Goal: Transaction & Acquisition: Purchase product/service

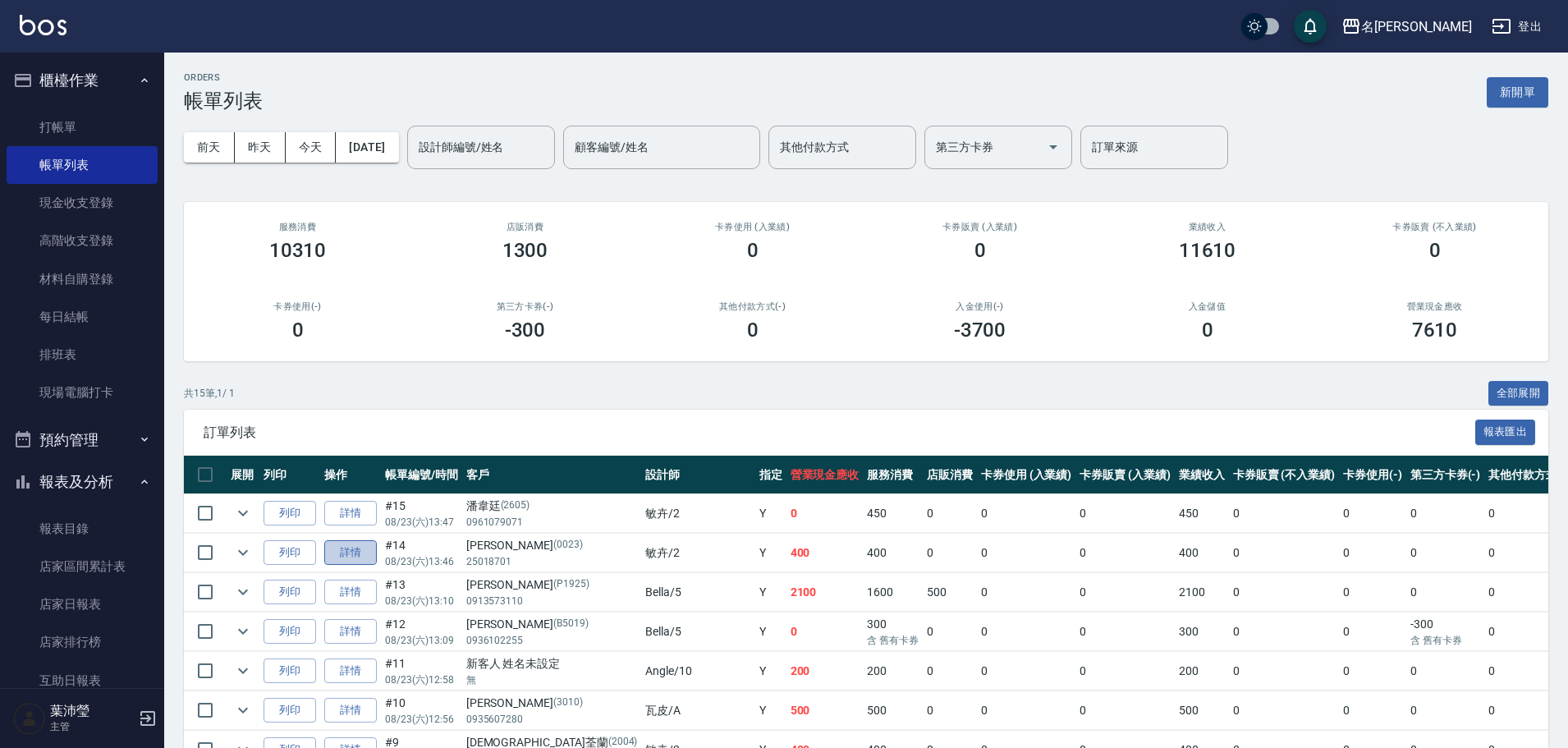
click at [361, 556] on link "詳情" at bounding box center [349, 553] width 52 height 26
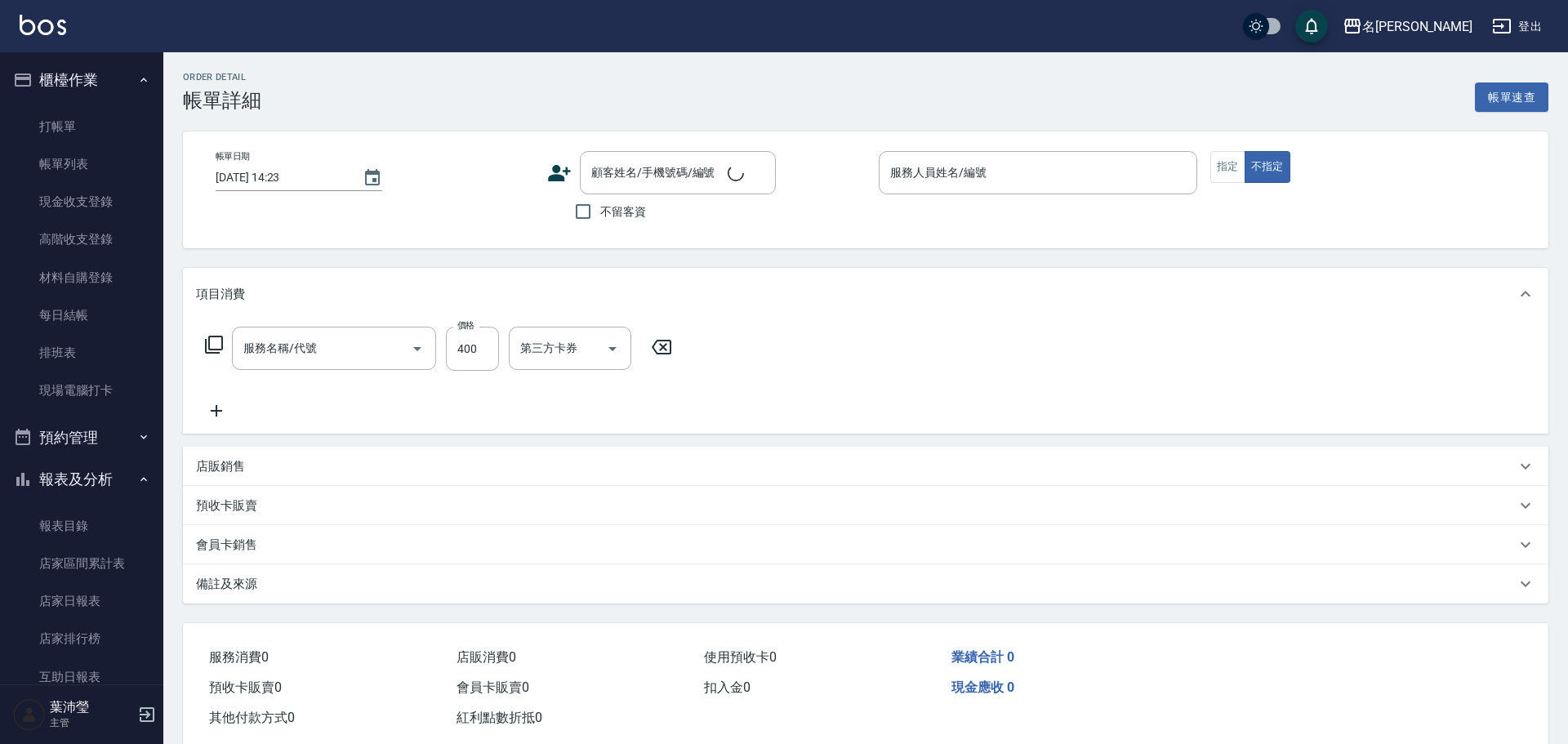
type input "[DATE] 13:46"
type input "敏卉-2"
type input "洗髮(A級)(500)"
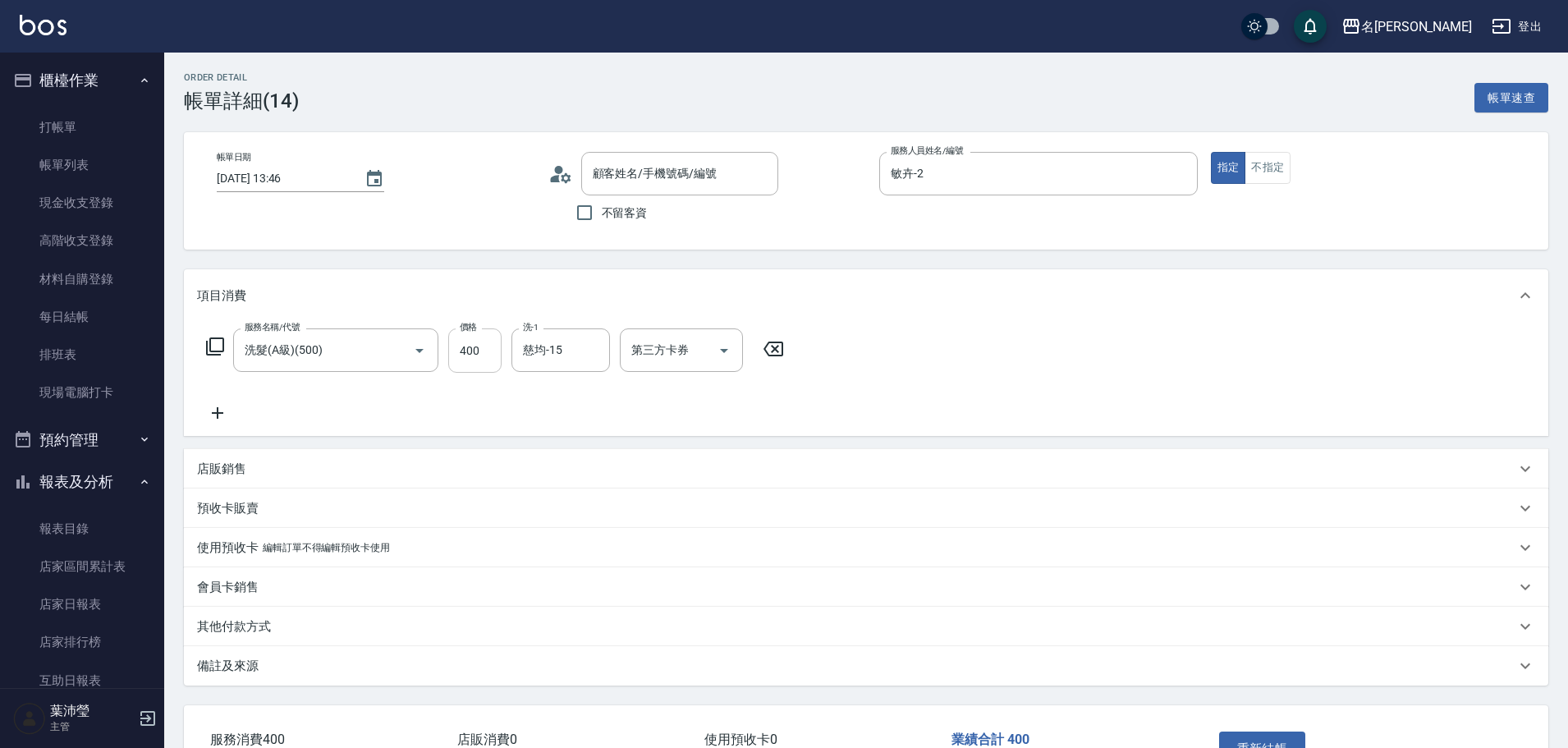
type input "[PERSON_NAME]/25018701/0023"
click at [216, 345] on icon at bounding box center [214, 346] width 20 height 20
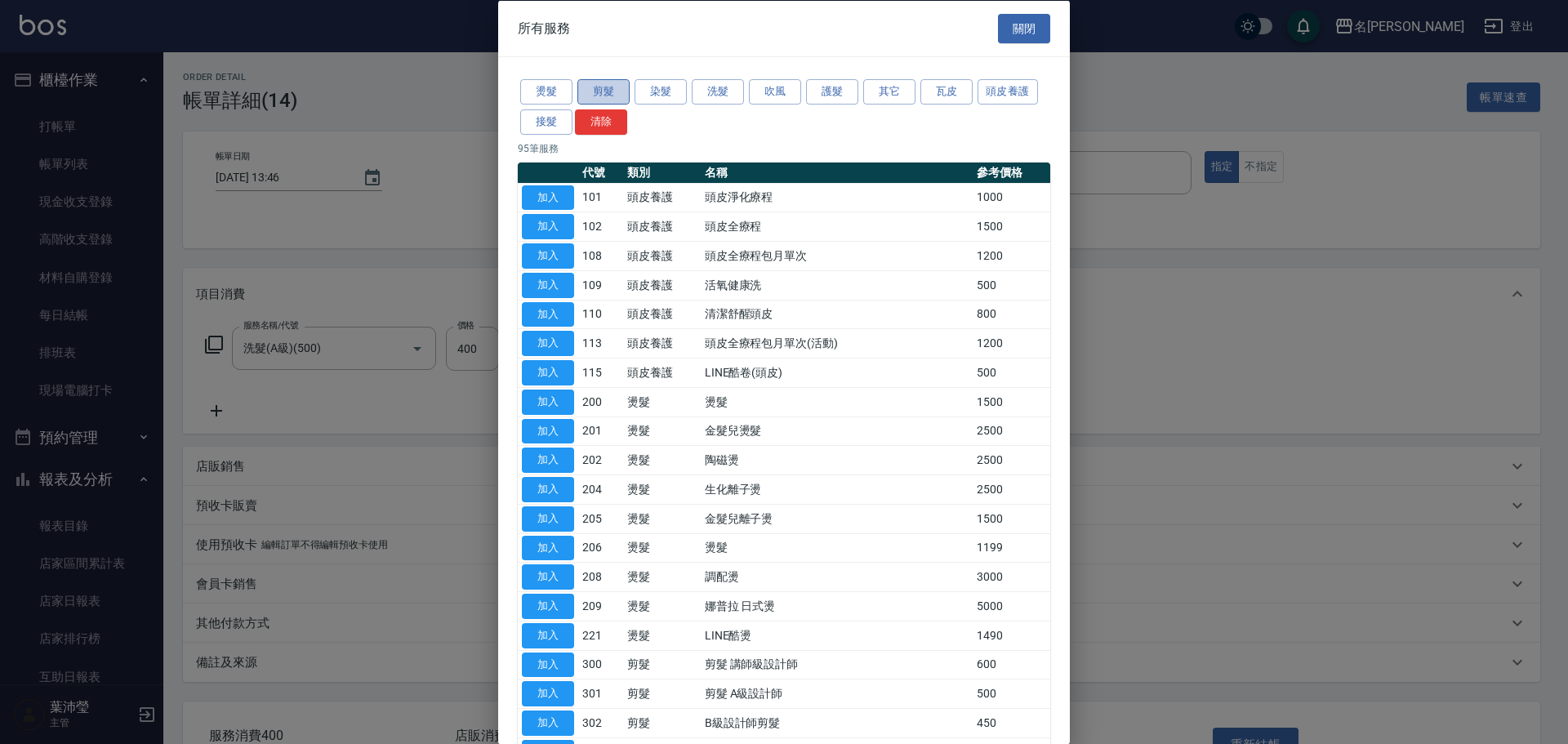
click at [607, 93] on button "剪髮" at bounding box center [603, 92] width 52 height 26
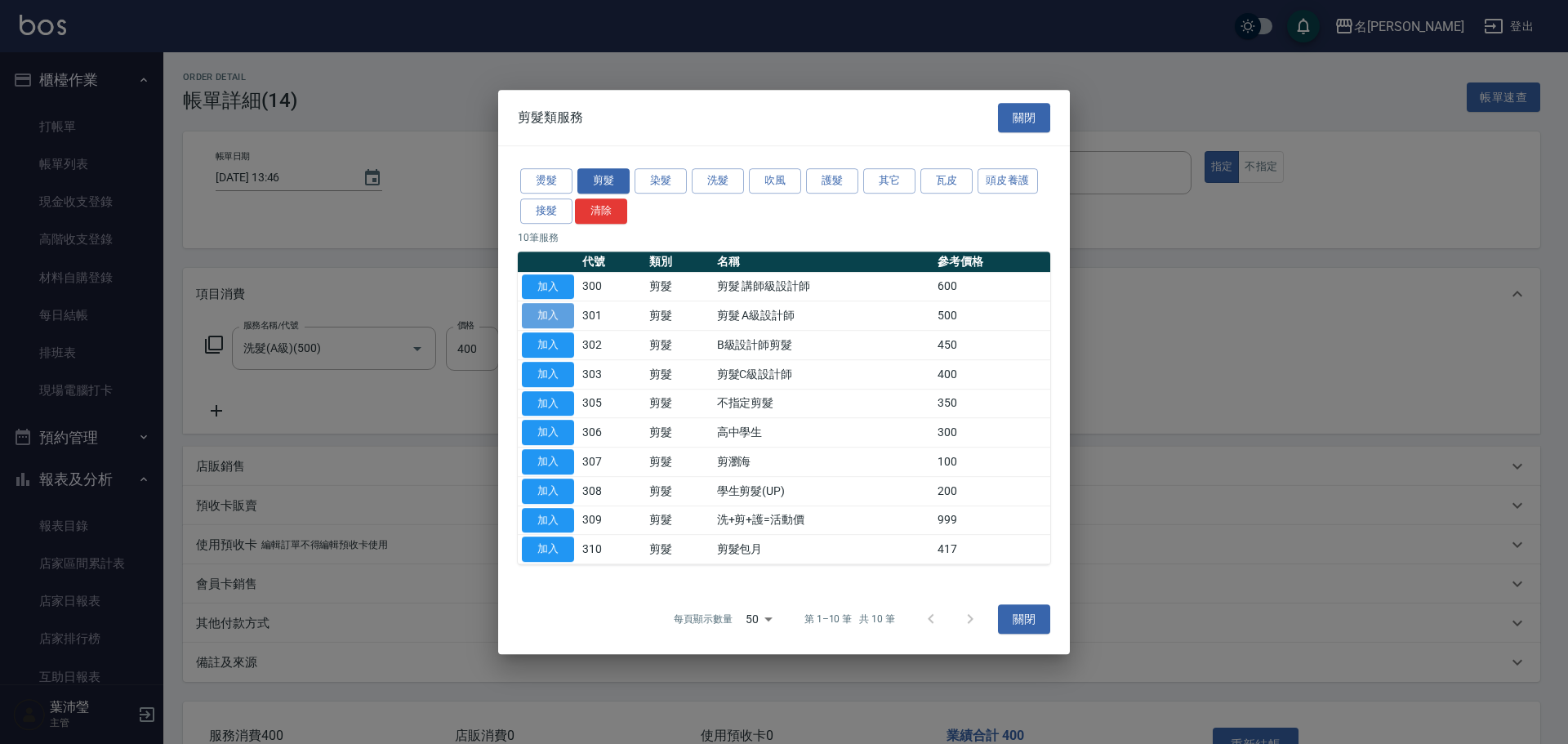
click at [548, 313] on button "加入" at bounding box center [548, 315] width 52 height 26
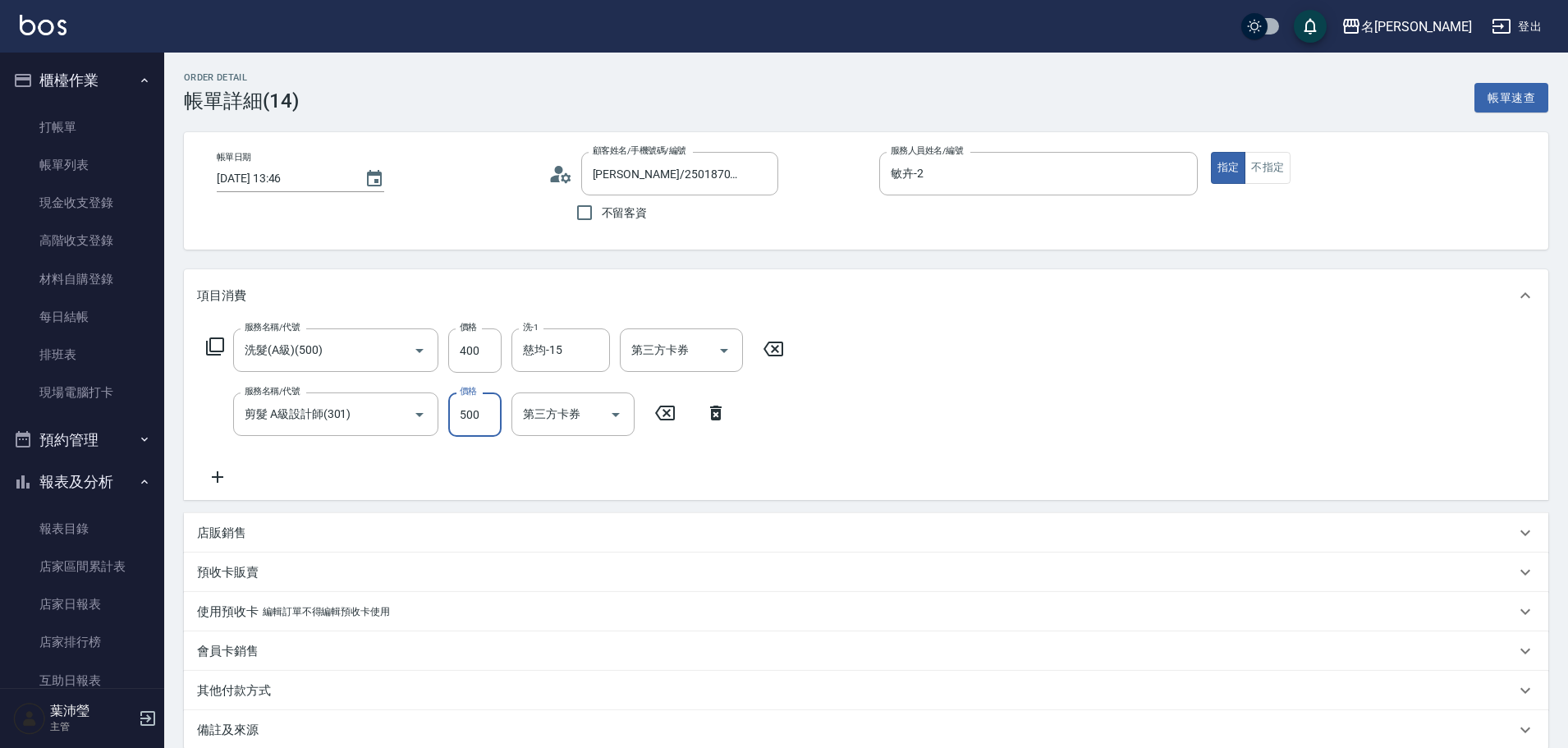
click at [494, 420] on input "500" at bounding box center [474, 415] width 53 height 44
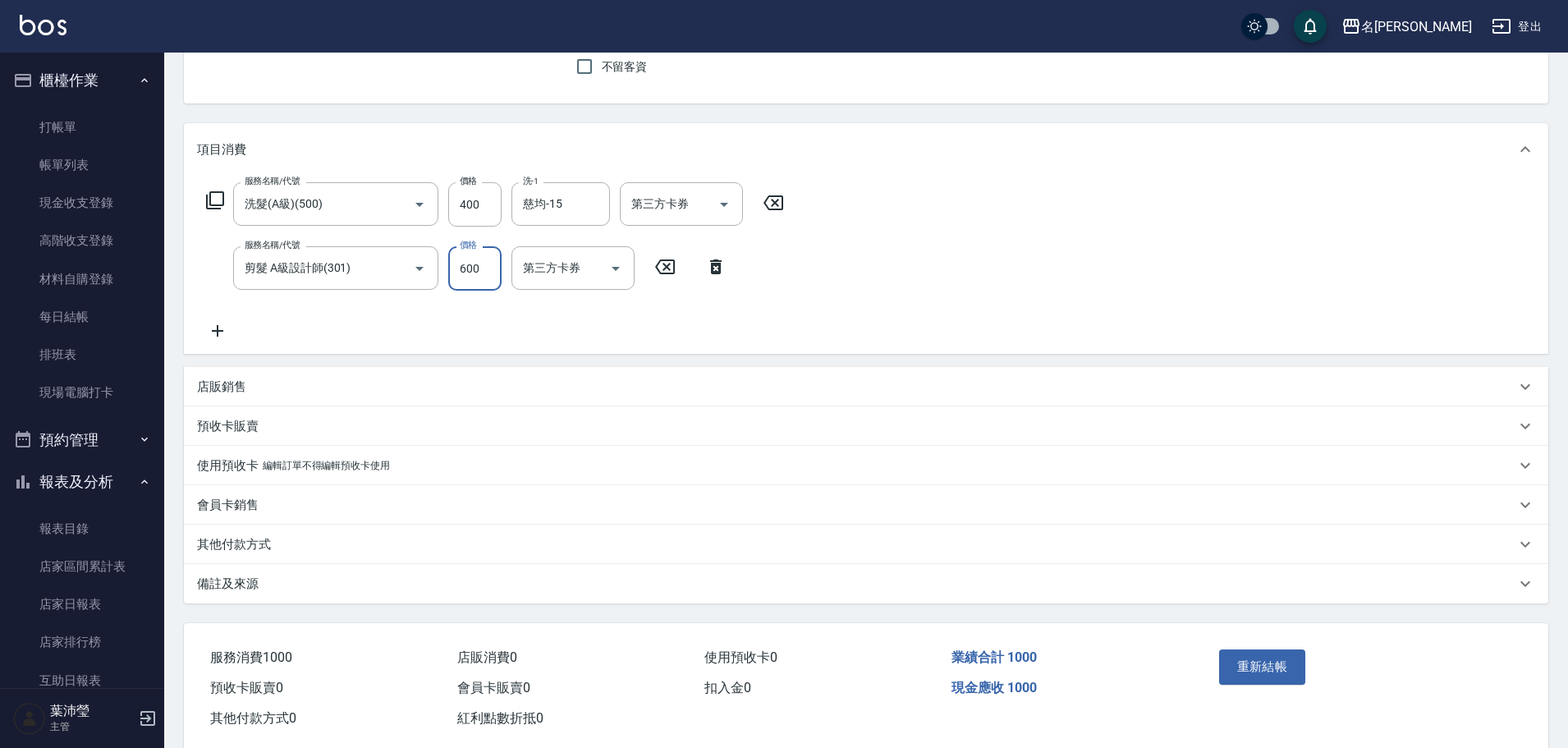
scroll to position [179, 0]
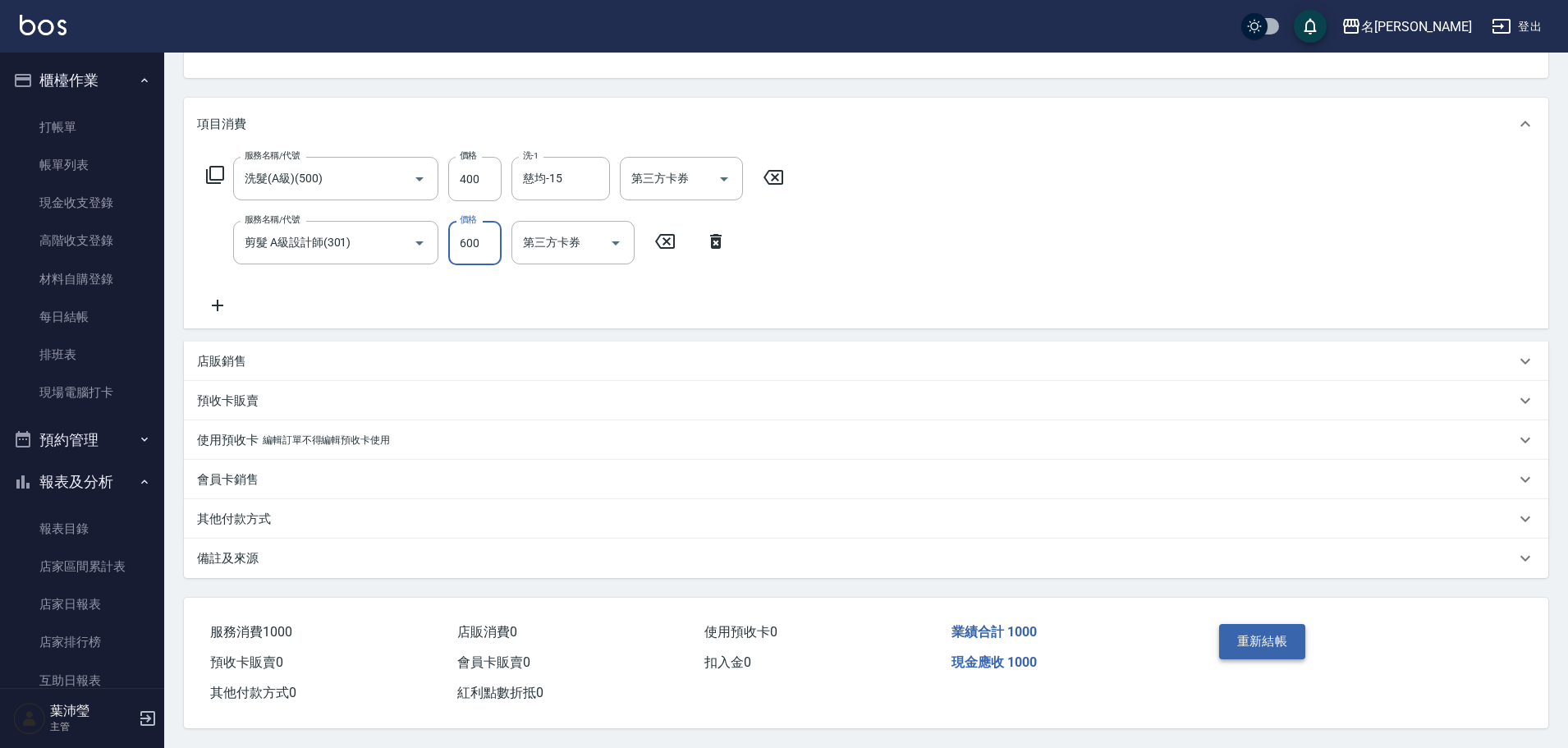
type input "600"
click at [1254, 632] on button "重新結帳" at bounding box center [1262, 641] width 87 height 34
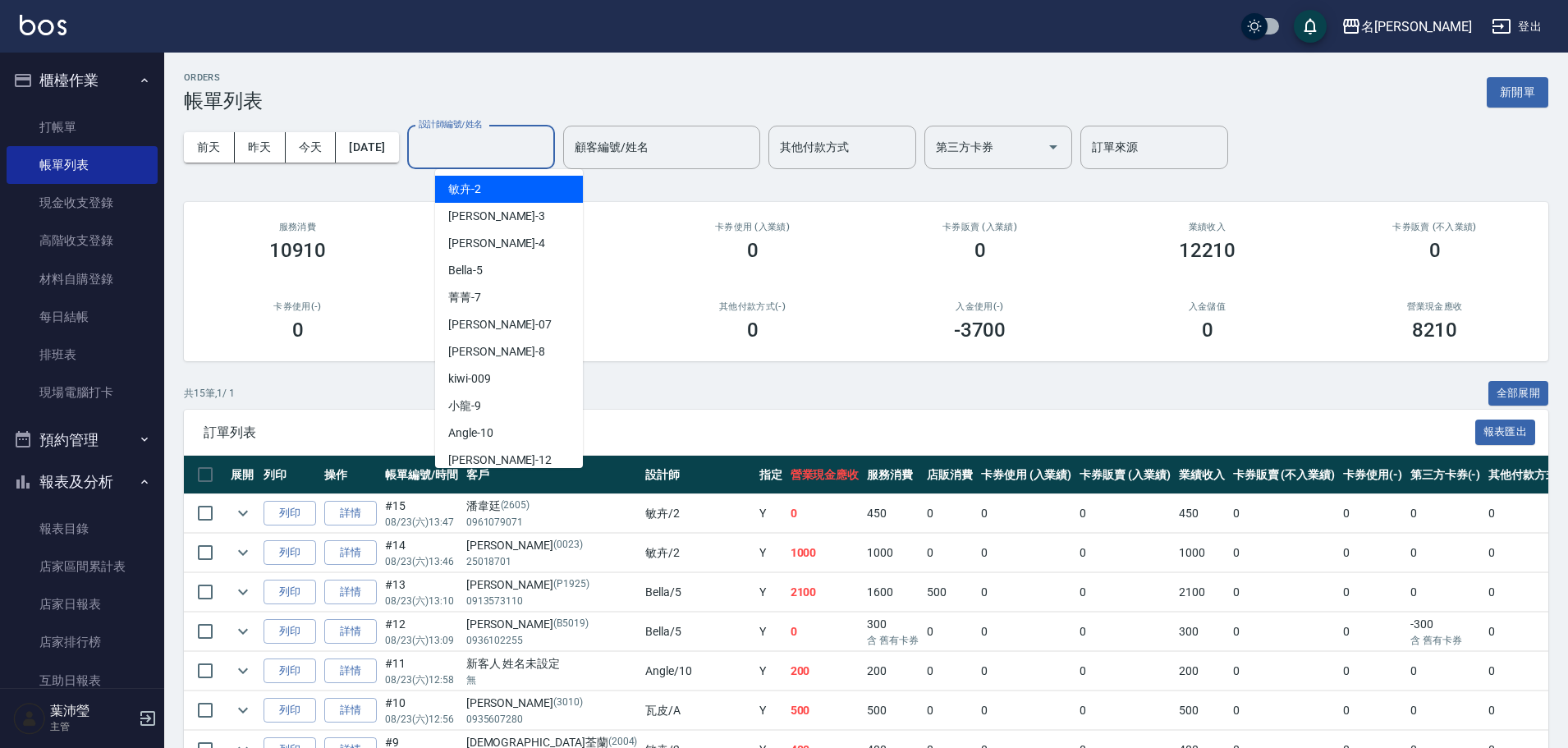
click at [464, 156] on input "設計師編號/姓名" at bounding box center [481, 148] width 133 height 29
click at [473, 191] on span "敏卉 -2" at bounding box center [464, 189] width 32 height 17
type input "敏卉-2"
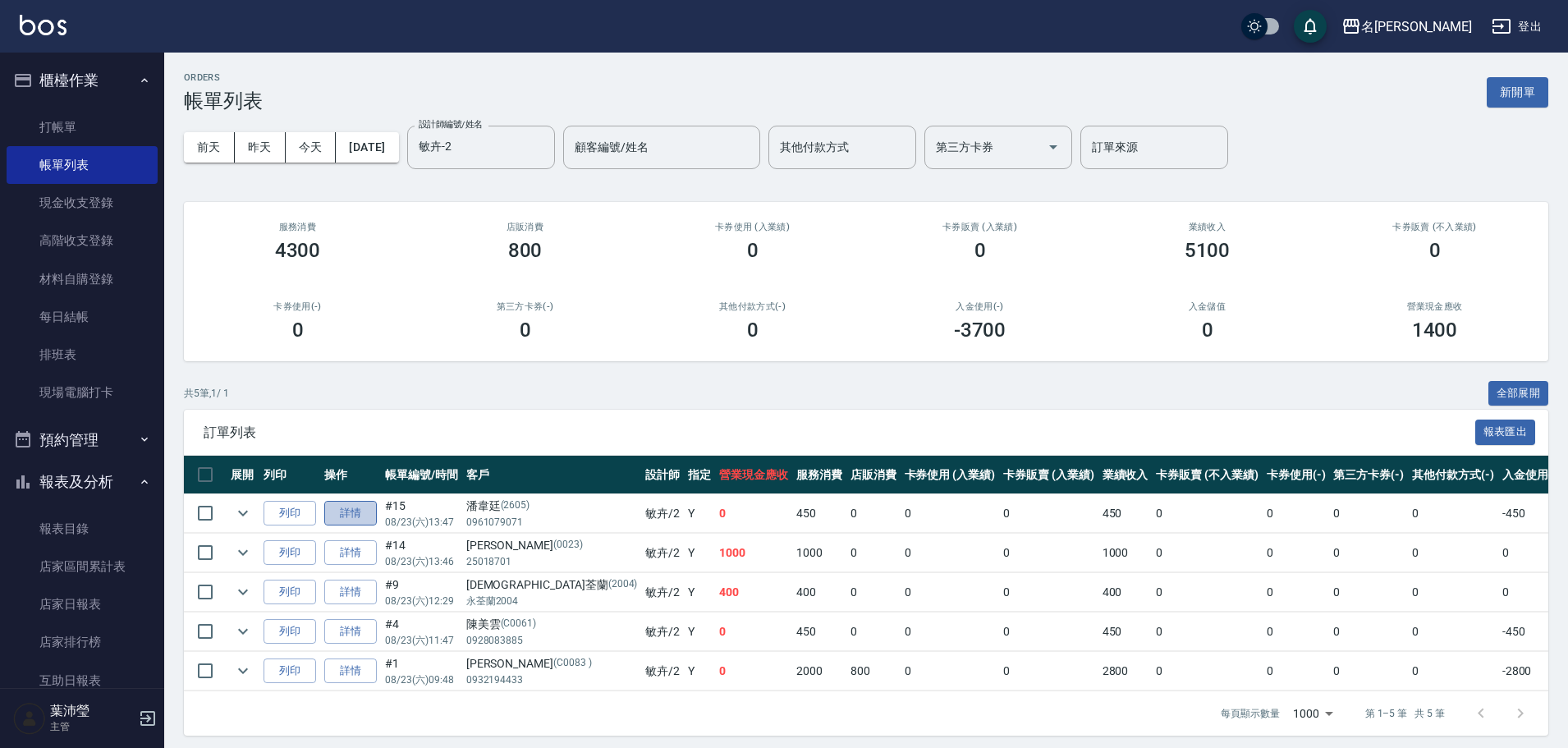
click at [361, 514] on link "詳情" at bounding box center [349, 514] width 52 height 26
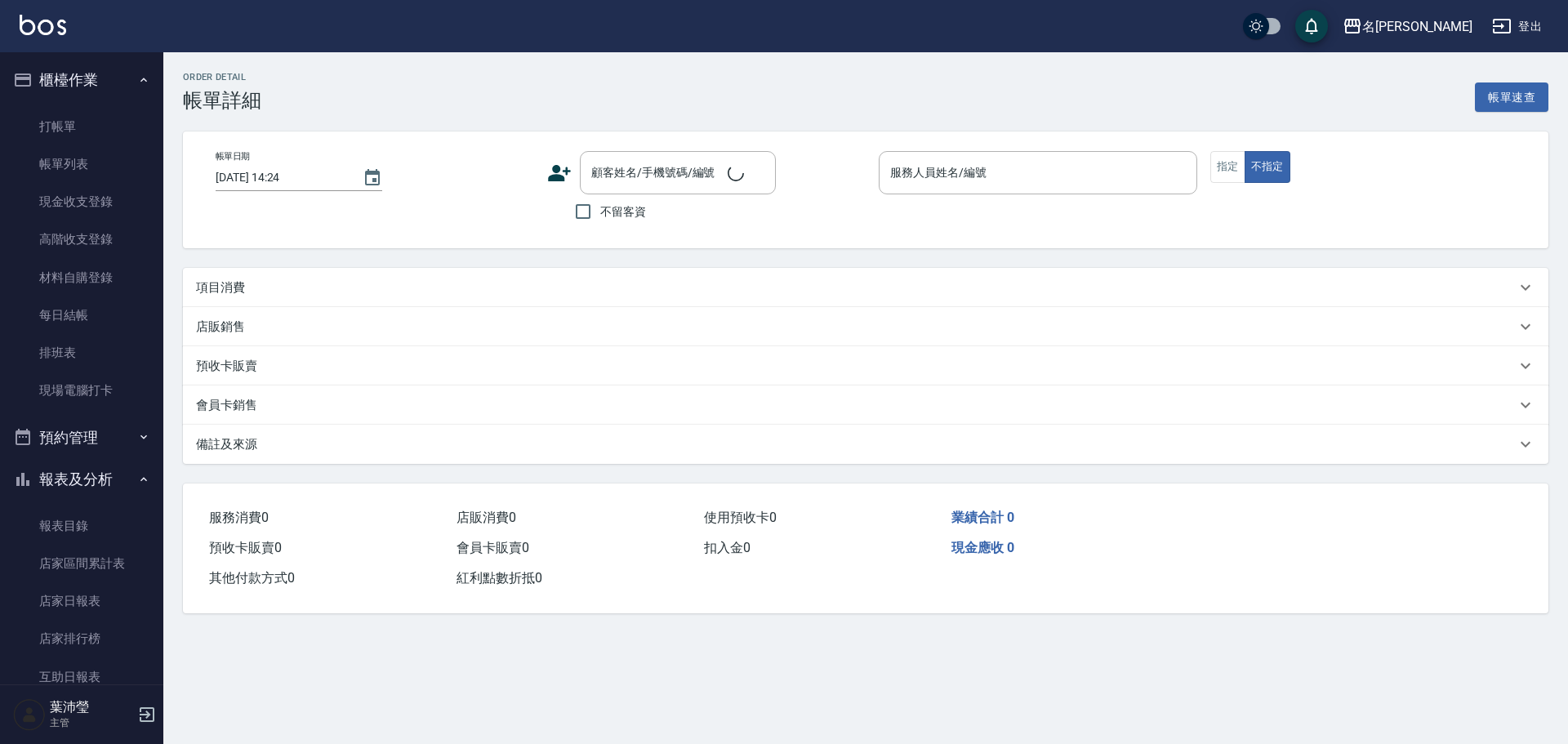
type input "[DATE] 13:47"
type input "敏卉-2"
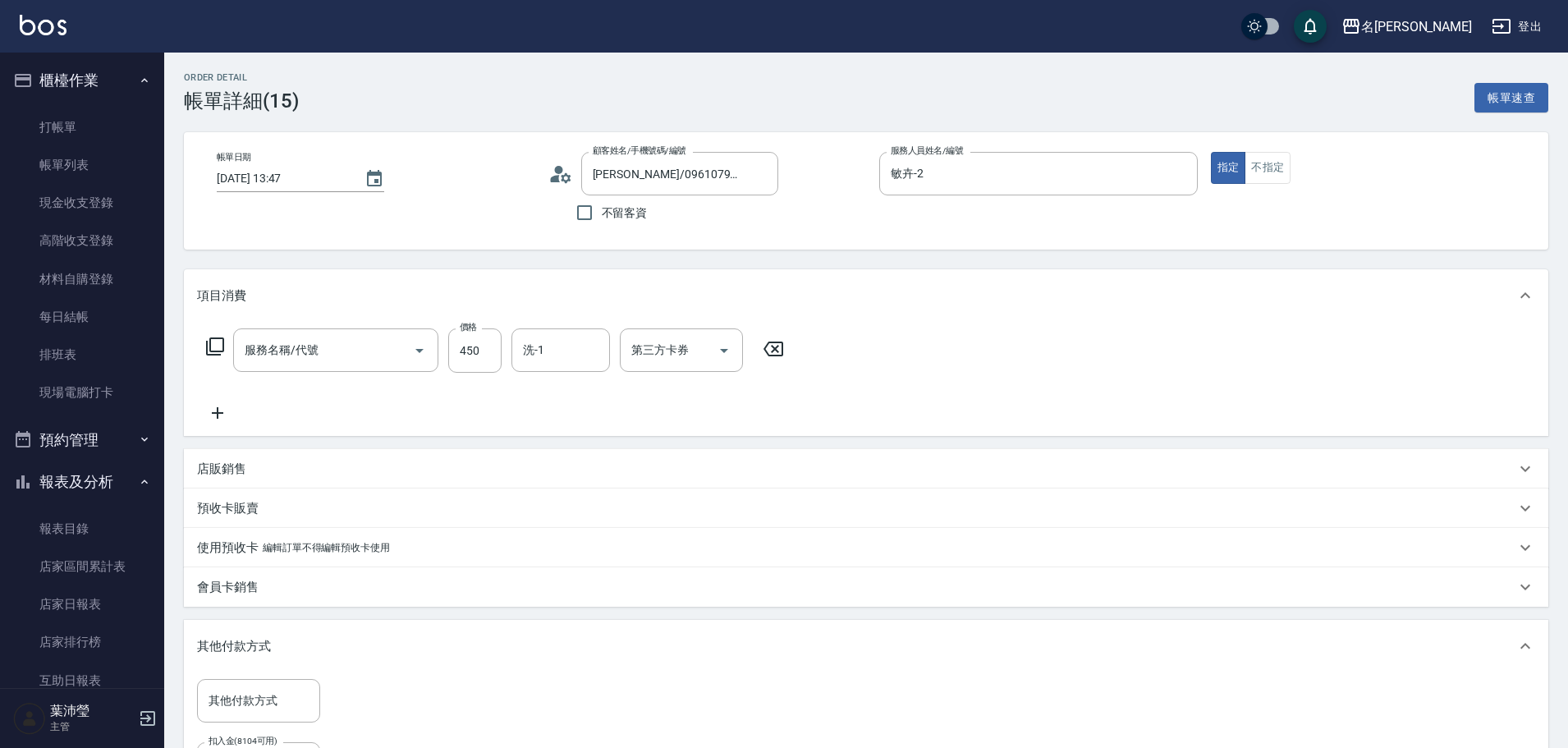
type input "[PERSON_NAME]/0961079071/2605"
type input "洗髮(A級)(500)"
click at [215, 350] on icon at bounding box center [214, 346] width 20 height 20
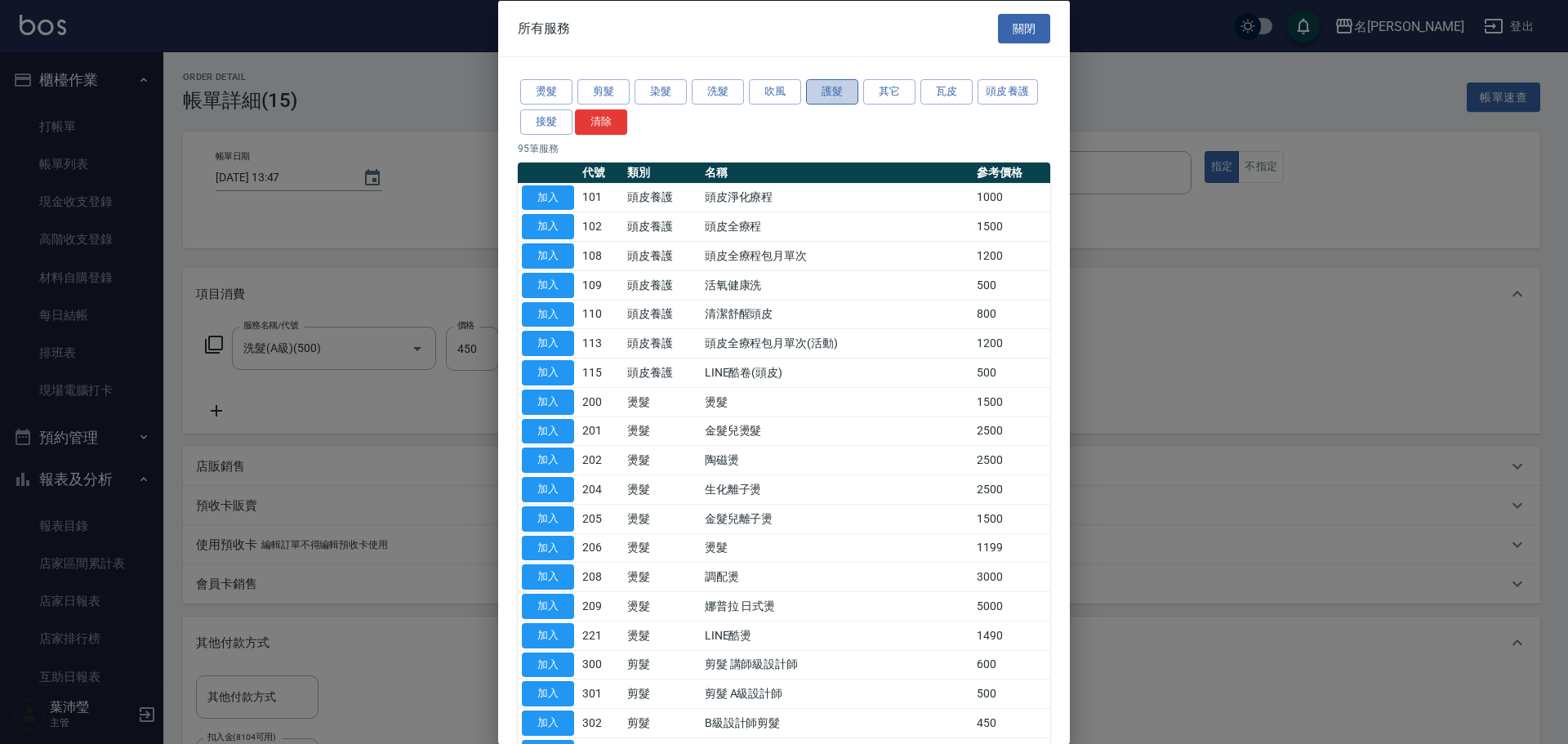
click at [830, 92] on button "護髮" at bounding box center [832, 92] width 52 height 26
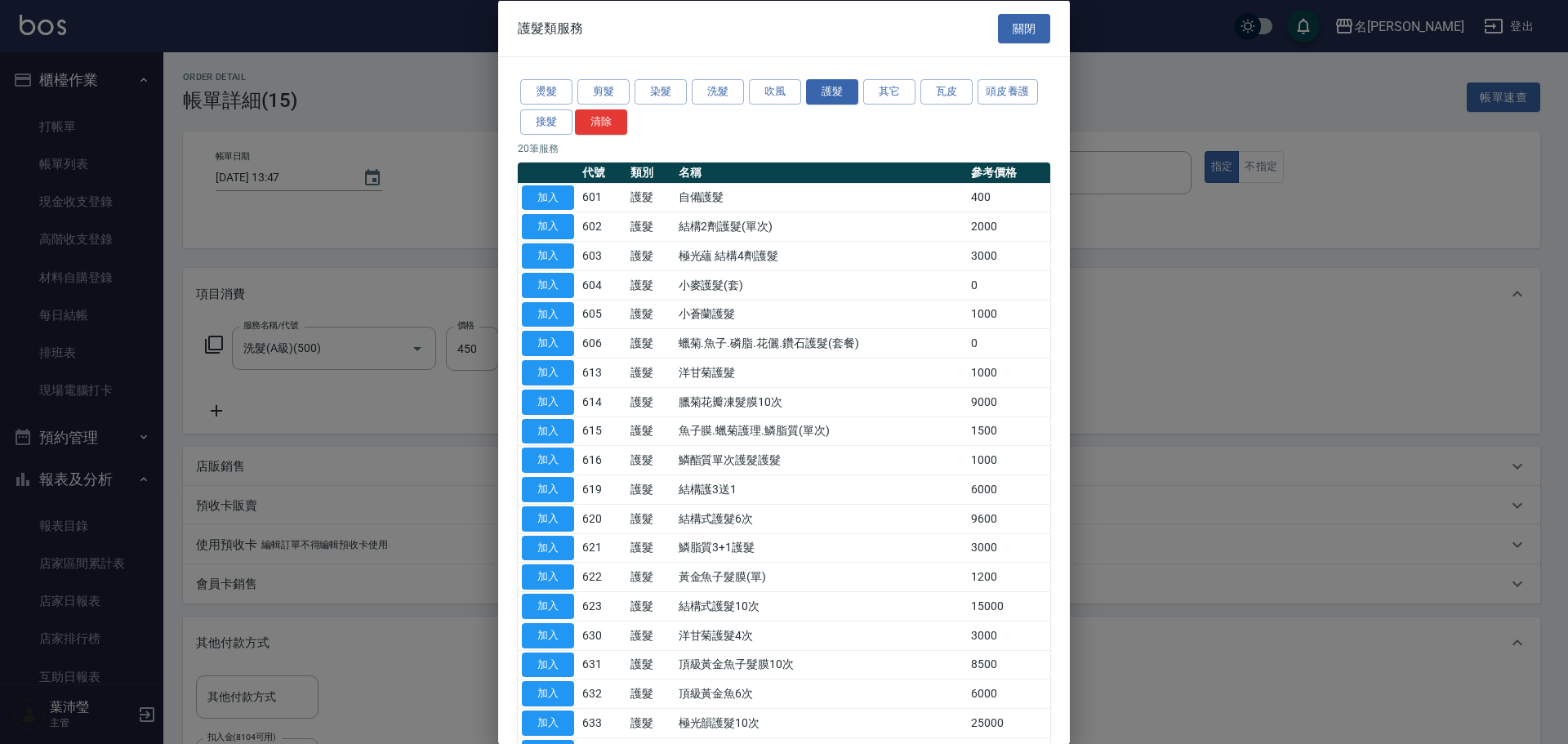
click at [548, 345] on button "加入" at bounding box center [548, 344] width 52 height 26
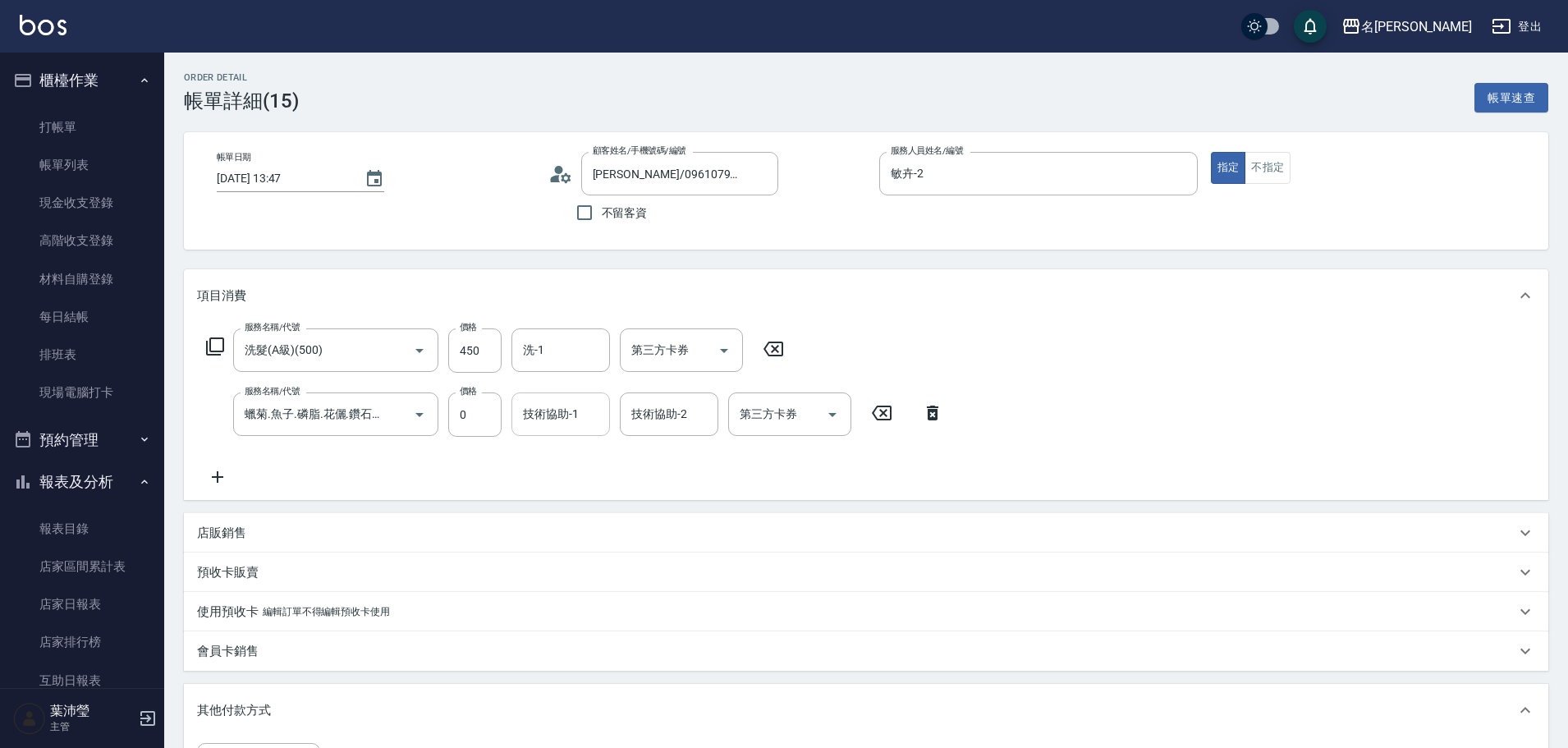
click at [550, 421] on input "技術協助-1" at bounding box center [561, 415] width 84 height 29
click at [574, 458] on div "敏卉 -2" at bounding box center [560, 456] width 98 height 27
type input "敏卉-2"
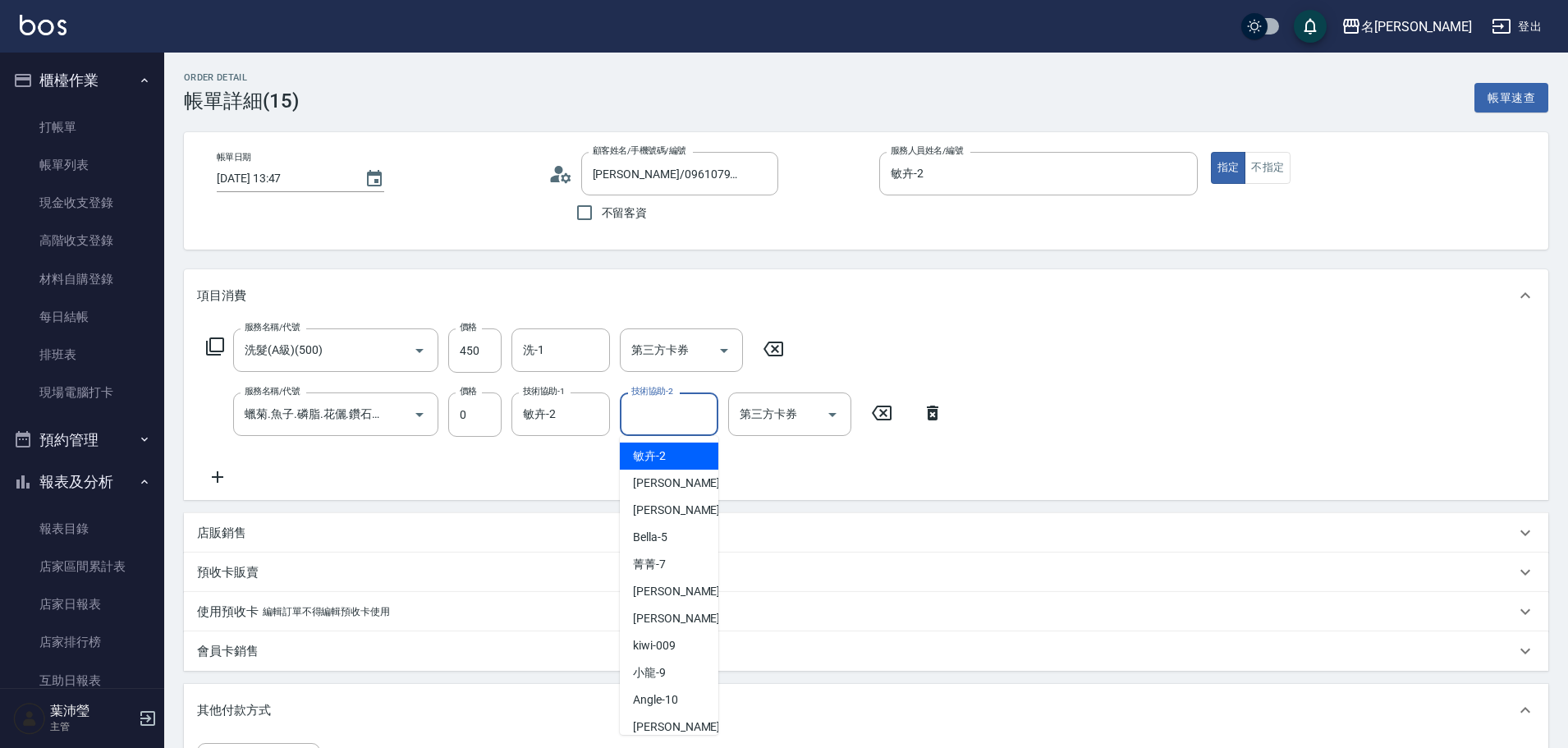
click at [642, 418] on input "技術協助-2" at bounding box center [669, 415] width 84 height 29
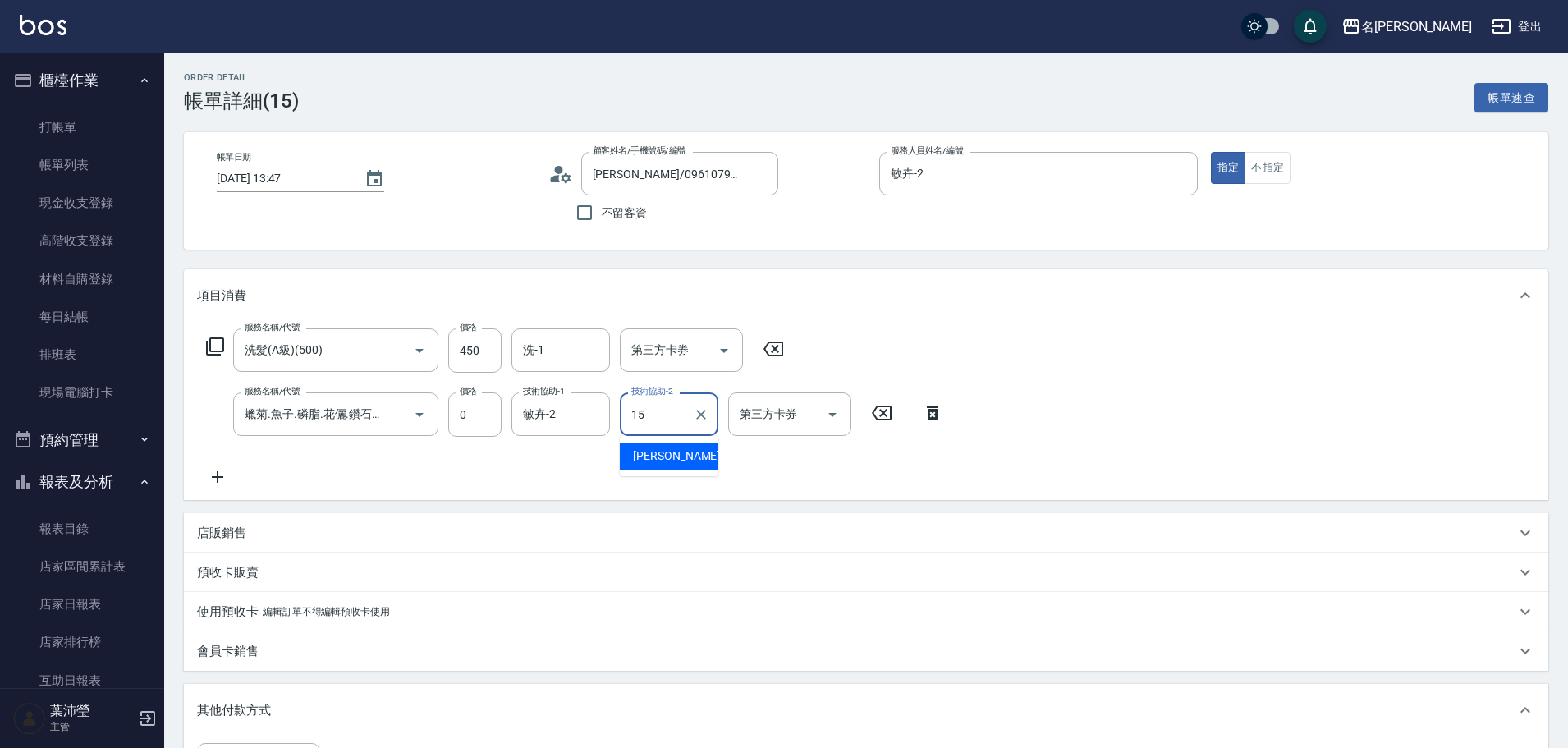
click at [658, 456] on span "慈均 -15" at bounding box center [684, 456] width 103 height 17
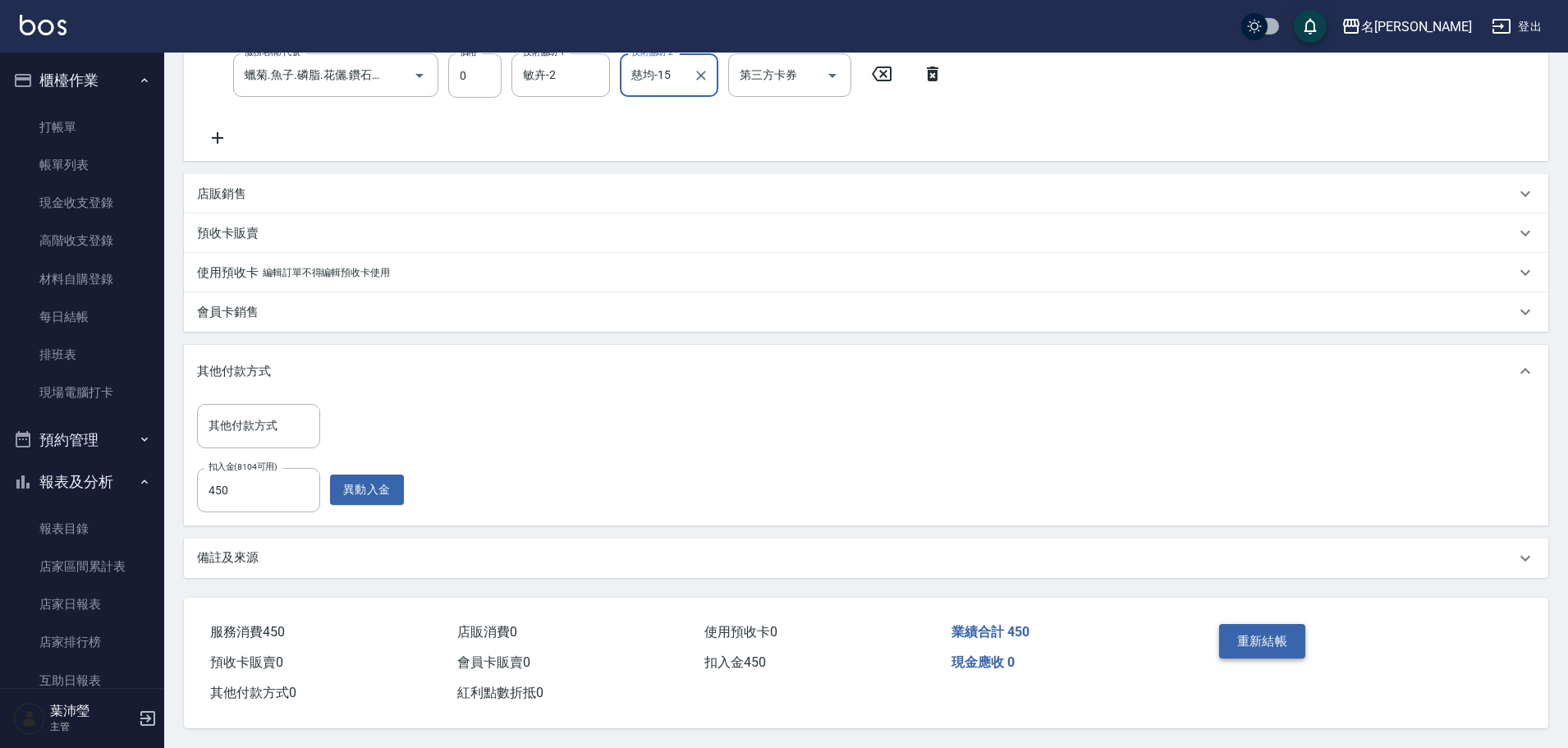
type input "慈均-15"
click at [1270, 629] on button "重新結帳" at bounding box center [1262, 641] width 87 height 34
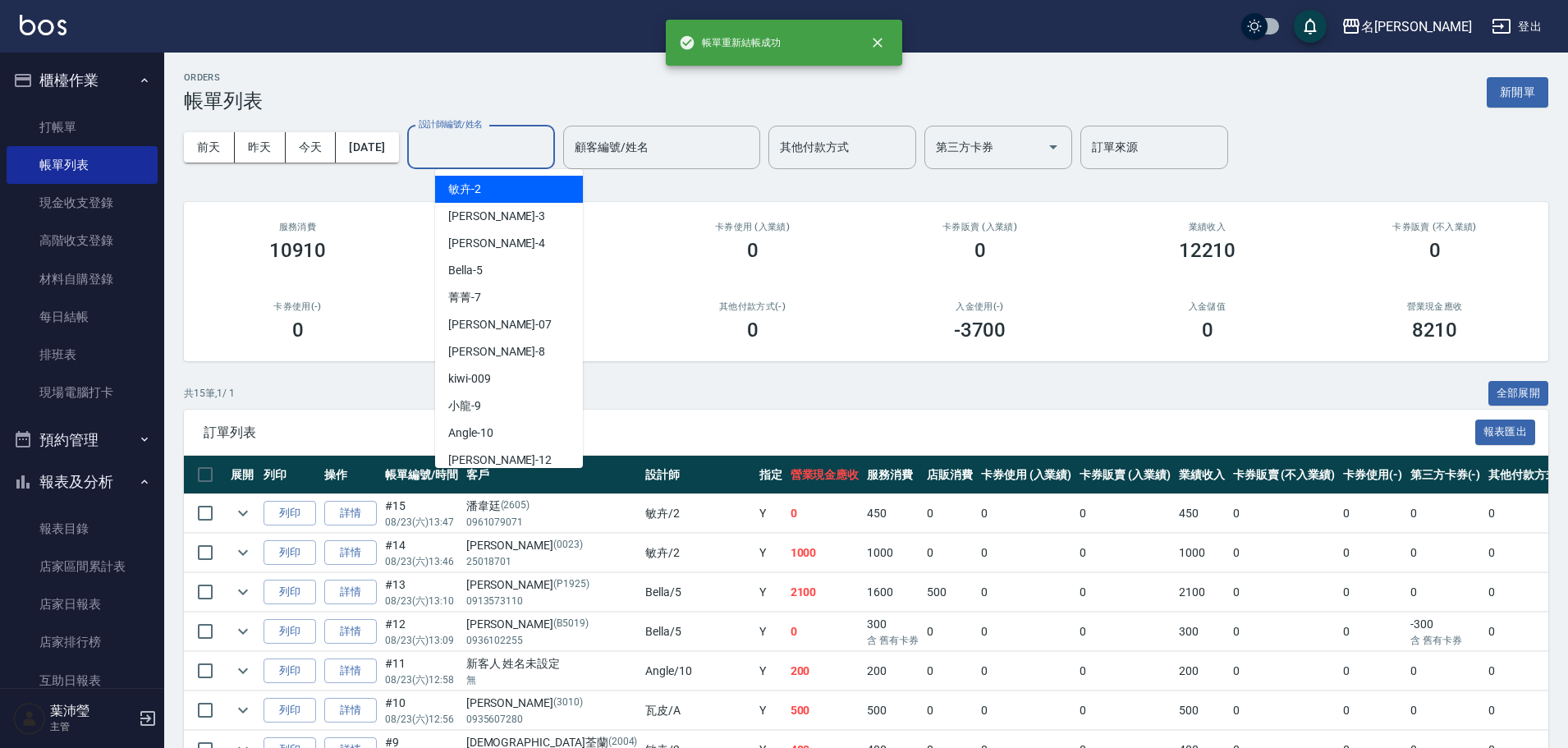
click at [521, 152] on input "設計師編號/姓名" at bounding box center [481, 148] width 133 height 29
drag, startPoint x: 516, startPoint y: 190, endPoint x: 517, endPoint y: 172, distance: 18.0
click at [515, 187] on div "敏卉 -2" at bounding box center [508, 190] width 148 height 27
type input "敏卉-2"
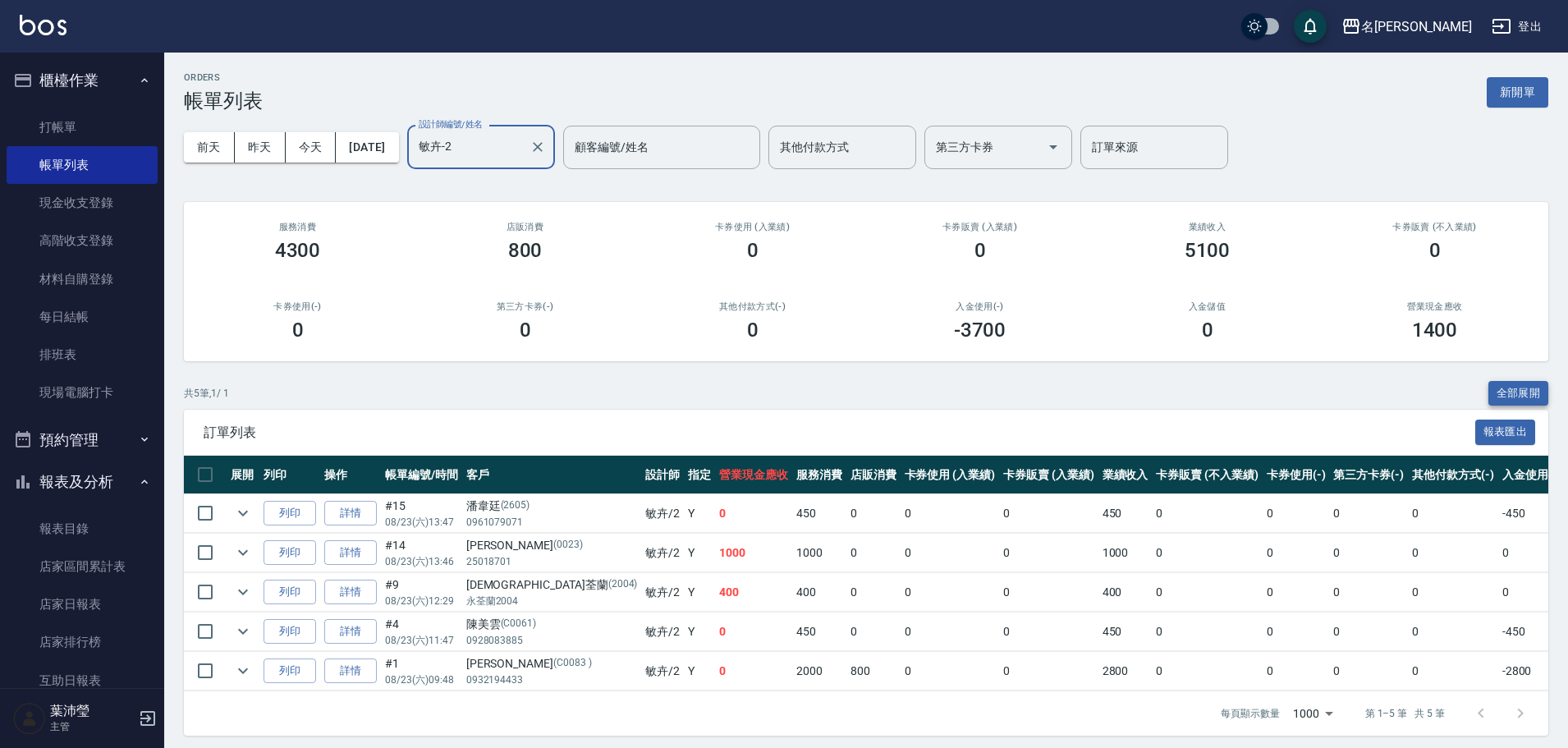
click at [1501, 392] on button "全部展開" at bounding box center [1518, 394] width 61 height 26
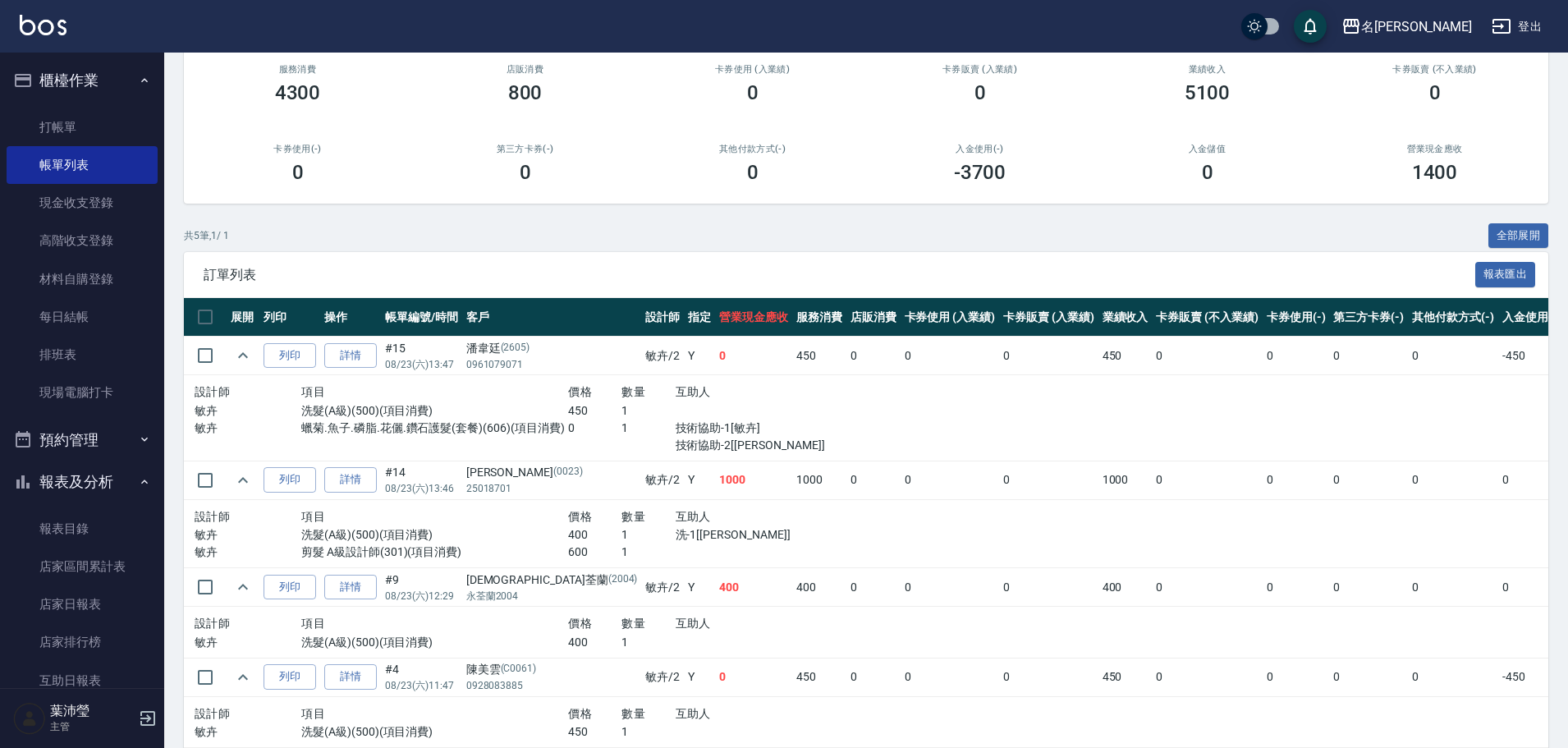
scroll to position [7, 0]
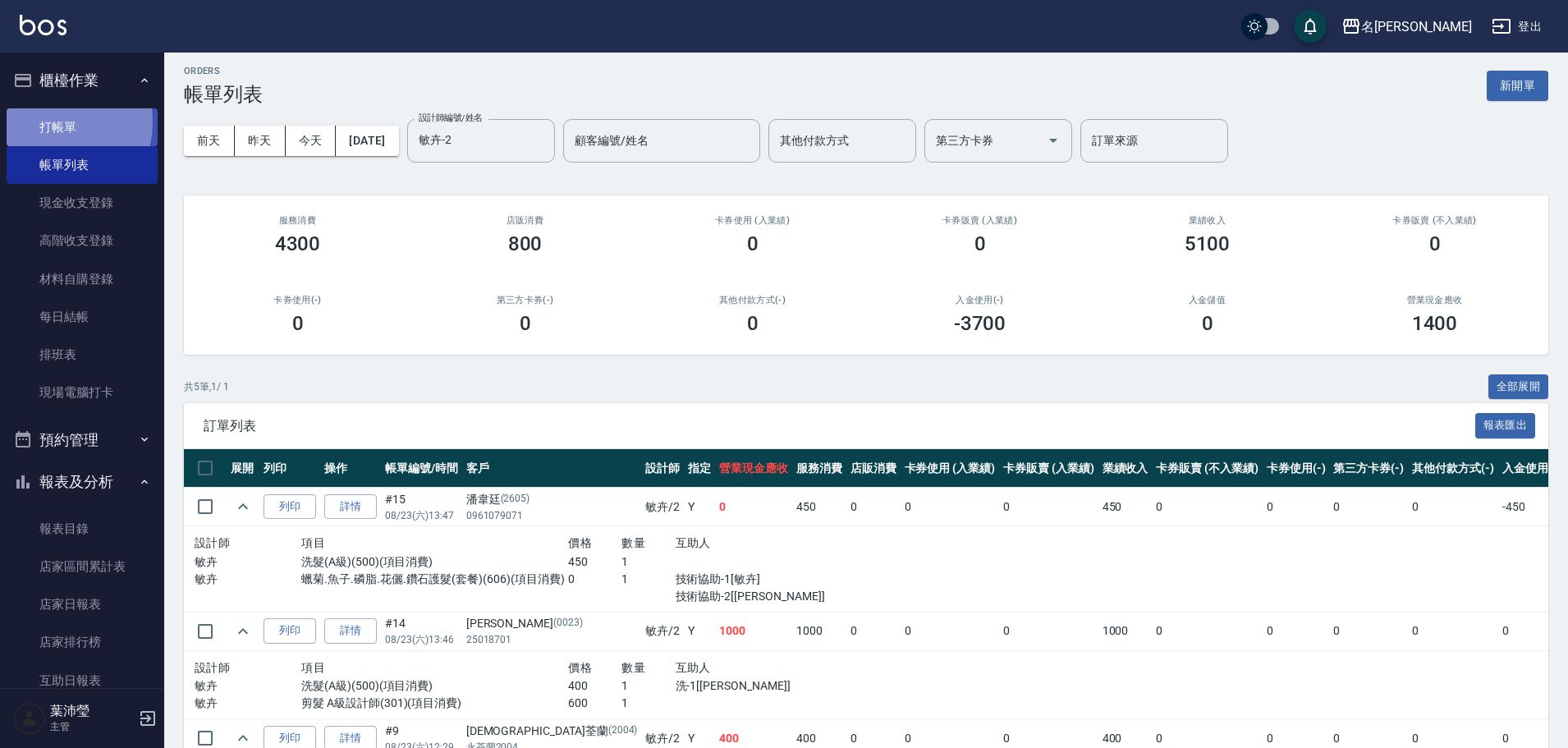
click at [52, 121] on link "打帳單" at bounding box center [82, 127] width 151 height 38
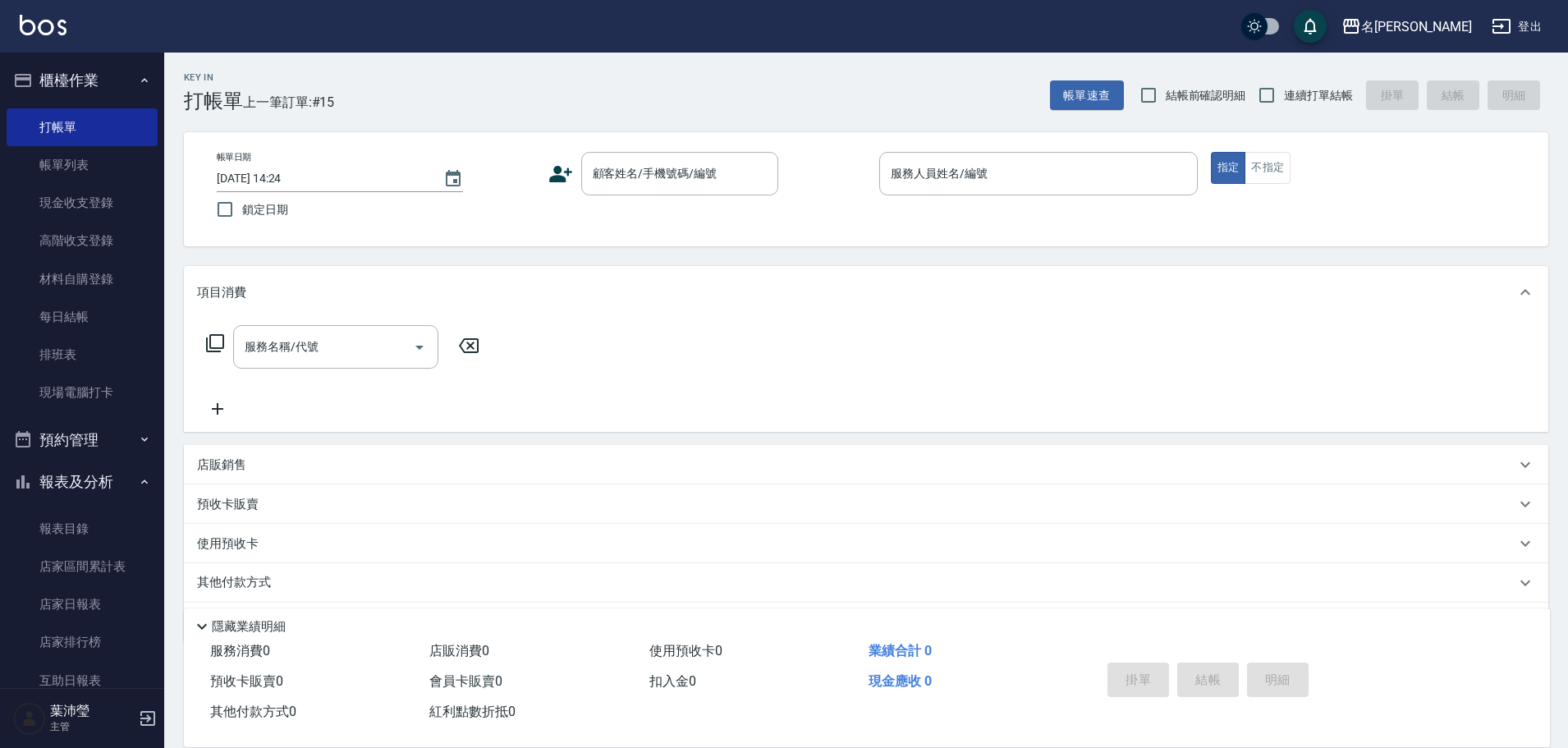
drag, startPoint x: 781, startPoint y: 293, endPoint x: 759, endPoint y: 274, distance: 29.1
click at [783, 293] on div "項目消費" at bounding box center [856, 292] width 1318 height 17
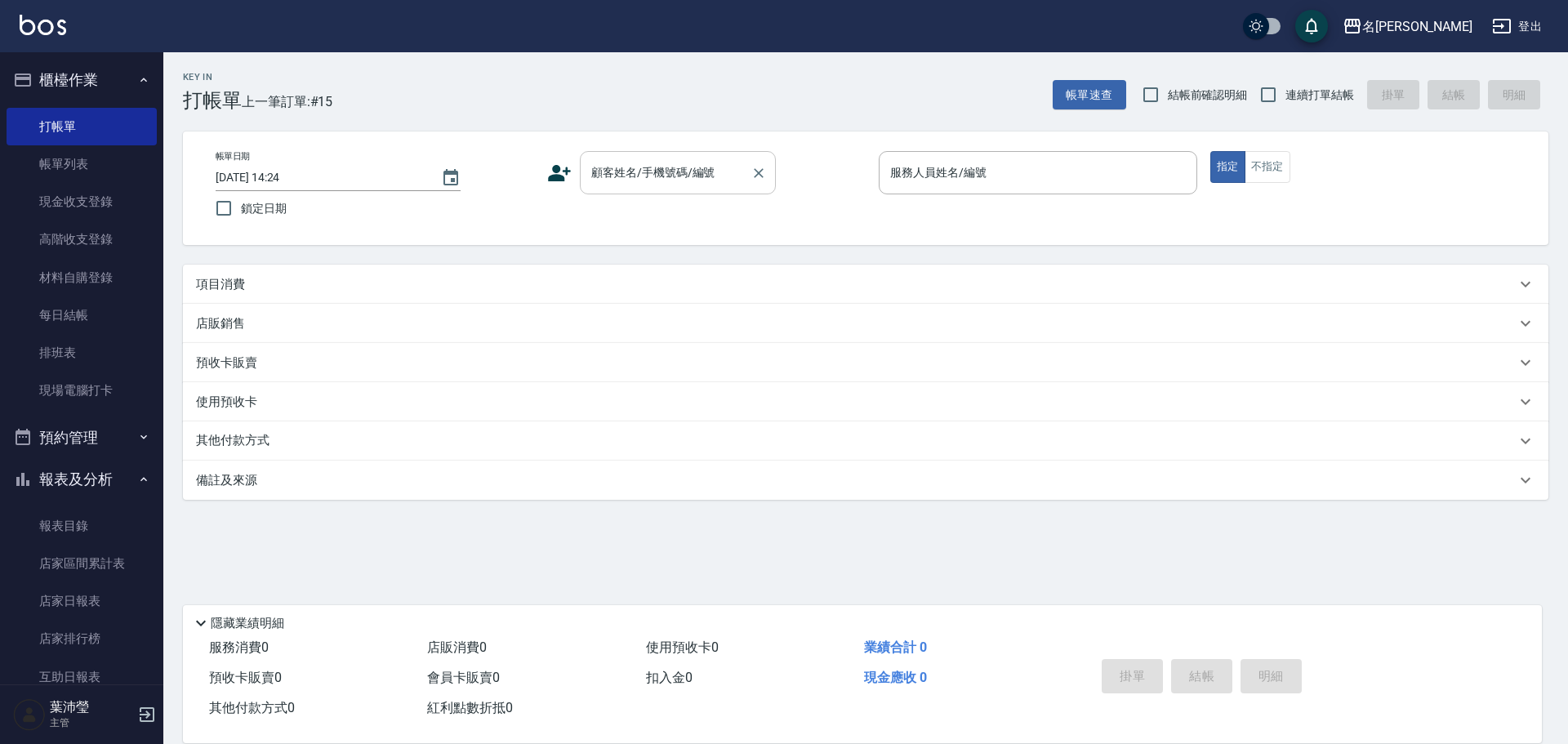
click at [712, 192] on div "顧客姓名/手機號碼/編號" at bounding box center [678, 173] width 196 height 43
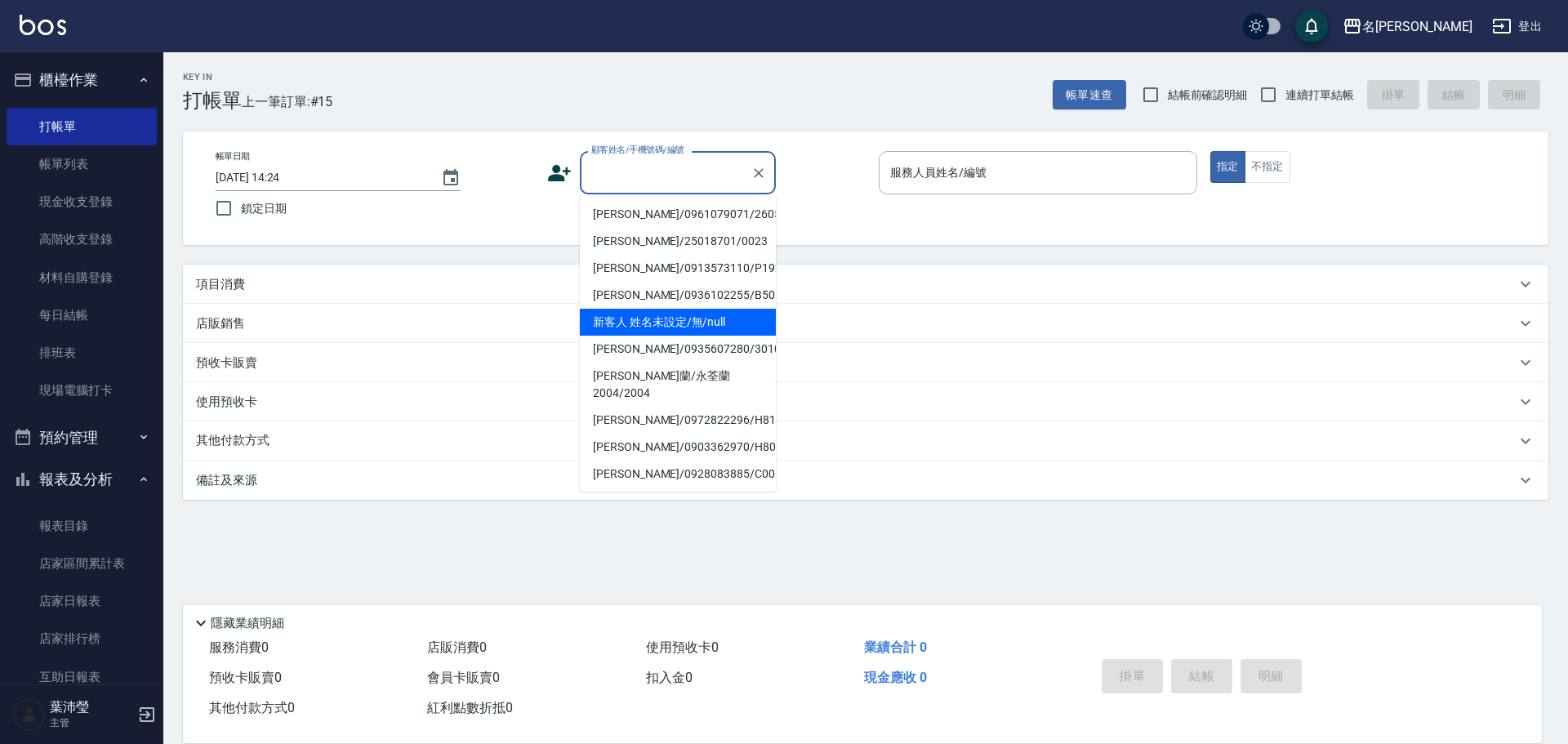
drag, startPoint x: 665, startPoint y: 310, endPoint x: 485, endPoint y: 318, distance: 180.2
click at [662, 310] on li "新客人 姓名未設定/無/null" at bounding box center [678, 322] width 196 height 27
type input "新客人 姓名未設定/無/null"
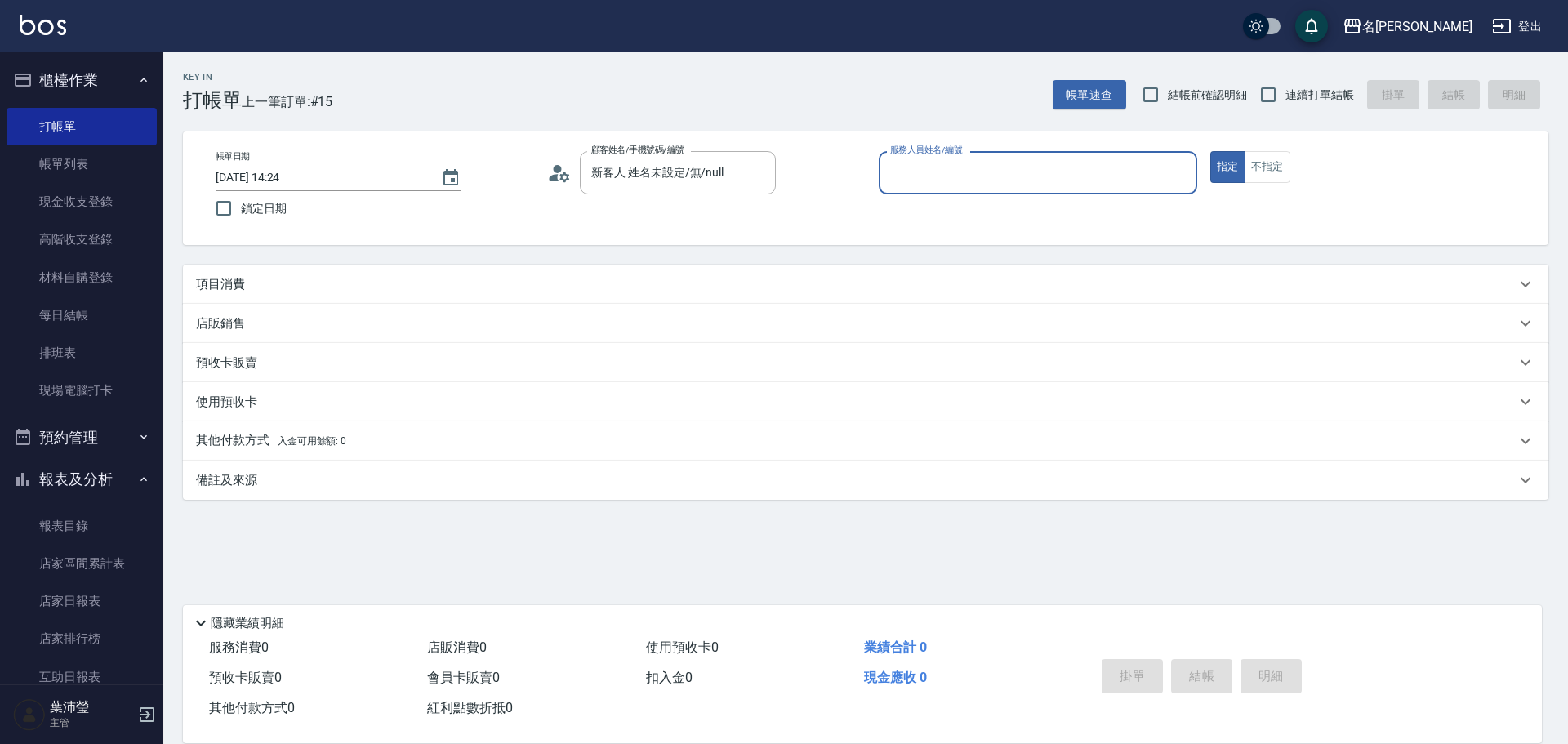
click at [316, 292] on div "項目消費" at bounding box center [856, 285] width 1320 height 17
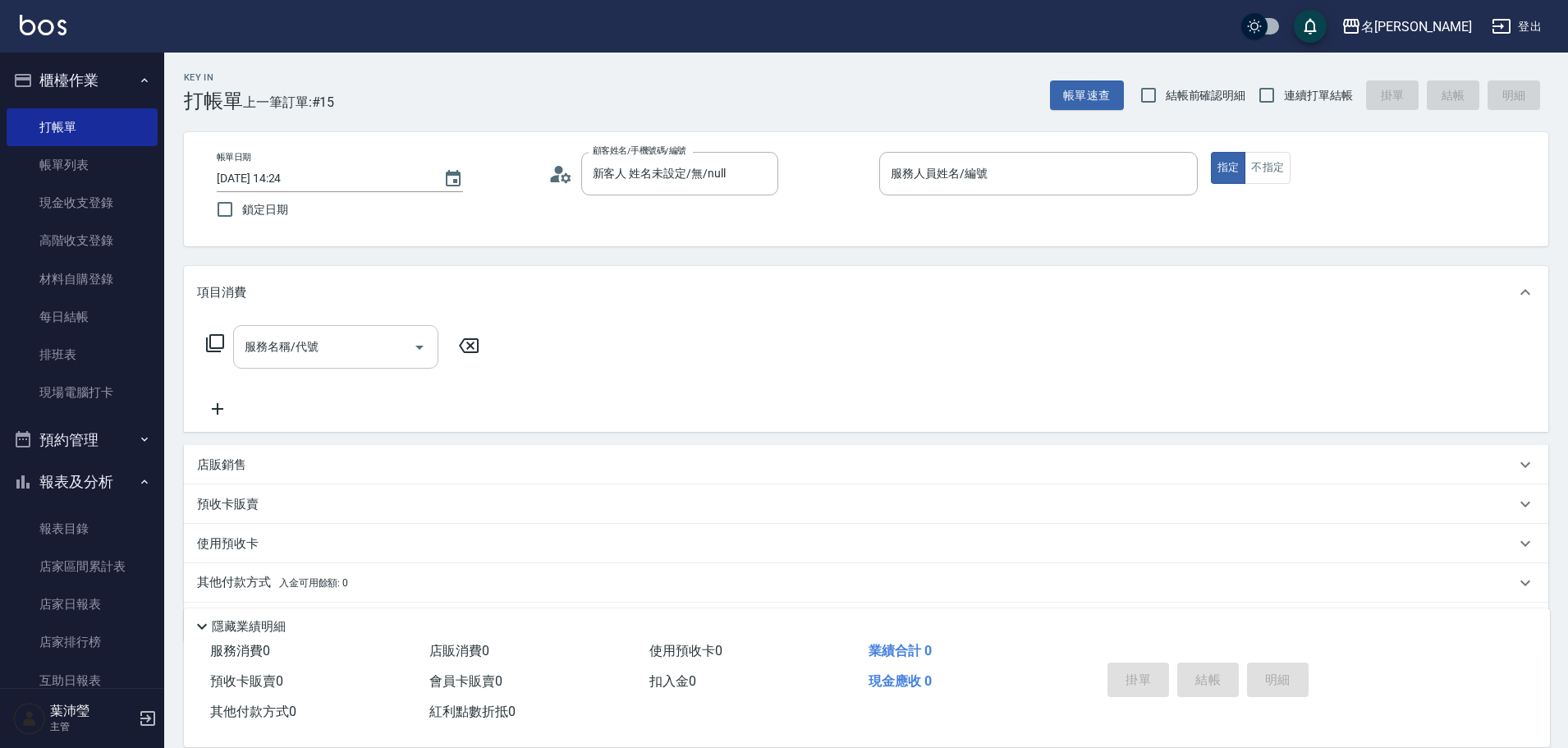
click at [286, 355] on input "服務名稱/代號" at bounding box center [323, 347] width 166 height 29
type input "洗髮(502)"
drag, startPoint x: 367, startPoint y: 345, endPoint x: 318, endPoint y: 350, distance: 49.3
click at [303, 349] on div "洗髮(502) 服務名稱/代號" at bounding box center [336, 346] width 205 height 44
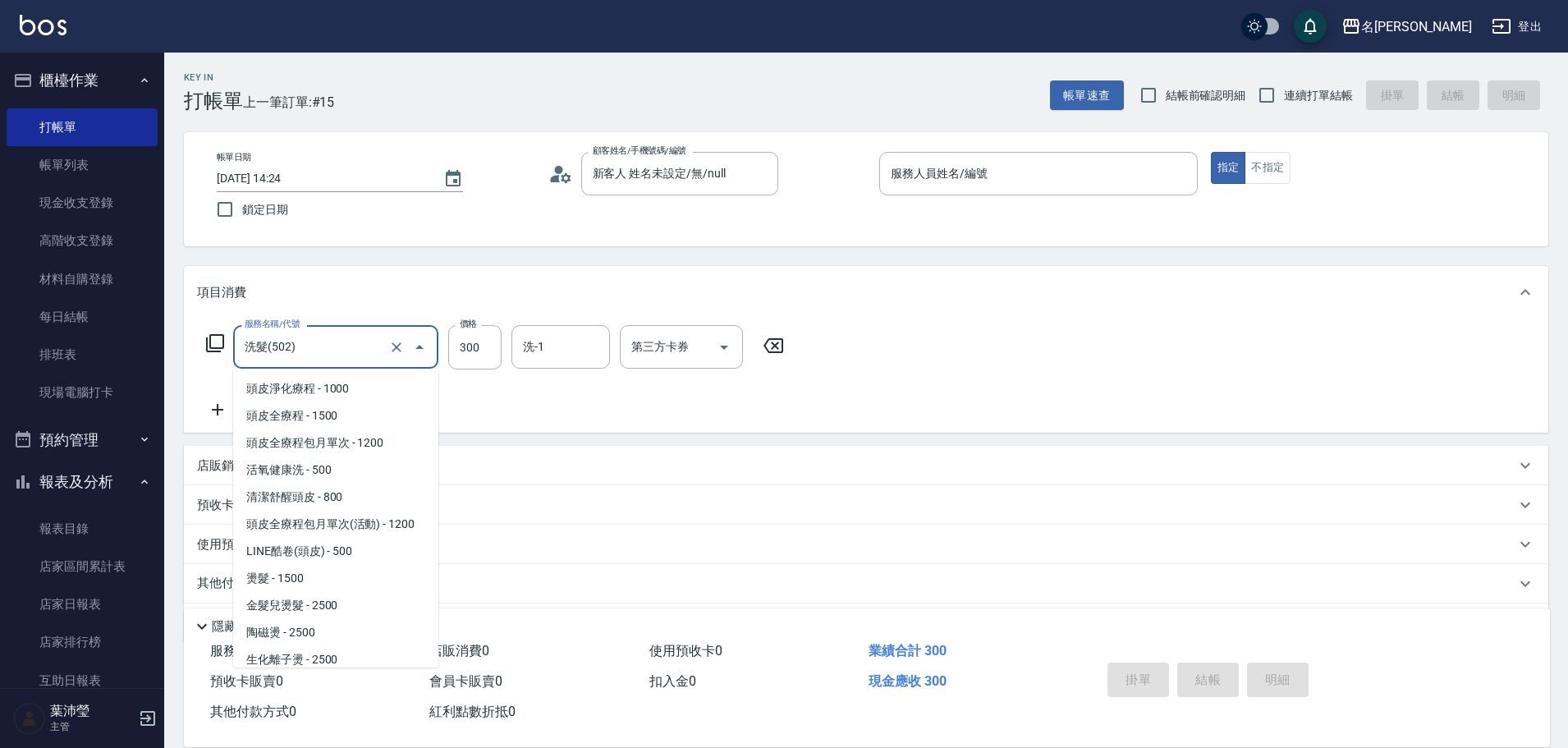
scroll to position [574, 0]
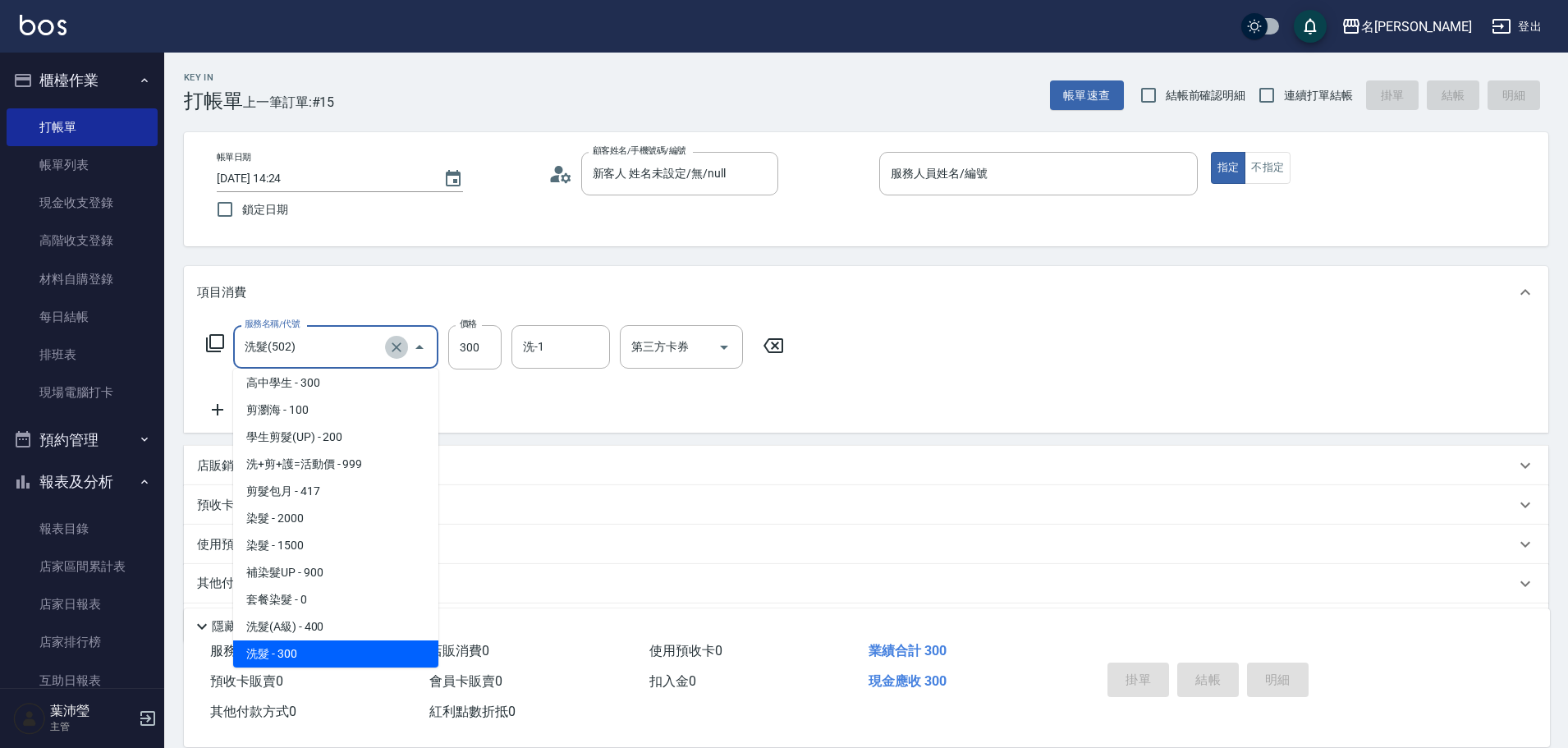
drag, startPoint x: 401, startPoint y: 349, endPoint x: 376, endPoint y: 349, distance: 25.0
click at [400, 348] on icon "Clear" at bounding box center [396, 347] width 16 height 16
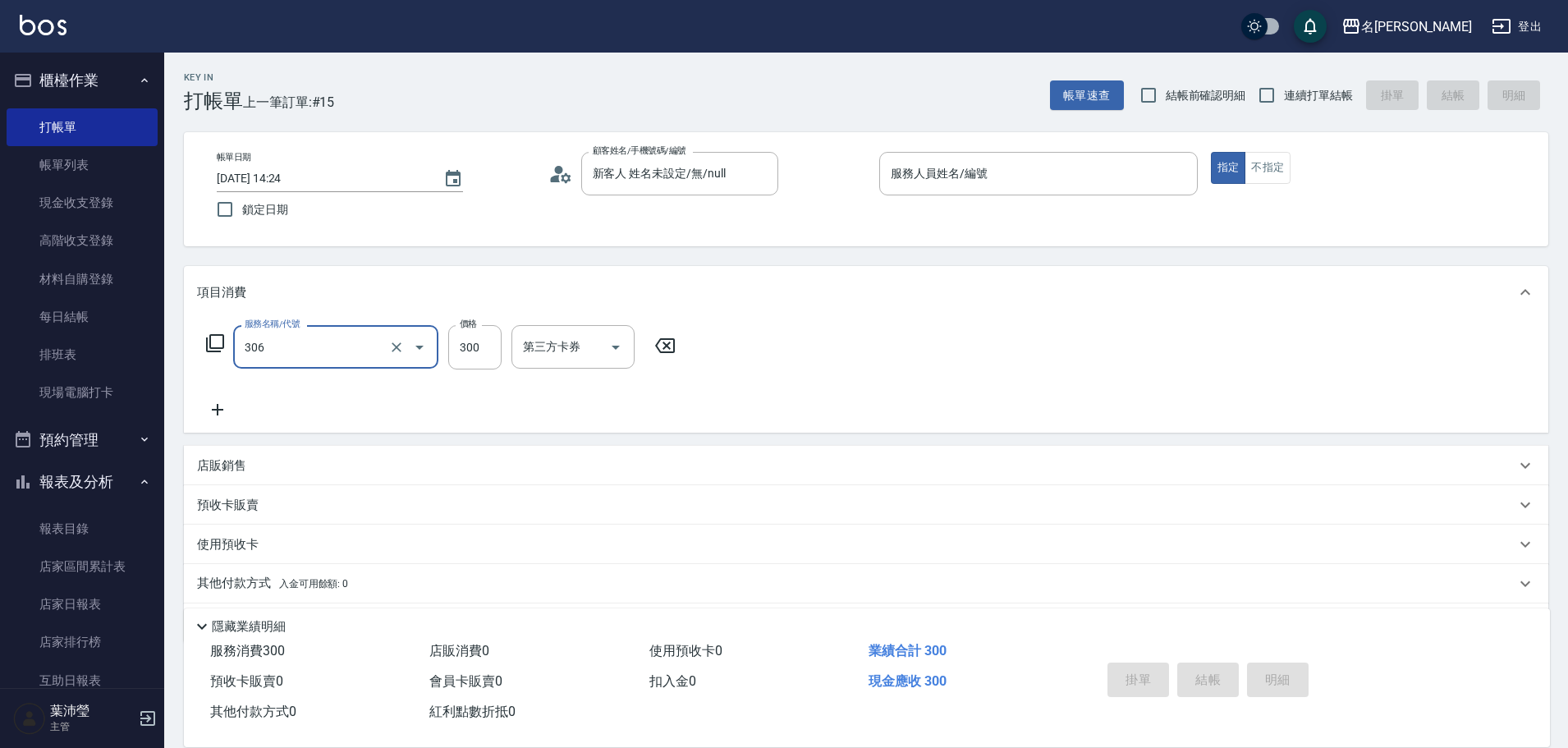
type input "高中學生(306)"
type input "250"
click at [1007, 179] on input "服務人員姓名/編號" at bounding box center [1037, 174] width 303 height 29
type input "Bella-5"
type button "true"
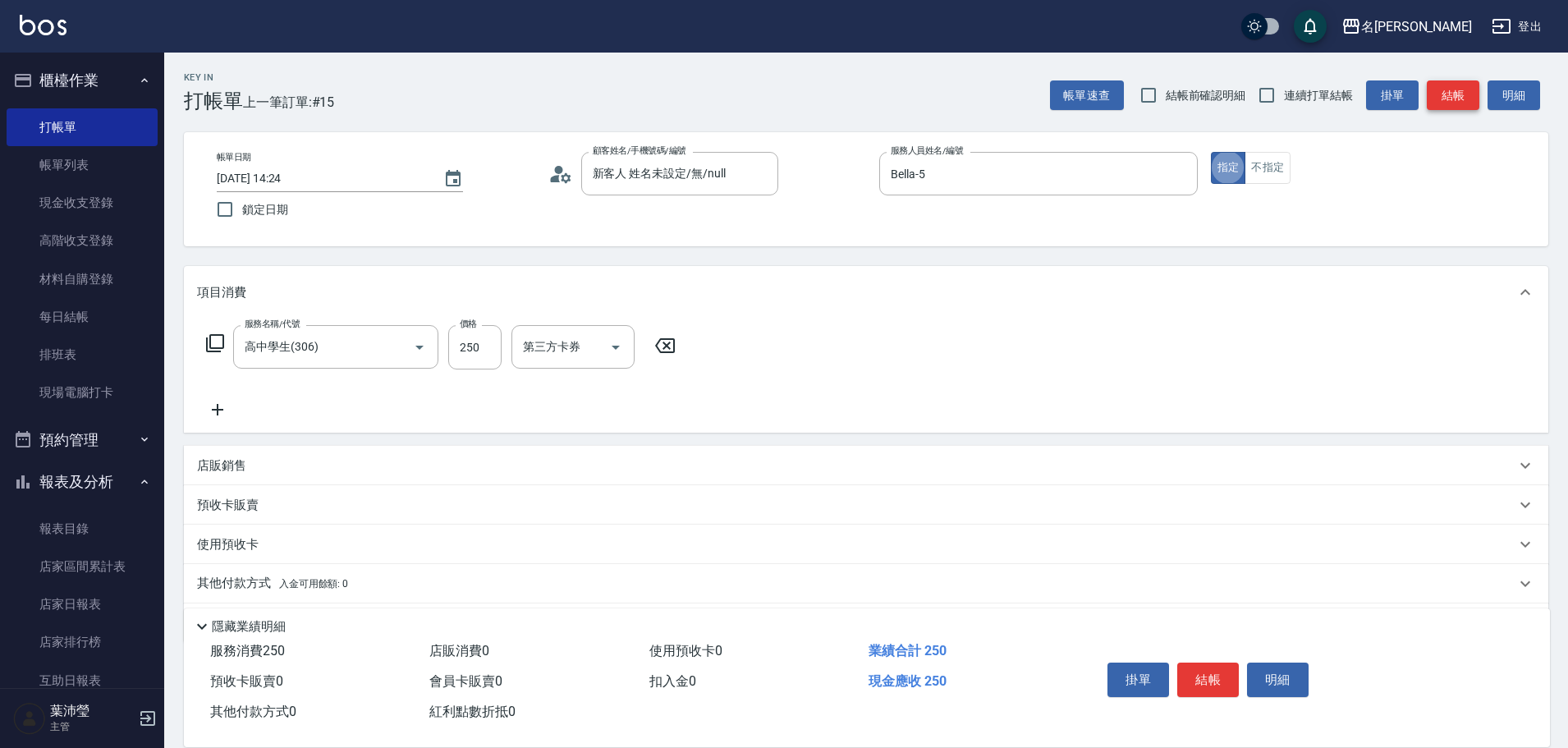
click at [1433, 96] on button "結帳" at bounding box center [1452, 96] width 52 height 31
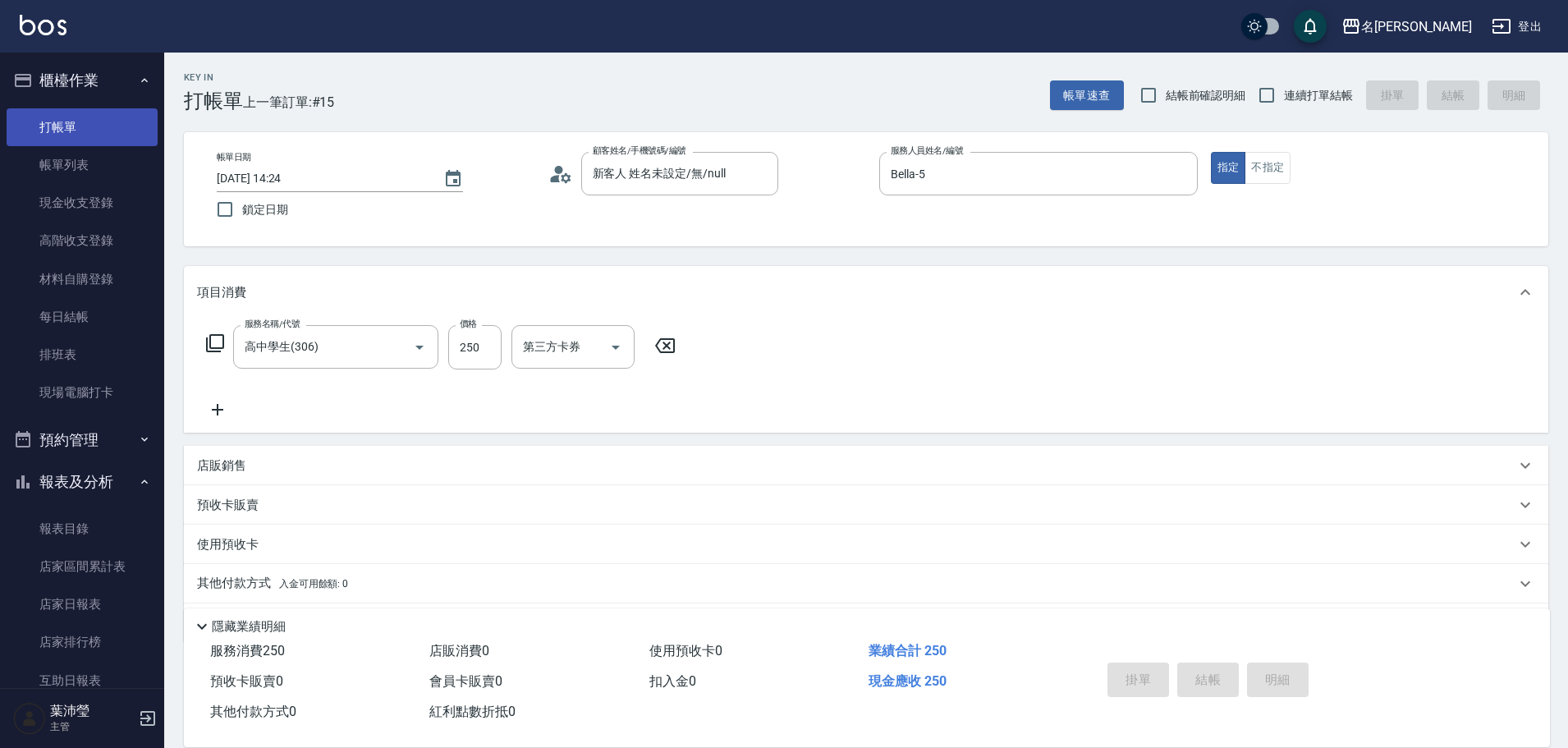
click at [62, 126] on link "打帳單" at bounding box center [82, 127] width 151 height 38
click at [112, 133] on link "打帳單" at bounding box center [82, 127] width 151 height 38
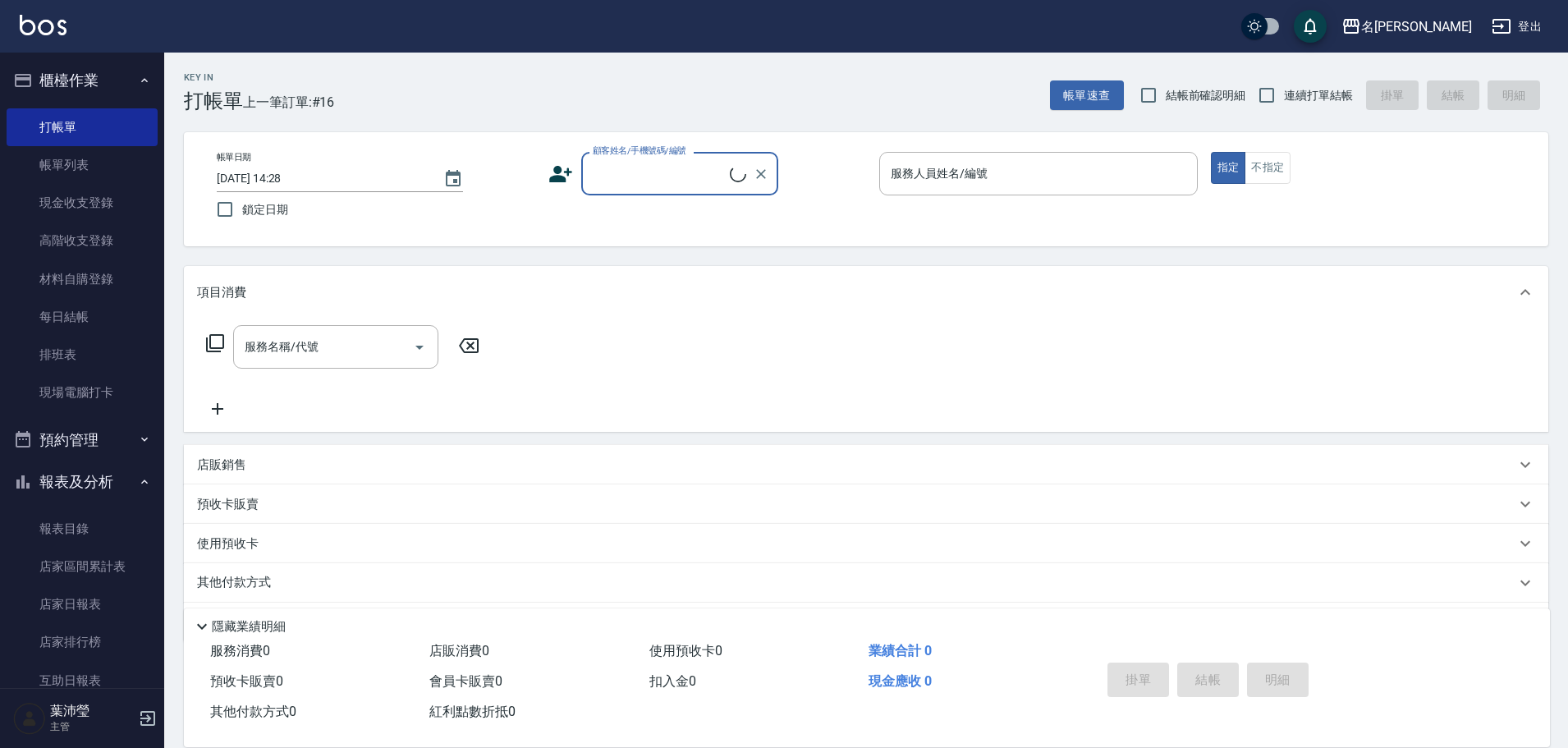
click at [625, 190] on div "顧客姓名/手機號碼/編號" at bounding box center [679, 174] width 197 height 44
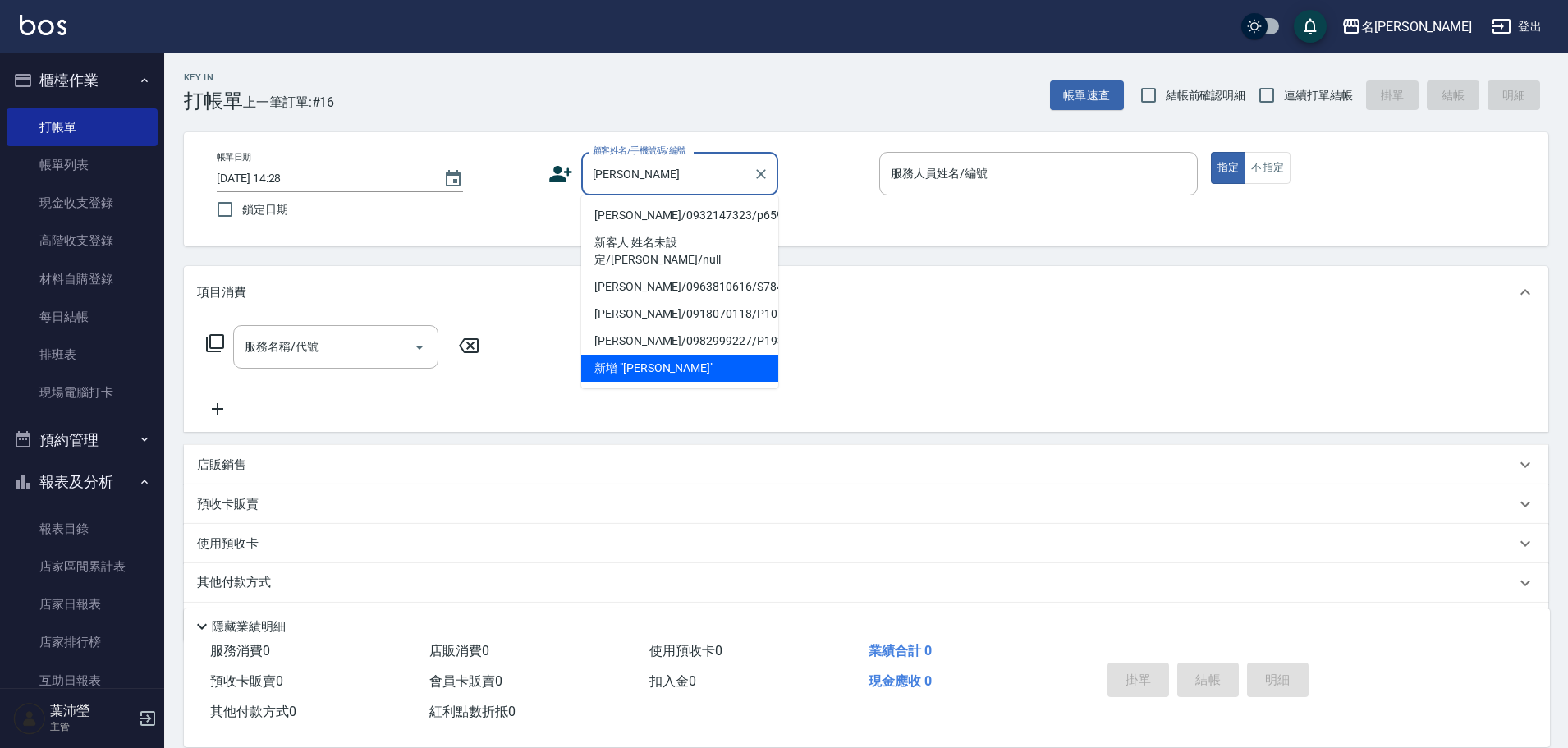
click at [622, 208] on li "[PERSON_NAME]/0932147323/p659" at bounding box center [679, 215] width 197 height 27
type input "[PERSON_NAME]/0932147323/p659"
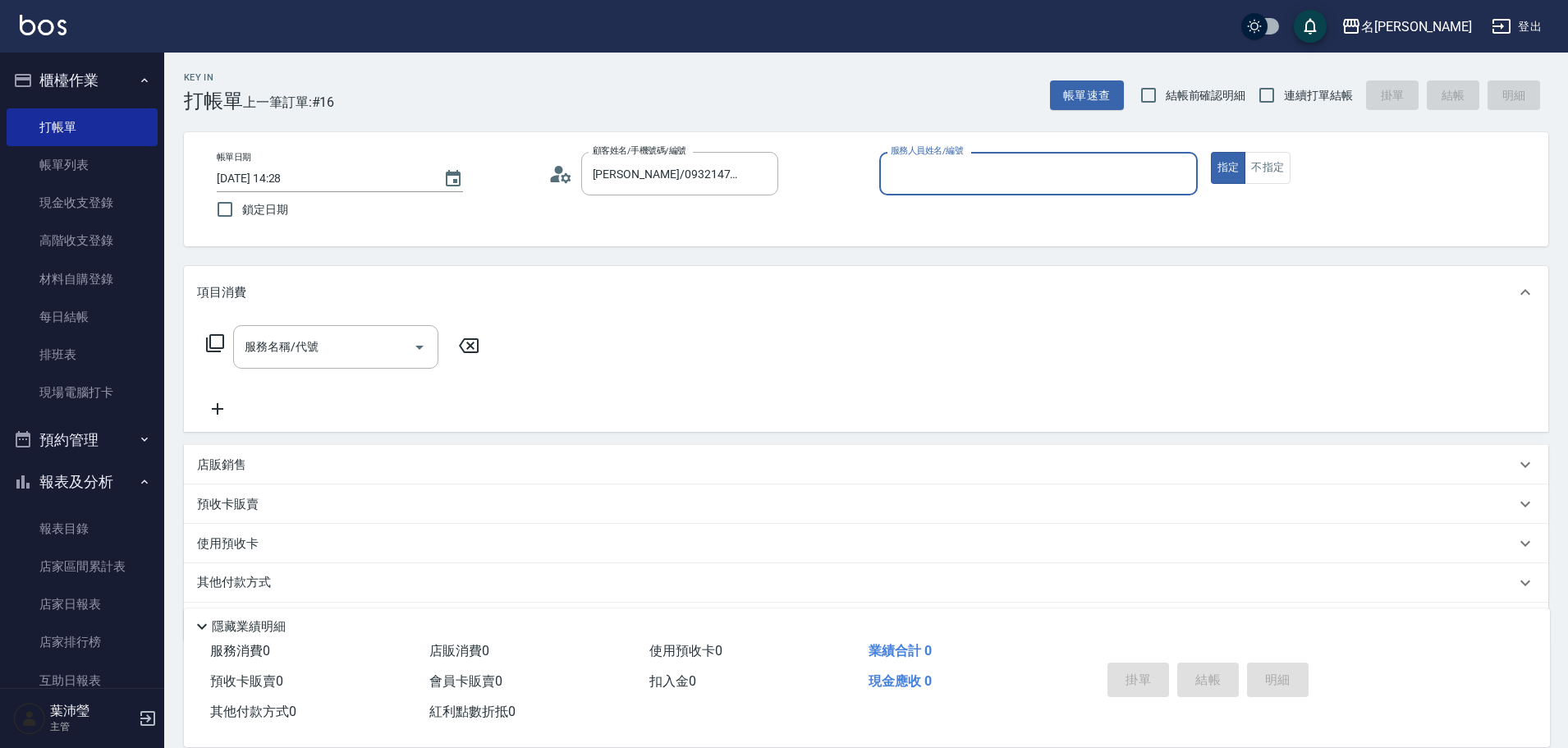
type input "Bella-5"
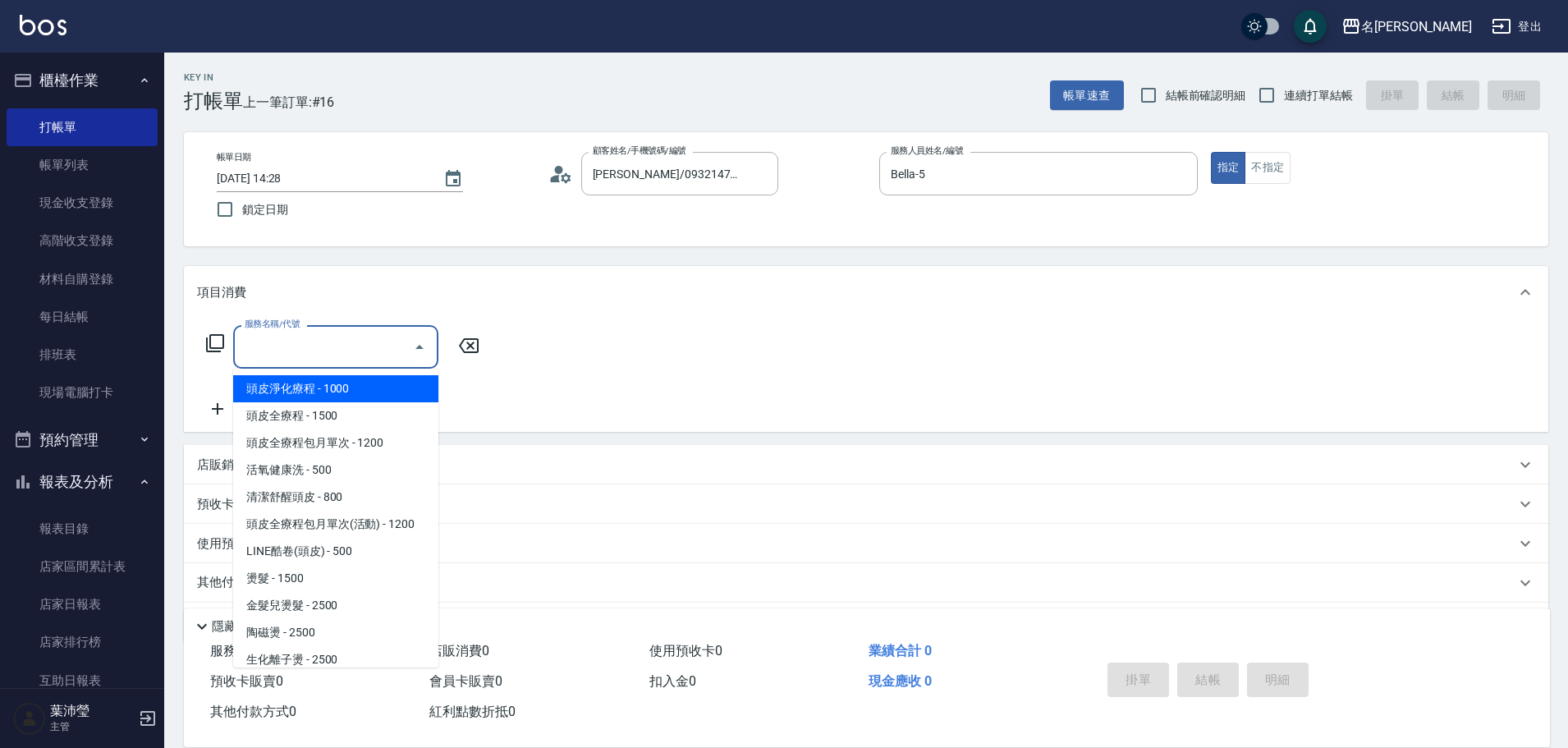
click at [360, 339] on input "服務名稱/代號" at bounding box center [323, 347] width 166 height 29
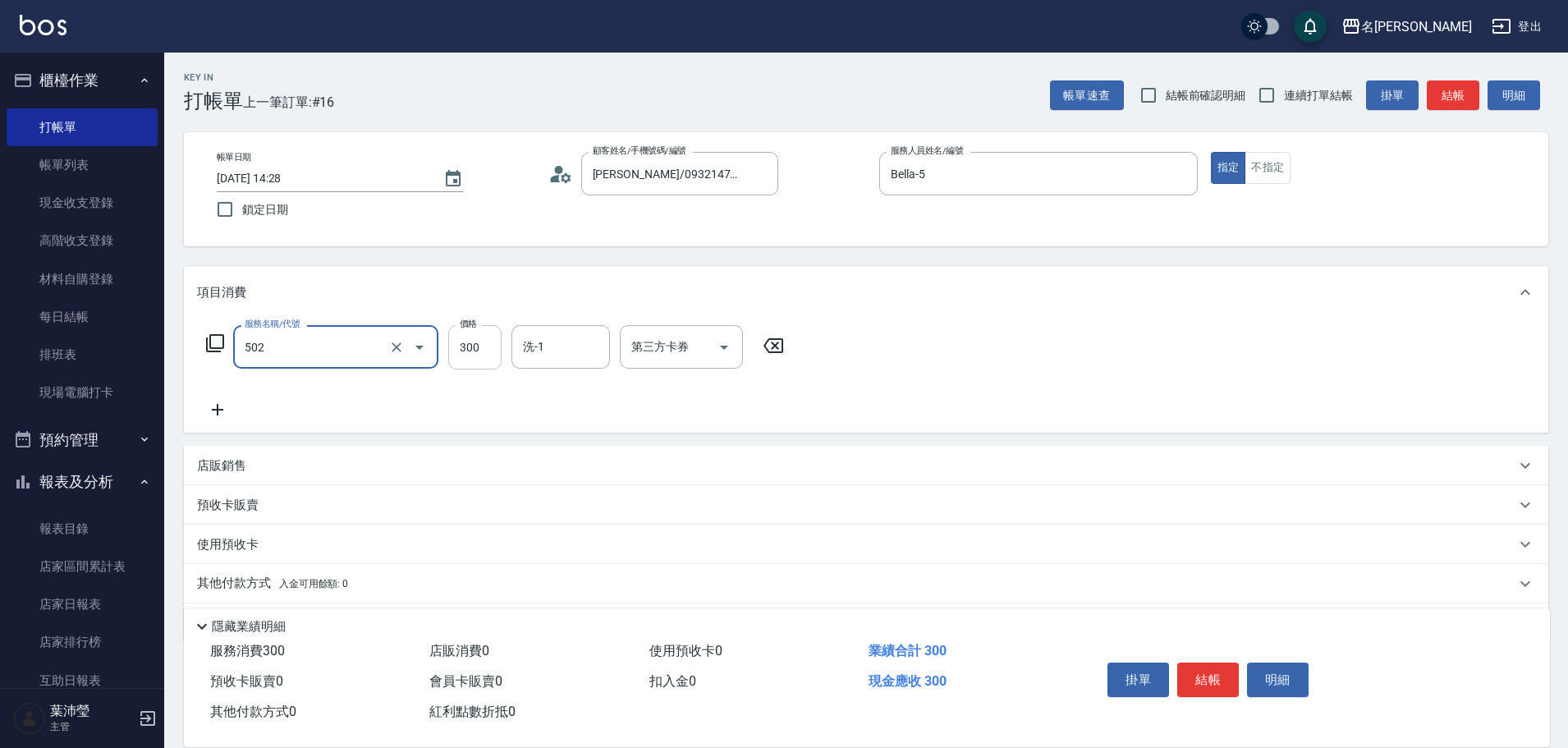
type input "洗髮(502)"
type input "152"
click at [550, 346] on input "洗-1" at bounding box center [561, 347] width 84 height 29
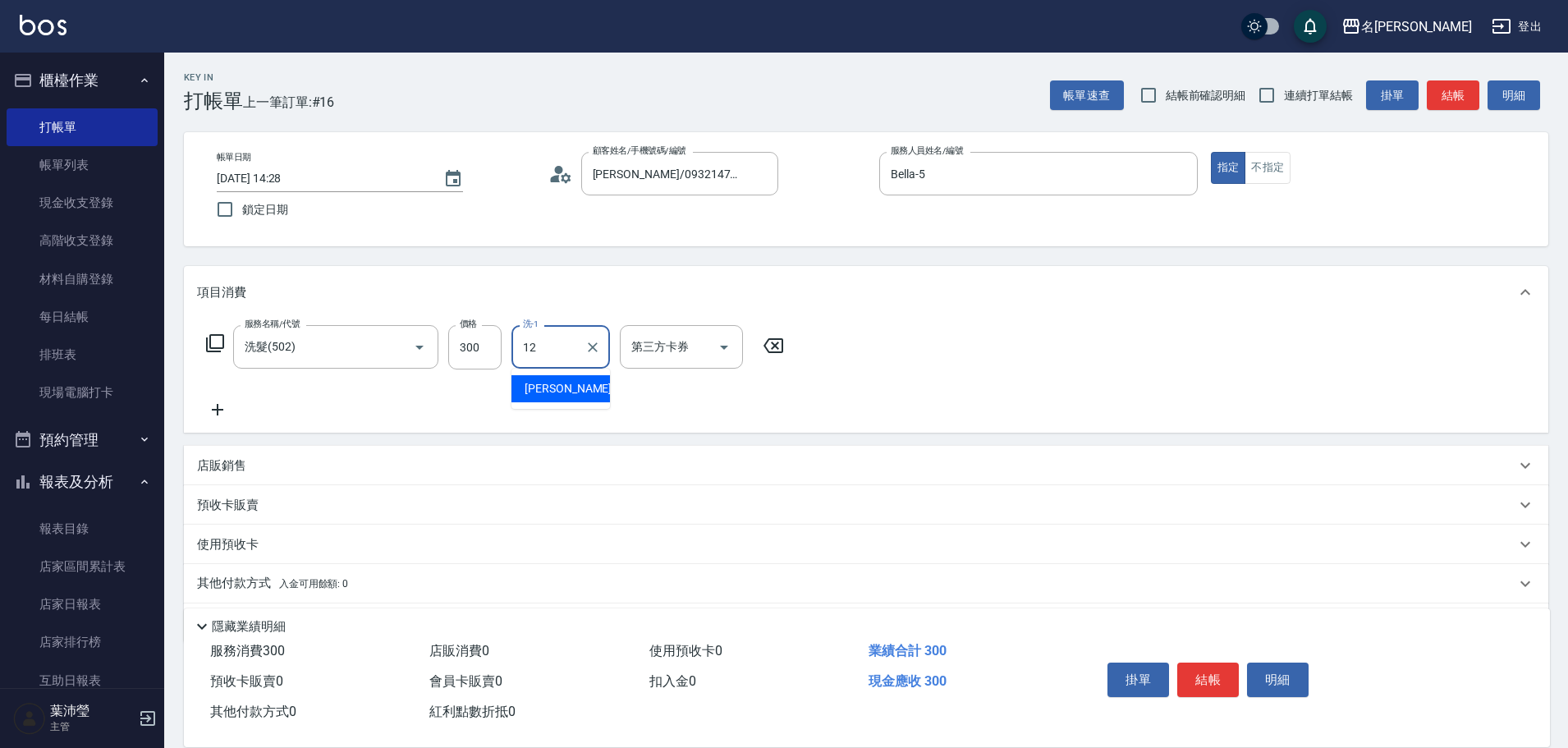
type input "[PERSON_NAME]-12"
drag, startPoint x: 1464, startPoint y: 92, endPoint x: 1421, endPoint y: 100, distance: 43.7
click at [1464, 91] on button "結帳" at bounding box center [1452, 96] width 52 height 31
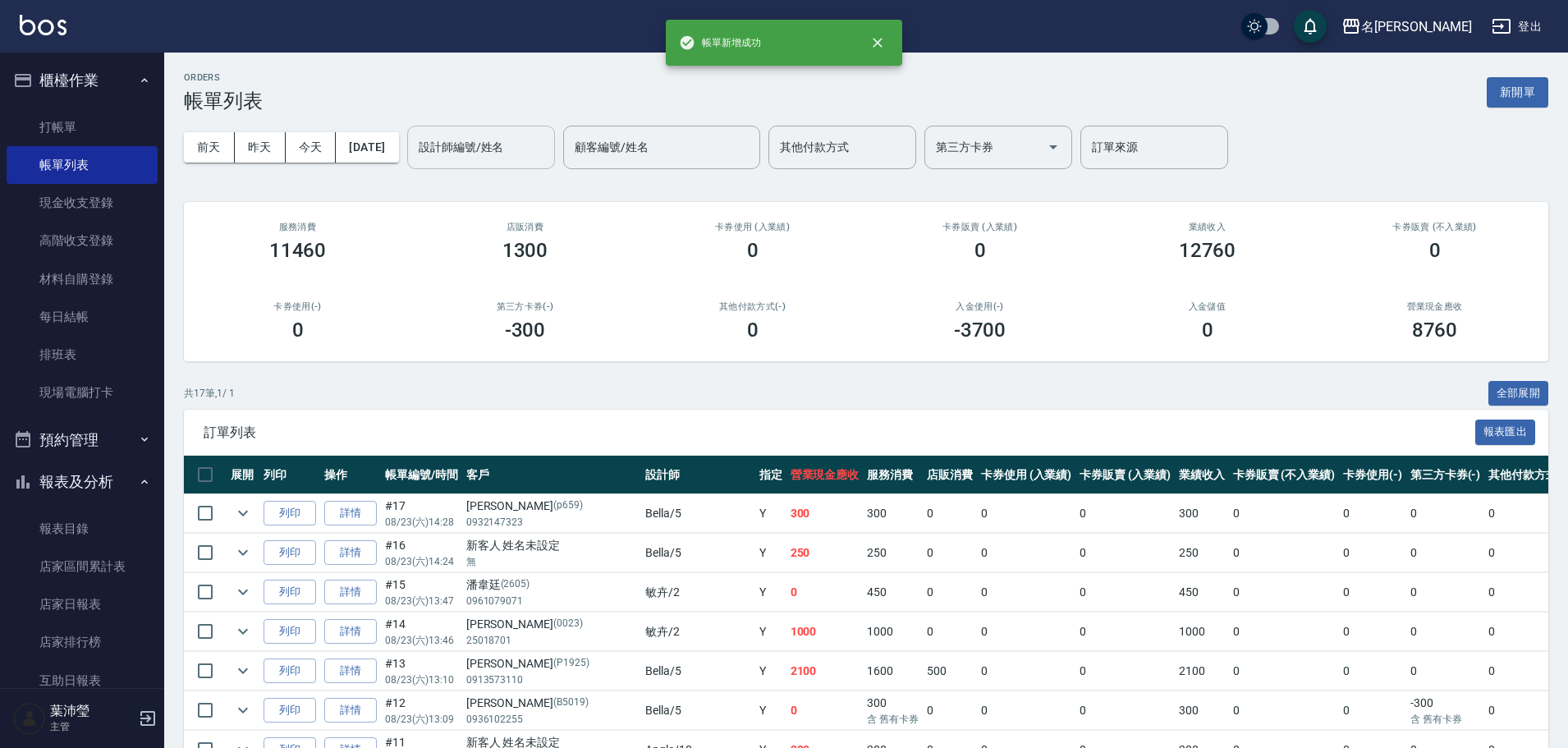
click at [521, 157] on input "設計師編號/姓名" at bounding box center [481, 148] width 133 height 29
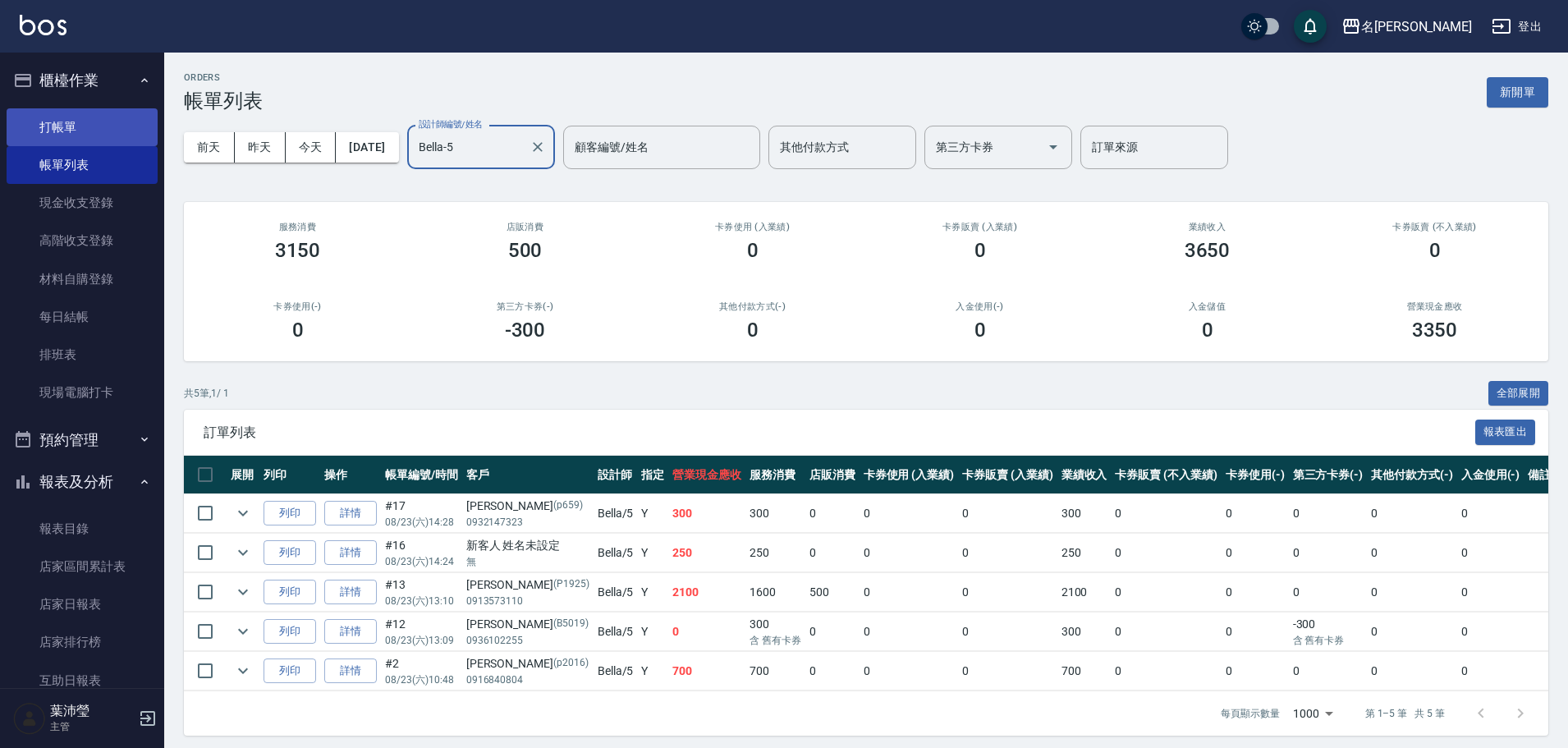
type input "Bella-5"
click at [96, 112] on link "打帳單" at bounding box center [82, 127] width 151 height 38
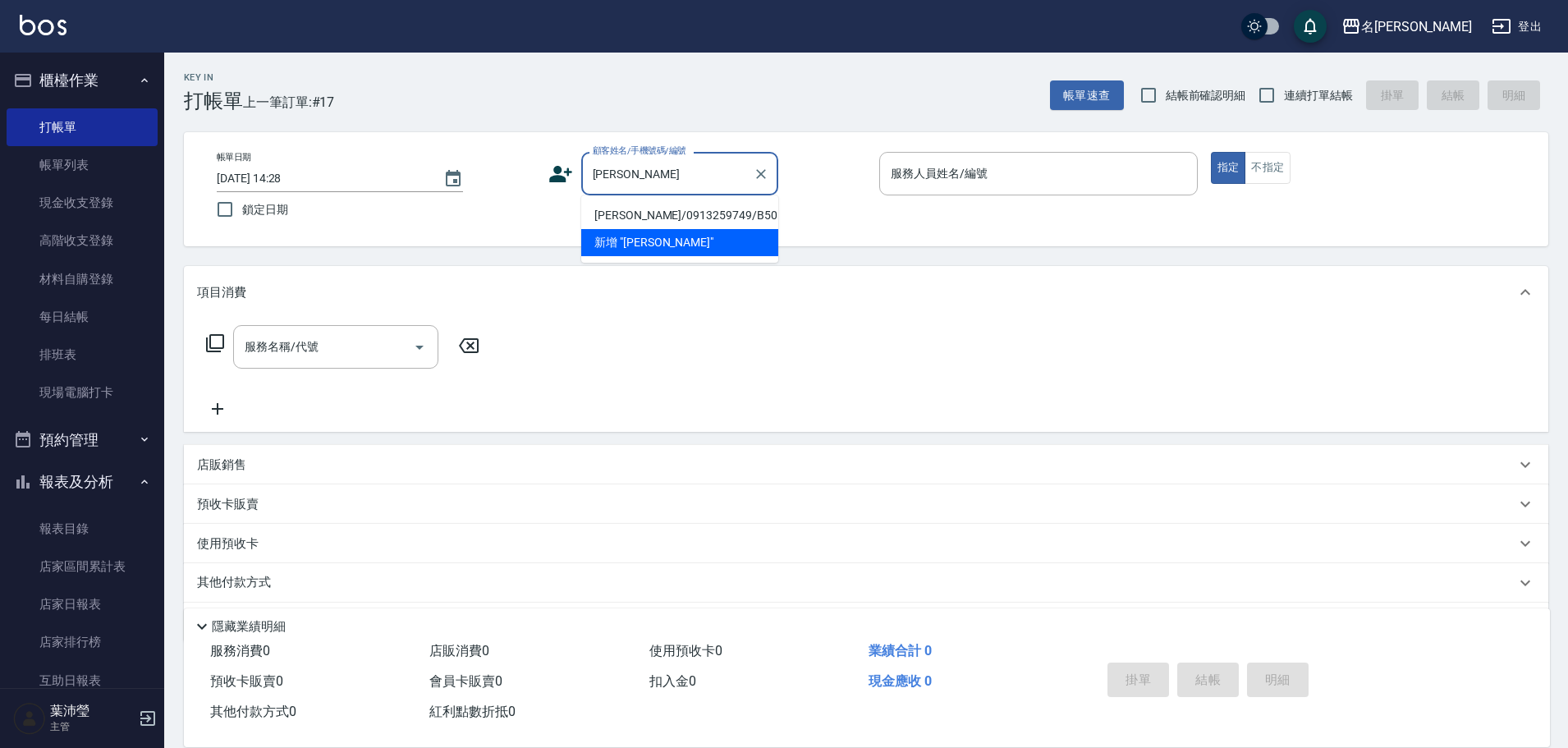
drag, startPoint x: 625, startPoint y: 208, endPoint x: 573, endPoint y: 234, distance: 58.1
click at [625, 209] on li "[PERSON_NAME]/0913259749/B50197" at bounding box center [679, 215] width 197 height 27
type input "[PERSON_NAME]/0913259749/B50197"
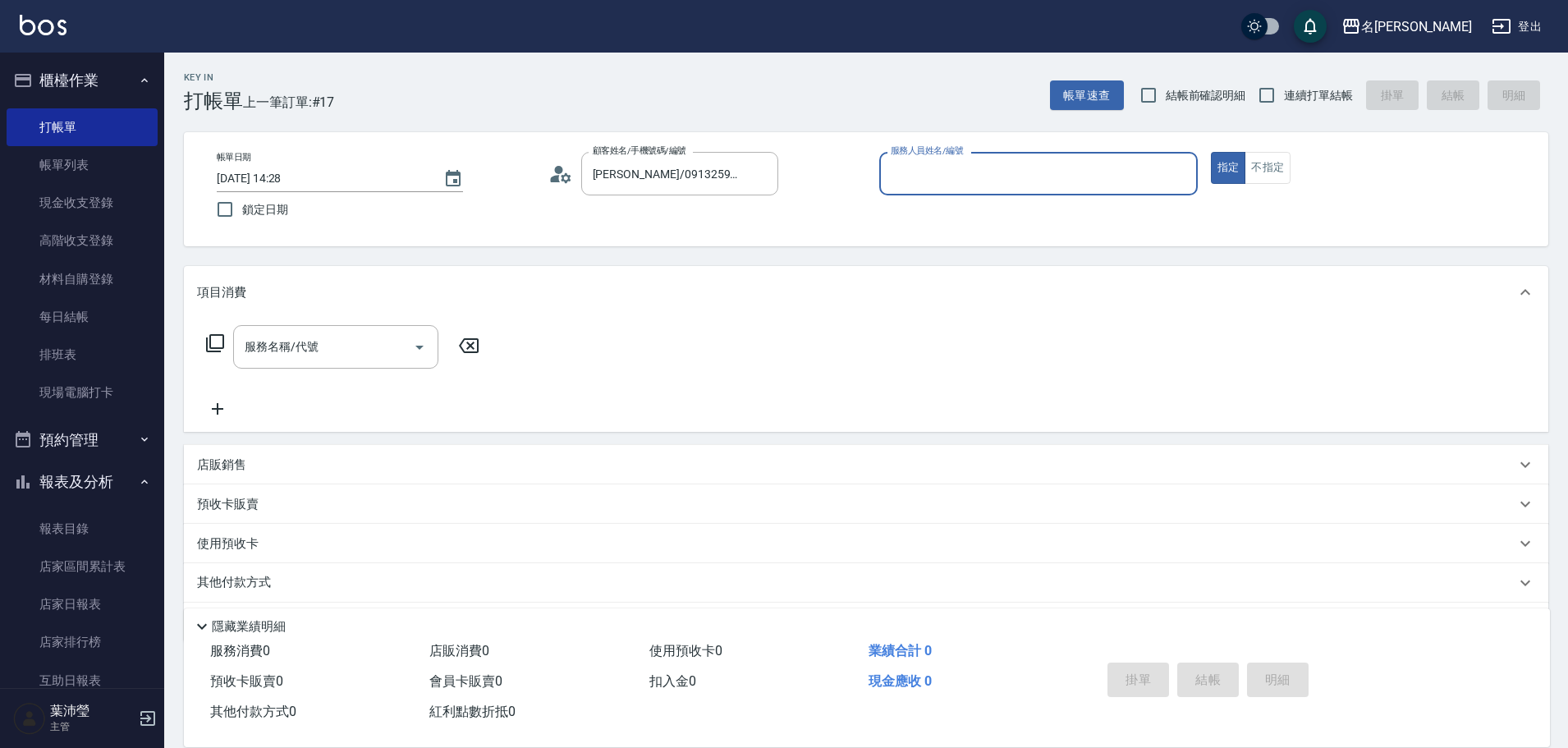
type input "Bella-5"
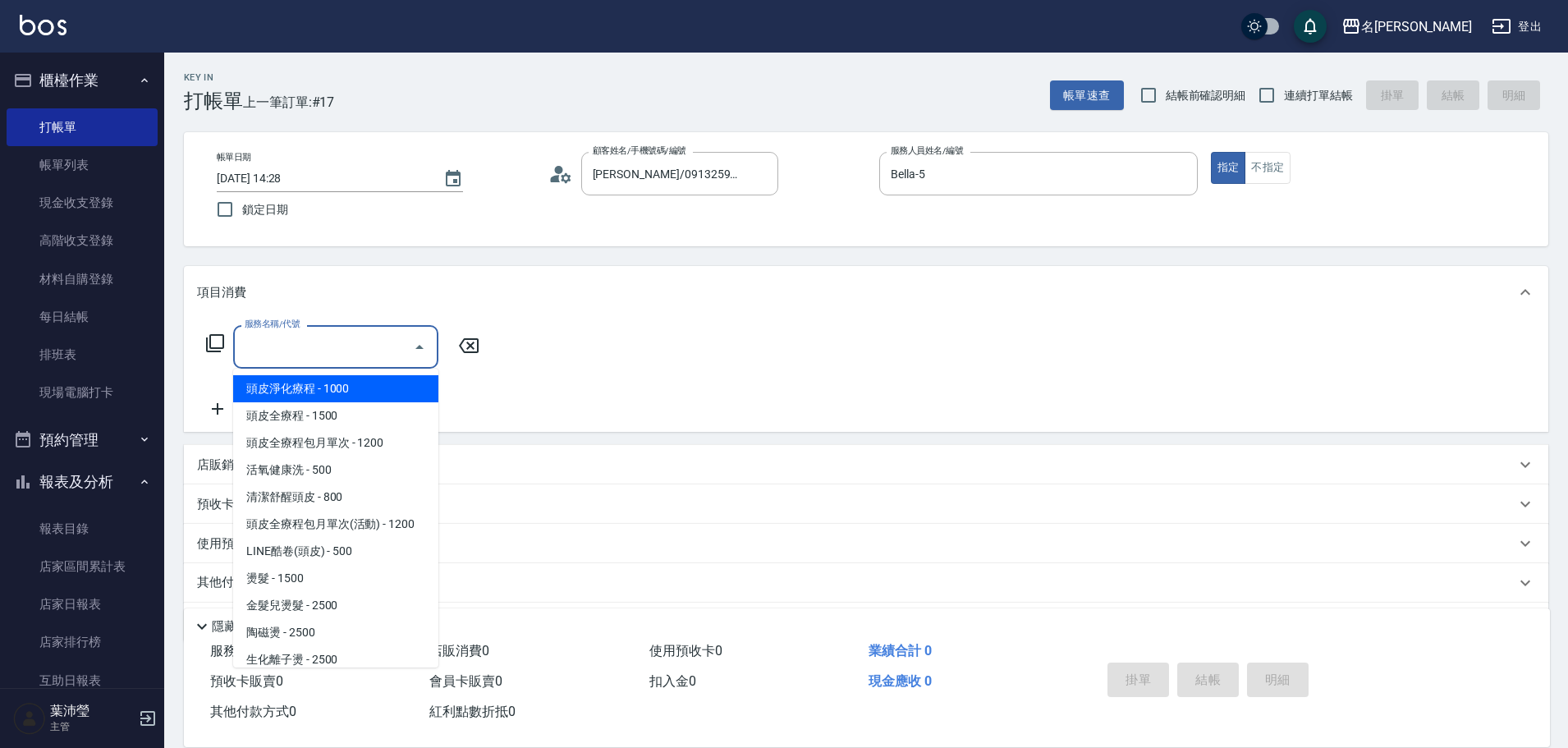
click at [363, 335] on input "服務名稱/代號" at bounding box center [323, 347] width 166 height 29
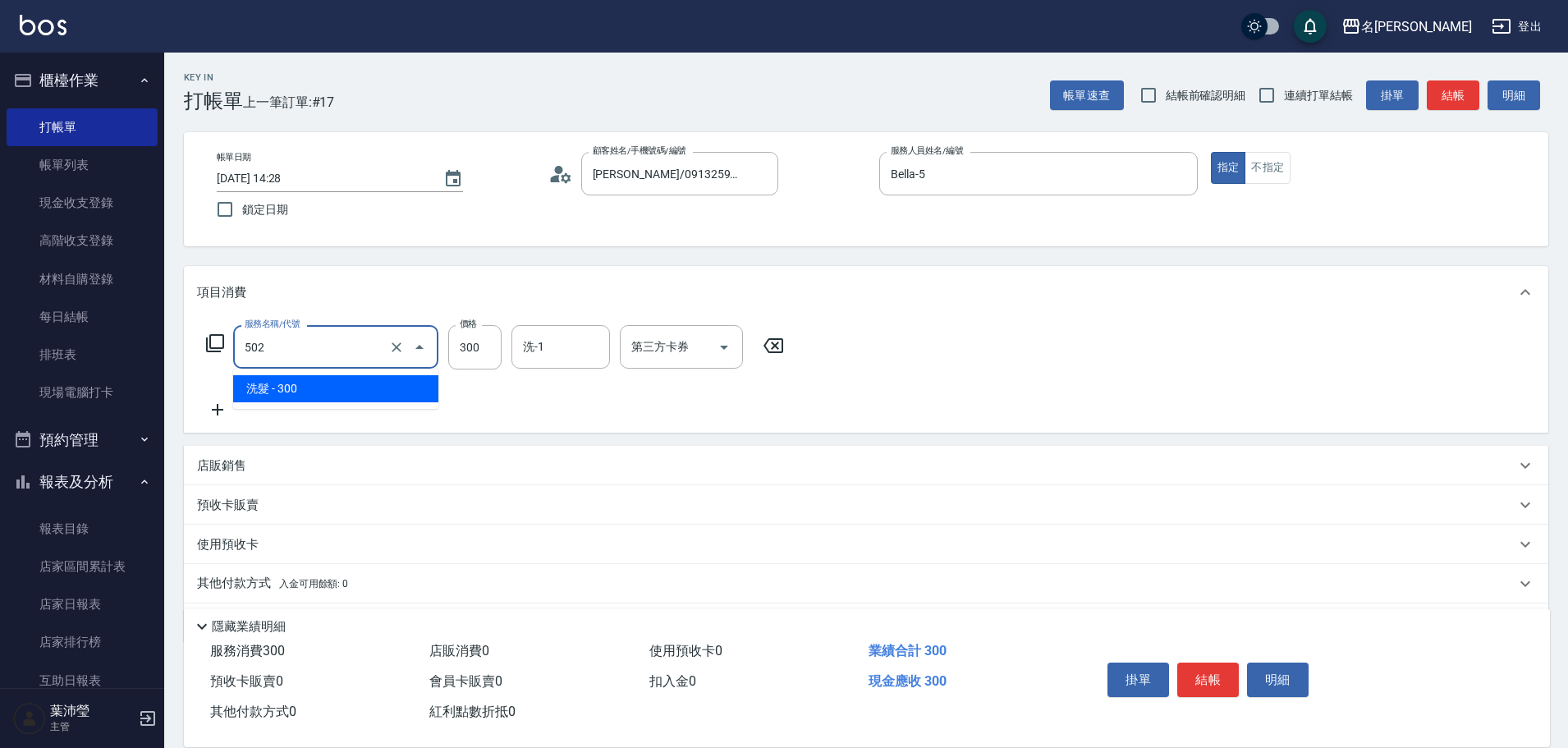
drag, startPoint x: 242, startPoint y: 347, endPoint x: 195, endPoint y: 359, distance: 48.5
click at [208, 355] on div "服務名稱/代號 502 服務名稱/代號 價格 300 價格 洗-1 洗-1 第三方卡券 第三方卡券" at bounding box center [496, 347] width 596 height 44
type input "高中學生(306)"
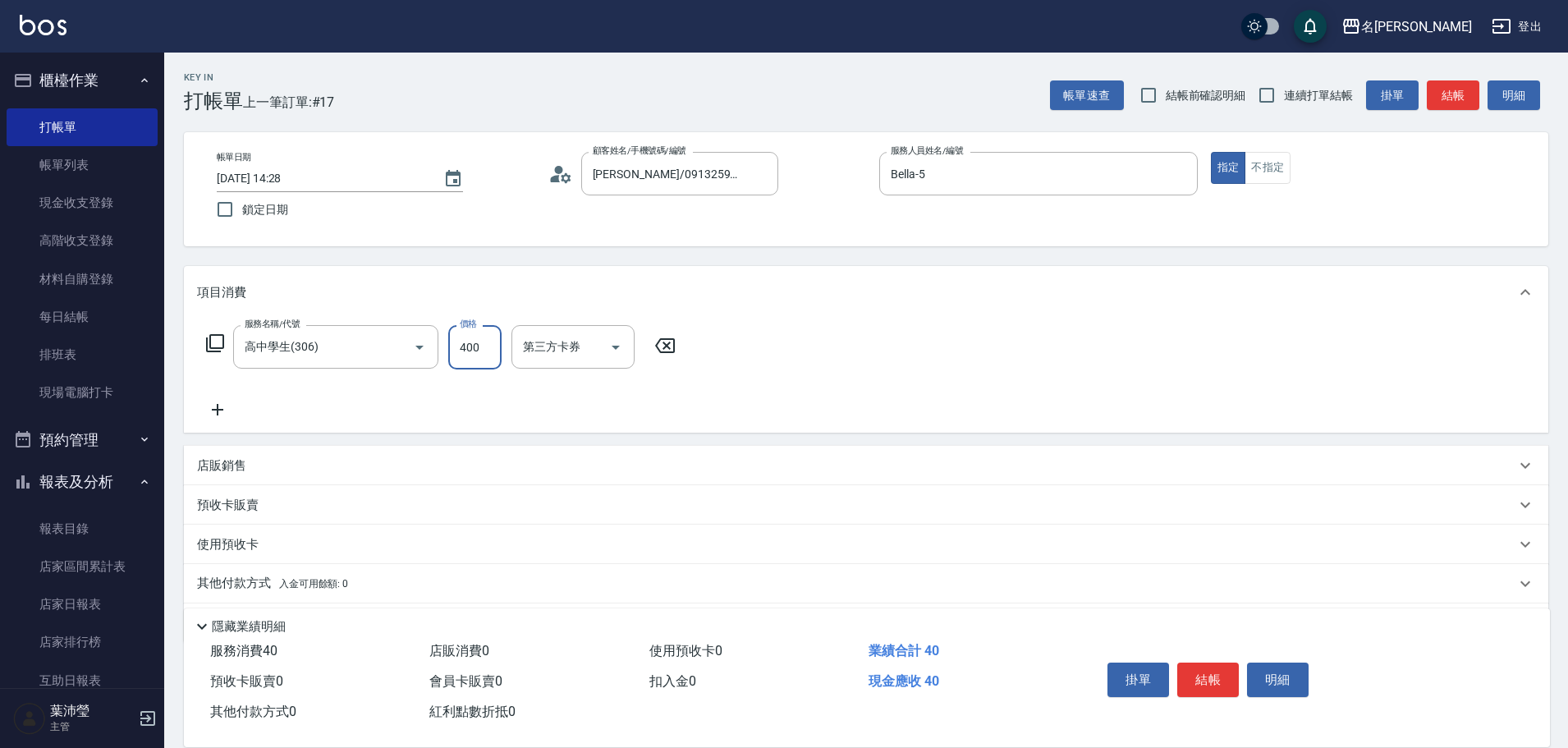
type input "400"
click at [1448, 89] on button "結帳" at bounding box center [1452, 96] width 52 height 31
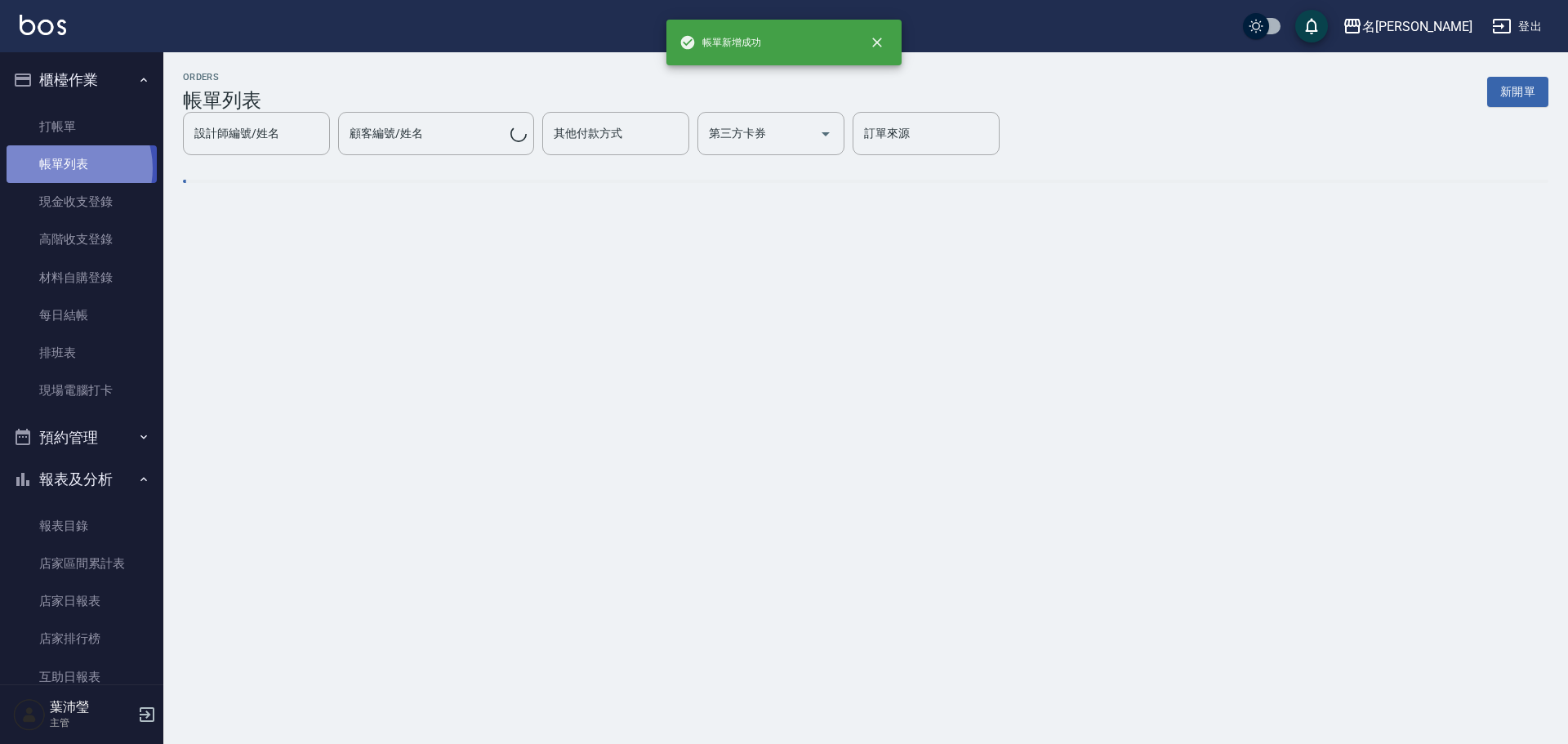
click at [64, 168] on link "帳單列表" at bounding box center [82, 164] width 151 height 37
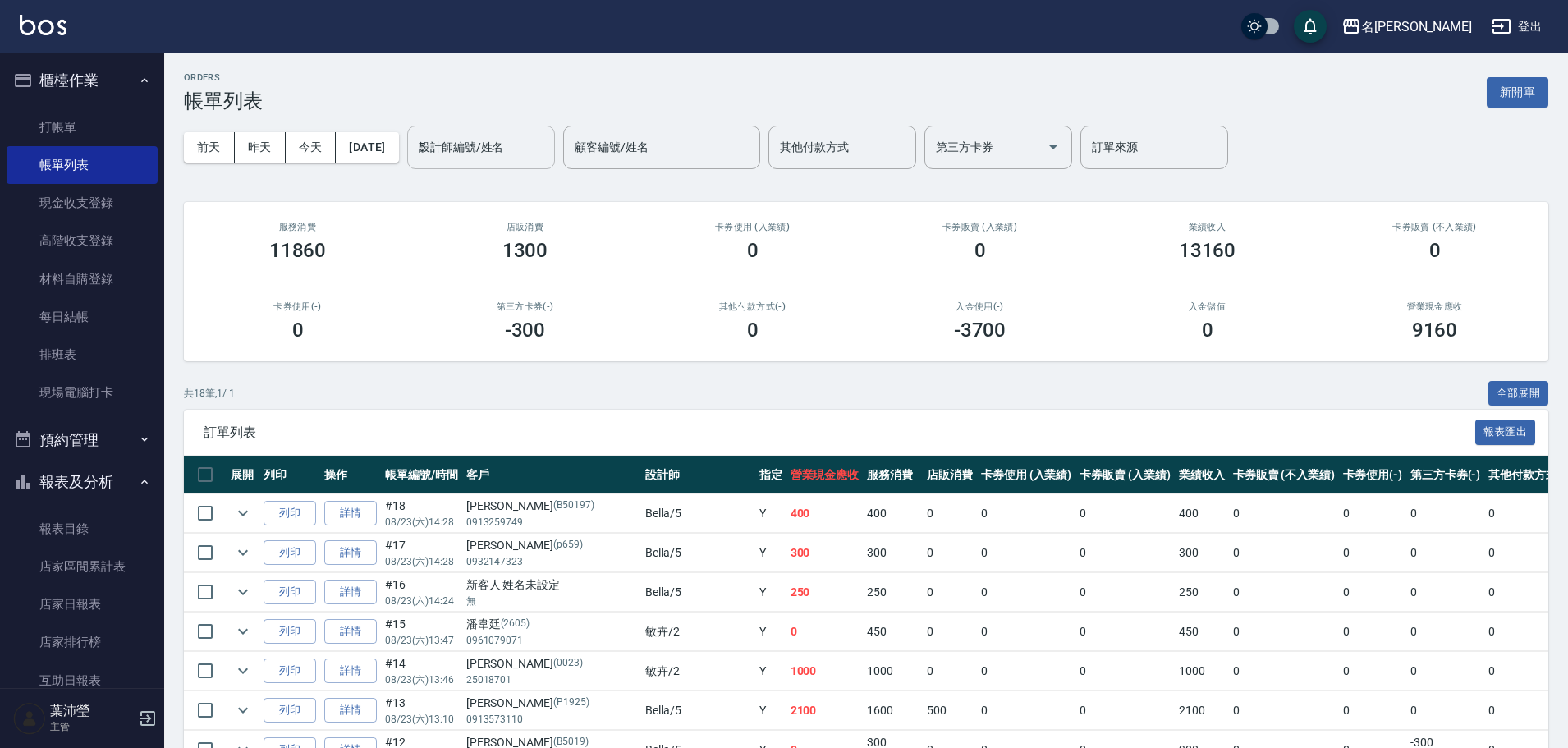
click at [497, 153] on input "5" at bounding box center [481, 148] width 133 height 29
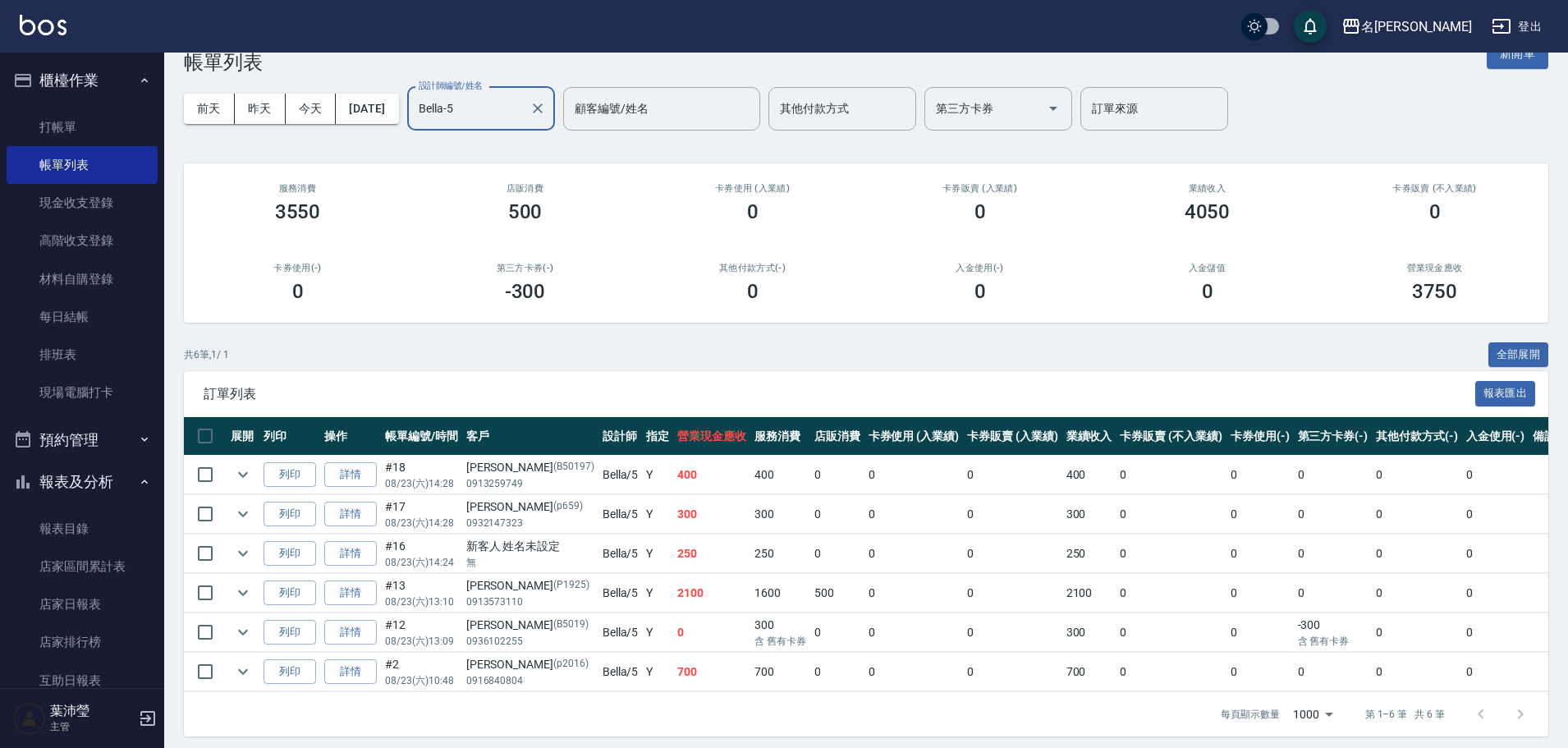
scroll to position [59, 0]
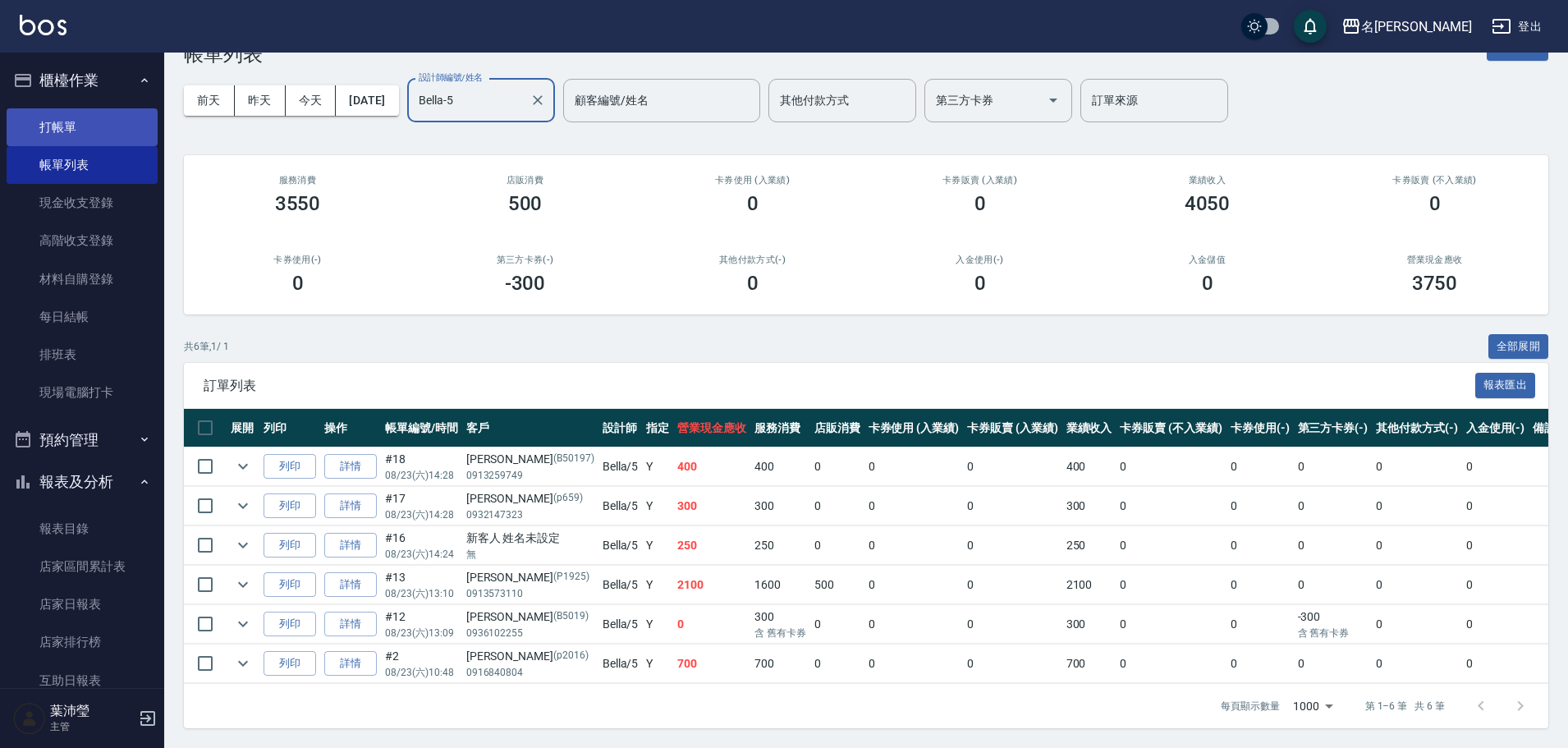
type input "Bella-5"
click at [95, 110] on link "打帳單" at bounding box center [82, 127] width 151 height 38
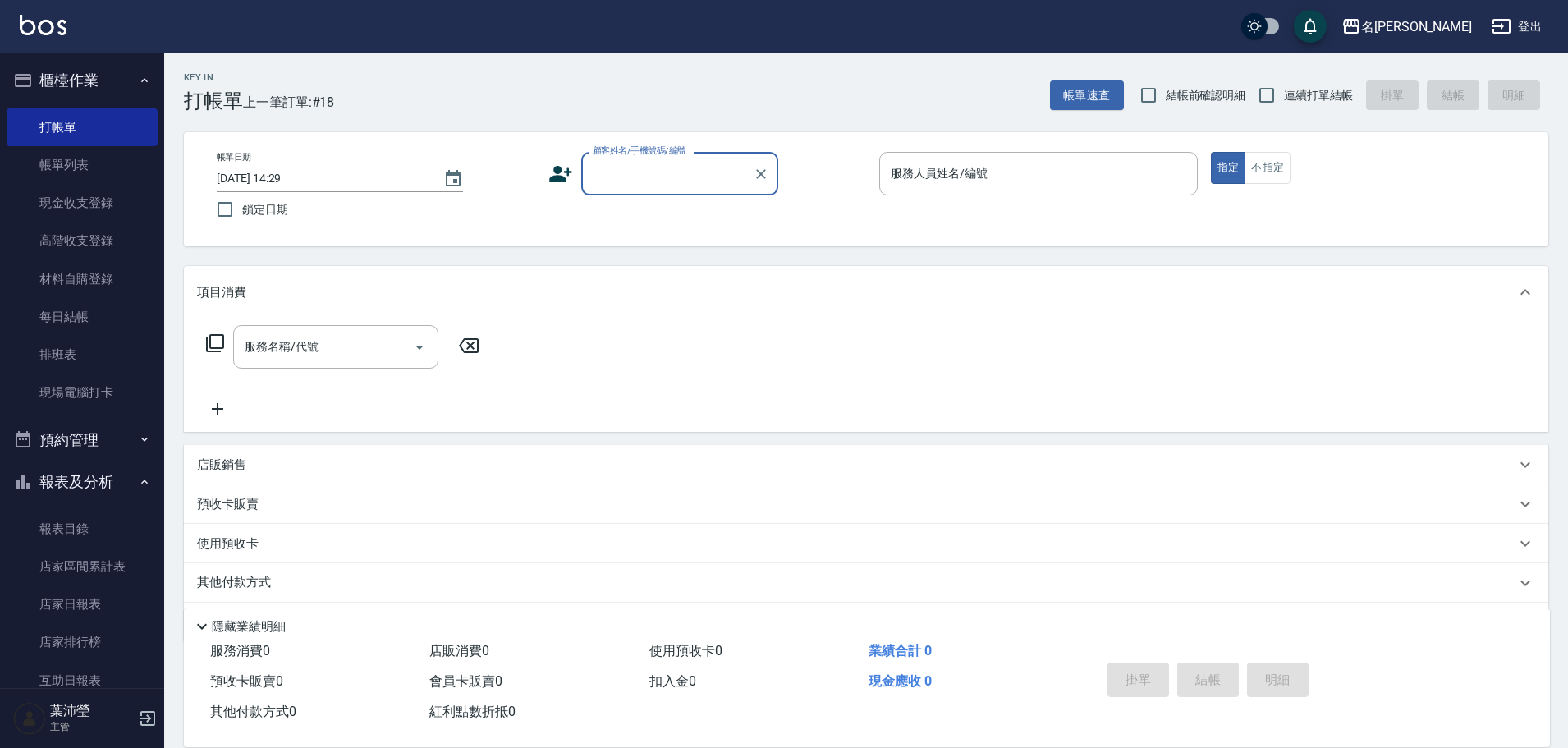
drag, startPoint x: 1348, startPoint y: 239, endPoint x: 1470, endPoint y: 278, distance: 128.1
click at [1348, 239] on div "帳單日期 [DATE] 14:29 鎖定日期 顧客姓名/手機號碼/編號 顧客姓名/手機號碼/編號 服務人員姓名/編號 服務人員姓名/編號 指定 不指定" at bounding box center [866, 190] width 1364 height 115
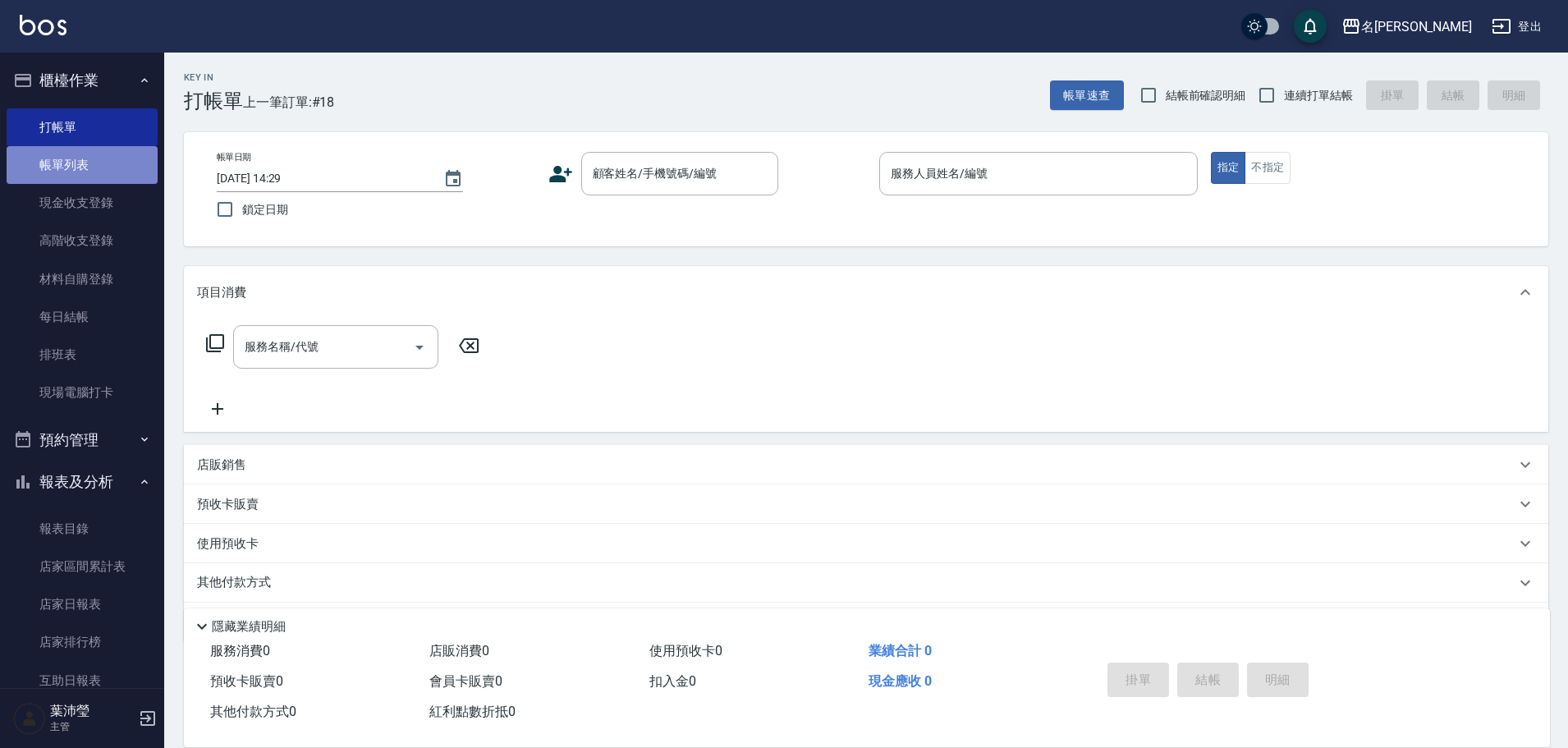
click at [98, 150] on link "帳單列表" at bounding box center [82, 165] width 151 height 38
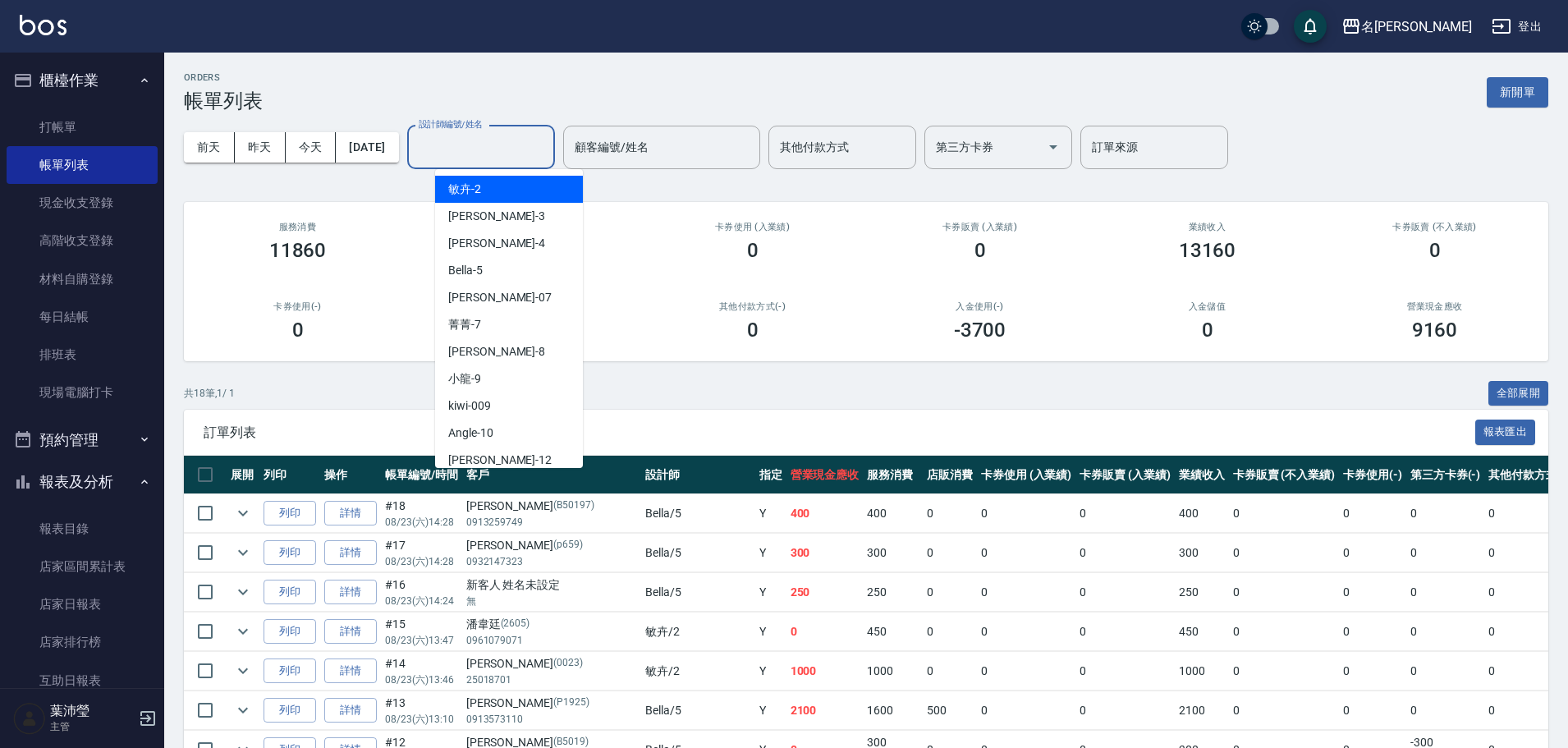
click at [459, 152] on input "設計師編號/姓名" at bounding box center [481, 148] width 133 height 29
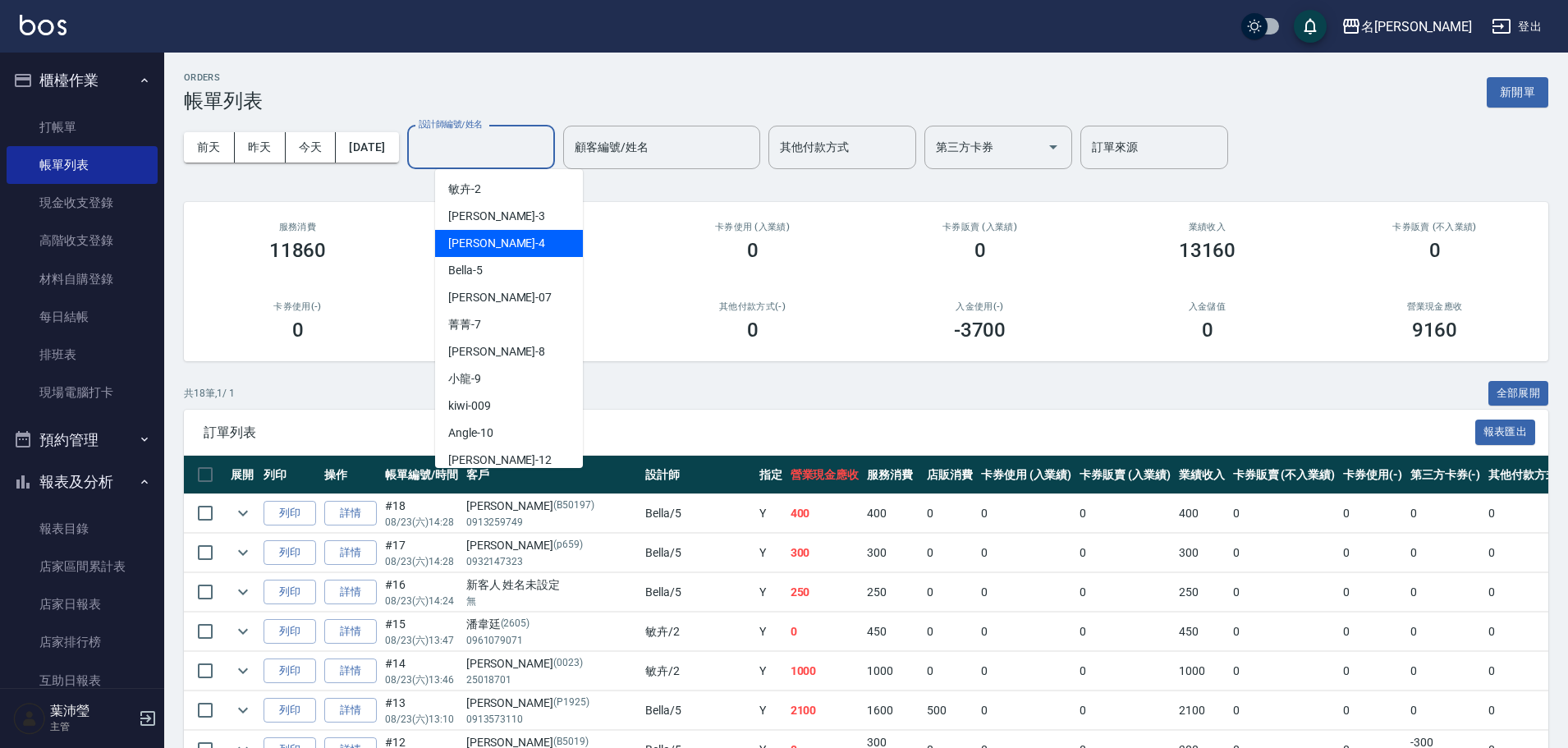
drag, startPoint x: 494, startPoint y: 250, endPoint x: 495, endPoint y: 267, distance: 17.0
click at [495, 256] on div "[PERSON_NAME]-4" at bounding box center [508, 244] width 148 height 27
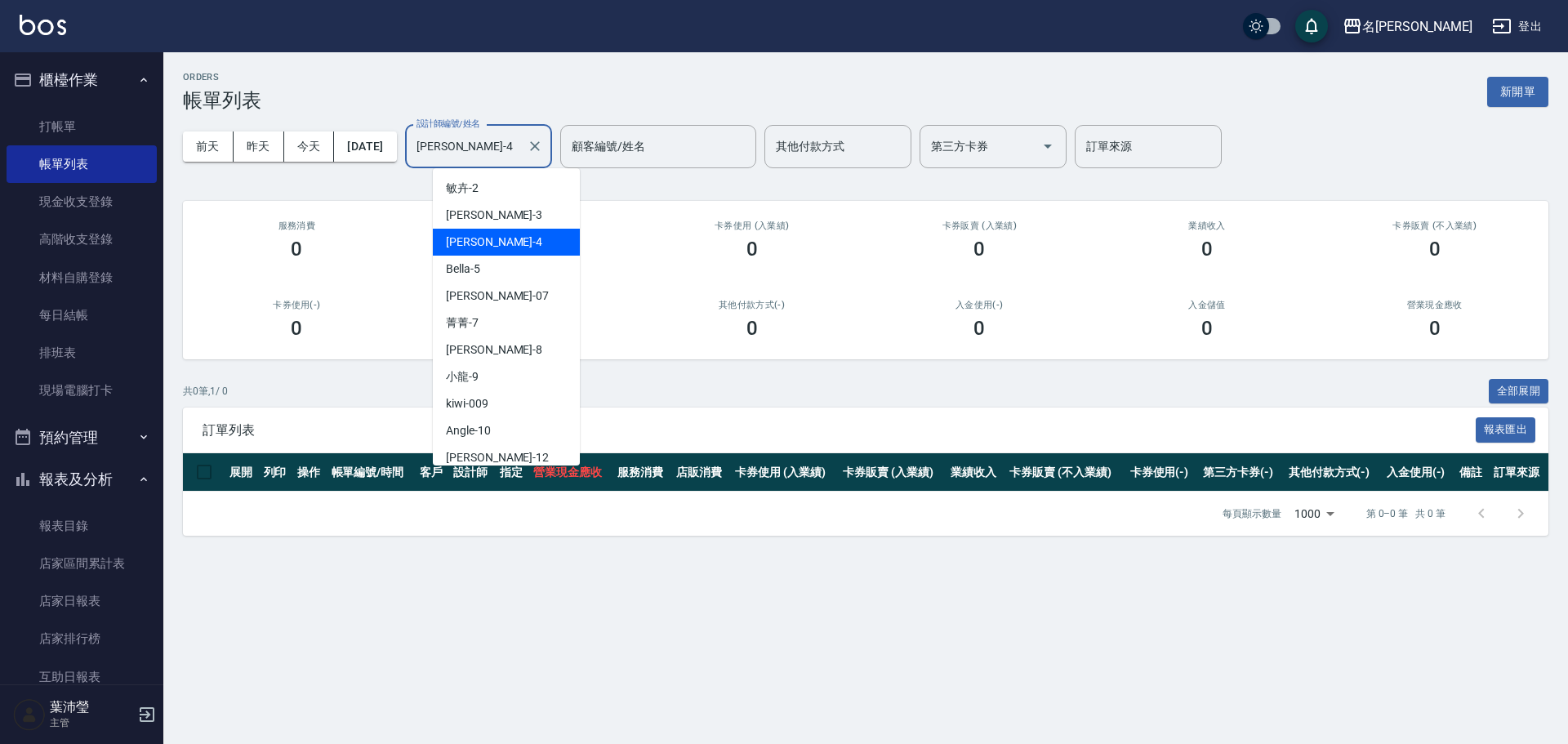
drag, startPoint x: 504, startPoint y: 151, endPoint x: 500, endPoint y: 237, distance: 86.1
click at [505, 151] on input "[PERSON_NAME]-4" at bounding box center [466, 147] width 108 height 29
click at [502, 267] on div "Bella -5" at bounding box center [506, 270] width 147 height 27
type input "Bella-5"
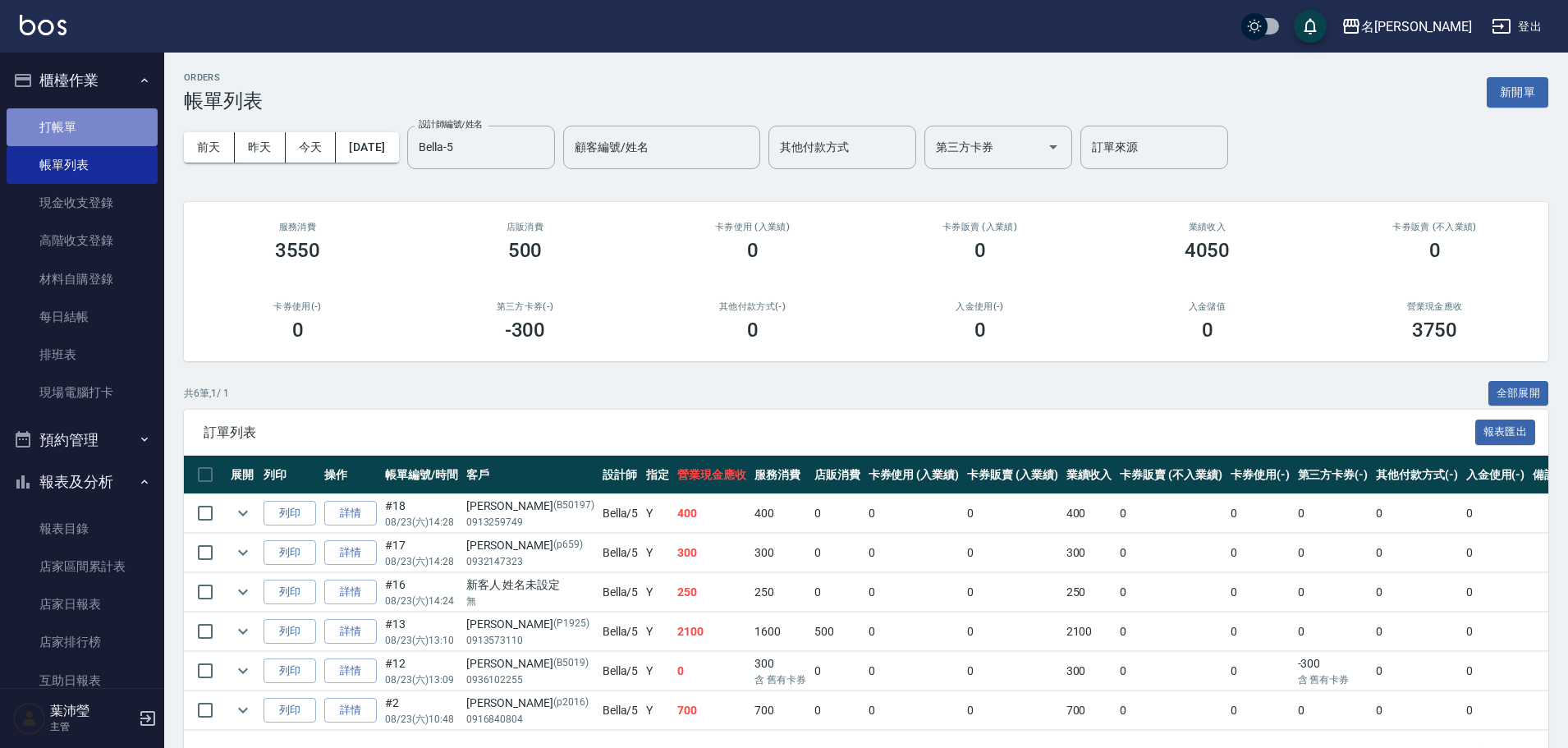
click at [95, 133] on link "打帳單" at bounding box center [82, 127] width 151 height 38
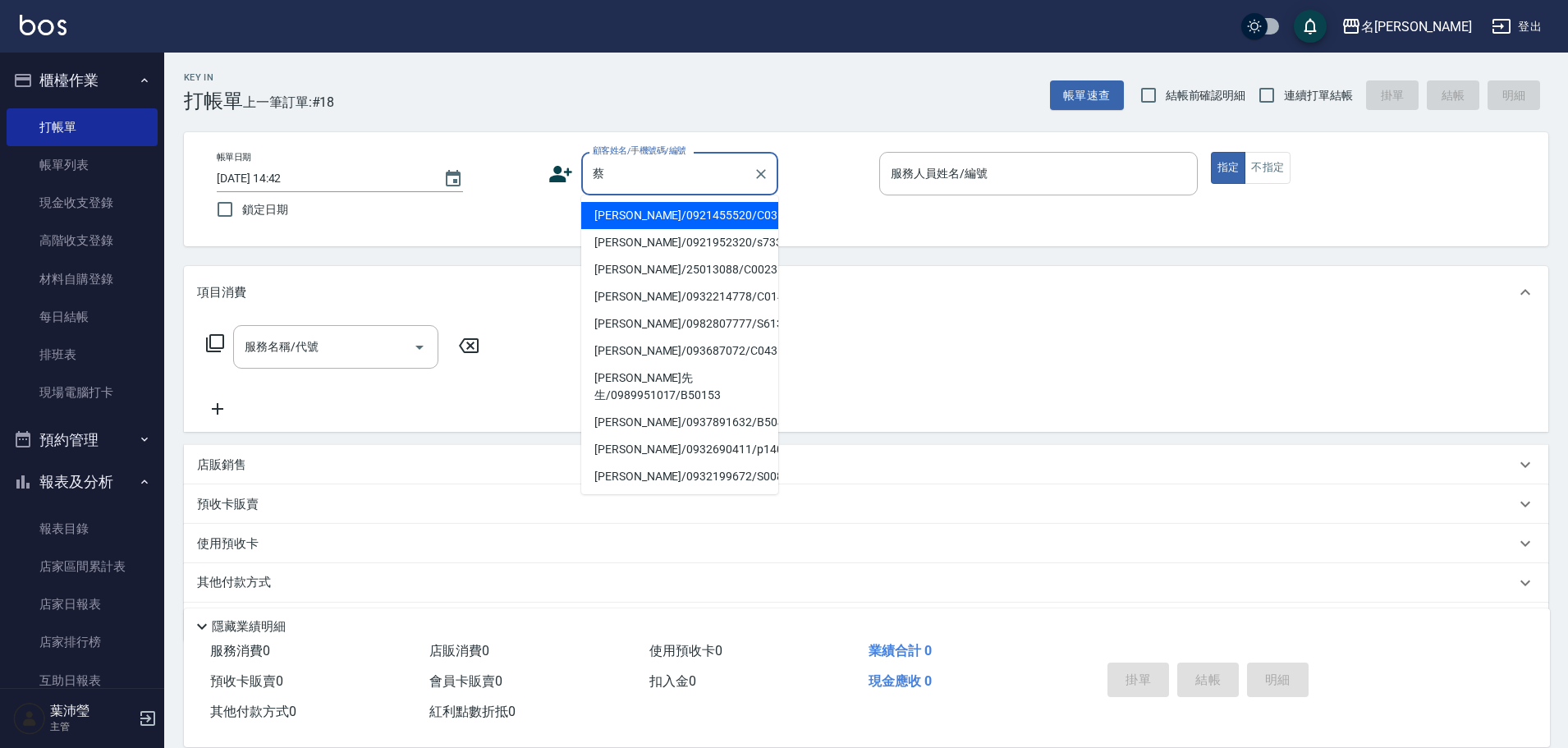
click at [647, 240] on li "[PERSON_NAME]/0921952320/s733" at bounding box center [679, 243] width 197 height 27
type input "[PERSON_NAME]/0921952320/s733"
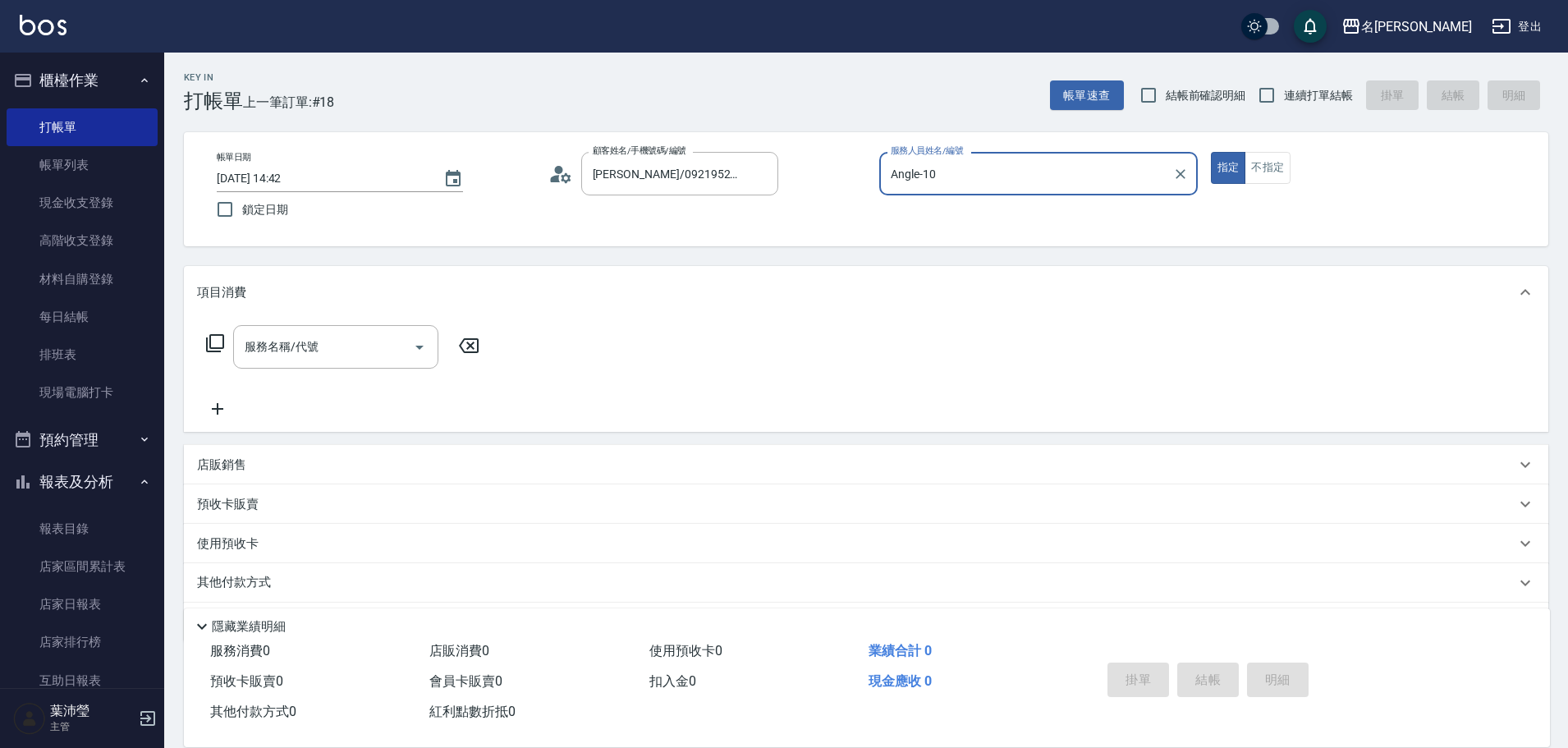
type input "Angle-10"
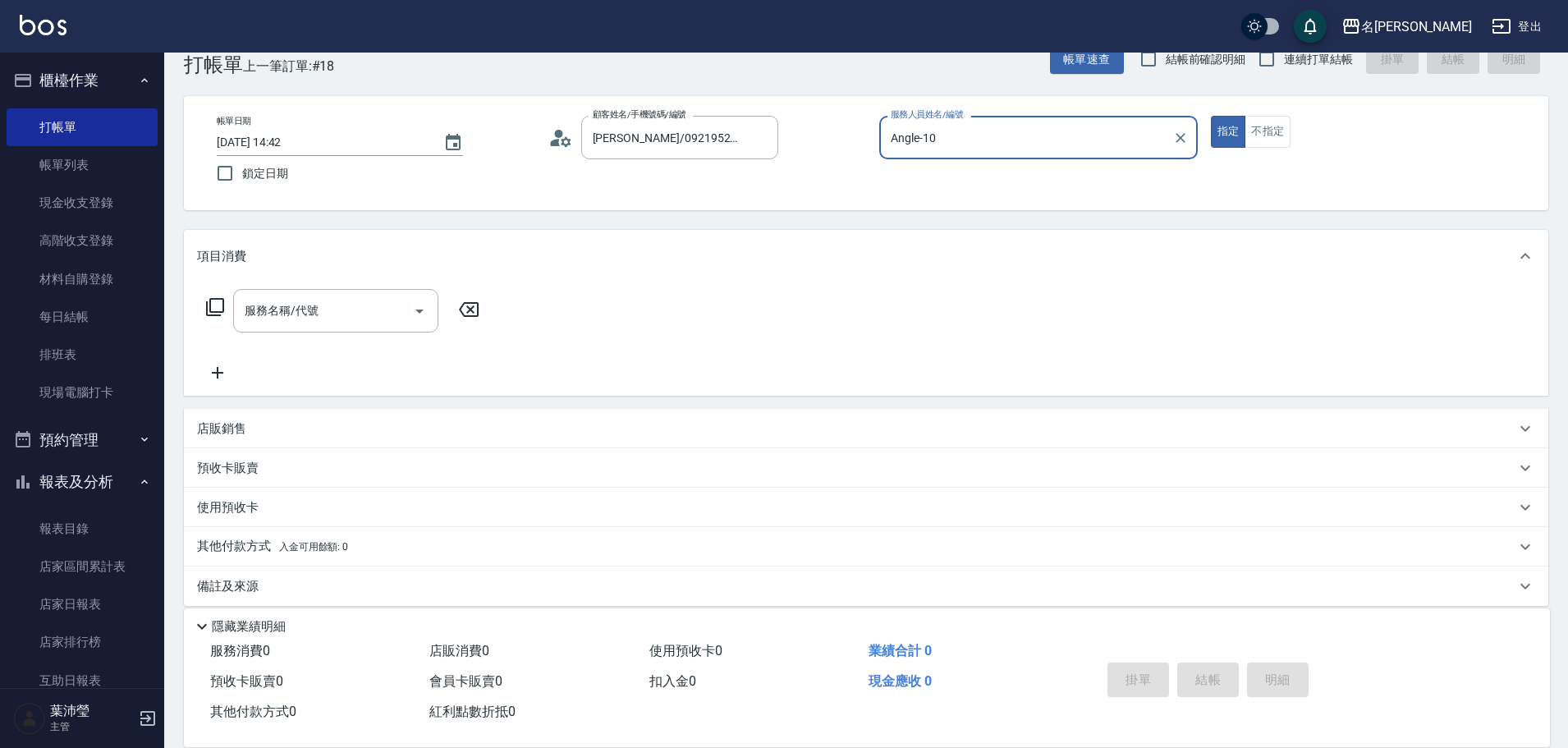
scroll to position [52, 0]
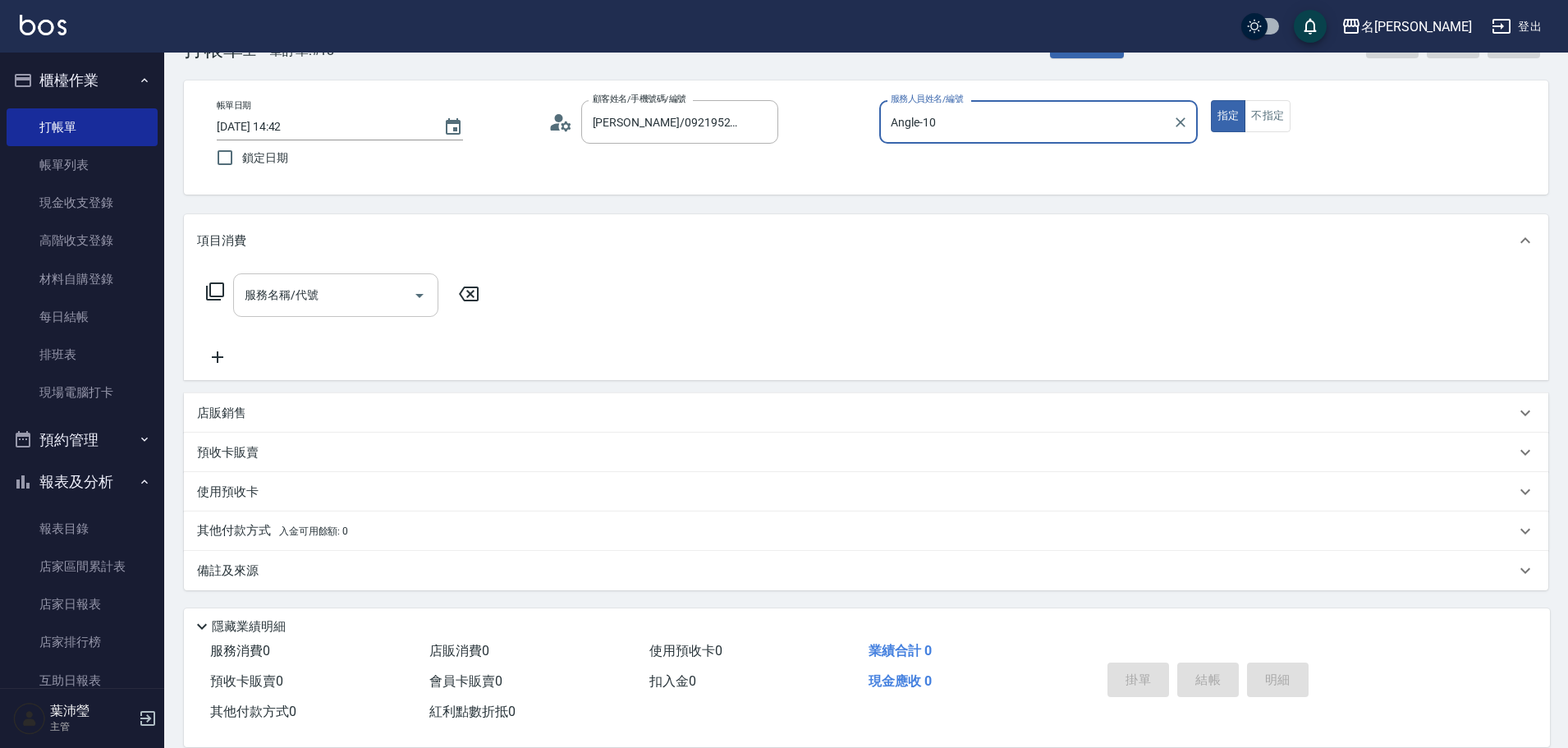
click at [371, 306] on input "服務名稱/代號" at bounding box center [323, 295] width 166 height 29
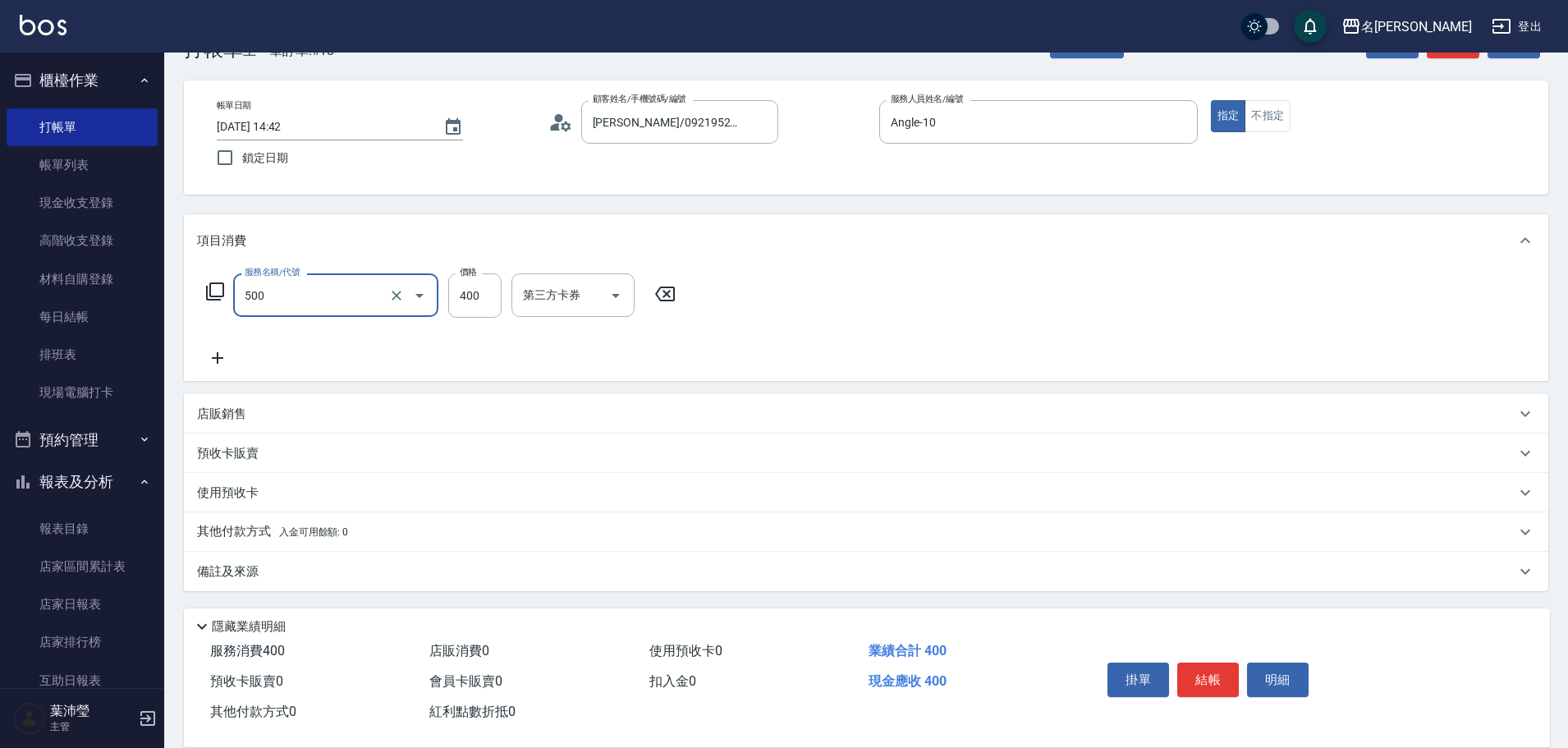
type input "洗髮(A級)(500)"
type input "6"
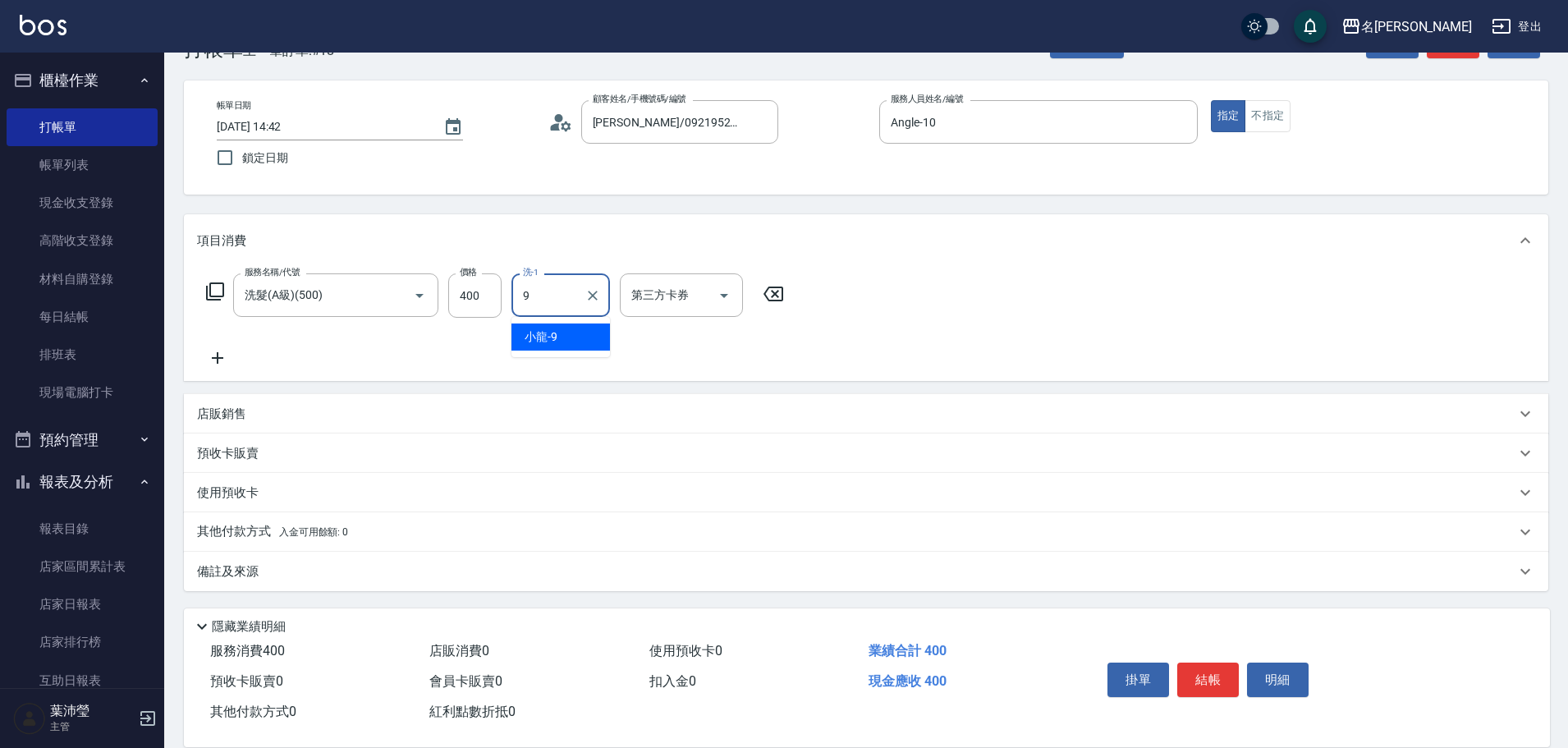
type input "小龍-9"
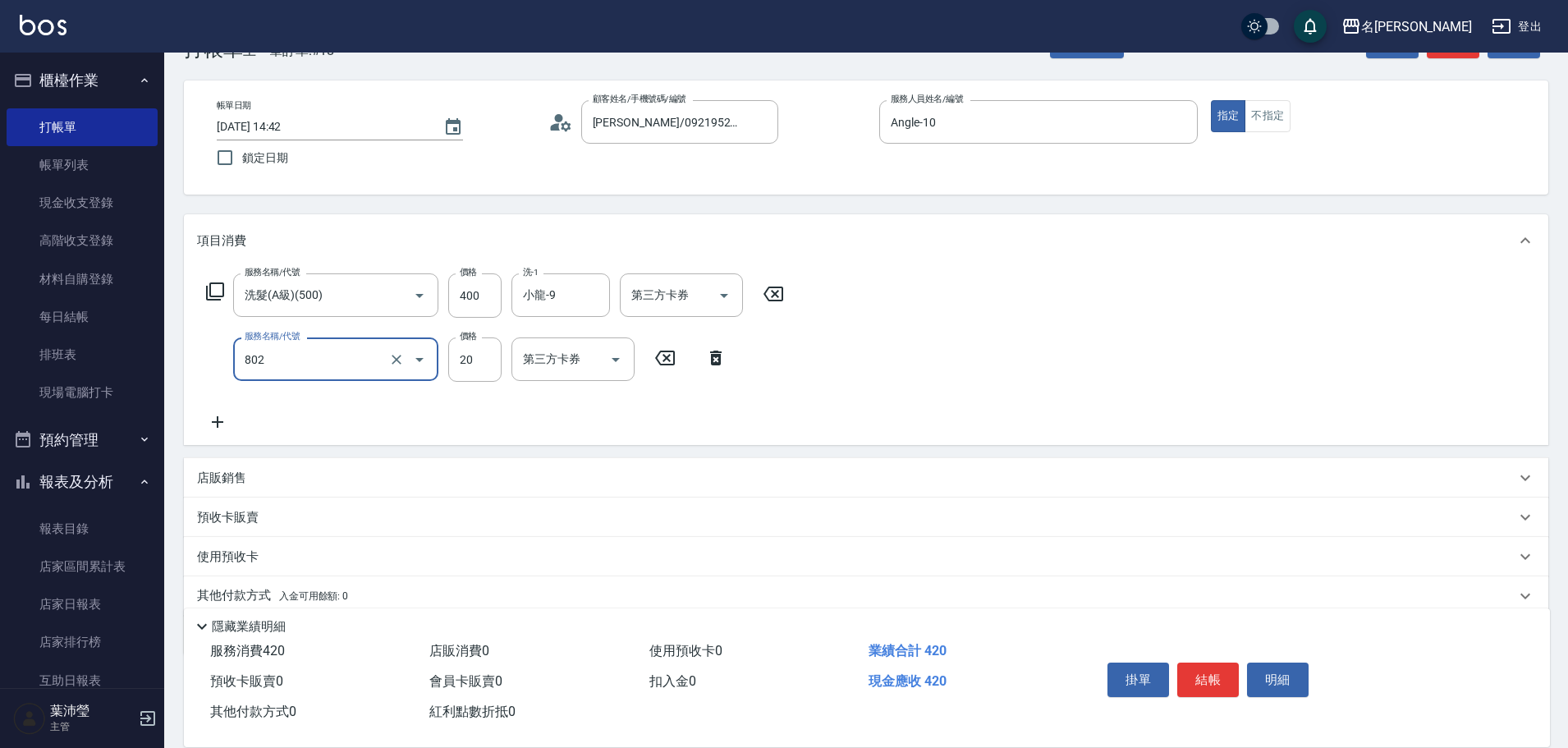
type input "潤絲(802)"
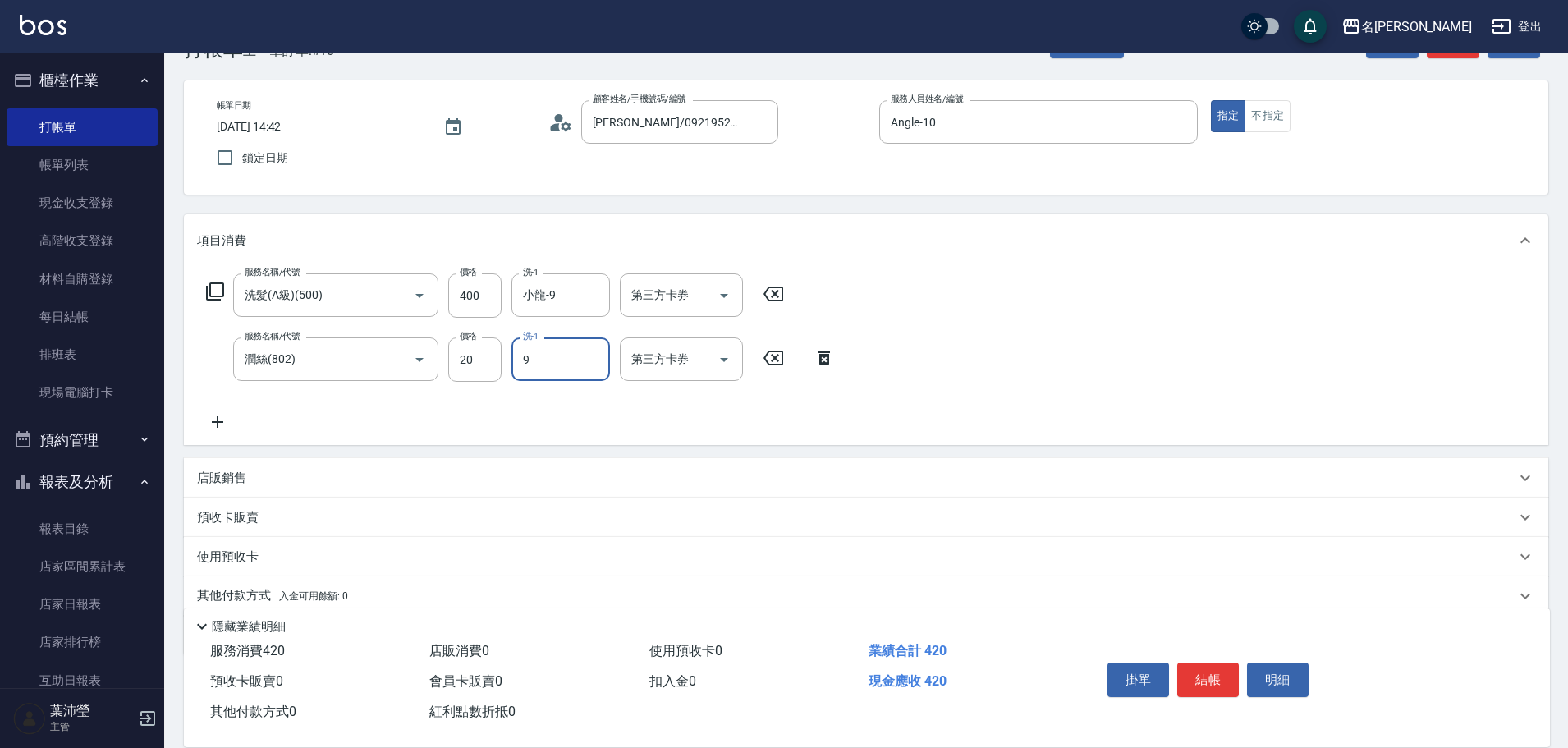
type input "小龍-9"
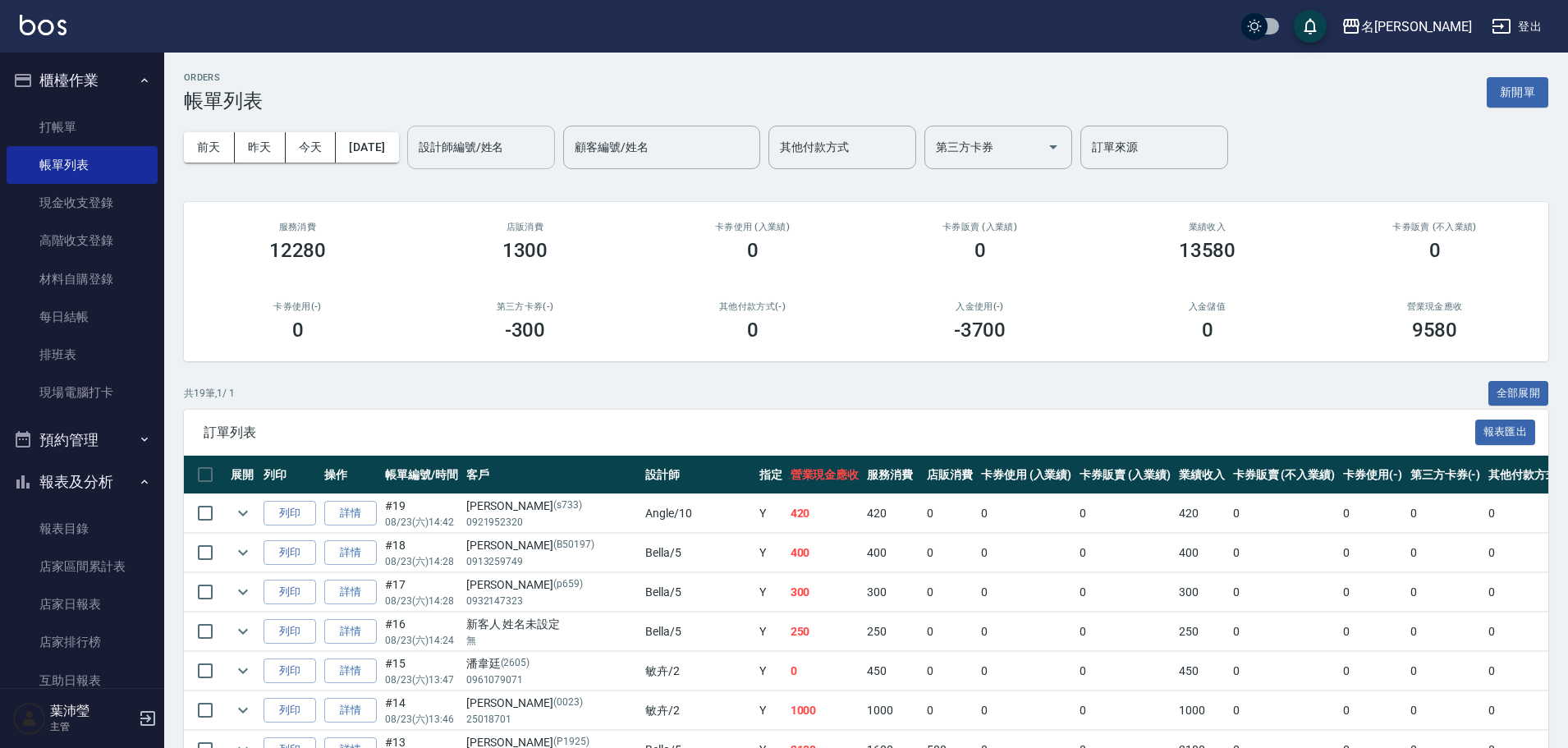
click at [457, 129] on div "設計師編號/姓名" at bounding box center [480, 147] width 148 height 44
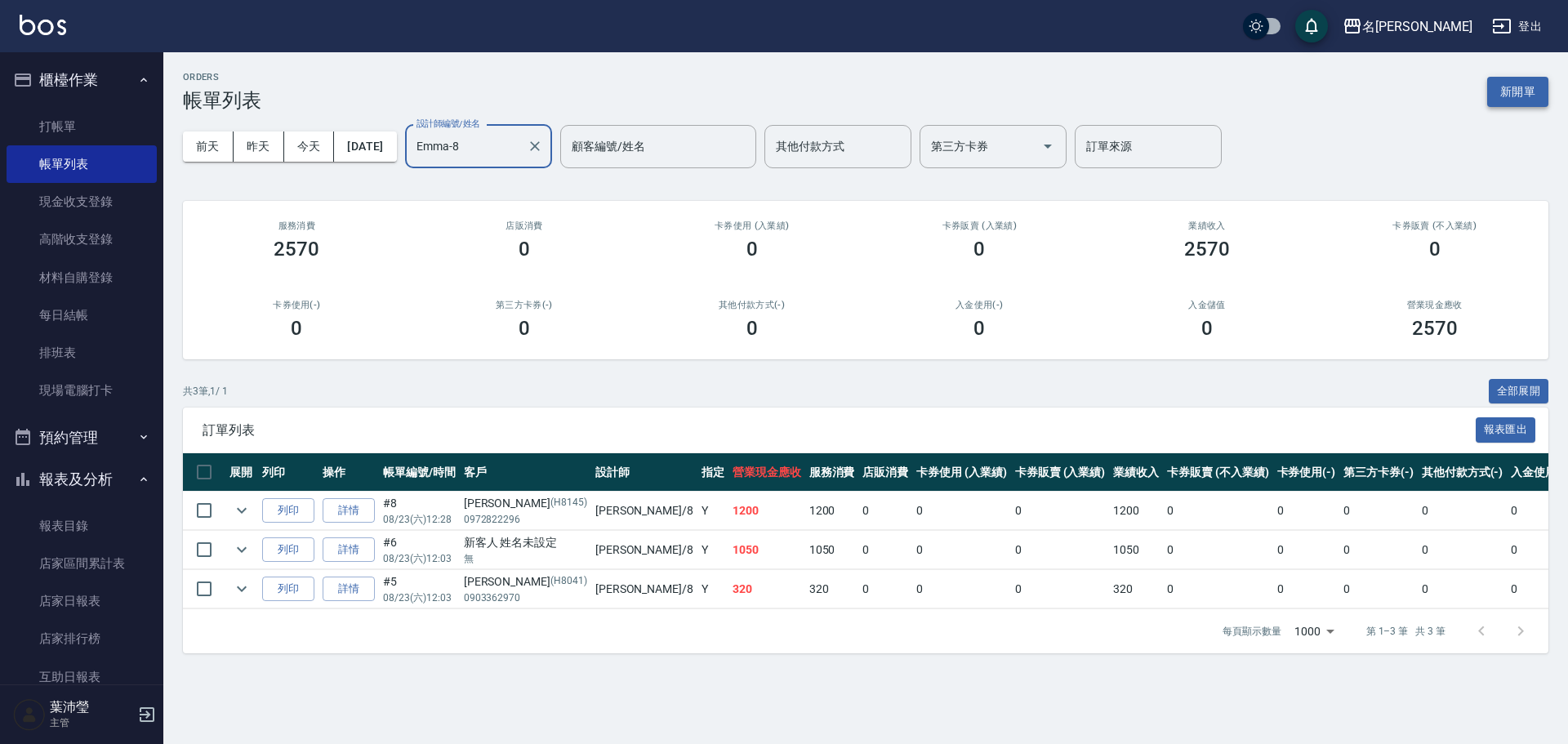
type input "Emma-8"
click at [1491, 101] on button "新開單" at bounding box center [1518, 92] width 61 height 31
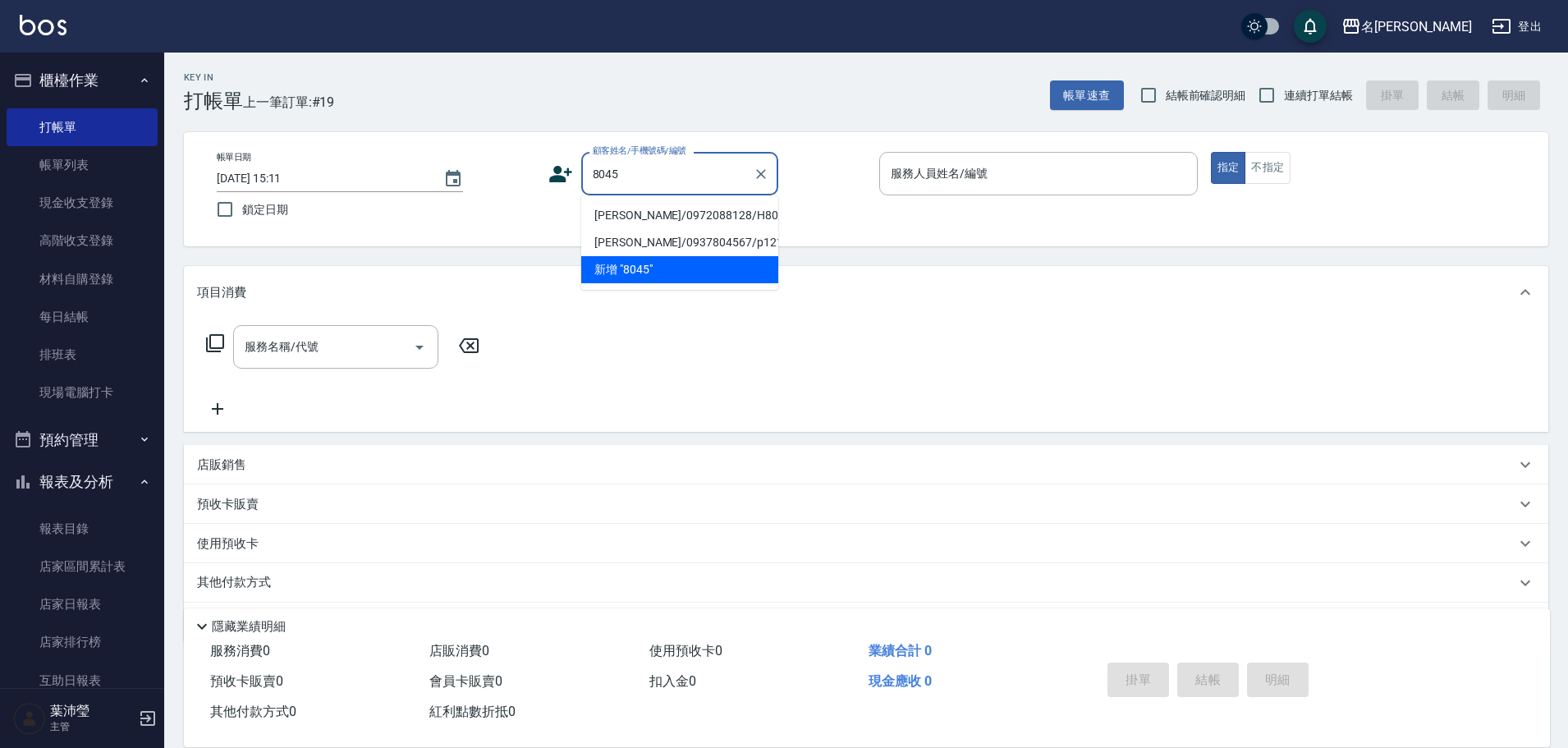
click at [655, 216] on li "[PERSON_NAME]/0972088128/H8045" at bounding box center [679, 215] width 197 height 27
type input "[PERSON_NAME]/0972088128/H8045"
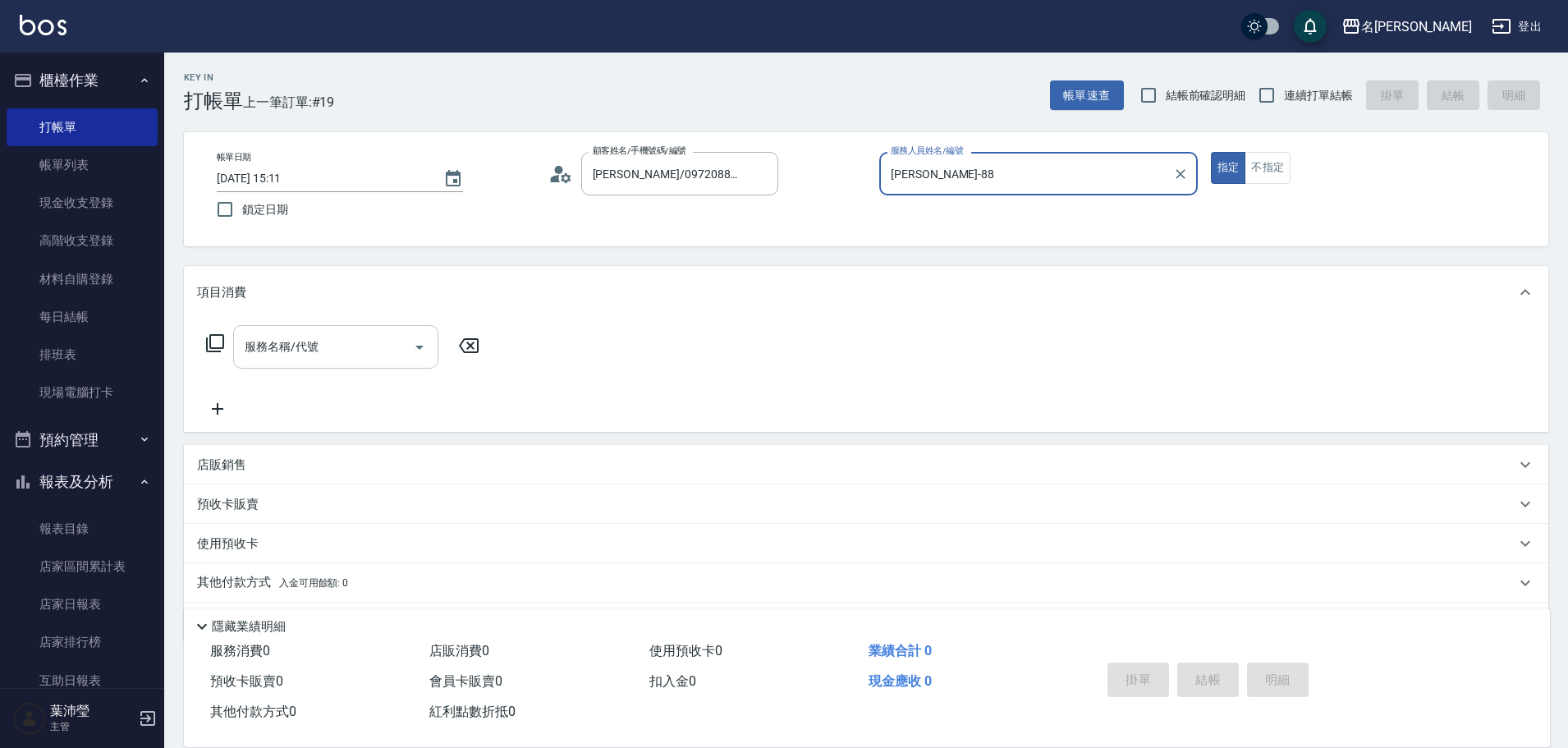
type input "Emma-8"
click at [335, 352] on input "服務名稱/代號" at bounding box center [323, 347] width 166 height 29
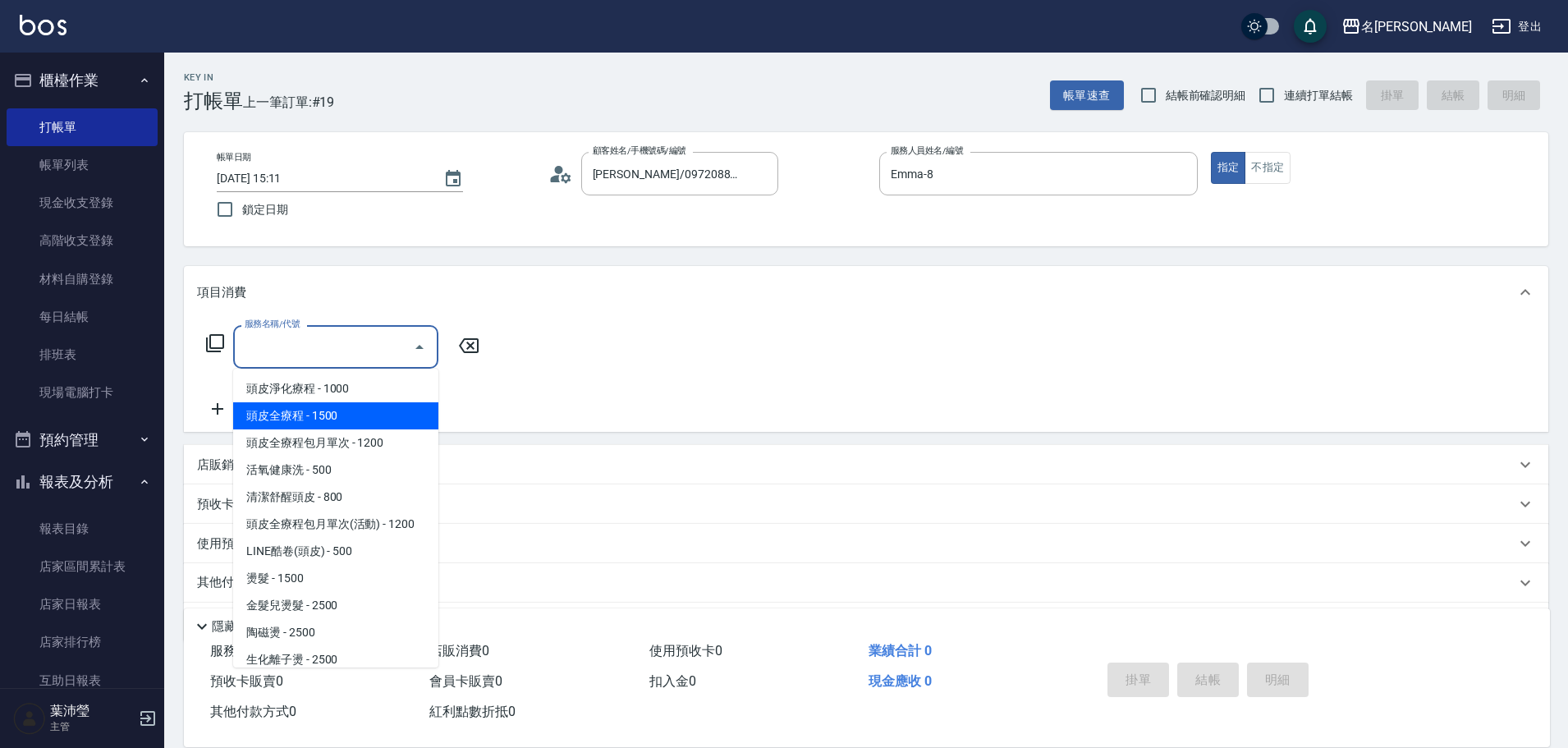
click at [344, 421] on span "頭皮全療程 - 1500" at bounding box center [336, 416] width 205 height 27
type input "頭皮全療程(102)"
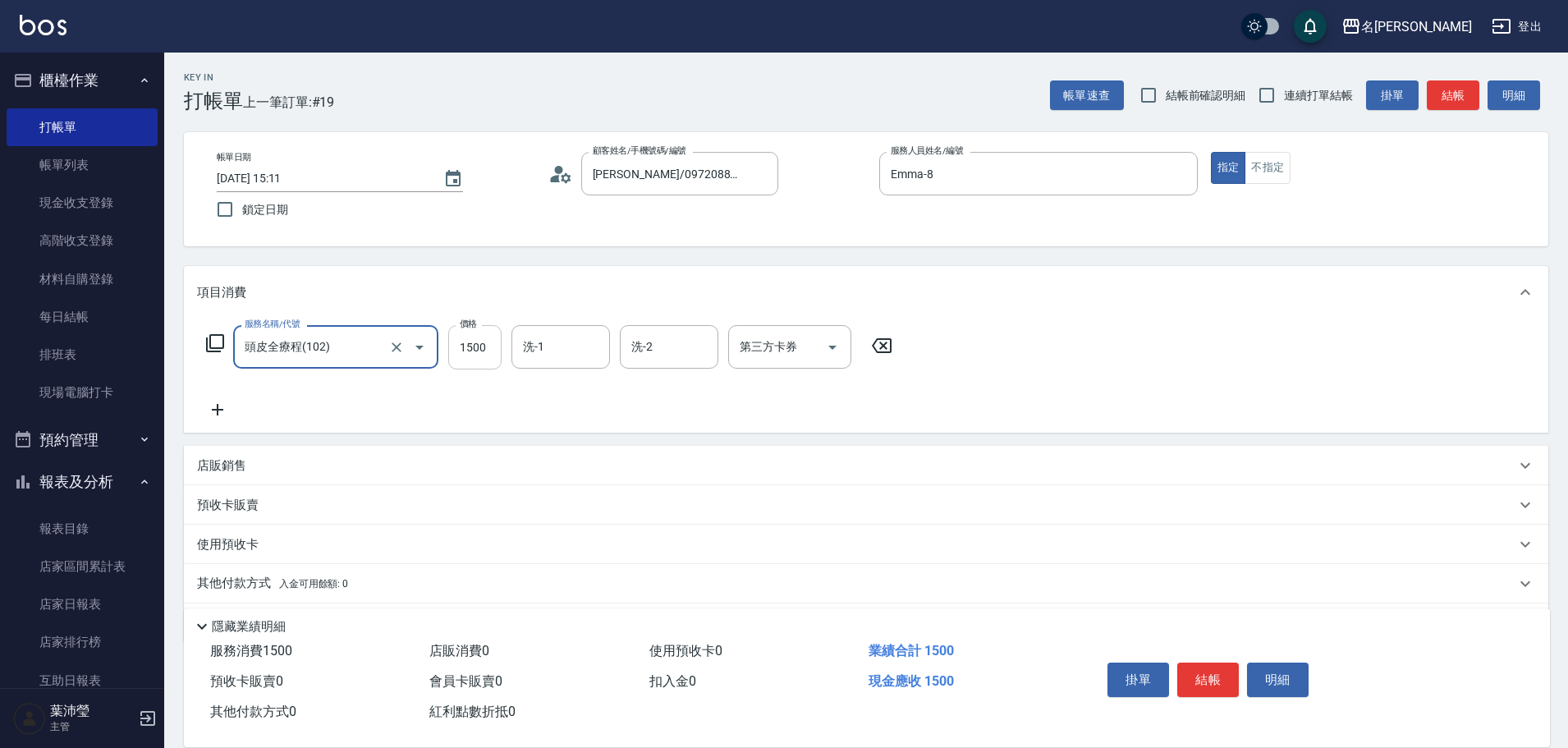
click at [457, 351] on input "1500" at bounding box center [474, 347] width 53 height 44
type input "1200"
type input "[PERSON_NAME]-12"
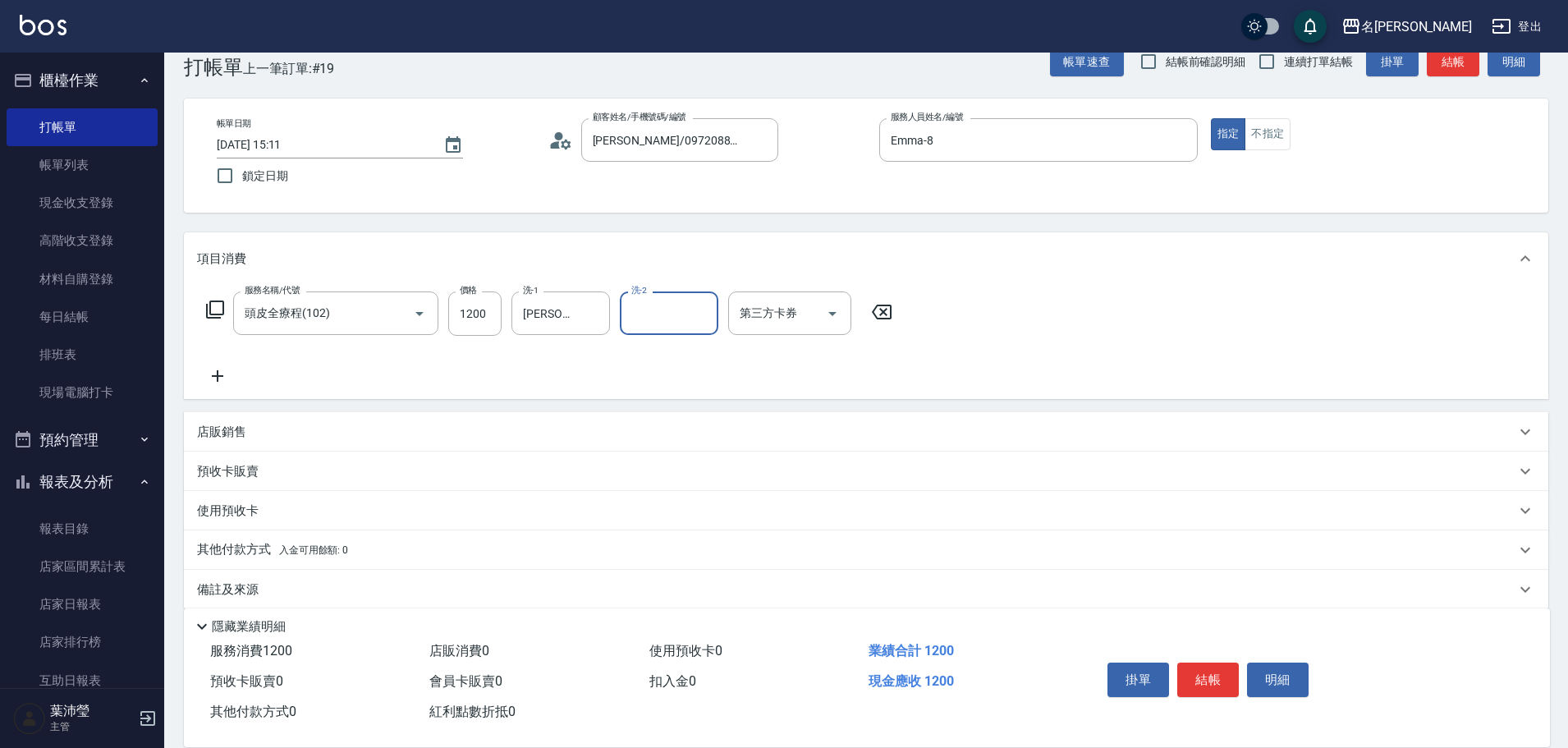
scroll to position [52, 0]
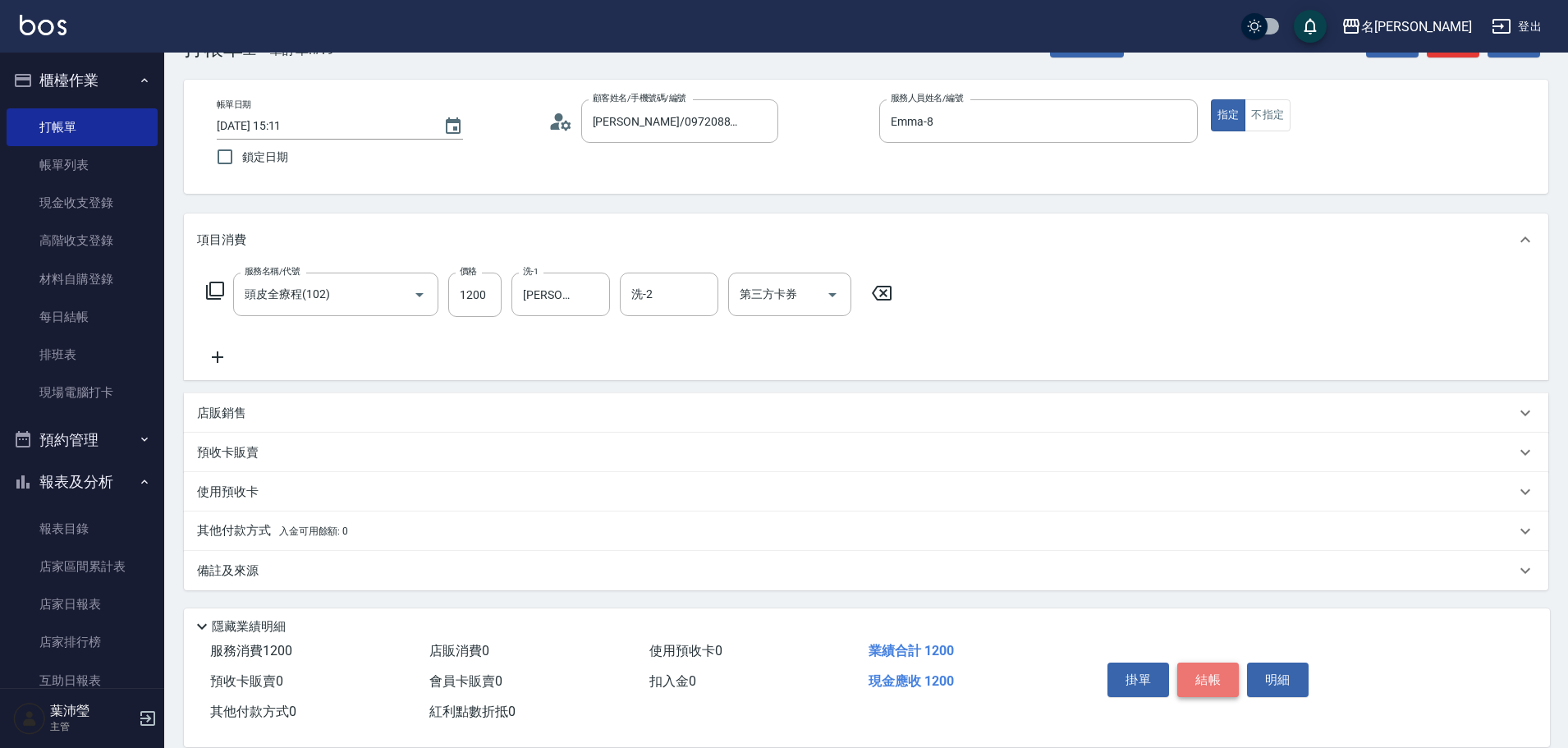
click at [1215, 683] on button "結帳" at bounding box center [1207, 680] width 62 height 34
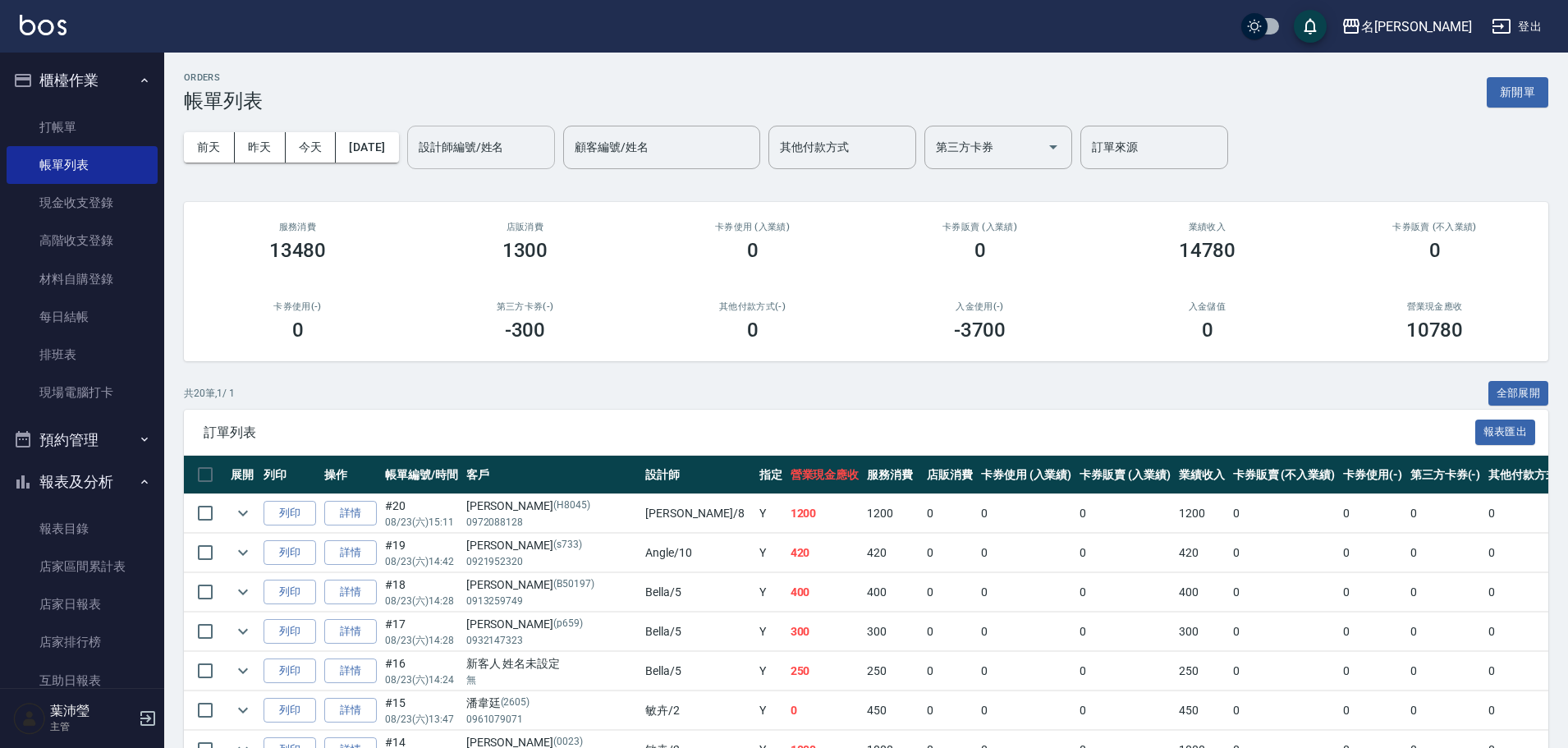
click at [506, 144] on input "設計師編號/姓名" at bounding box center [481, 148] width 133 height 29
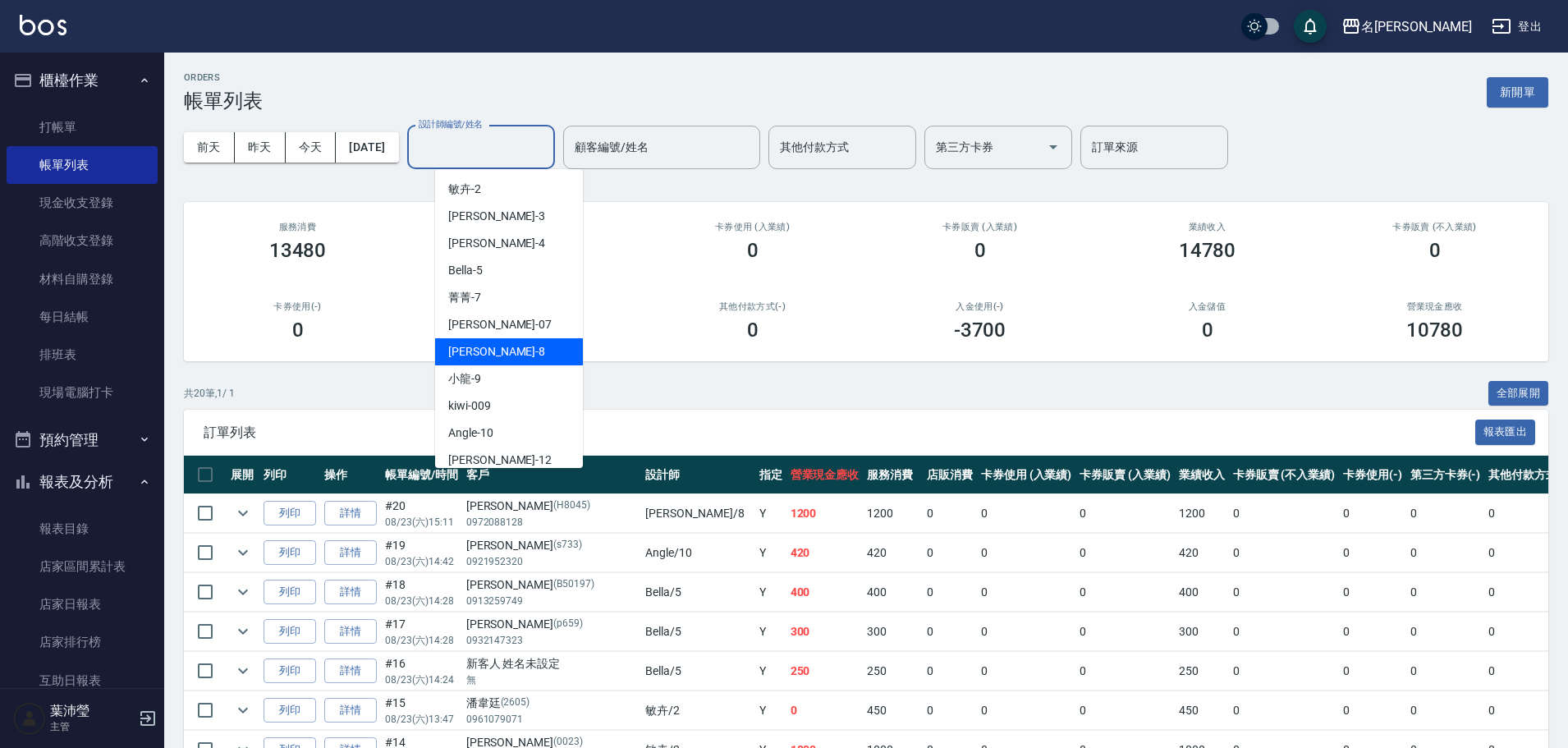
click at [520, 358] on div "Emma -8" at bounding box center [508, 352] width 148 height 27
type input "Emma-8"
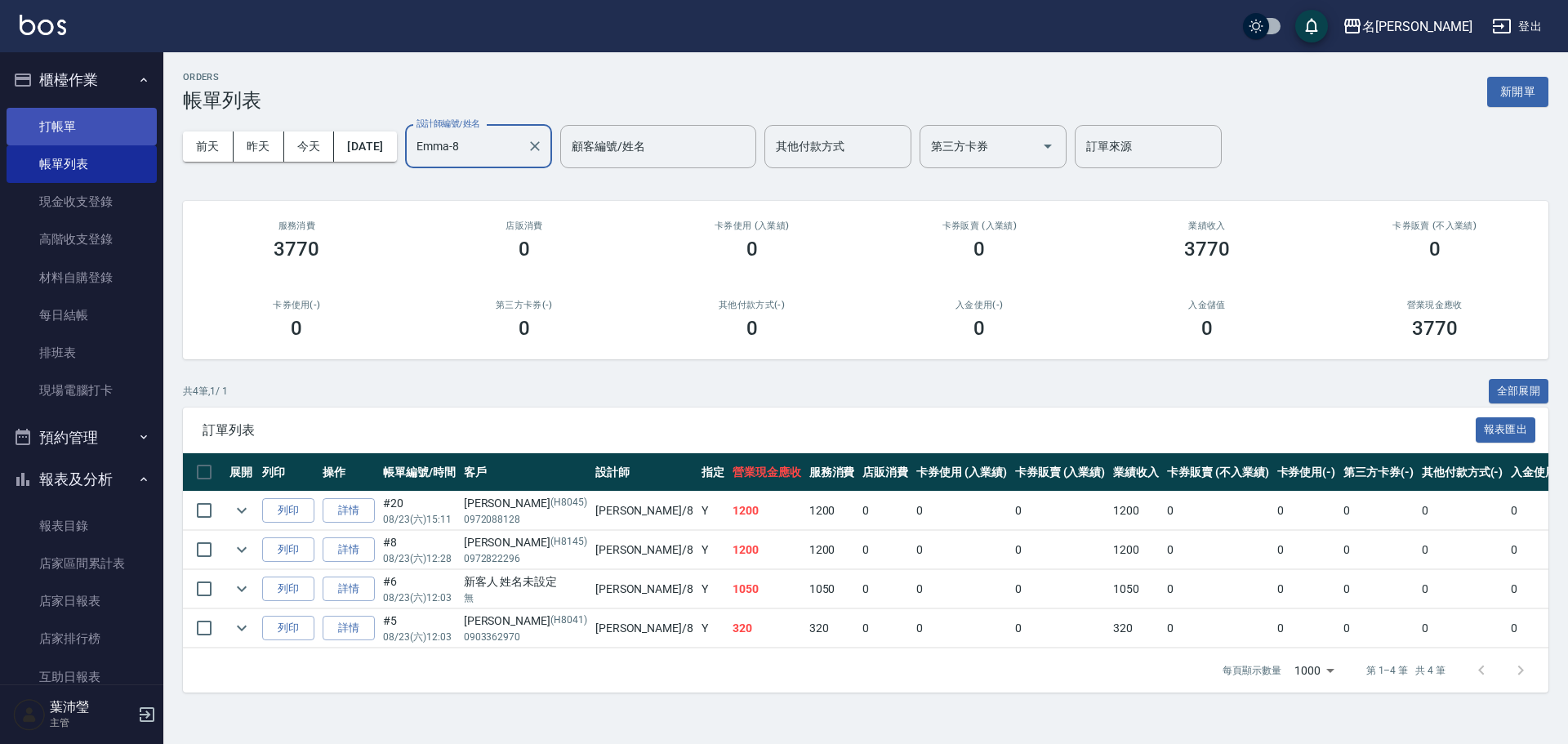
click at [92, 122] on link "打帳單" at bounding box center [82, 127] width 151 height 37
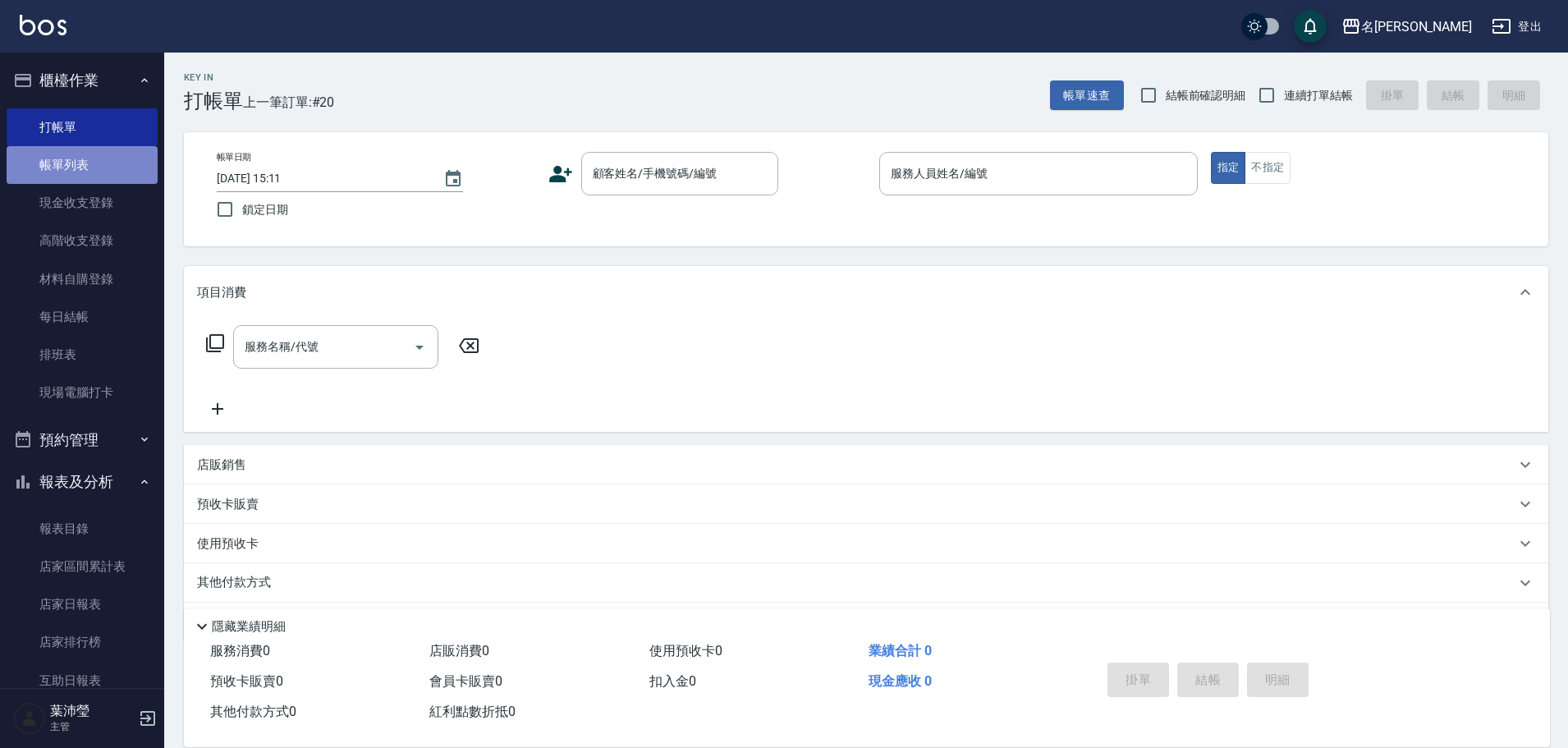
click at [90, 173] on link "帳單列表" at bounding box center [82, 165] width 151 height 38
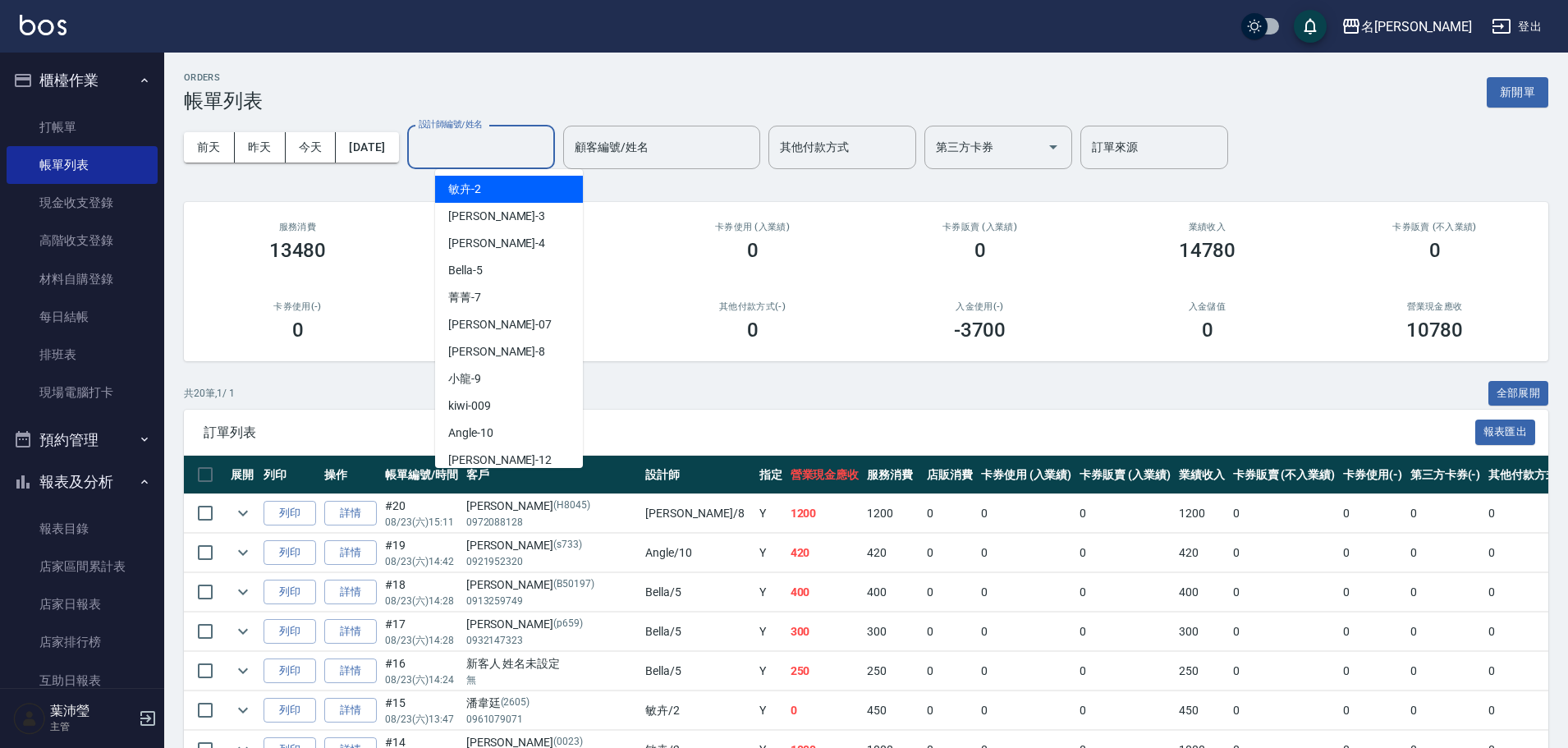
click at [479, 148] on input "設計師編號/姓名" at bounding box center [481, 148] width 133 height 29
click at [497, 277] on div "Bella -5" at bounding box center [508, 271] width 148 height 27
type input "Bella-5"
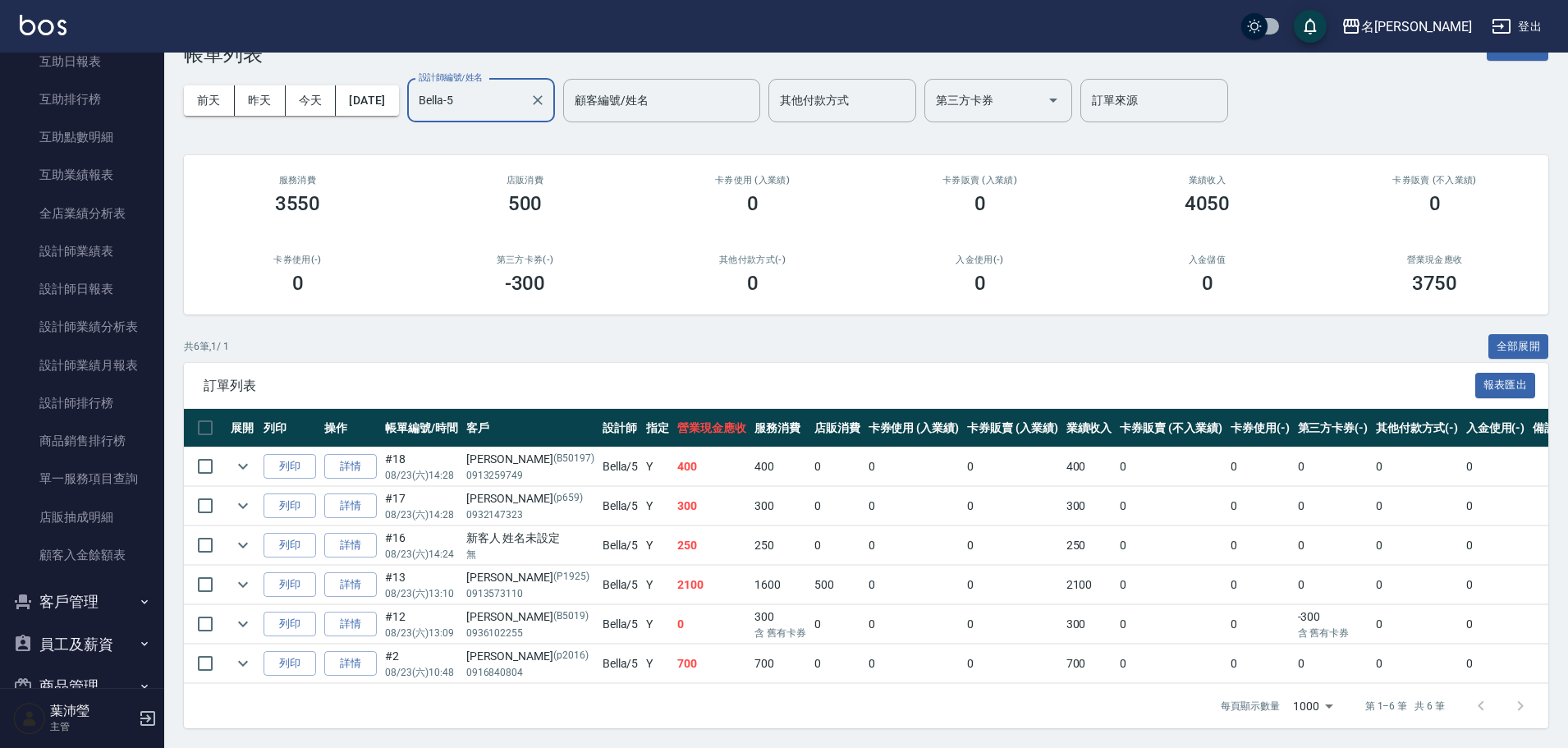
scroll to position [658, 0]
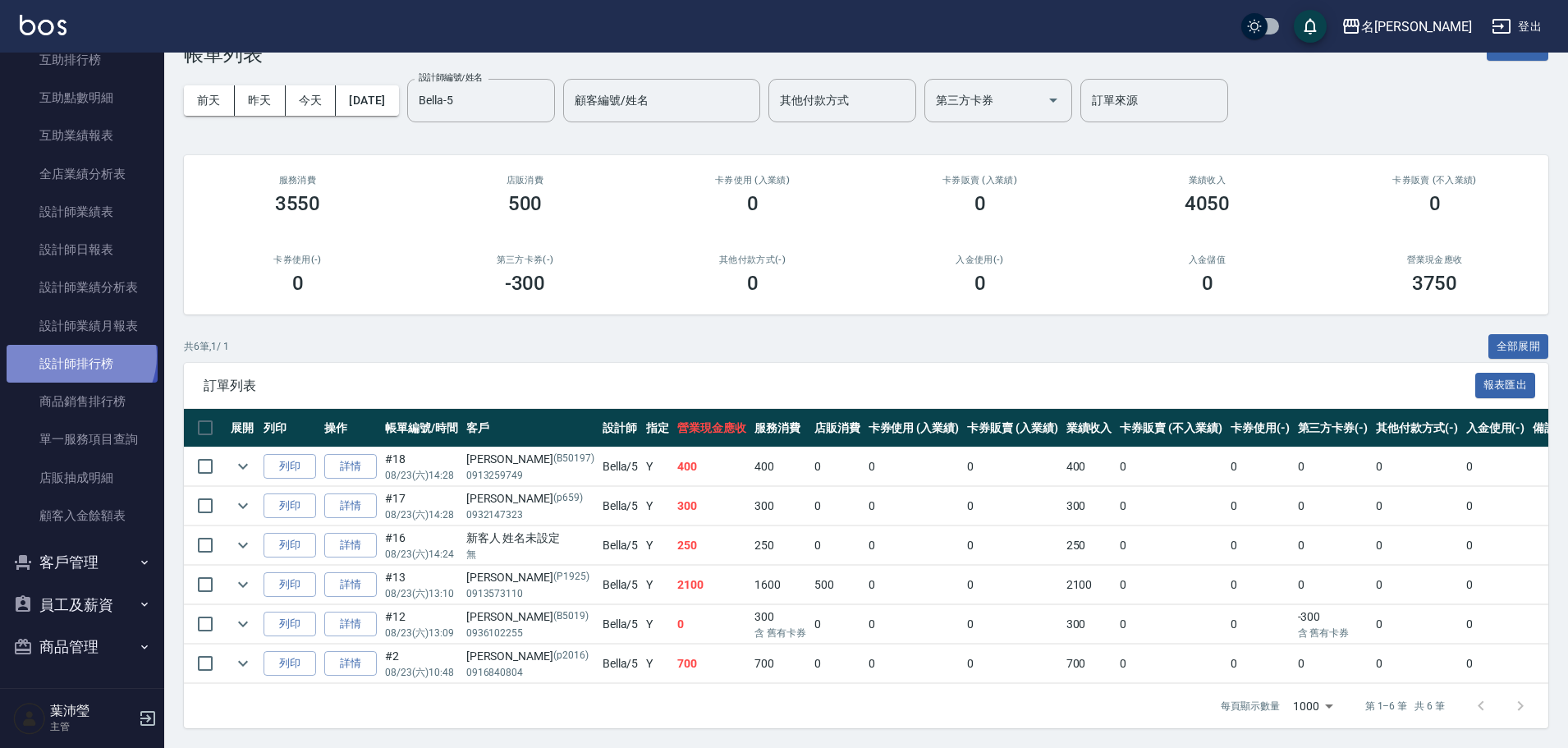
click at [79, 356] on link "設計師排行榜" at bounding box center [82, 363] width 151 height 38
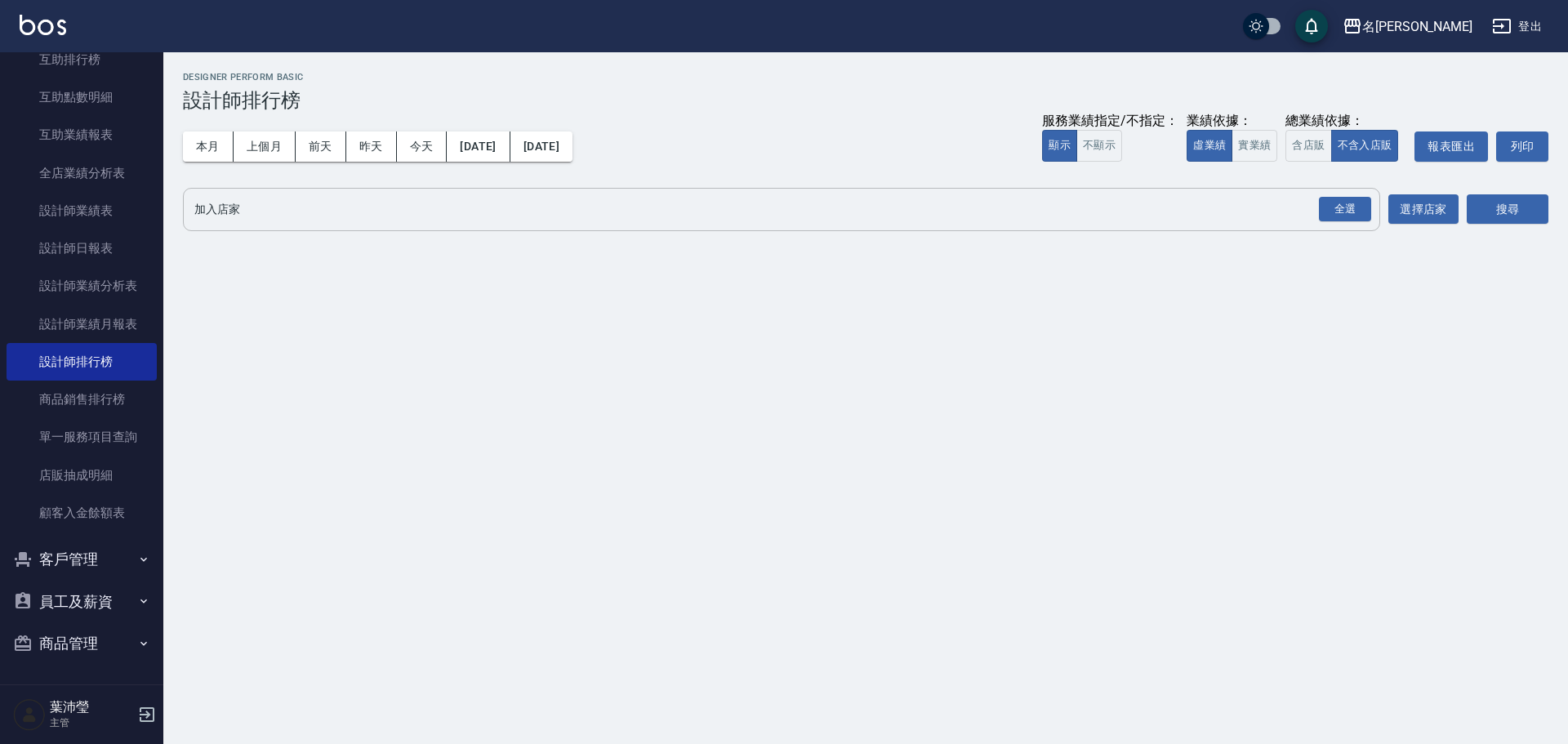
click at [321, 224] on div "全選 加入店家" at bounding box center [781, 209] width 1197 height 43
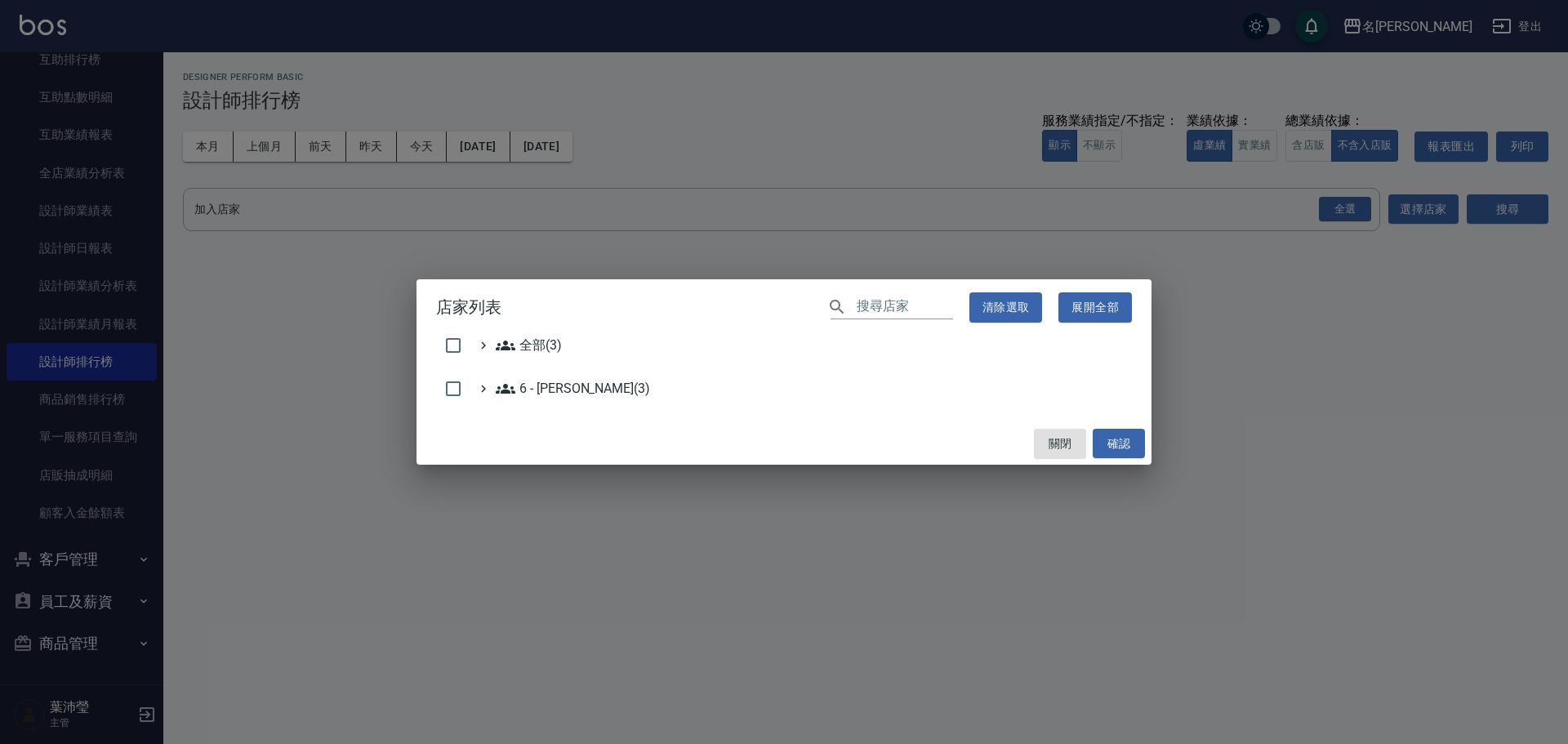
click at [576, 377] on ul "全部(3) 6 - [PERSON_NAME](3)" at bounding box center [784, 371] width 696 height 71
drag, startPoint x: 576, startPoint y: 389, endPoint x: 593, endPoint y: 396, distance: 18.4
click at [576, 391] on 賴明男\(3\) "6 - [PERSON_NAME](3)" at bounding box center [573, 389] width 155 height 20
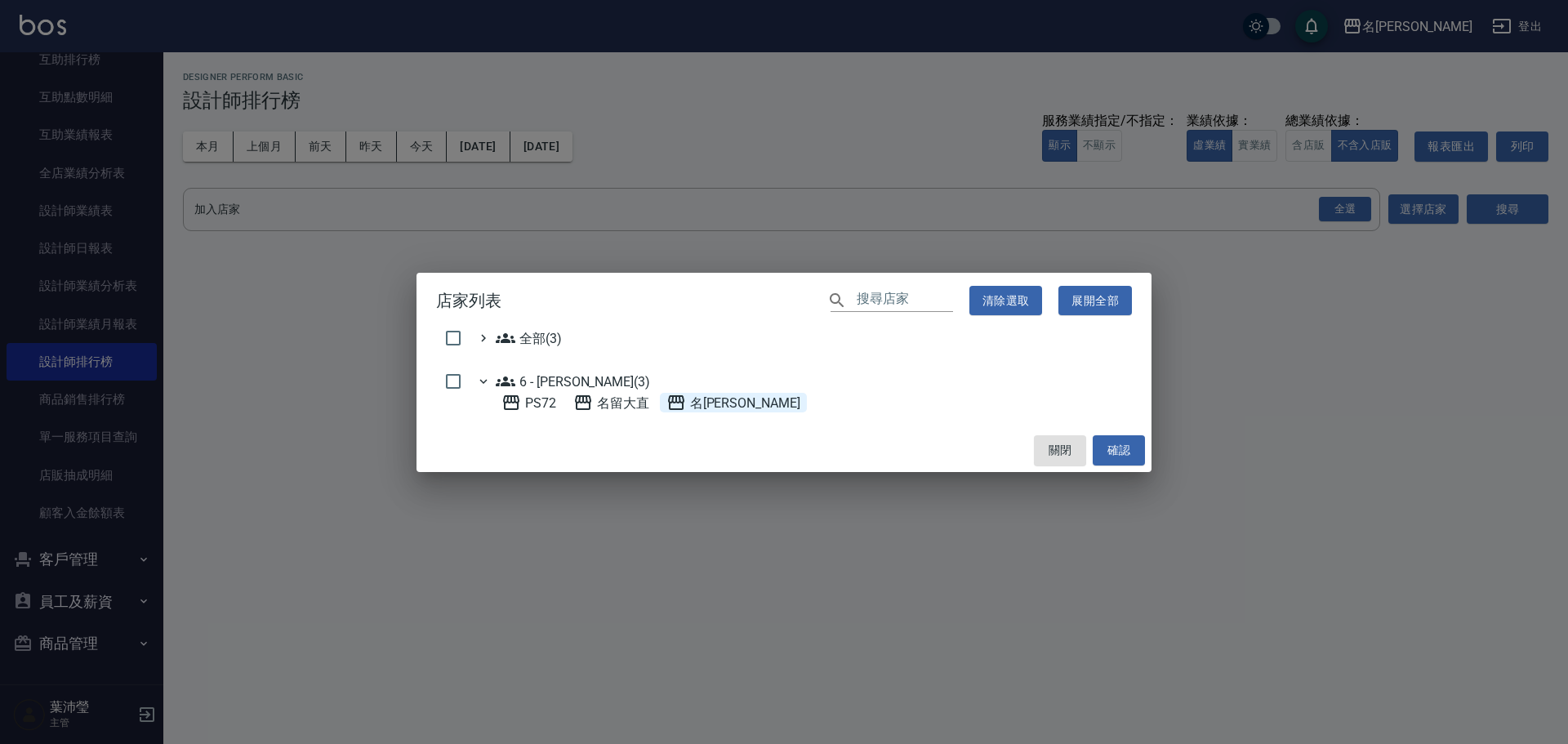
click at [693, 402] on span "名[PERSON_NAME]" at bounding box center [734, 402] width 134 height 20
drag, startPoint x: 1140, startPoint y: 453, endPoint x: 1139, endPoint y: 444, distance: 9.1
click at [1139, 452] on button "確認" at bounding box center [1118, 451] width 52 height 31
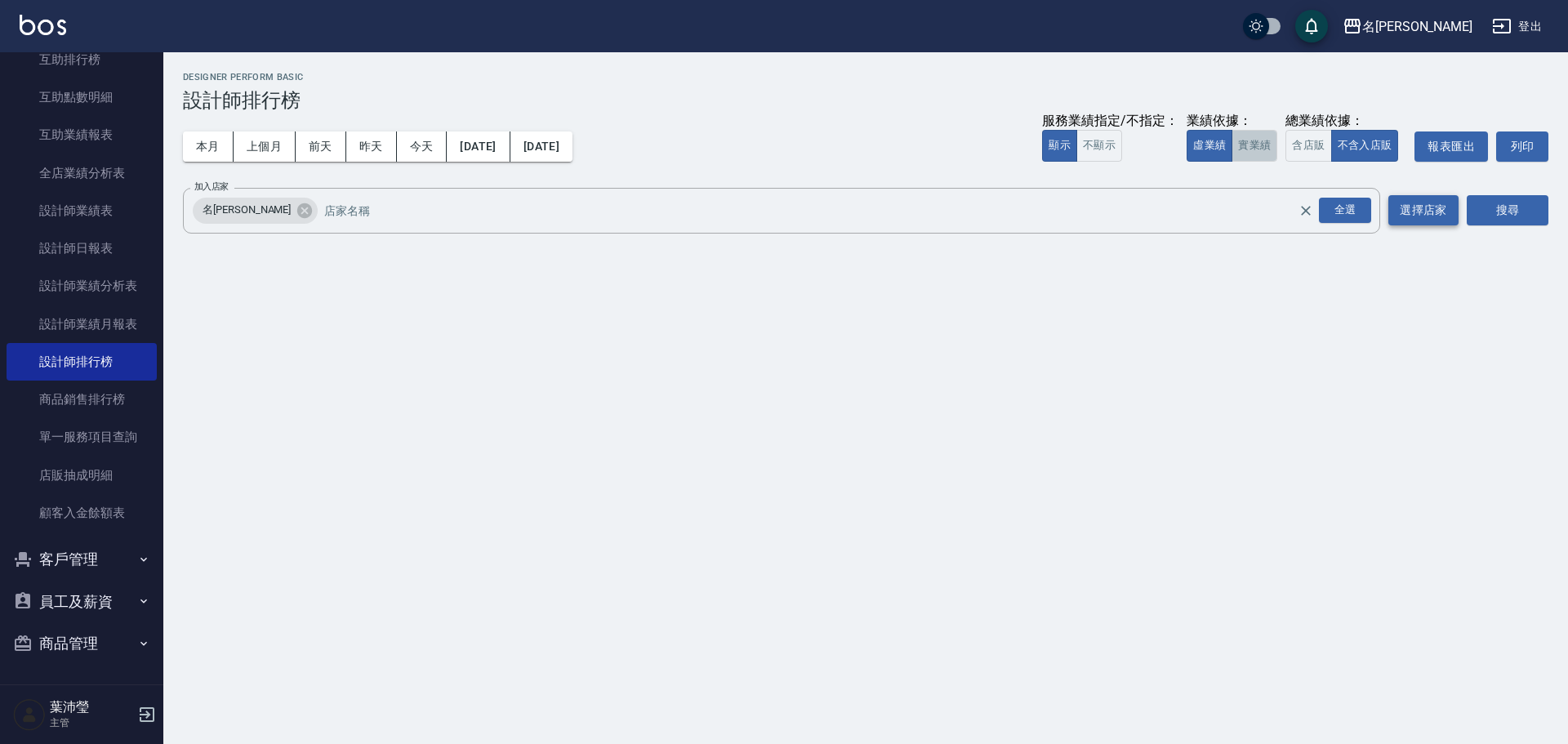
drag, startPoint x: 1254, startPoint y: 145, endPoint x: 1421, endPoint y: 196, distance: 174.6
click at [1256, 145] on button "實業績" at bounding box center [1254, 145] width 46 height 31
click at [1513, 217] on button "搜尋" at bounding box center [1508, 211] width 82 height 31
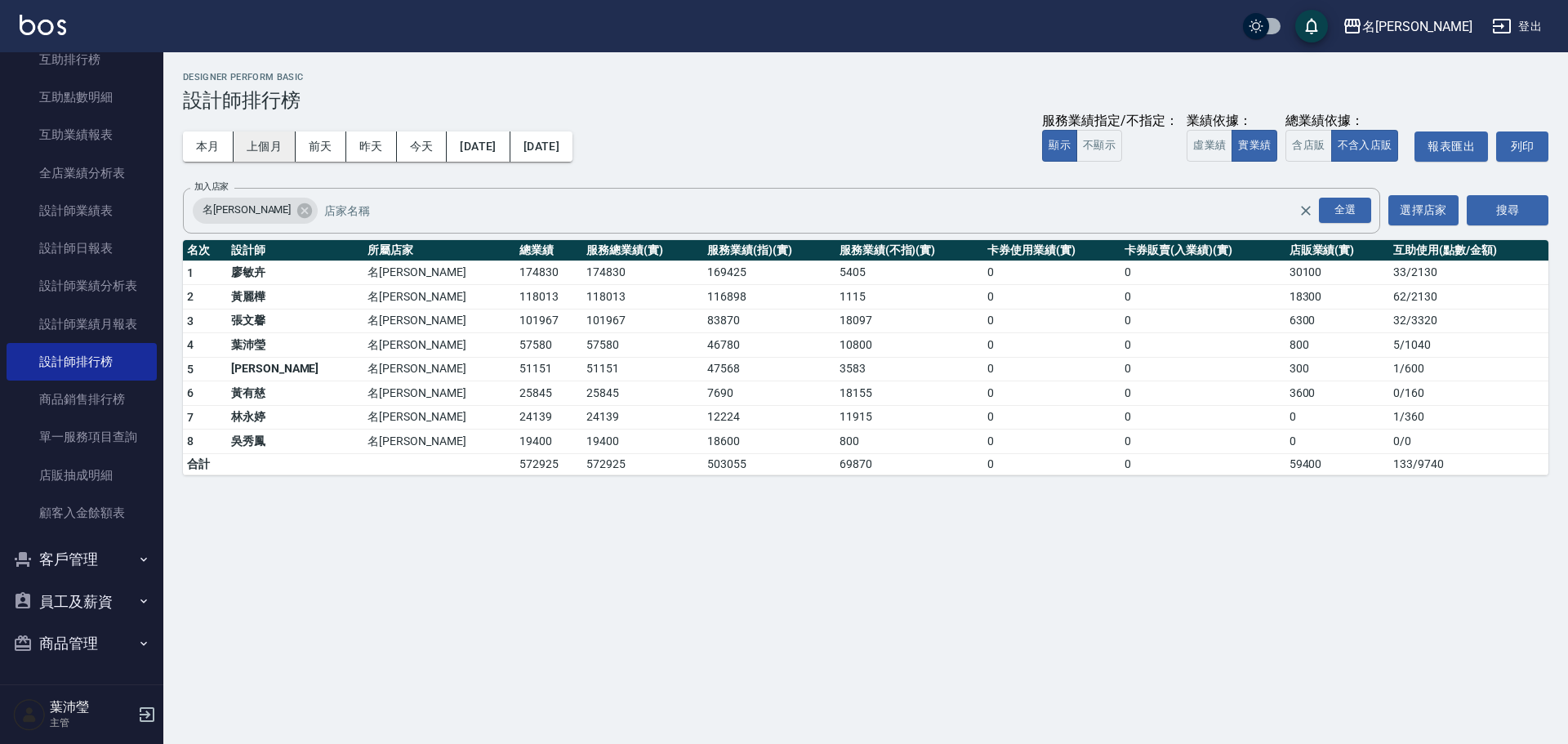
click at [252, 143] on button "上個月" at bounding box center [264, 147] width 62 height 31
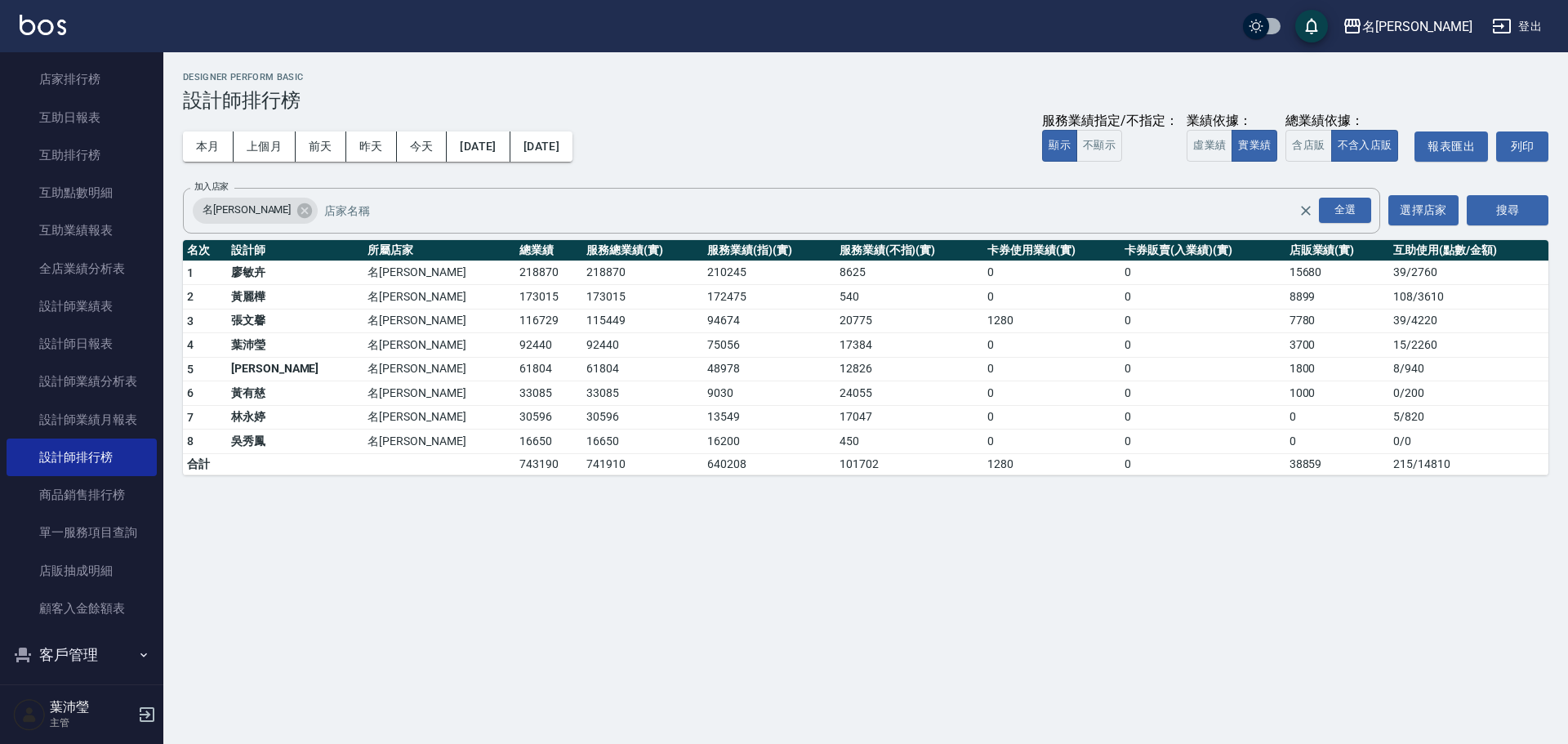
scroll to position [410, 0]
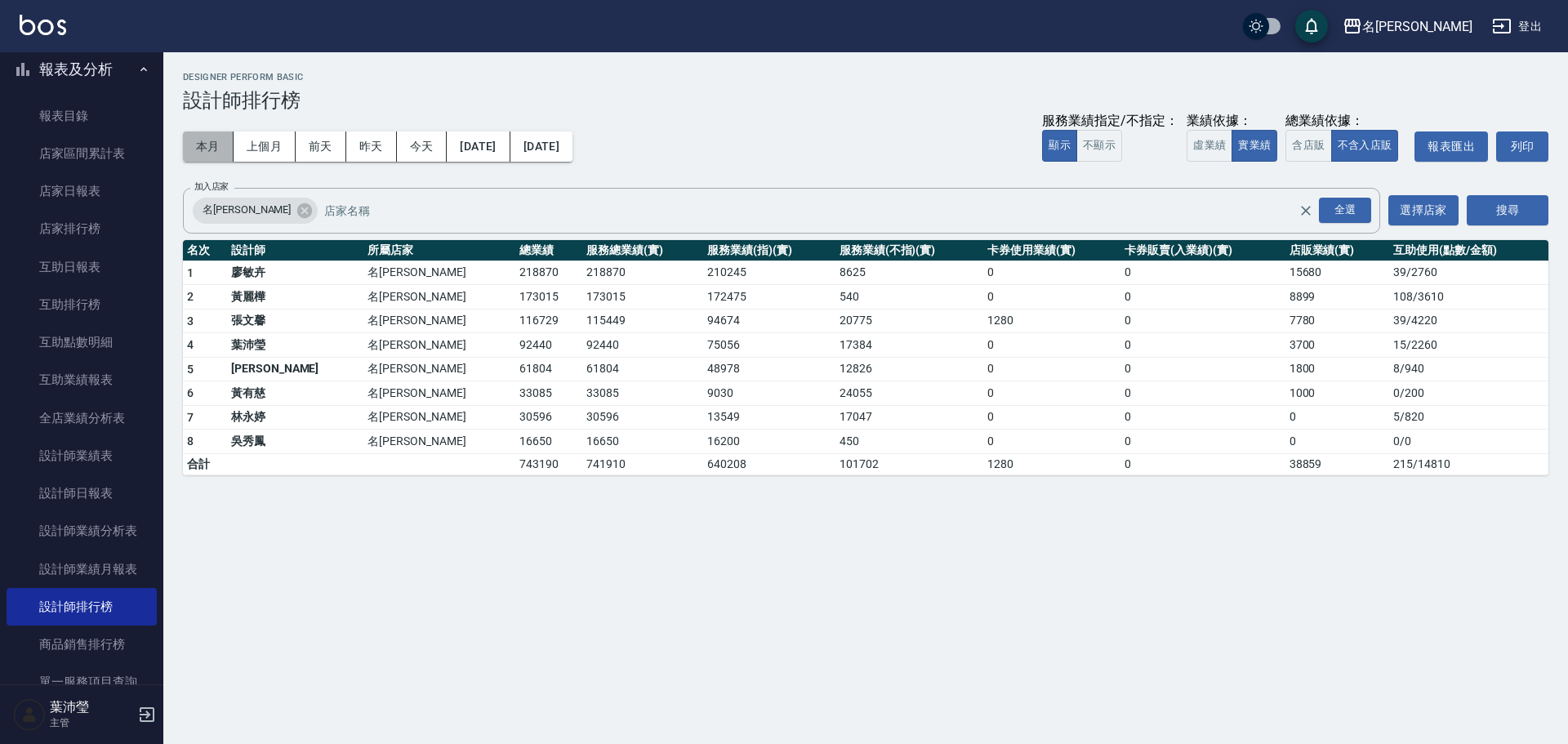
click at [204, 151] on button "本月" at bounding box center [208, 147] width 51 height 31
click at [114, 429] on link "全店業績分析表" at bounding box center [82, 418] width 151 height 37
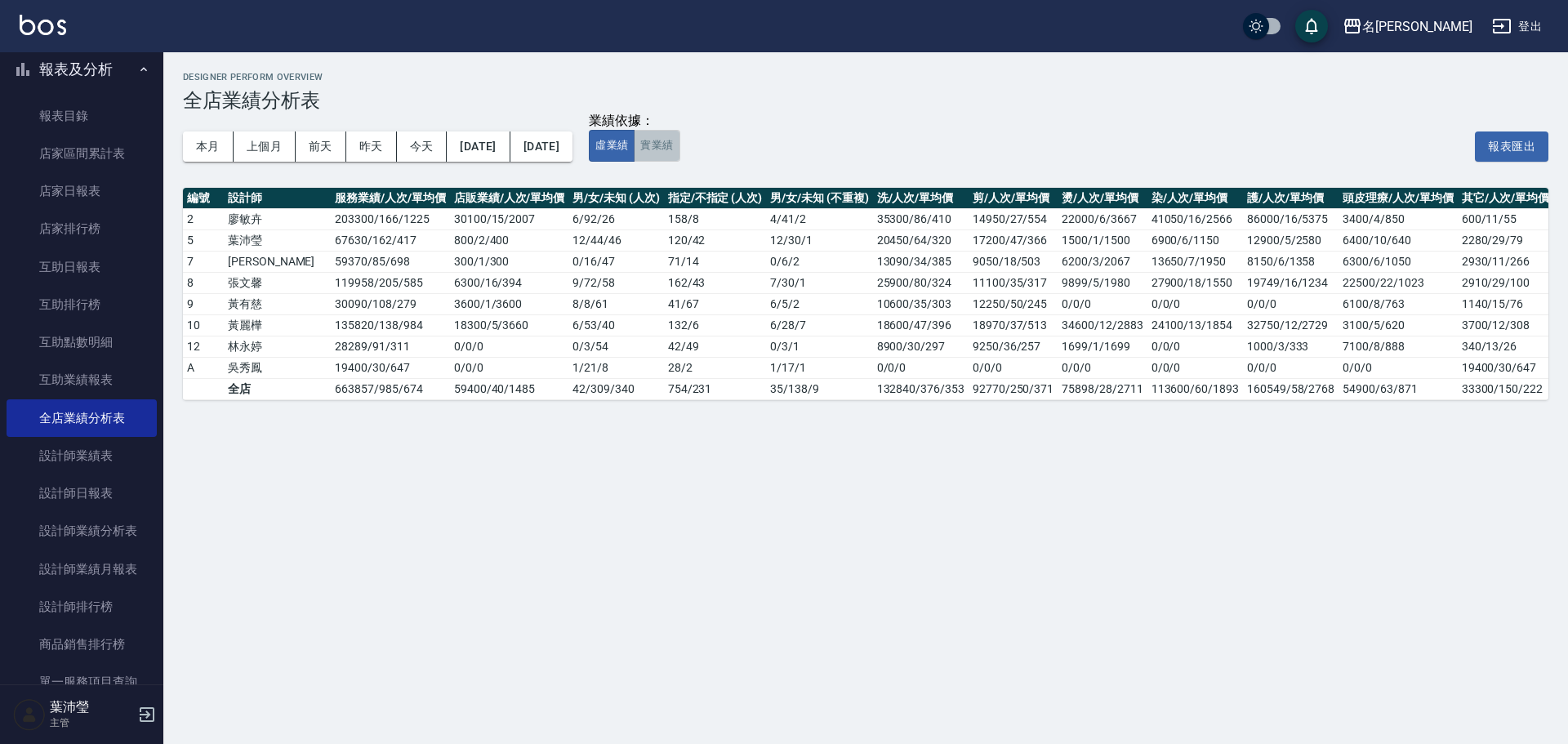
click at [679, 155] on button "實業績" at bounding box center [656, 145] width 46 height 31
click at [253, 162] on div "本月 上個月 [DATE] [DATE] [DATE] [DATE] [DATE]" at bounding box center [378, 147] width 389 height 70
click at [258, 155] on button "上個月" at bounding box center [264, 147] width 62 height 31
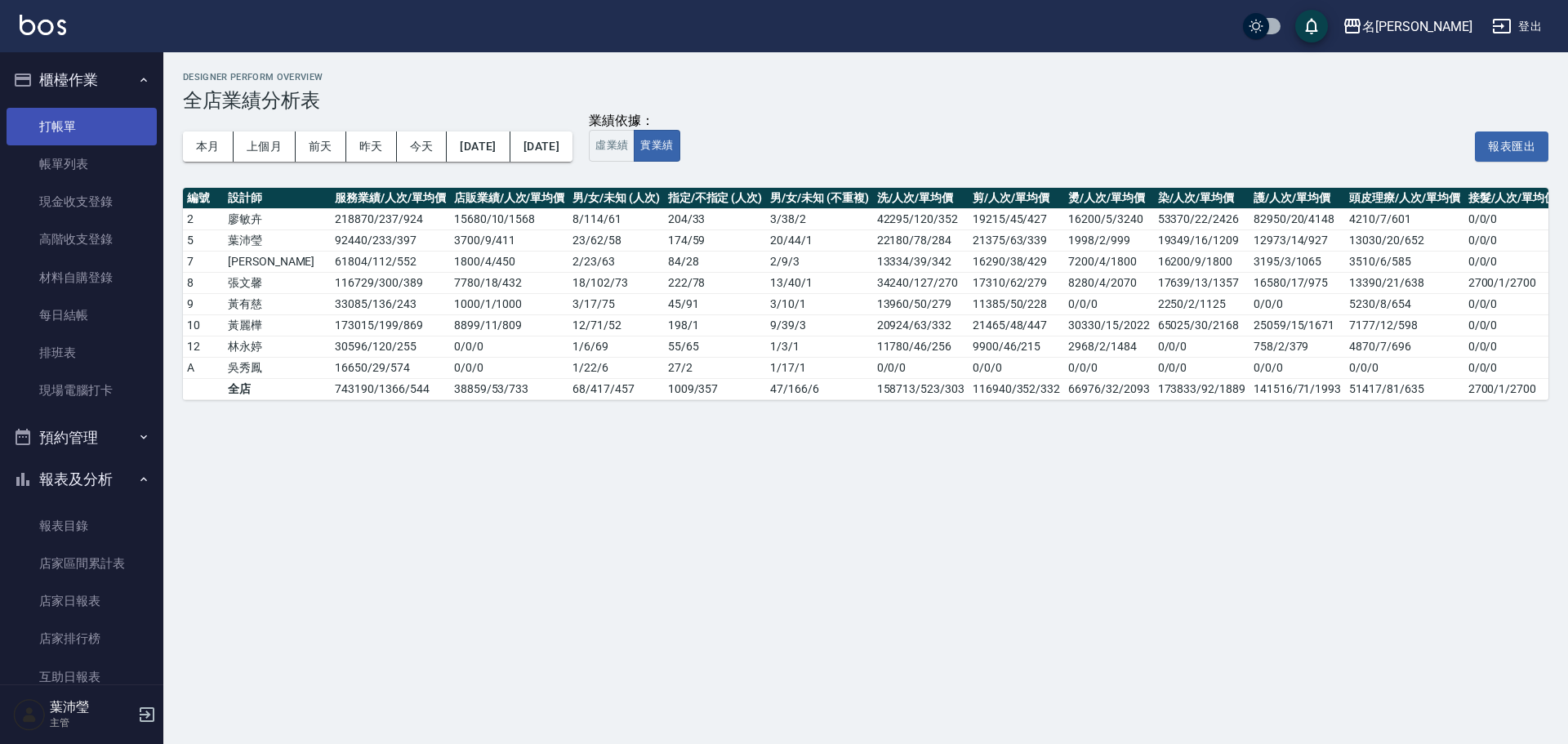
click at [77, 134] on link "打帳單" at bounding box center [82, 127] width 151 height 37
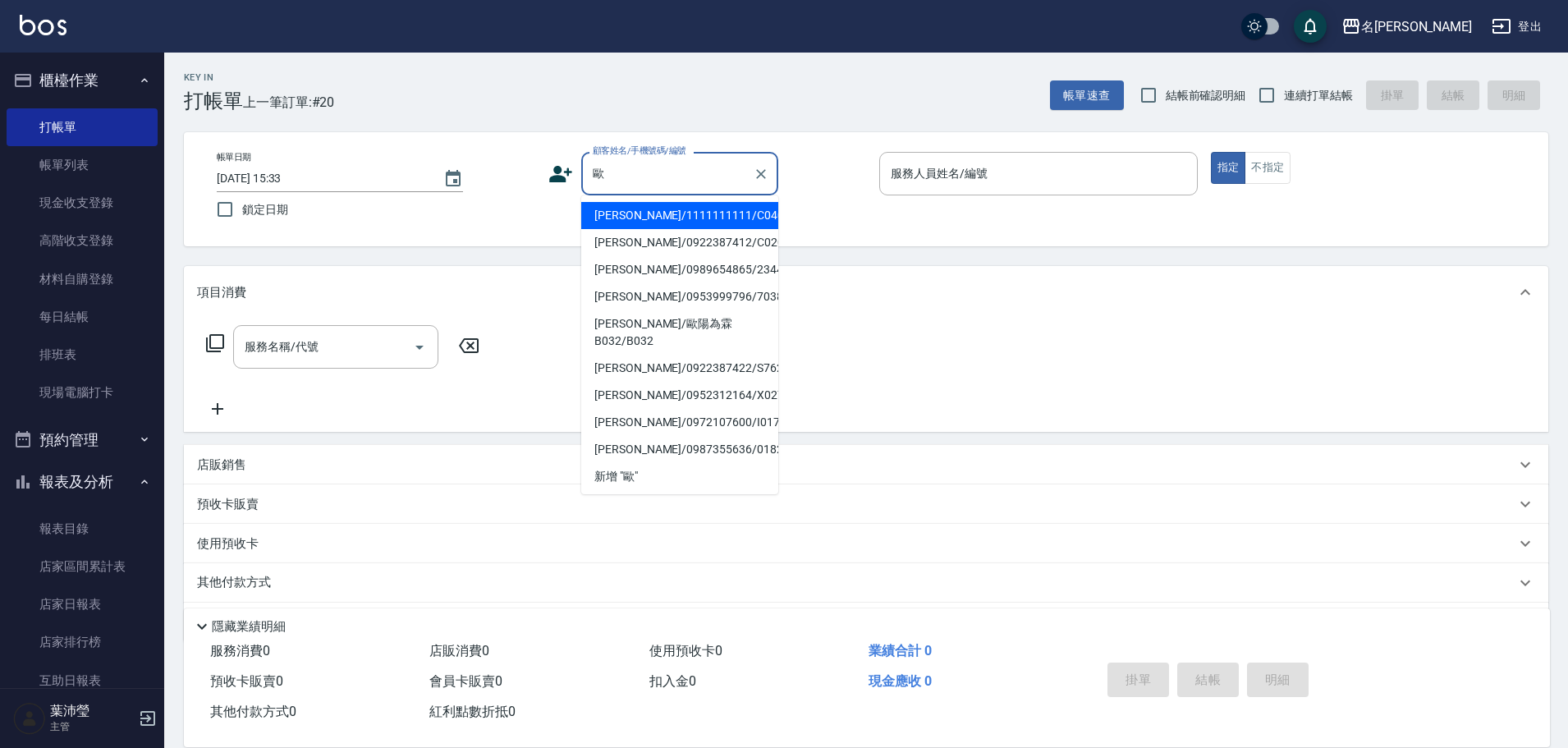
click at [626, 245] on li "[PERSON_NAME]/0922387412/C0203" at bounding box center [679, 243] width 197 height 27
type input "[PERSON_NAME]/0922387412/C0203"
type input "Angle-10"
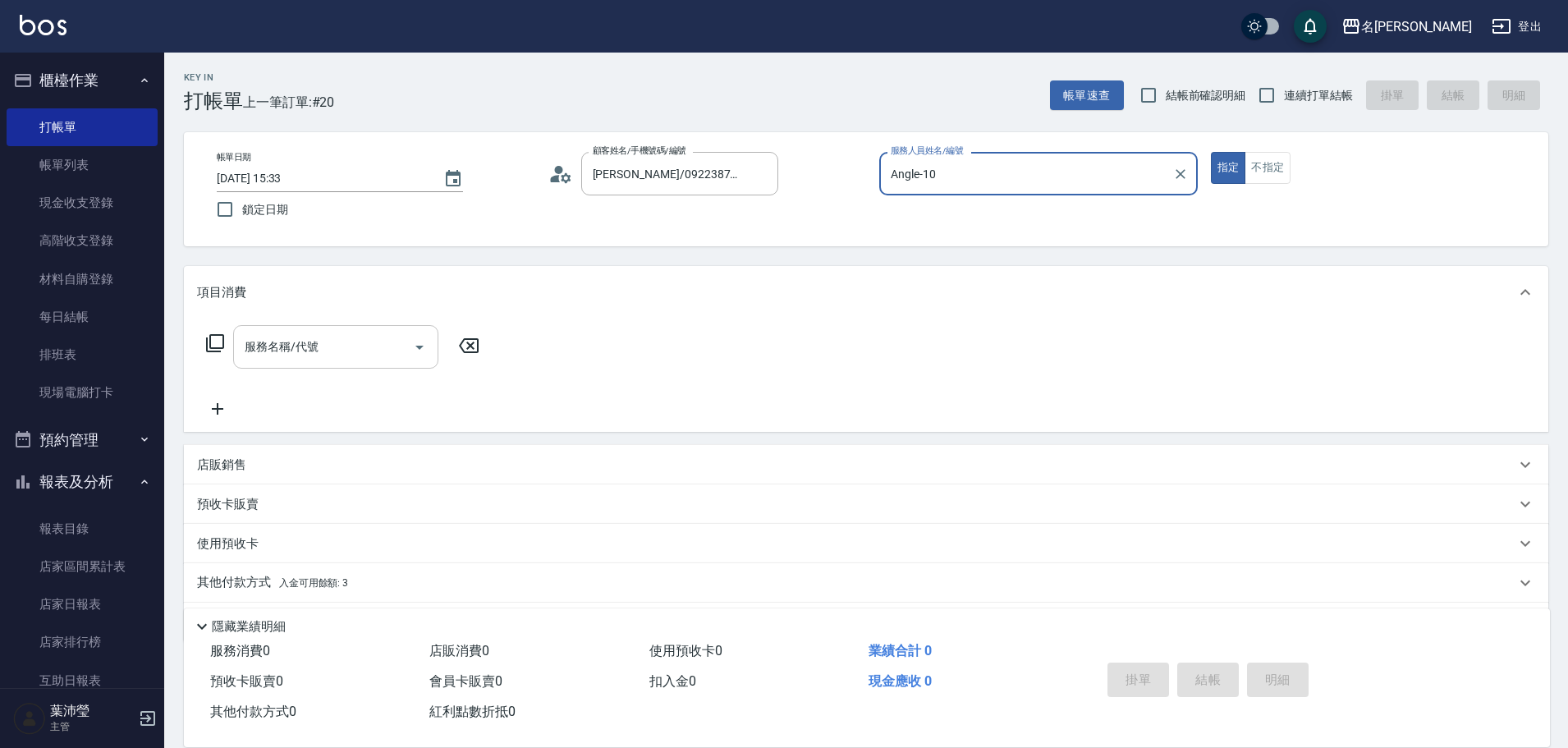
click at [297, 337] on input "服務名稱/代號" at bounding box center [323, 347] width 166 height 29
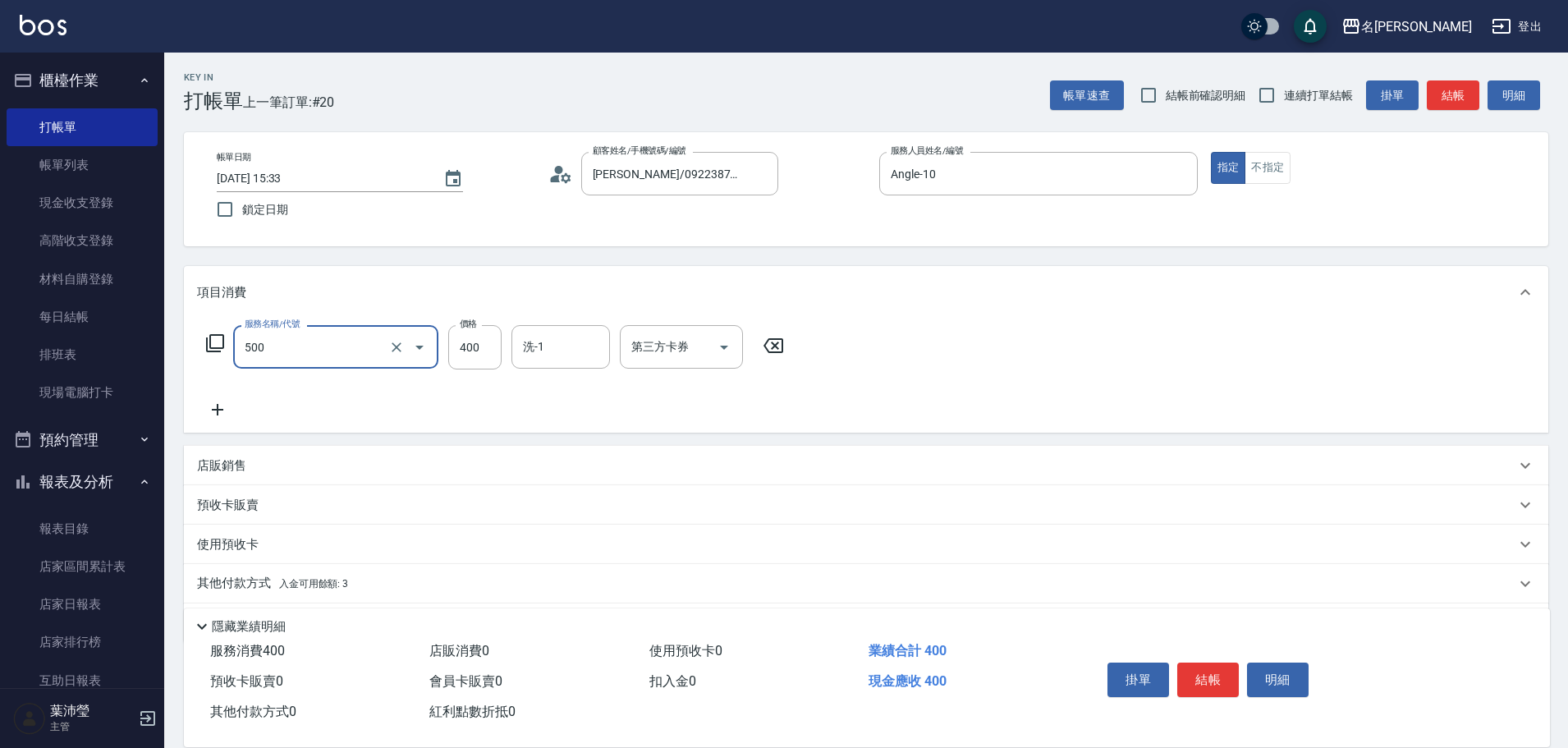
type input "洗髮(A級)(500)"
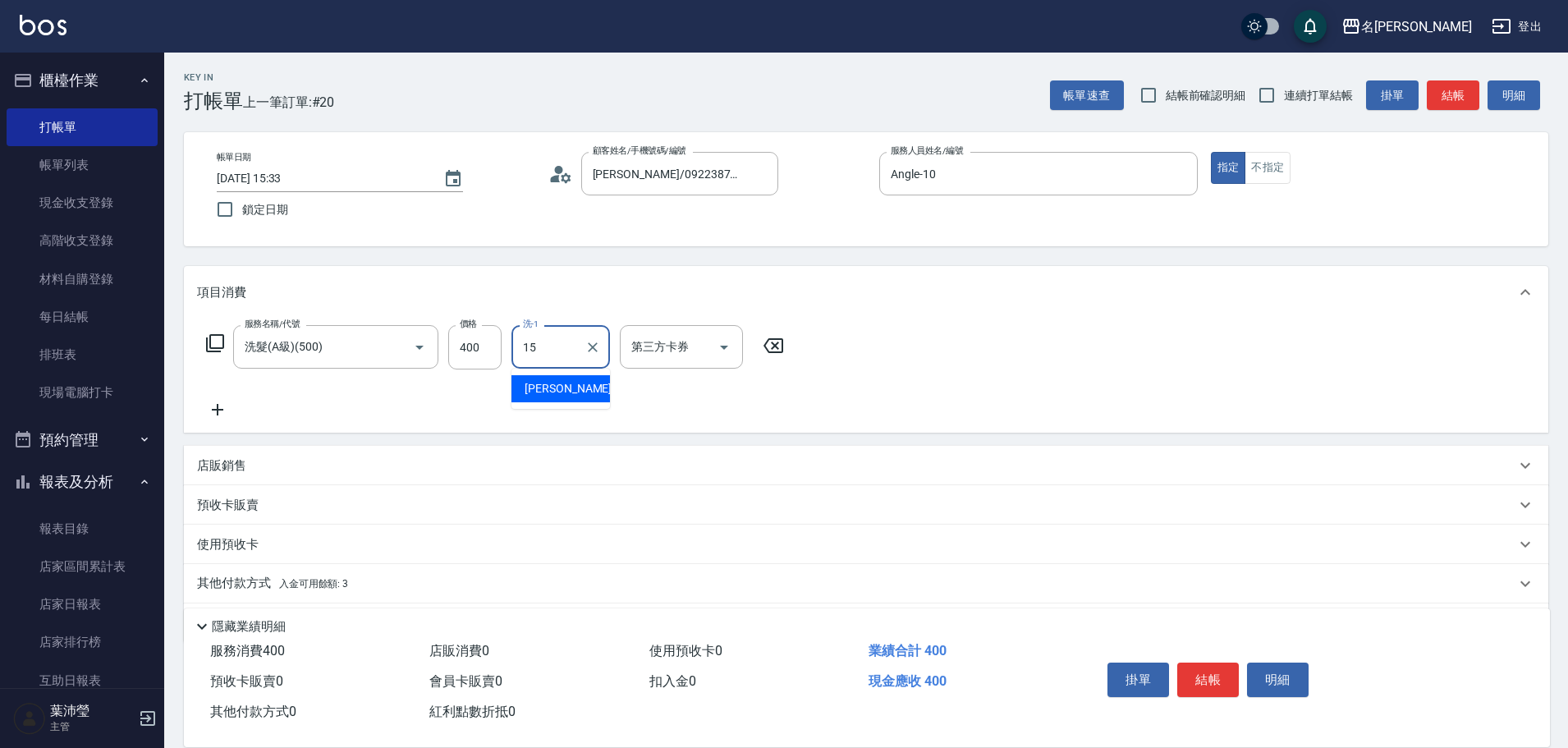
type input "慈均-15"
click at [1207, 666] on button "結帳" at bounding box center [1207, 680] width 62 height 34
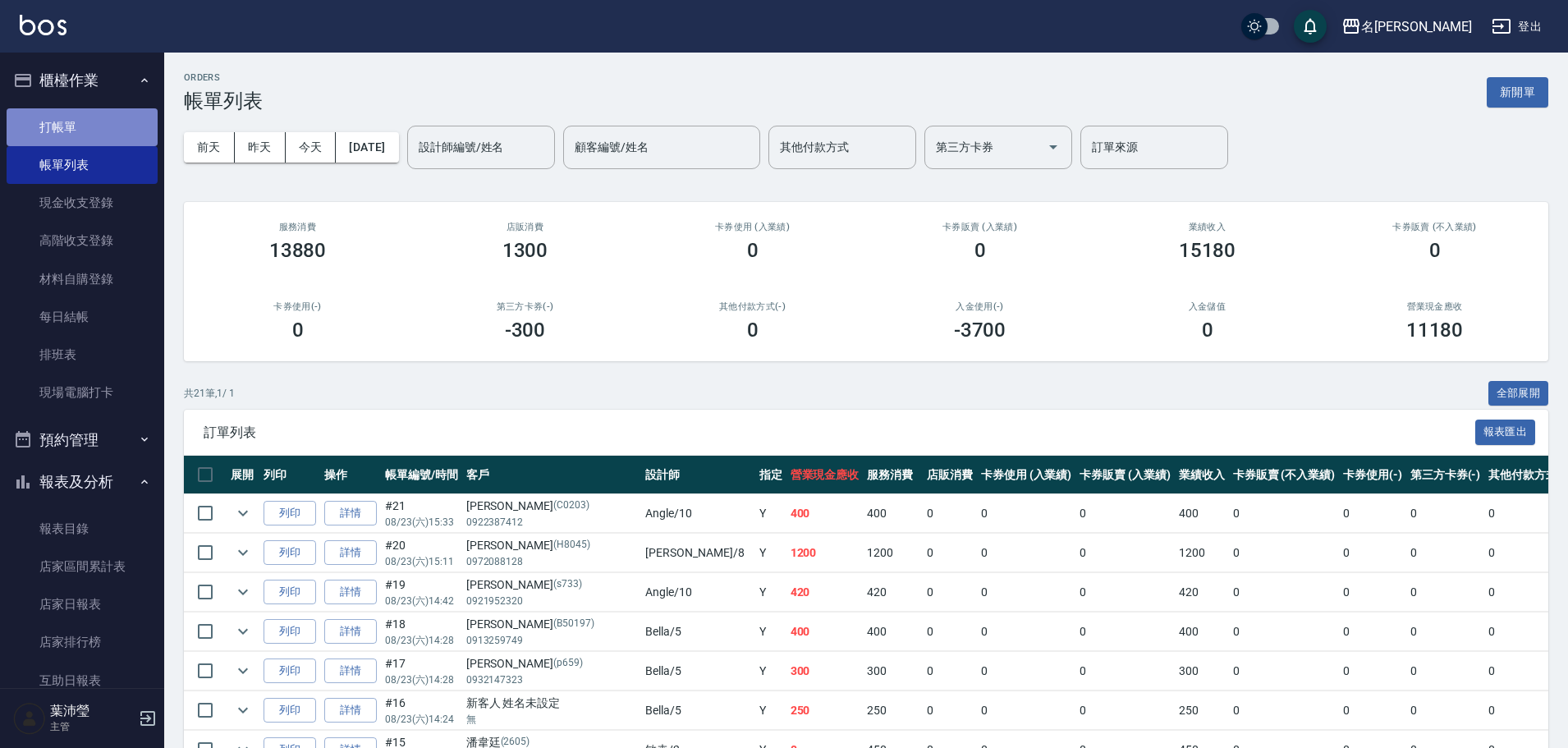
click at [93, 122] on link "打帳單" at bounding box center [82, 127] width 151 height 38
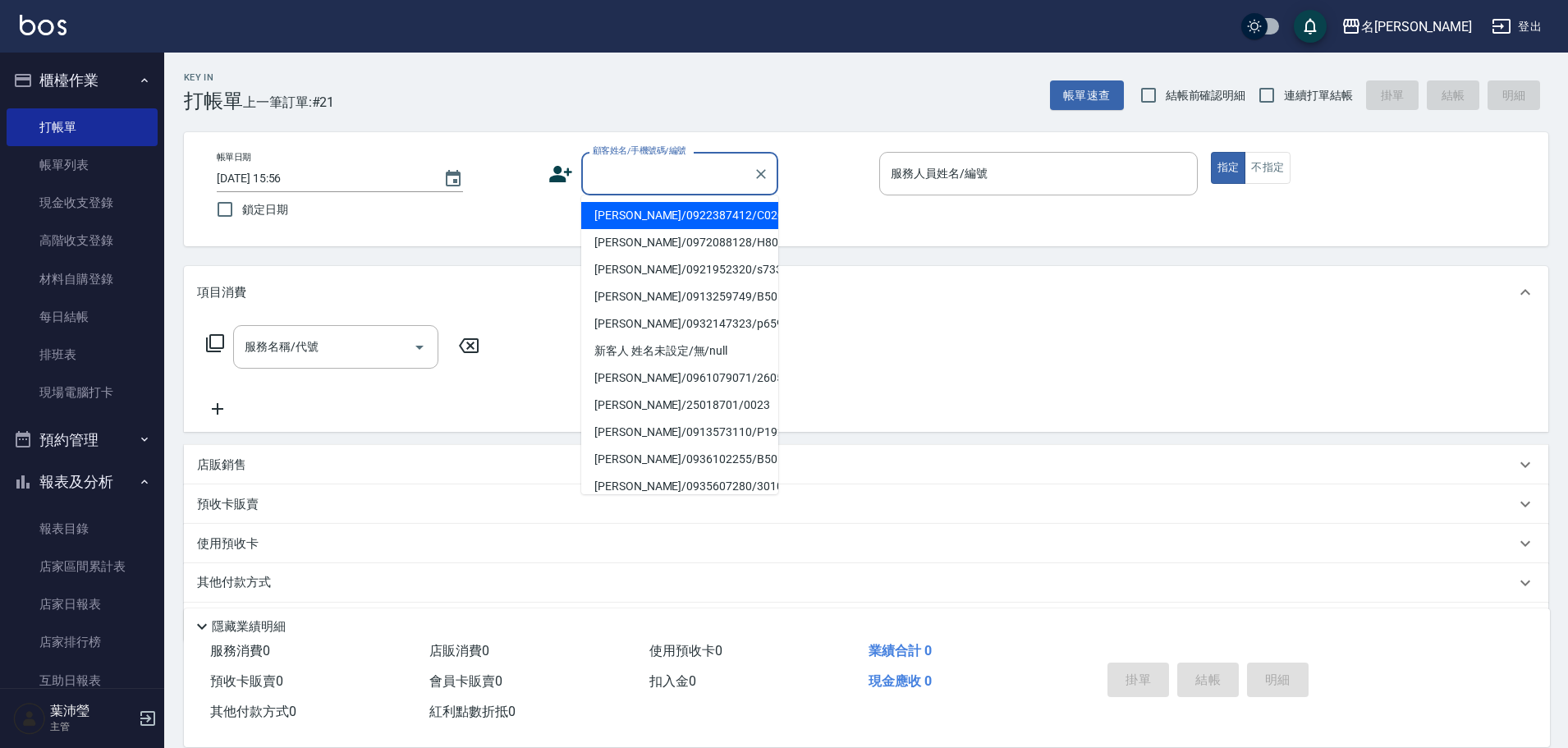
click at [639, 182] on input "顧客姓名/手機號碼/編號" at bounding box center [667, 174] width 157 height 29
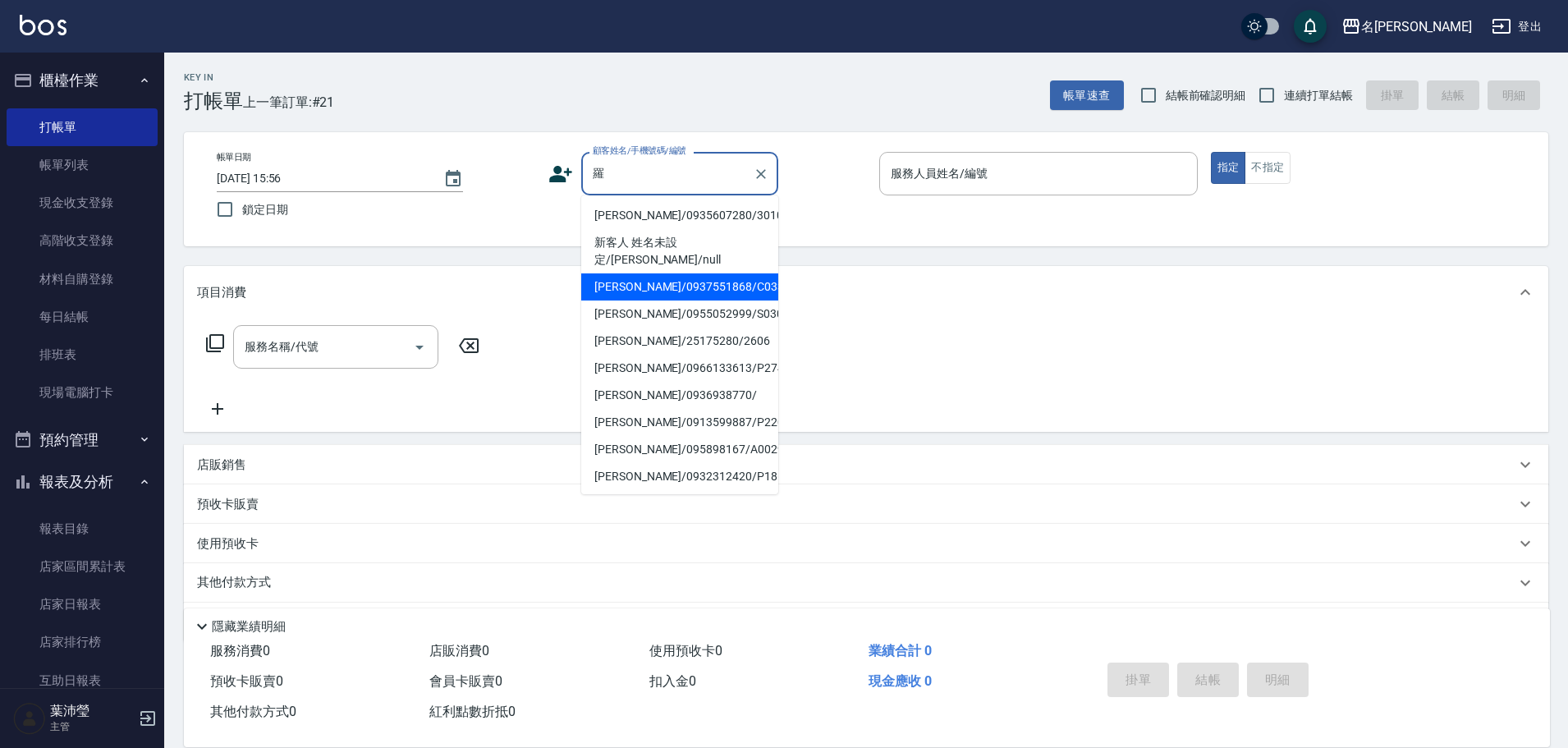
click at [665, 274] on li "[PERSON_NAME]/0937551868/C0332" at bounding box center [679, 287] width 197 height 27
type input "[PERSON_NAME]/0937551868/C0332"
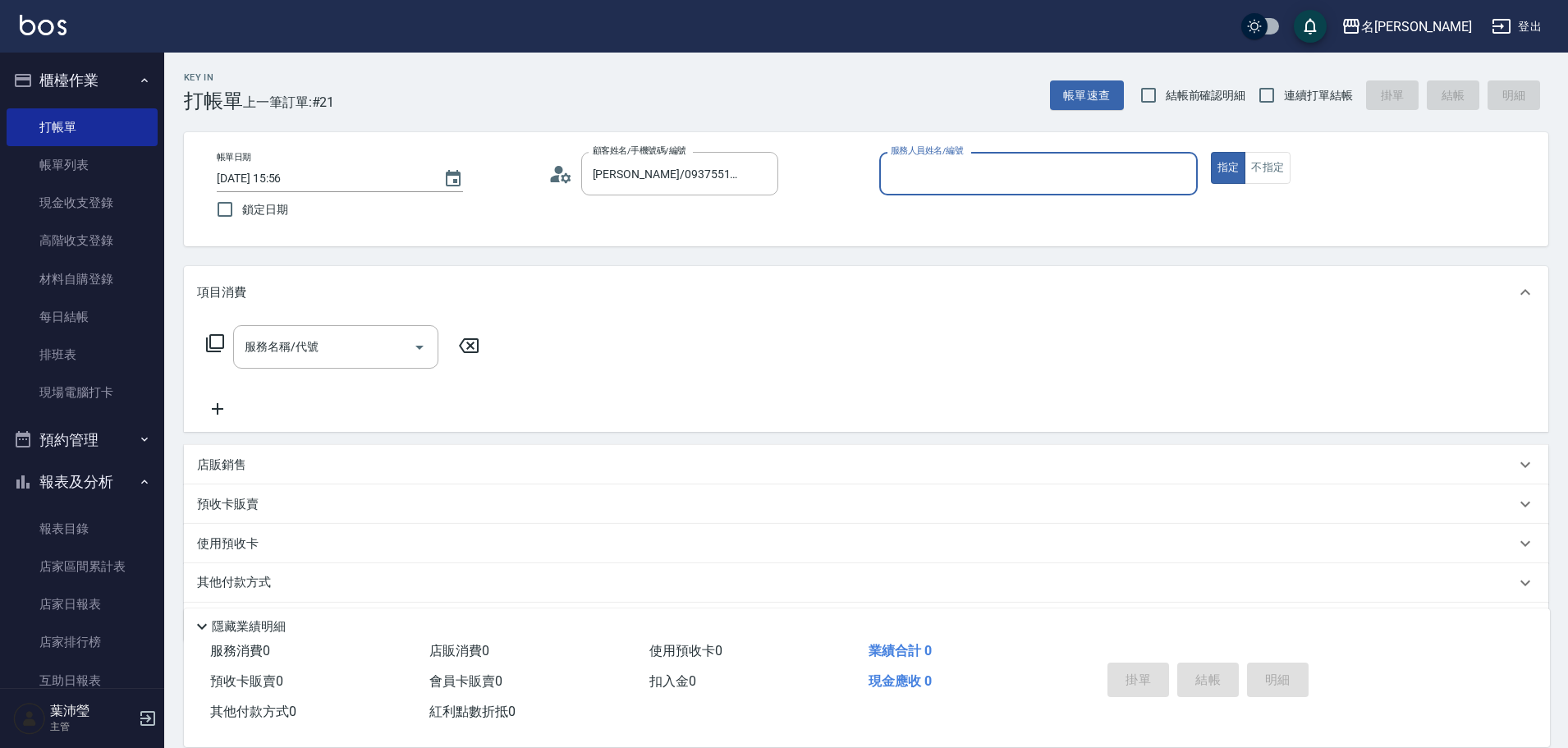
type input "敏卉-2"
click at [222, 342] on icon at bounding box center [214, 343] width 18 height 18
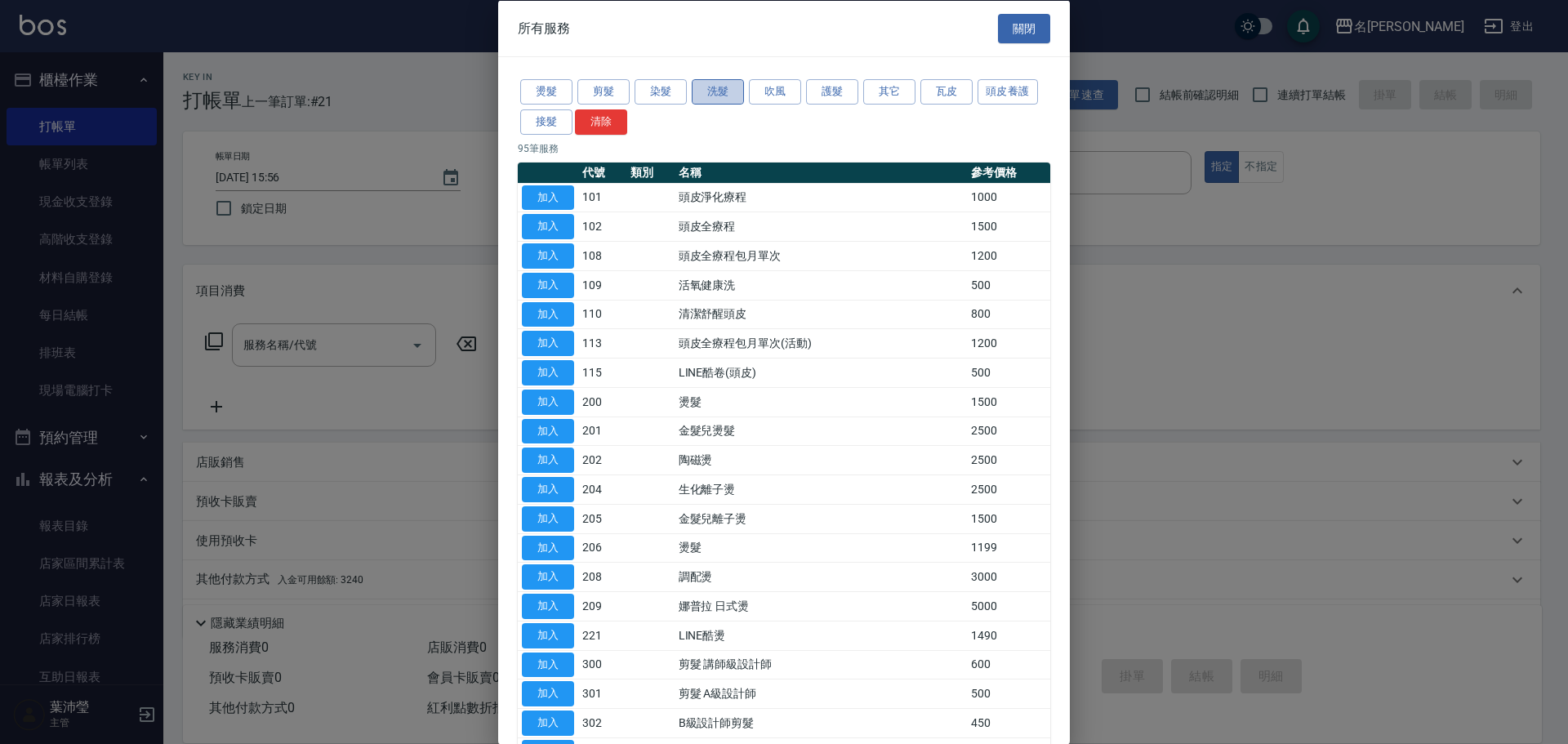
click at [705, 95] on button "洗髮" at bounding box center [718, 92] width 52 height 26
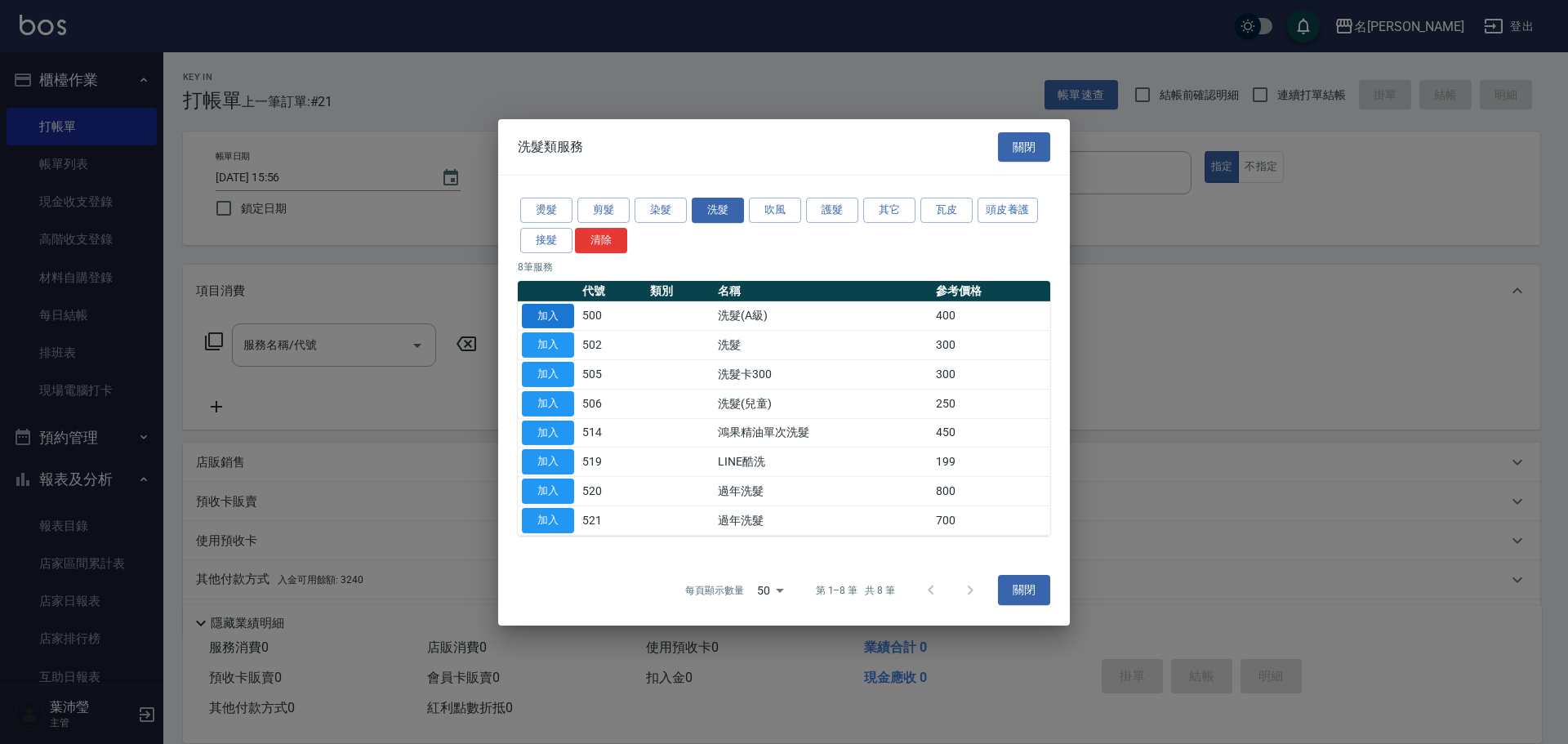
click at [549, 315] on button "加入" at bounding box center [548, 315] width 52 height 26
type input "洗髮(A級)(500)"
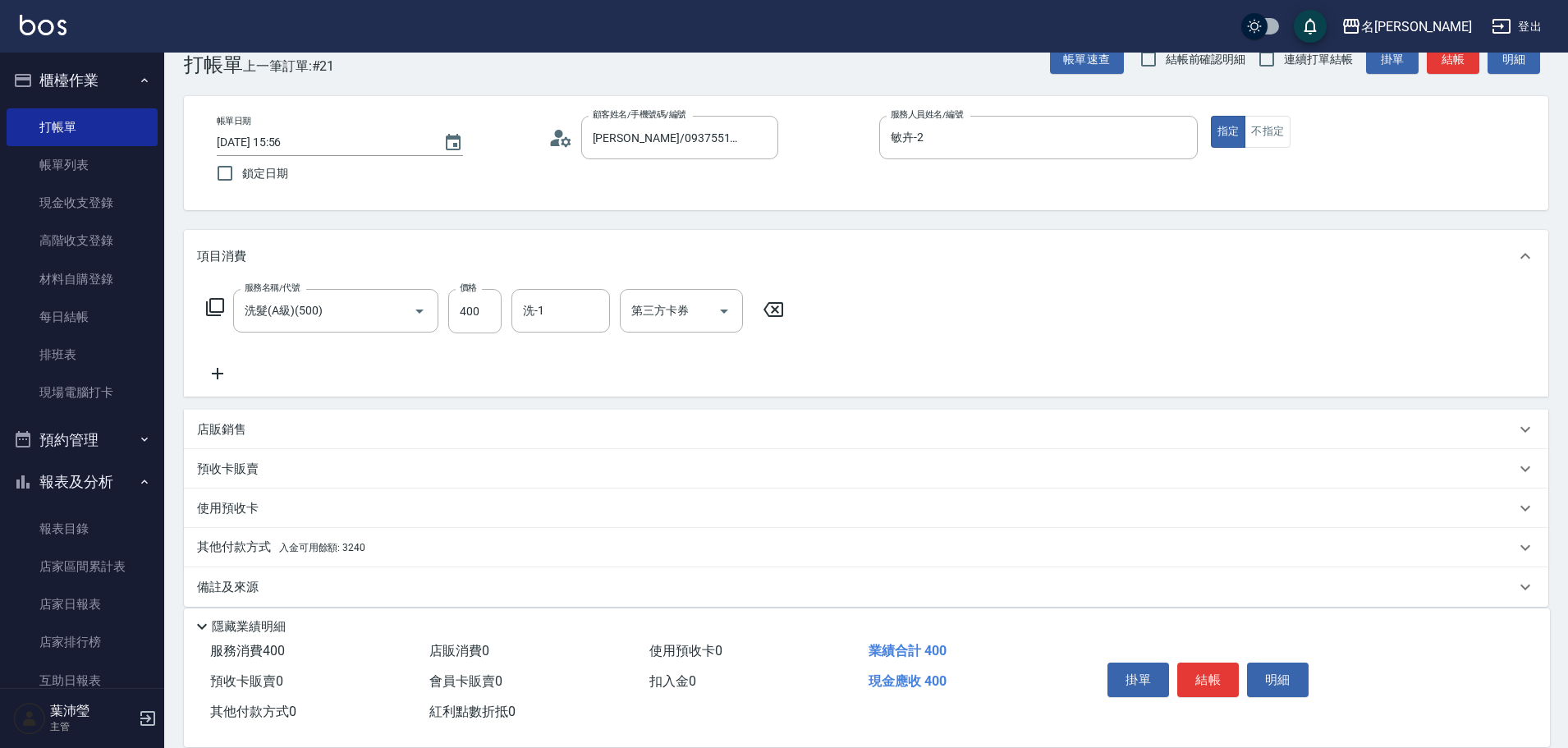
scroll to position [52, 0]
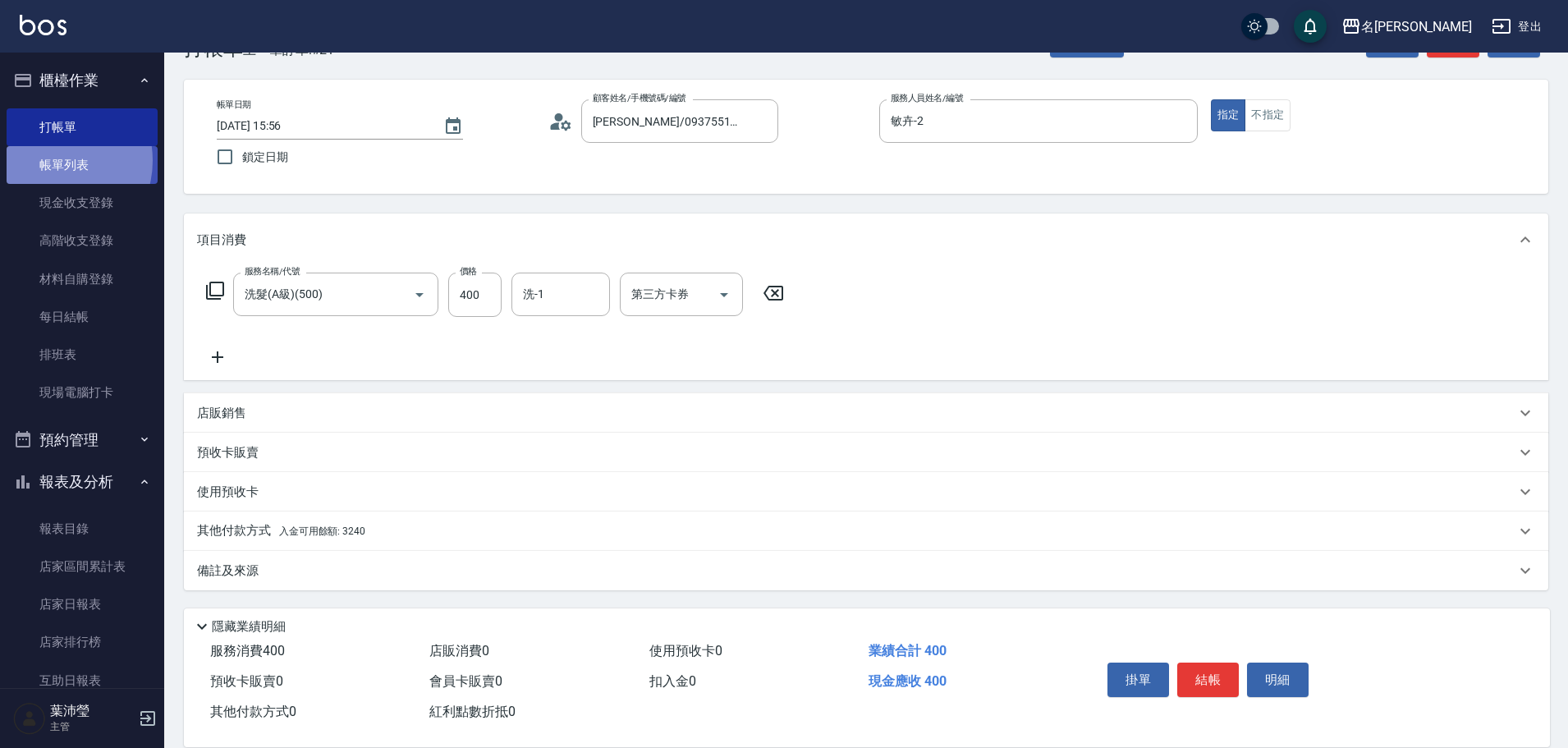
click at [52, 162] on link "帳單列表" at bounding box center [82, 165] width 151 height 38
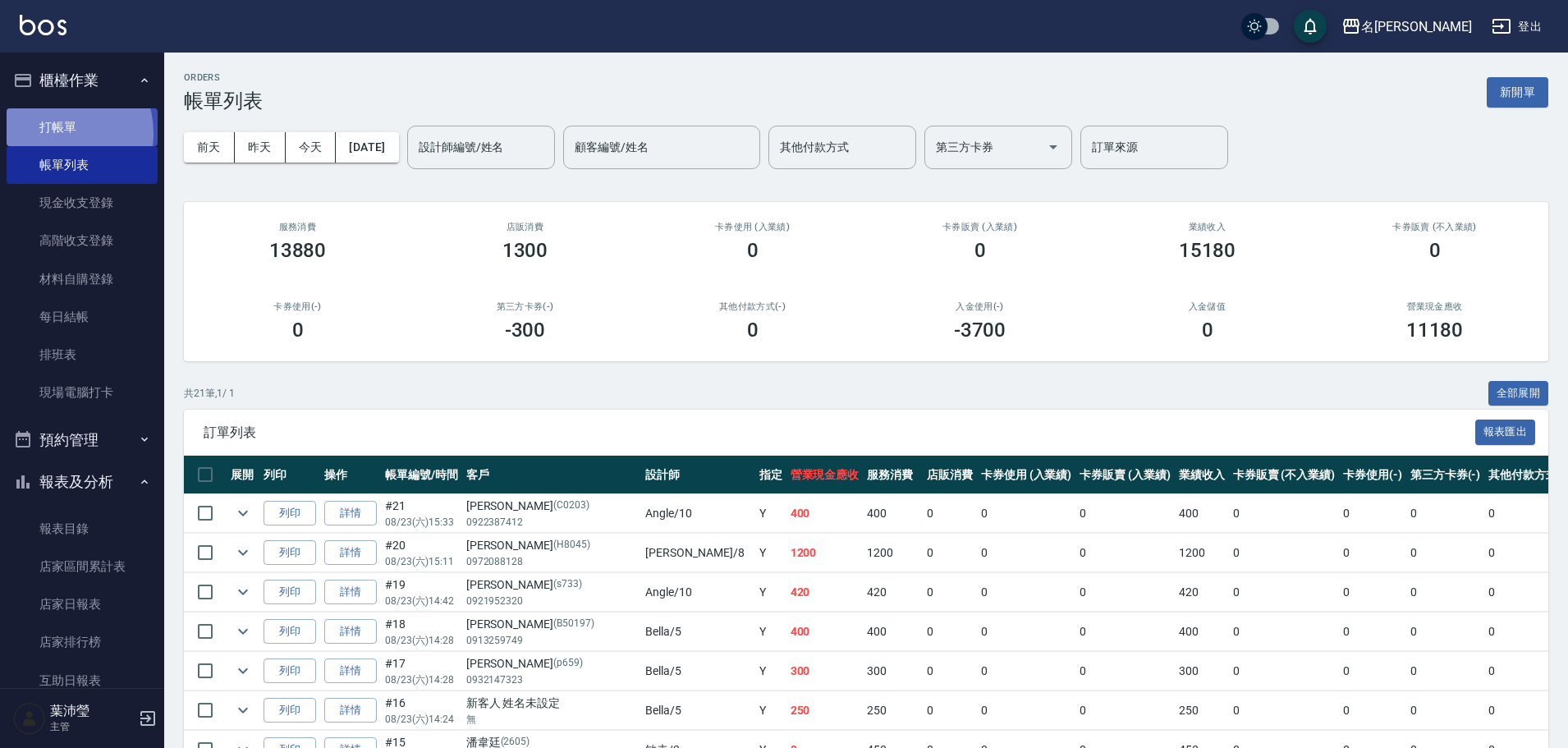
click at [56, 133] on link "打帳單" at bounding box center [82, 127] width 151 height 38
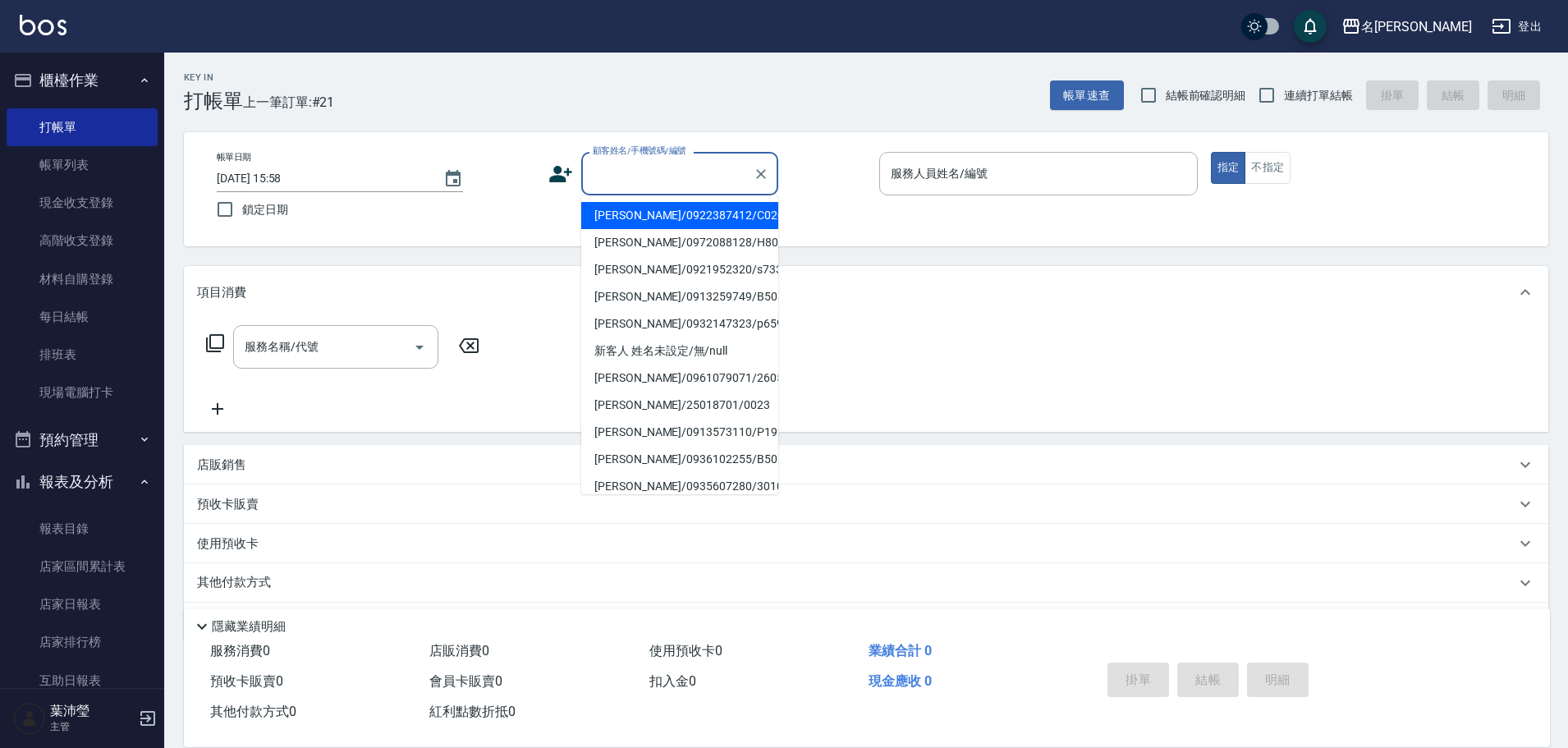
click at [624, 173] on input "顧客姓名/手機號碼/編號" at bounding box center [667, 174] width 157 height 29
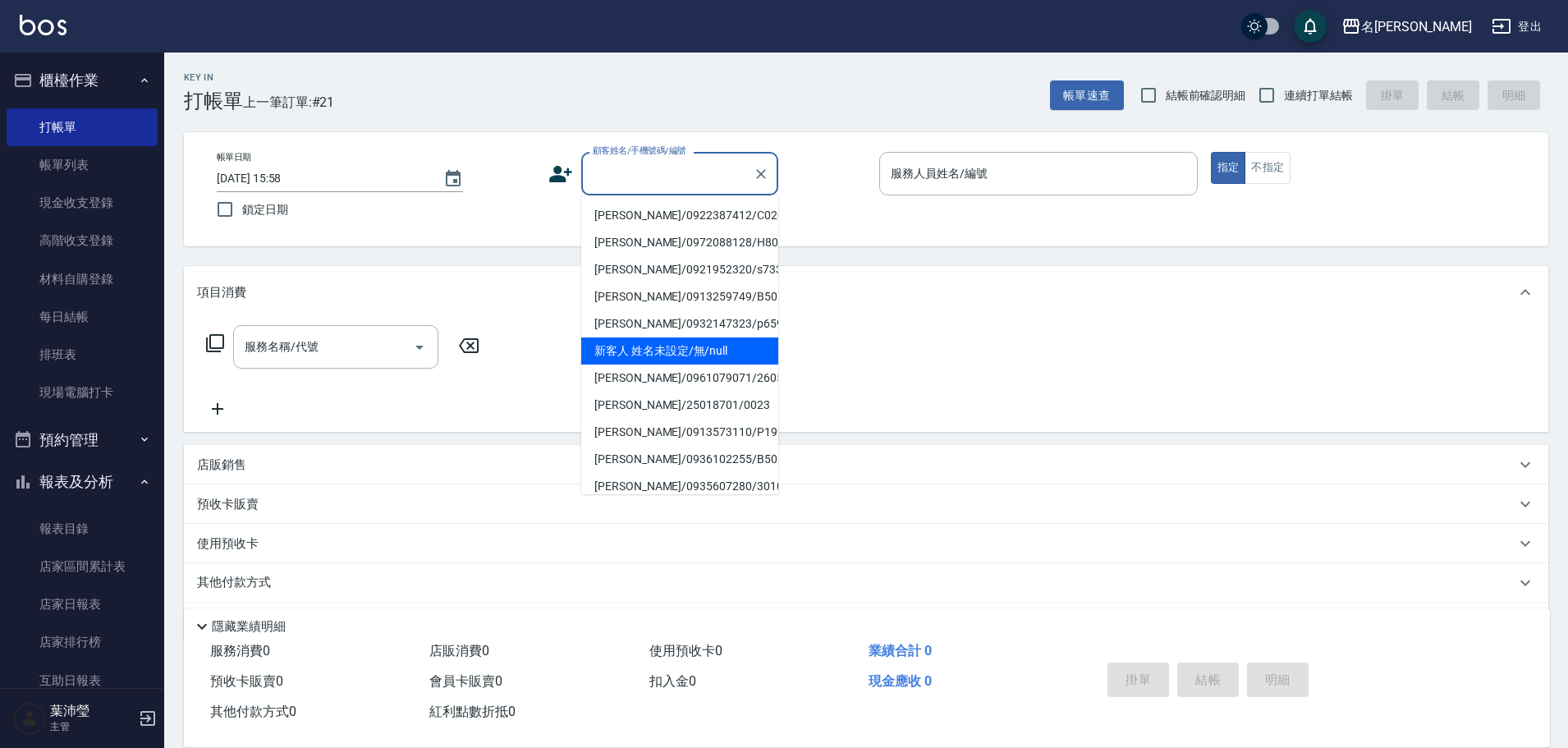
click at [656, 347] on li "新客人 姓名未設定/無/null" at bounding box center [679, 351] width 197 height 27
type input "新客人 姓名未設定/無/null"
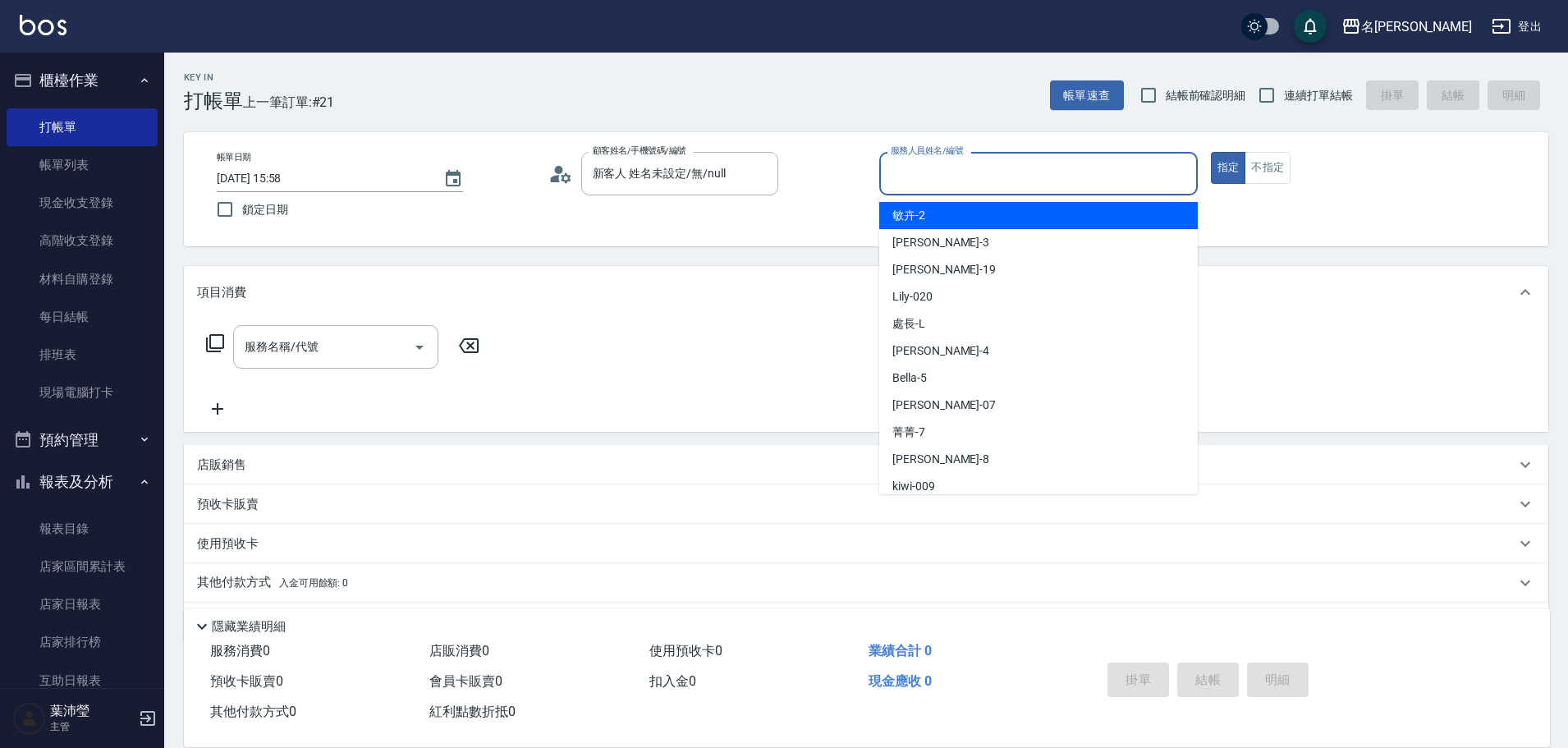
click at [994, 186] on input "服務人員姓名/編號" at bounding box center [1037, 174] width 303 height 29
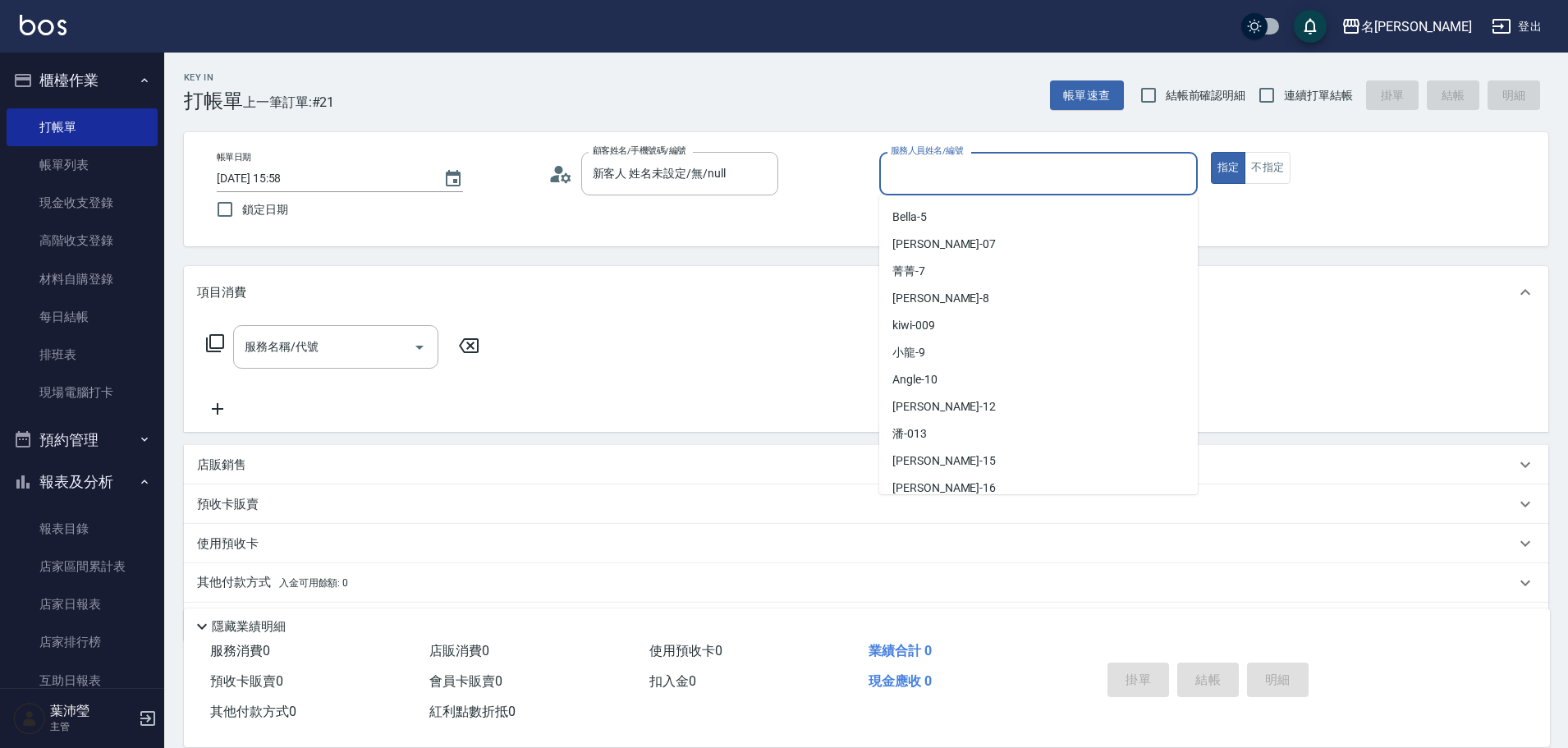
scroll to position [164, 0]
click at [929, 369] on span "Angle -10" at bounding box center [914, 376] width 45 height 17
type input "Angle-10"
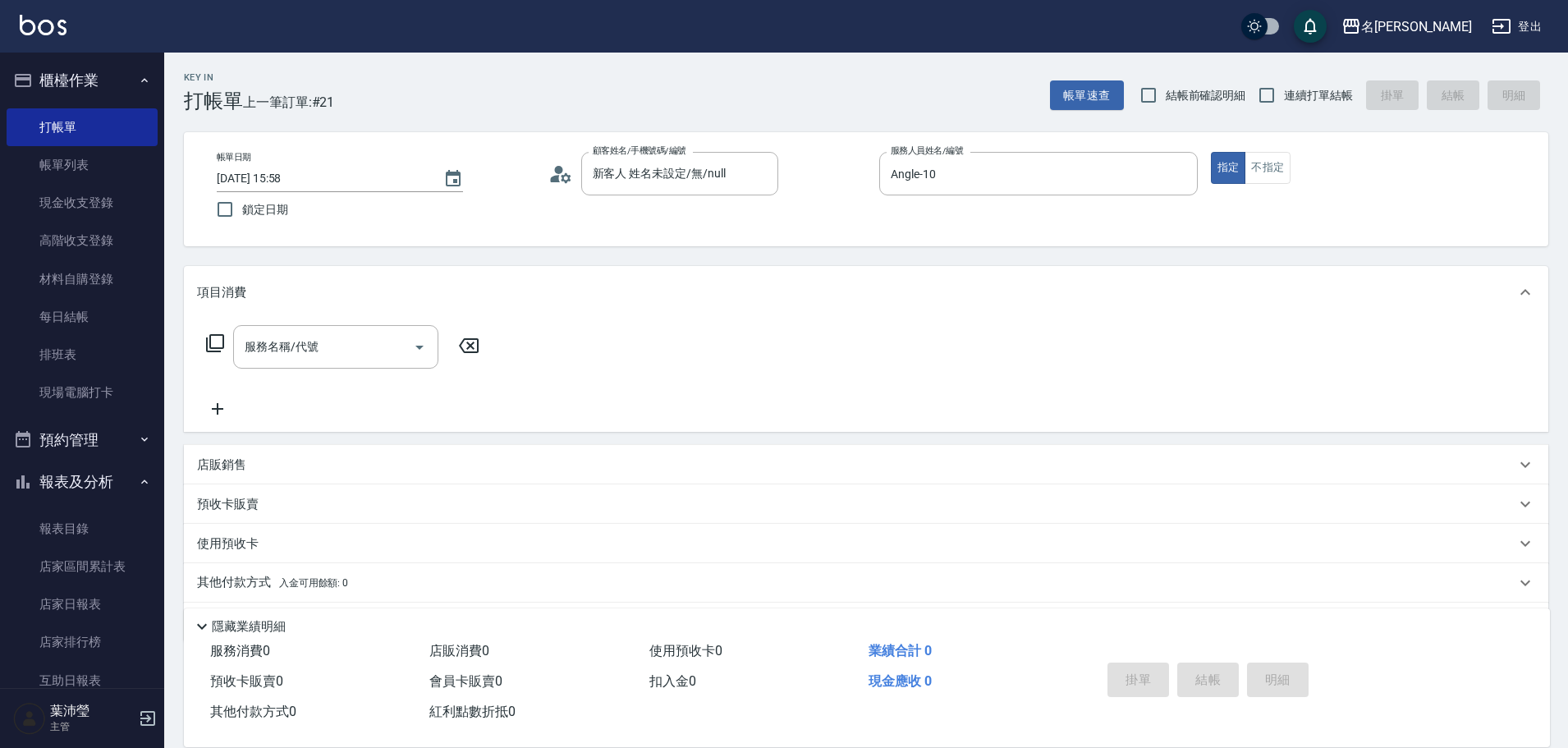
click at [215, 342] on icon at bounding box center [214, 343] width 20 height 20
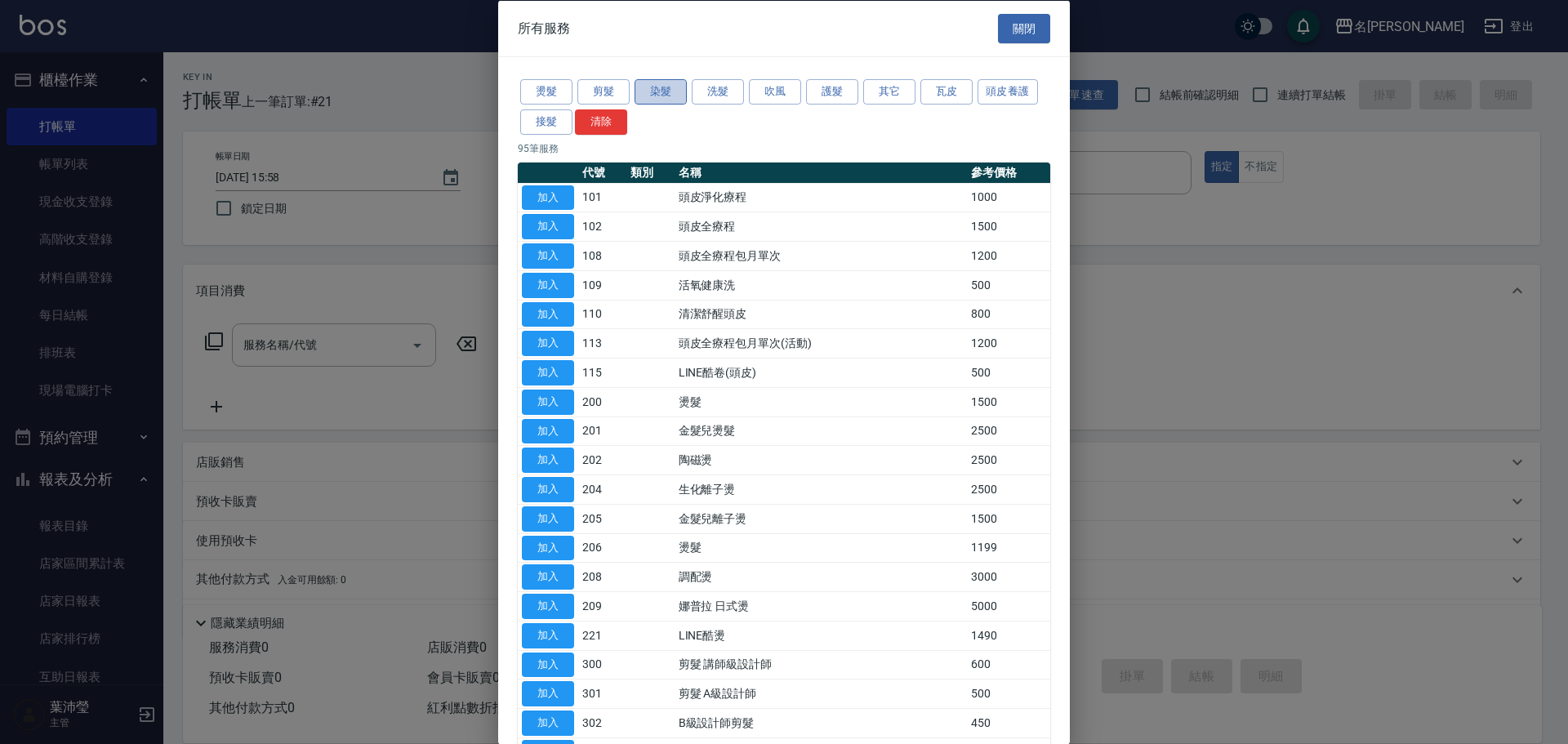
click at [657, 87] on button "染髮" at bounding box center [660, 92] width 52 height 26
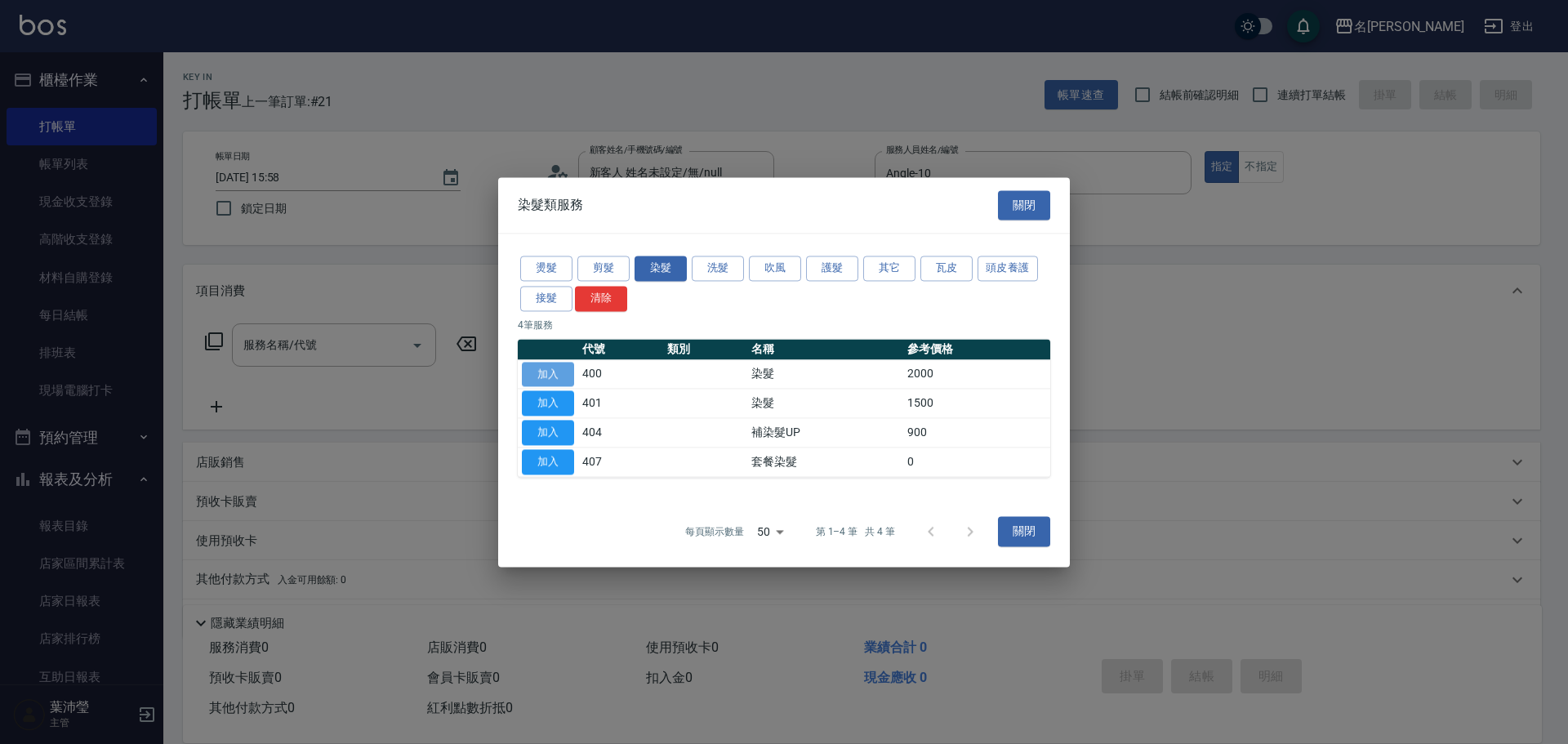
click at [554, 366] on button "加入" at bounding box center [548, 374] width 52 height 26
type input "染髮(400)"
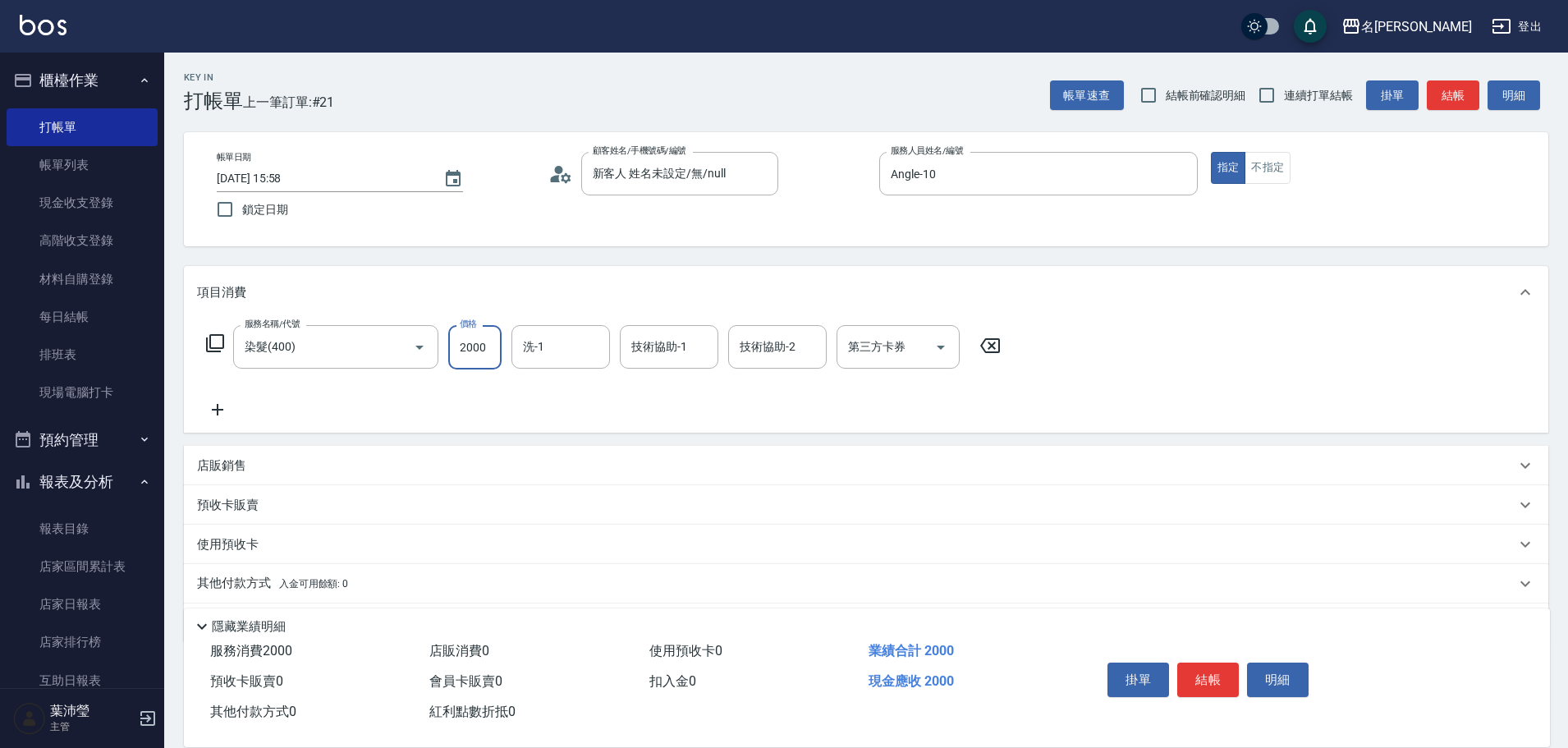
click at [482, 367] on input "2000" at bounding box center [474, 347] width 53 height 44
type input "2700"
click at [1225, 674] on button "結帳" at bounding box center [1207, 680] width 62 height 34
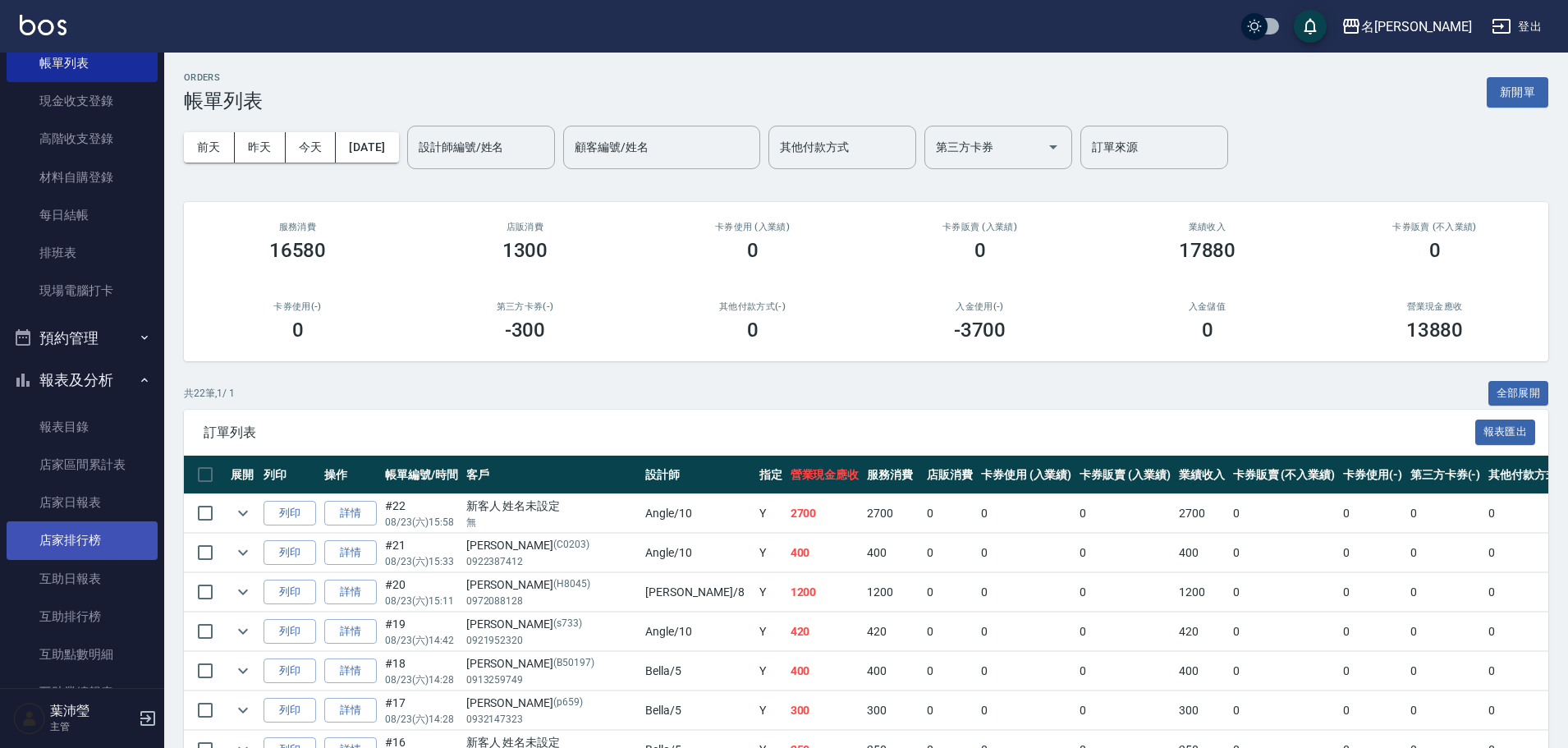
scroll to position [246, 0]
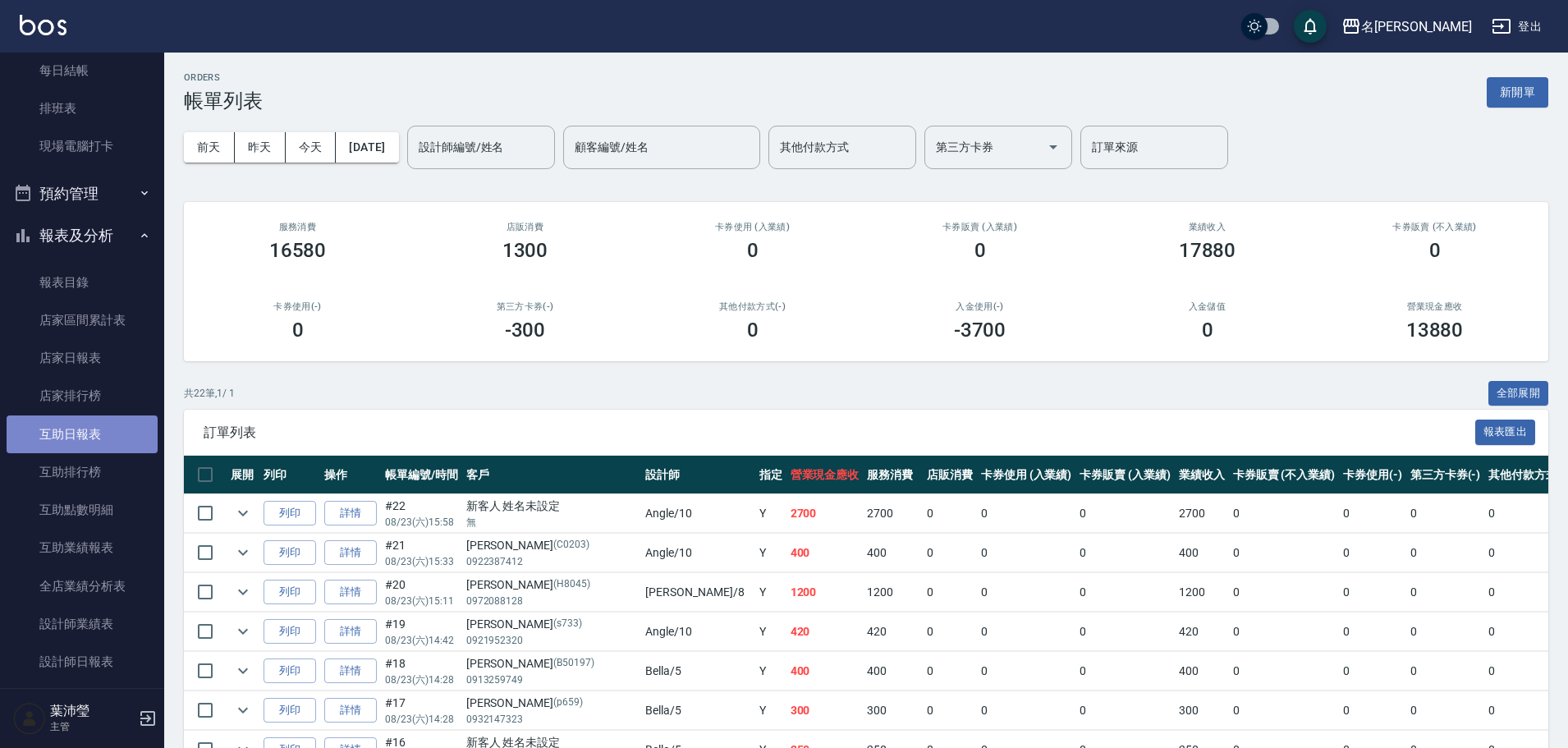
click at [103, 432] on link "互助日報表" at bounding box center [82, 434] width 151 height 38
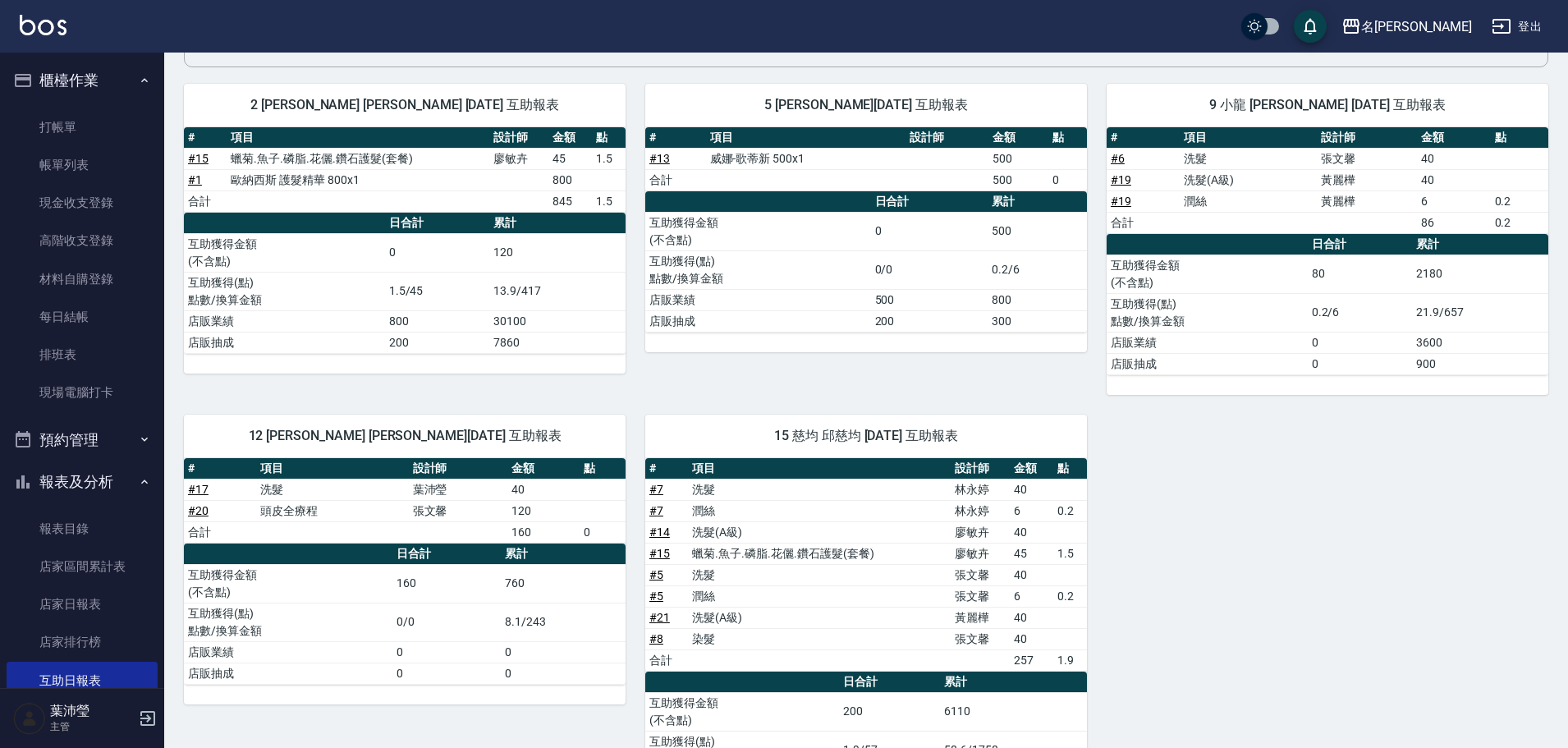
scroll to position [82, 0]
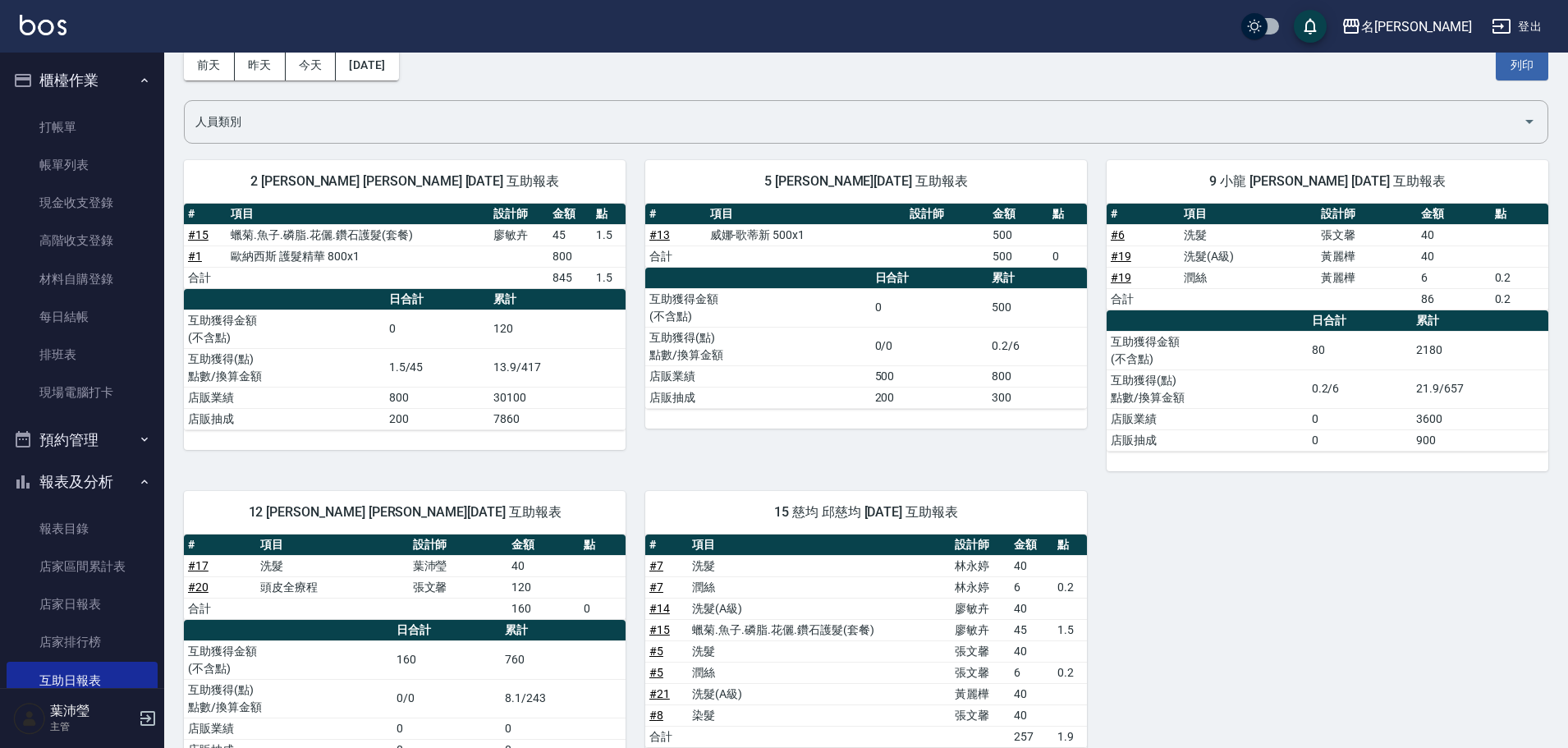
click at [56, 56] on ul "櫃檯作業 打帳單 帳單列表 現金收支登錄 高階收支登錄 材料自購登錄 每日結帳 排班表 現場電腦打卡 預約管理 預約管理 單日預約紀錄 單週預約紀錄 報表及分…" at bounding box center [82, 692] width 151 height 1281
click at [90, 122] on link "打帳單" at bounding box center [82, 127] width 151 height 38
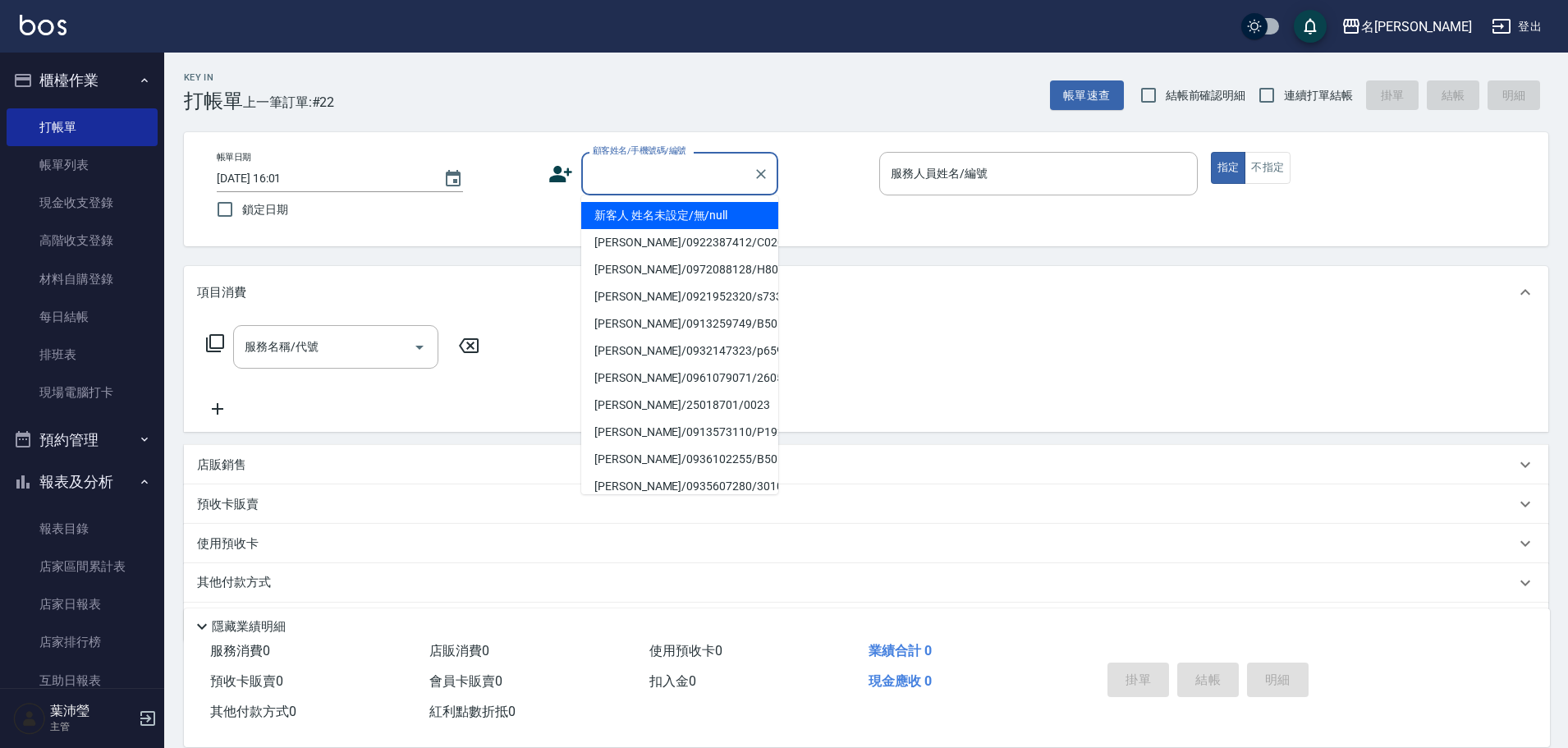
click at [595, 169] on input "顧客姓名/手機號碼/編號" at bounding box center [667, 174] width 157 height 29
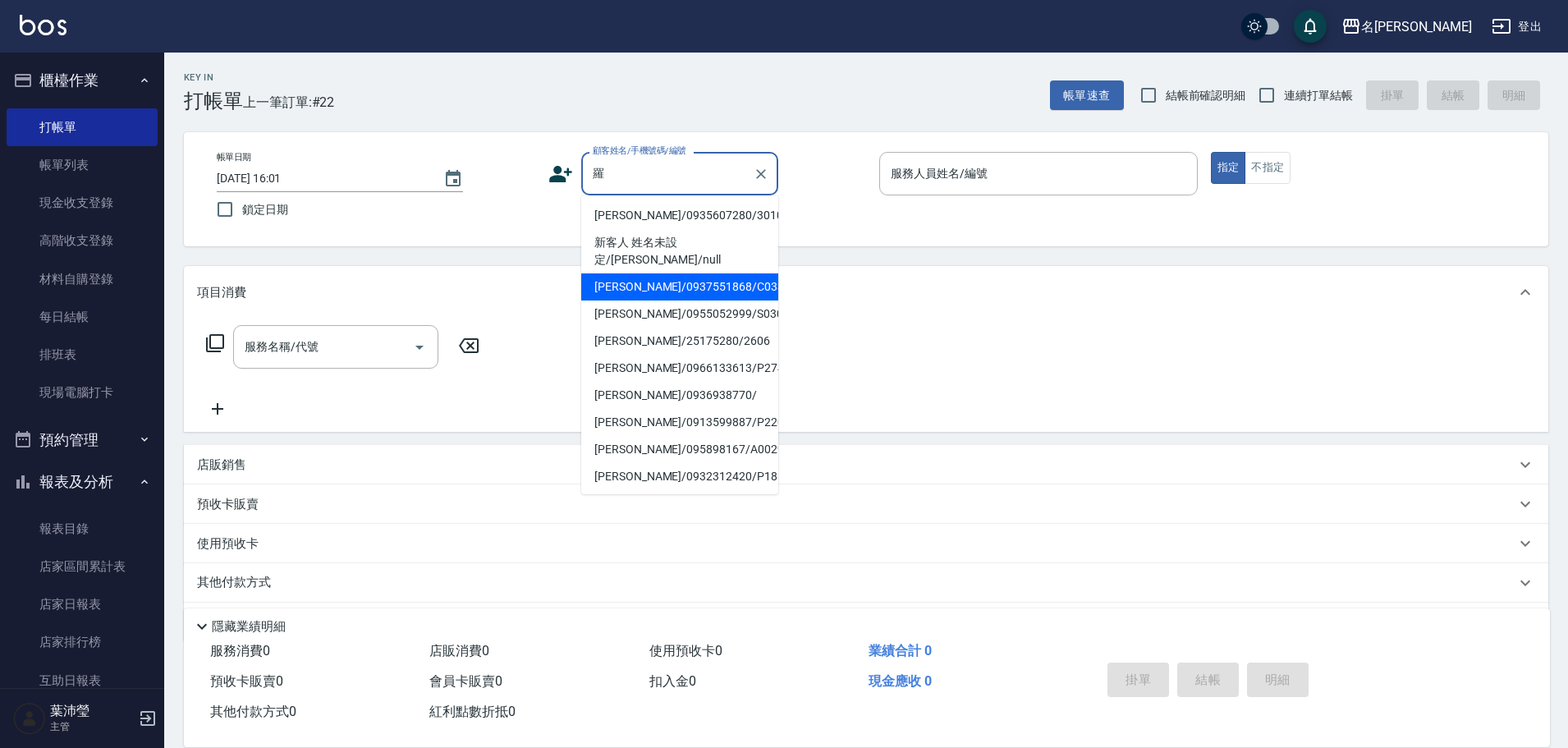
click at [661, 274] on li "[PERSON_NAME]/0937551868/C0332" at bounding box center [679, 287] width 197 height 27
type input "[PERSON_NAME]/0937551868/C0332"
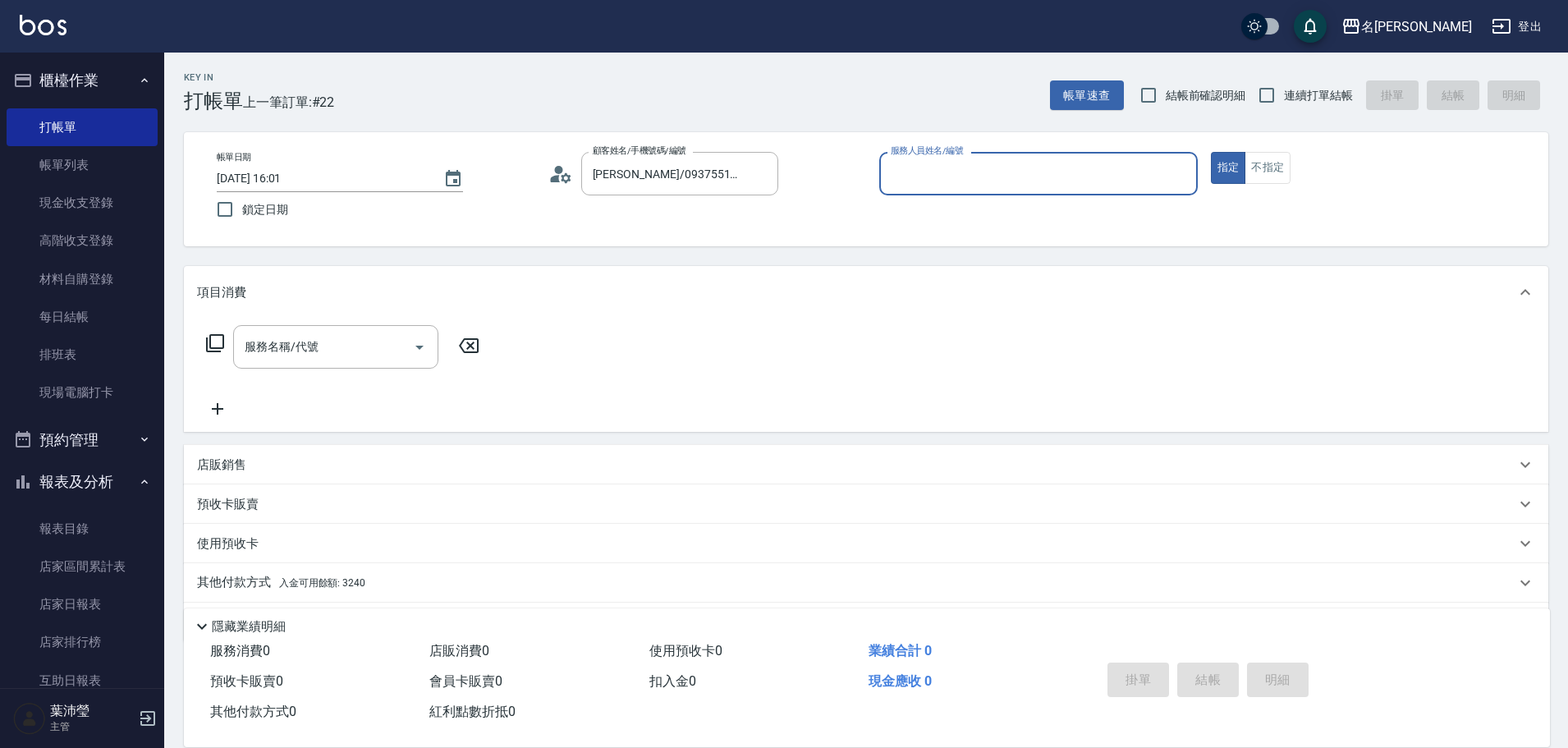
type input "敏卉-2"
click at [213, 340] on icon at bounding box center [214, 343] width 20 height 20
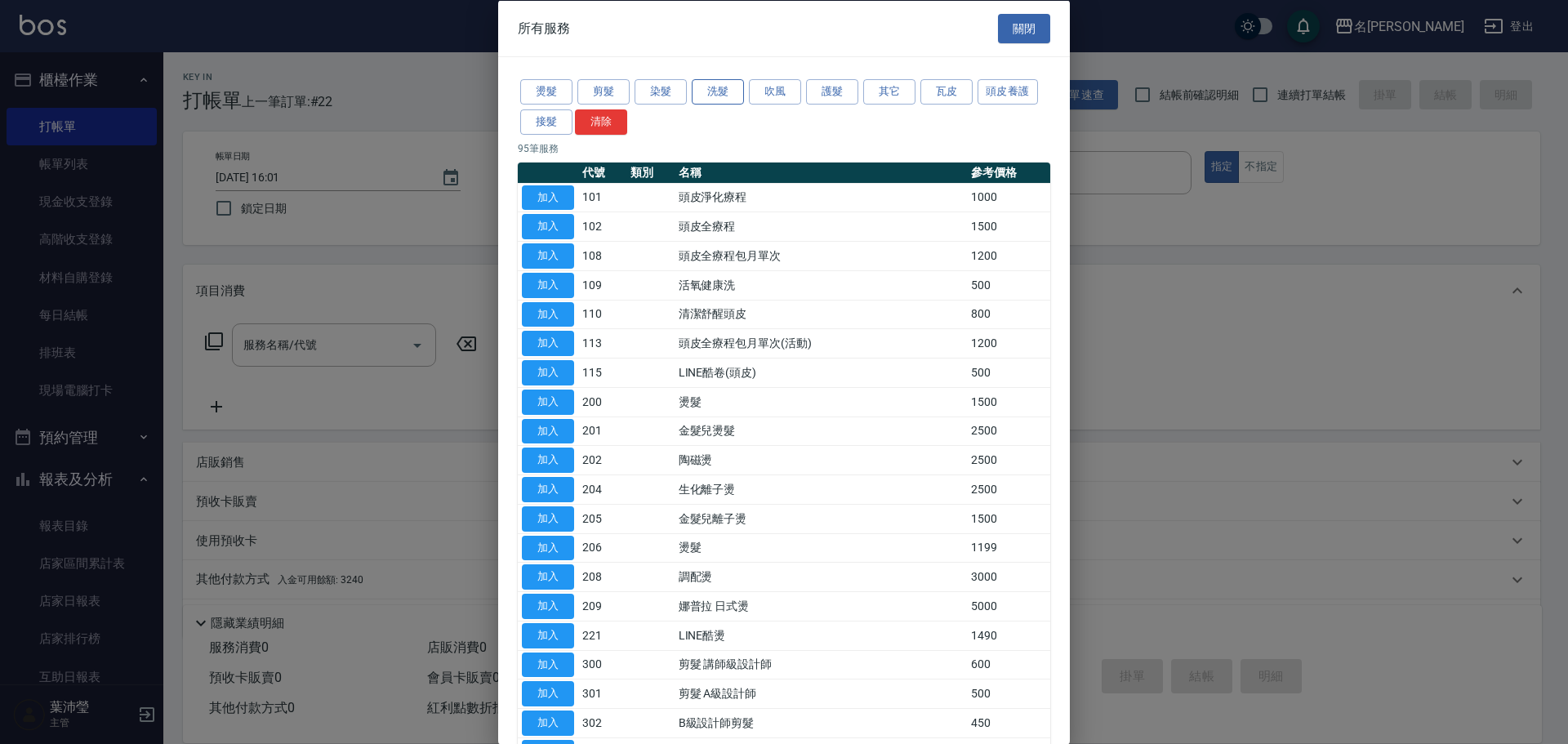
click at [725, 88] on button "洗髮" at bounding box center [718, 92] width 52 height 26
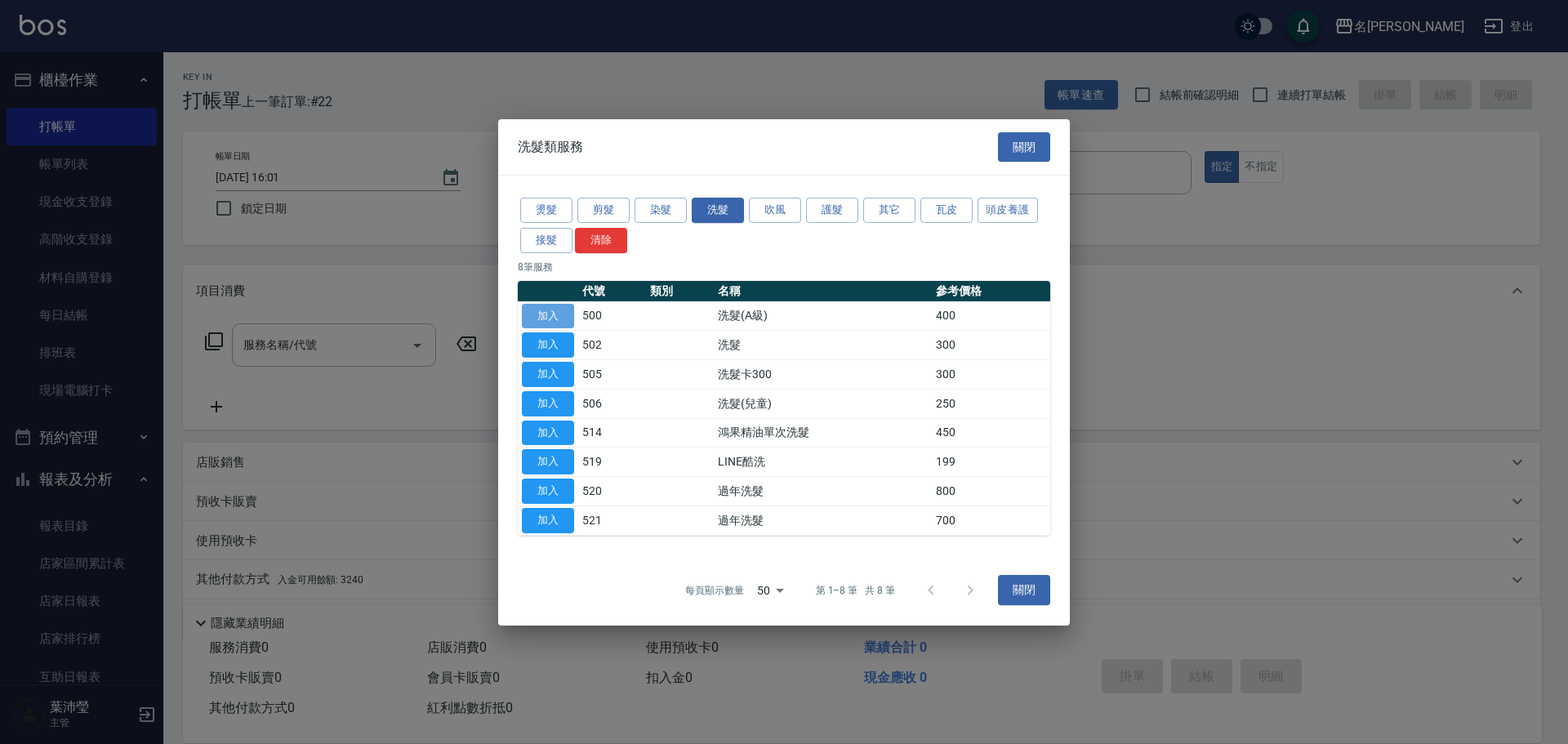
click at [555, 313] on button "加入" at bounding box center [548, 315] width 52 height 26
type input "洗髮(A級)(500)"
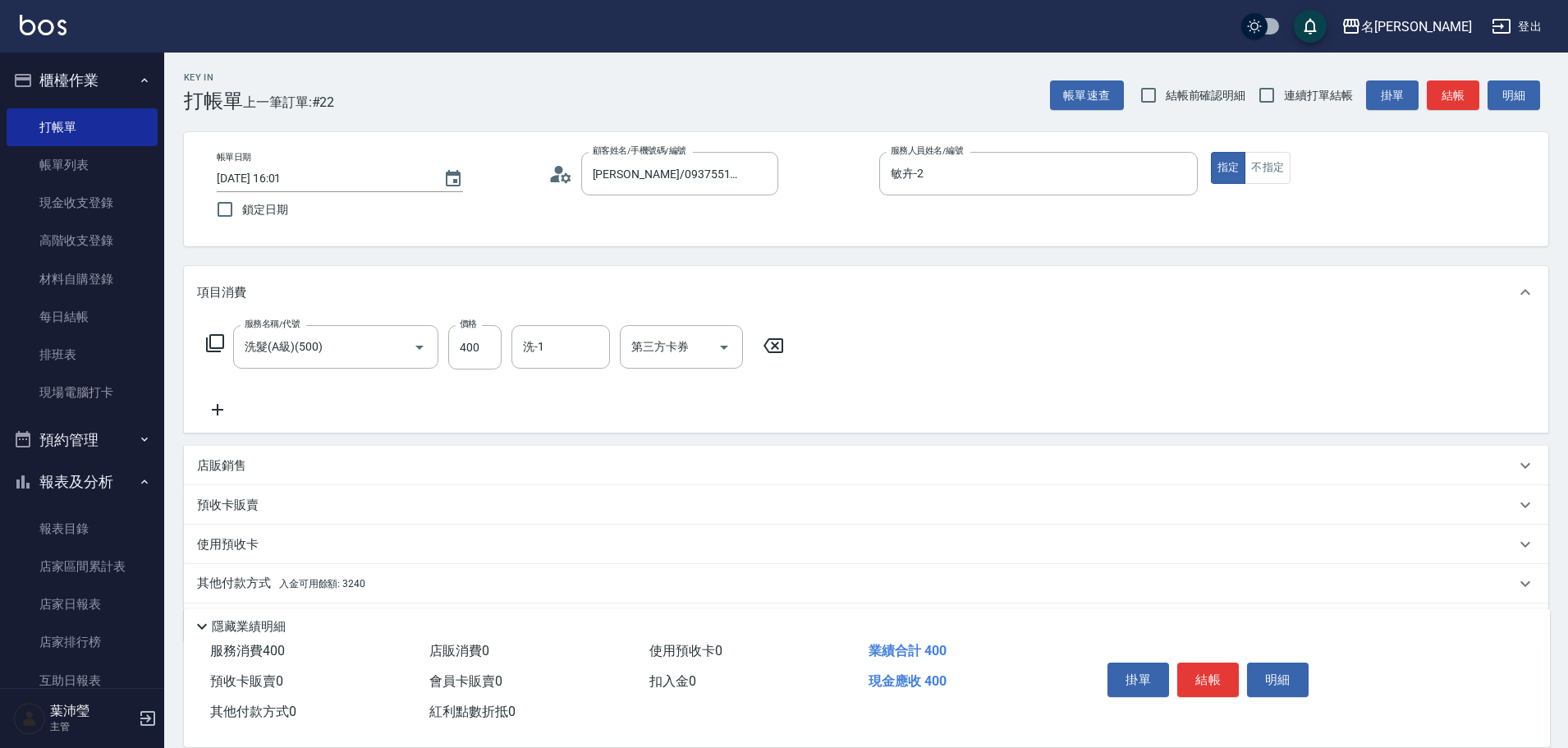
click at [237, 578] on p "其他付款方式 入金可用餘額: 3240" at bounding box center [281, 583] width 168 height 18
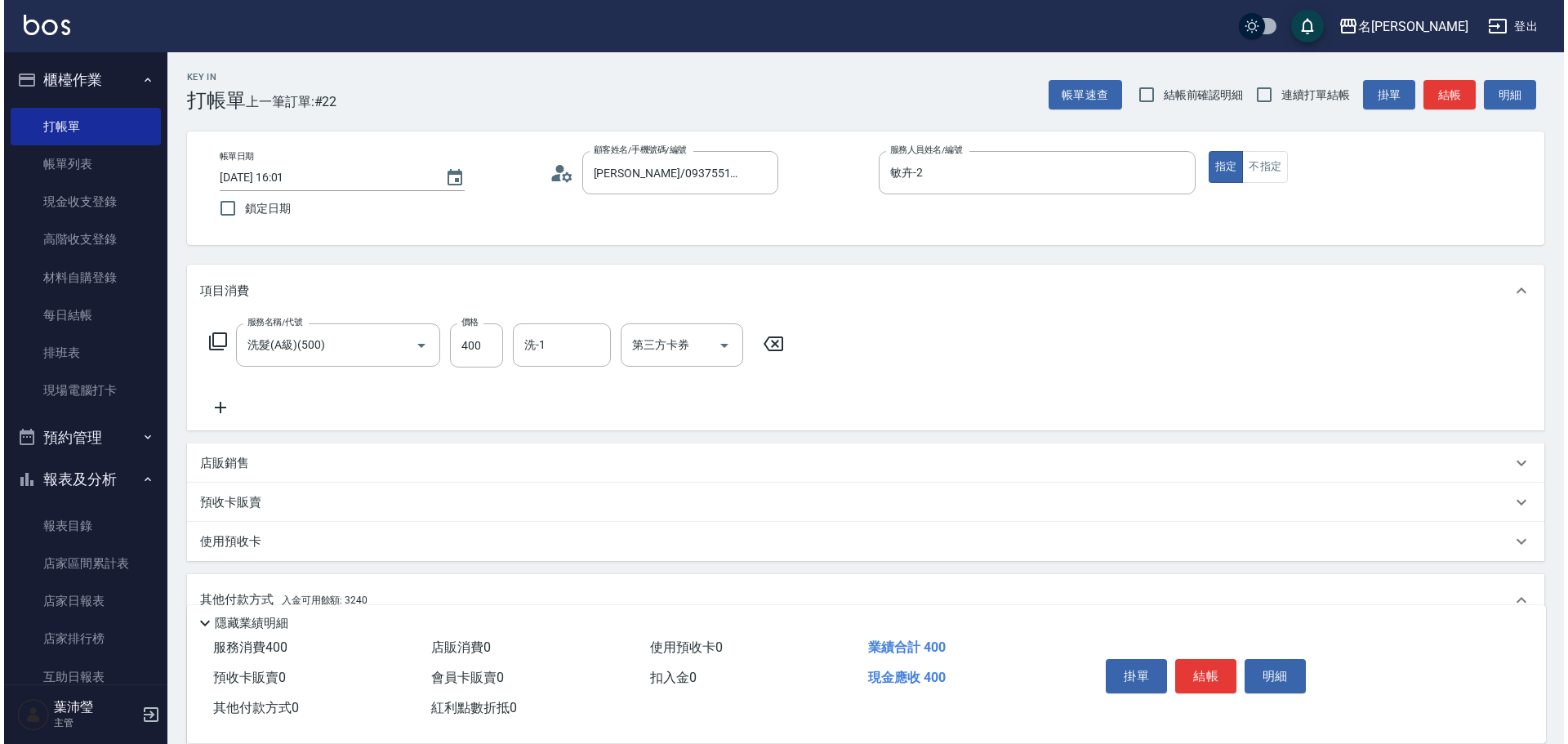
scroll to position [245, 0]
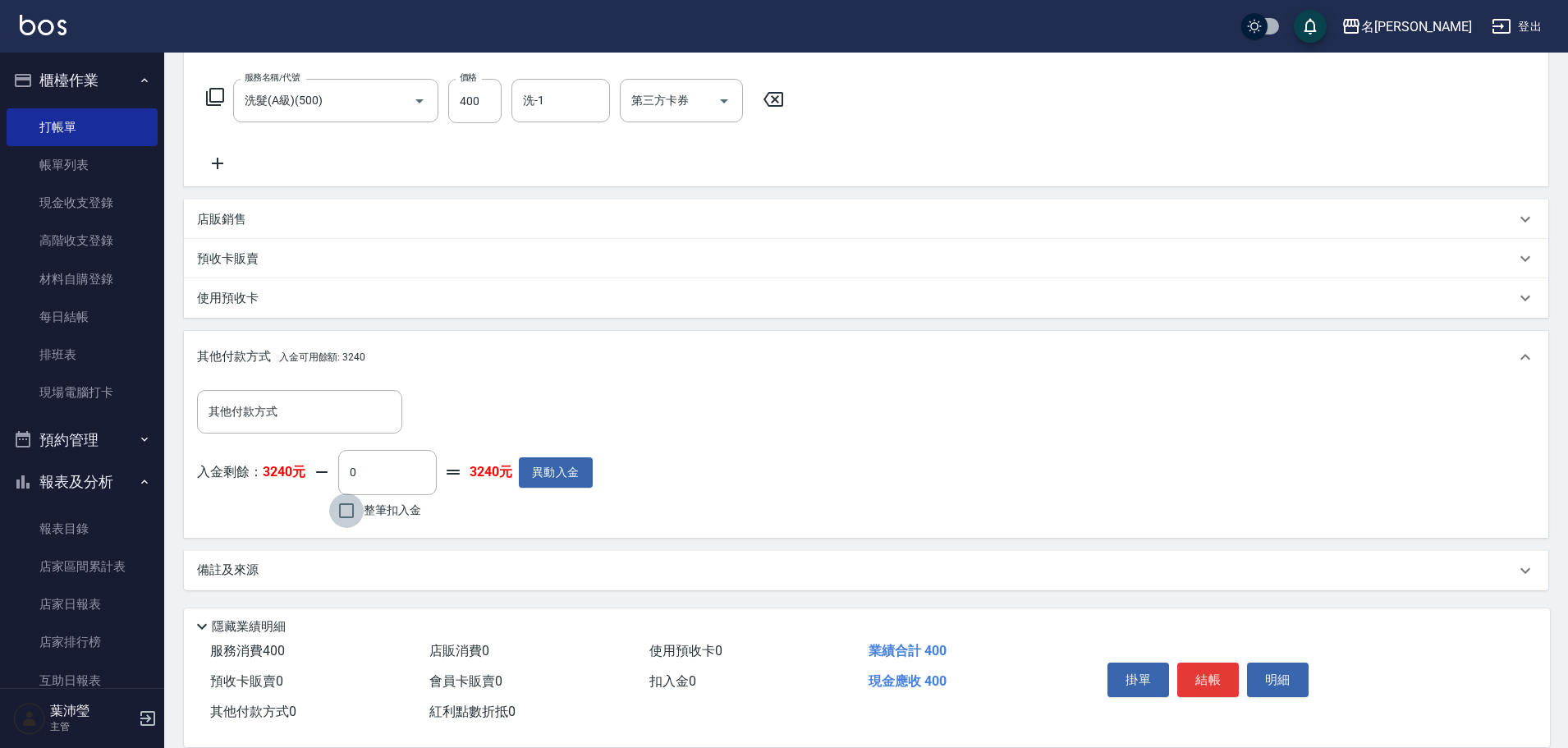
click at [339, 509] on input "整筆扣入金" at bounding box center [346, 510] width 34 height 34
checkbox input "true"
type input "400"
click at [1267, 678] on button "明細" at bounding box center [1277, 680] width 62 height 34
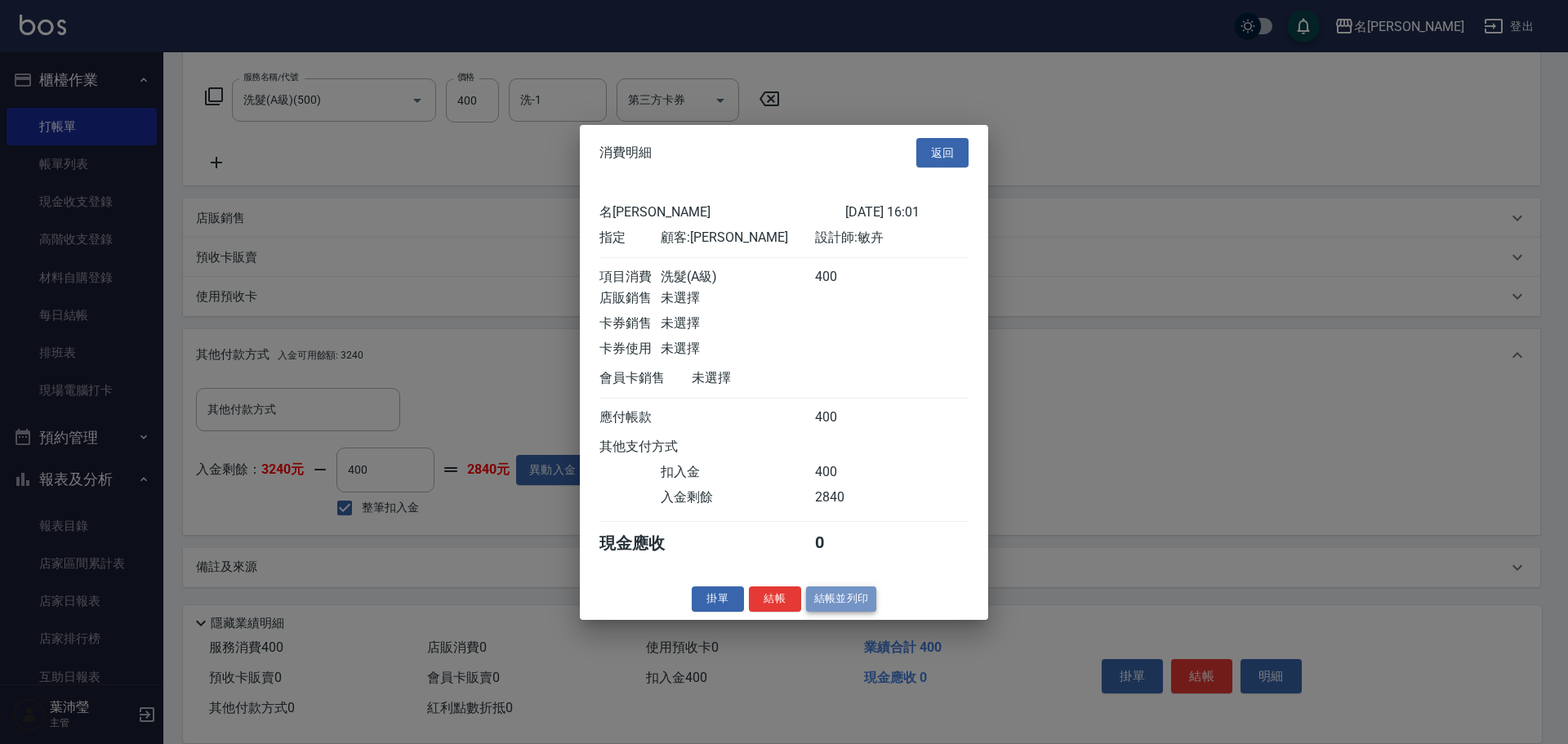
click at [826, 611] on button "結帳並列印" at bounding box center [842, 599] width 71 height 26
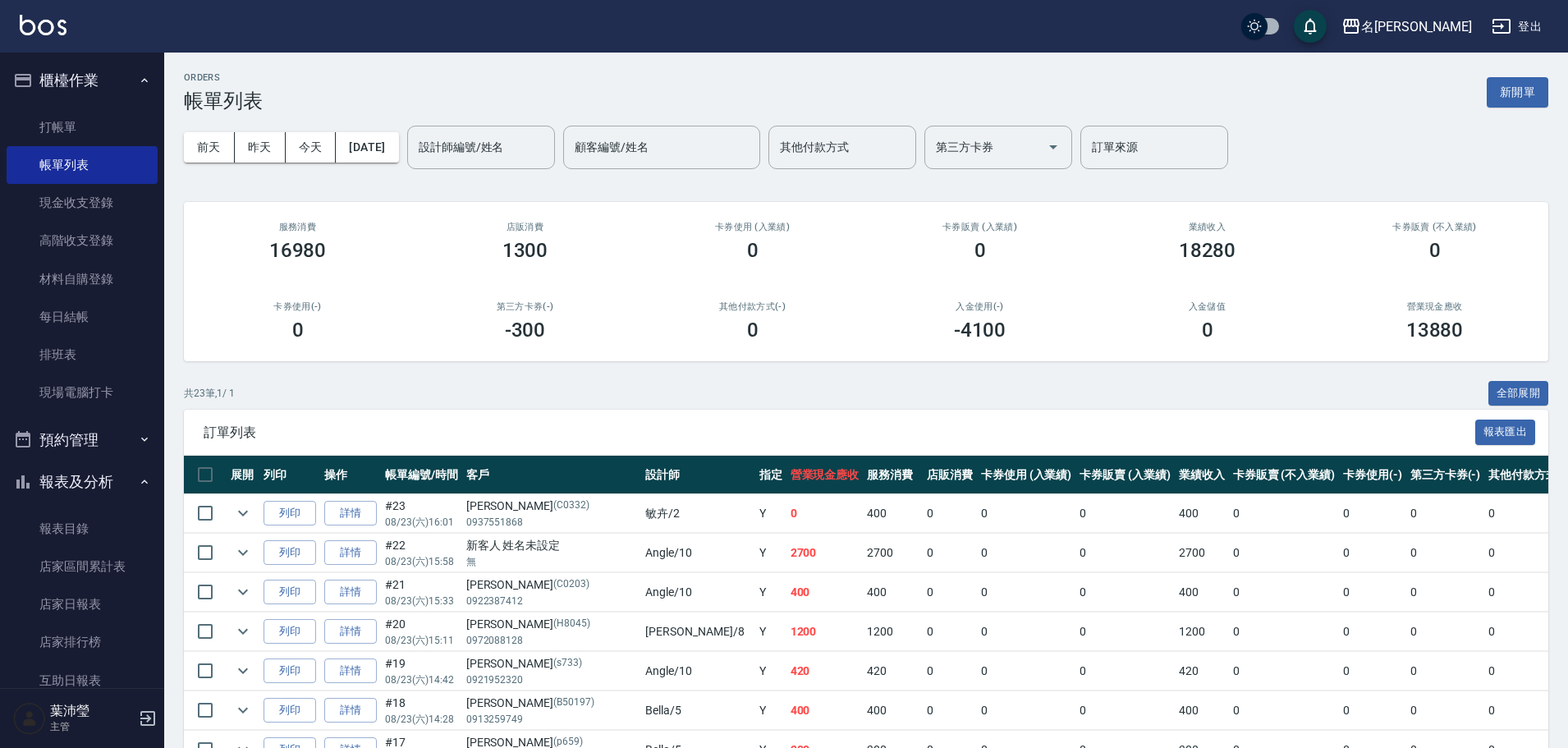
click at [933, 267] on div "卡券販賣 (入業績) 0" at bounding box center [979, 241] width 227 height 80
click at [86, 121] on link "打帳單" at bounding box center [82, 127] width 151 height 38
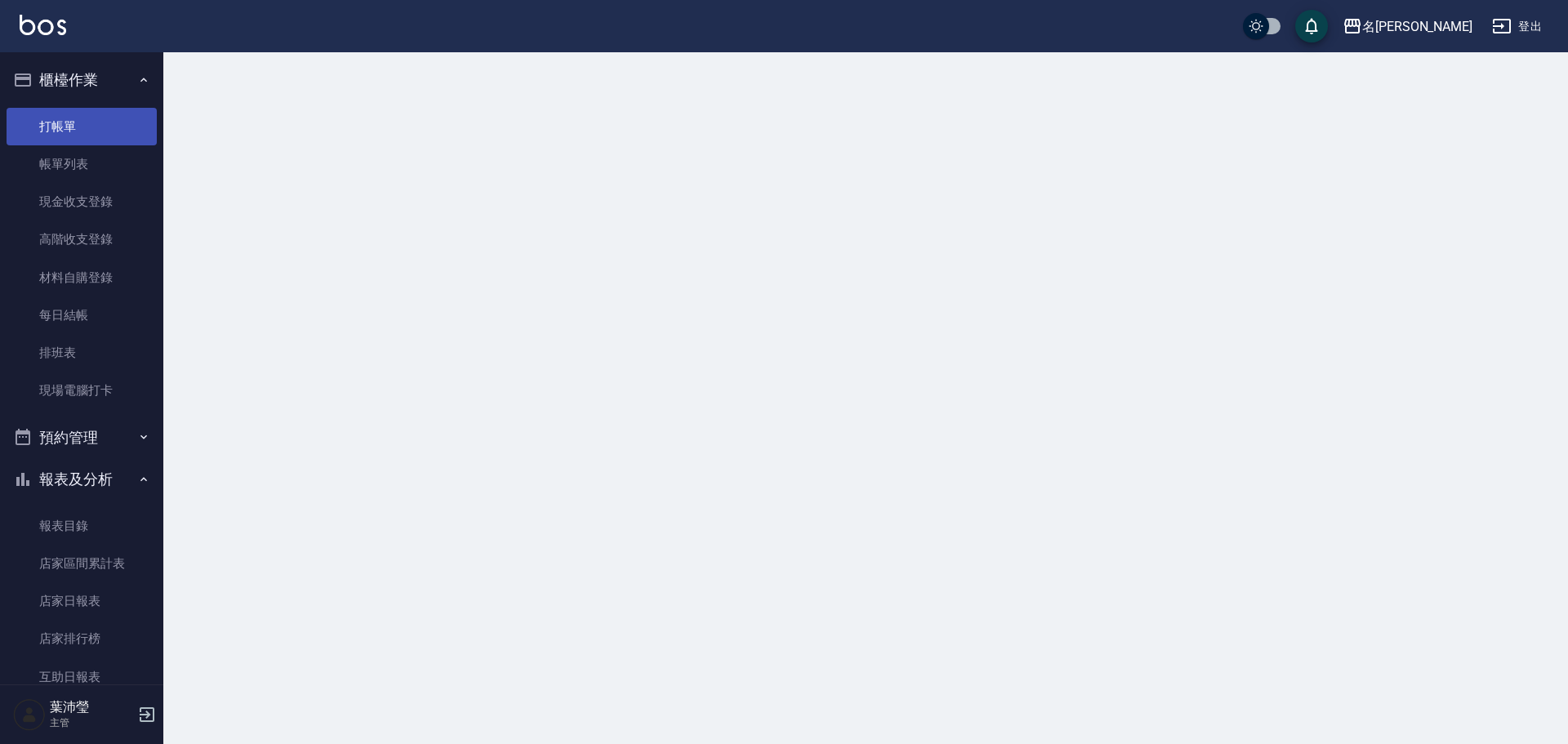
click at [85, 121] on link "打帳單" at bounding box center [82, 127] width 151 height 37
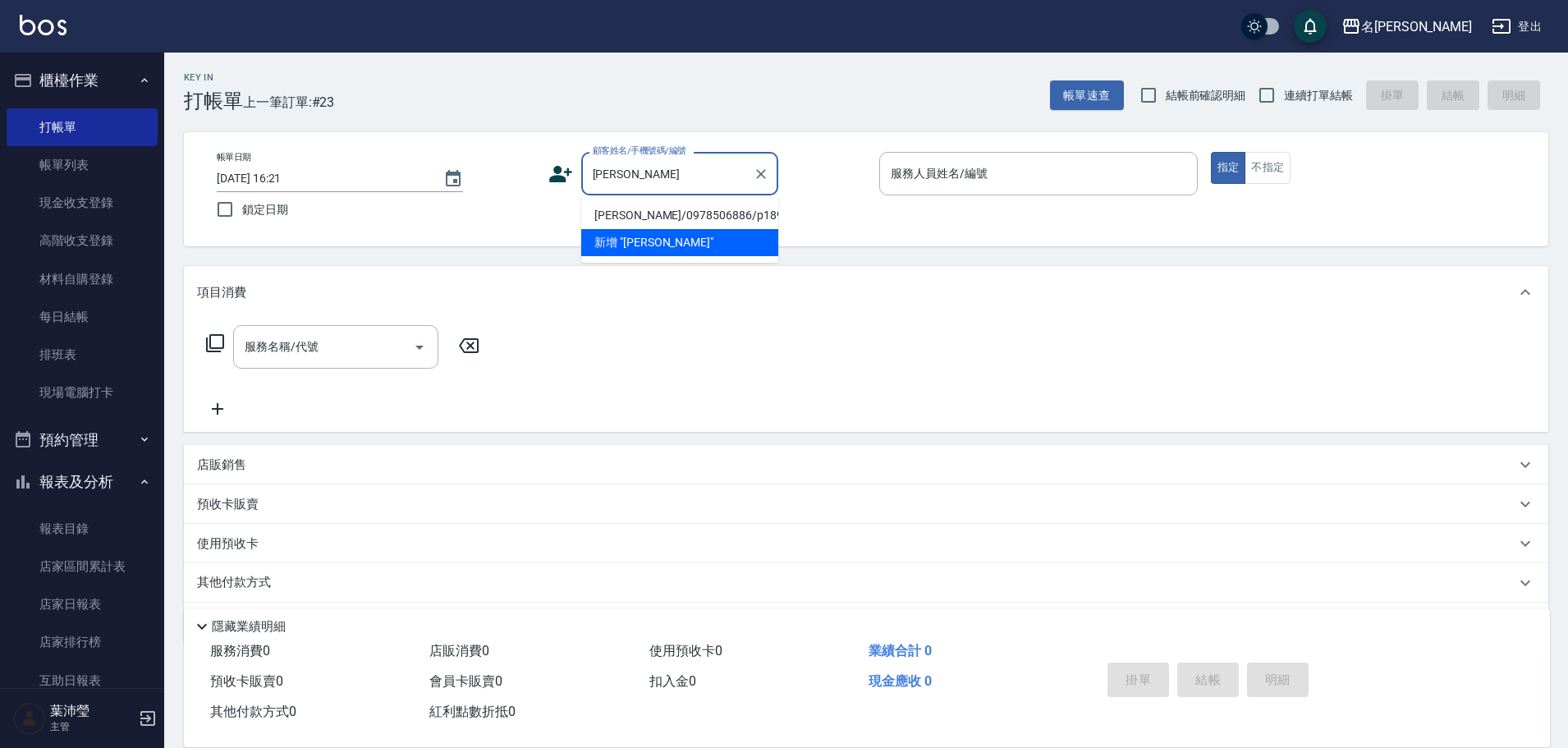
click at [627, 215] on li "[PERSON_NAME]/0978506886/p1892" at bounding box center [679, 215] width 197 height 27
type input "[PERSON_NAME]/0978506886/p1892"
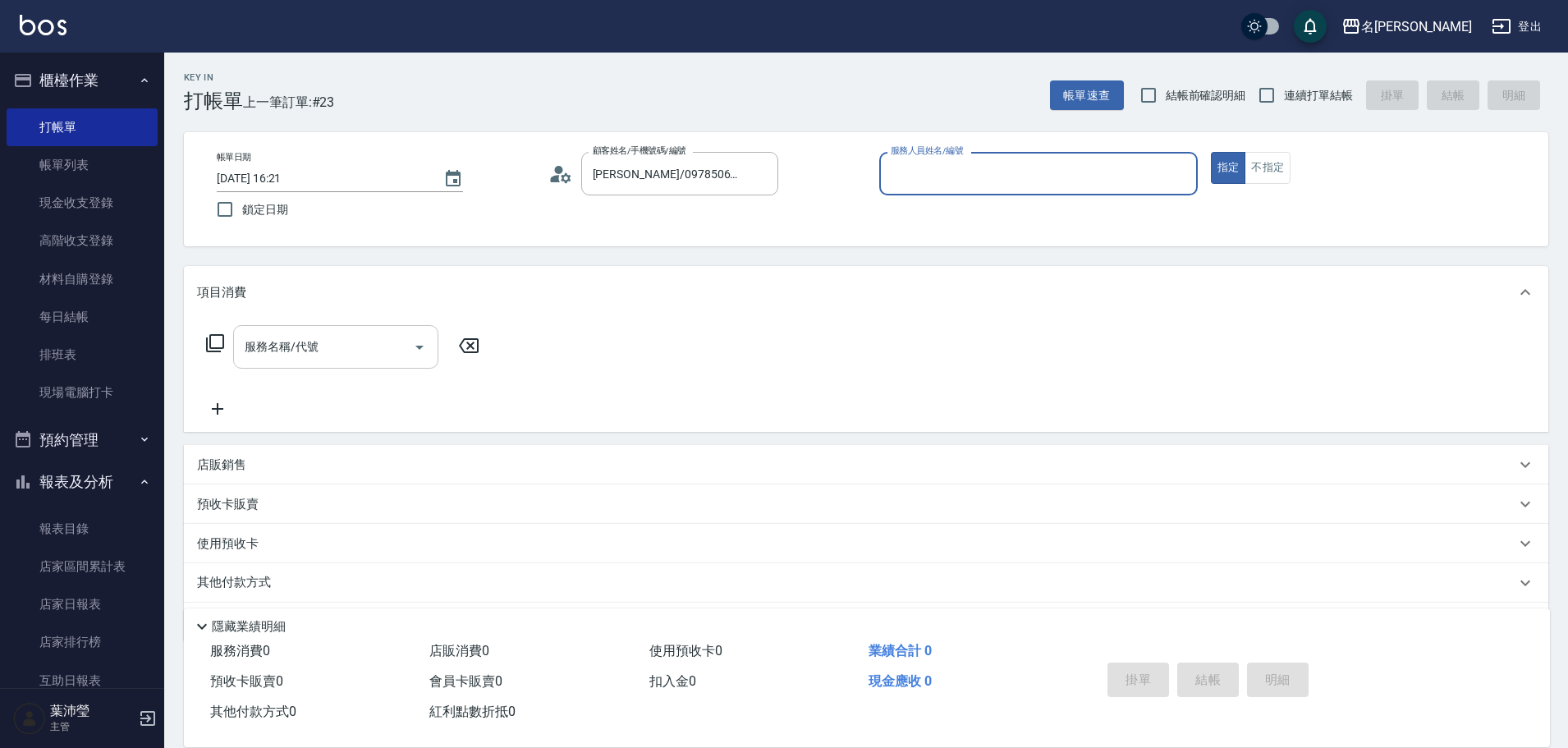
type input "Bella-5"
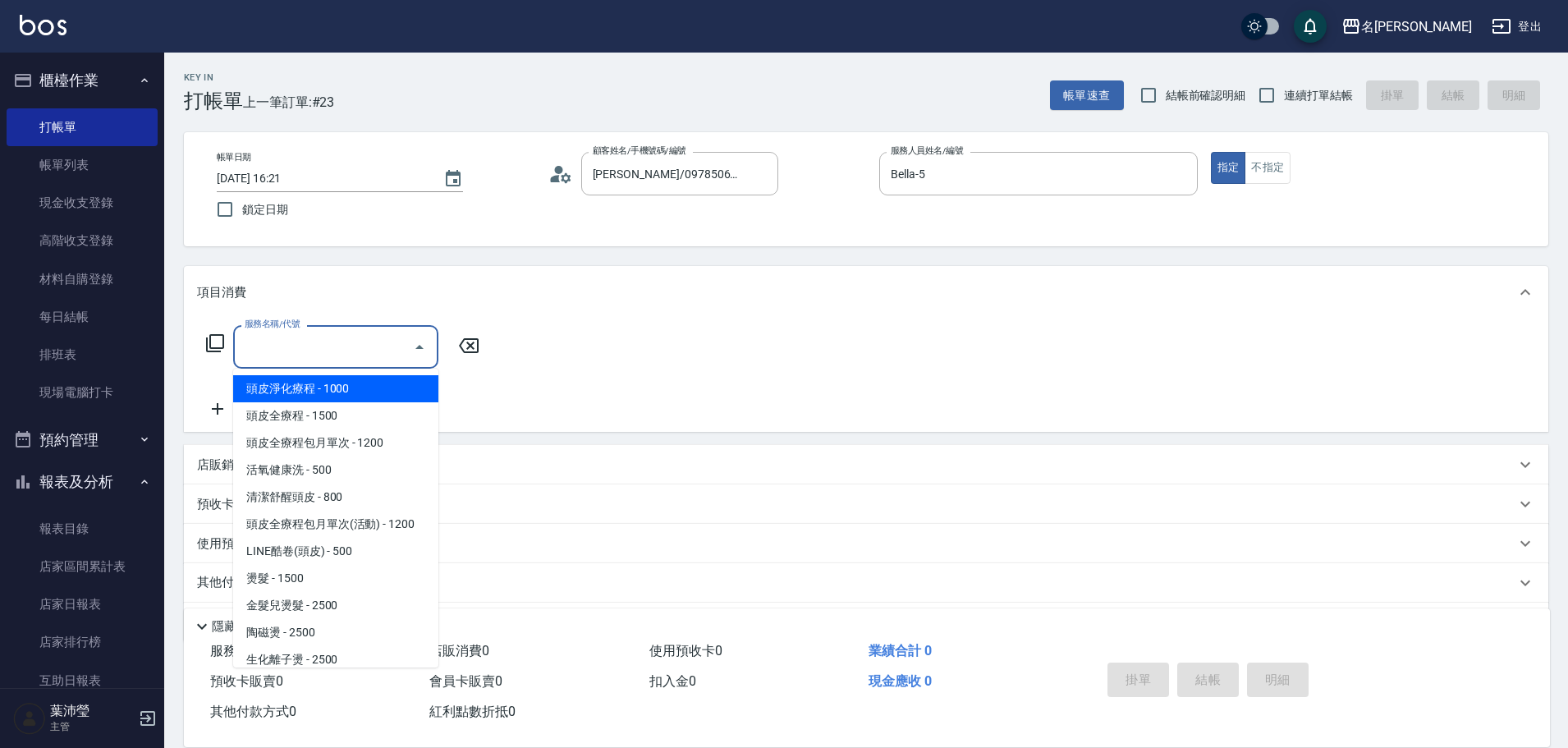
click at [325, 339] on input "服務名稱/代號" at bounding box center [323, 347] width 166 height 29
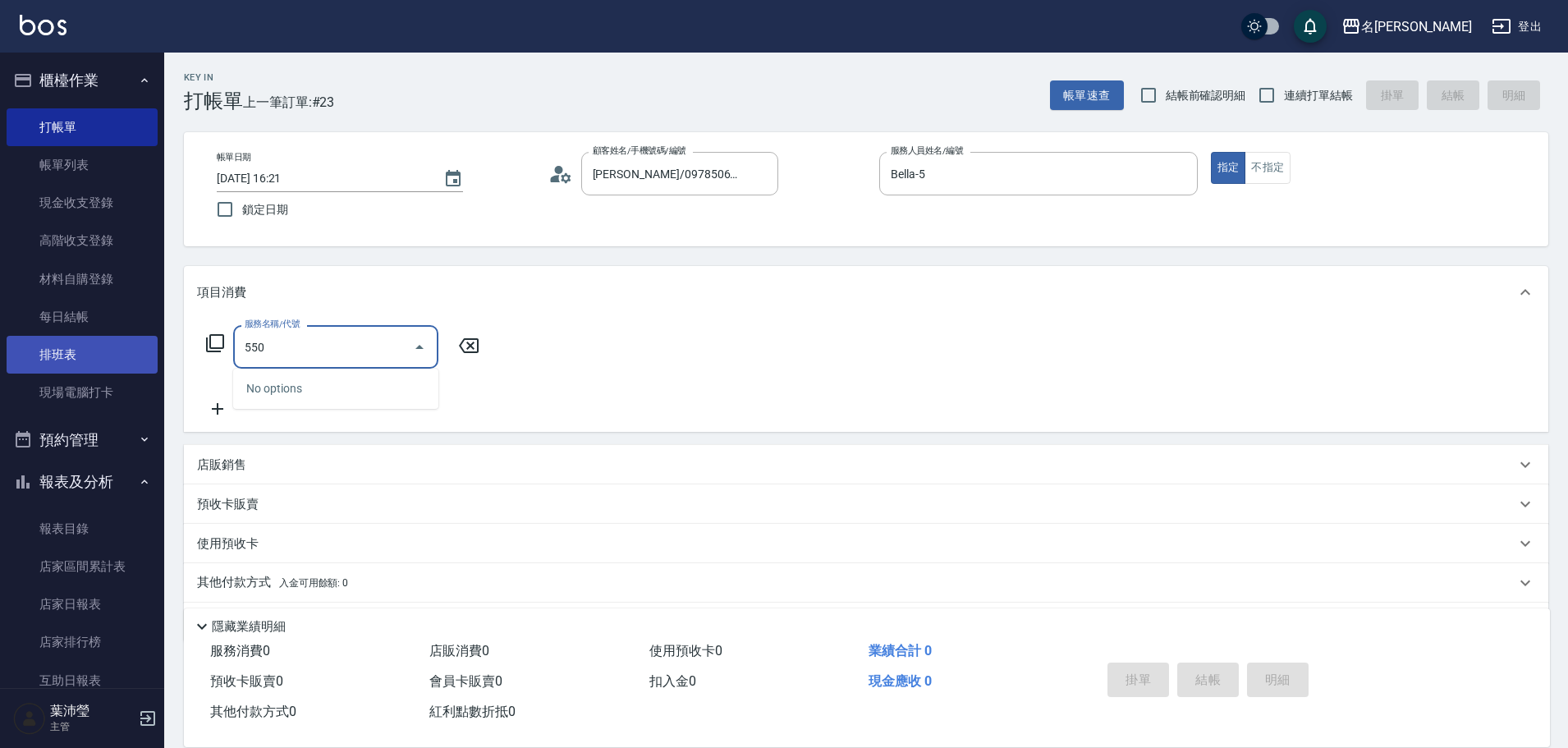
drag, startPoint x: 344, startPoint y: 343, endPoint x: 38, endPoint y: 368, distance: 307.0
click at [38, 368] on div "名留龍江 登出 櫃檯作業 打帳單 帳單列表 現金收支登錄 高階收支登錄 材料自購登錄 每日結帳 排班表 現場電腦打卡 預約管理 預約管理 單日預約紀錄 單週預…" at bounding box center [784, 400] width 1568 height 800
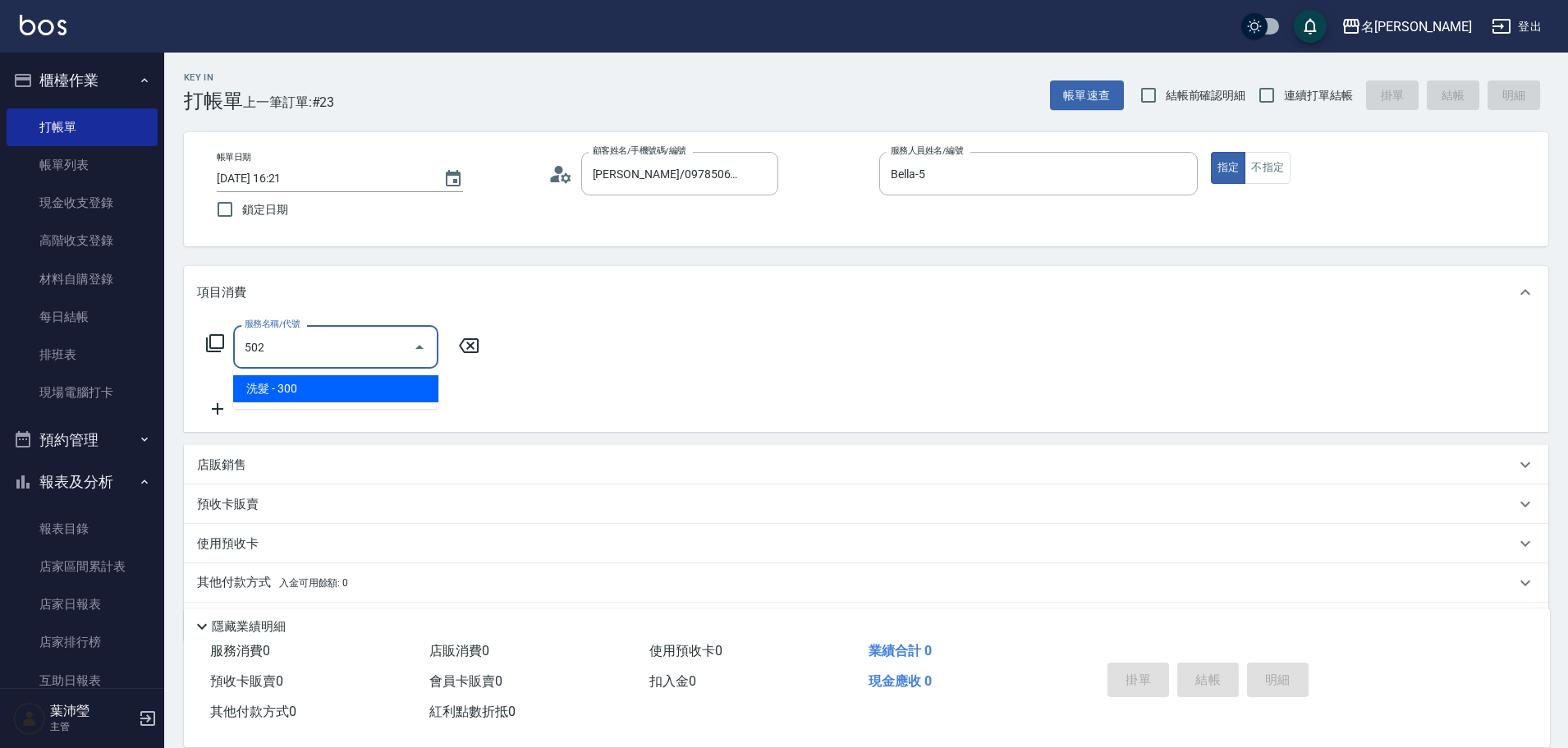
type input "洗髮(502)"
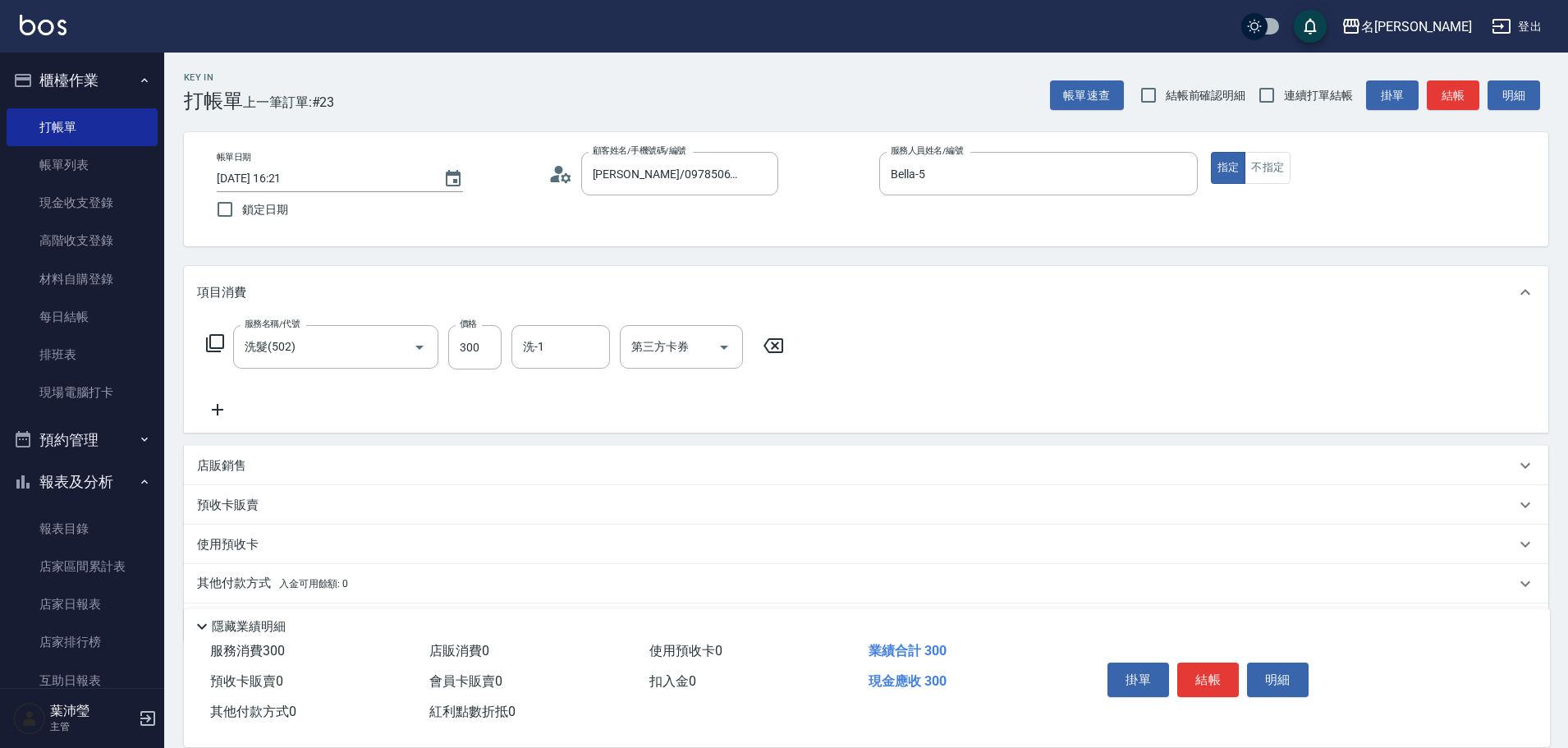
click at [211, 409] on icon at bounding box center [218, 409] width 41 height 20
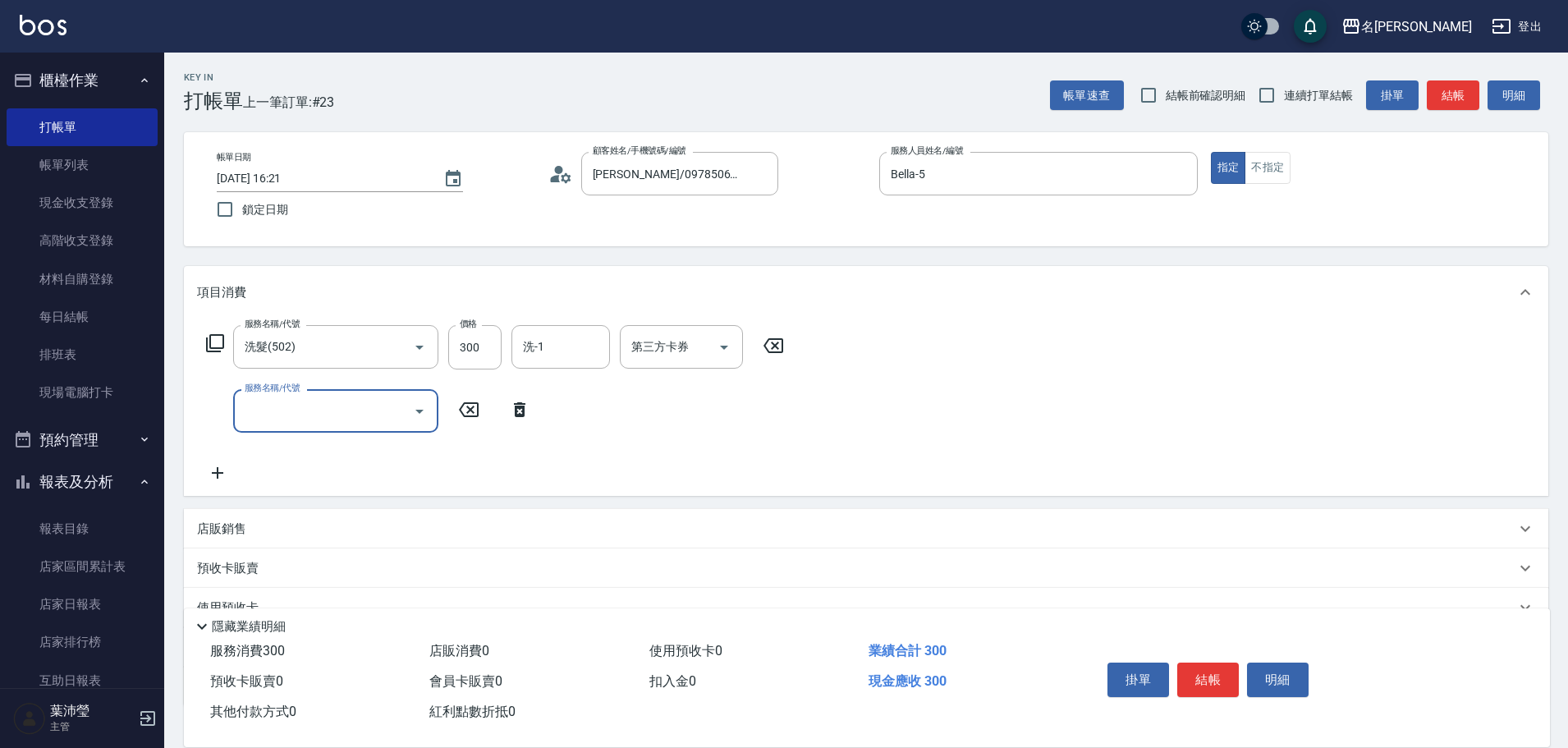
click at [271, 403] on input "服務名稱/代號" at bounding box center [323, 411] width 166 height 29
type input "高中學生(306)"
type input "400"
click at [1453, 100] on button "結帳" at bounding box center [1452, 96] width 52 height 31
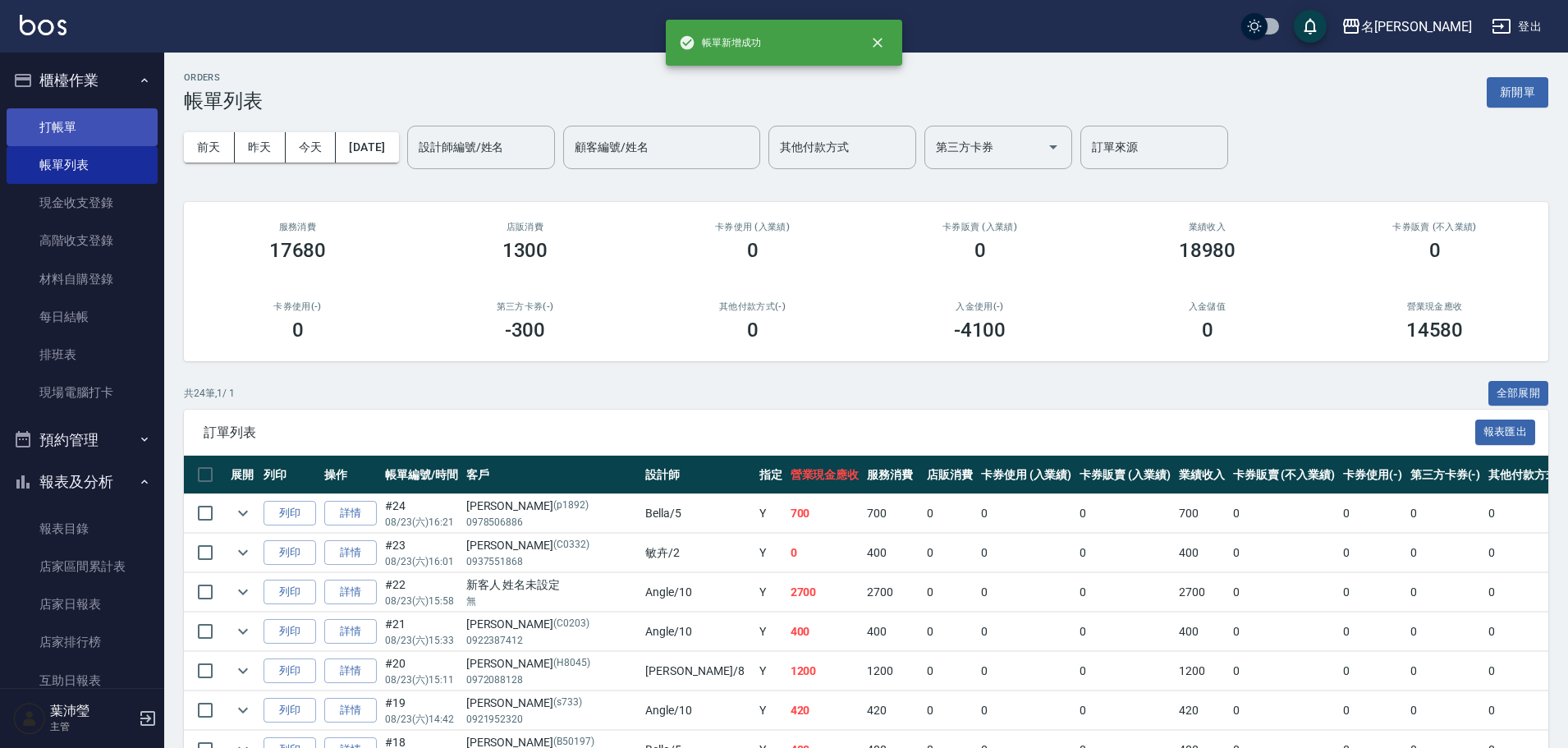
click at [106, 128] on link "打帳單" at bounding box center [82, 127] width 151 height 38
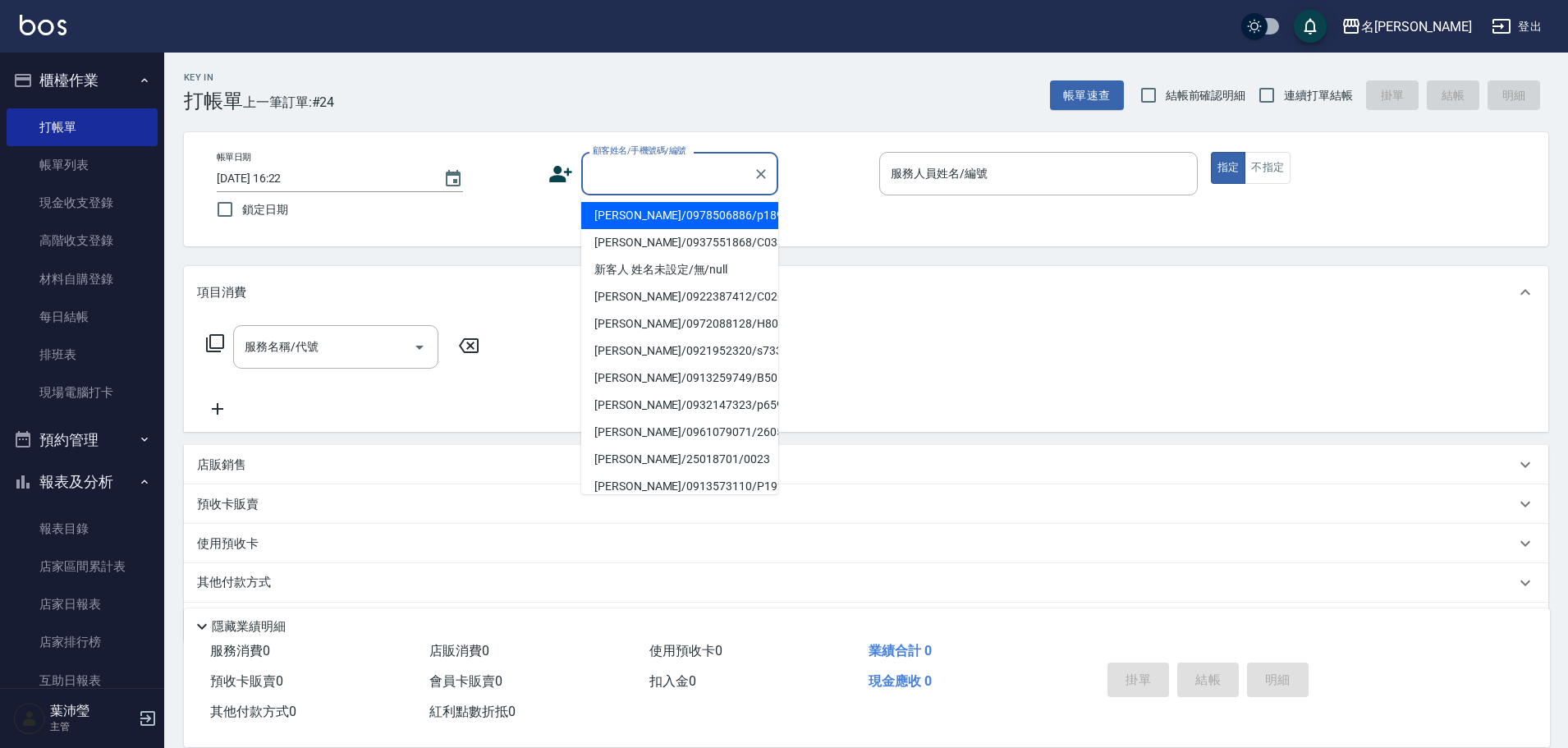
click at [686, 166] on input "顧客姓名/手機號碼/編號" at bounding box center [667, 174] width 157 height 29
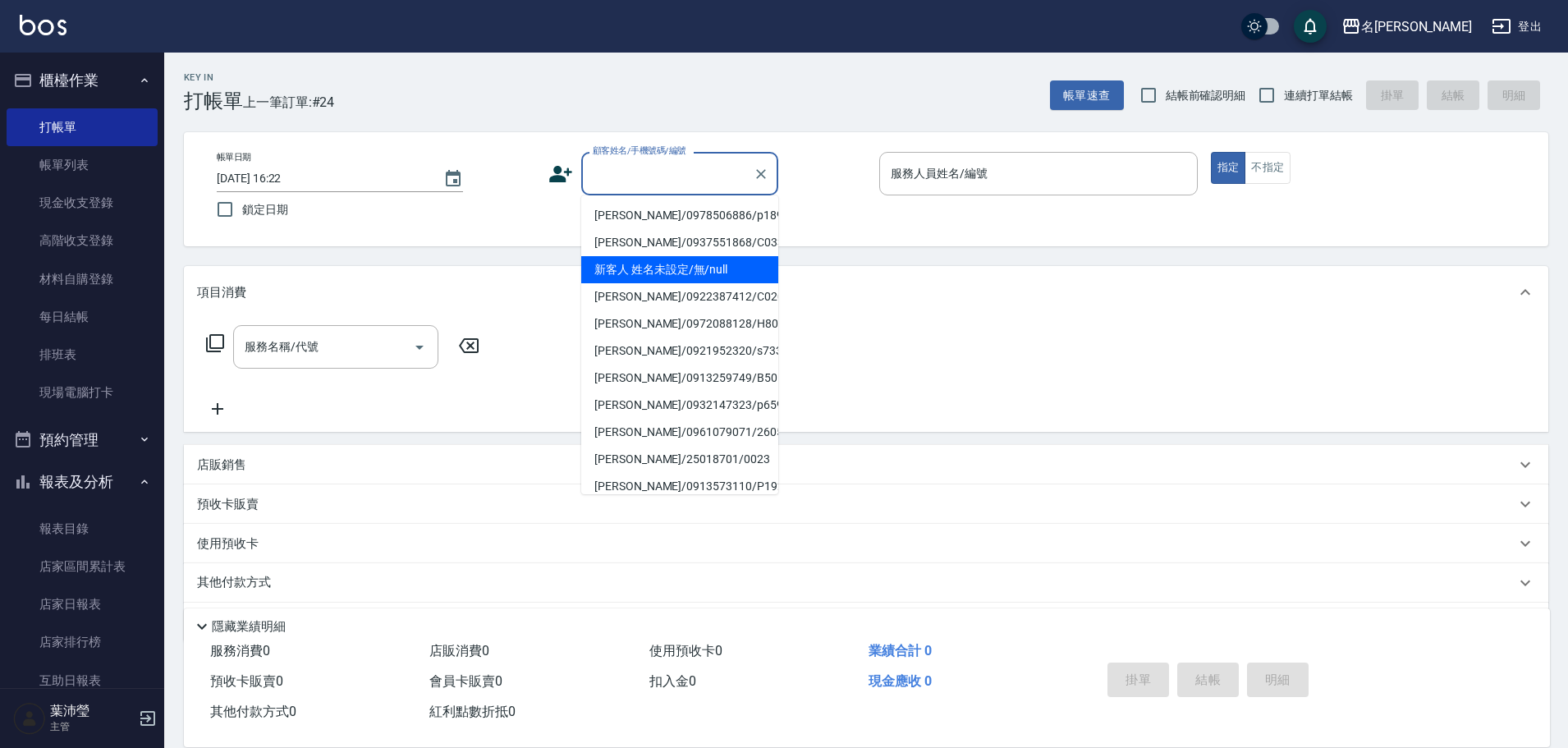
drag, startPoint x: 696, startPoint y: 265, endPoint x: 320, endPoint y: 332, distance: 381.9
click at [696, 266] on li "新客人 姓名未設定/無/null" at bounding box center [679, 270] width 197 height 27
type input "新客人 姓名未設定/無/null"
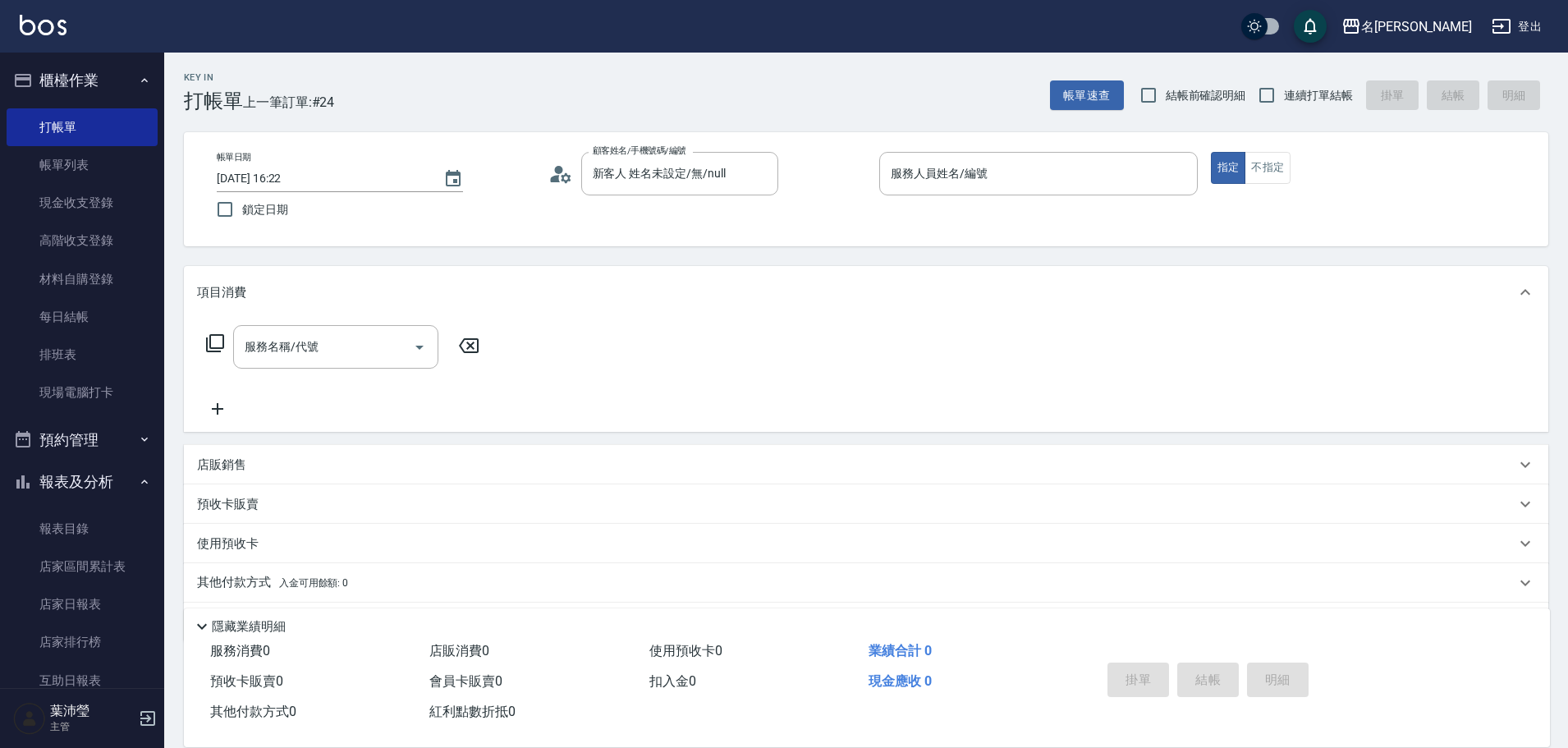
drag, startPoint x: 268, startPoint y: 374, endPoint x: 276, endPoint y: 336, distance: 38.8
click at [267, 374] on div "服務名稱/代號 服務名稱/代號" at bounding box center [344, 371] width 292 height 93
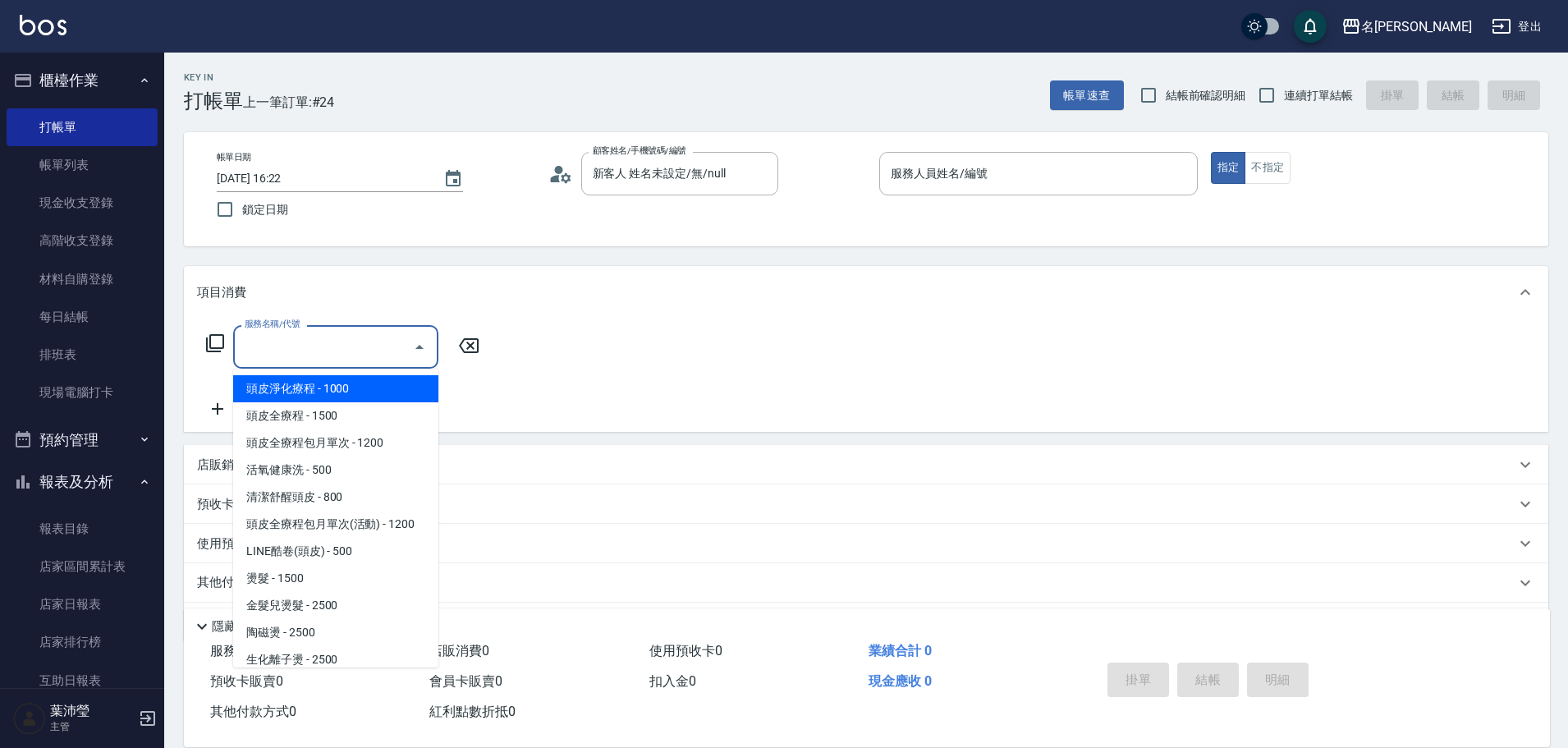
click at [276, 334] on div "服務名稱/代號 服務名稱/代號" at bounding box center [336, 346] width 205 height 44
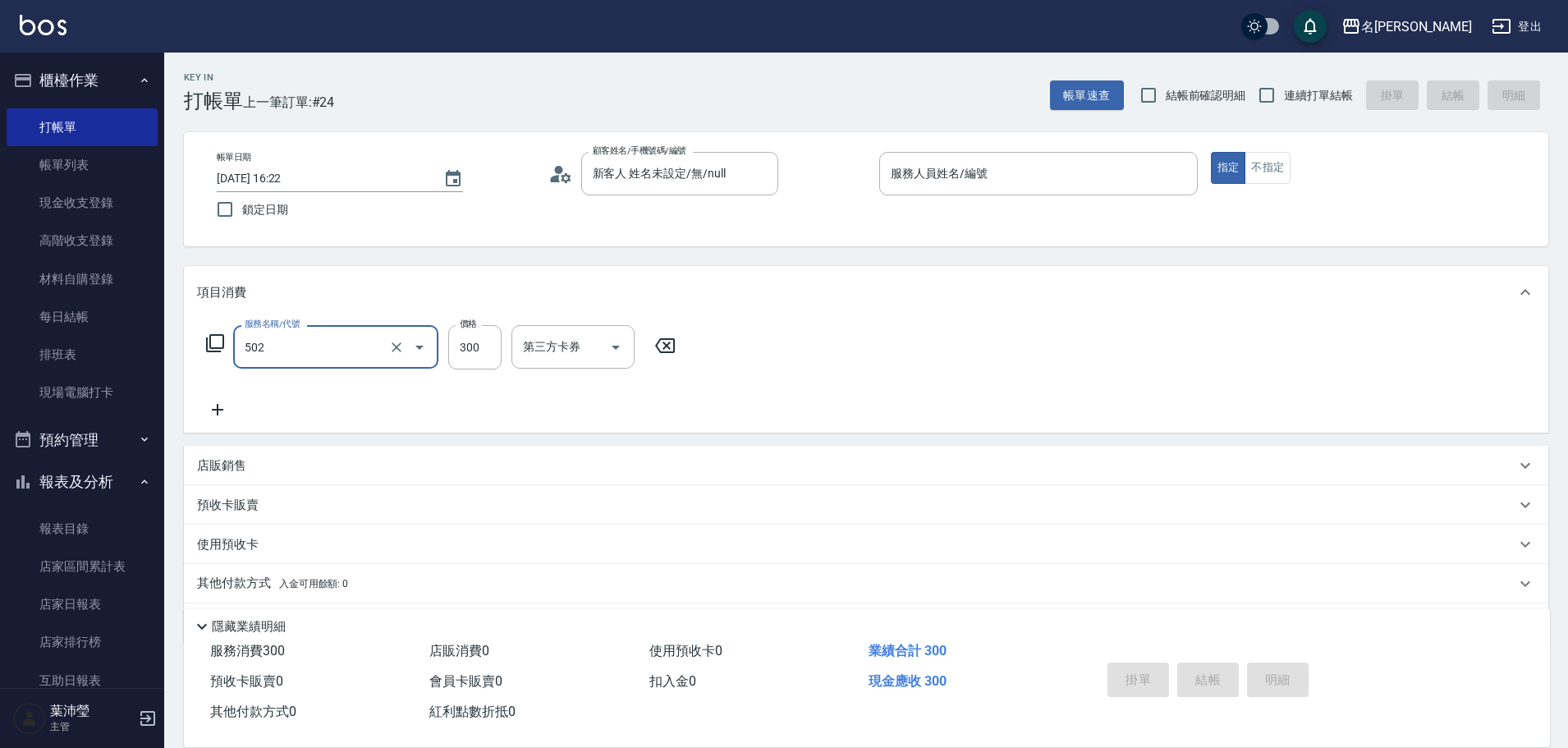
type input "洗髮(502)"
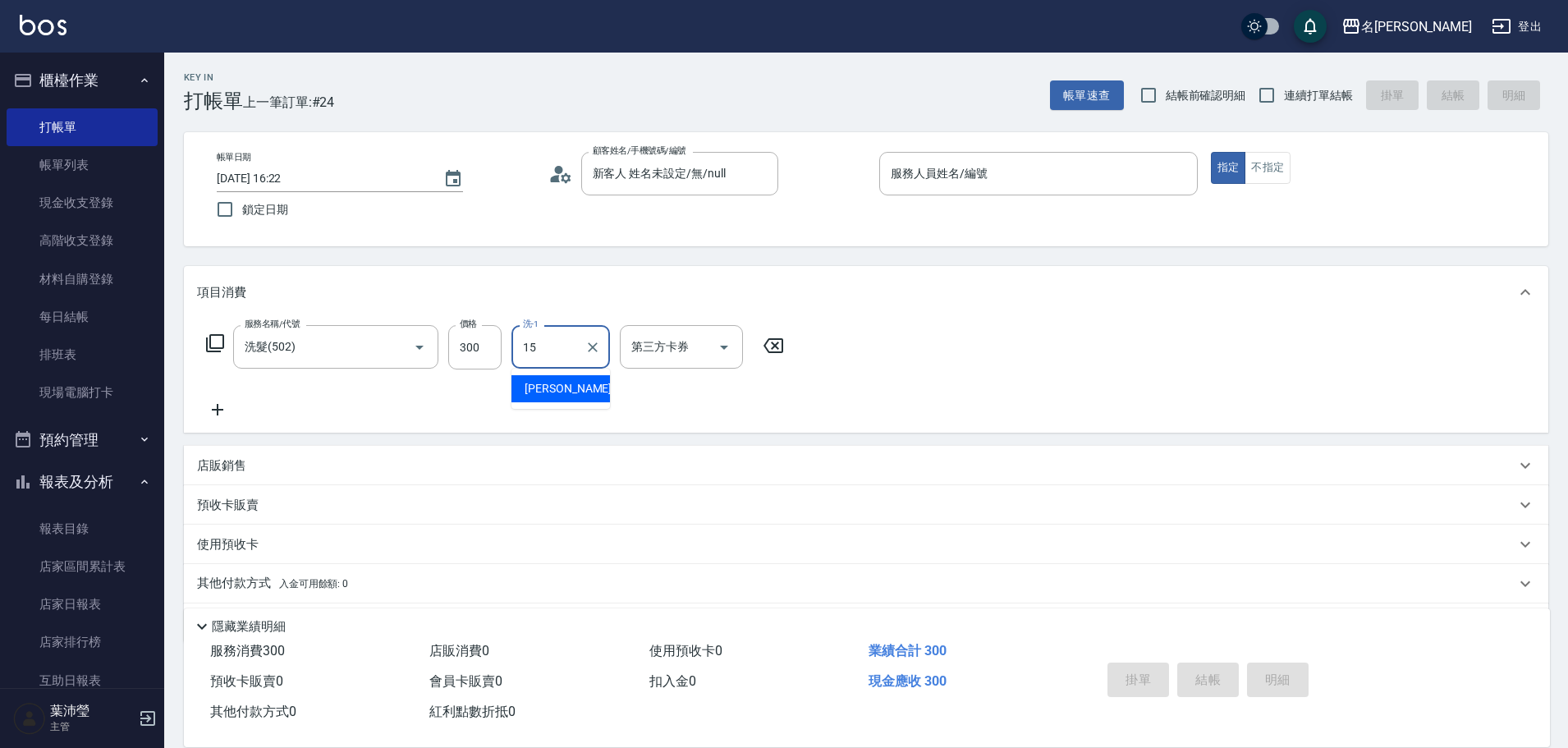
type input "慈均-15"
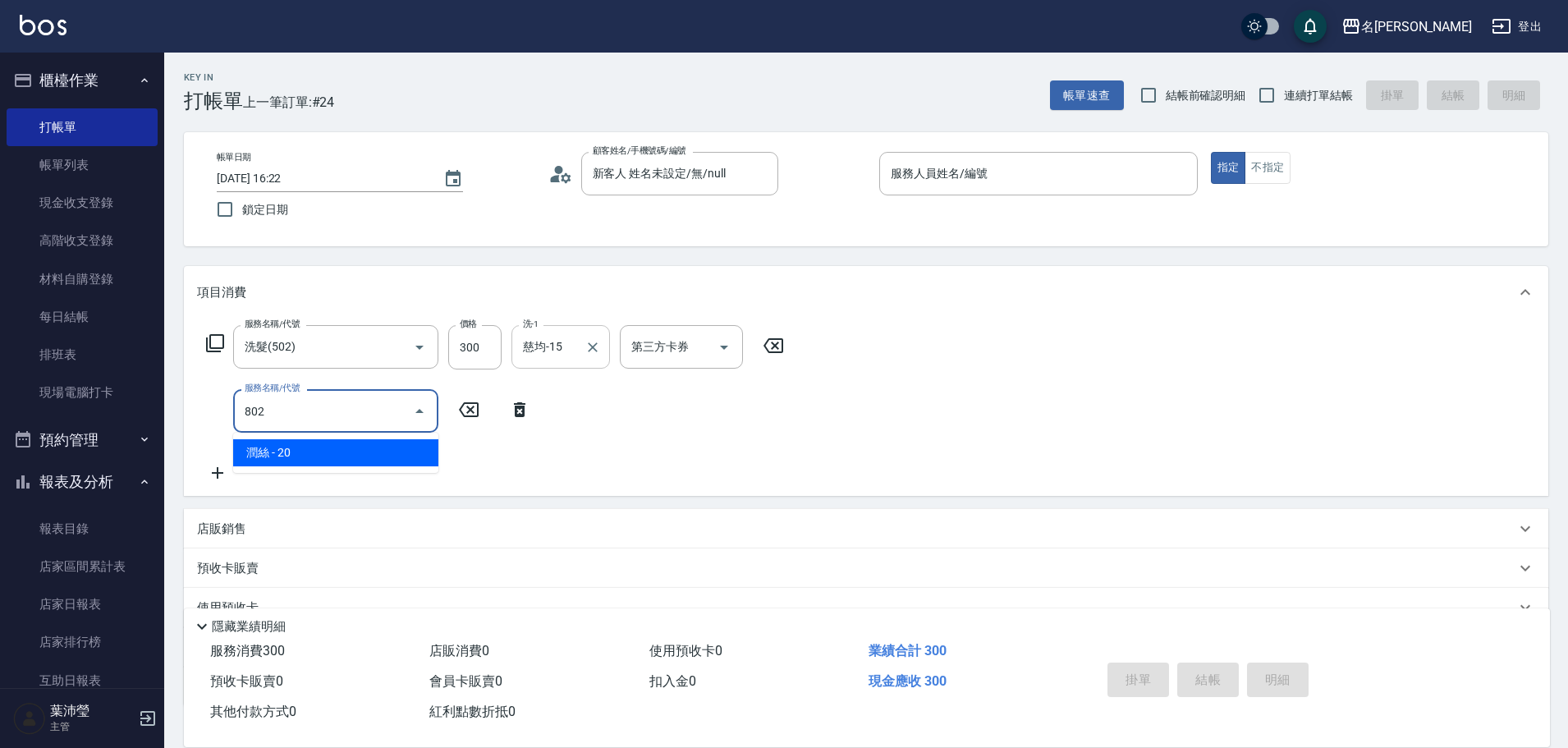
type input "潤絲(802)"
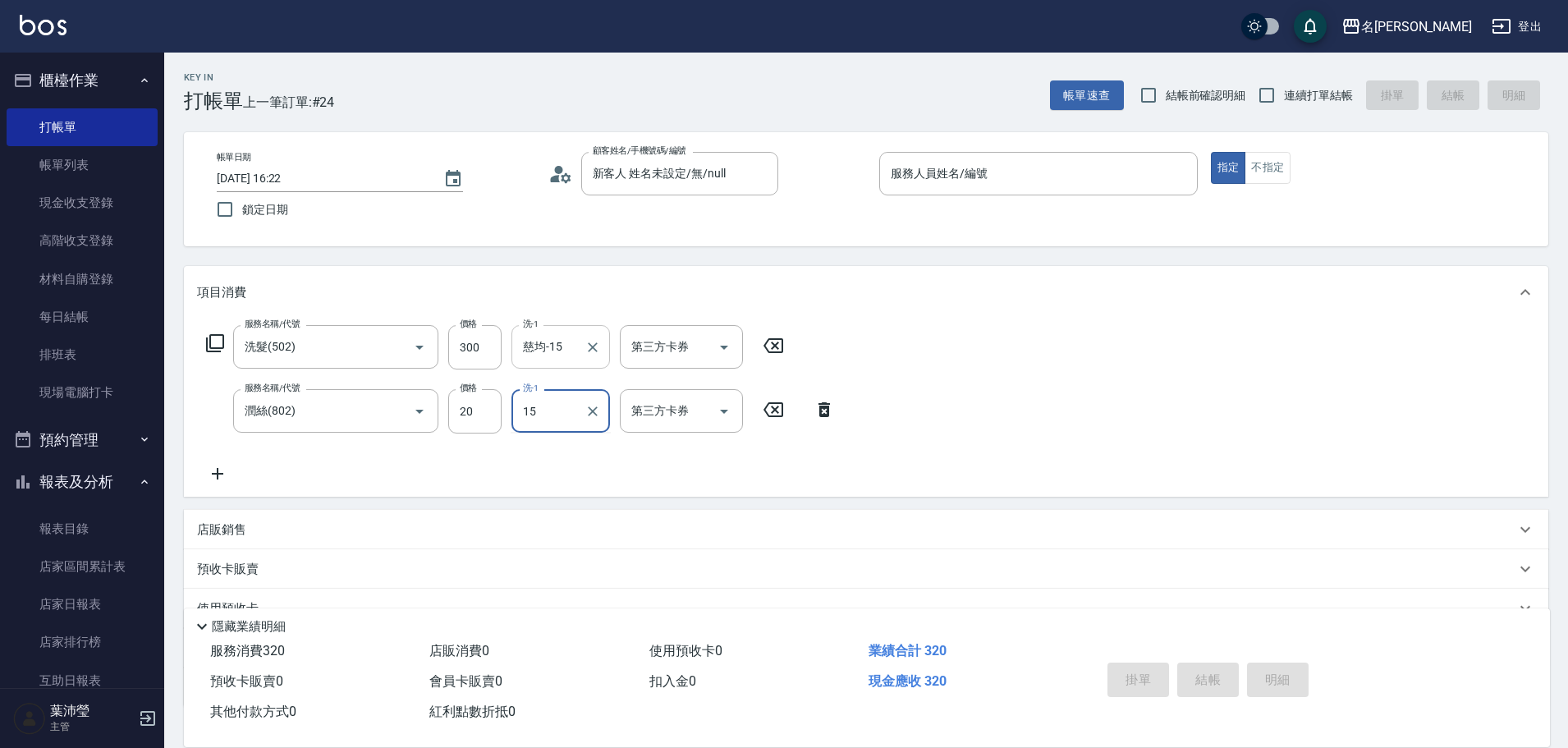
type input "慈均-15"
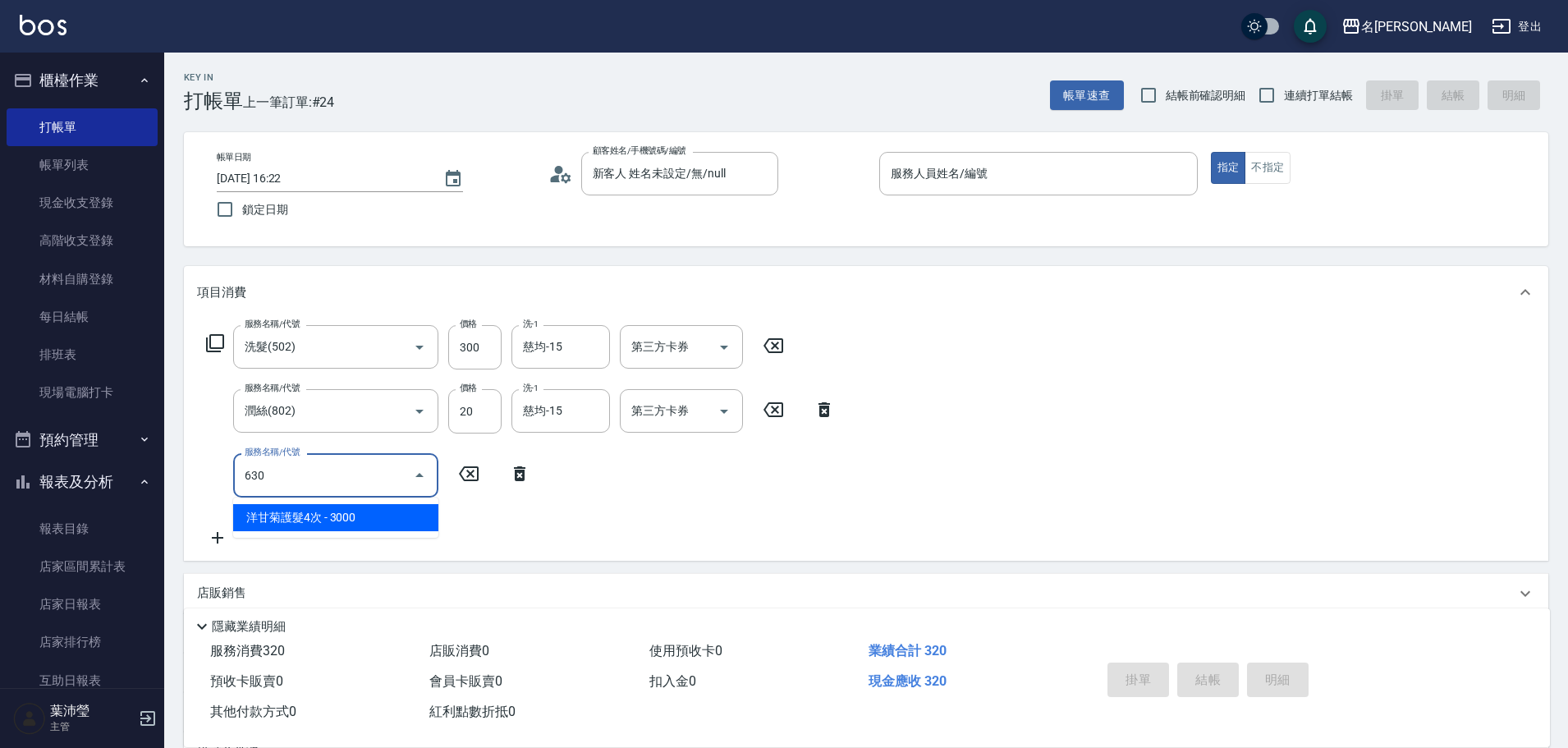
drag, startPoint x: 277, startPoint y: 471, endPoint x: 163, endPoint y: 486, distance: 115.0
click at [162, 486] on div "名留龍江 登出 櫃檯作業 打帳單 帳單列表 現金收支登錄 高階收支登錄 材料自購登錄 每日結帳 排班表 現場電腦打卡 預約管理 預約管理 單日預約紀錄 單週預…" at bounding box center [784, 464] width 1568 height 928
type input "高中學生(306)"
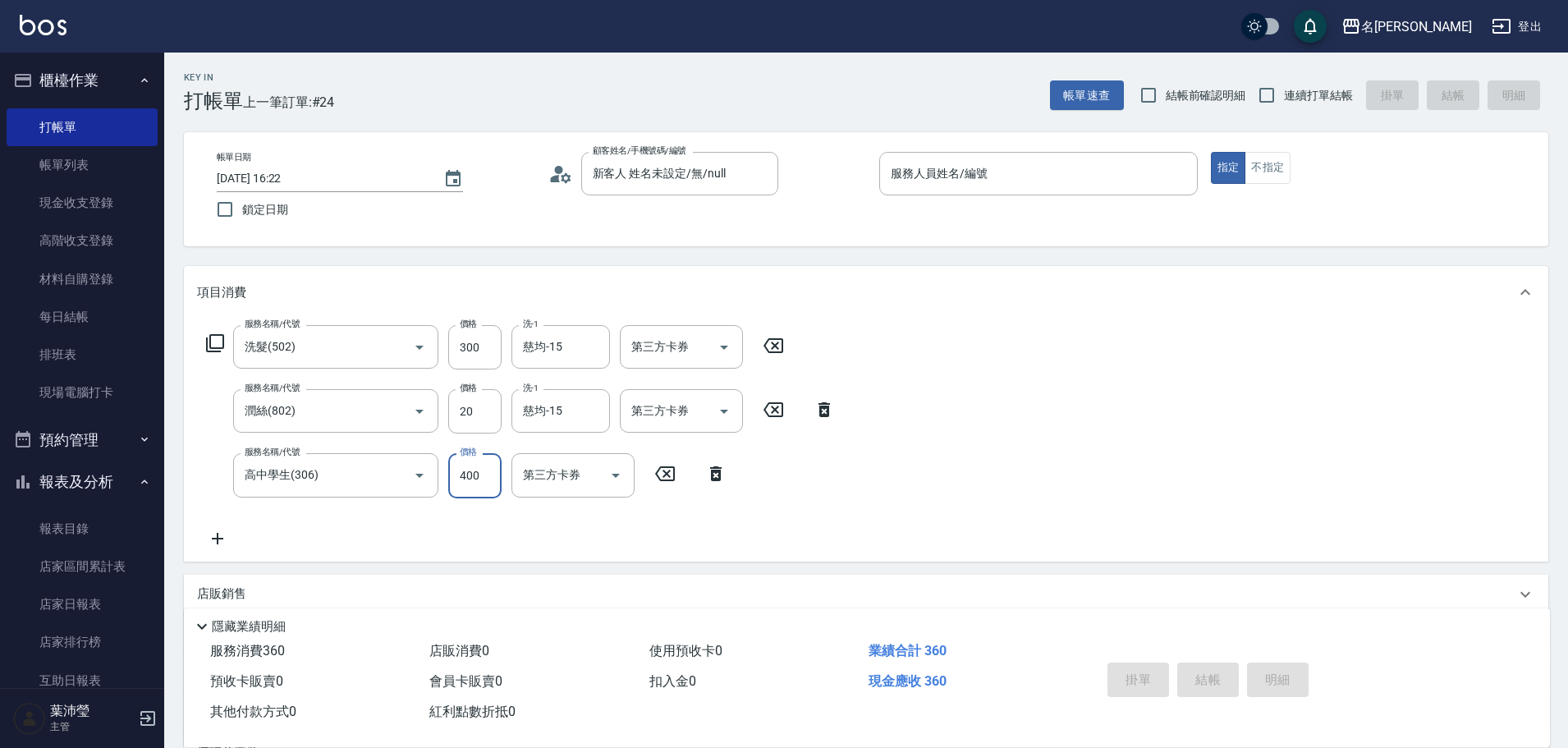
type input "400"
click at [1119, 180] on input "服務人員姓名/編號" at bounding box center [1037, 174] width 303 height 29
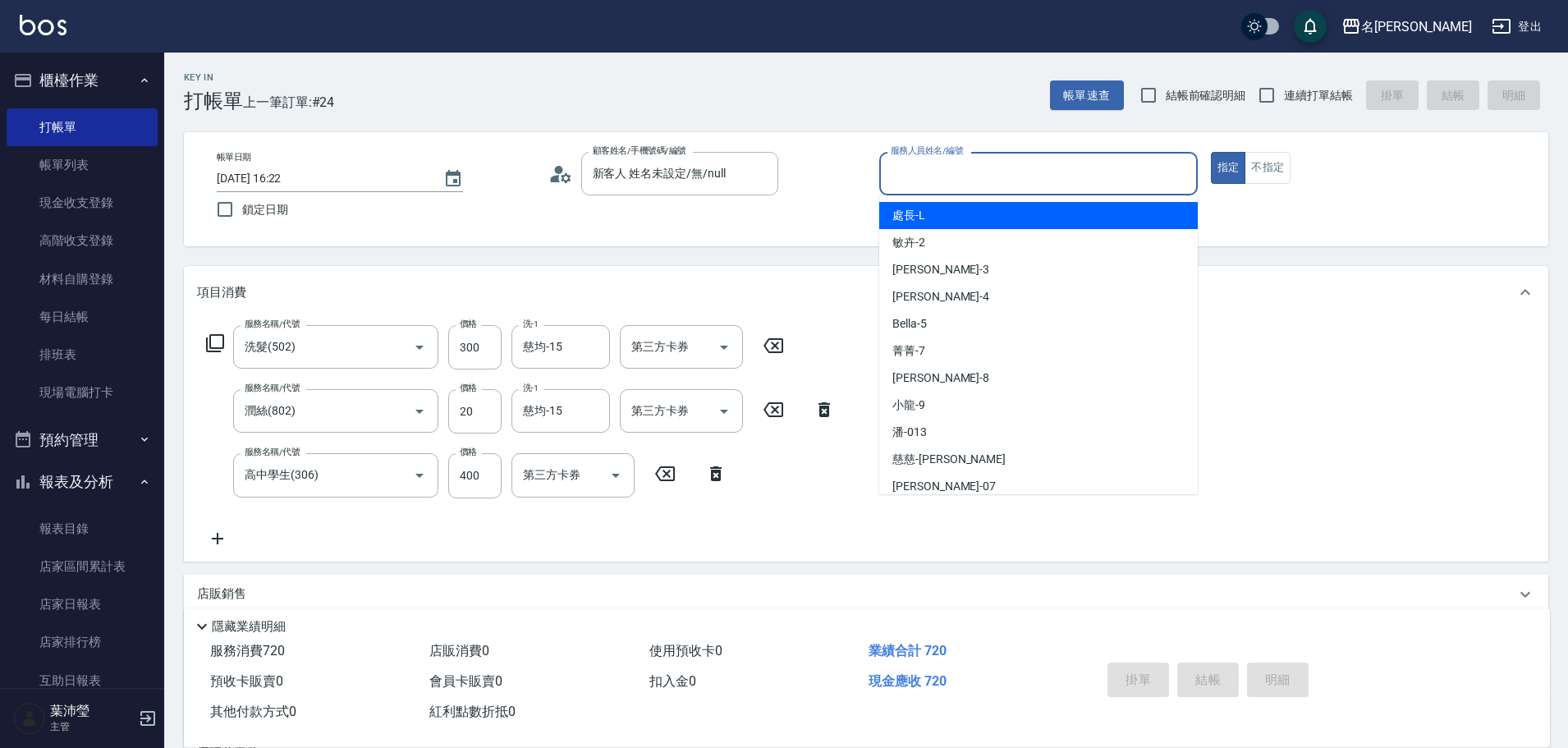
type input "處長-L"
type button "true"
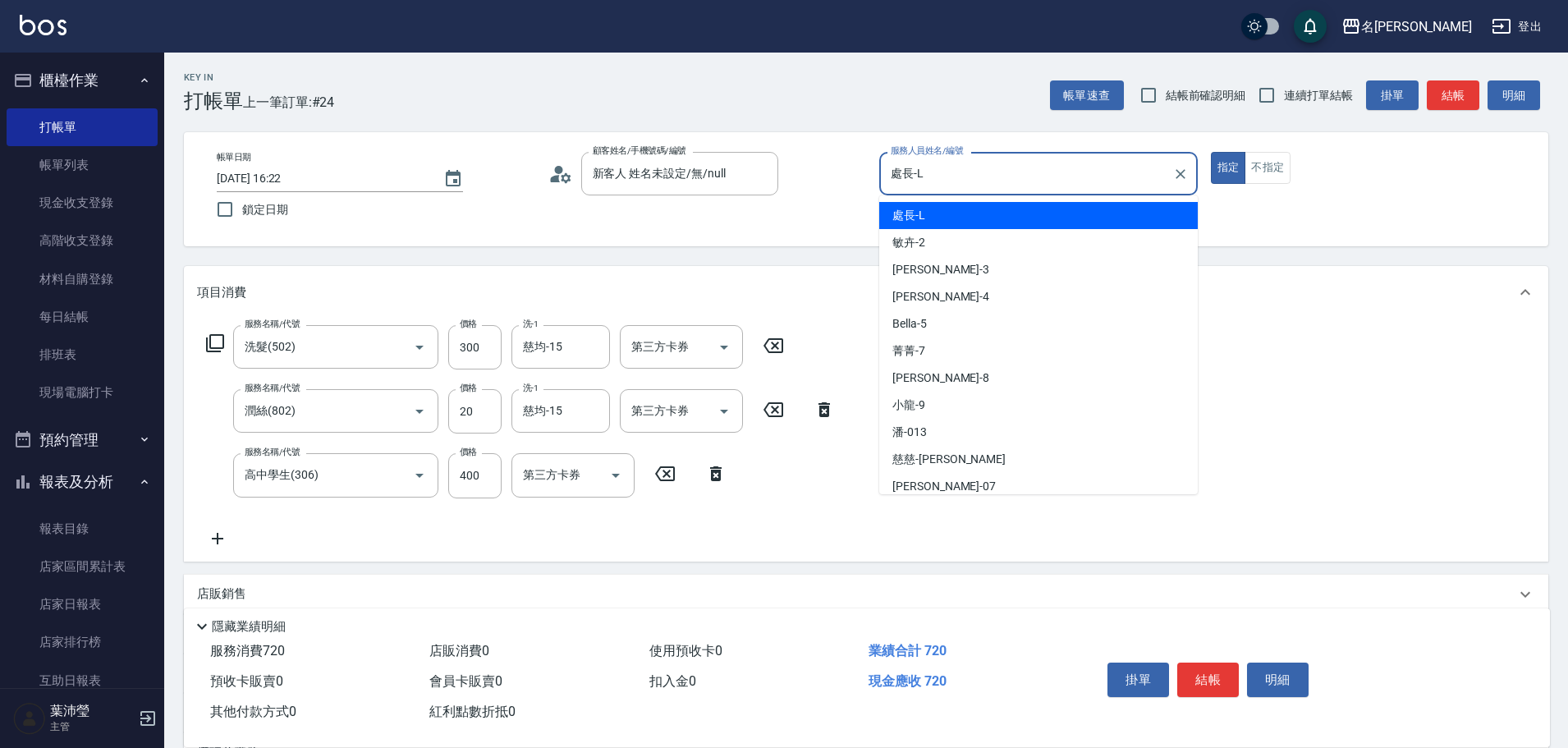
drag, startPoint x: 1050, startPoint y: 166, endPoint x: 546, endPoint y: 250, distance: 511.0
click at [546, 250] on div "Key In 打帳單 上一筆訂單:#24 帳單速查 結帳前確認明細 連續打單結帳 掛單 結帳 明細 帳單日期 [DATE] 16:22 鎖定日期 顧客姓名/手…" at bounding box center [866, 491] width 1403 height 877
type input "Bella-5"
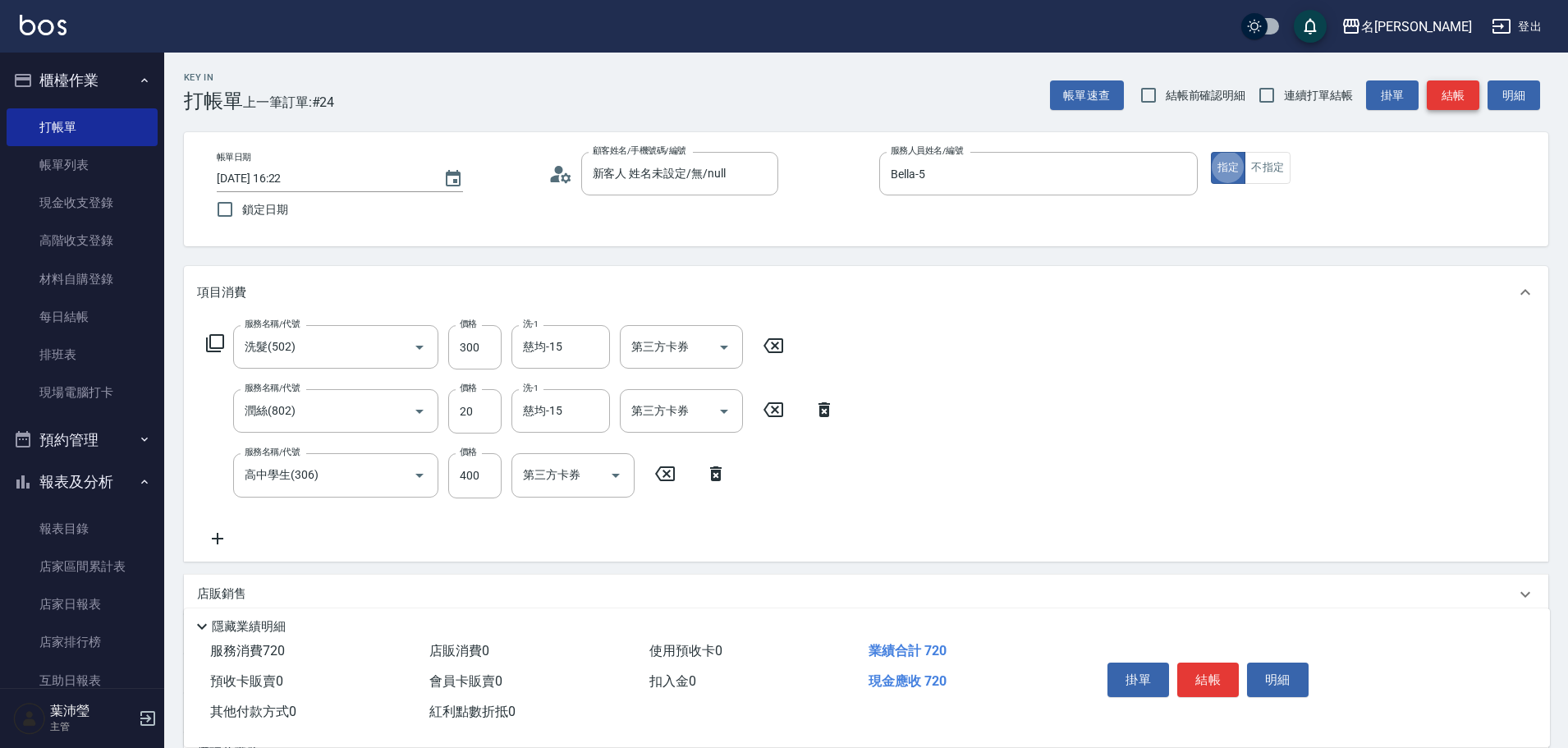
click at [1465, 97] on button "結帳" at bounding box center [1452, 96] width 52 height 31
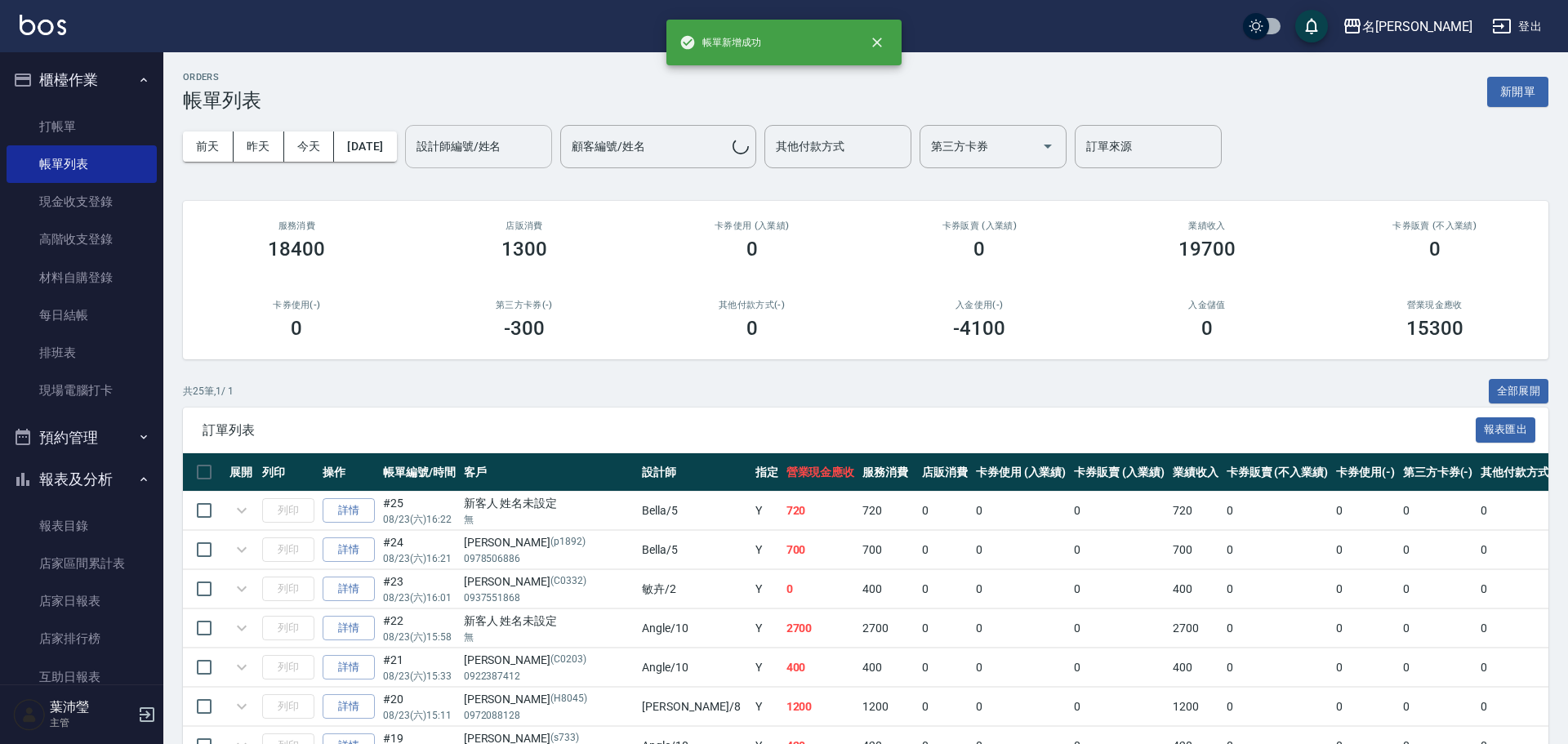
click at [500, 131] on div "設計師編號/姓名" at bounding box center [478, 146] width 147 height 43
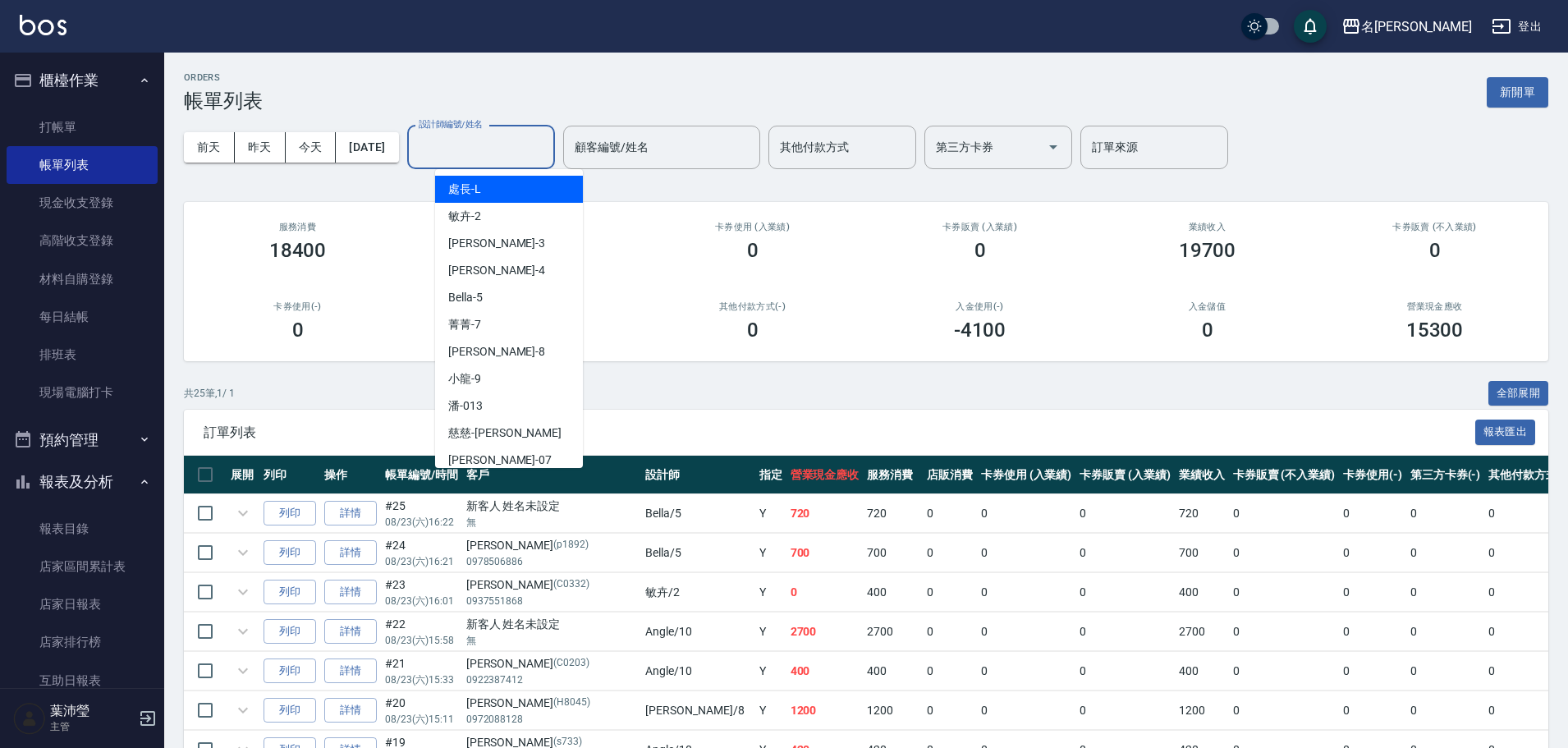
click at [515, 150] on input "設計師編號/姓名" at bounding box center [481, 148] width 133 height 29
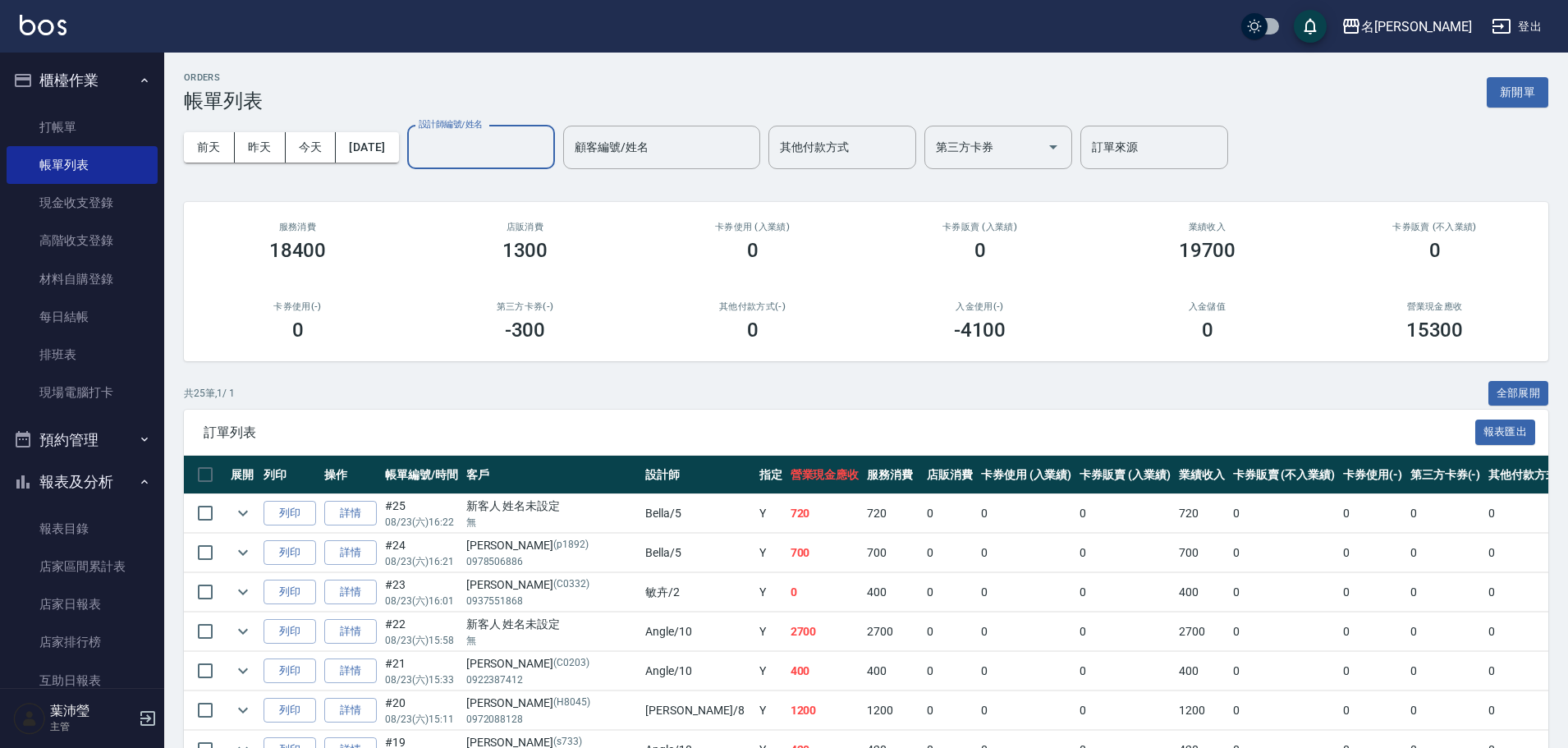
click at [515, 150] on input "設計師編號/姓名" at bounding box center [481, 148] width 133 height 29
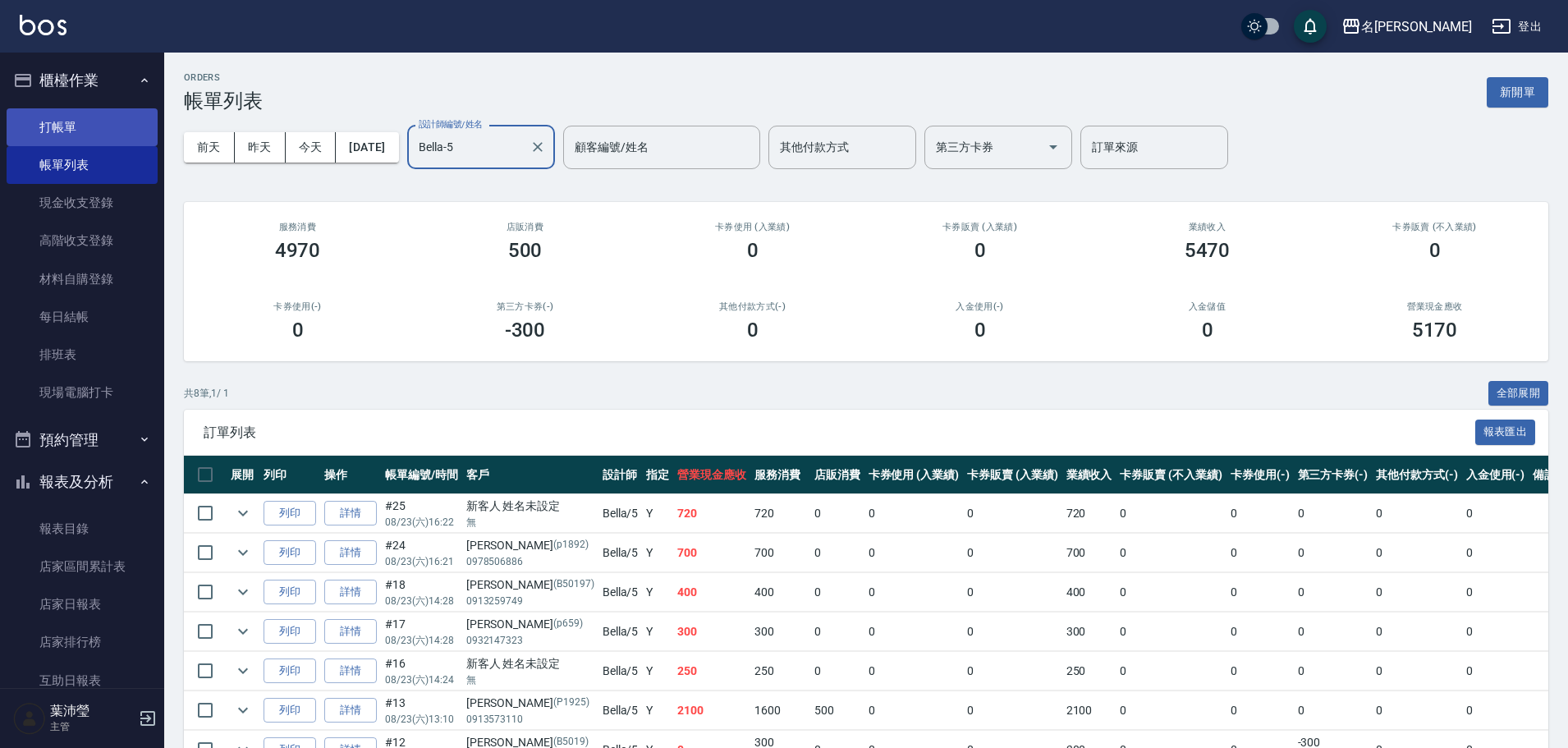
type input "Bella-5"
click at [72, 124] on link "打帳單" at bounding box center [82, 127] width 151 height 38
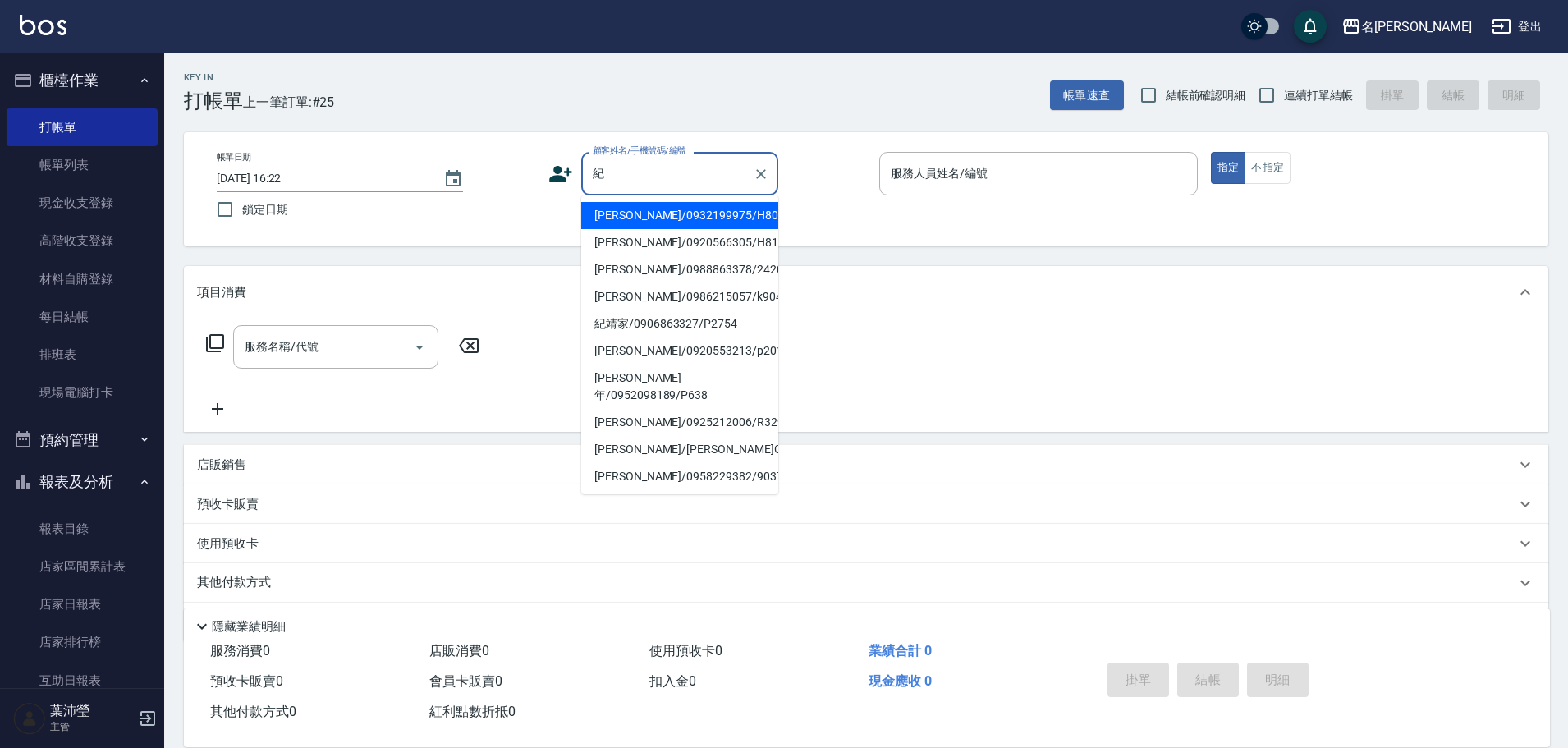
click at [630, 225] on li "[PERSON_NAME]/0932199975/H8043" at bounding box center [679, 215] width 197 height 27
type input "[PERSON_NAME]/0932199975/H8043"
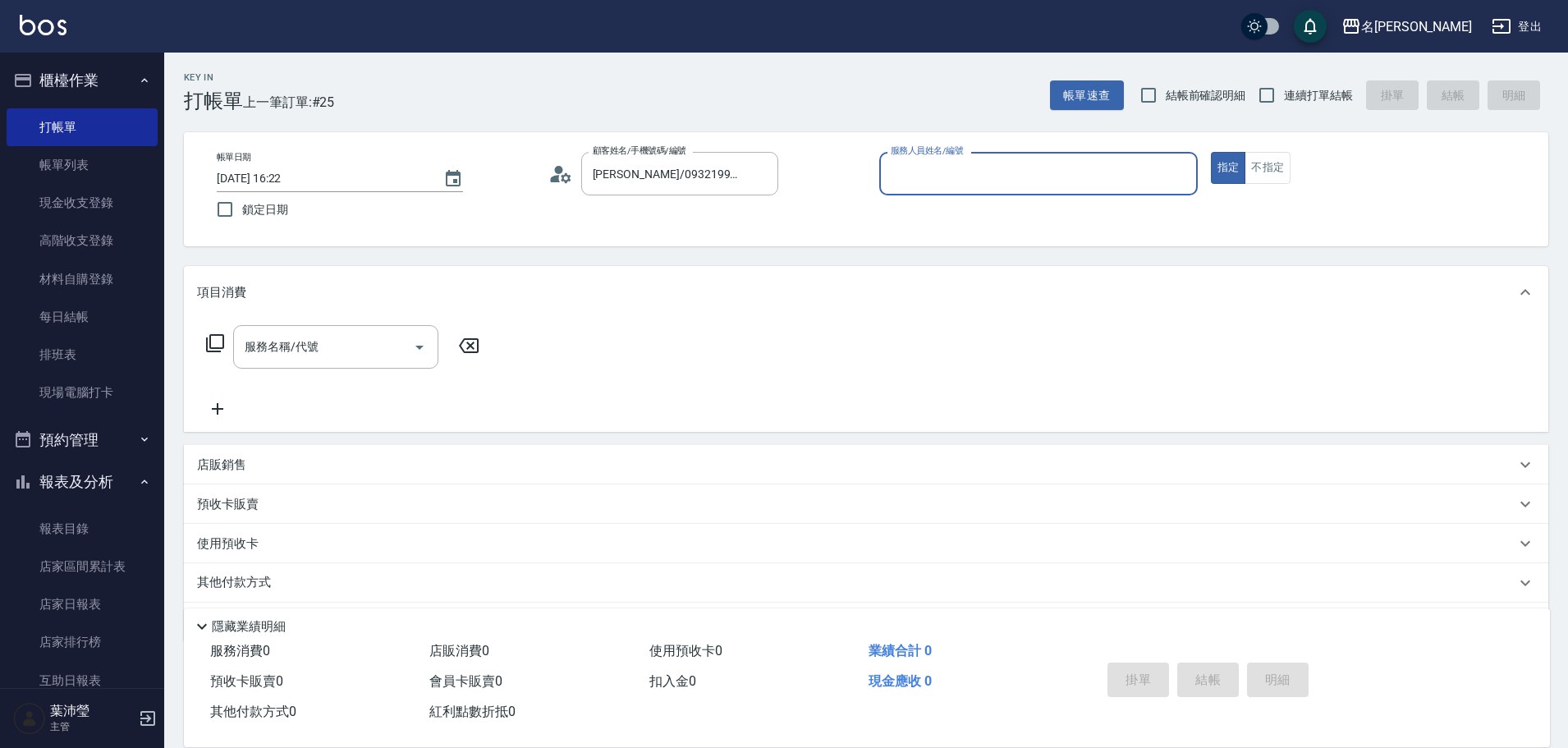
type input "Emma-8"
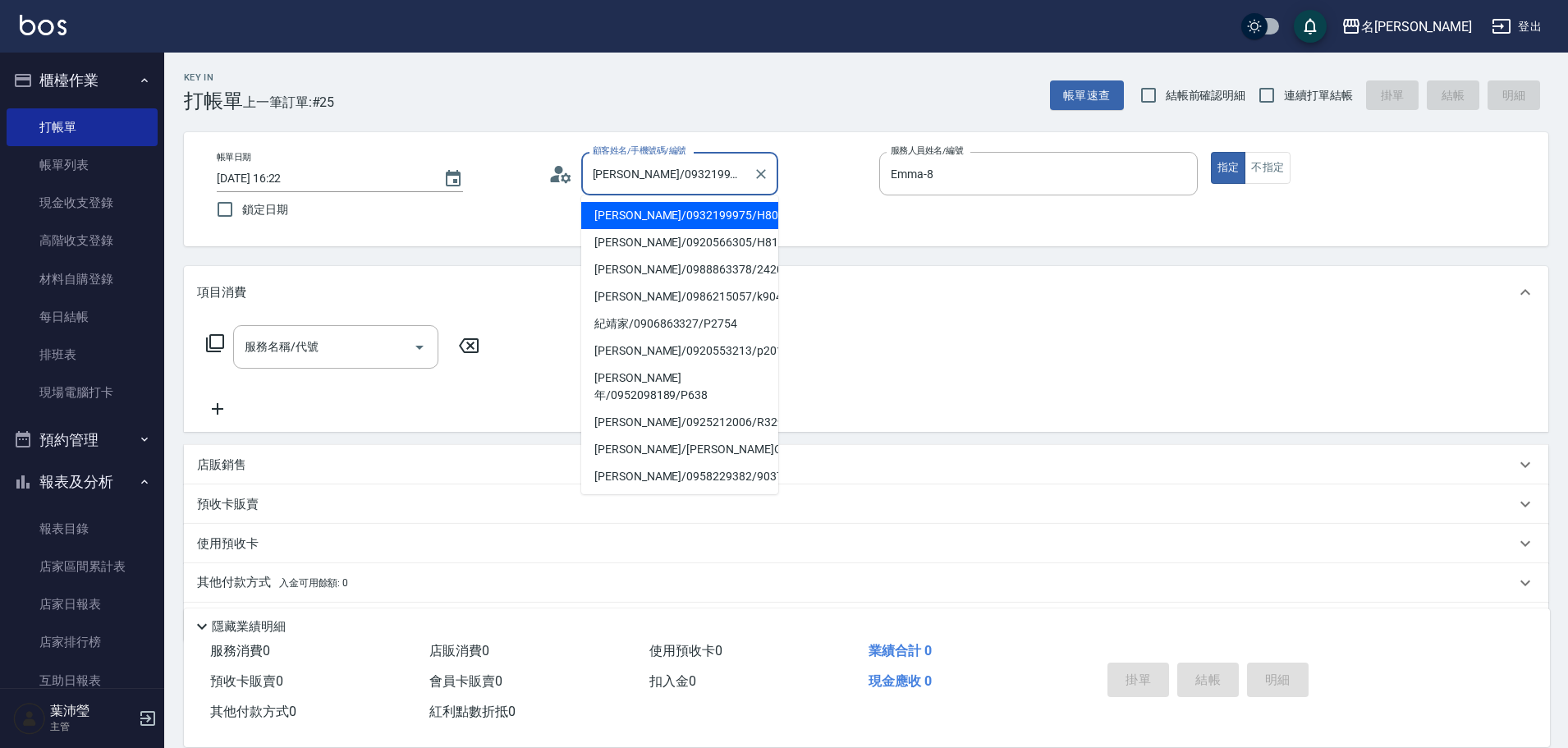
click at [625, 175] on input "[PERSON_NAME]/0932199975/H8043" at bounding box center [667, 174] width 157 height 29
click at [640, 252] on li "[PERSON_NAME]/0920566305/H8124" at bounding box center [679, 243] width 197 height 27
type input "[PERSON_NAME]/0920566305/H8124"
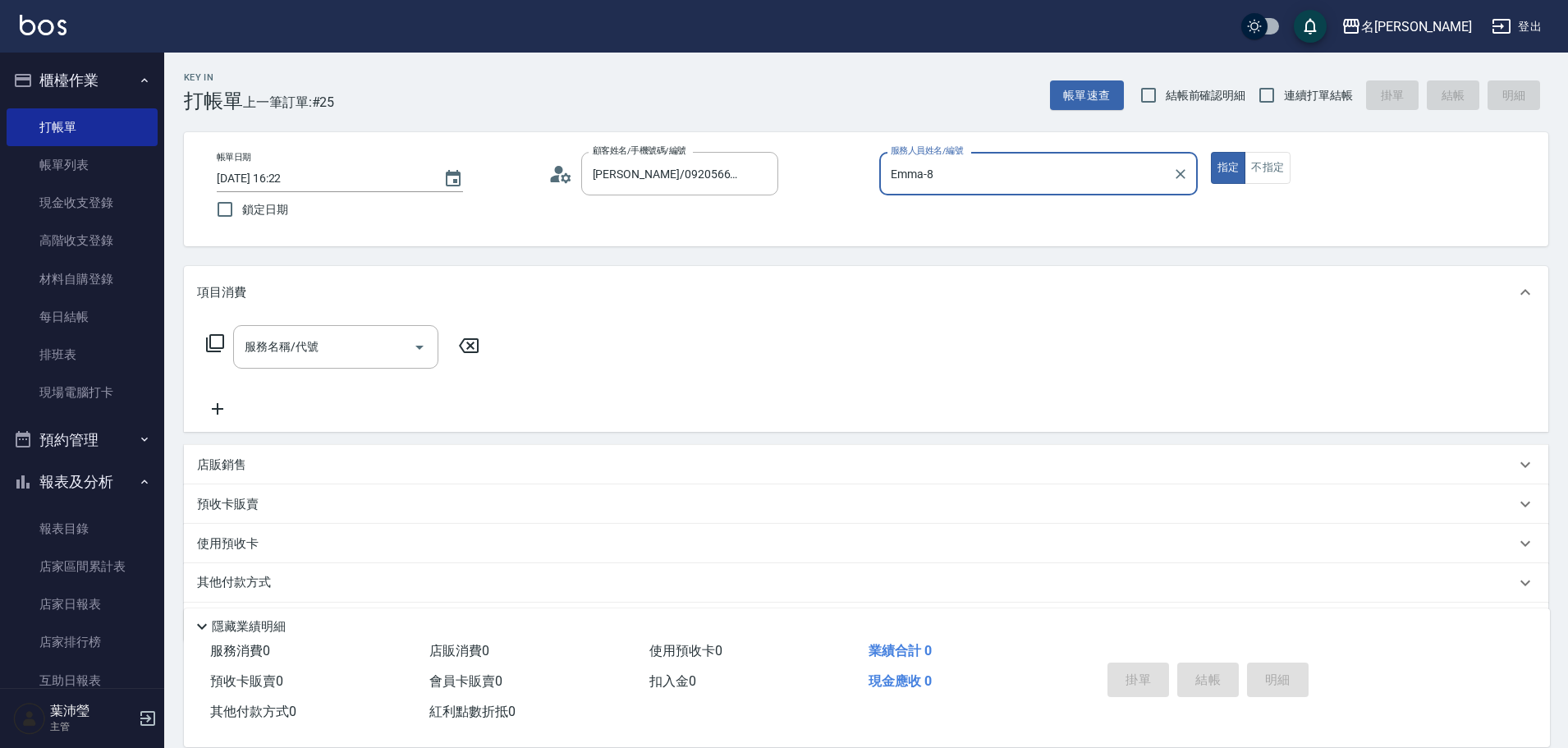
type input "Angle-10"
click at [562, 168] on icon at bounding box center [561, 174] width 25 height 25
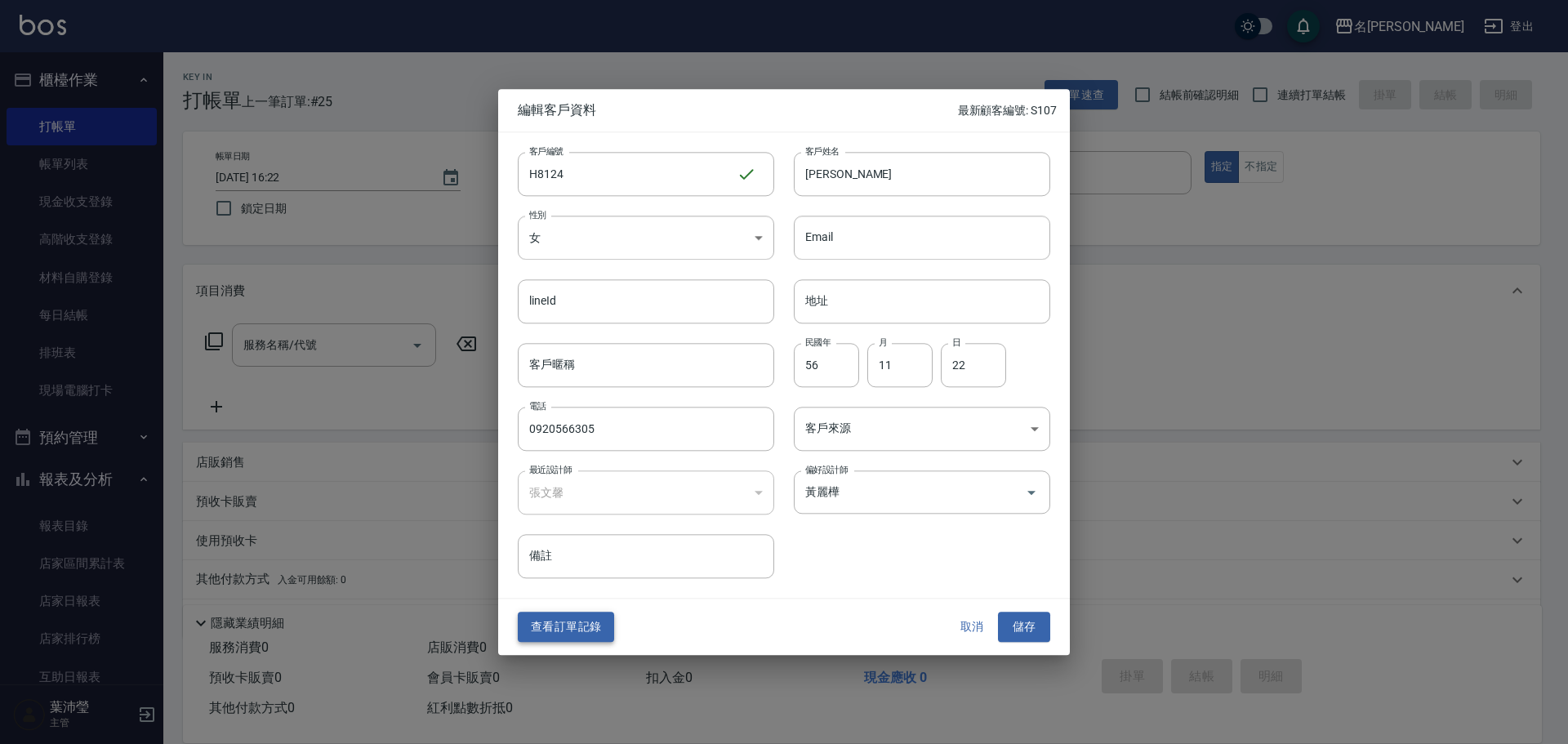
click at [560, 624] on button "查看訂單記錄" at bounding box center [565, 628] width 96 height 31
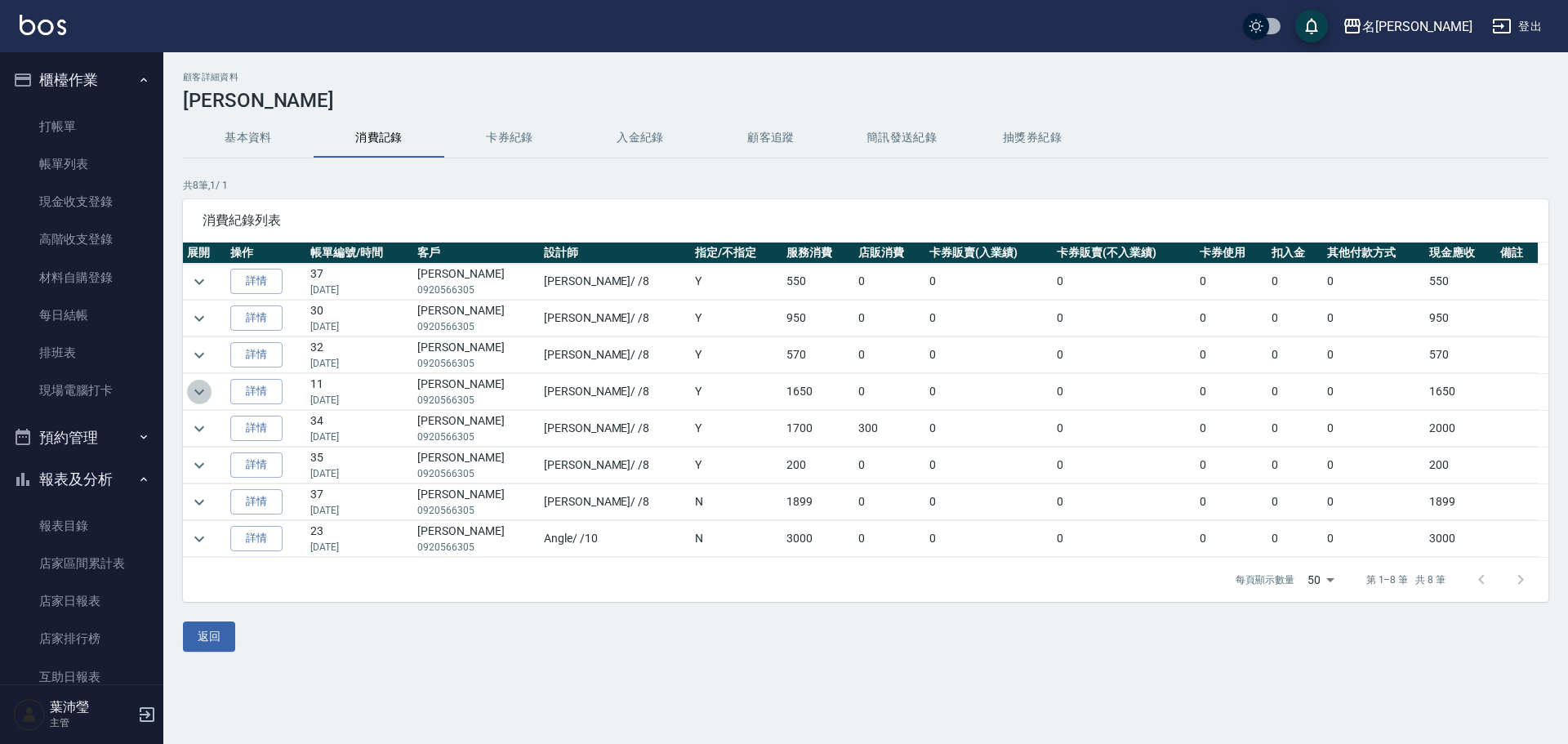
click at [195, 388] on icon "expand row" at bounding box center [199, 392] width 20 height 20
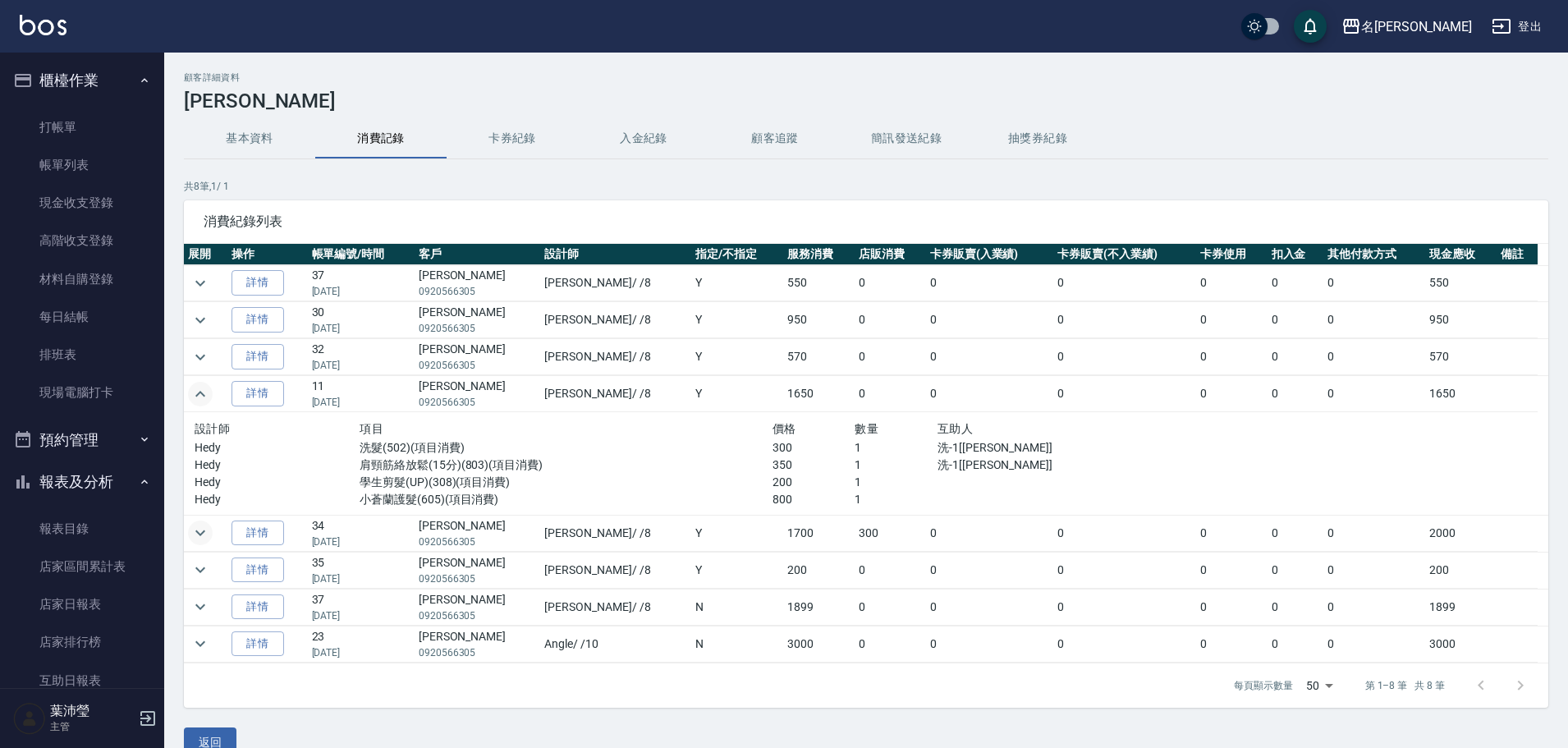
click at [188, 531] on button "expand row" at bounding box center [200, 533] width 25 height 25
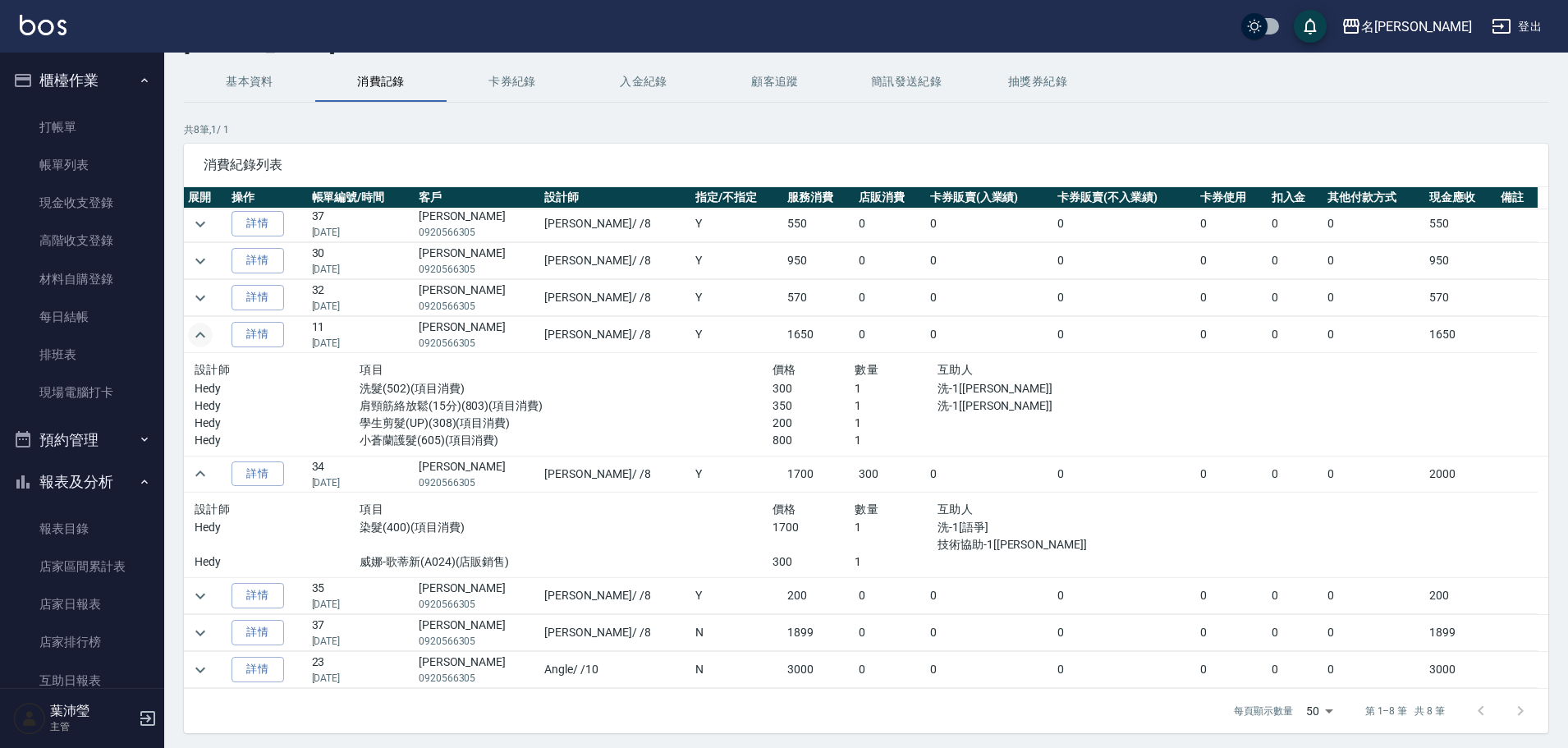
scroll to position [82, 0]
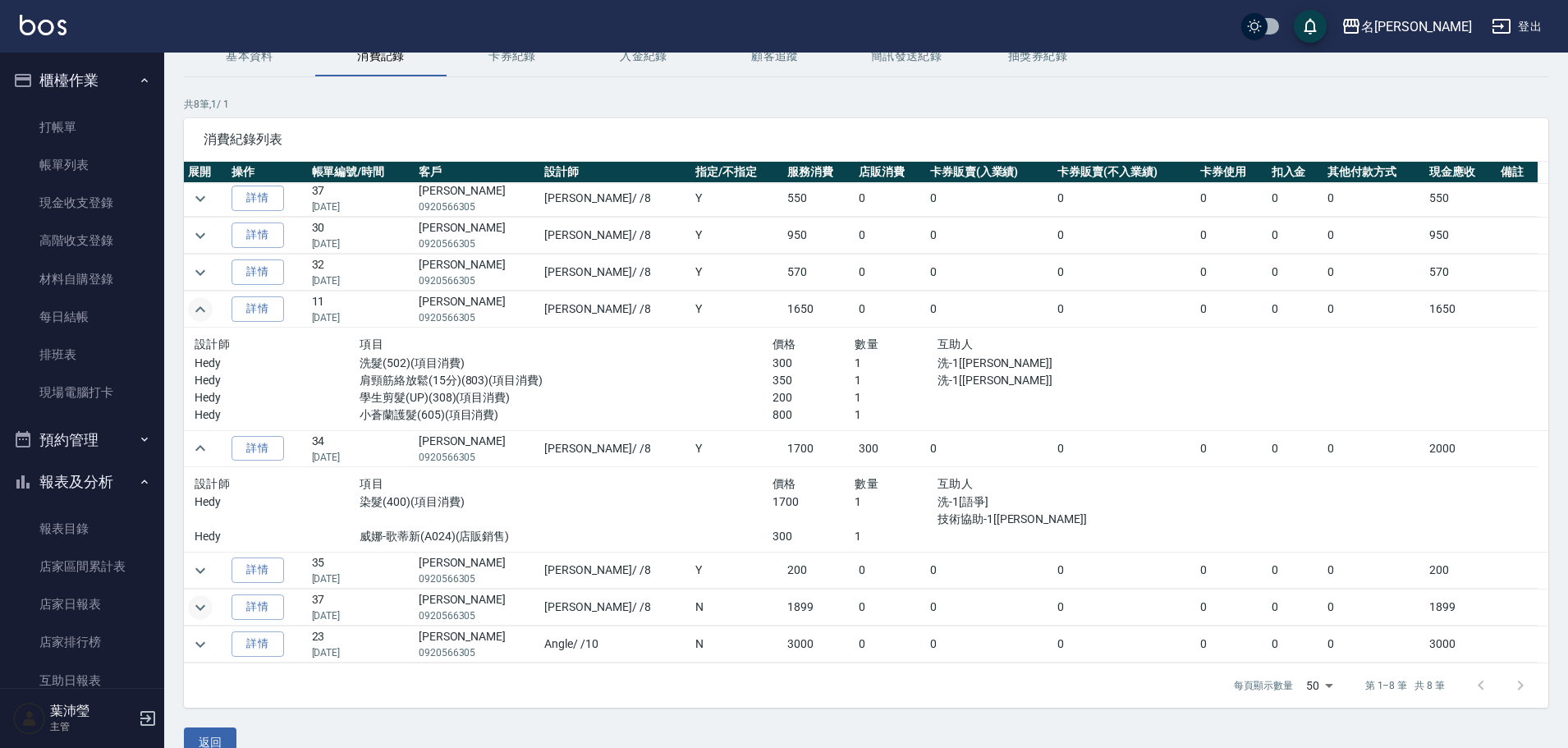
click at [205, 608] on icon "expand row" at bounding box center [200, 607] width 20 height 20
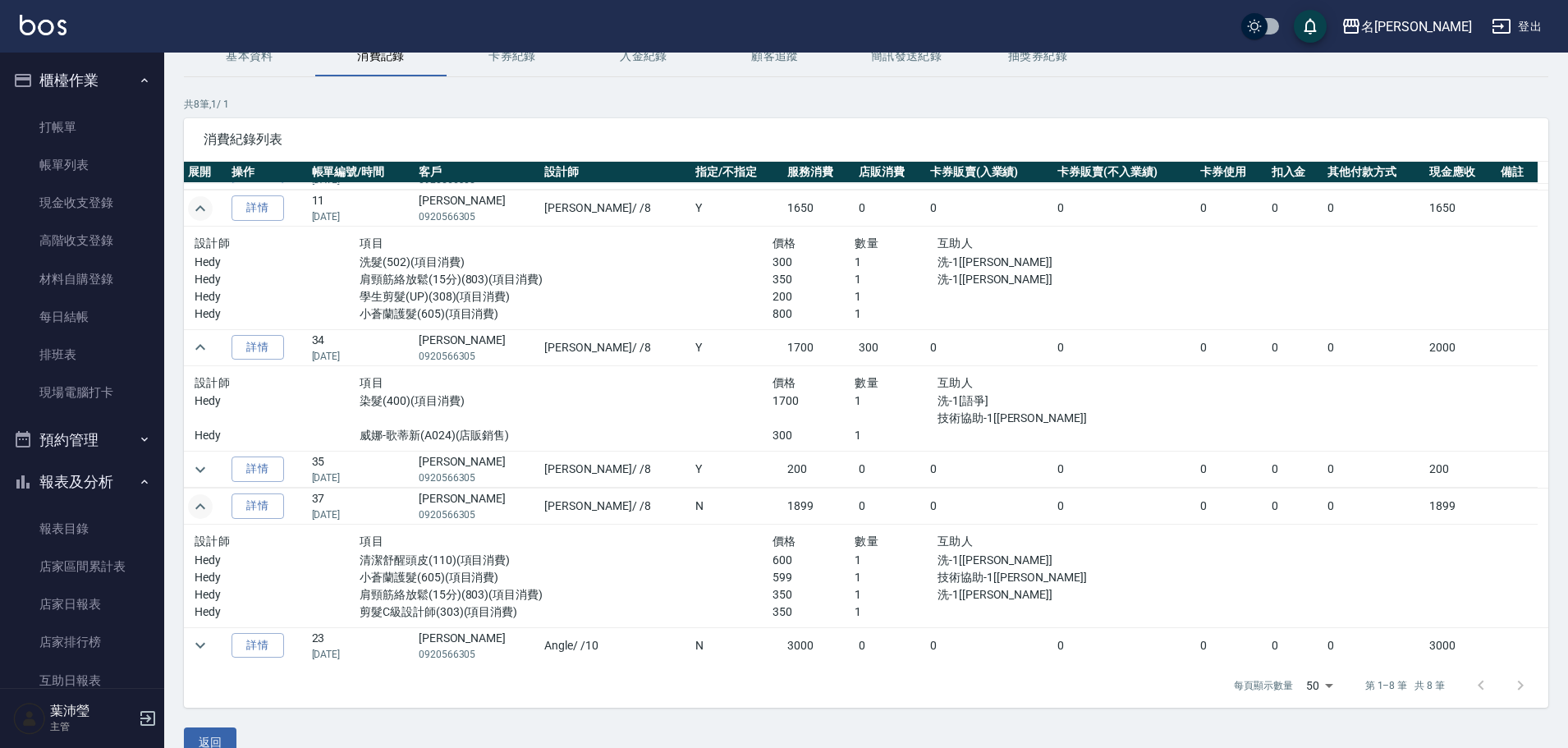
scroll to position [105, 0]
click at [203, 636] on icon "expand row" at bounding box center [200, 643] width 20 height 20
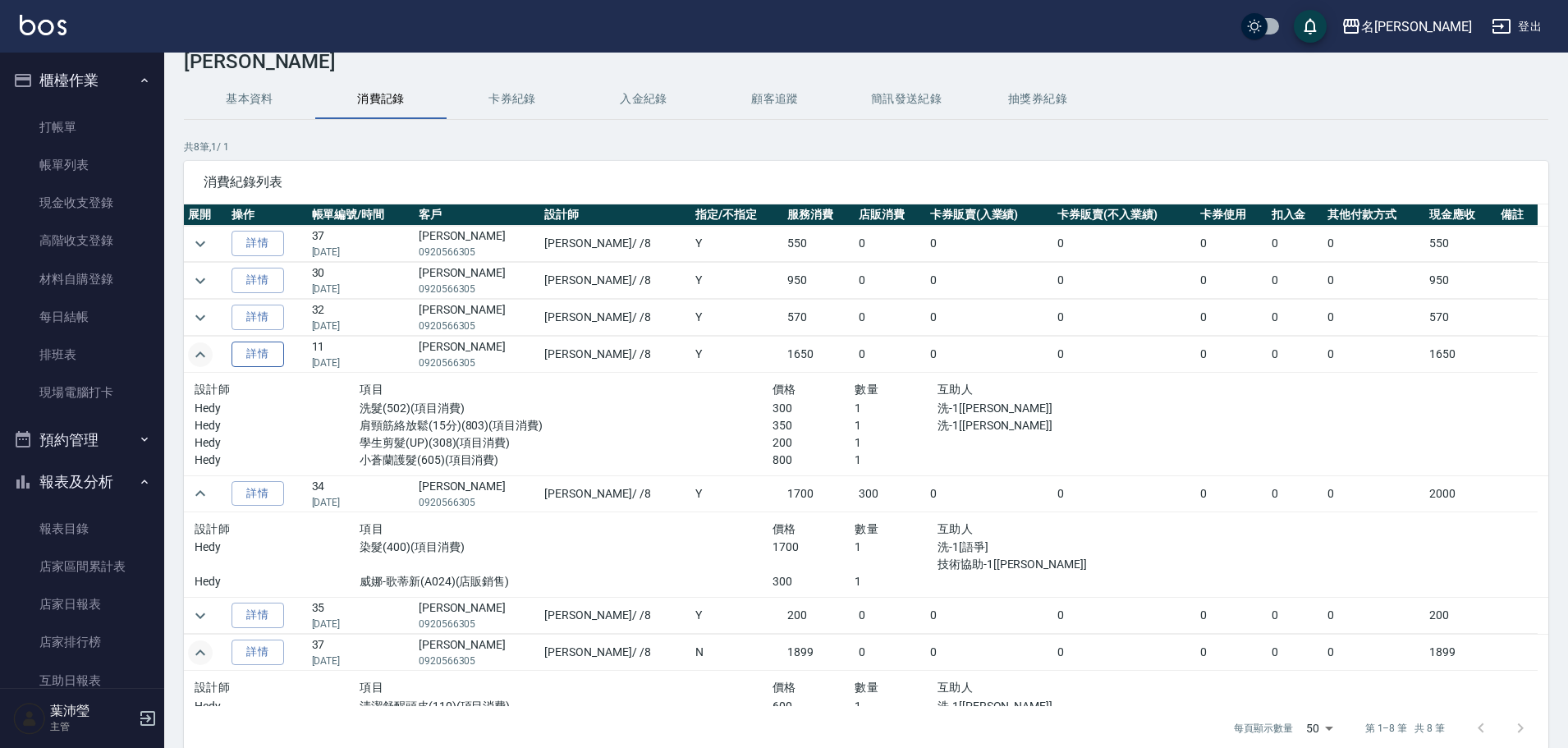
scroll to position [0, 0]
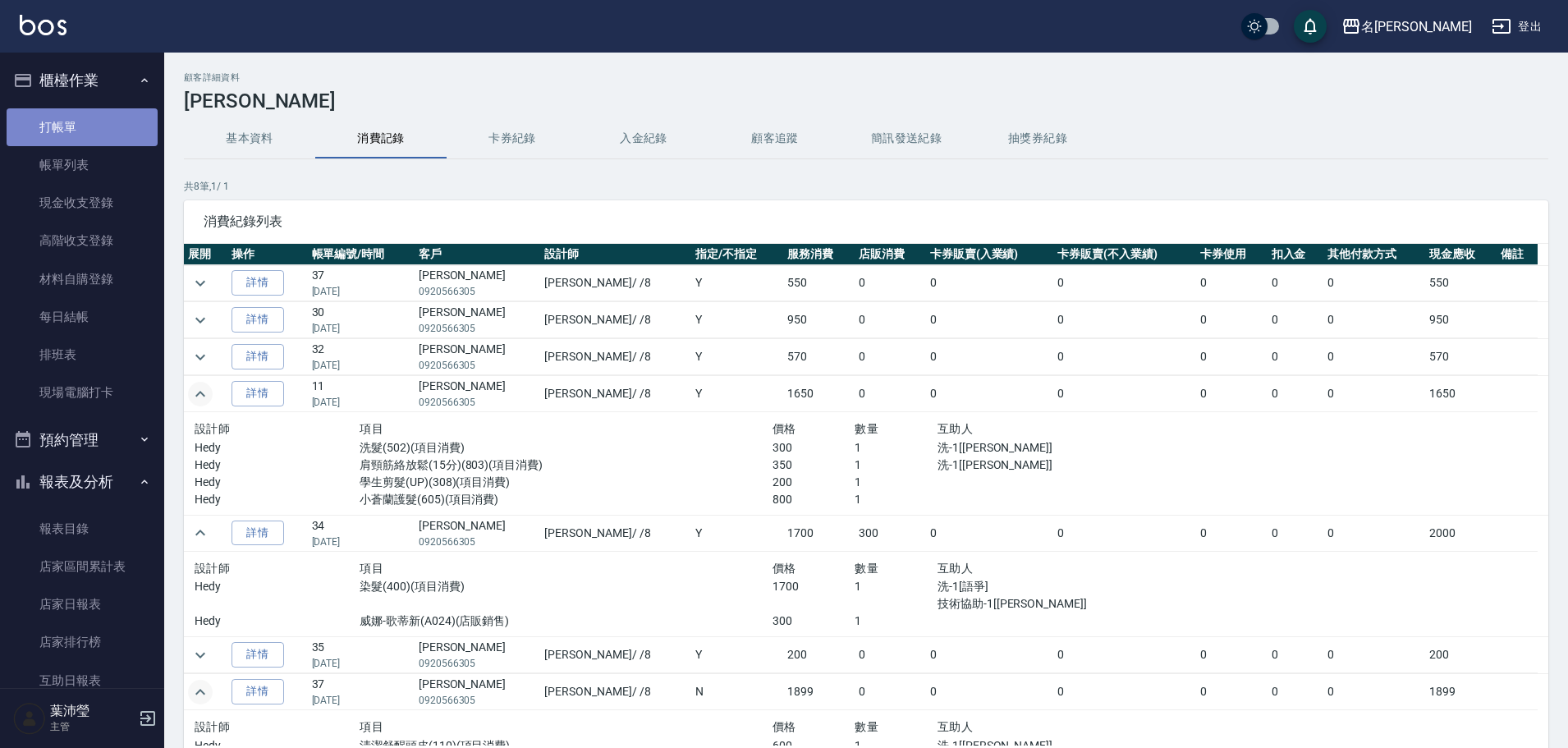
click at [124, 121] on link "打帳單" at bounding box center [82, 127] width 151 height 38
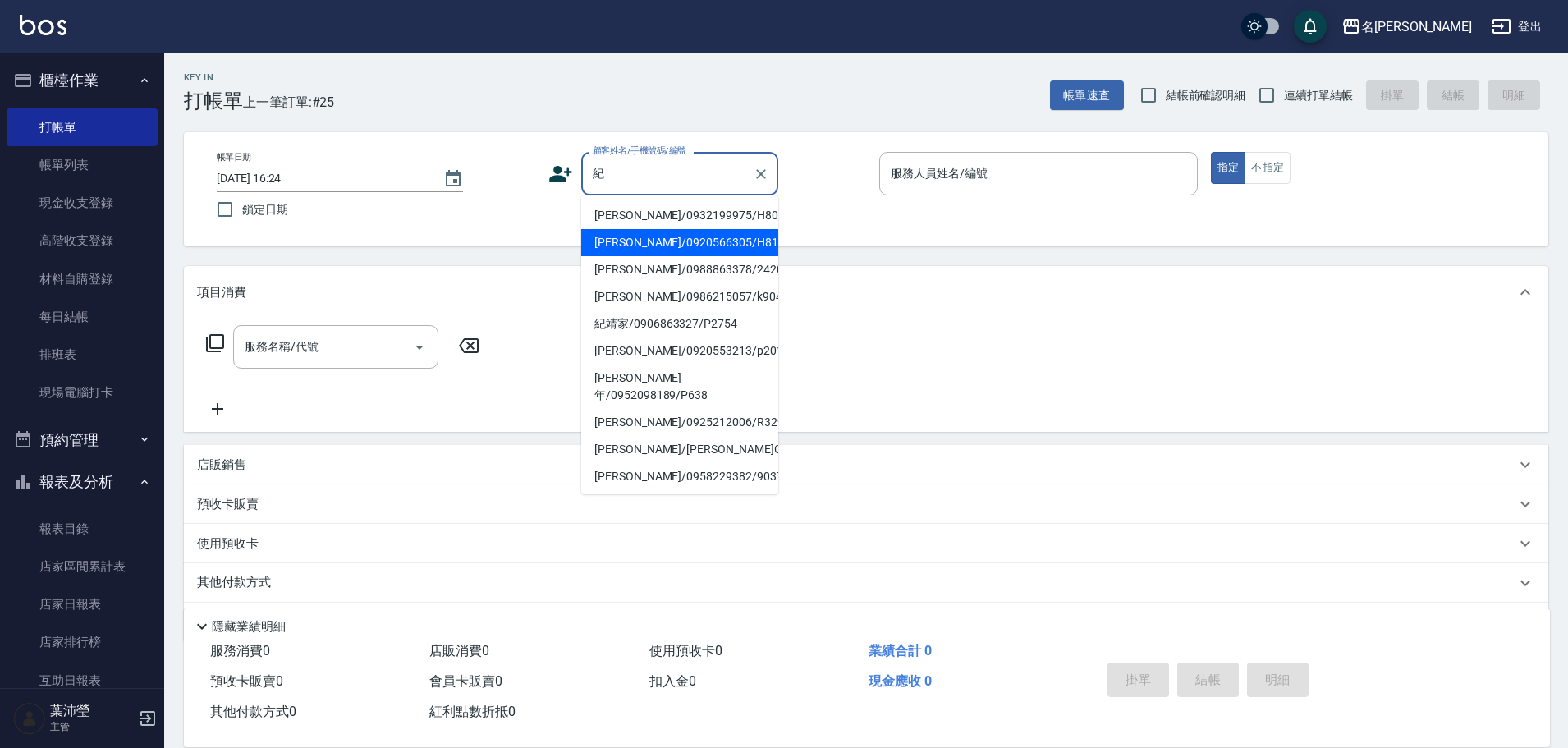
click at [682, 238] on li "[PERSON_NAME]/0920566305/H8124" at bounding box center [679, 243] width 197 height 27
type input "[PERSON_NAME]/0920566305/H8124"
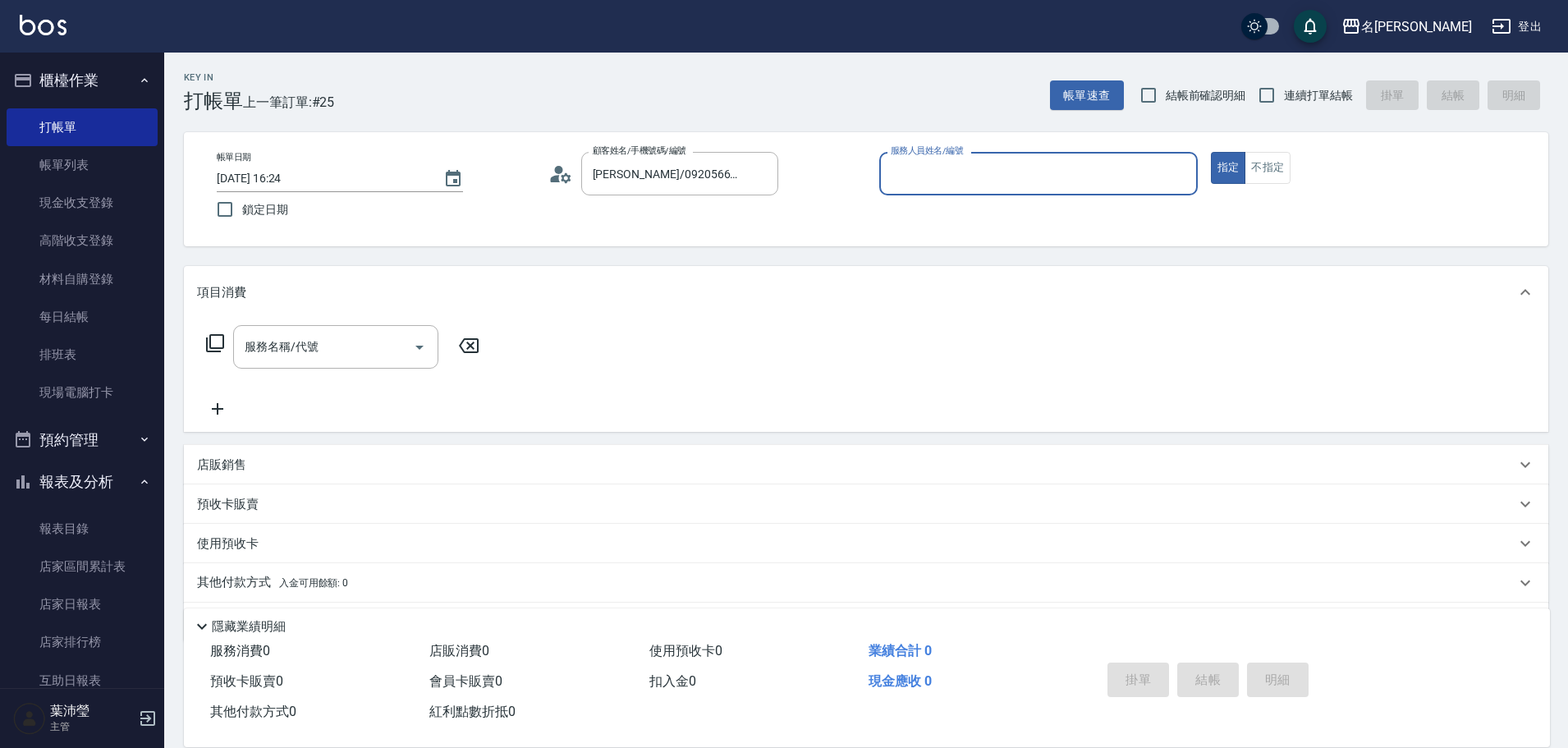
type input "Angle-10"
click at [562, 176] on icon at bounding box center [566, 178] width 10 height 10
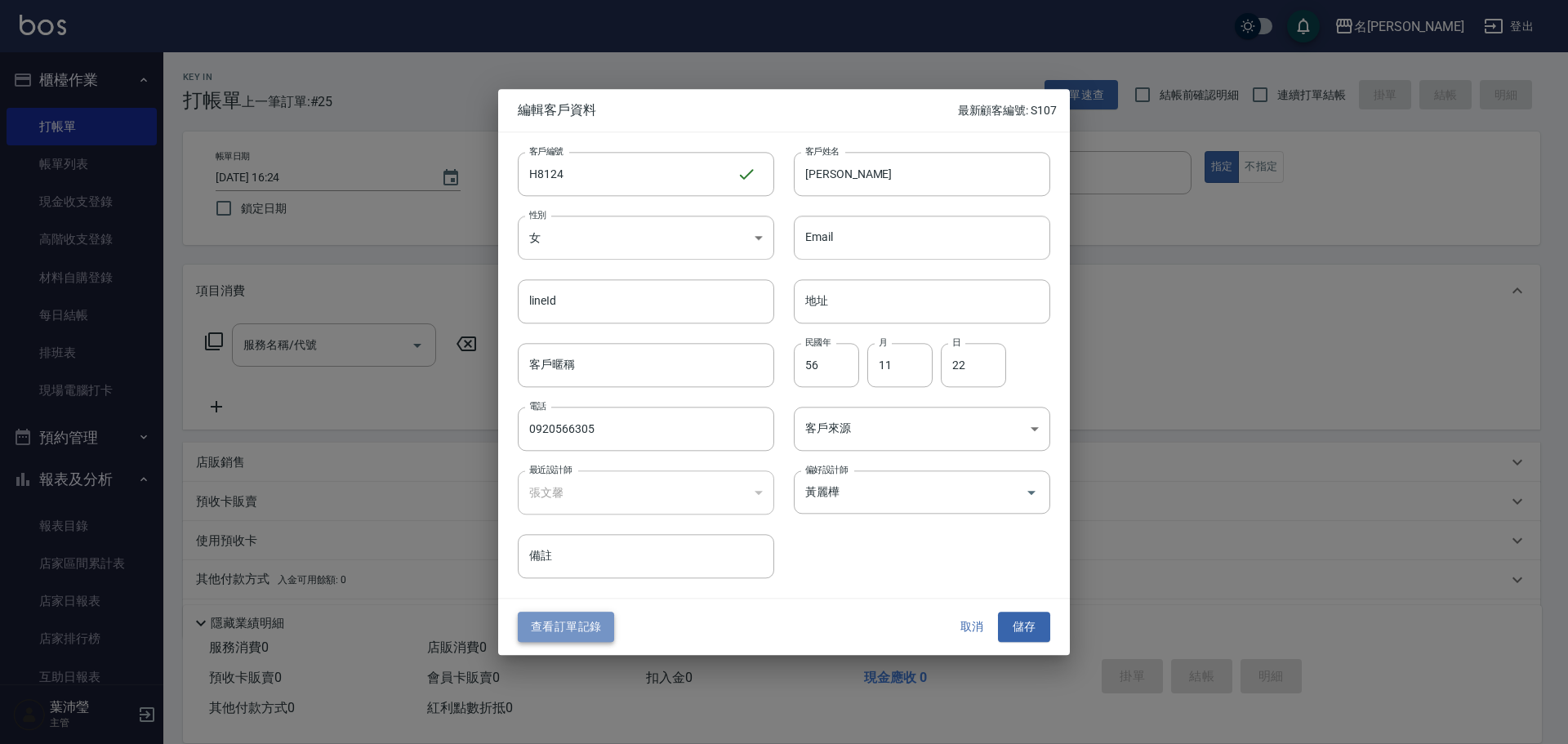
drag, startPoint x: 598, startPoint y: 631, endPoint x: 391, endPoint y: 493, distance: 248.8
click at [599, 631] on button "查看訂單記錄" at bounding box center [565, 628] width 96 height 31
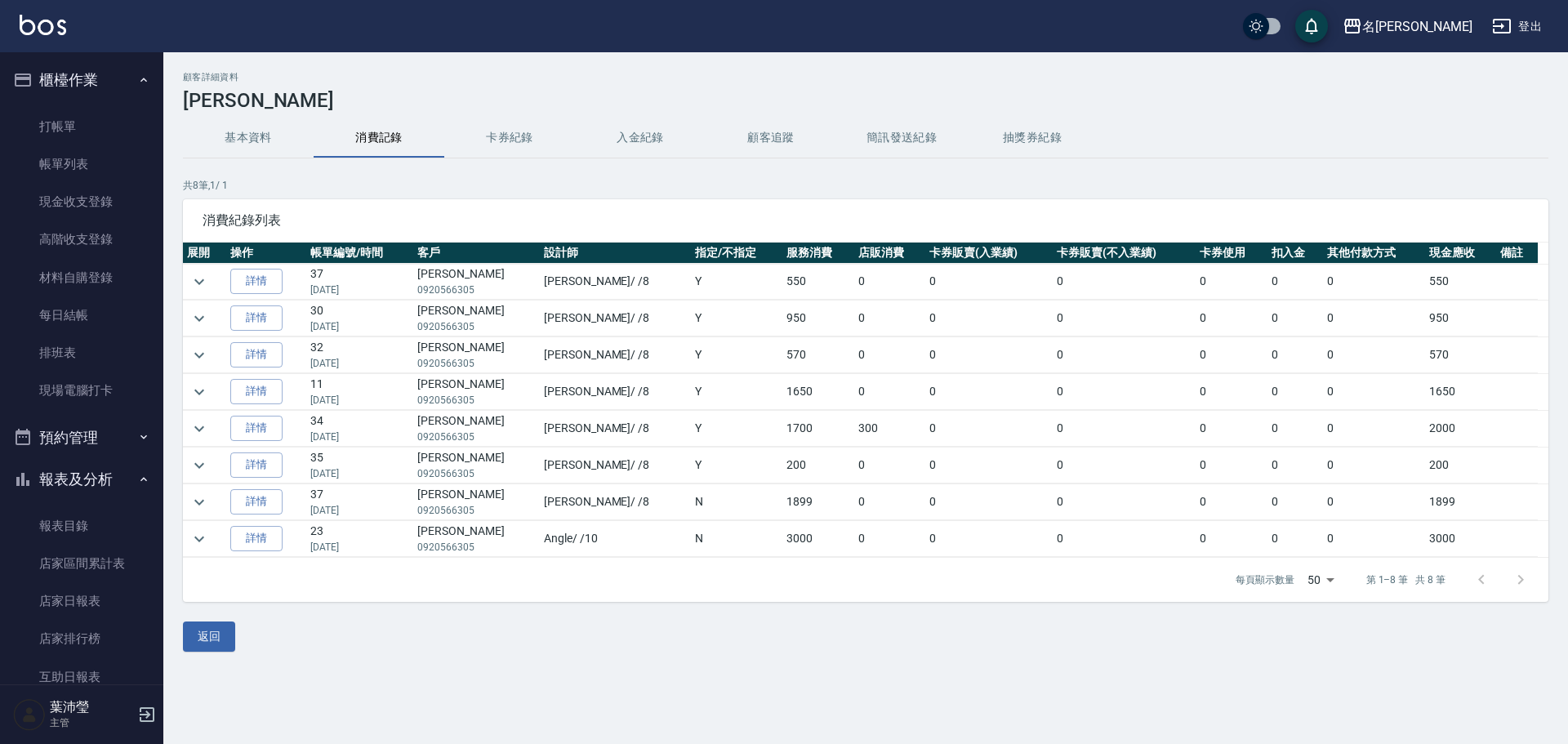
click at [197, 297] on td at bounding box center [204, 281] width 43 height 36
click at [196, 317] on icon "expand row" at bounding box center [200, 318] width 10 height 6
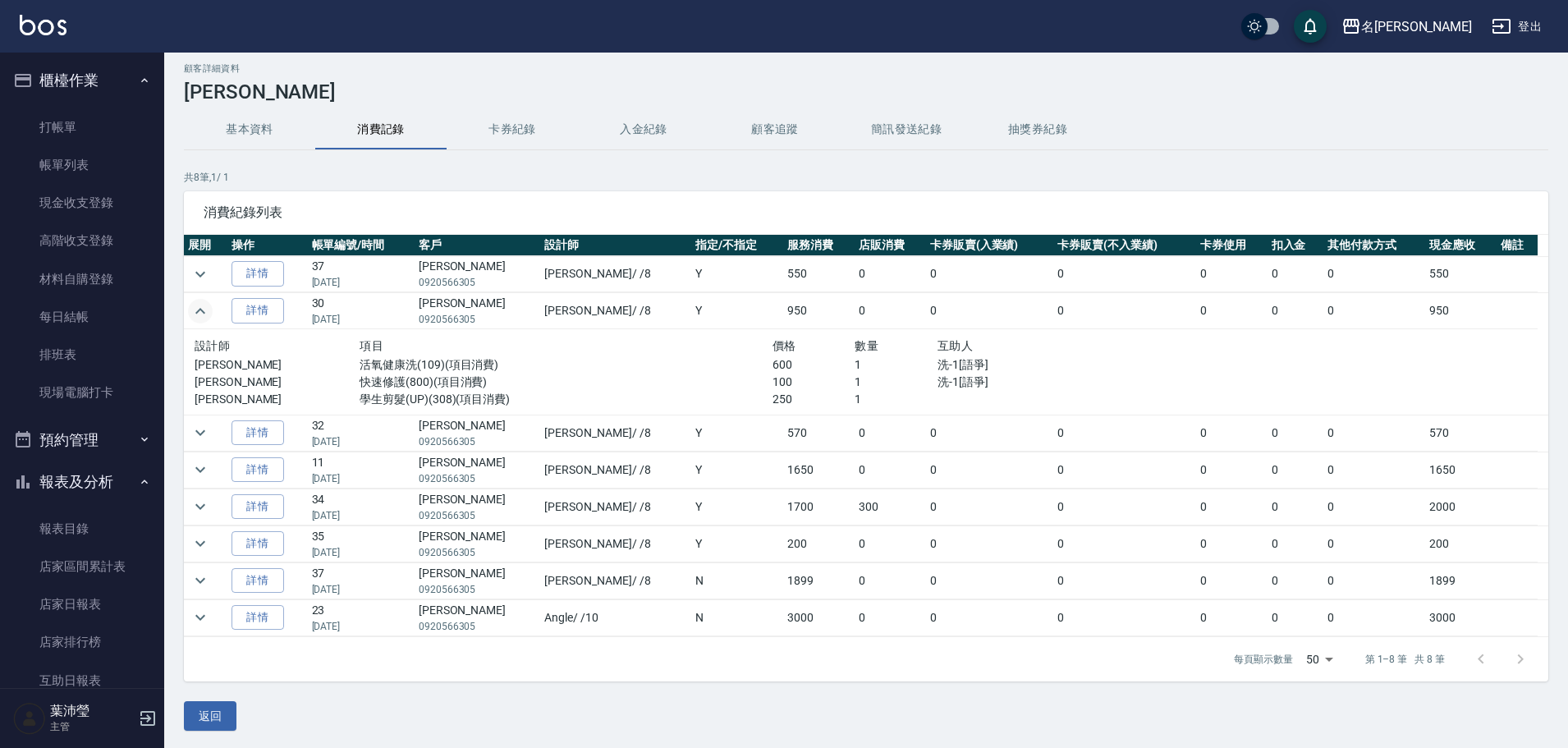
scroll to position [11, 0]
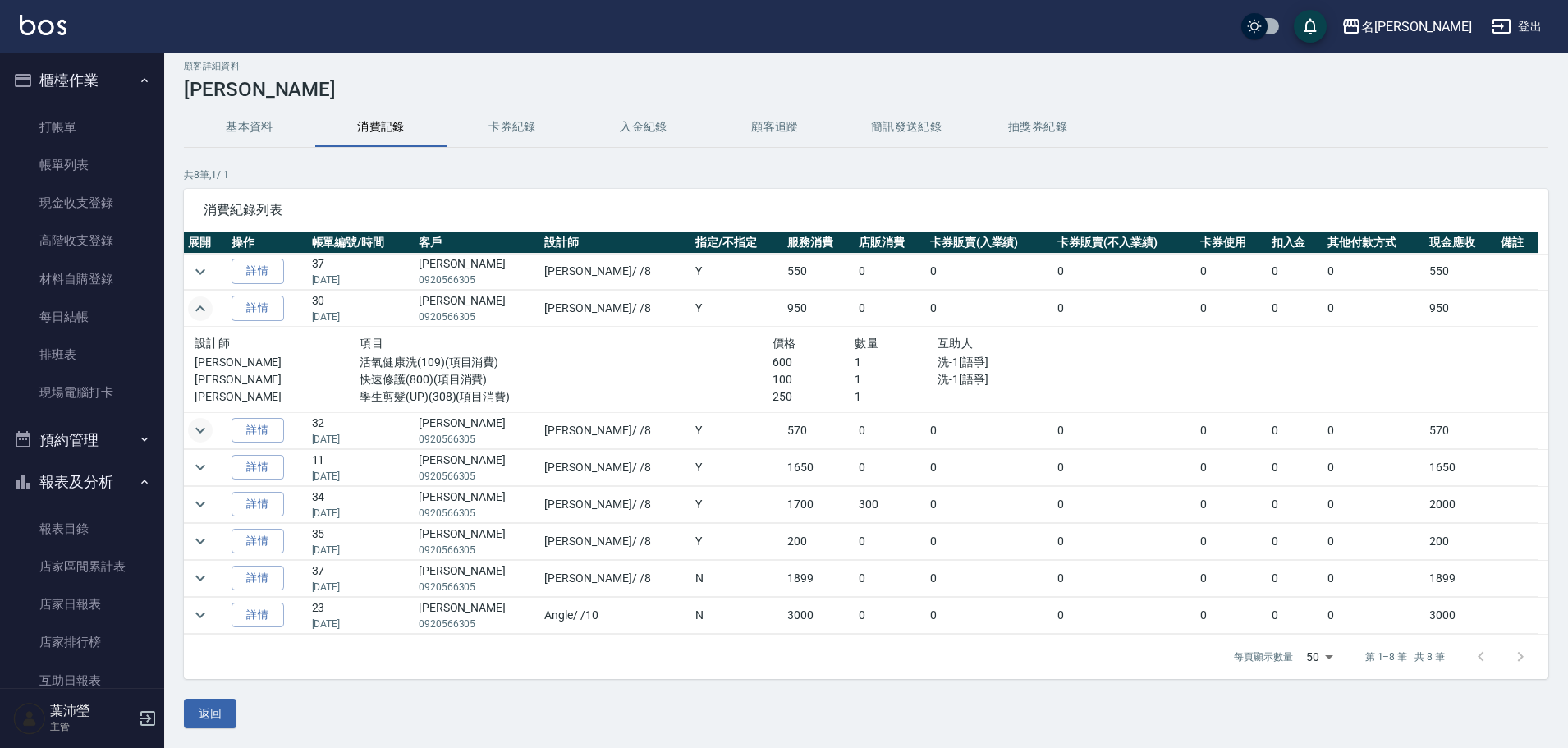
click at [191, 438] on icon "expand row" at bounding box center [200, 430] width 20 height 20
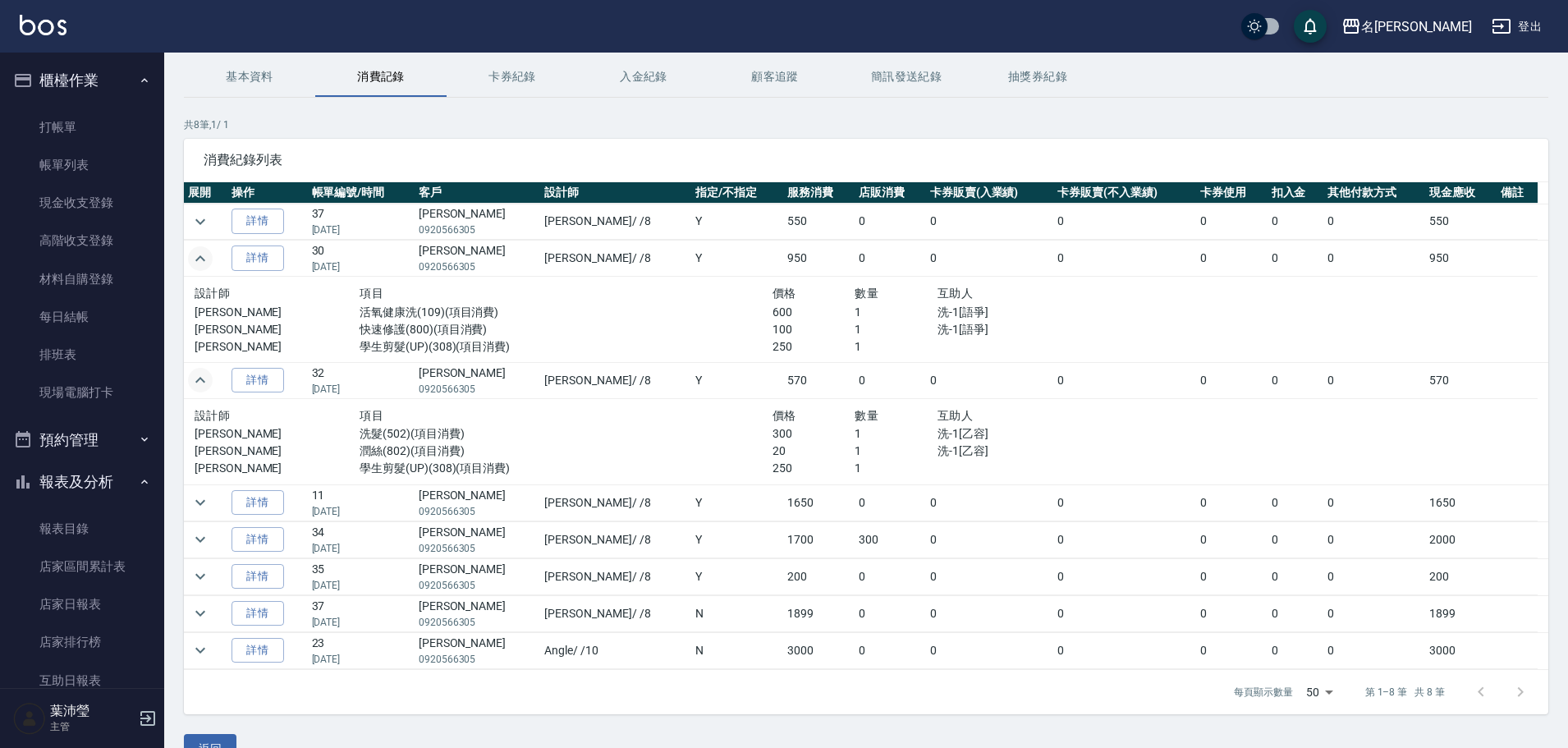
scroll to position [97, 0]
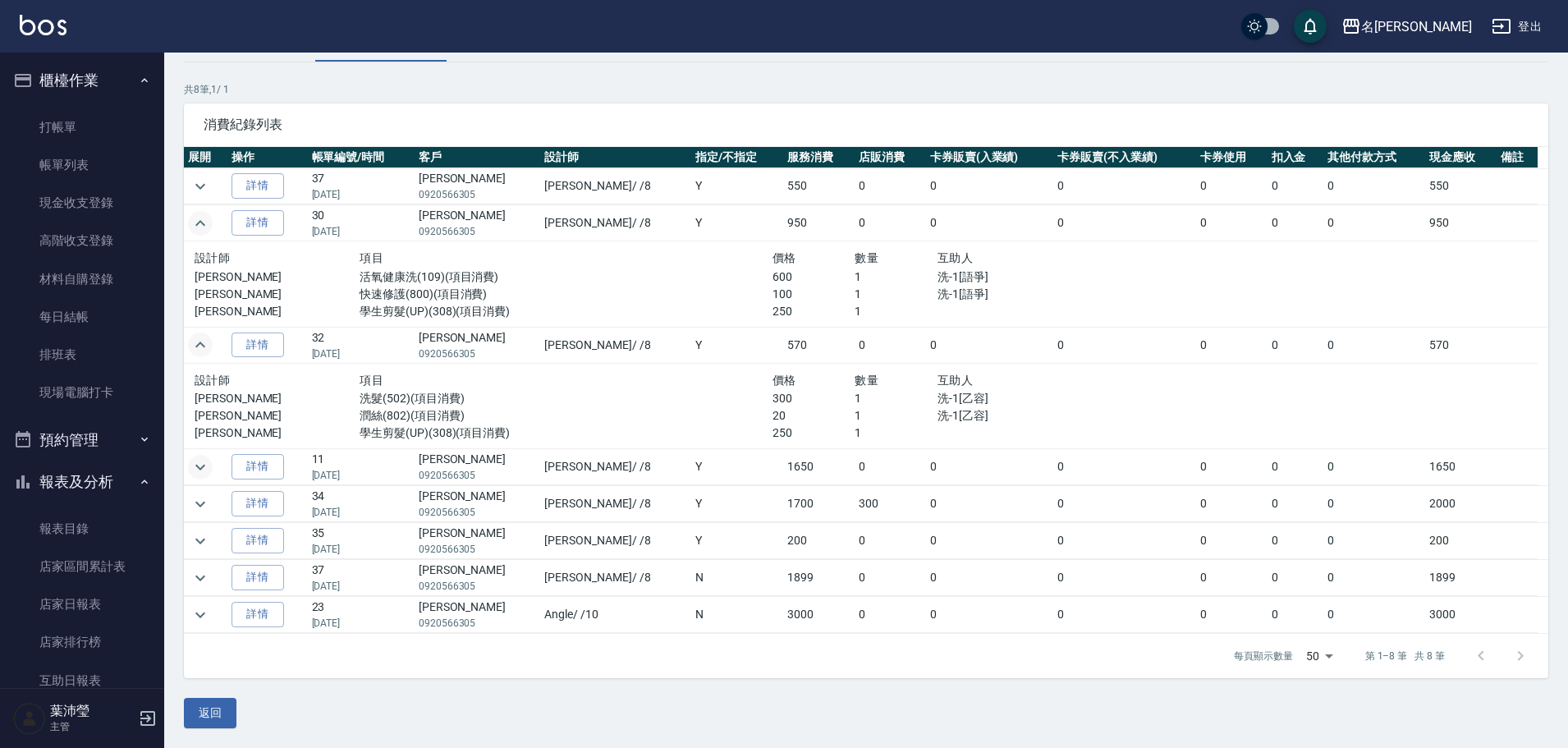
click at [203, 473] on icon "expand row" at bounding box center [200, 467] width 20 height 20
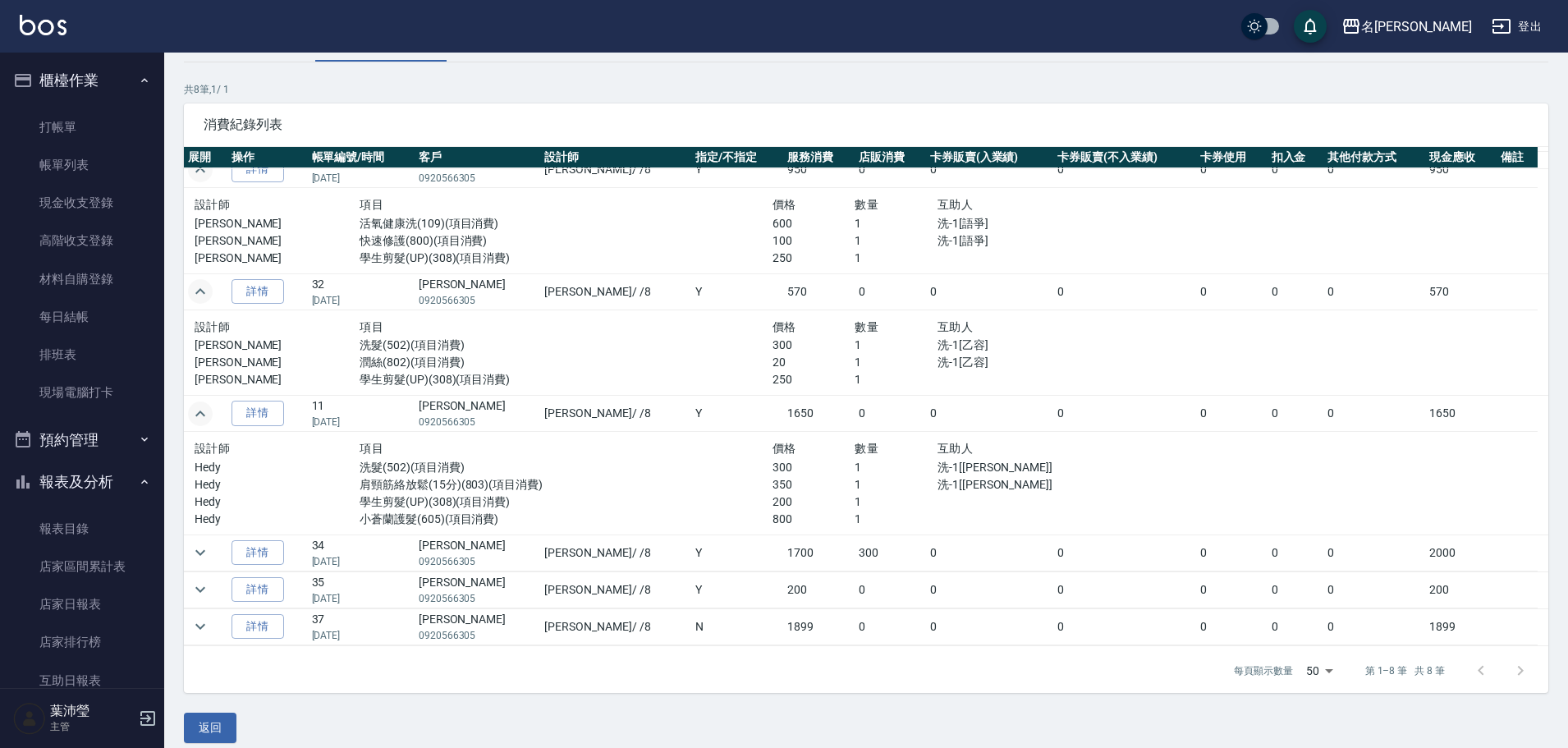
scroll to position [82, 0]
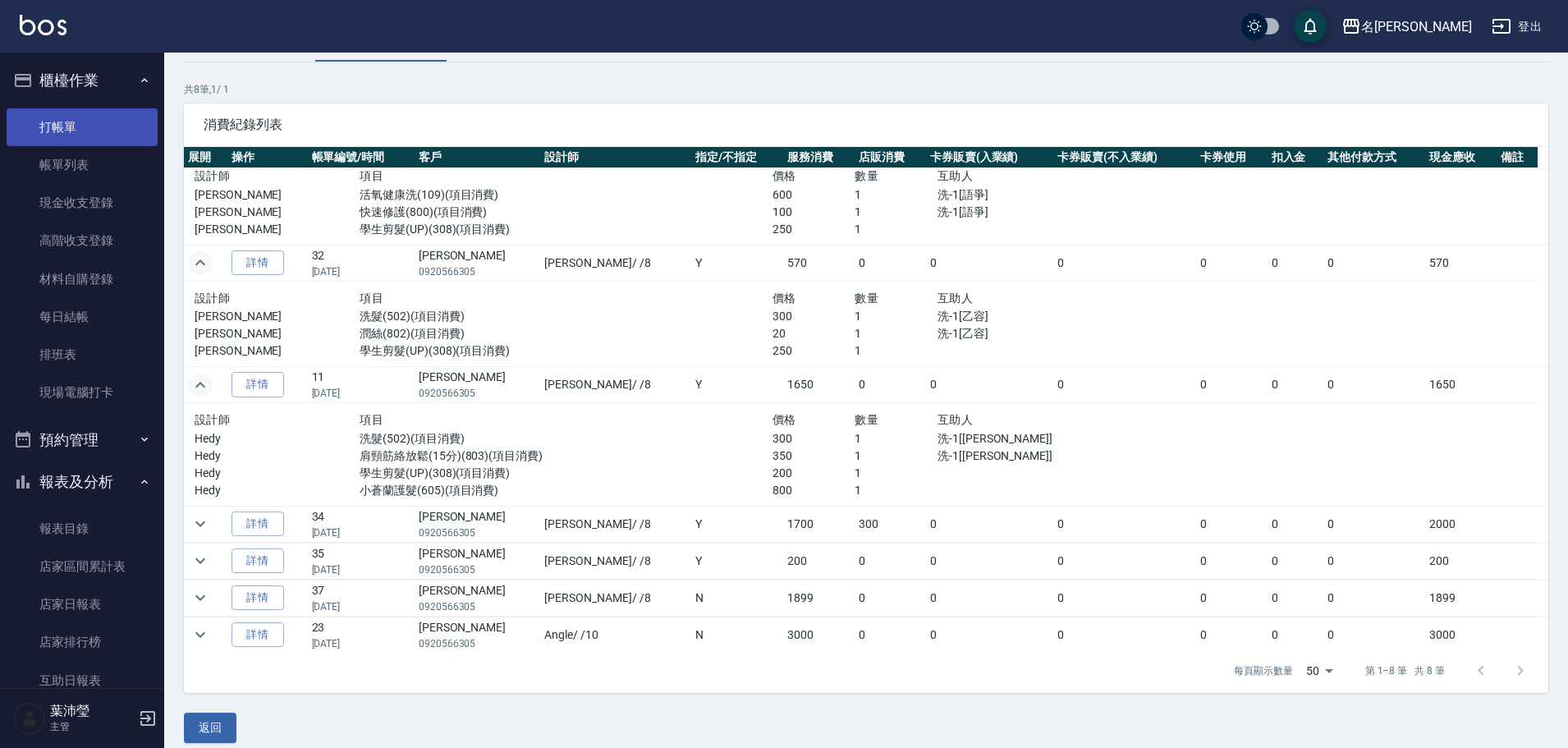
click at [42, 121] on link "打帳單" at bounding box center [82, 127] width 151 height 38
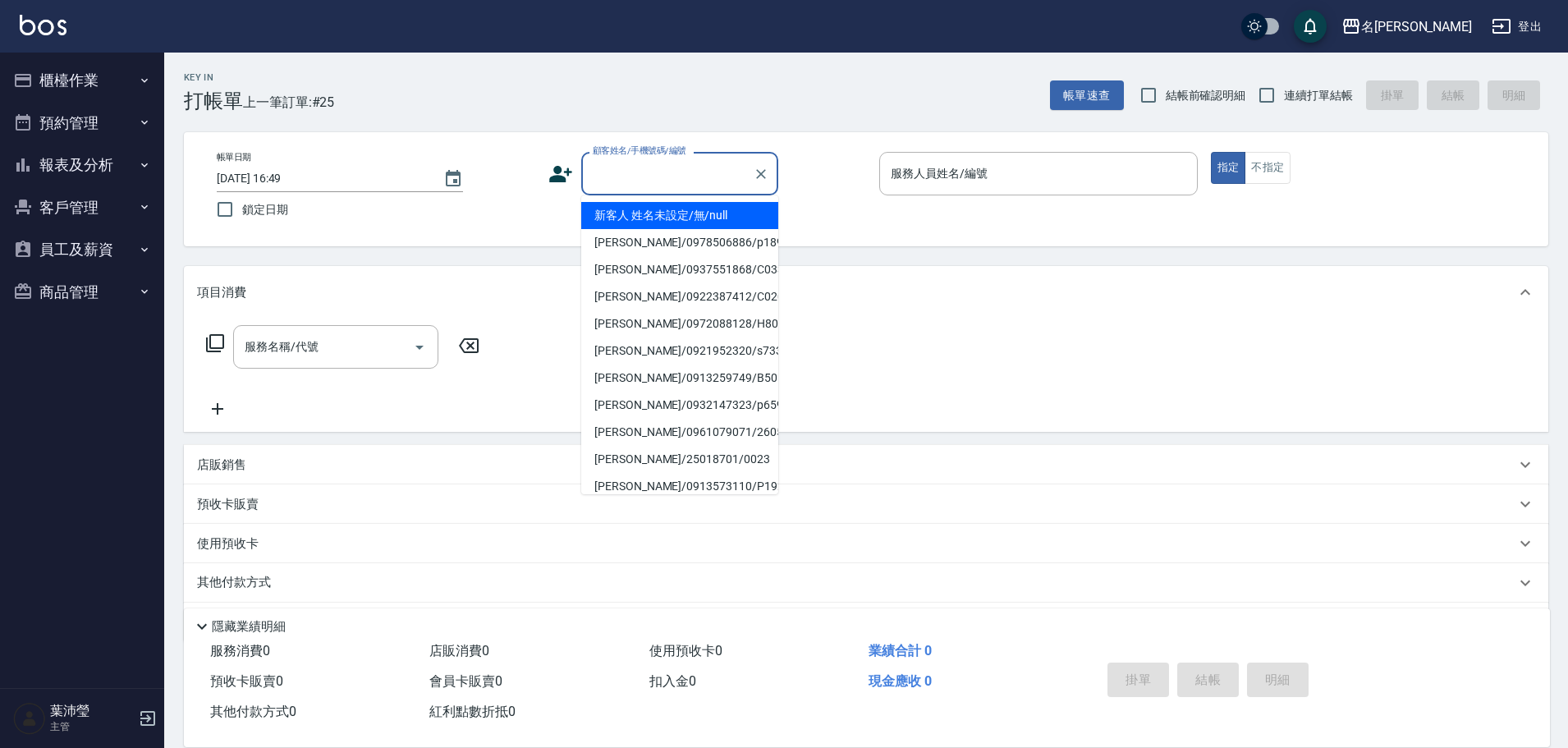
click at [631, 177] on input "顧客姓名/手機號碼/編號" at bounding box center [667, 174] width 157 height 29
click at [678, 220] on li "新客人 姓名未設定/無/null" at bounding box center [679, 215] width 197 height 27
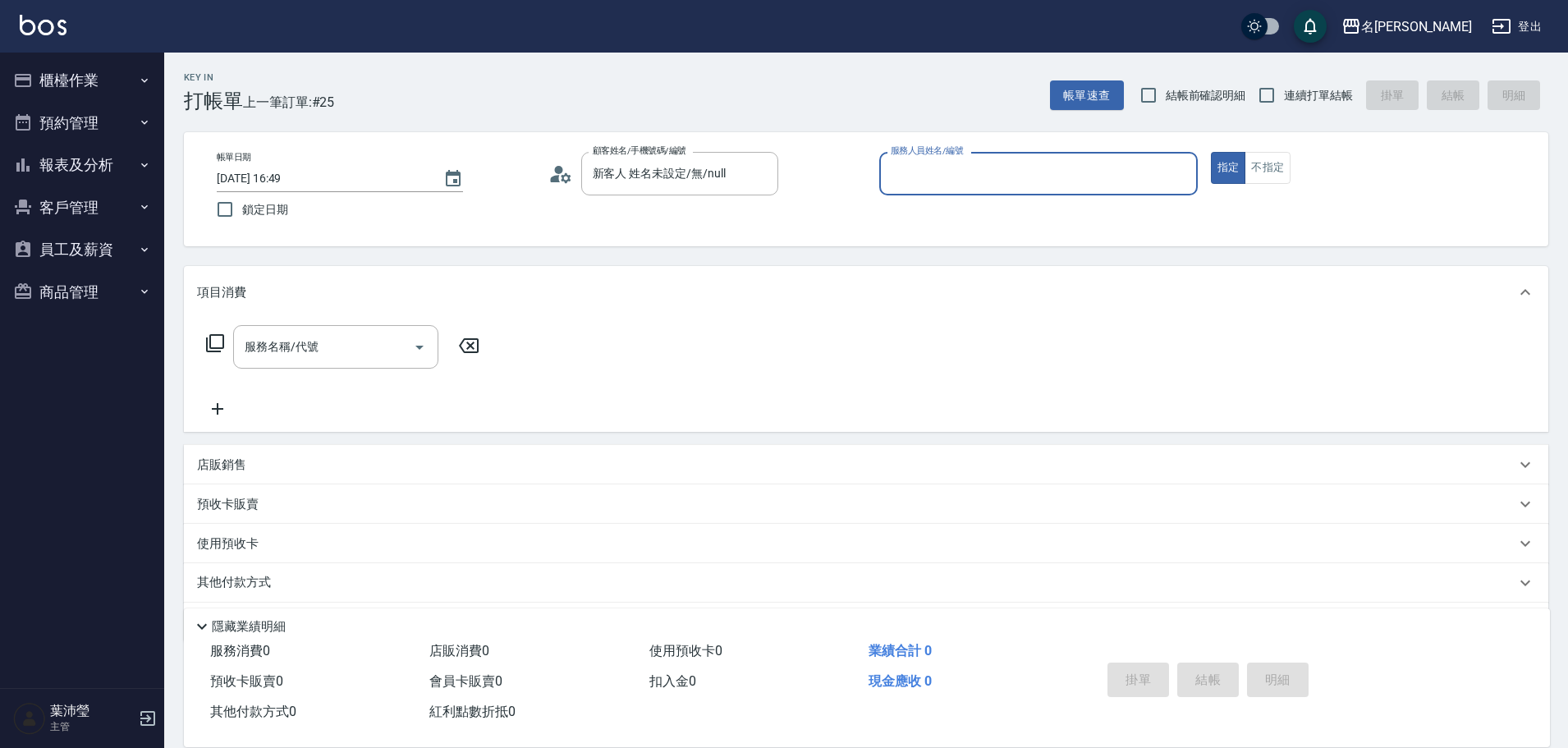
type input "新客人 姓名未設定/無/null"
click at [994, 161] on input "服務人員姓名/編號" at bounding box center [1037, 174] width 303 height 29
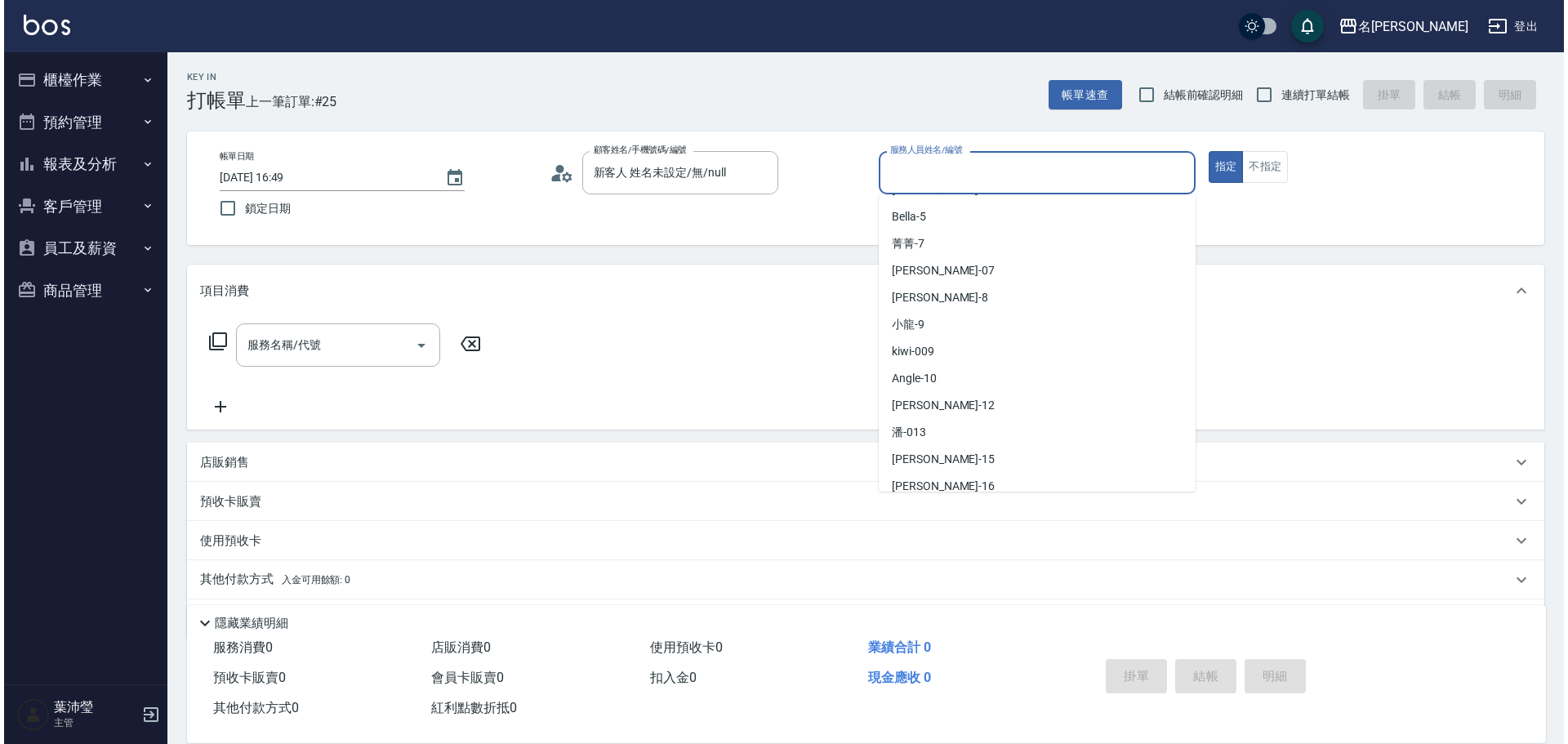
scroll to position [163, 0]
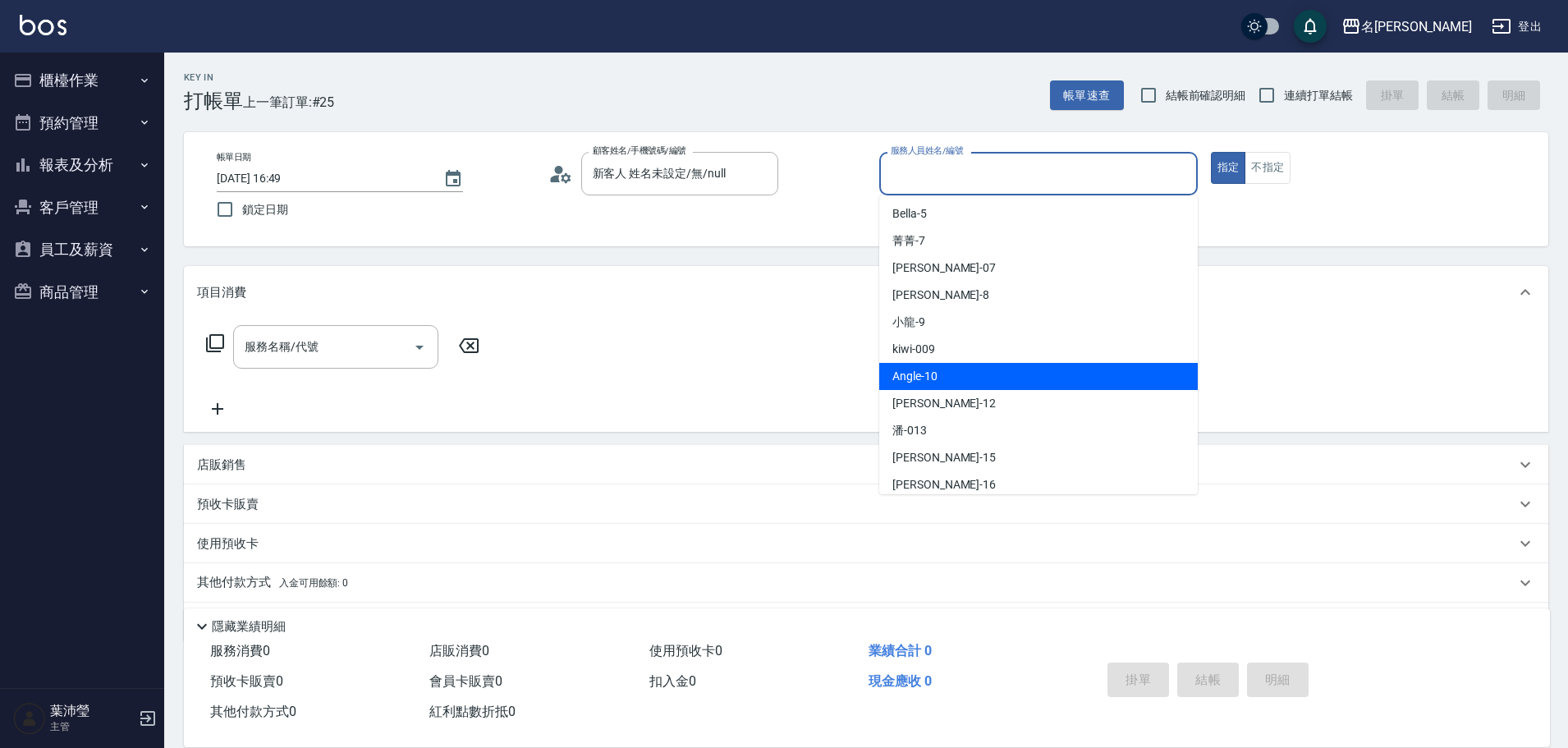
click at [937, 373] on div "Angle -10" at bounding box center [1038, 377] width 319 height 27
type input "Angle-10"
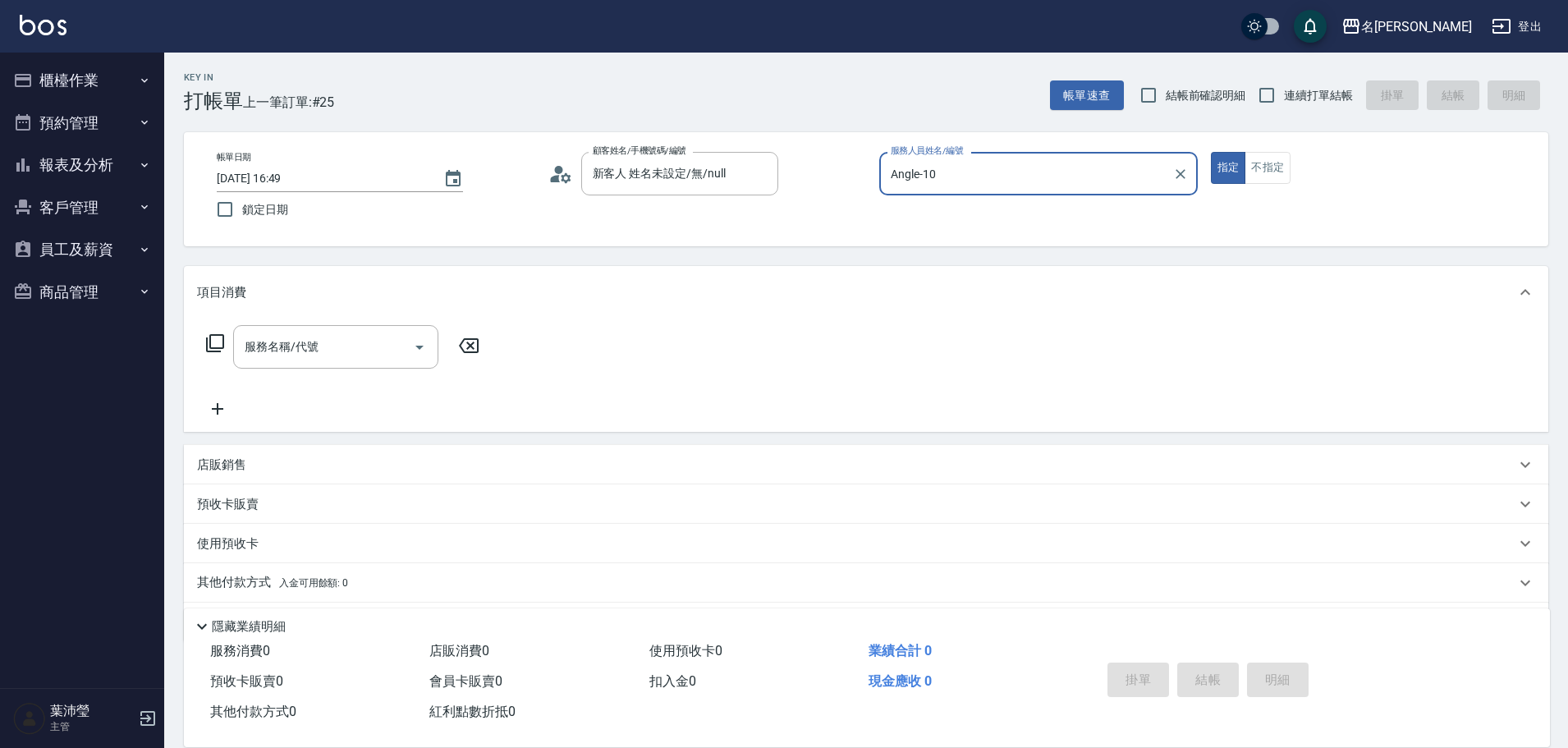
click at [214, 342] on icon at bounding box center [214, 343] width 20 height 20
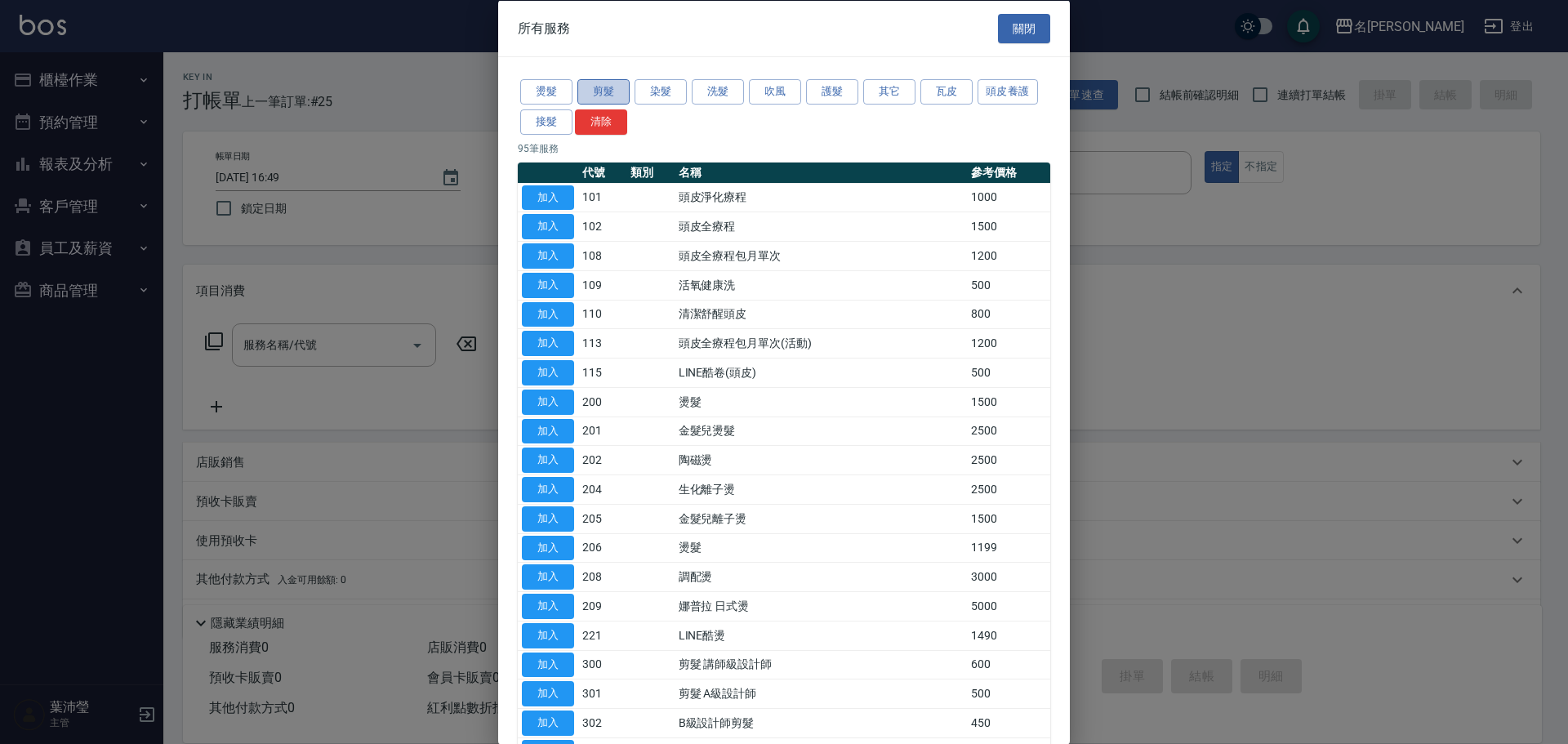
click at [599, 96] on button "剪髮" at bounding box center [603, 92] width 52 height 26
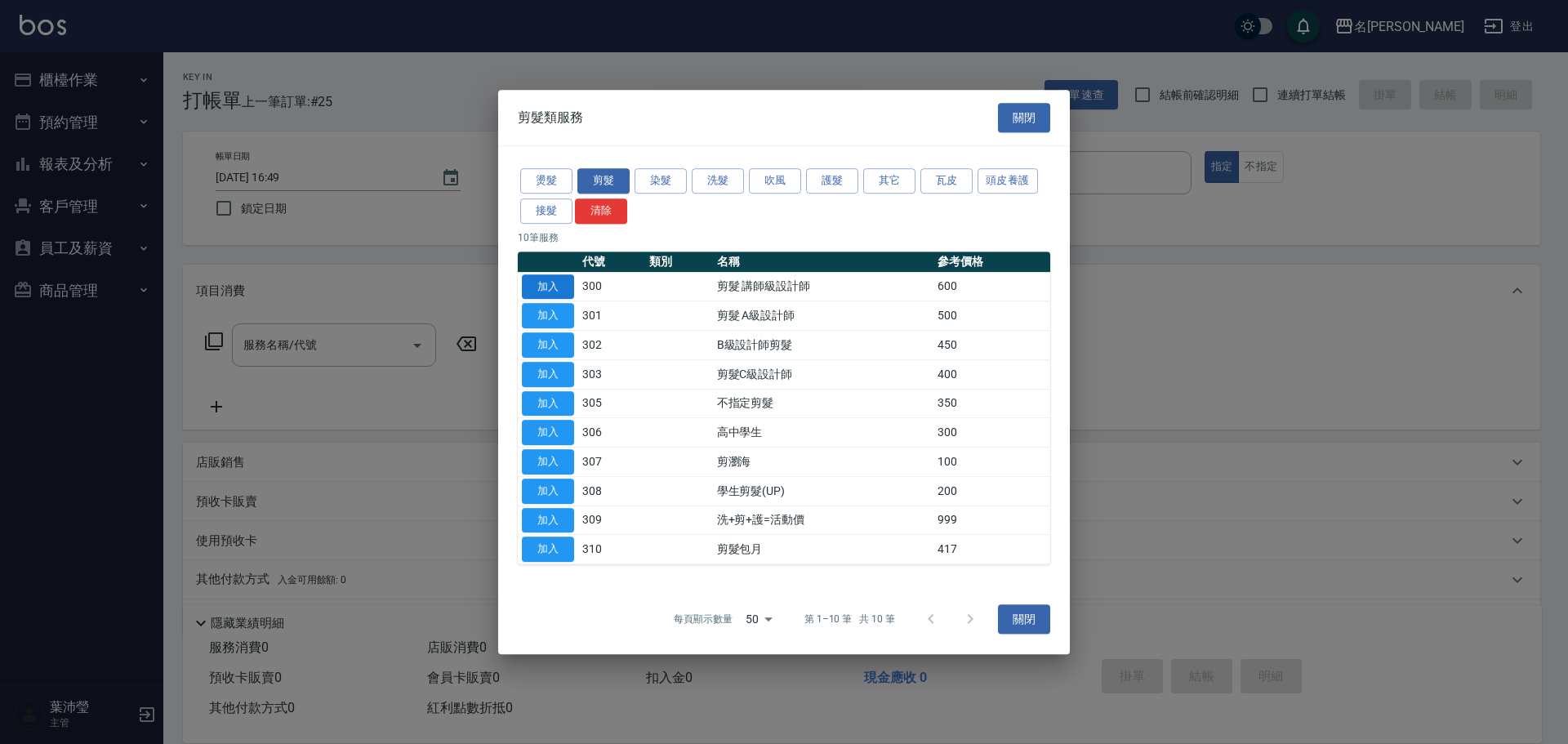
click at [540, 279] on button "加入" at bounding box center [548, 287] width 52 height 26
type input "剪髮 講師級設計師(300)"
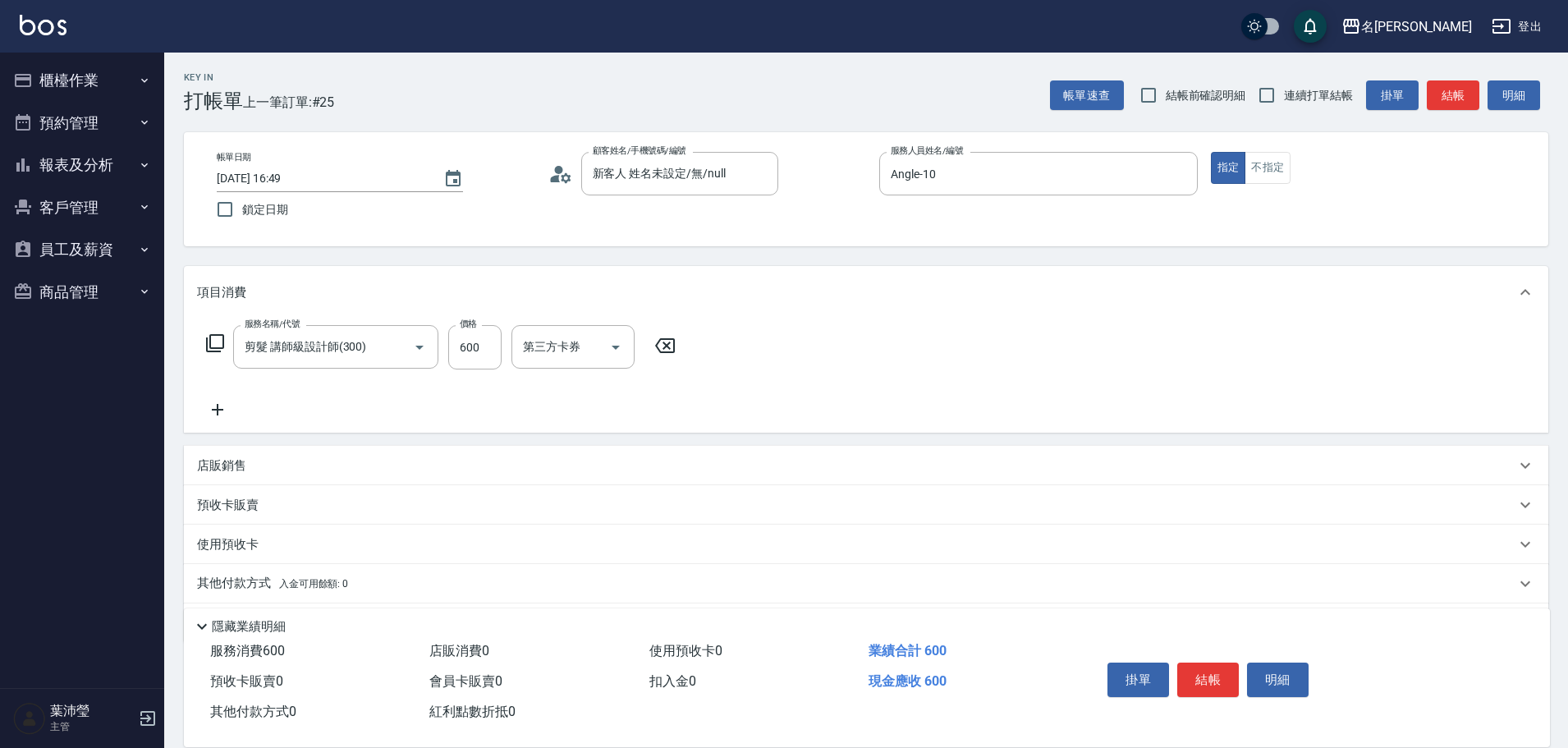
click at [238, 393] on div "服務名稱/代號 剪髮 講師級設計師(300) 服務名稱/代號 價格 600 價格 第三方卡券 第三方卡券" at bounding box center [441, 372] width 488 height 94
click at [211, 415] on icon at bounding box center [218, 409] width 41 height 20
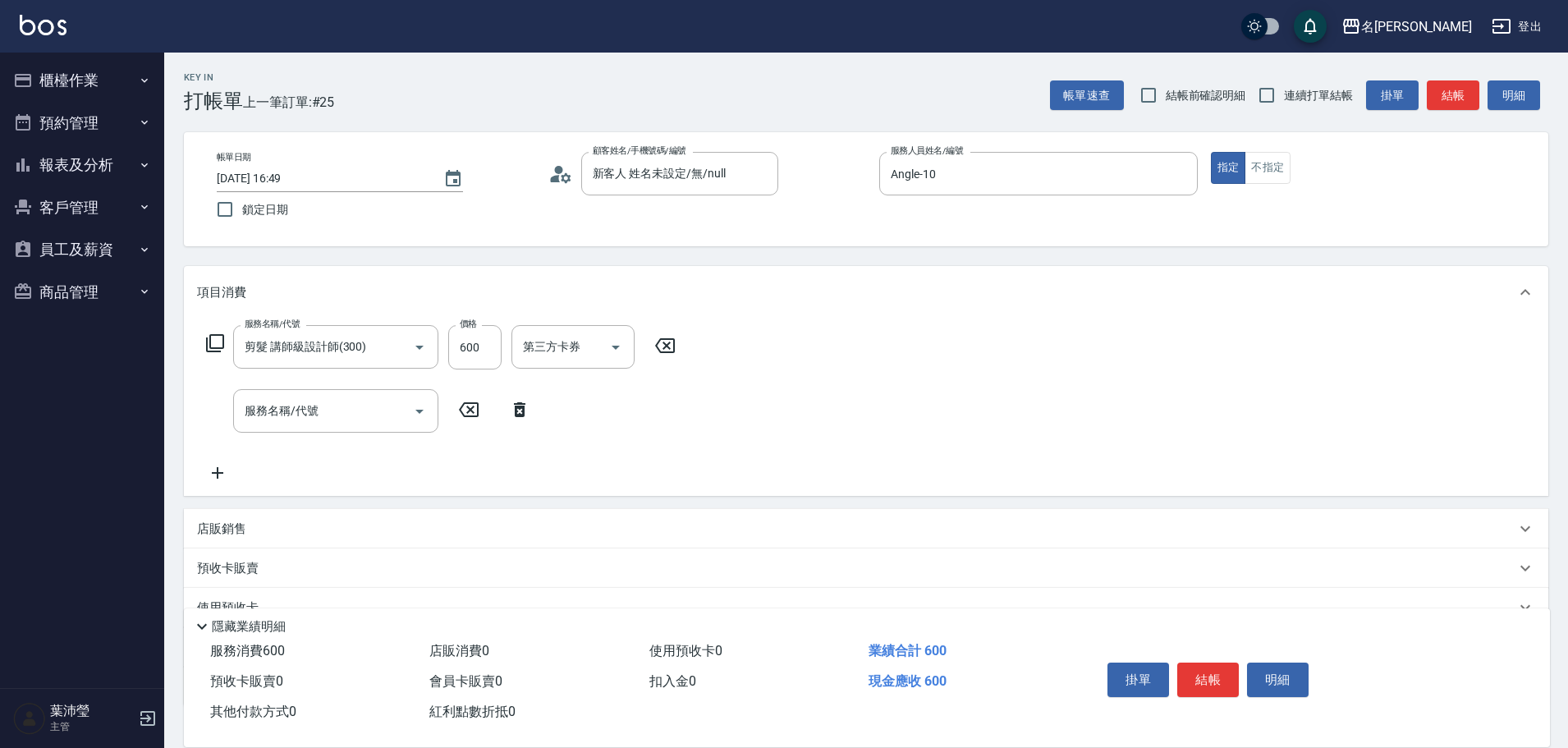
click at [214, 337] on icon at bounding box center [214, 343] width 20 height 20
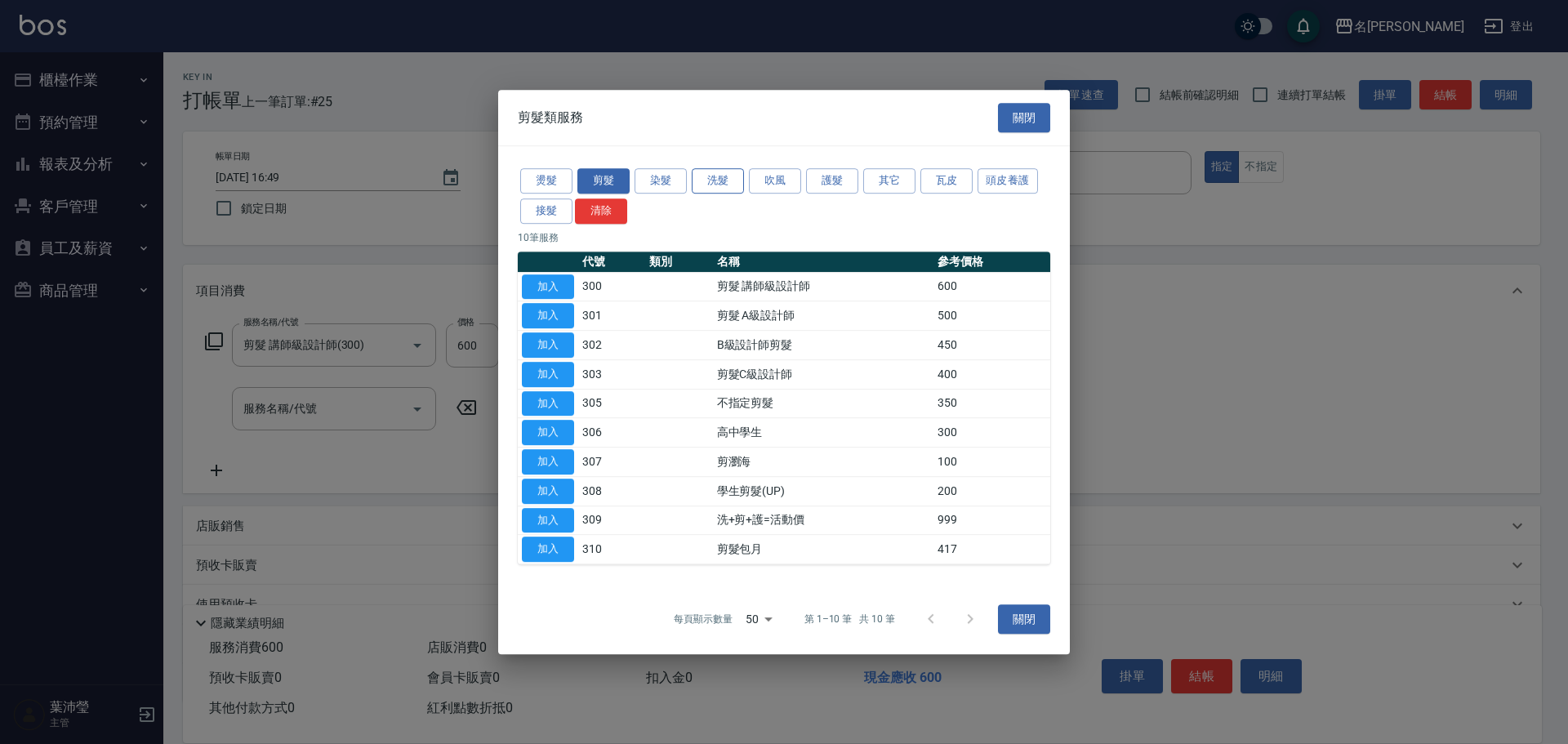
click at [711, 182] on button "洗髮" at bounding box center [718, 181] width 52 height 26
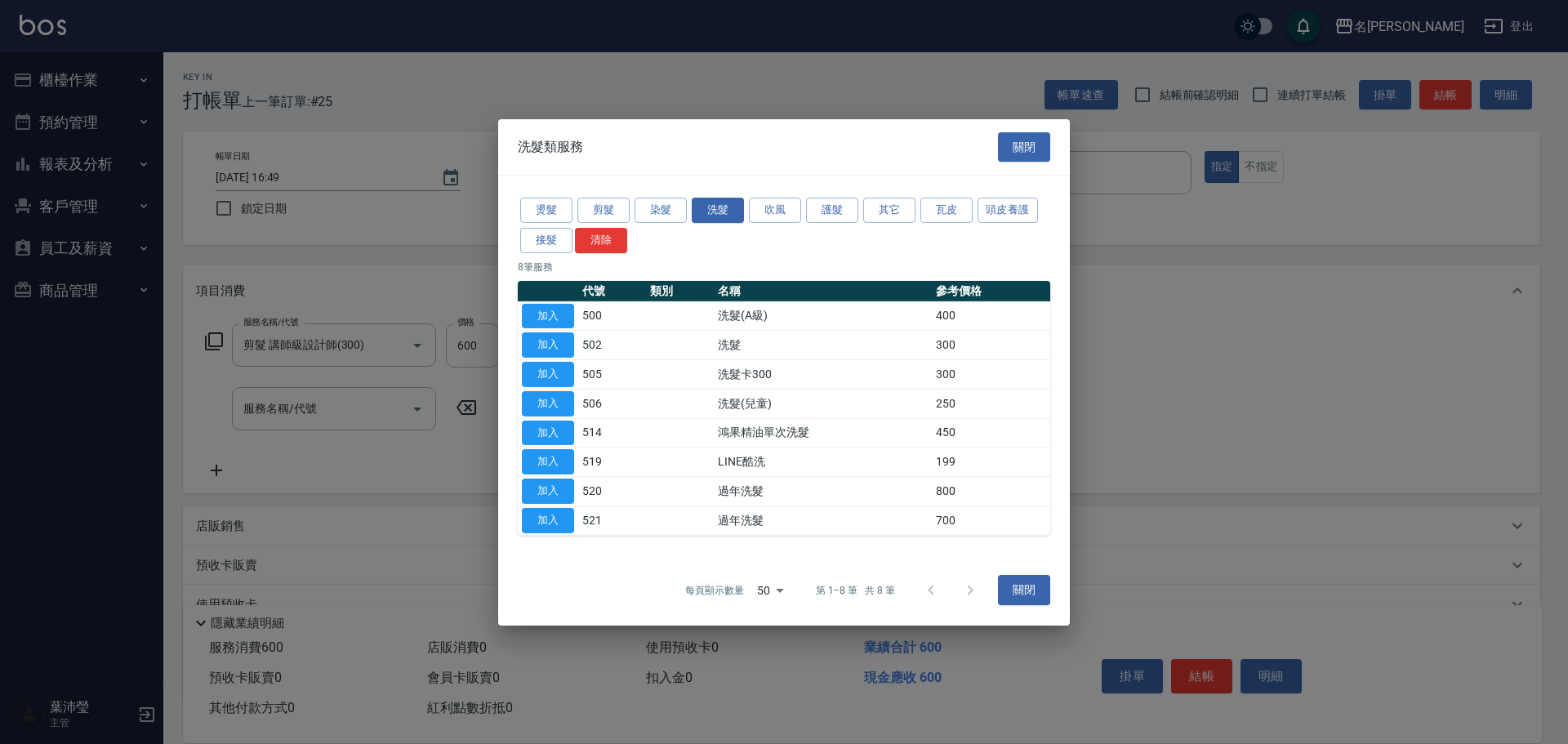
click at [497, 318] on div at bounding box center [784, 372] width 1568 height 744
click at [587, 302] on td "500" at bounding box center [612, 315] width 68 height 30
click at [569, 313] on button "加入" at bounding box center [548, 315] width 52 height 26
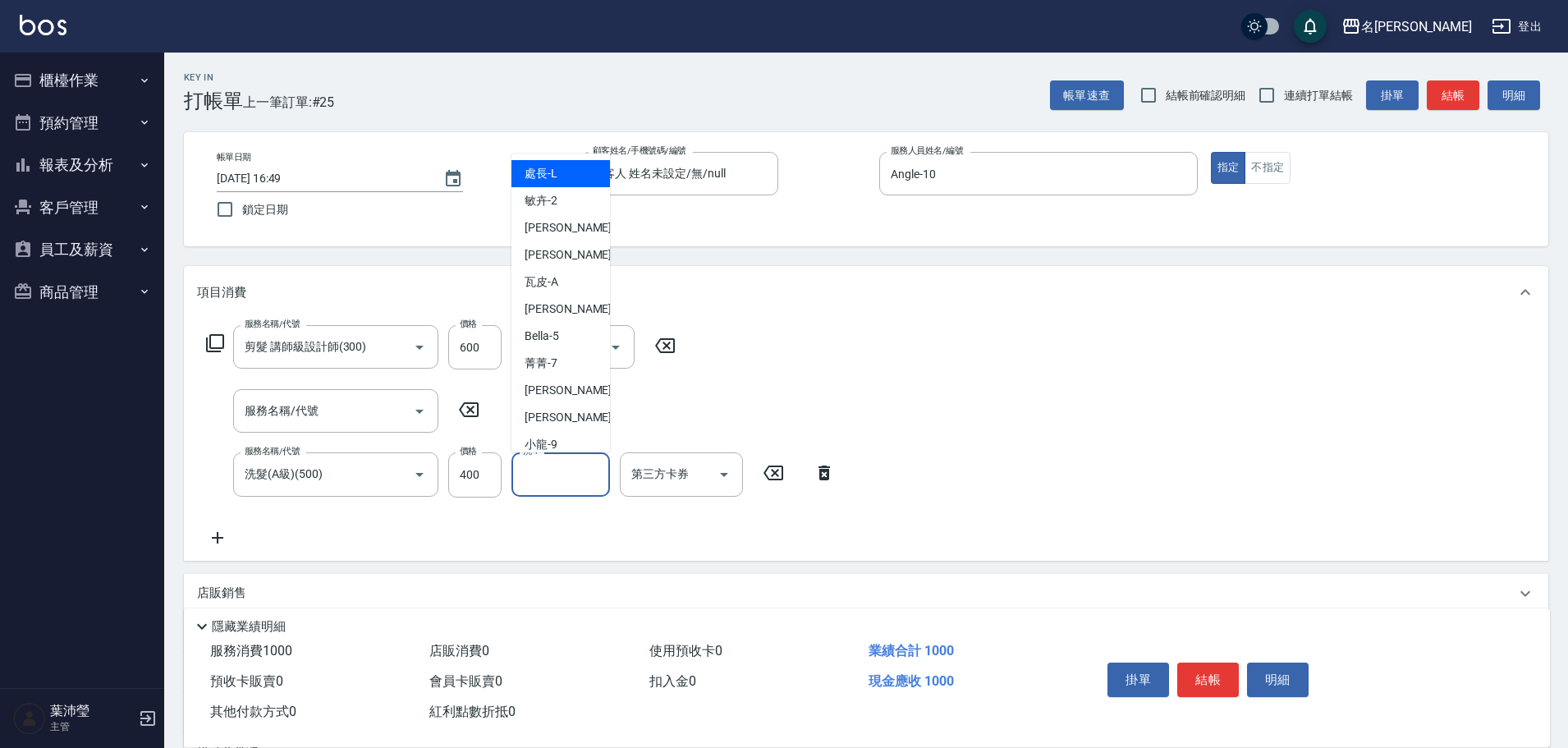
click at [537, 478] on input "洗-1" at bounding box center [561, 474] width 84 height 29
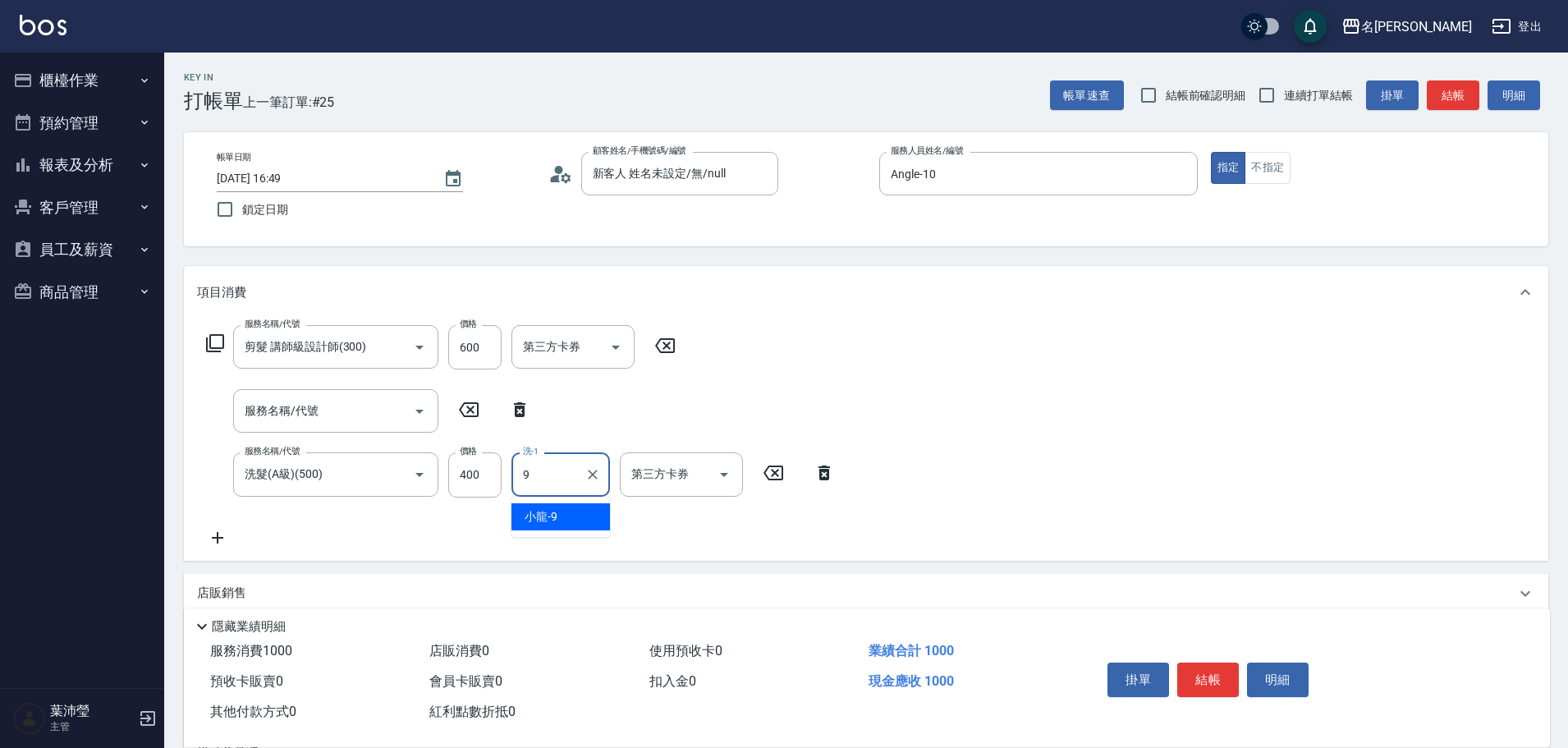
type input "小龍-9"
click at [524, 406] on icon at bounding box center [519, 409] width 11 height 15
type input "洗髮(A級)(500)"
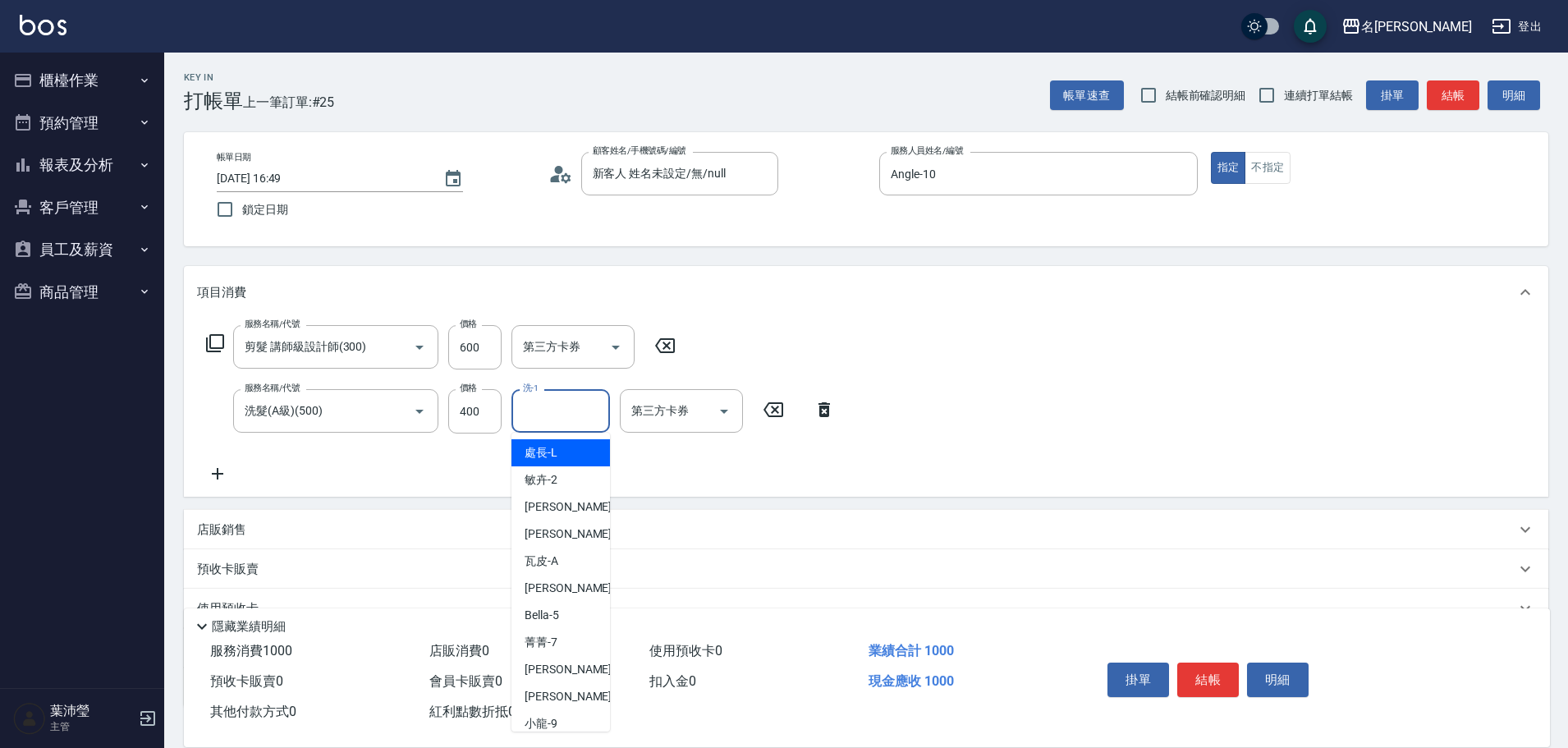
click at [537, 418] on input "洗-1" at bounding box center [561, 411] width 84 height 29
type input "小龍-9"
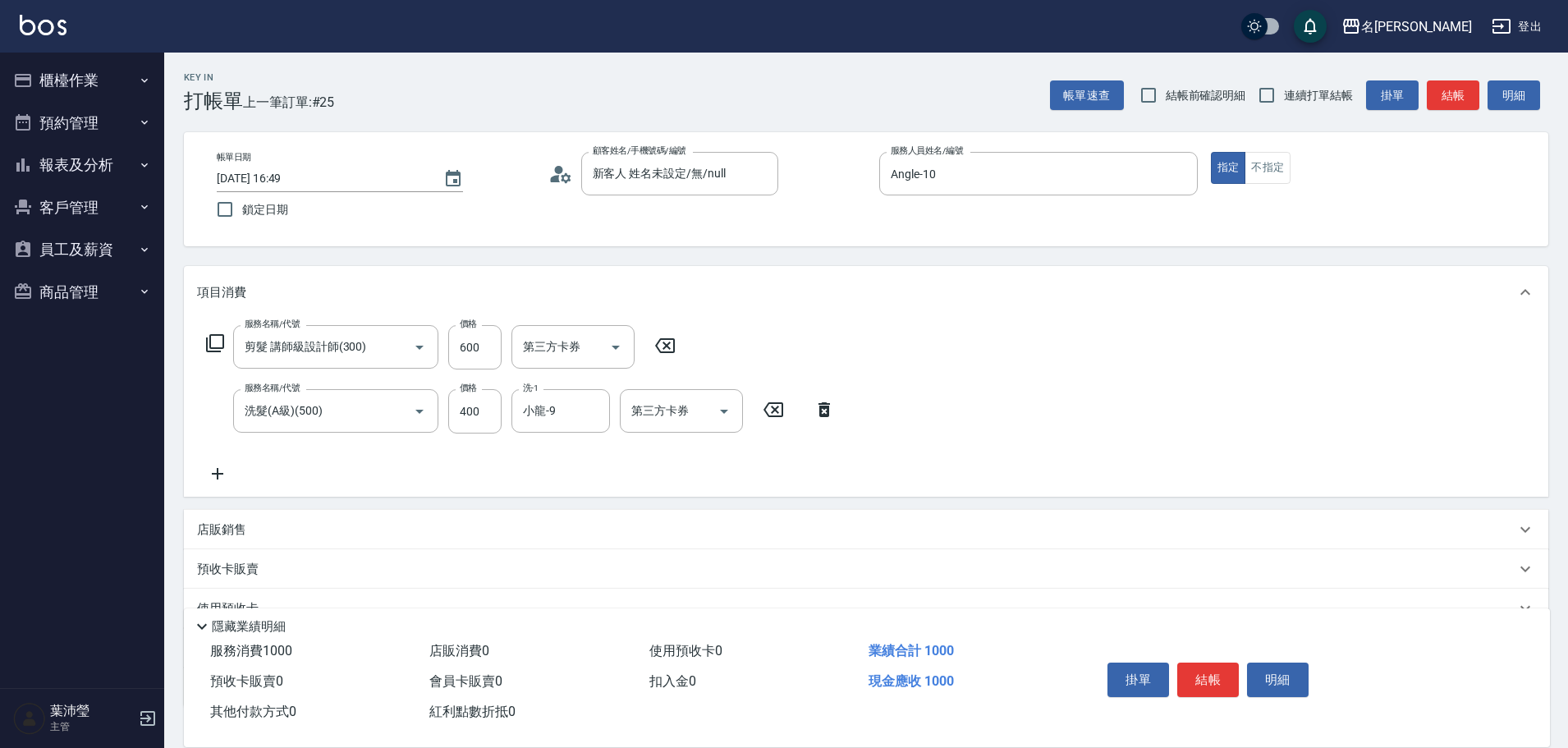
click at [214, 477] on icon at bounding box center [218, 474] width 41 height 20
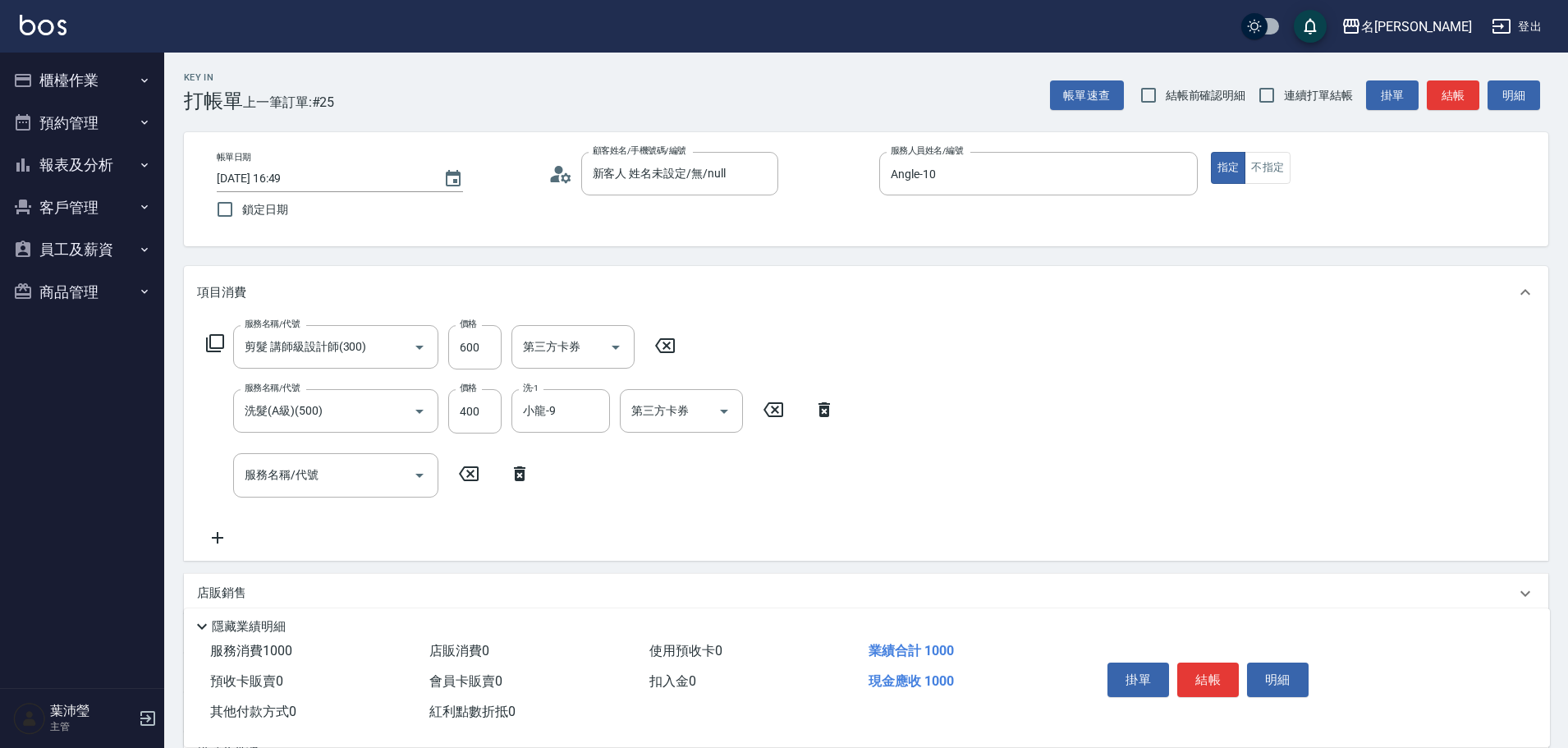
click at [216, 343] on icon at bounding box center [214, 343] width 20 height 20
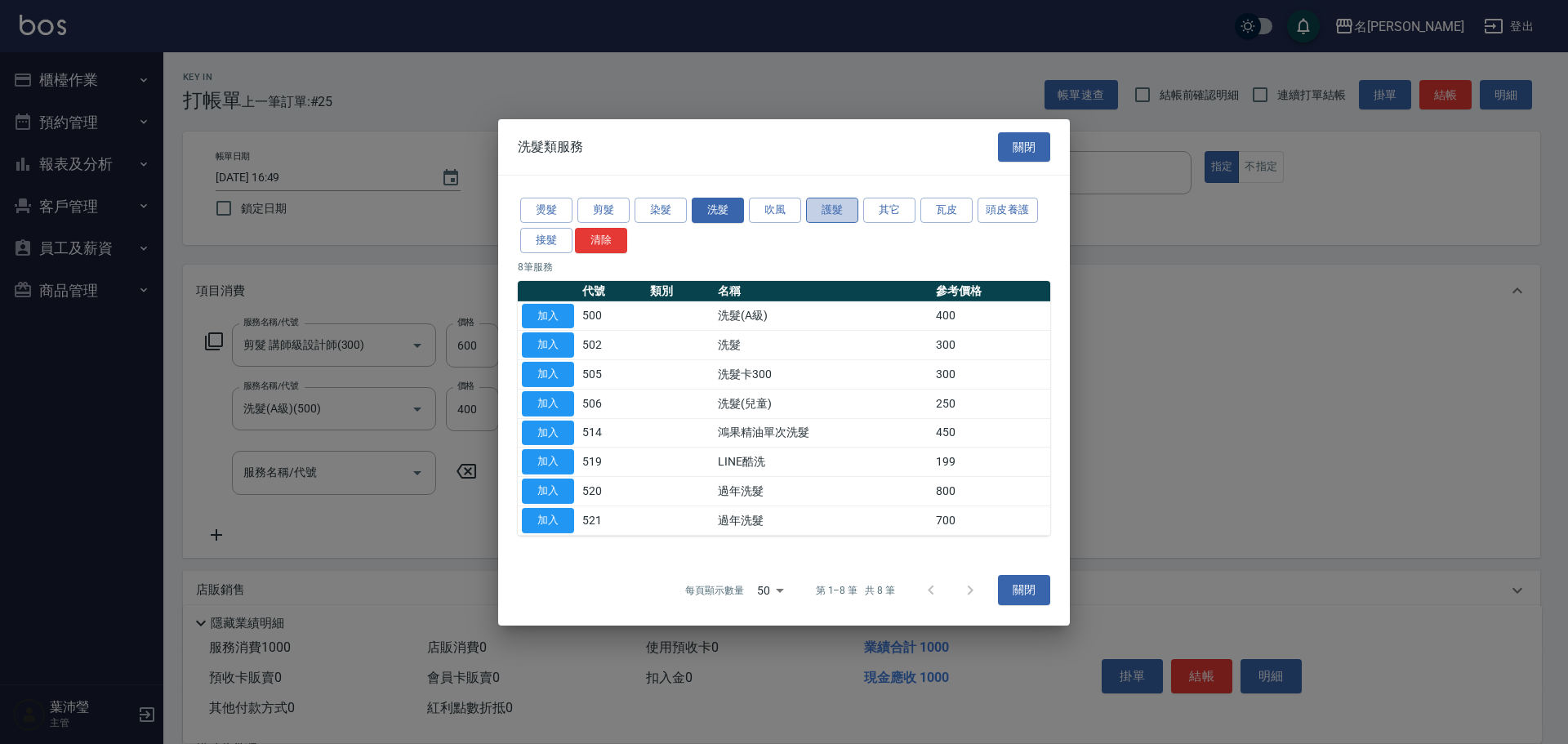
click at [842, 210] on button "護髮" at bounding box center [832, 210] width 52 height 26
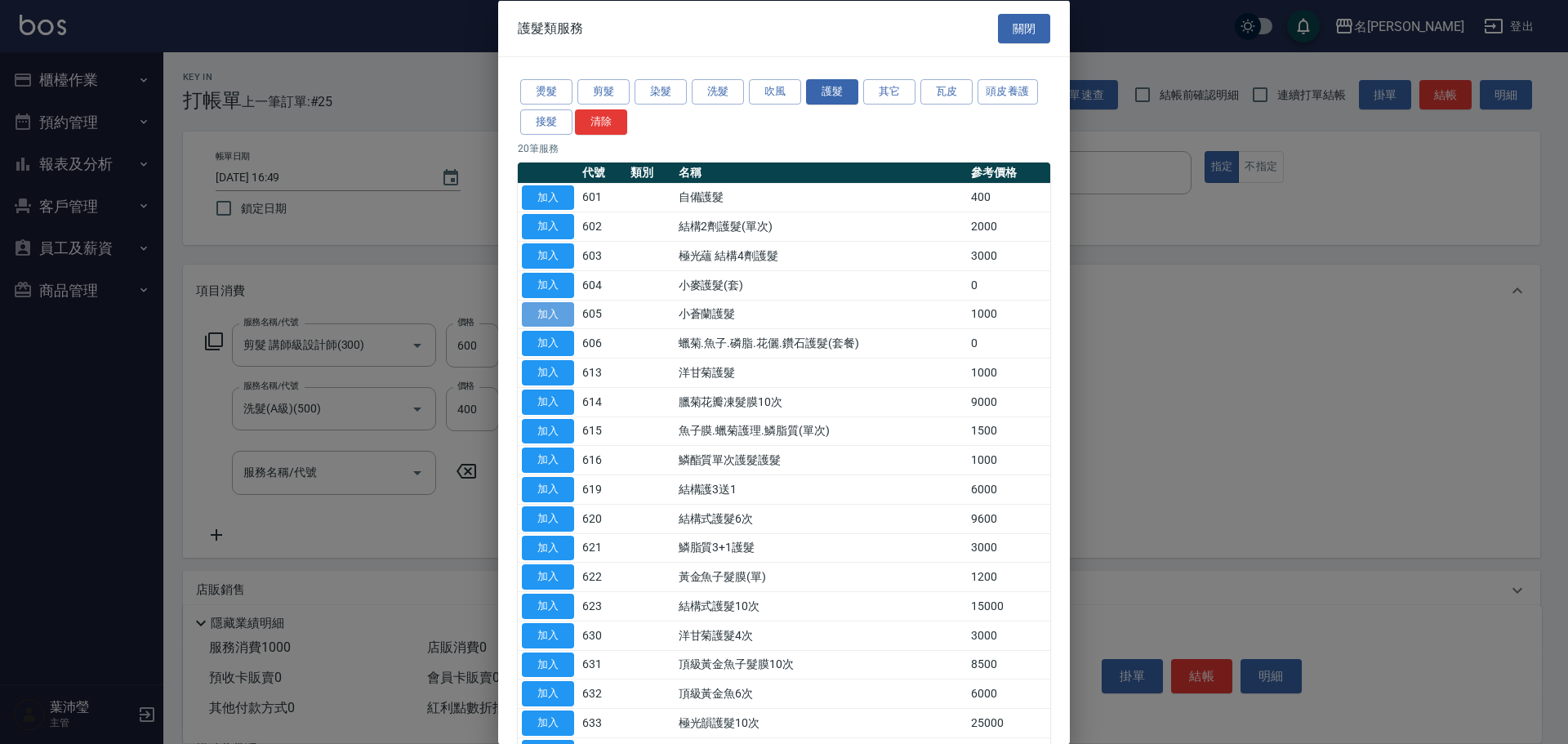
click at [552, 312] on button "加入" at bounding box center [548, 314] width 52 height 26
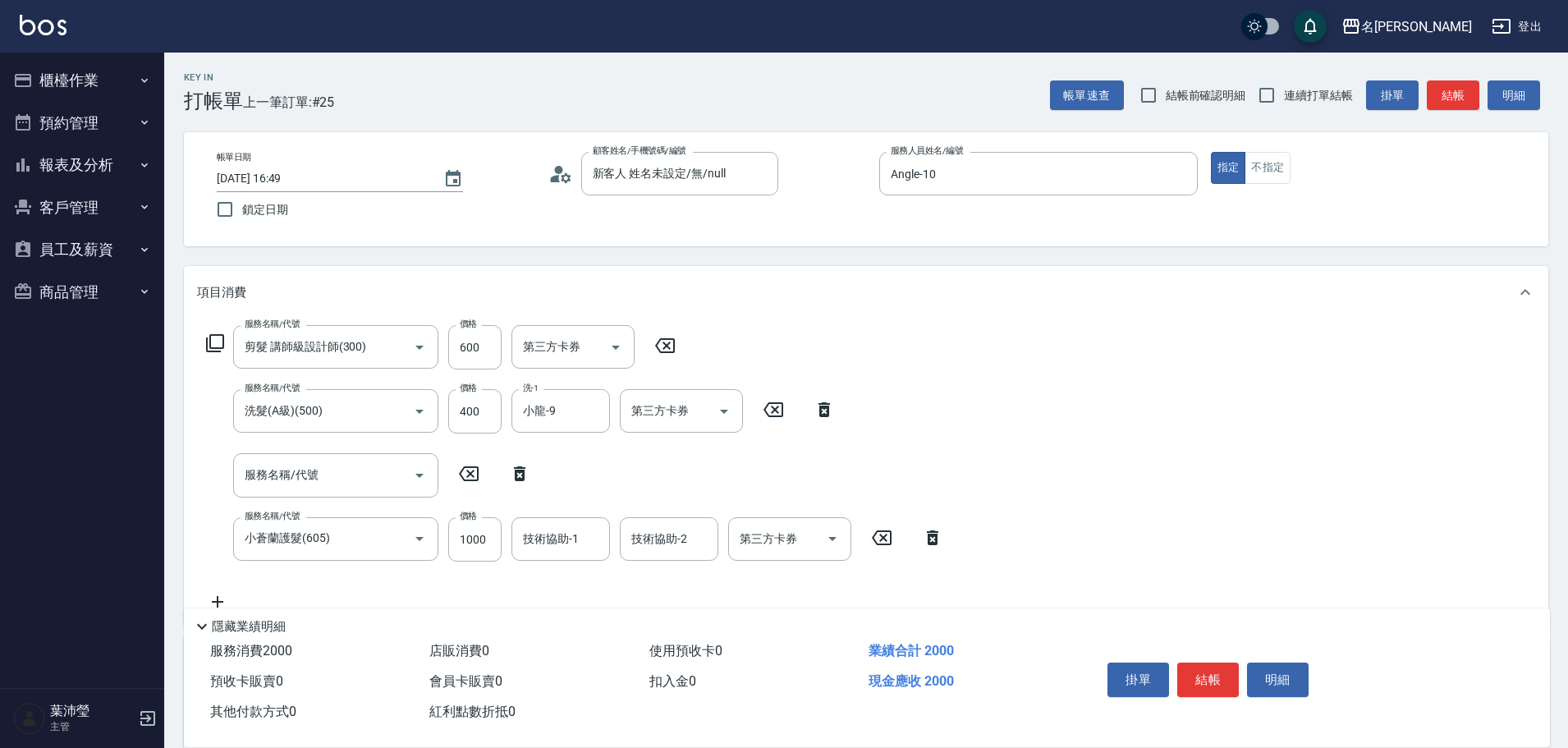
click at [525, 474] on icon at bounding box center [519, 474] width 11 height 15
type input "小蒼蘭護髮(605)"
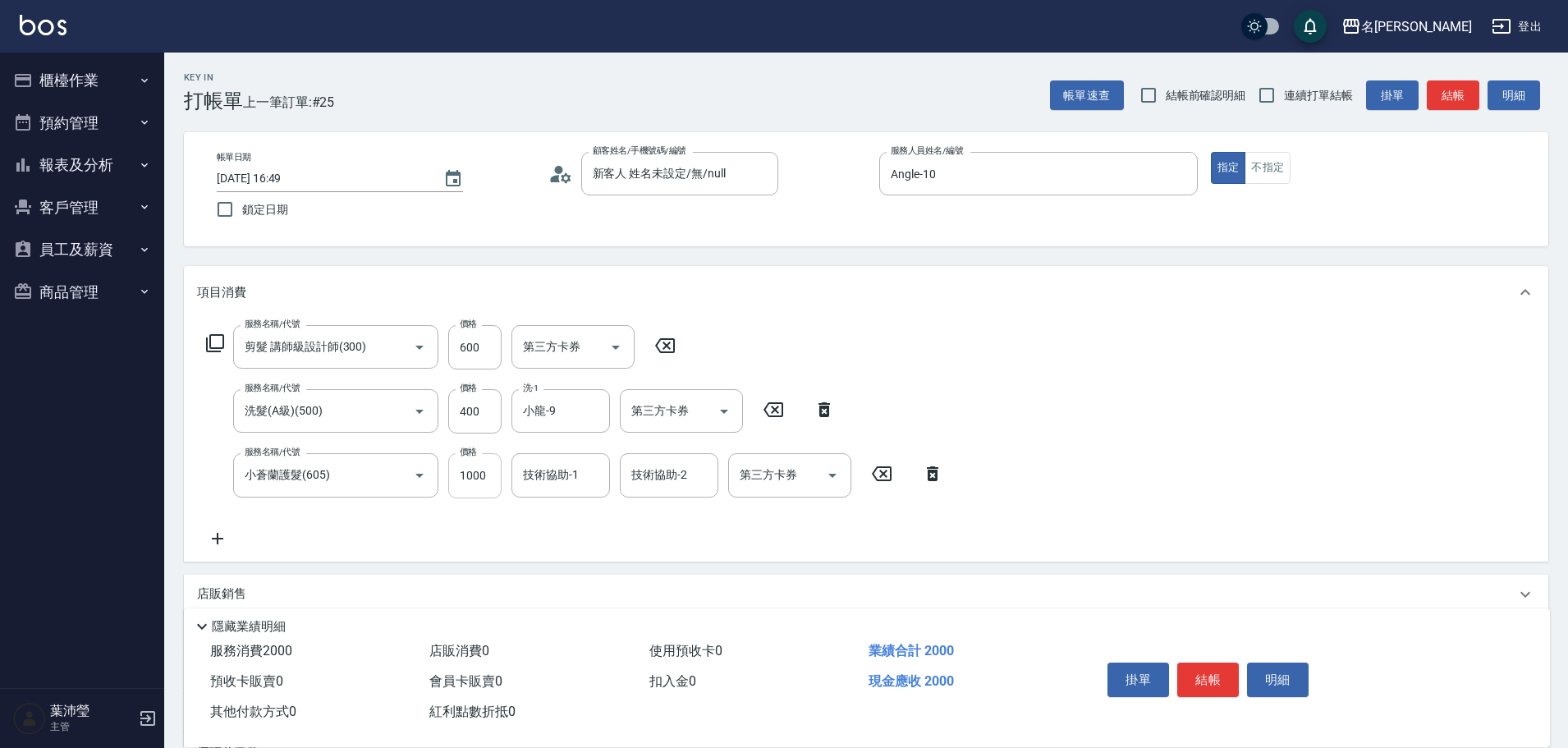
click at [481, 492] on input "1000" at bounding box center [474, 475] width 53 height 44
type input "800"
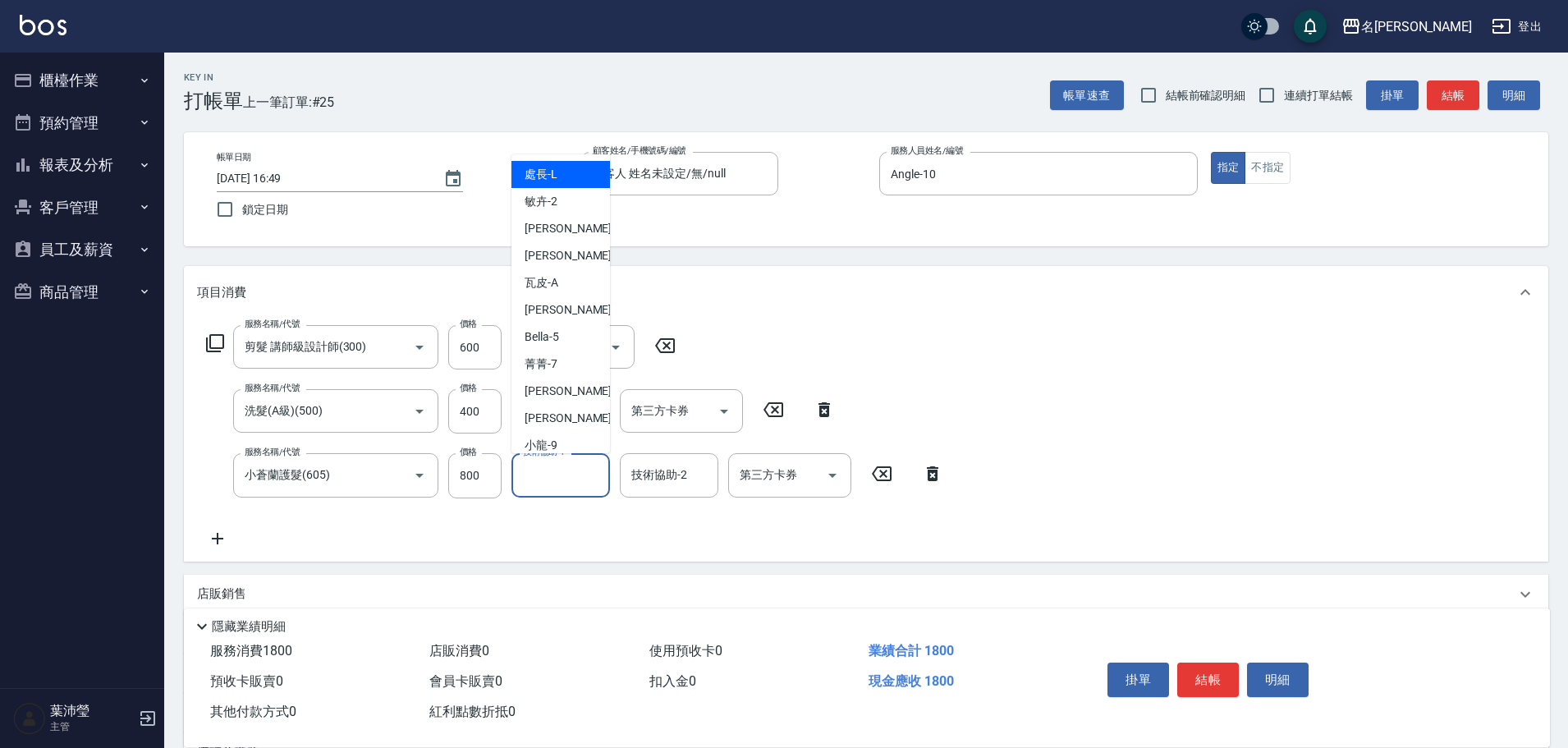
click at [592, 484] on input "技術協助-1" at bounding box center [561, 475] width 84 height 29
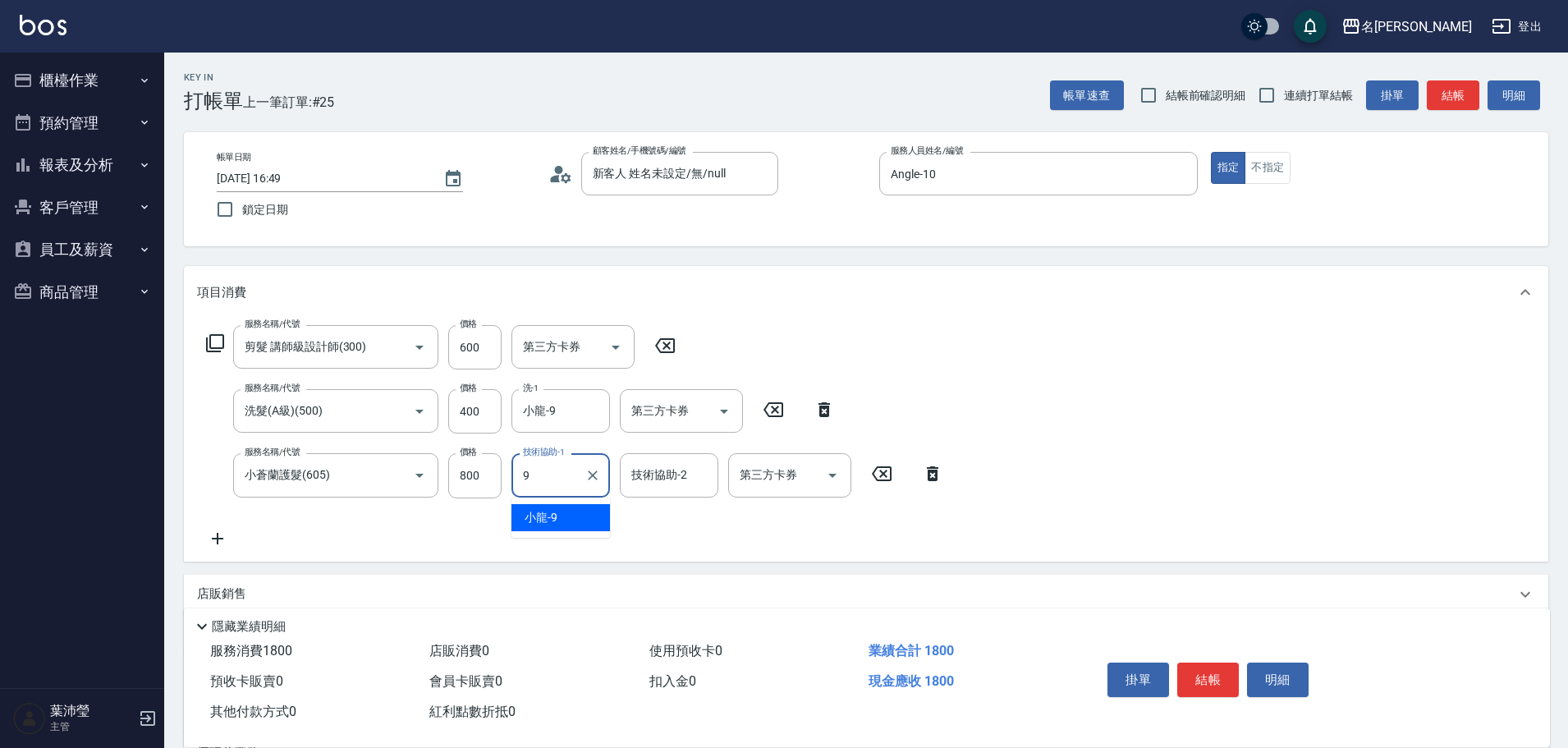
type input "小龍-9"
click at [1220, 688] on button "結帳" at bounding box center [1207, 680] width 62 height 34
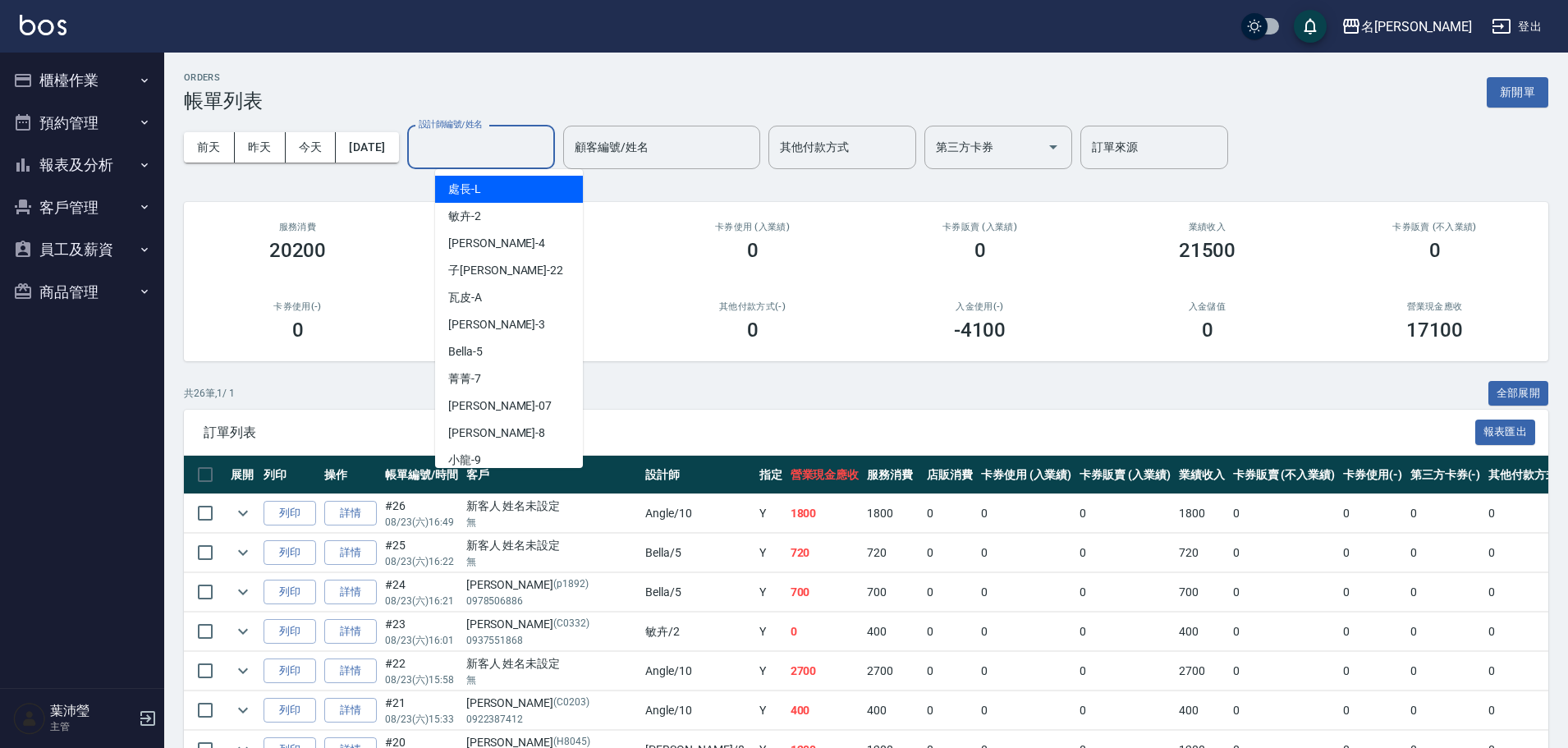
click at [478, 147] on input "設計師編號/姓名" at bounding box center [481, 148] width 133 height 29
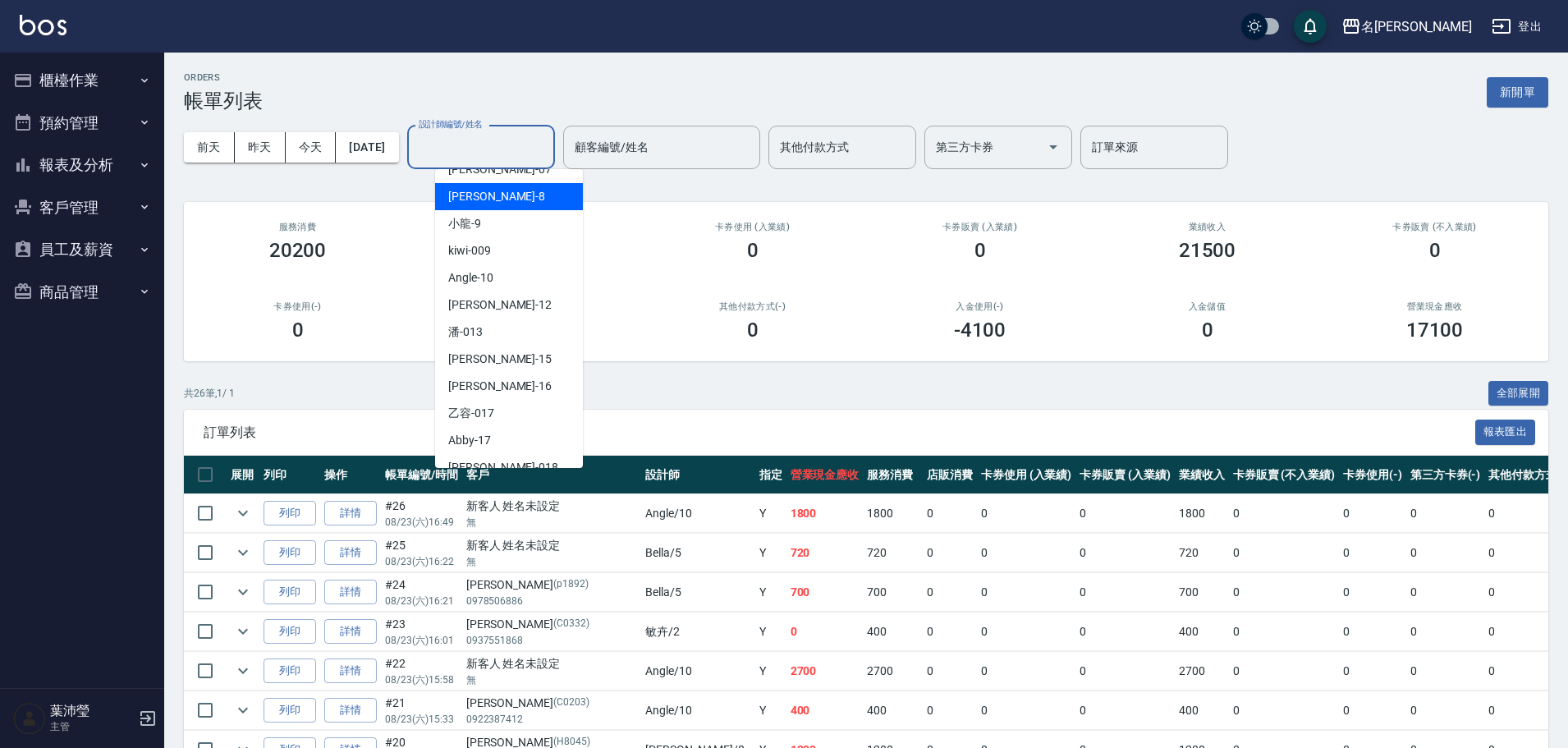
scroll to position [246, 0]
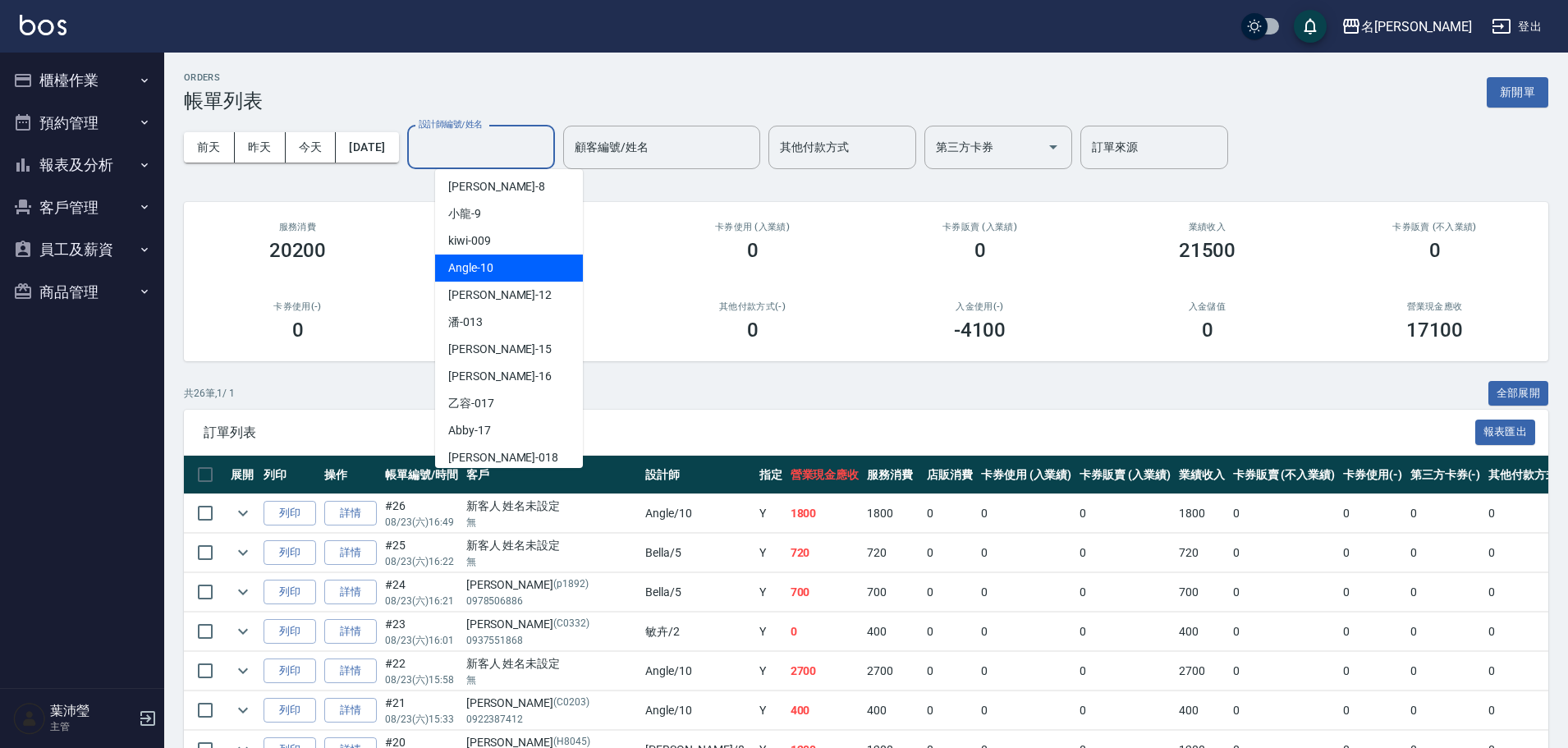
click at [464, 266] on span "Angle -10" at bounding box center [470, 268] width 45 height 17
type input "Angle-10"
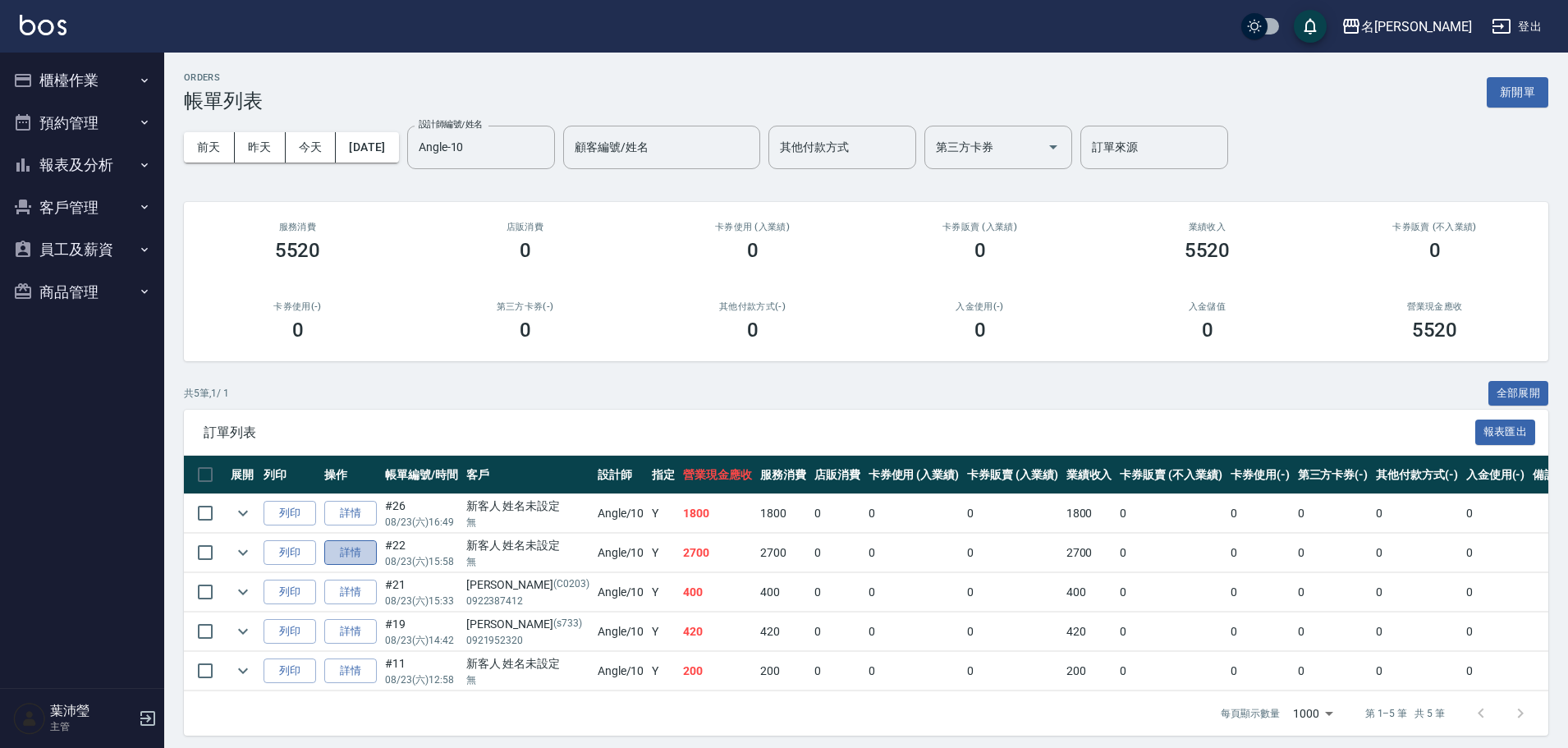
click at [339, 554] on link "詳情" at bounding box center [349, 553] width 52 height 26
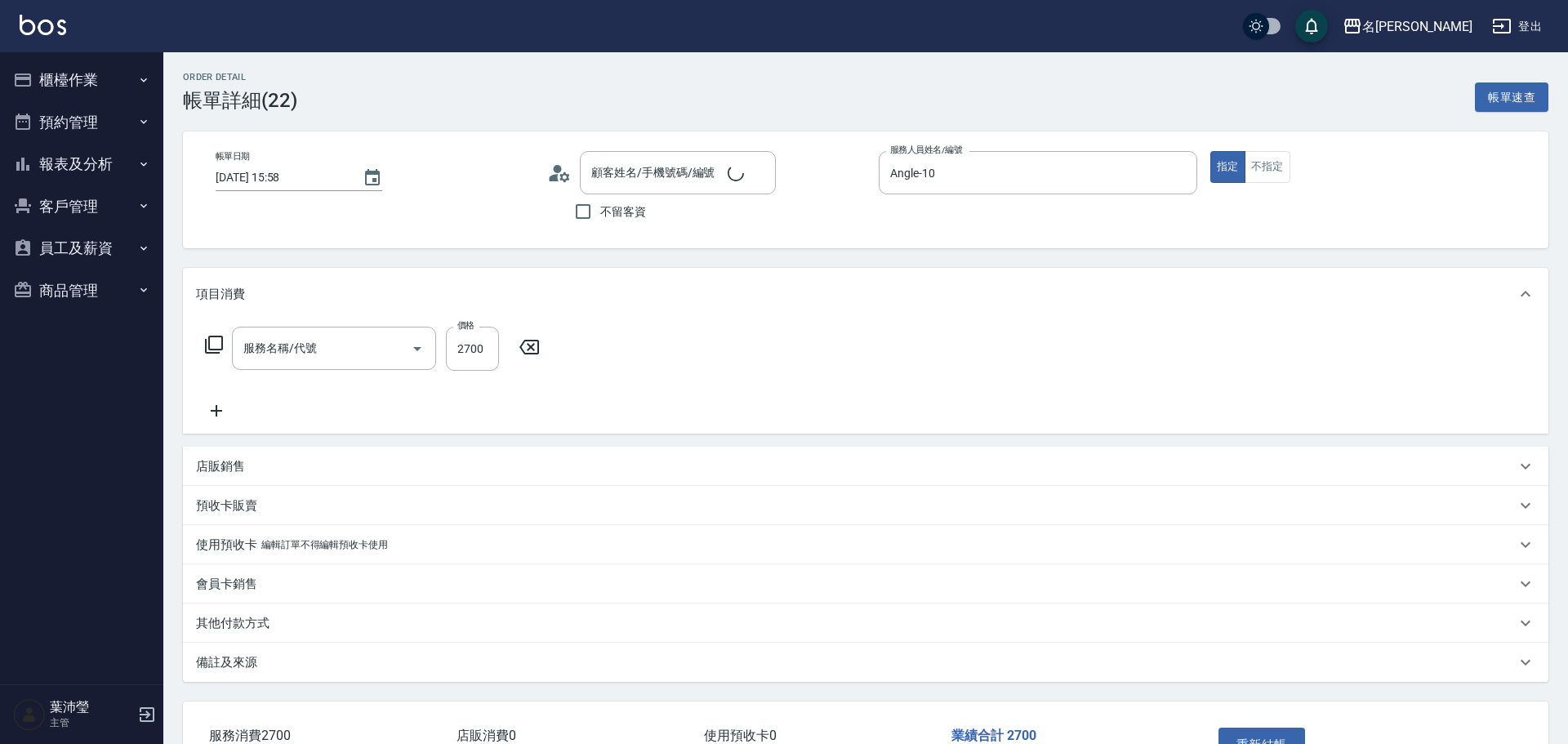
type input "[DATE] 15:58"
type input "Angle-10"
type input "新客人 姓名未設定/無/null"
type input "染髮(400)"
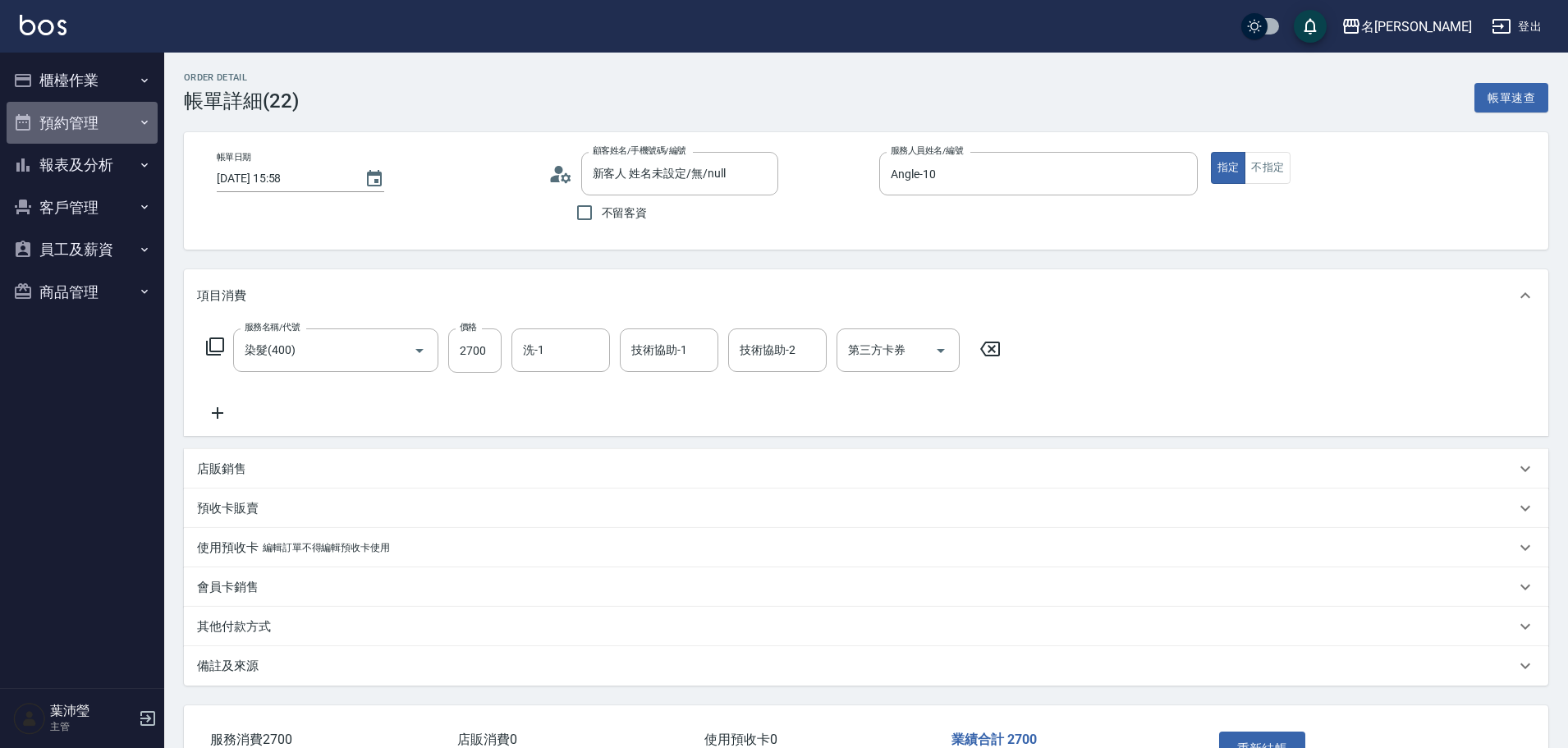
click at [59, 119] on button "預約管理" at bounding box center [82, 123] width 151 height 43
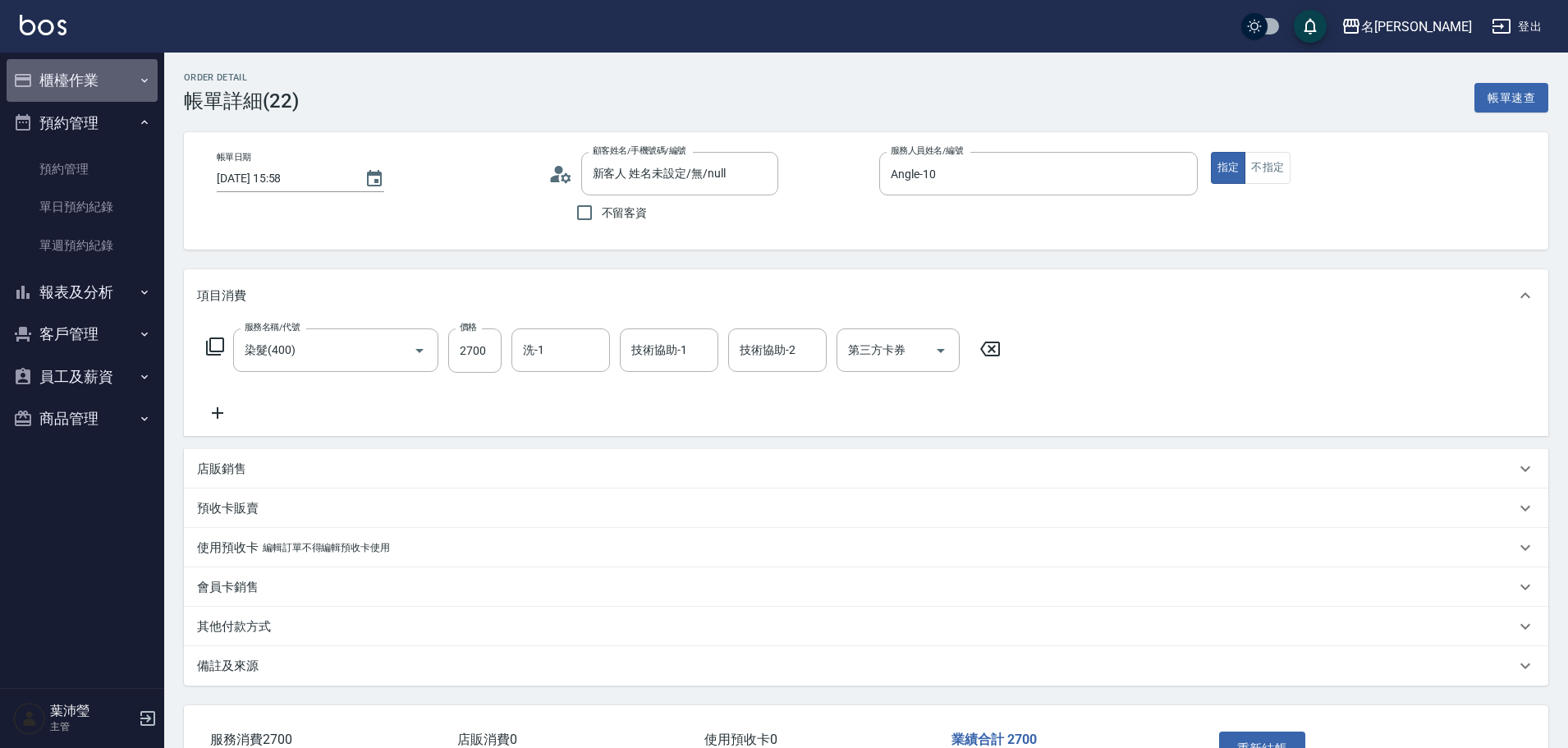
click at [56, 79] on button "櫃檯作業" at bounding box center [82, 80] width 151 height 43
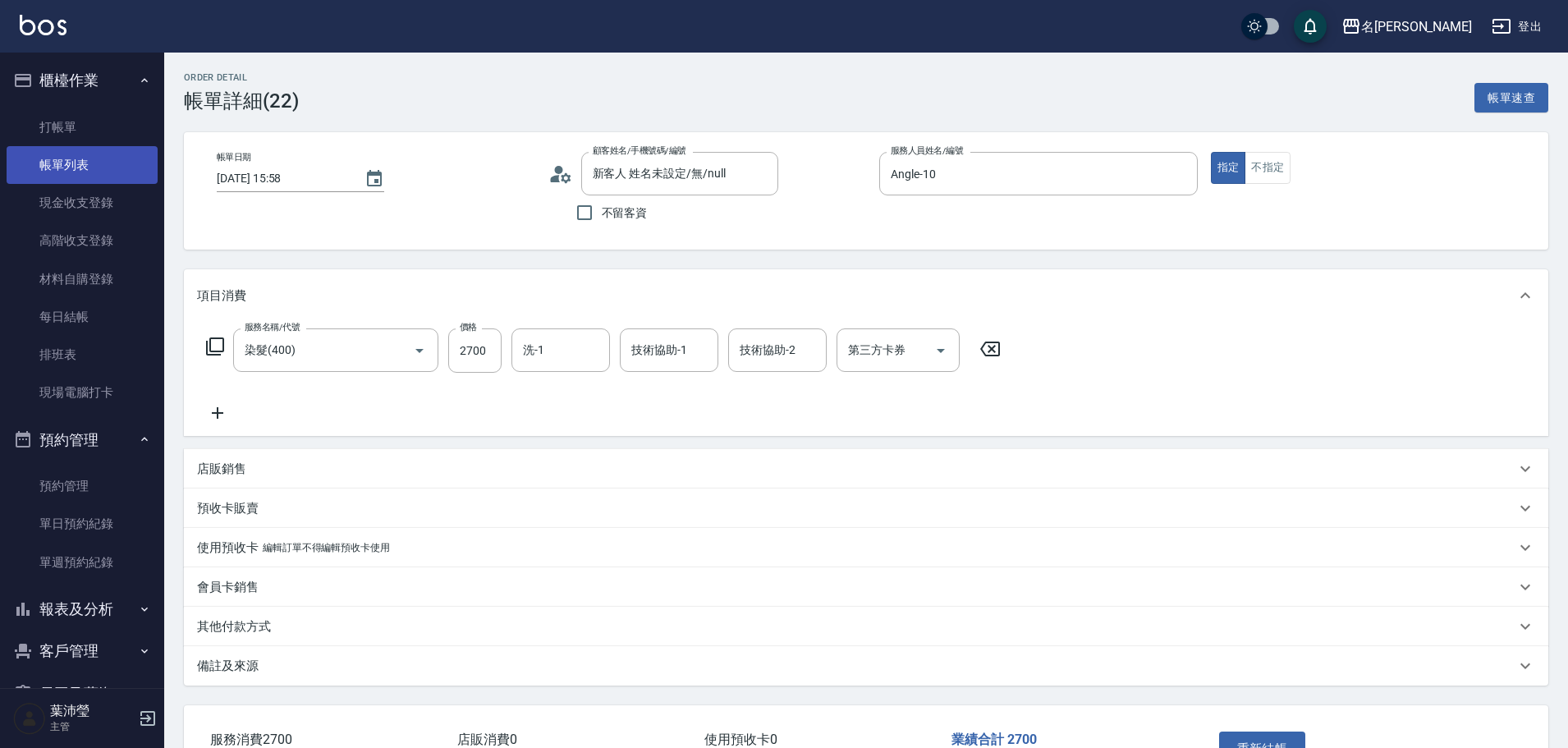
click at [82, 163] on link "帳單列表" at bounding box center [82, 165] width 151 height 38
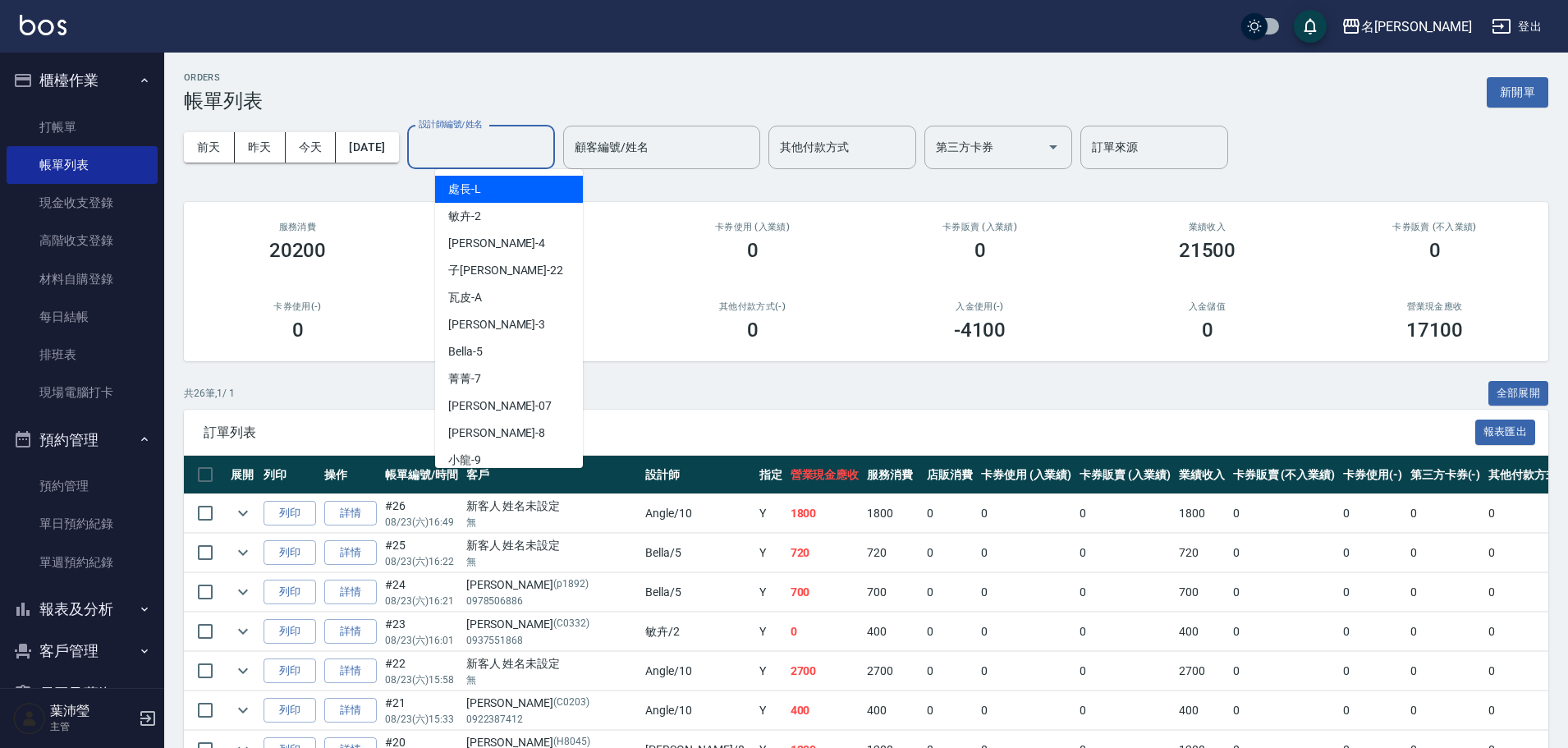
click at [505, 144] on input "設計師編號/姓名" at bounding box center [481, 148] width 133 height 29
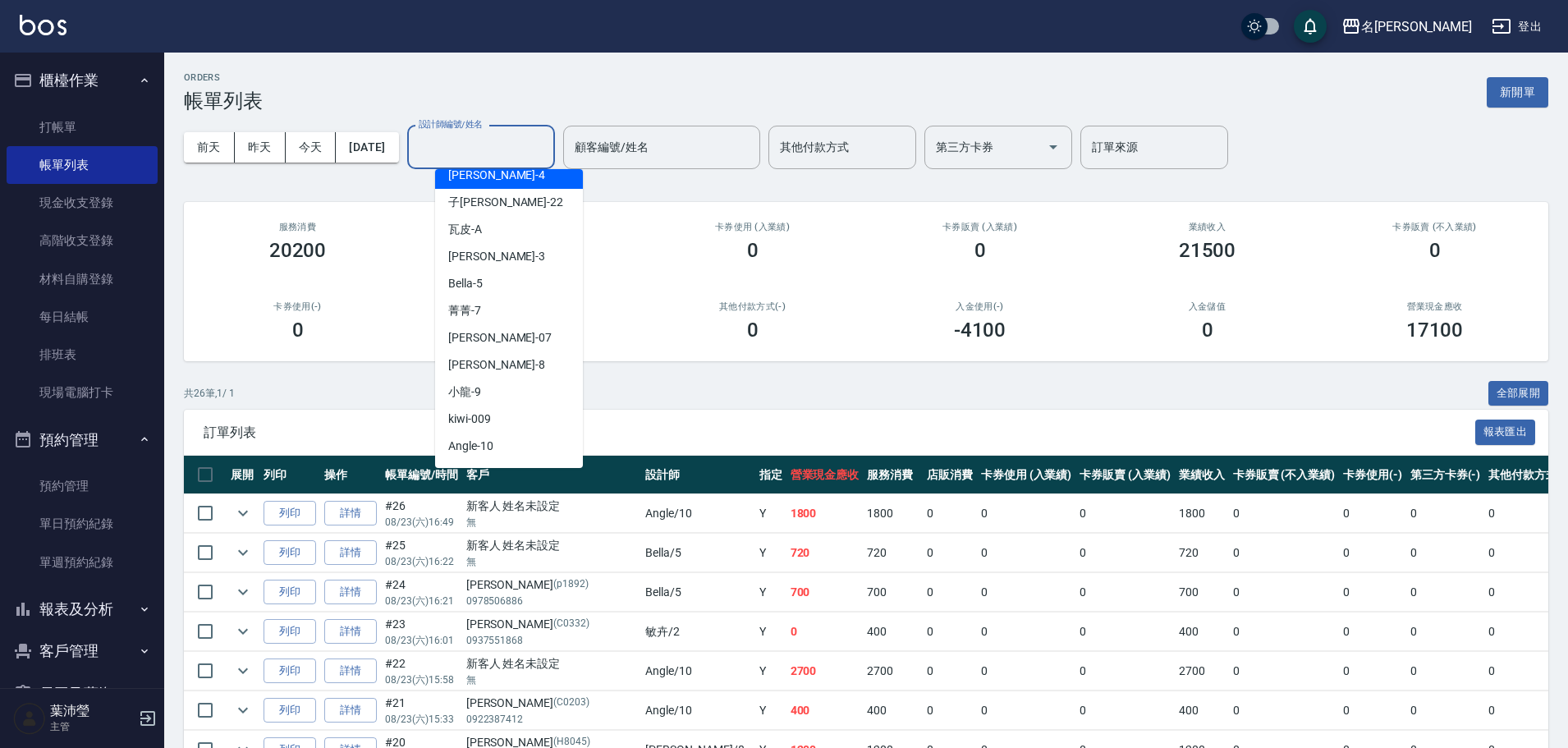
scroll to position [164, 0]
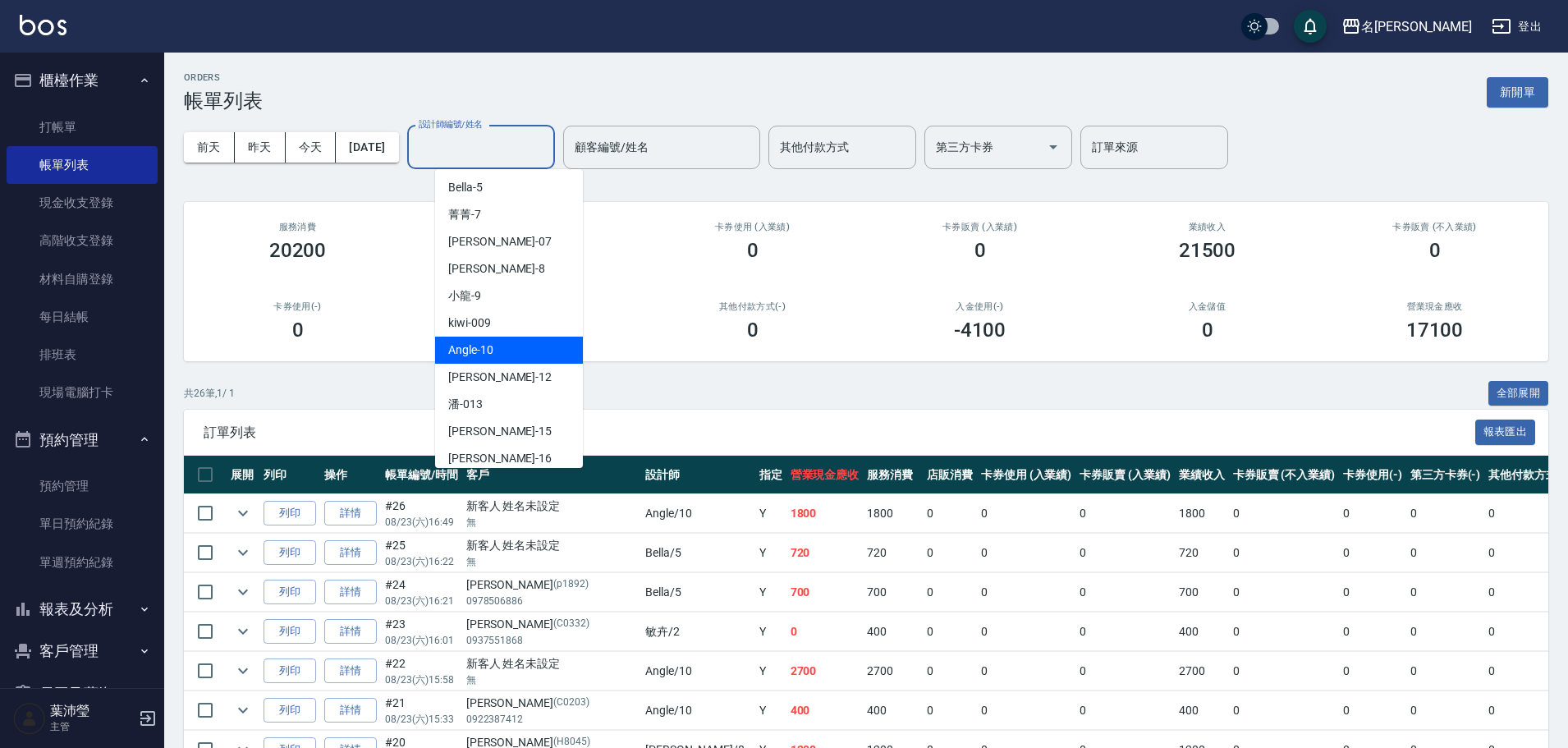
click at [494, 343] on div "Angle -10" at bounding box center [508, 350] width 148 height 27
type input "Angle-10"
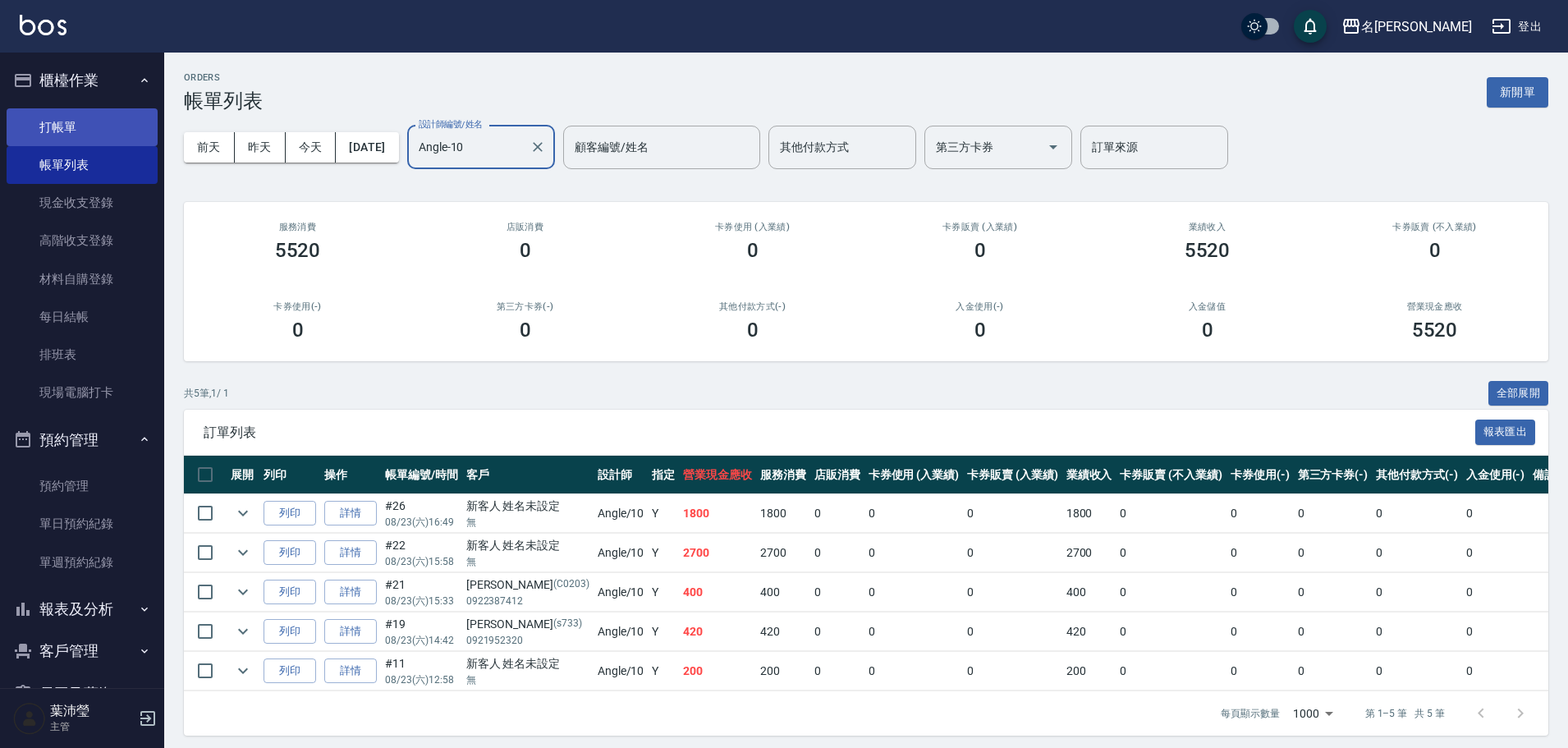
click at [97, 132] on link "打帳單" at bounding box center [82, 127] width 151 height 38
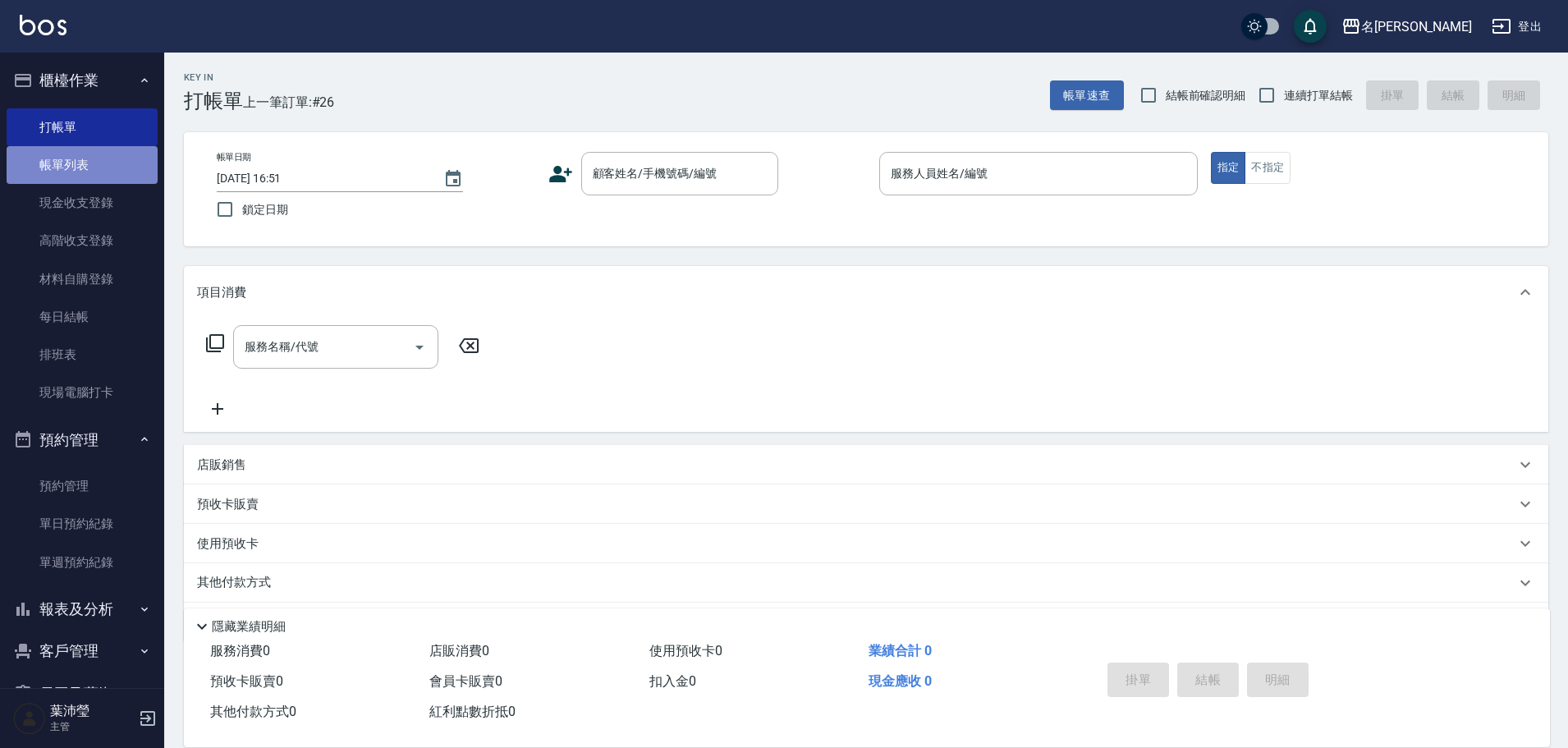
click at [115, 156] on link "帳單列表" at bounding box center [82, 165] width 151 height 38
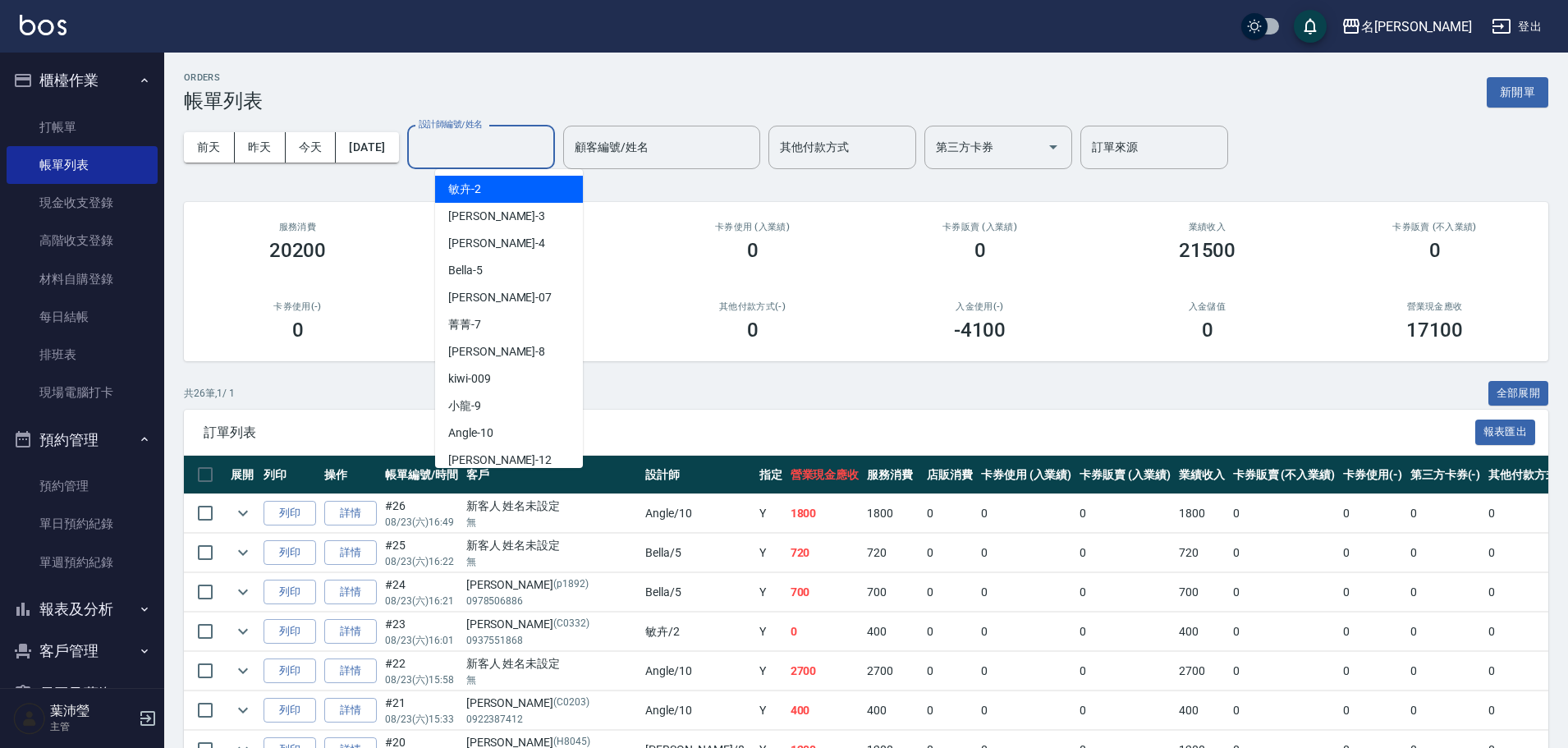
click at [455, 136] on div "設計師編號/姓名 設計師編號/姓名" at bounding box center [480, 147] width 148 height 44
click at [530, 279] on div "Bella -5" at bounding box center [508, 271] width 148 height 27
type input "Bella-5"
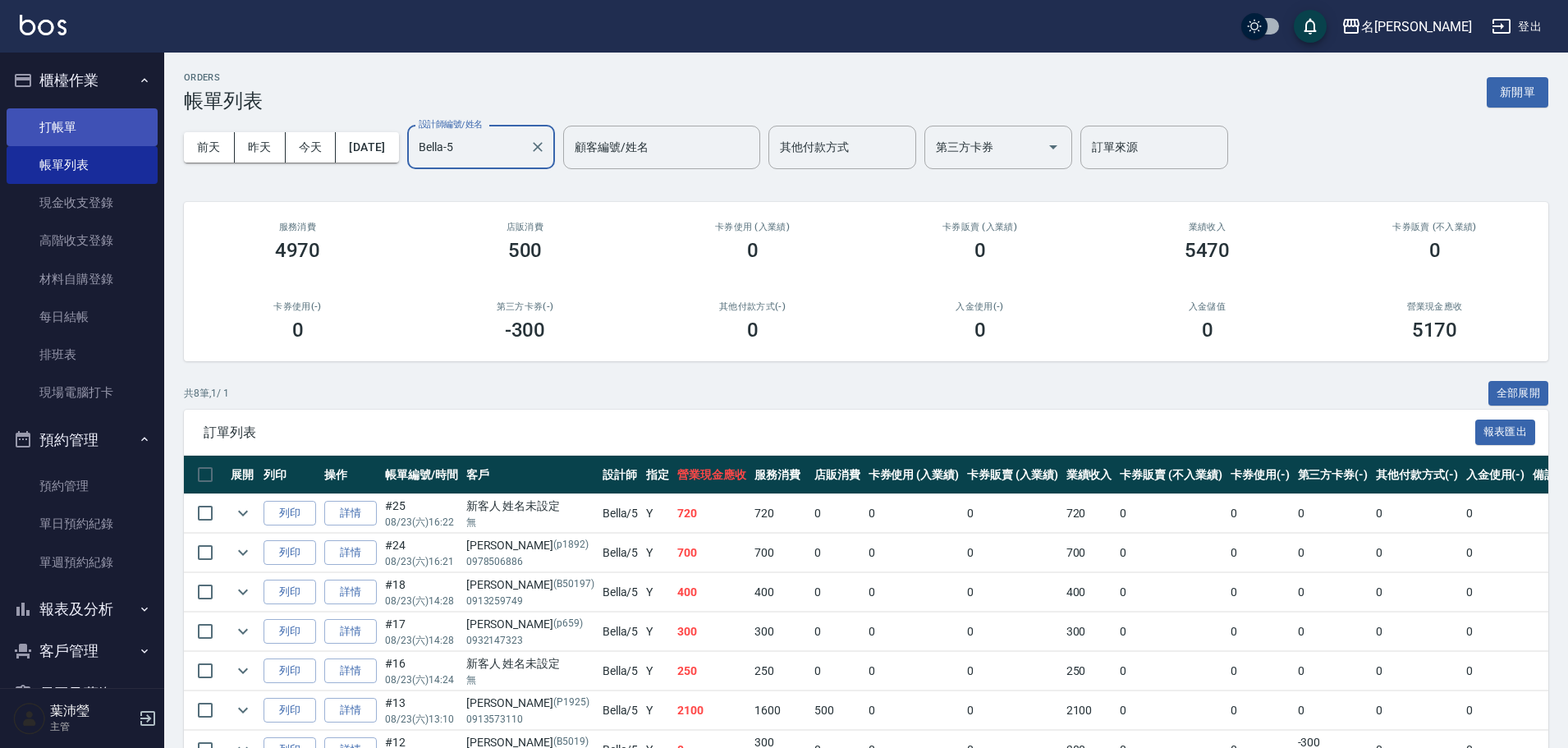
click at [126, 130] on link "打帳單" at bounding box center [82, 127] width 151 height 38
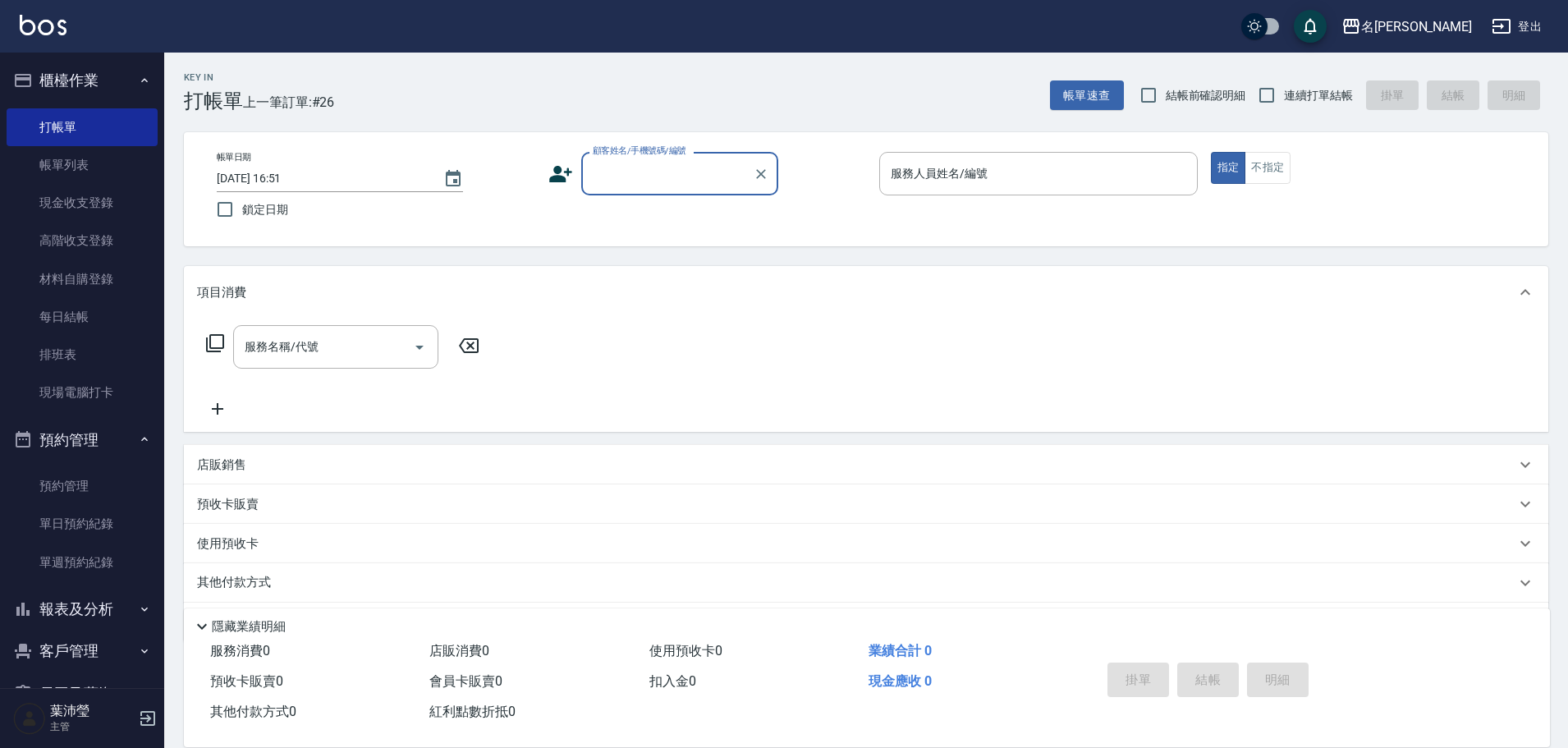
click at [612, 157] on div "顧客姓名/手機號碼/編號" at bounding box center [679, 174] width 197 height 44
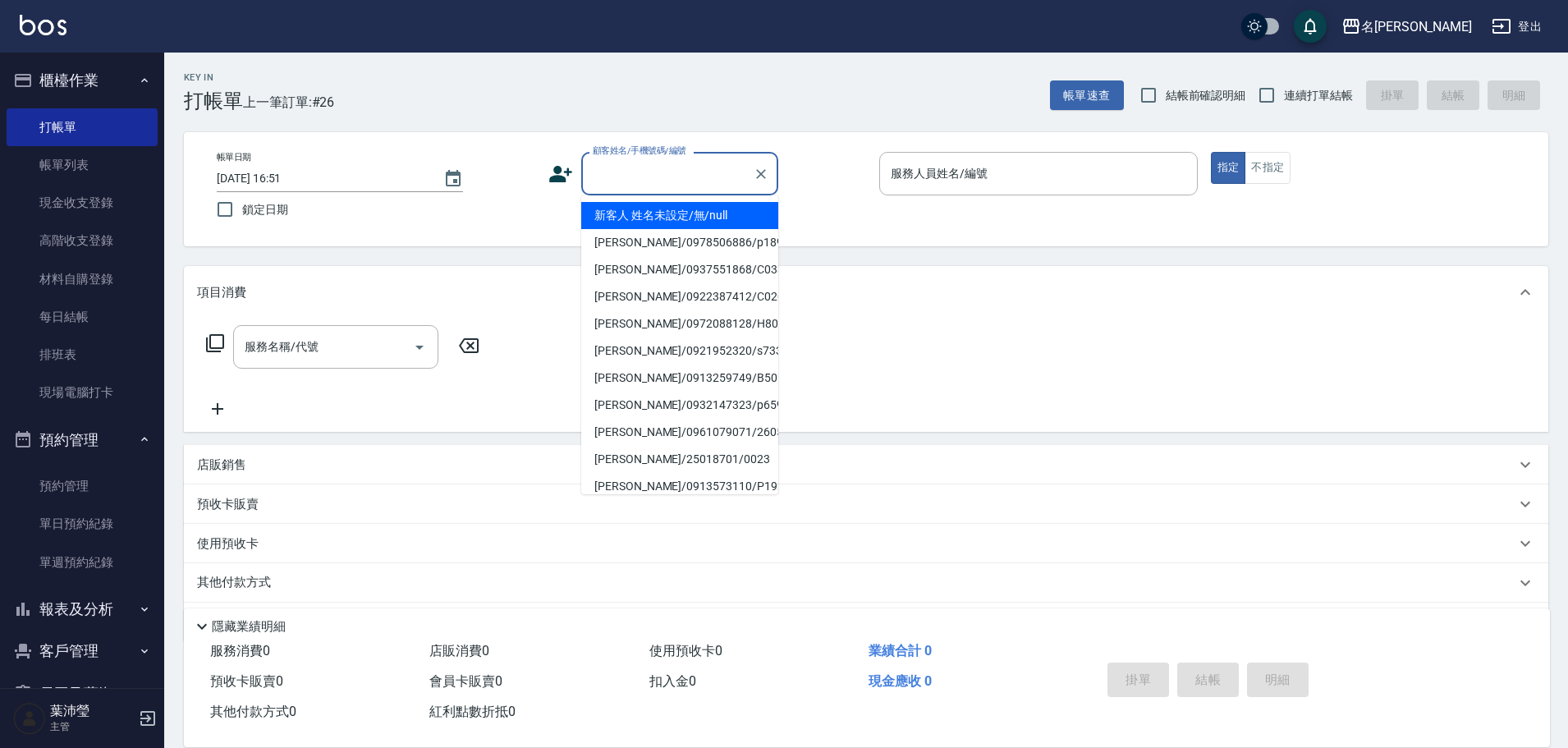
drag, startPoint x: 694, startPoint y: 222, endPoint x: 1299, endPoint y: 196, distance: 605.6
click at [692, 222] on li "新客人 姓名未設定/無/null" at bounding box center [679, 215] width 197 height 27
type input "新客人 姓名未設定/無/null"
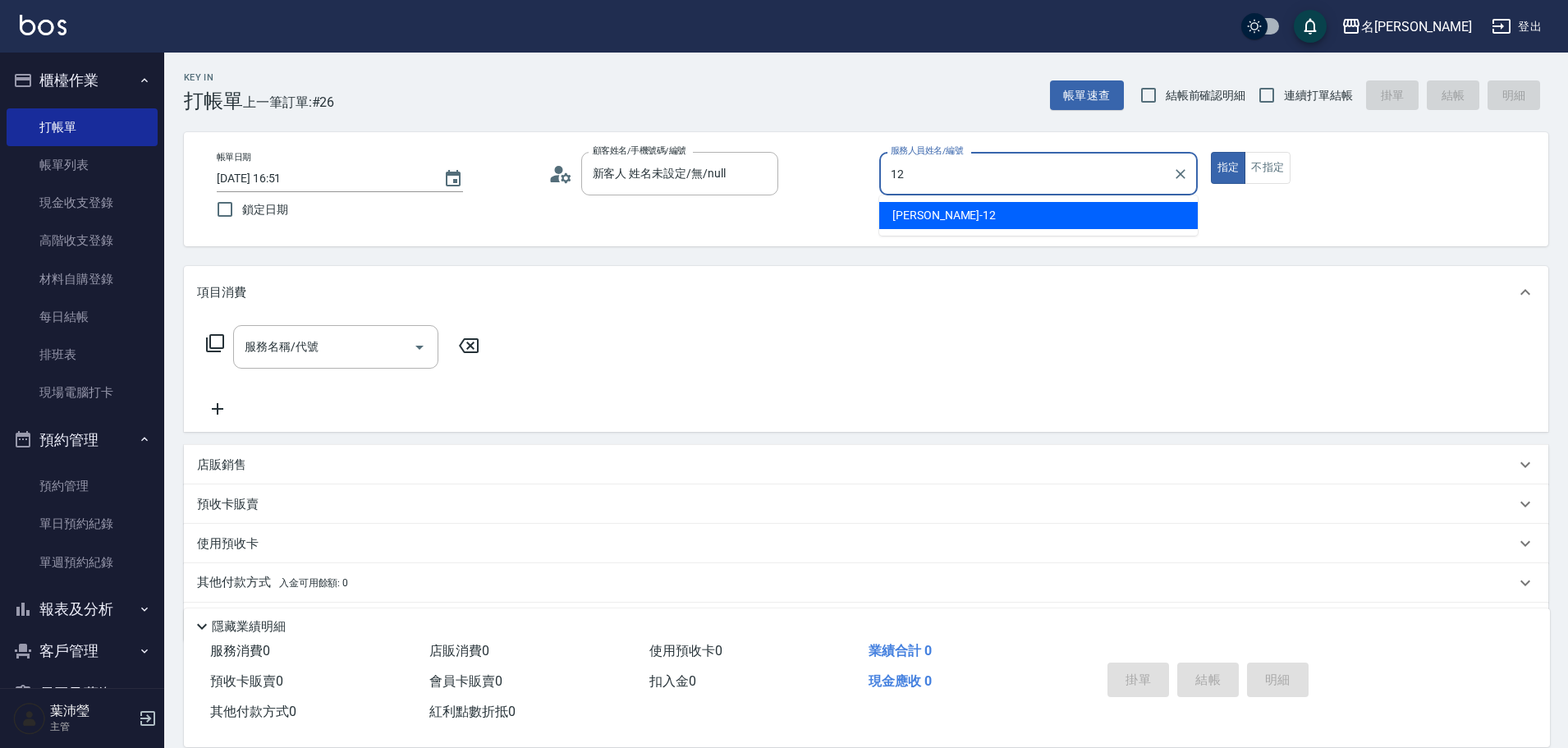
drag, startPoint x: 1062, startPoint y: 211, endPoint x: 1057, endPoint y: 226, distance: 15.8
click at [1057, 223] on div "Jenny -12" at bounding box center [1038, 215] width 319 height 27
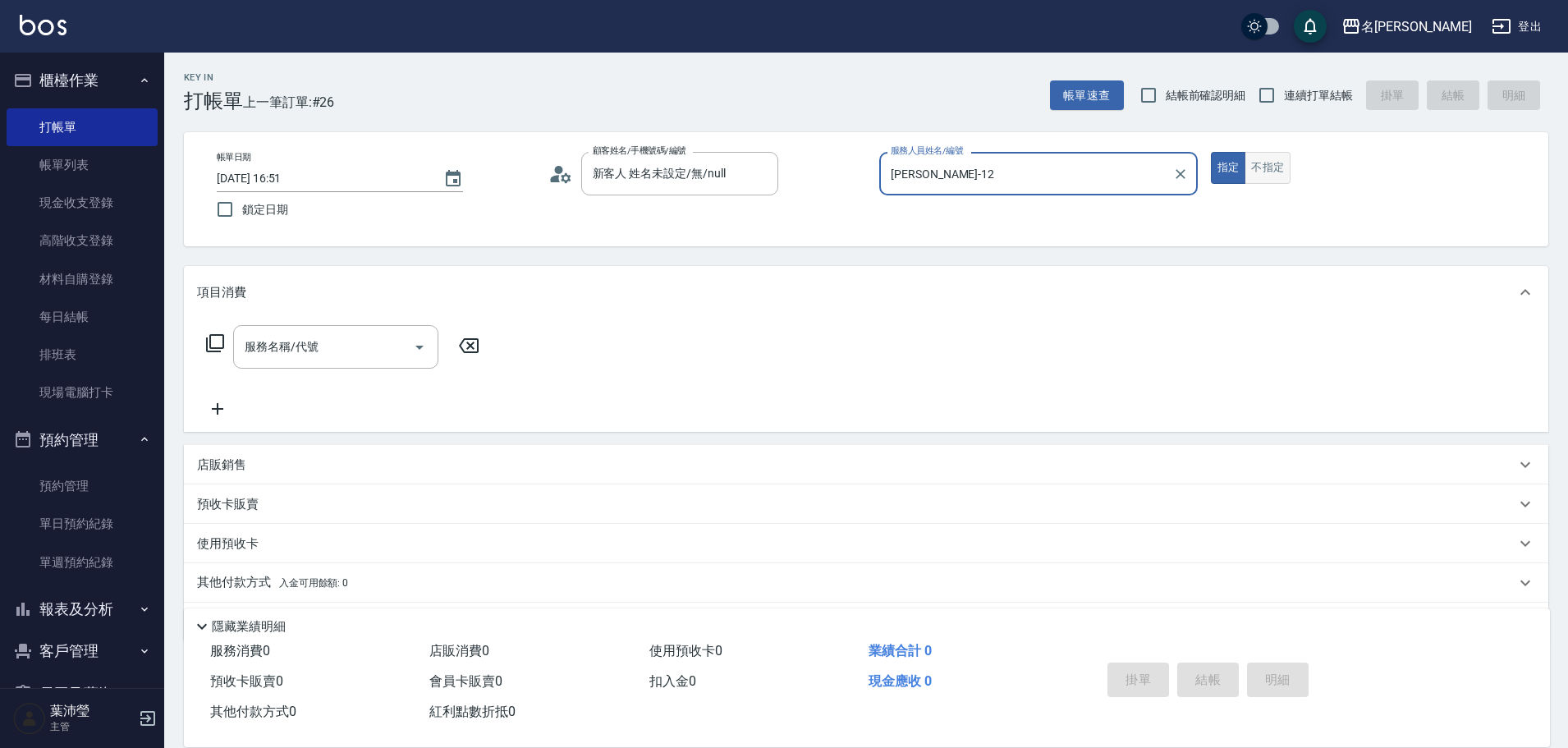
type input "[PERSON_NAME]-12"
drag, startPoint x: 1266, startPoint y: 171, endPoint x: 1145, endPoint y: 166, distance: 121.1
click at [1266, 171] on button "不指定" at bounding box center [1267, 168] width 46 height 32
click at [216, 339] on icon at bounding box center [214, 343] width 20 height 20
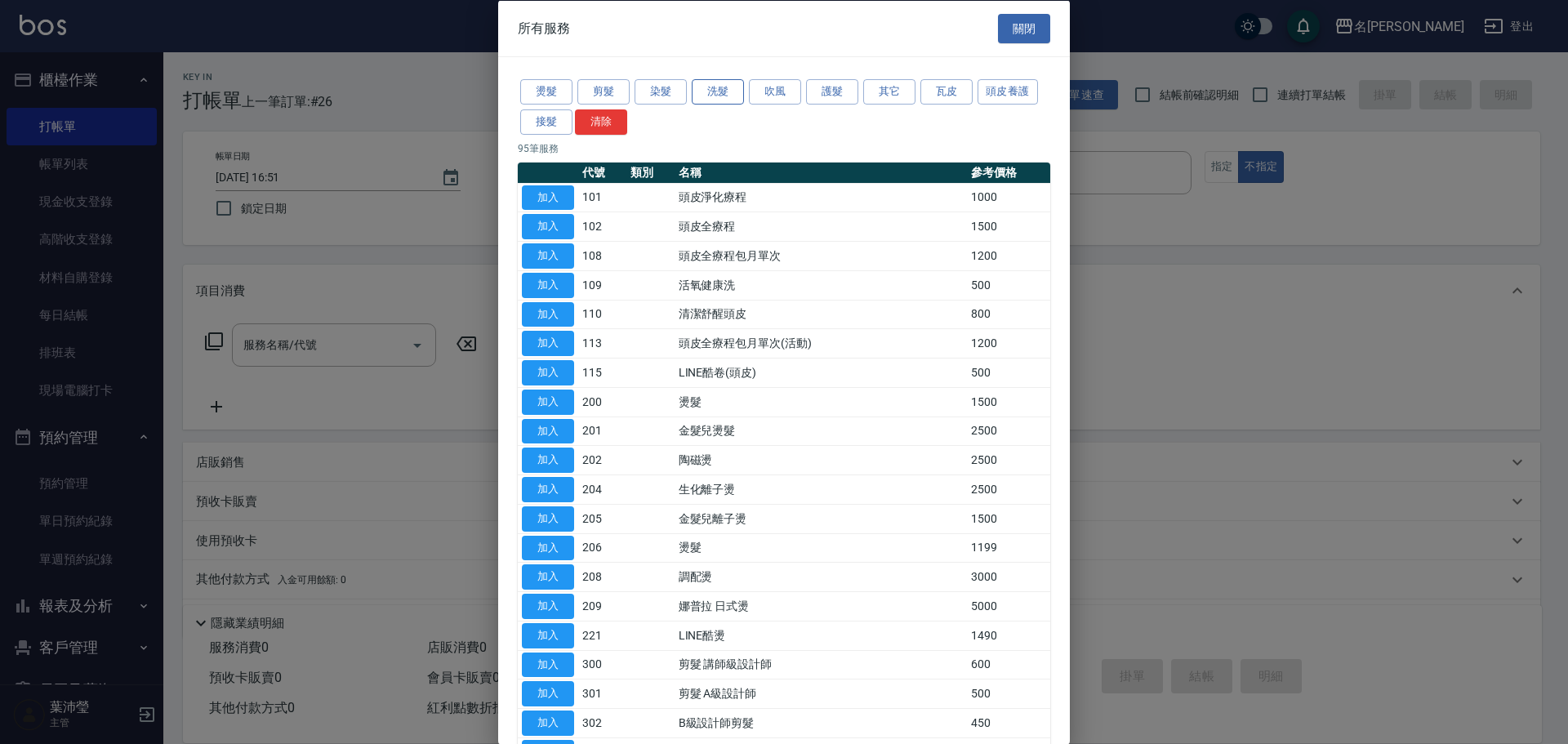
click at [719, 92] on button "洗髮" at bounding box center [718, 92] width 52 height 26
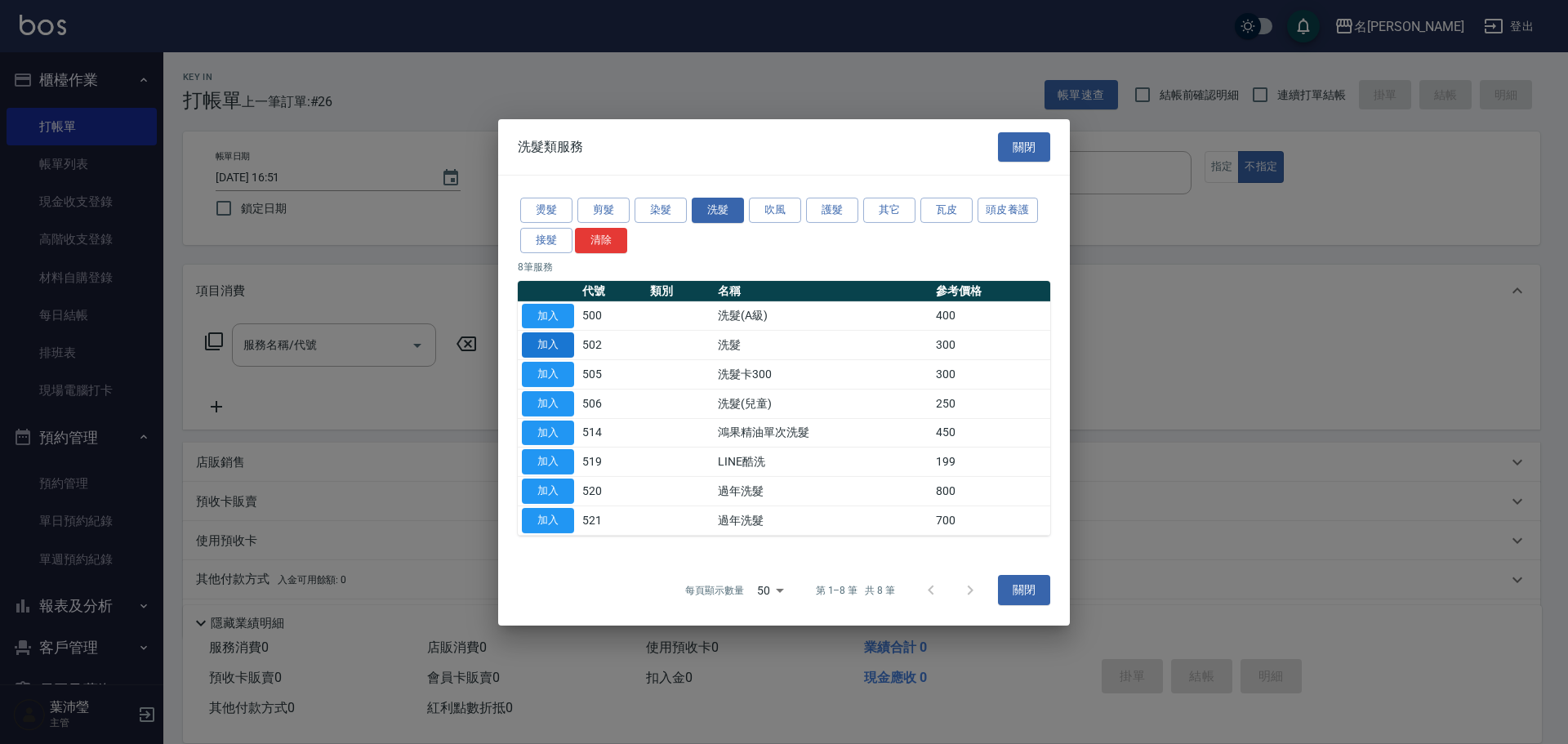
click at [525, 337] on button "加入" at bounding box center [548, 345] width 52 height 26
type input "洗髮(502)"
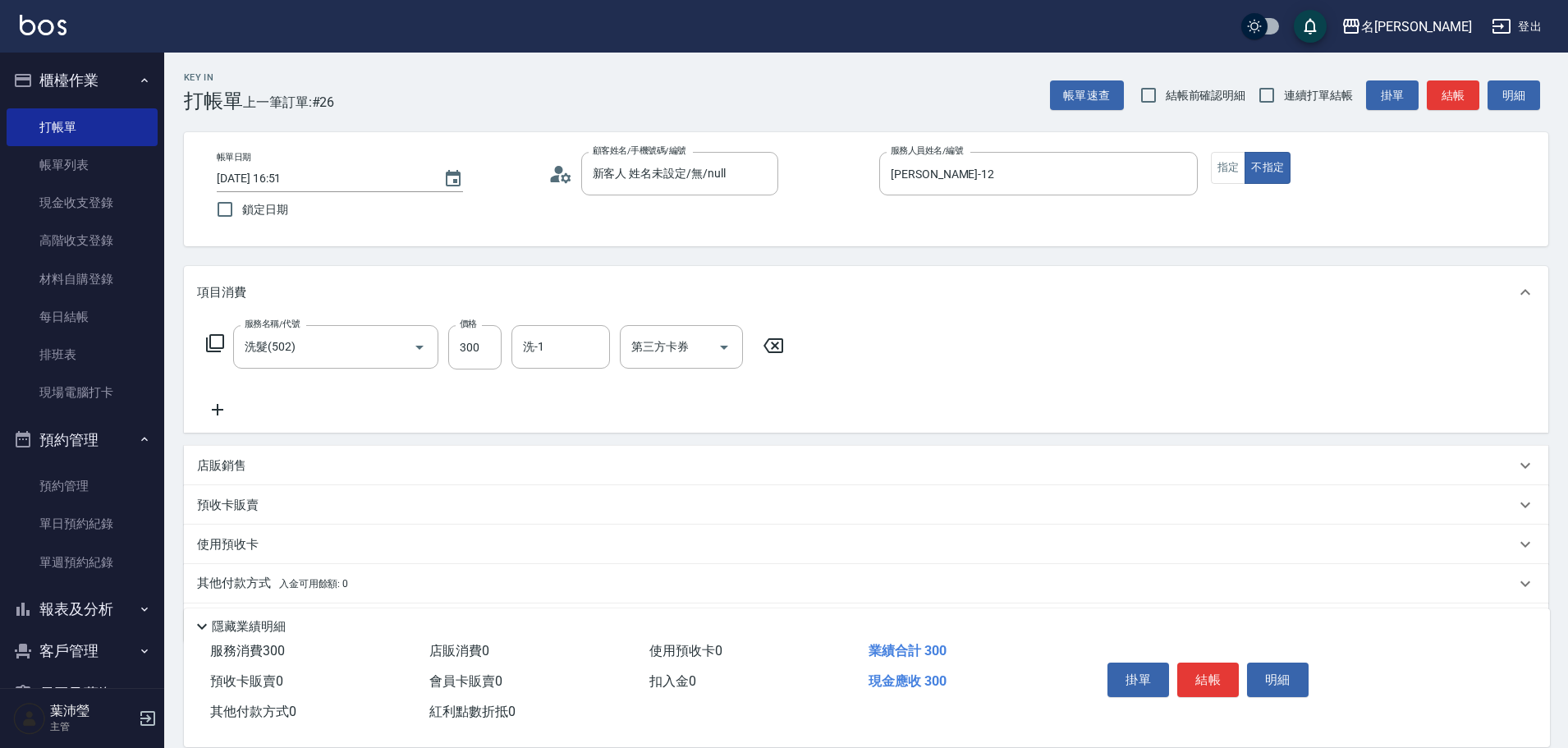
click at [206, 345] on icon at bounding box center [214, 343] width 18 height 18
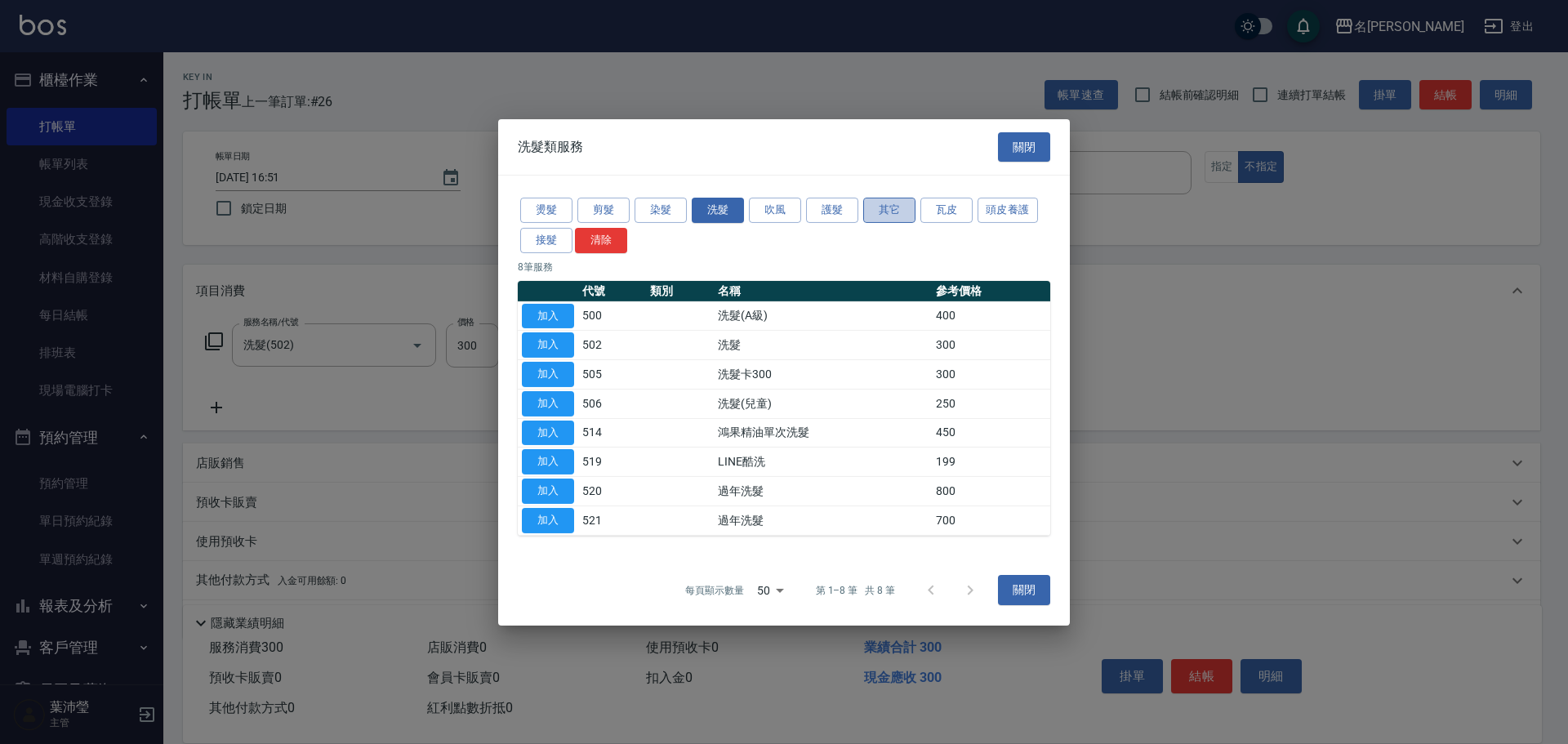
click at [878, 212] on button "其它" at bounding box center [889, 210] width 52 height 26
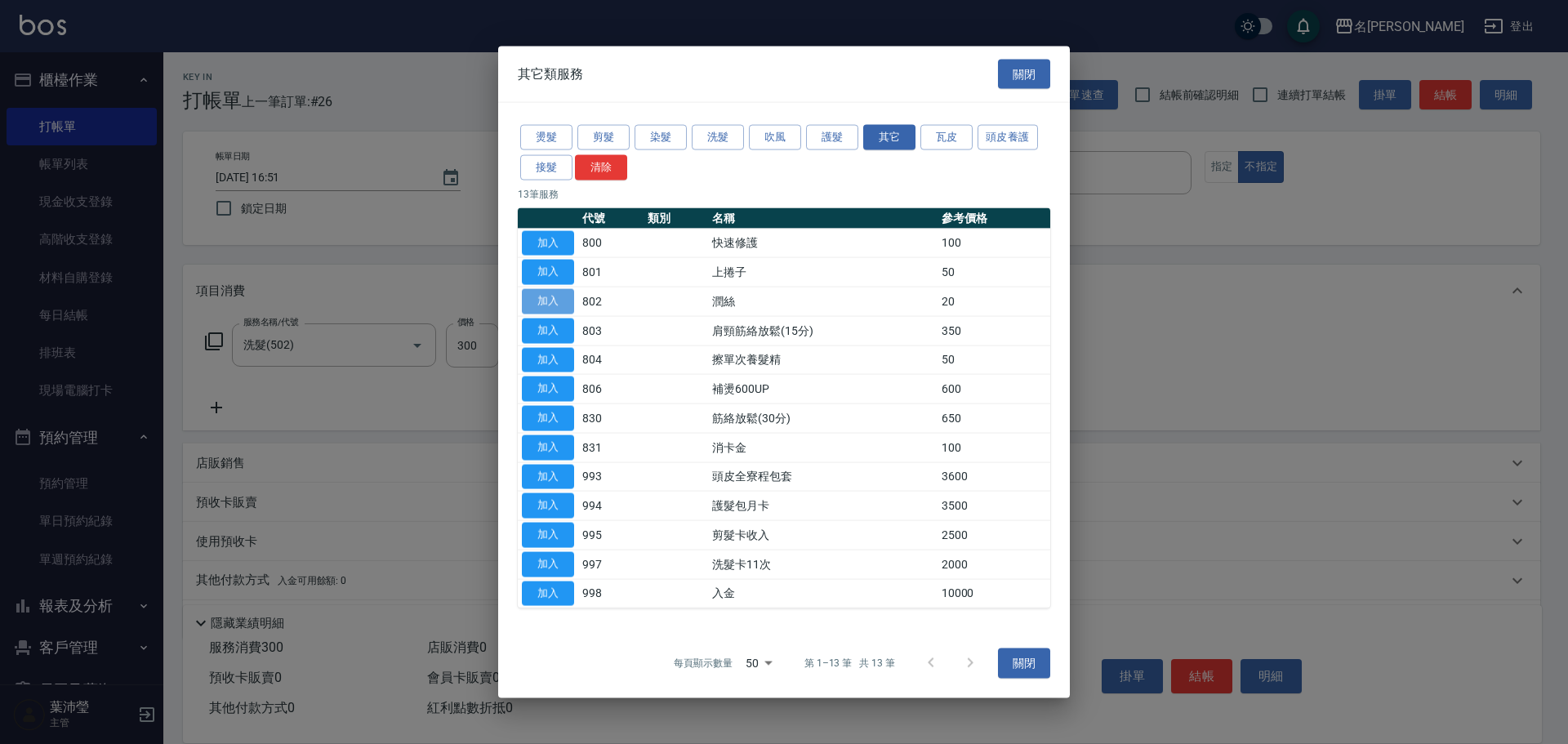
click at [547, 298] on button "加入" at bounding box center [548, 302] width 52 height 26
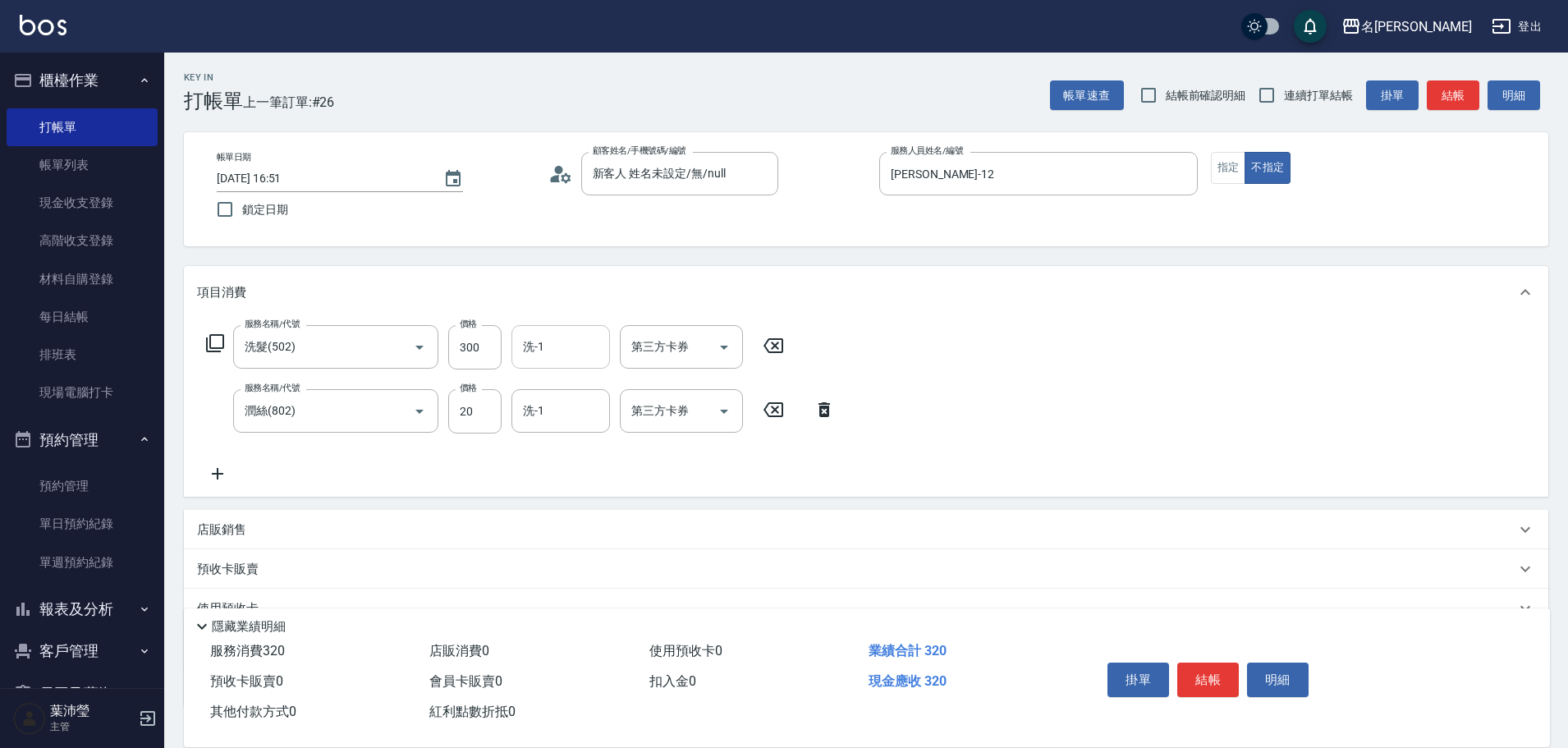
click at [561, 356] on input "洗-1" at bounding box center [561, 347] width 84 height 29
click at [561, 385] on span "慈均 -15" at bounding box center [576, 389] width 103 height 17
type input "慈均-15"
click at [576, 407] on input "洗-1" at bounding box center [561, 411] width 84 height 29
click at [549, 450] on span "慈均 -15" at bounding box center [576, 453] width 103 height 17
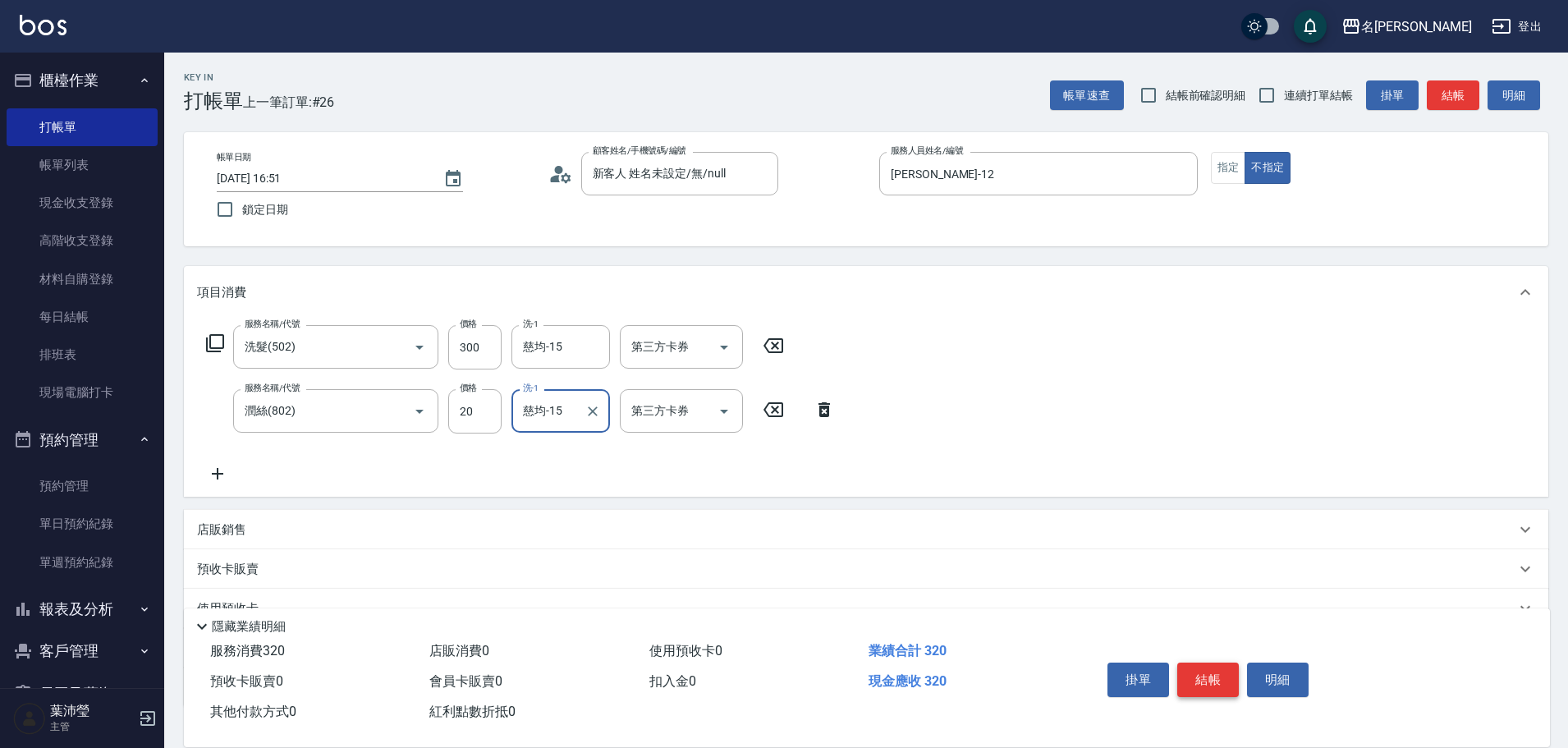
type input "慈均-15"
click at [1212, 664] on button "結帳" at bounding box center [1207, 680] width 62 height 34
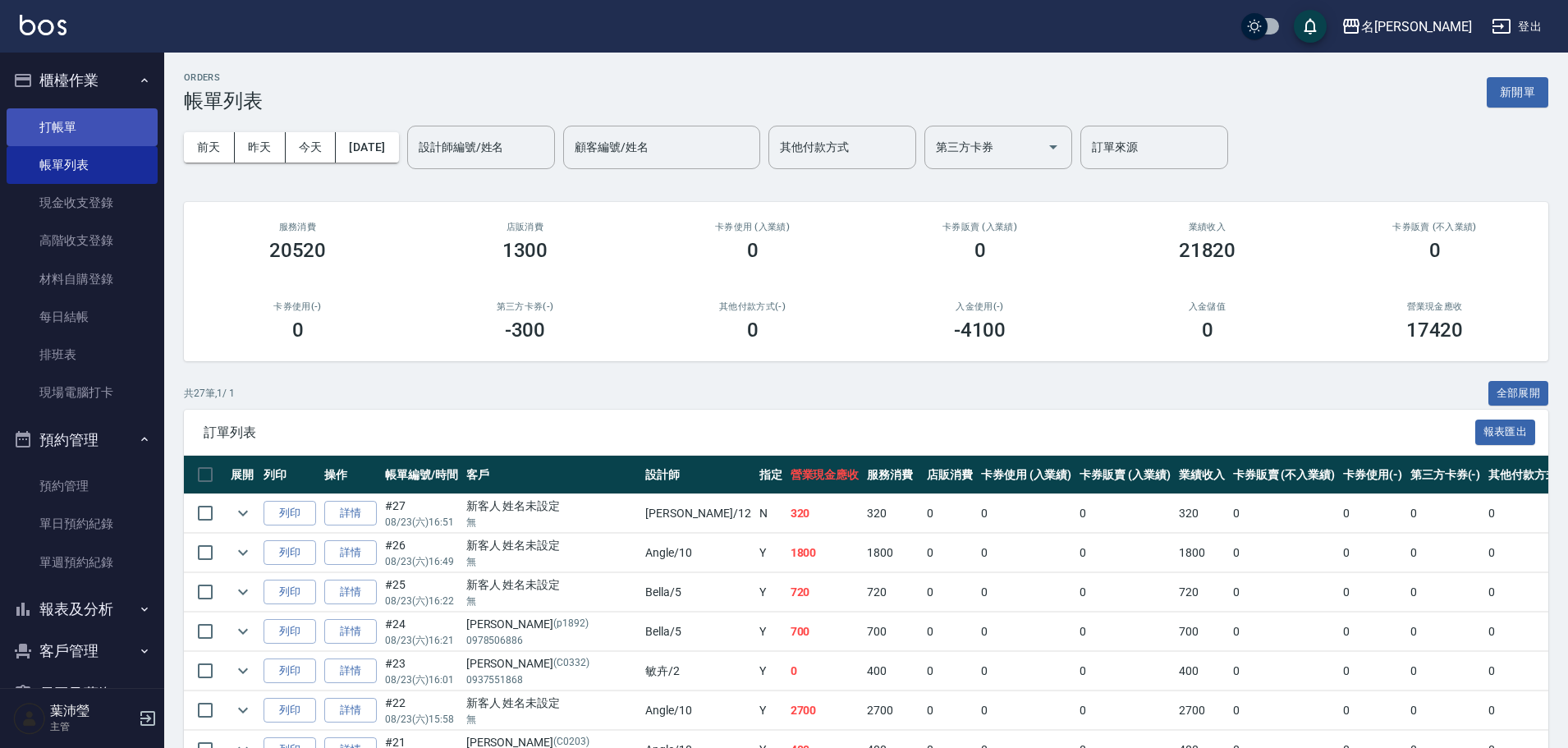
click at [43, 122] on link "打帳單" at bounding box center [82, 127] width 151 height 38
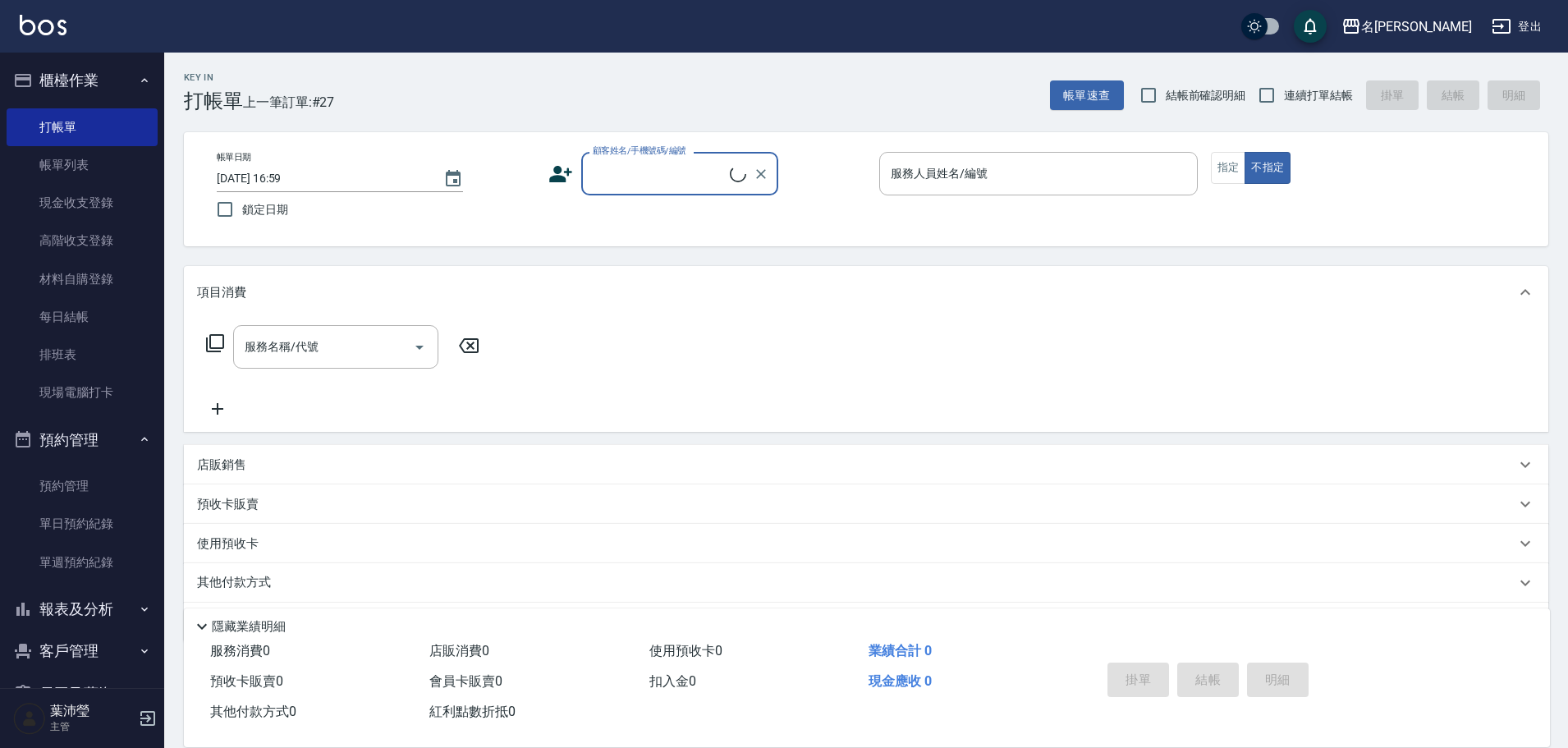
click at [675, 183] on input "顧客姓名/手機號碼/編號" at bounding box center [659, 174] width 141 height 29
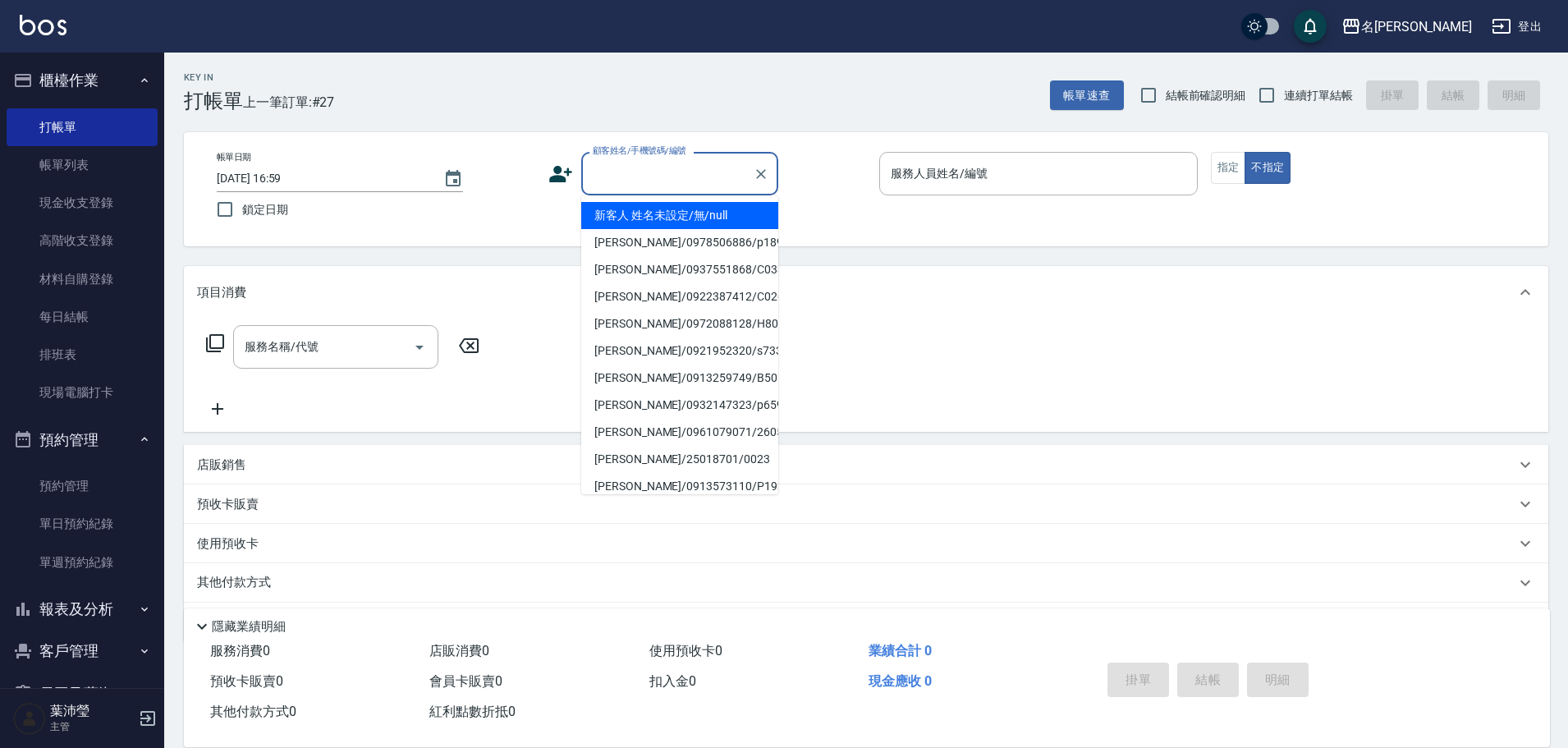
click at [671, 207] on li "新客人 姓名未設定/無/null" at bounding box center [679, 215] width 197 height 27
type input "新客人 姓名未設定/無/null"
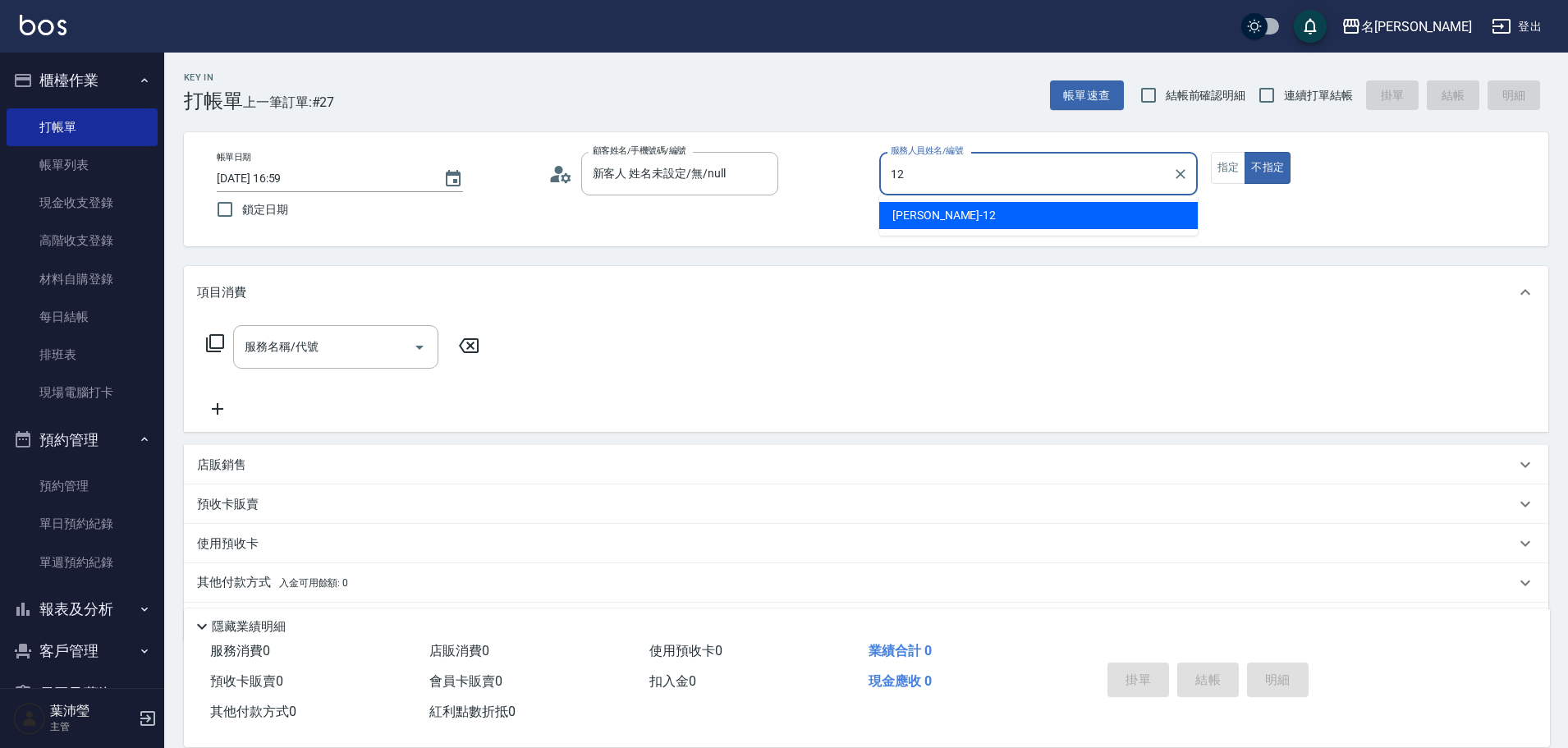
click at [1033, 205] on div "Jenny -12" at bounding box center [1038, 215] width 319 height 27
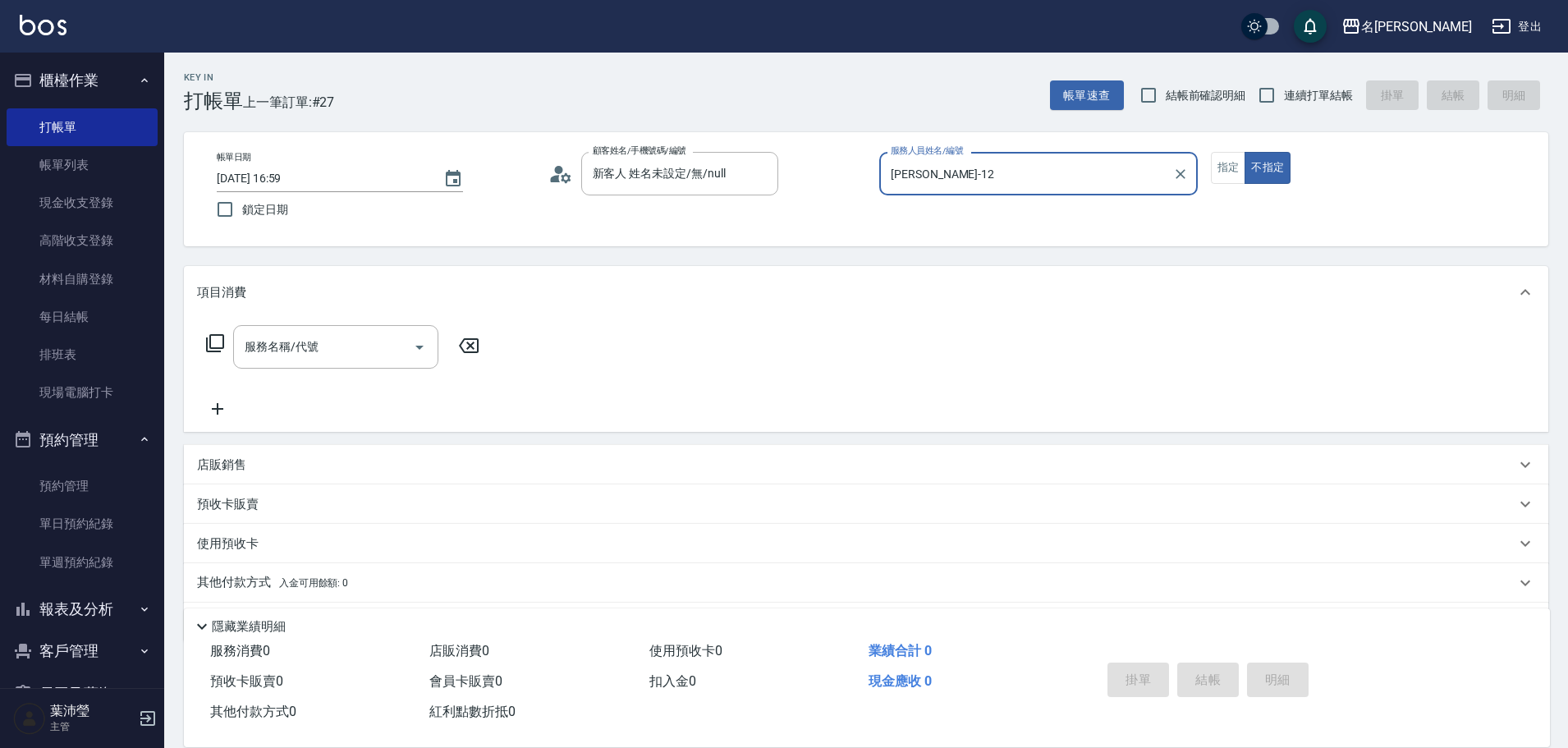
type input "[PERSON_NAME]-12"
click at [209, 333] on icon at bounding box center [214, 343] width 20 height 20
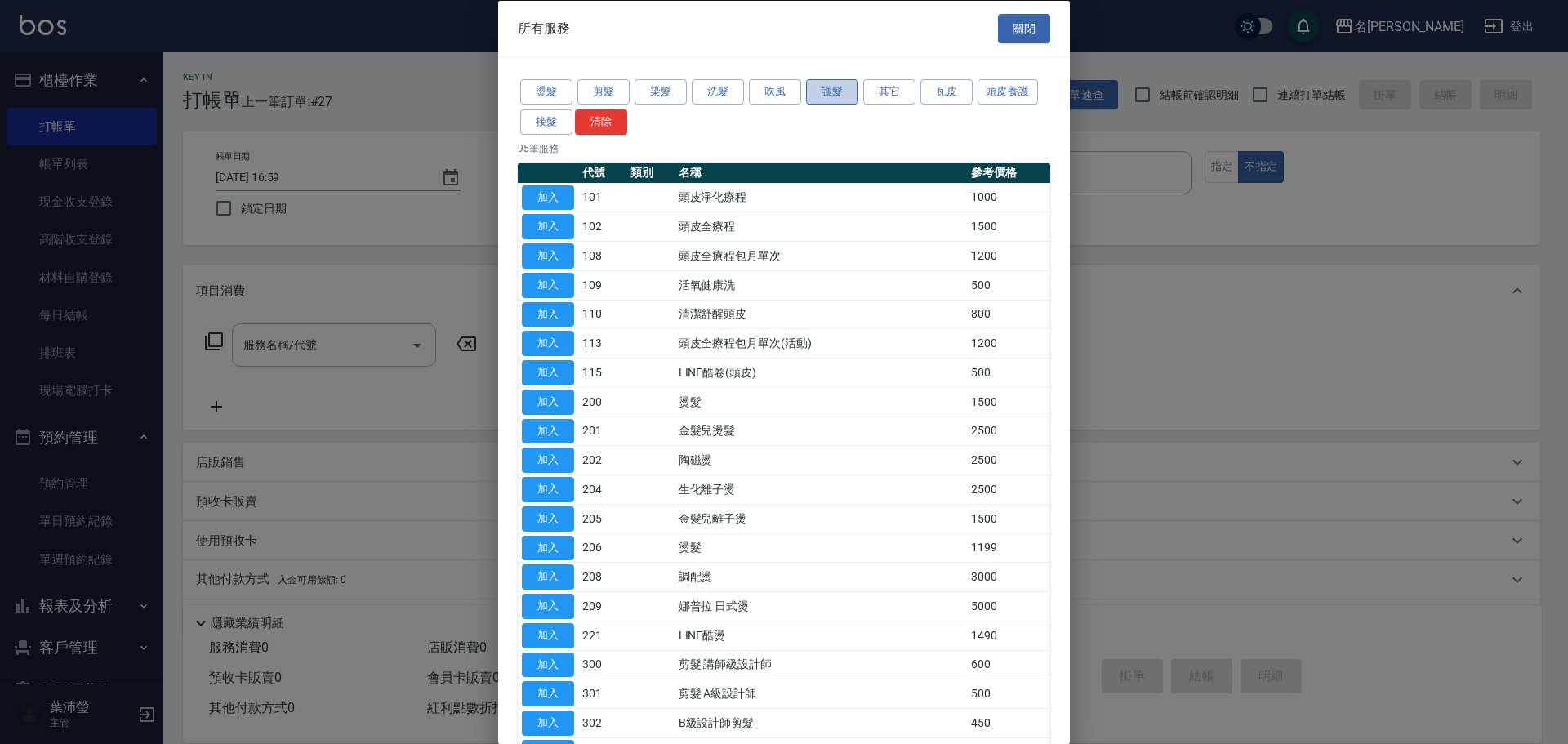
click at [830, 88] on button "護髮" at bounding box center [832, 92] width 52 height 26
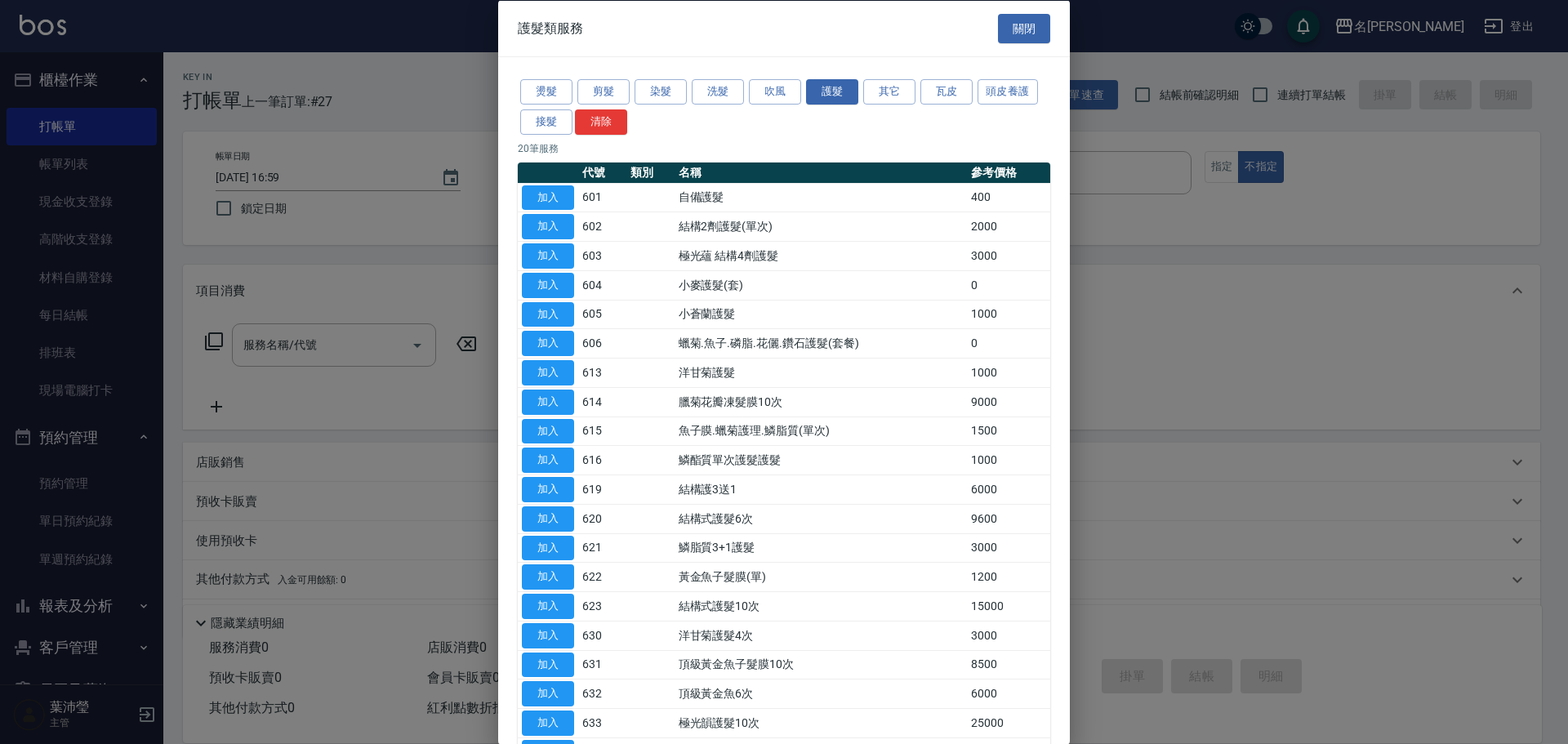
click at [902, 106] on div "燙髮 剪髮 染髮 洗髮 吹風 護髮 其它 瓦皮 頭皮養護 接髮 清除" at bounding box center [784, 106] width 532 height 60
click at [892, 99] on button "其它" at bounding box center [889, 92] width 52 height 26
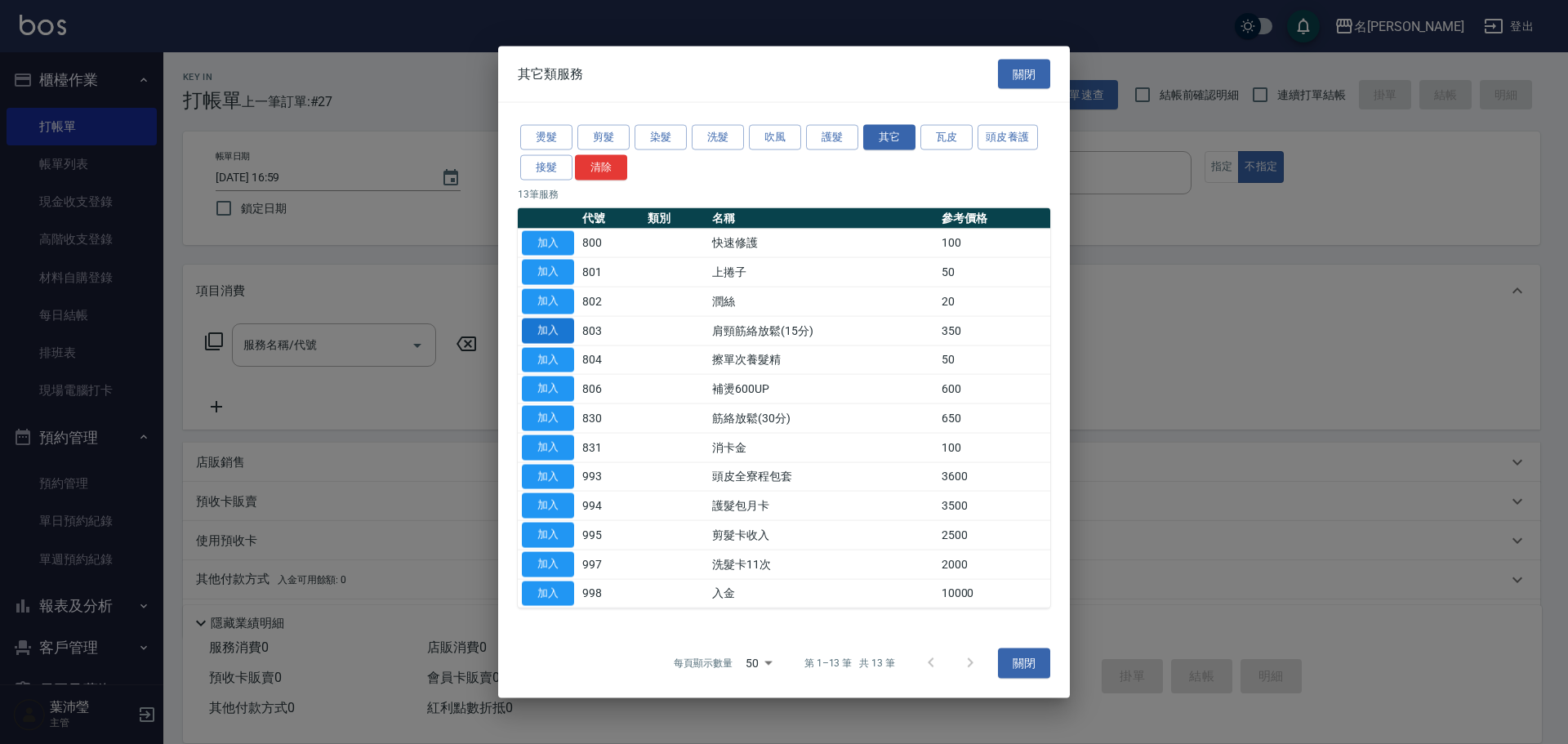
click at [548, 327] on button "加入" at bounding box center [548, 331] width 52 height 26
type input "肩頸筋絡放鬆(15分)(803)"
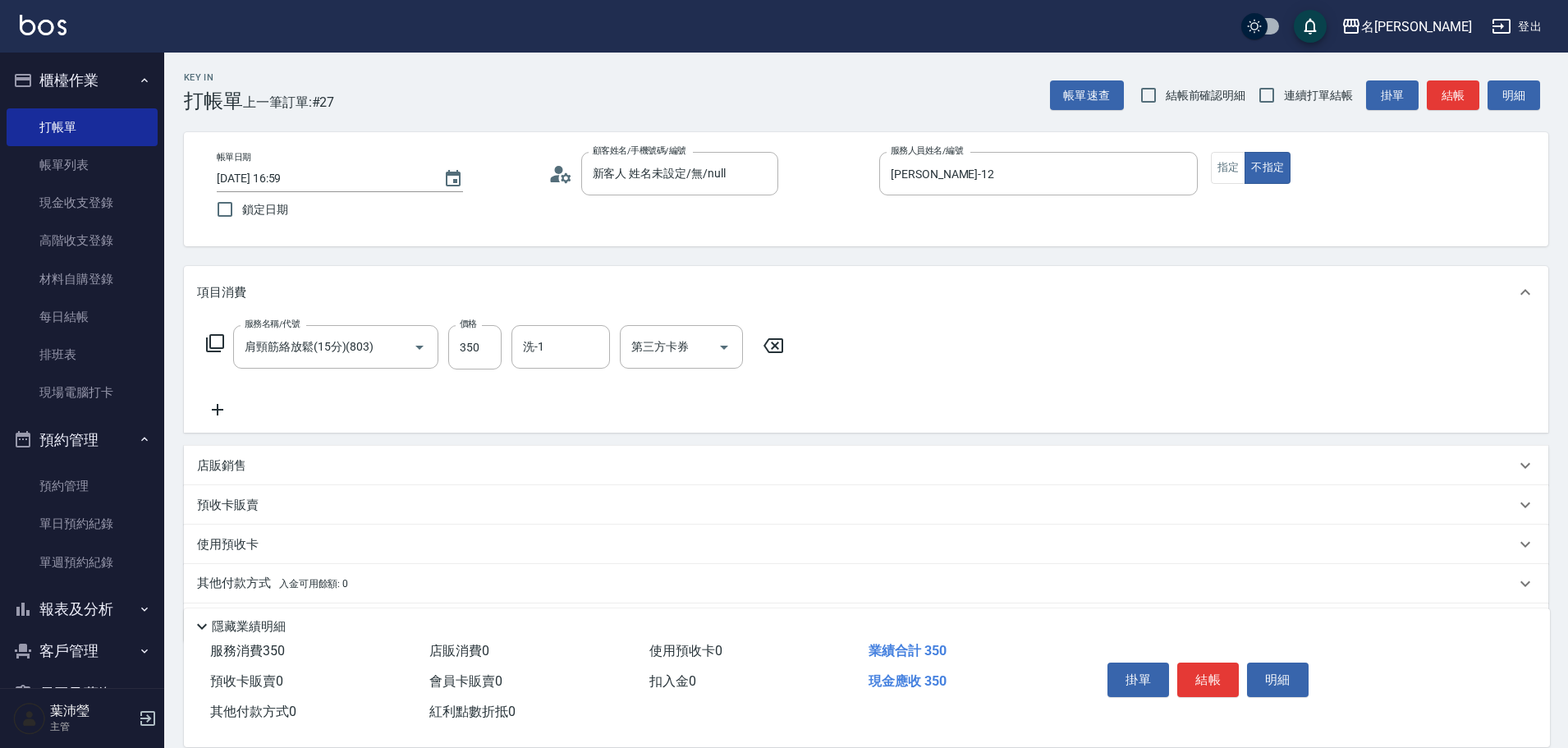
click at [210, 339] on icon at bounding box center [214, 343] width 18 height 18
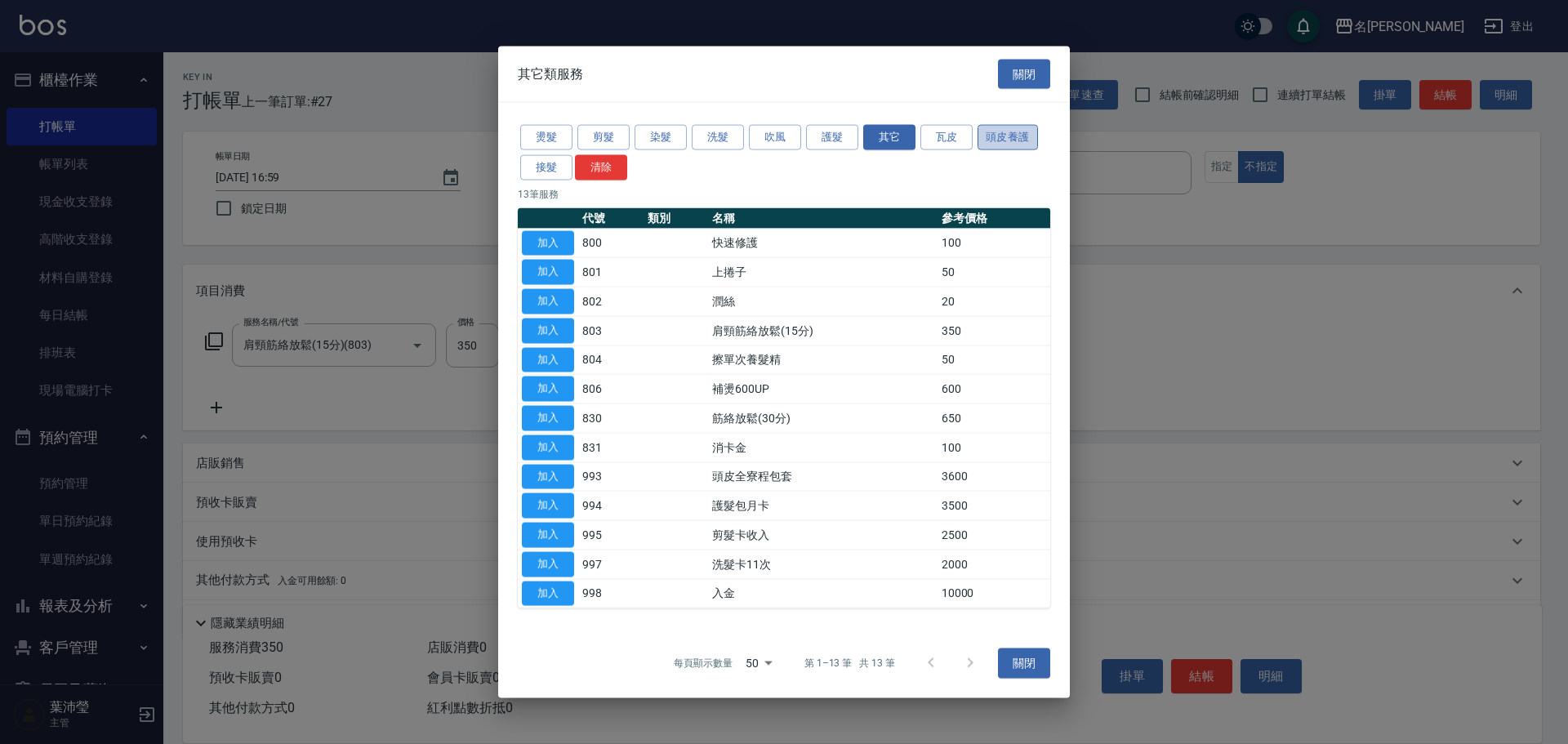
click at [1012, 145] on button "頭皮養護" at bounding box center [1008, 138] width 60 height 26
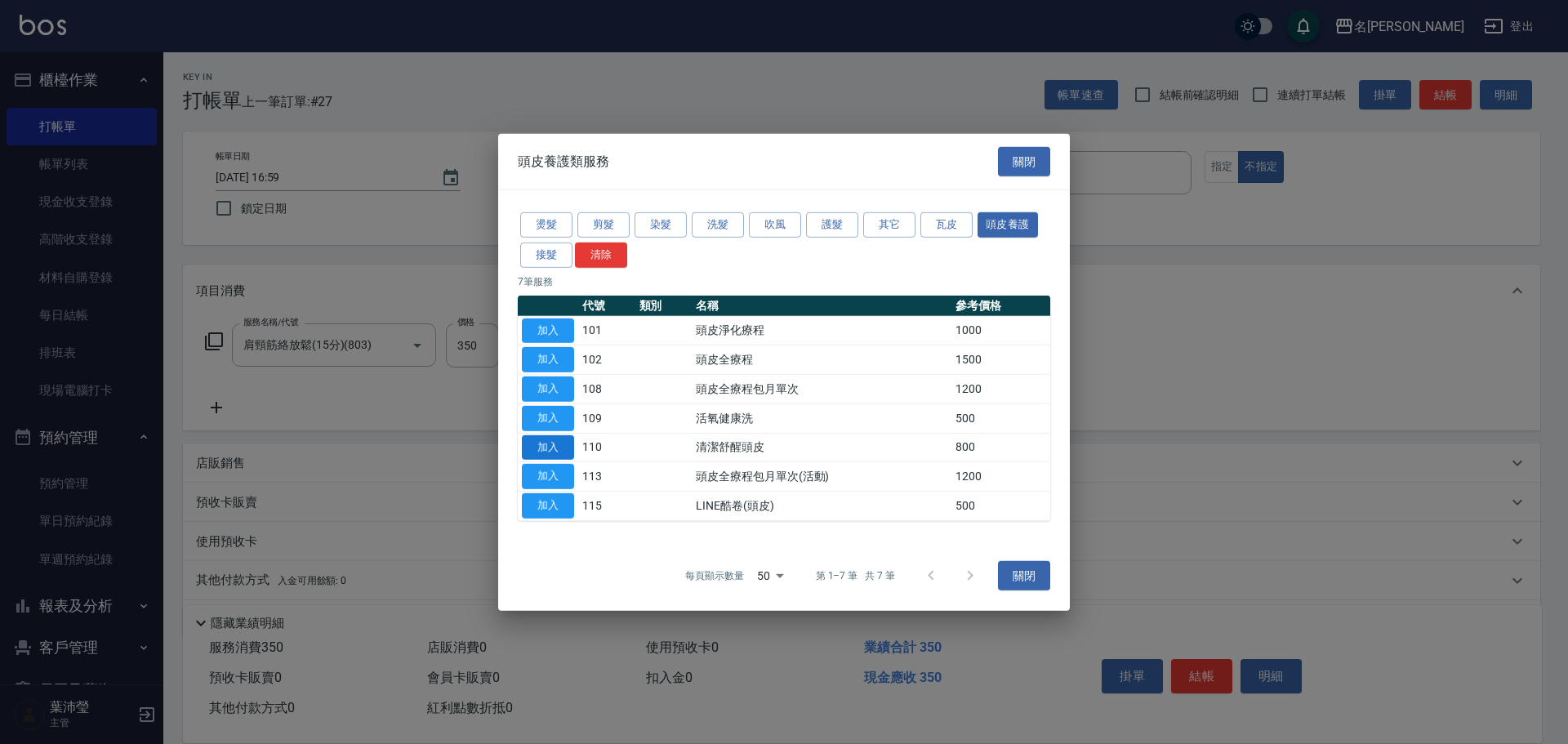
click at [554, 444] on button "加入" at bounding box center [548, 447] width 52 height 26
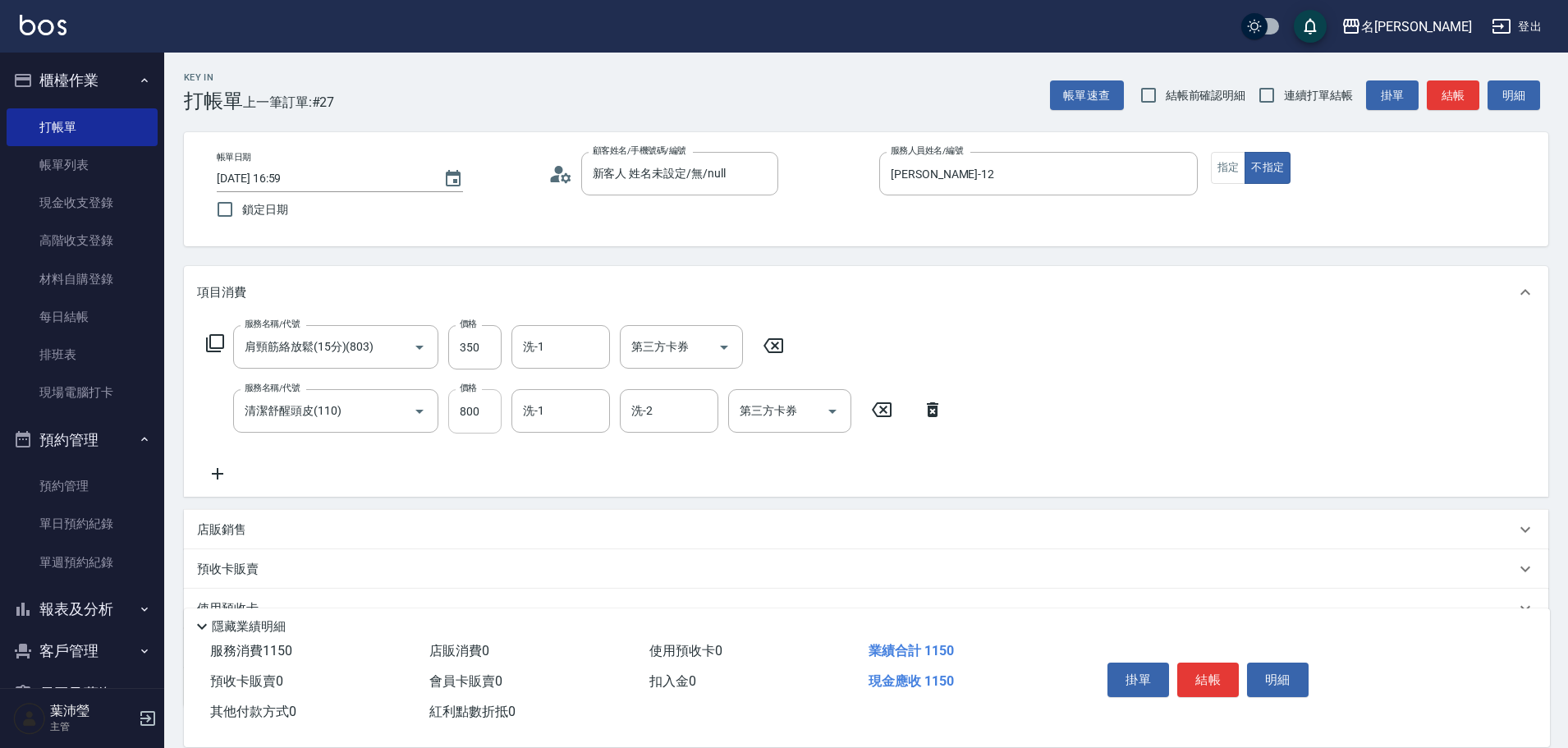
click at [475, 409] on input "800" at bounding box center [474, 411] width 53 height 44
type input "900"
click at [217, 340] on icon at bounding box center [214, 343] width 20 height 20
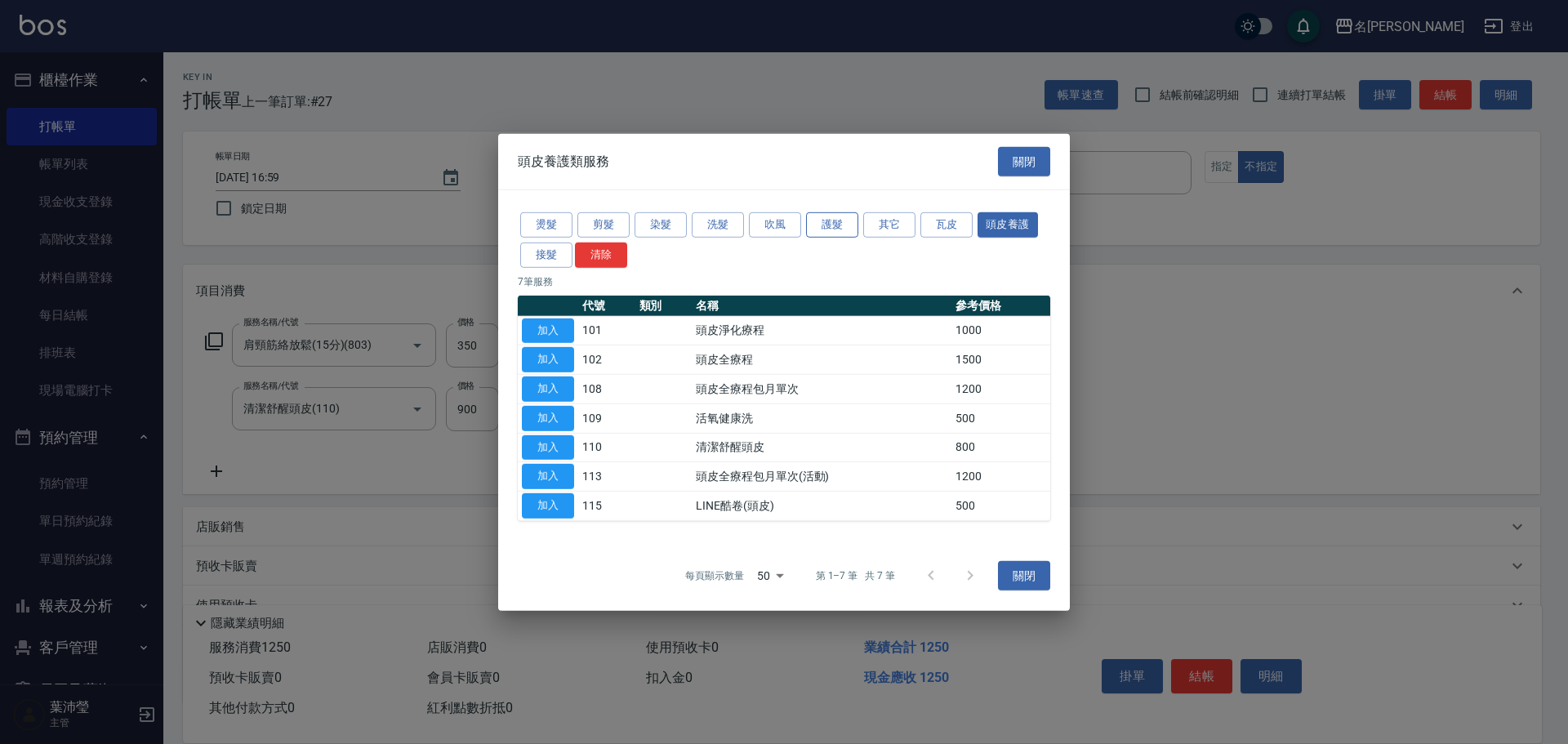
click at [827, 232] on button "護髮" at bounding box center [832, 225] width 52 height 26
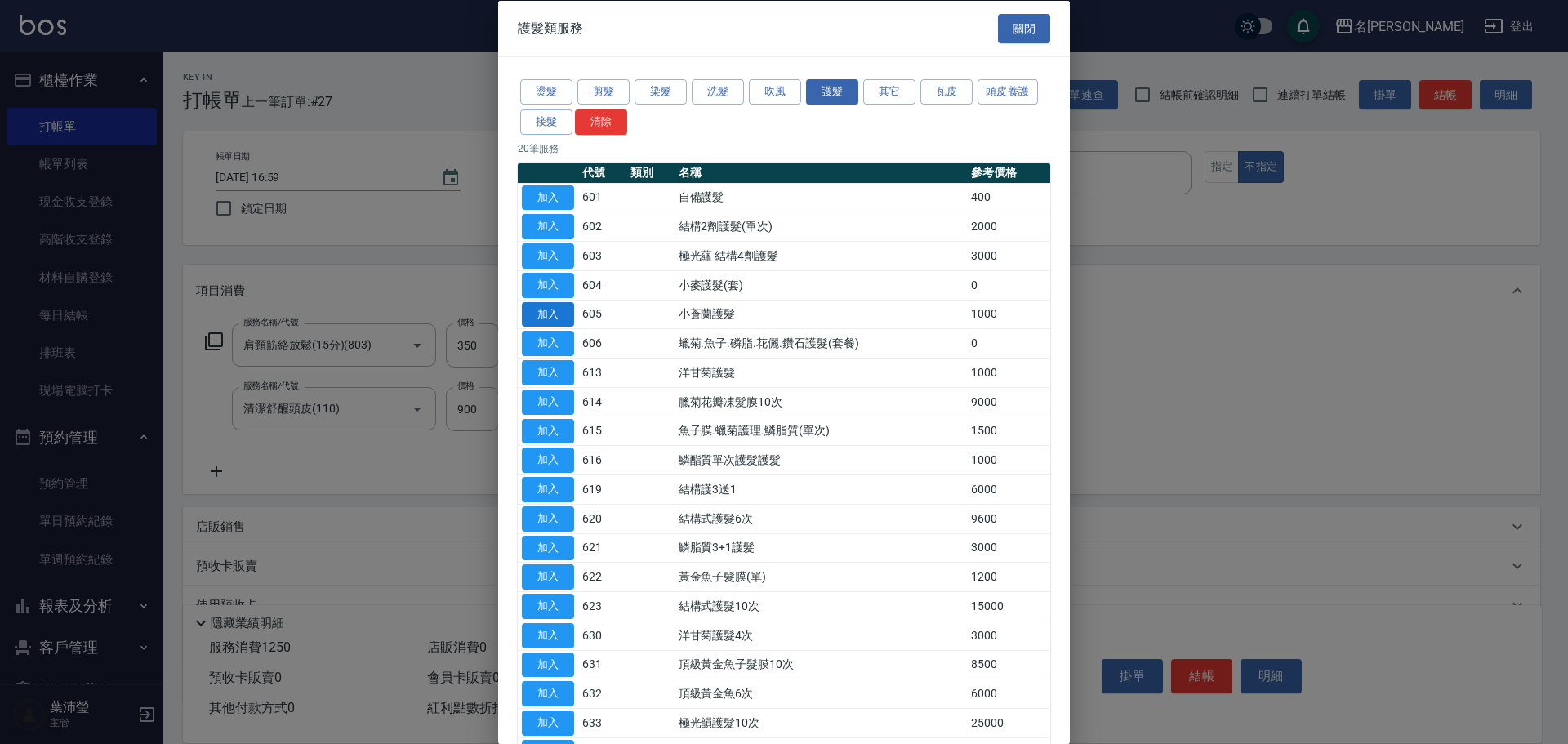
click at [552, 315] on button "加入" at bounding box center [548, 314] width 52 height 26
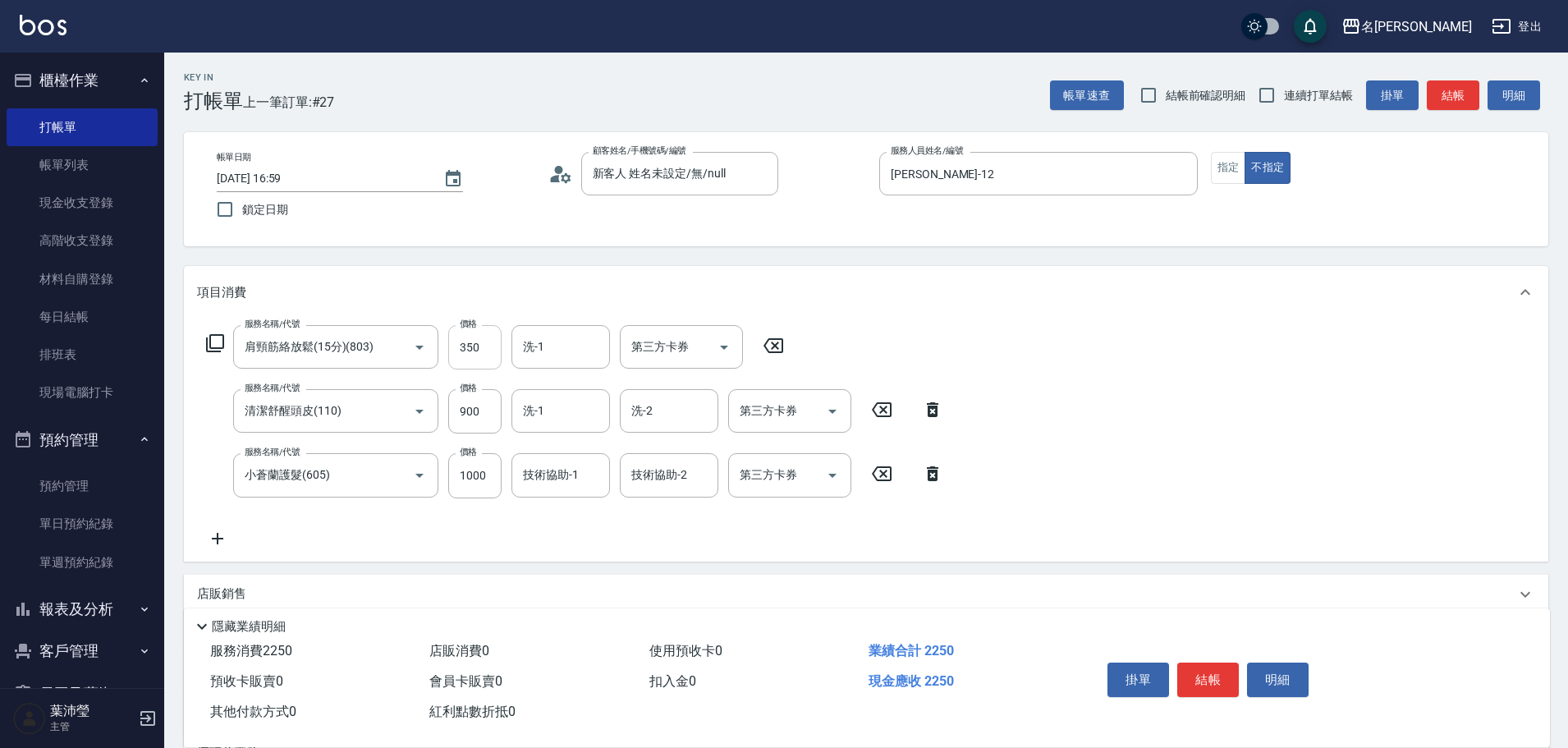
click at [477, 350] on input "350" at bounding box center [474, 347] width 53 height 44
type input "300"
click at [1218, 485] on div "服務名稱/代號 肩頸筋絡放鬆(15分)(803) 服務名稱/代號 價格 300 價格 洗-1 洗-1 第三方卡券 第三方卡券 服務名稱/代號 清潔舒醒頭皮(1…" at bounding box center [866, 439] width 1364 height 242
click at [483, 419] on input "900" at bounding box center [474, 411] width 53 height 44
type input "800"
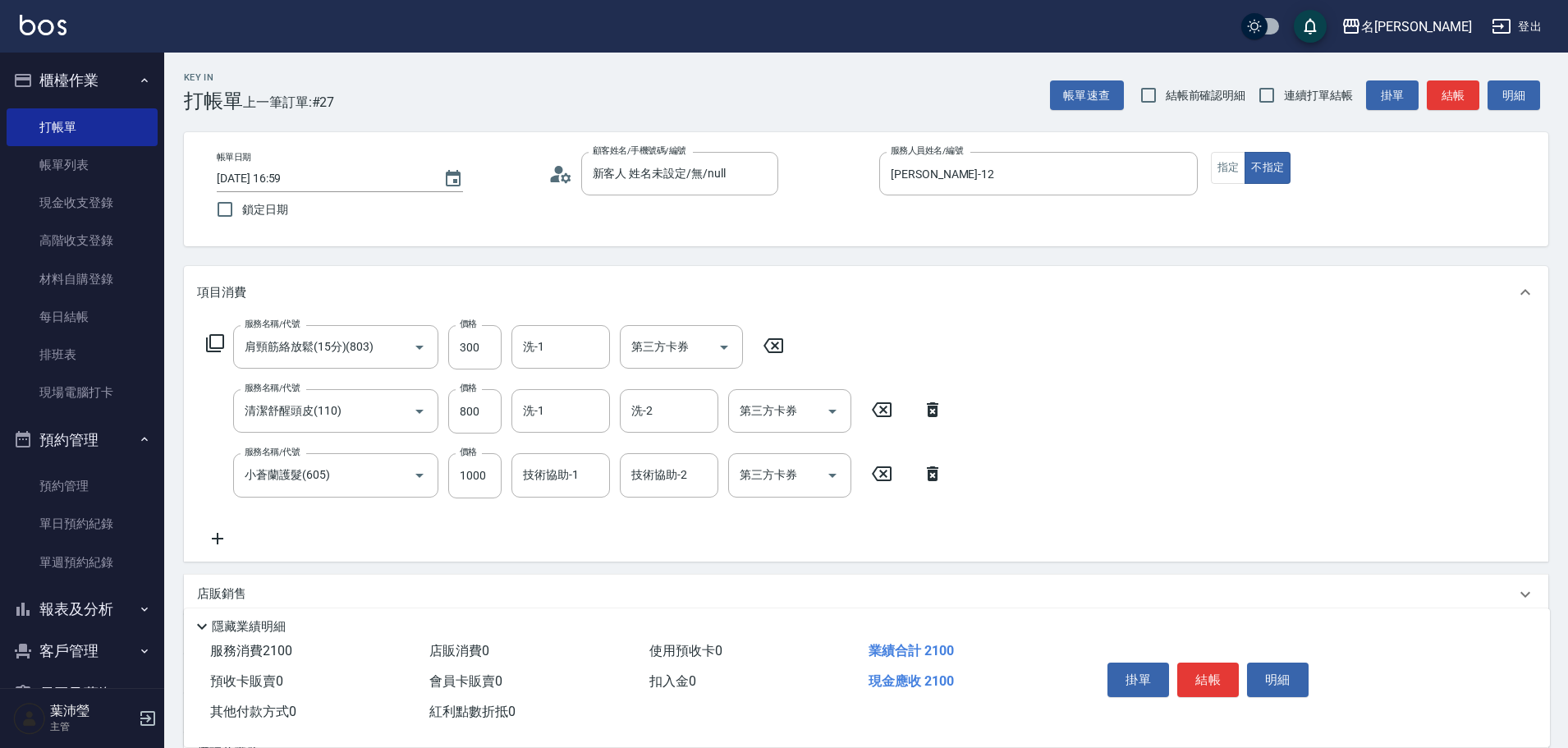
click at [1010, 336] on div "服務名稱/代號 肩頸筋絡放鬆(15分)(803) 服務名稱/代號 價格 300 價格 洗-1 洗-1 第三方卡券 第三方卡券 服務名稱/代號 清潔舒醒頭皮(1…" at bounding box center [866, 439] width 1364 height 242
click at [481, 474] on input "1000" at bounding box center [474, 475] width 53 height 44
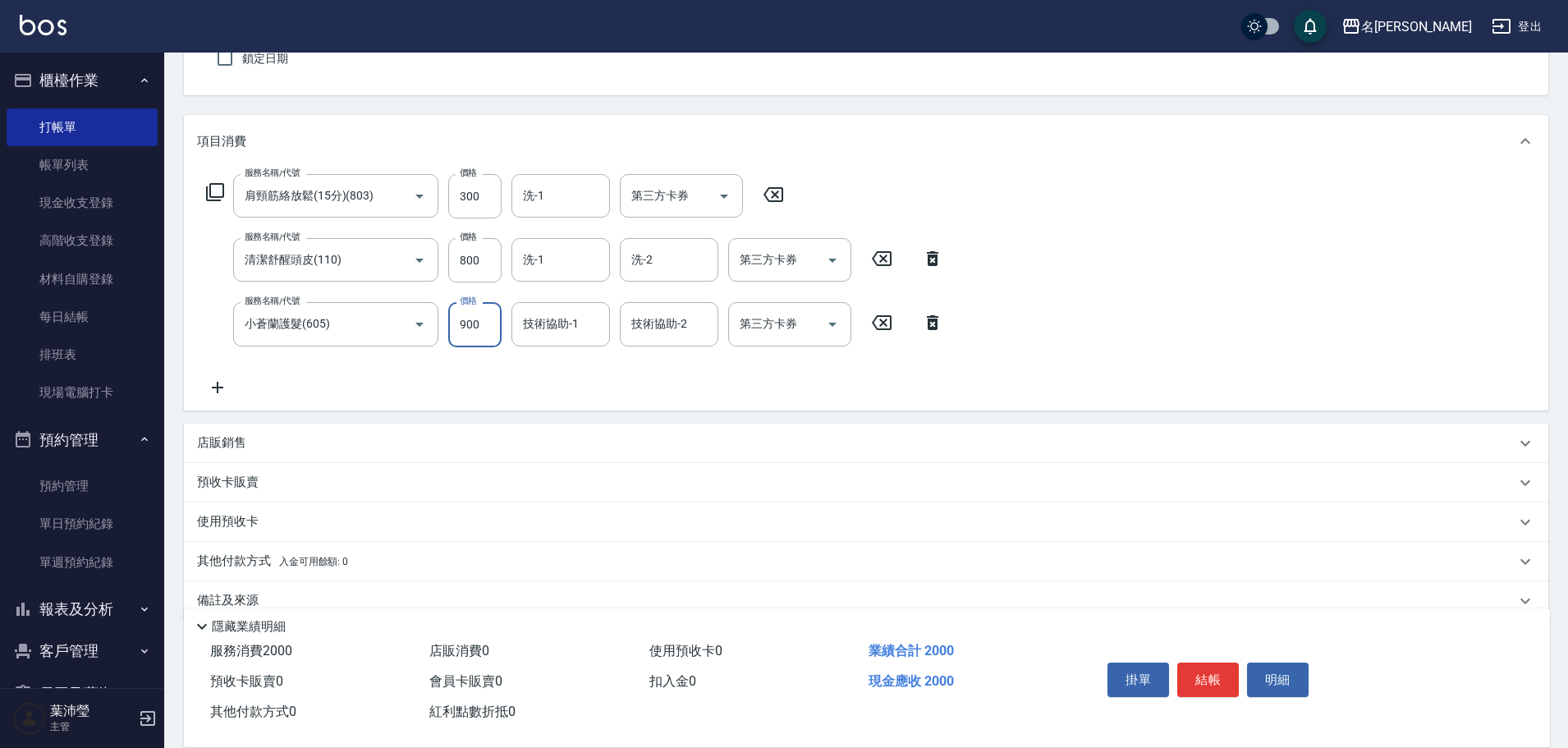
scroll to position [181, 0]
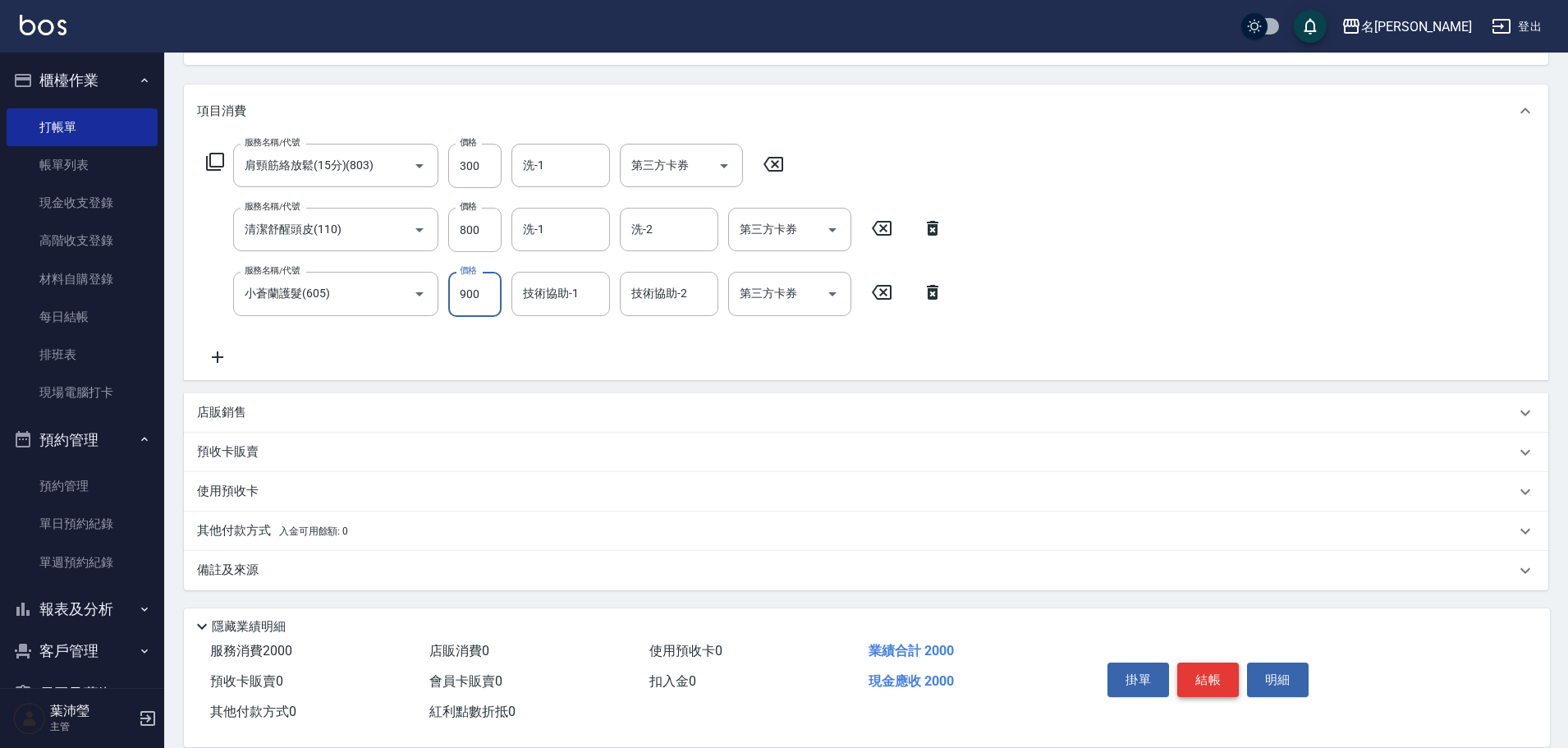
type input "900"
click at [1214, 673] on button "結帳" at bounding box center [1207, 680] width 62 height 34
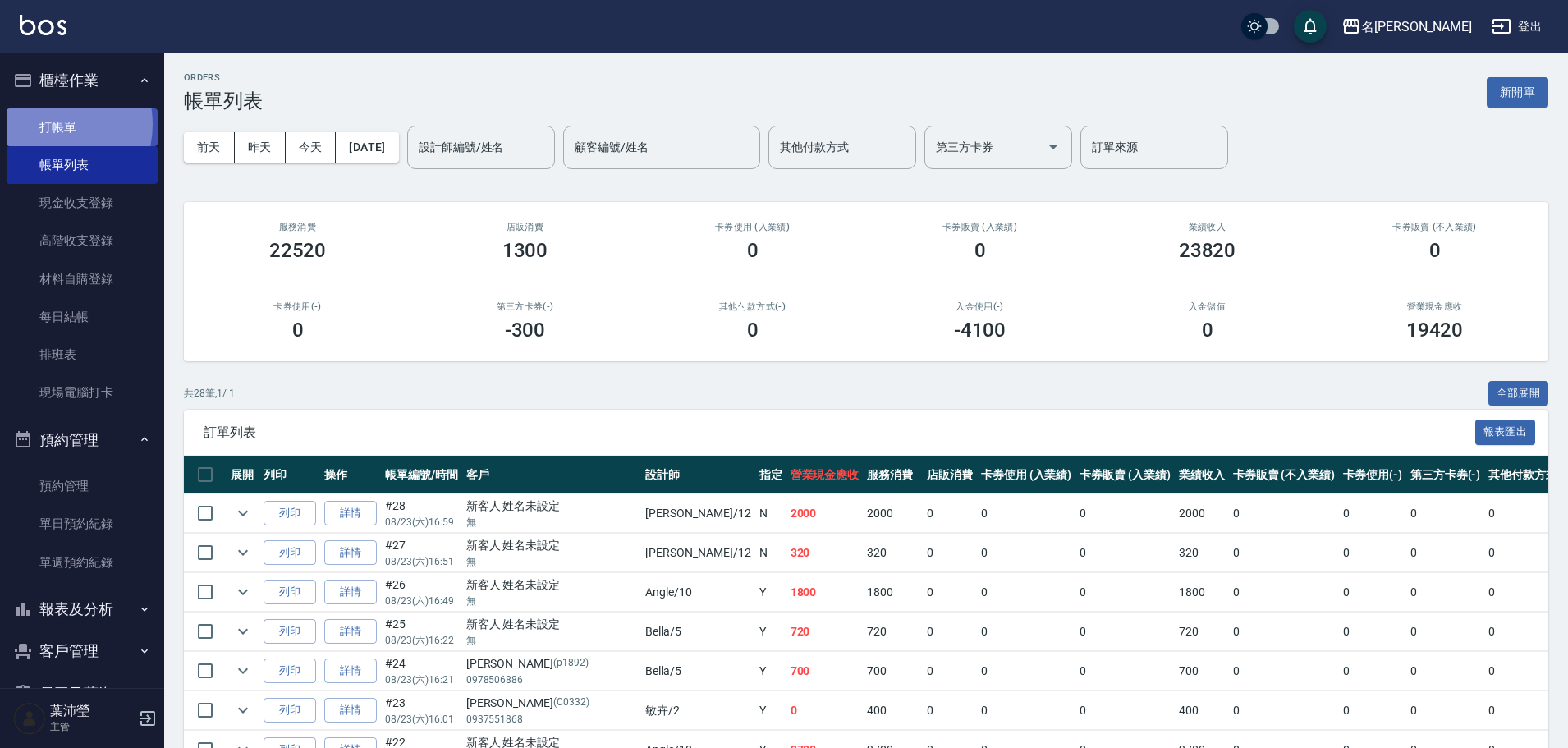
click at [47, 124] on link "打帳單" at bounding box center [82, 127] width 151 height 38
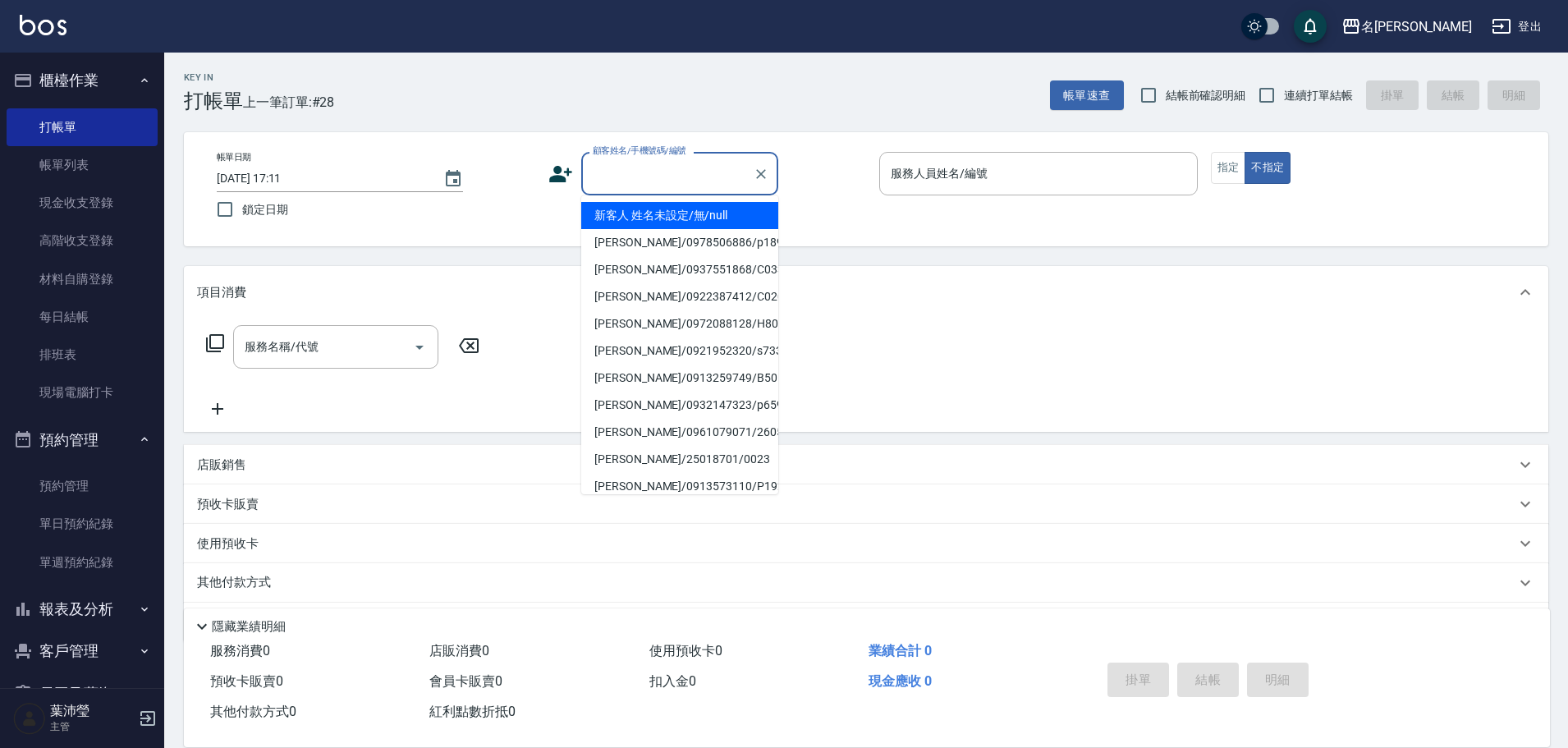
click at [645, 163] on input "顧客姓名/手機號碼/編號" at bounding box center [667, 174] width 157 height 29
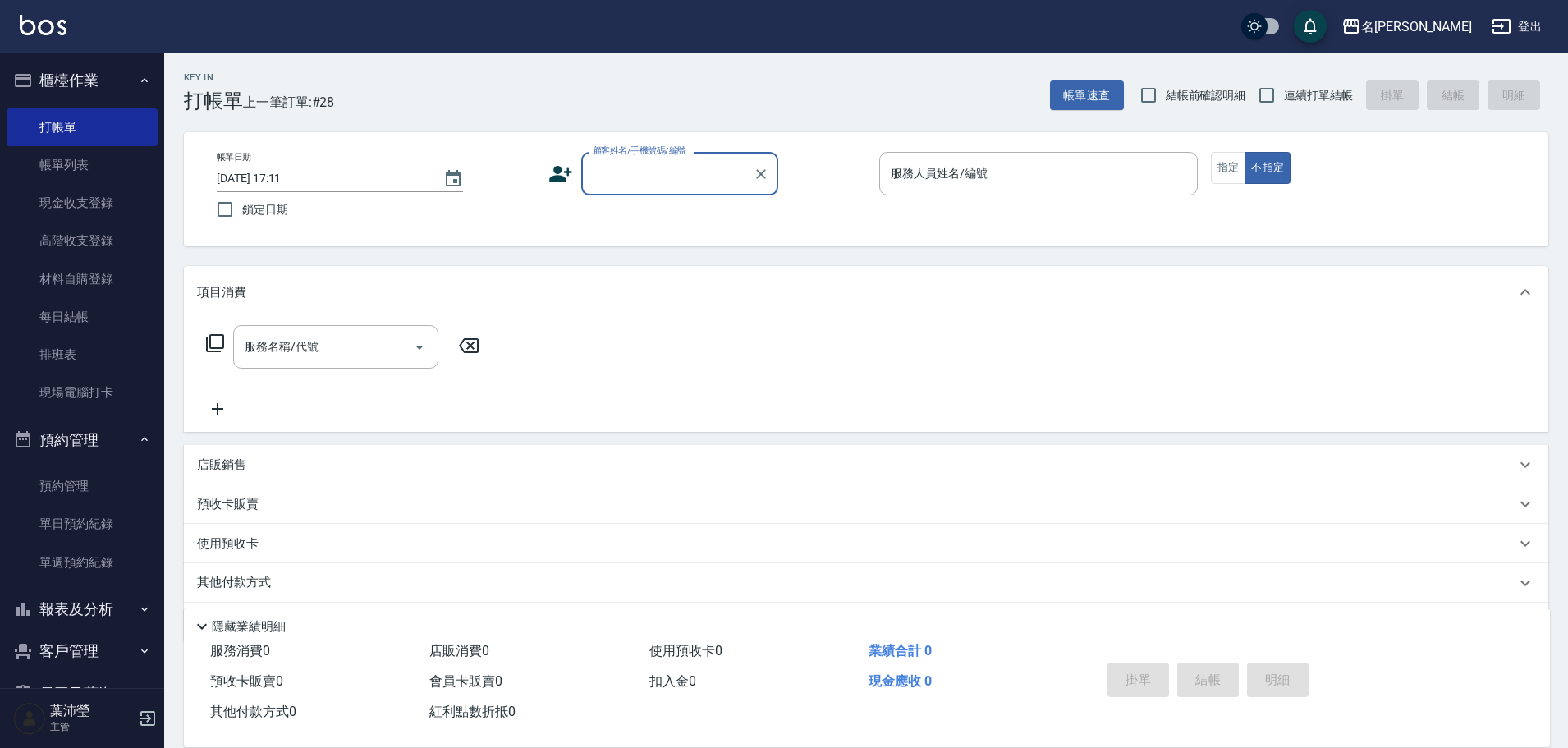
click at [645, 163] on input "顧客姓名/手機號碼/編號" at bounding box center [667, 174] width 157 height 29
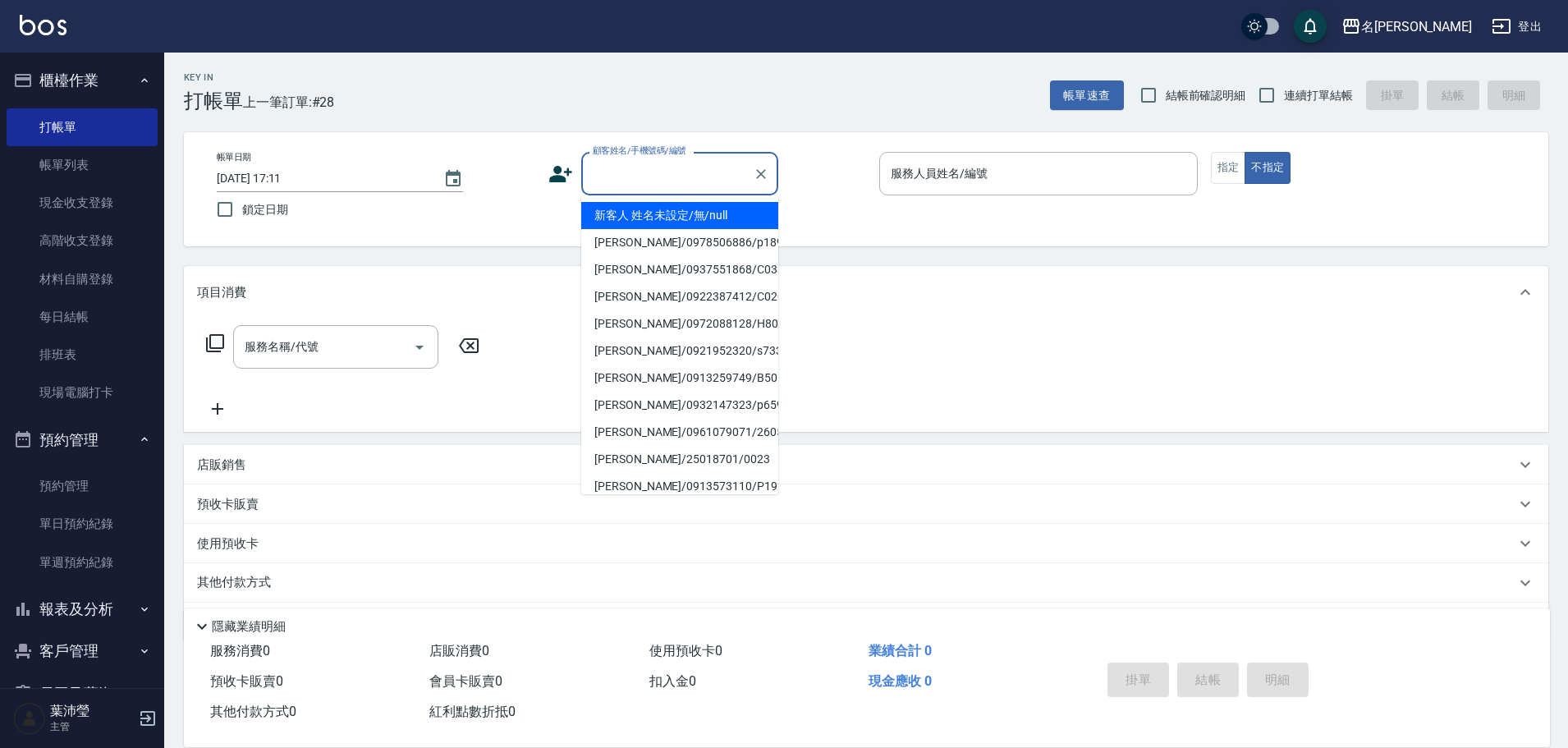
click at [644, 163] on input "顧客姓名/手機號碼/編號" at bounding box center [667, 174] width 157 height 29
click at [673, 219] on li "洪金月/0939071506/C0183" at bounding box center [679, 215] width 197 height 27
type input "洪金月/0939071506/C0183"
type input "敏卉-2"
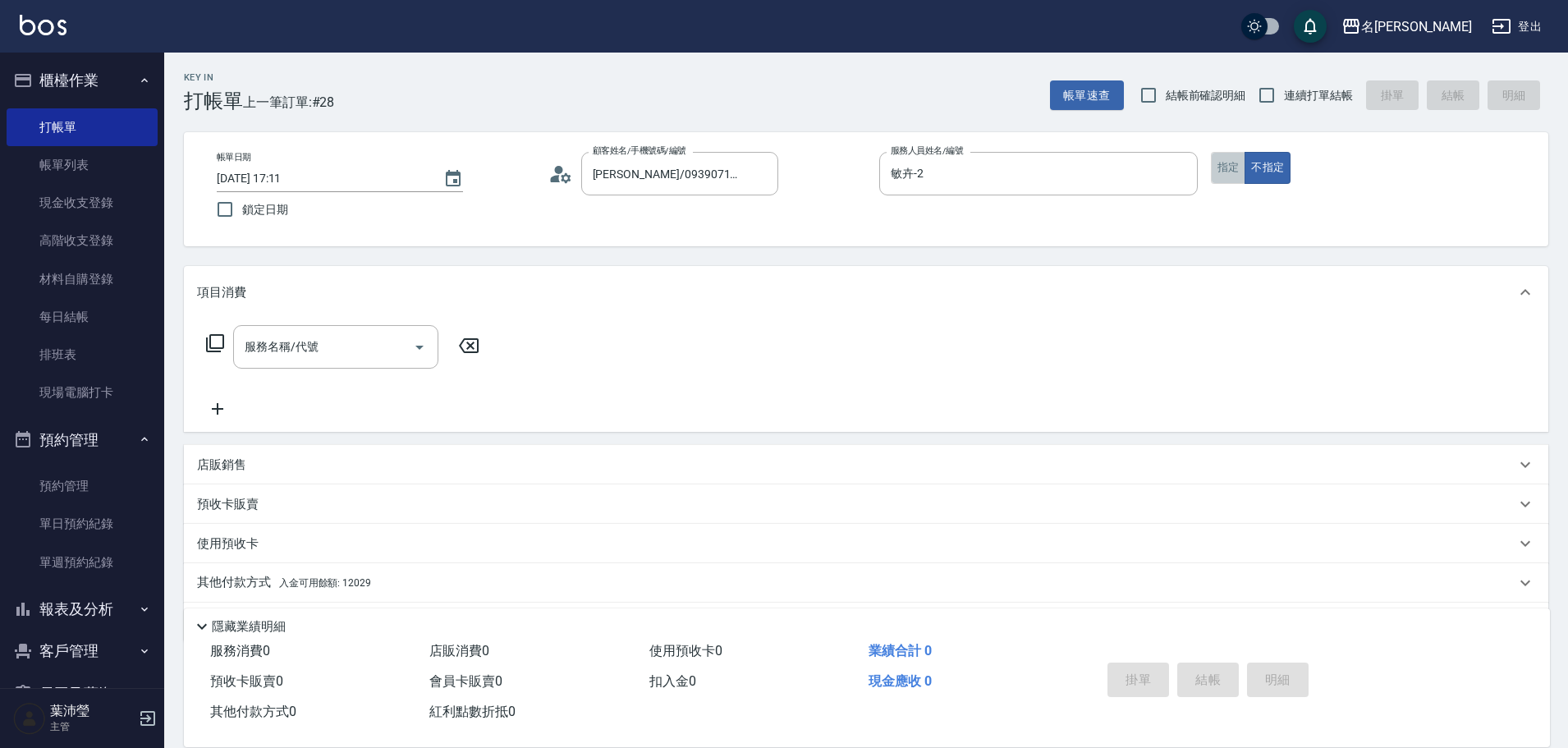
click at [1224, 169] on button "指定" at bounding box center [1228, 168] width 35 height 32
click at [216, 342] on icon at bounding box center [214, 343] width 20 height 20
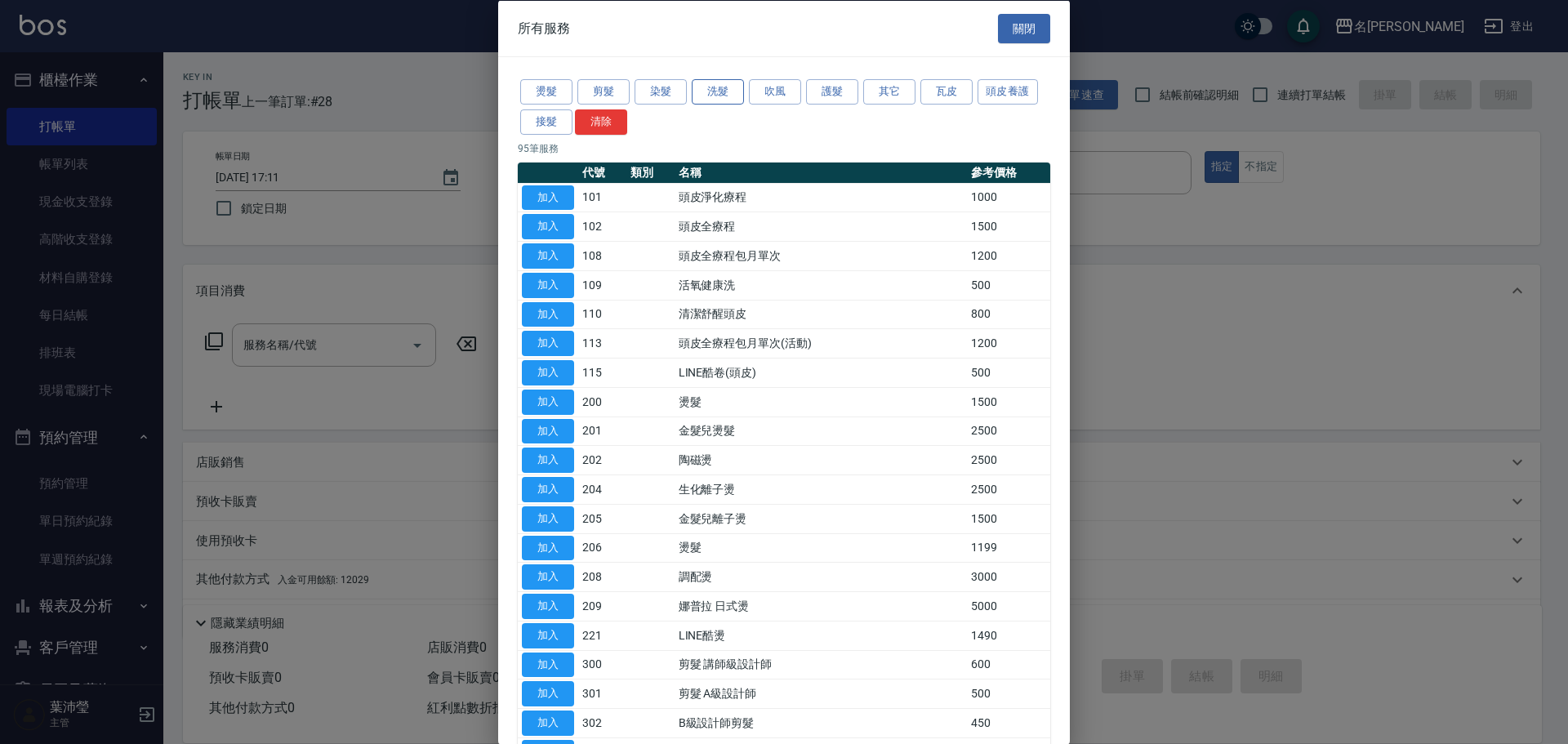
click at [720, 94] on button "洗髮" at bounding box center [718, 92] width 52 height 26
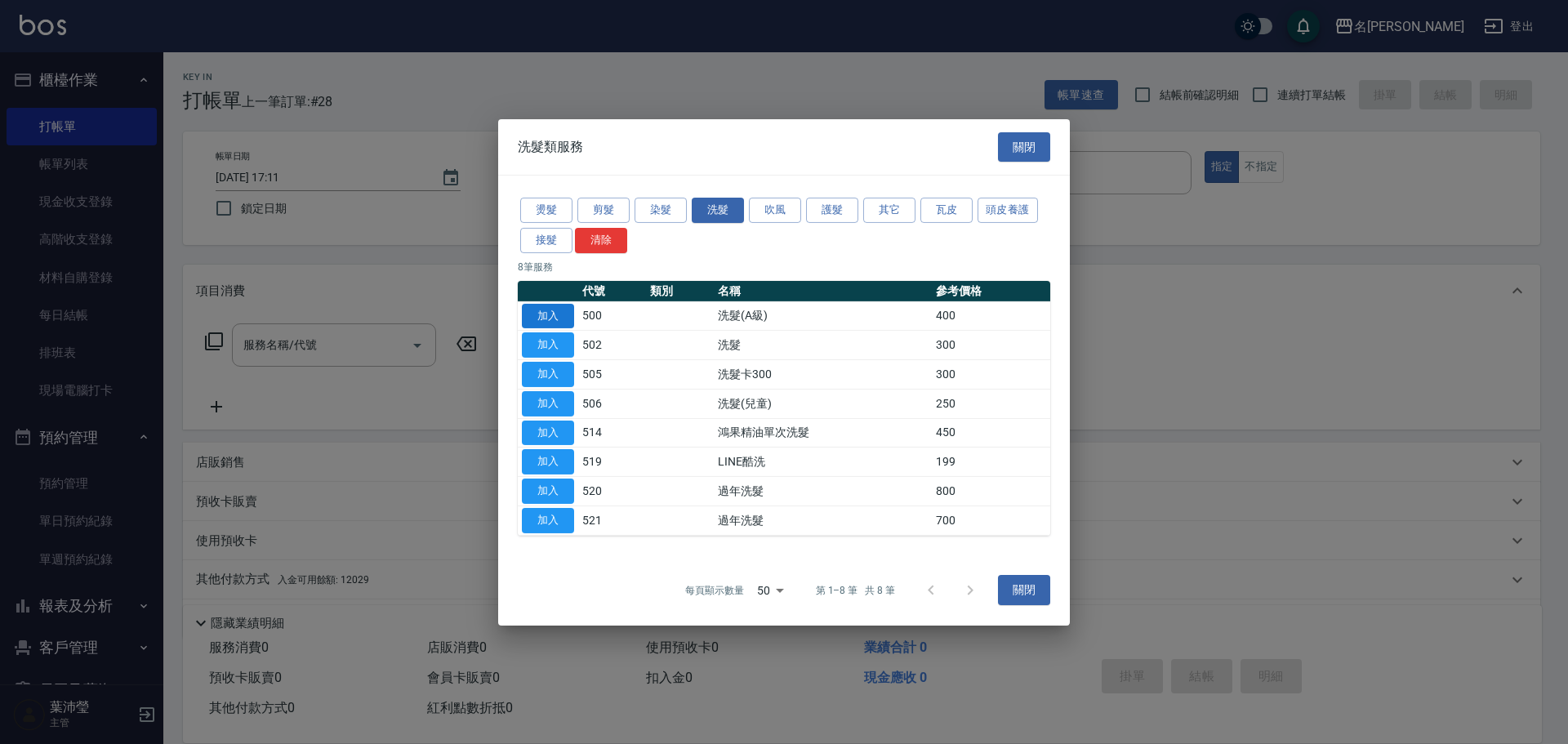
click at [542, 316] on button "加入" at bounding box center [548, 315] width 52 height 26
type input "洗髮(A級)(500)"
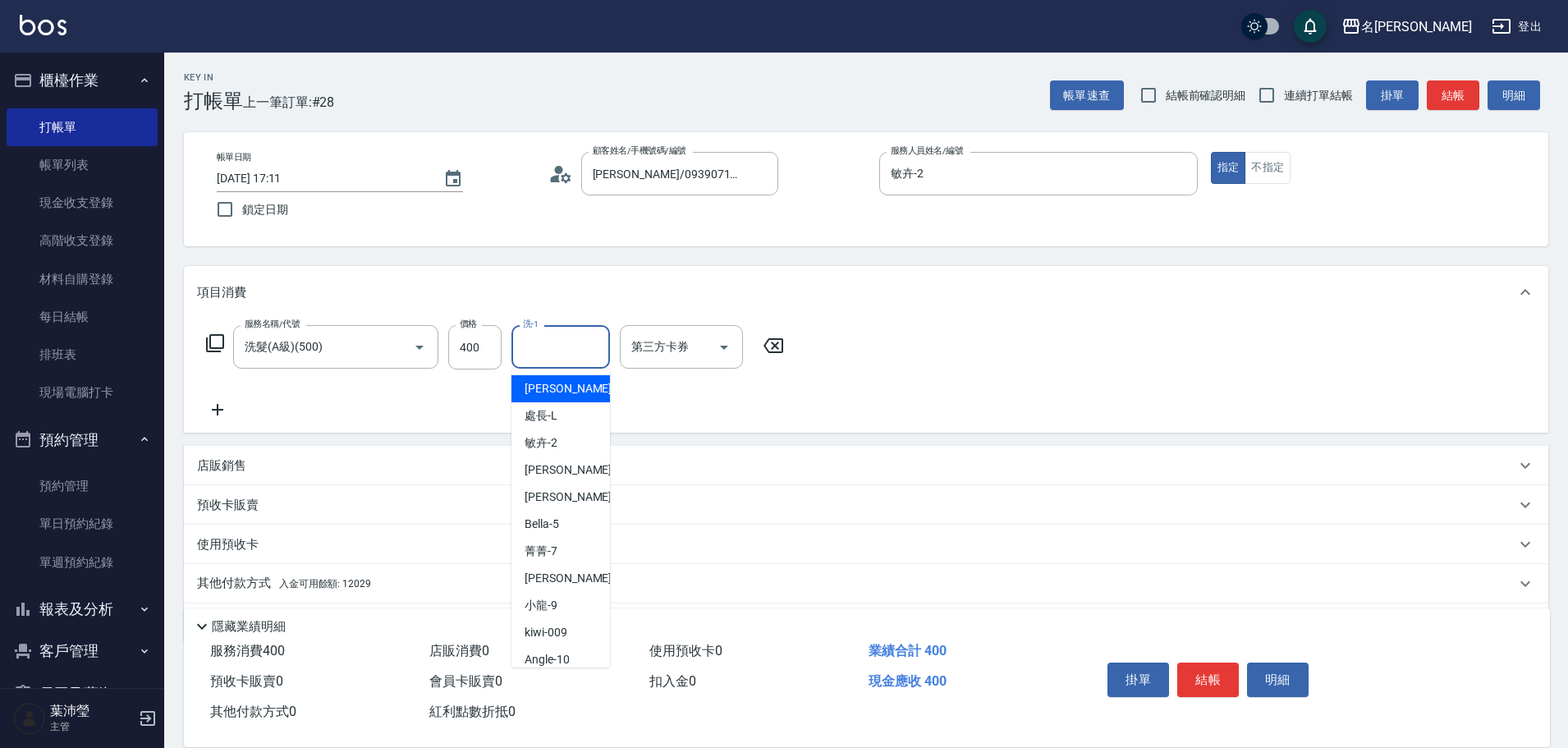
click at [541, 345] on input "洗-1" at bounding box center [561, 347] width 84 height 29
drag, startPoint x: 526, startPoint y: 392, endPoint x: 502, endPoint y: 380, distance: 26.8
click at [526, 392] on span "Jenny -12" at bounding box center [576, 389] width 103 height 17
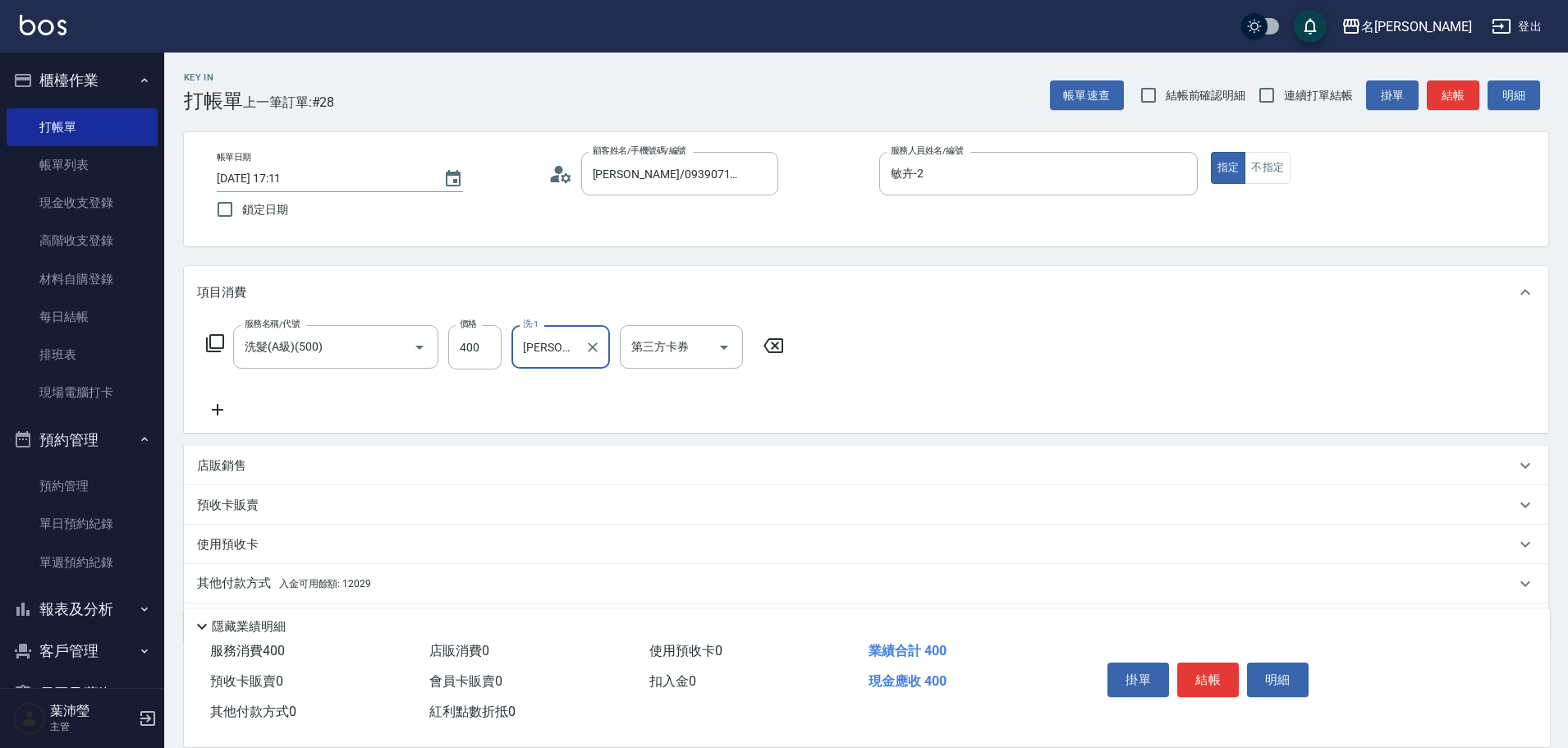
type input "[PERSON_NAME]-12"
click at [210, 338] on icon at bounding box center [214, 343] width 18 height 18
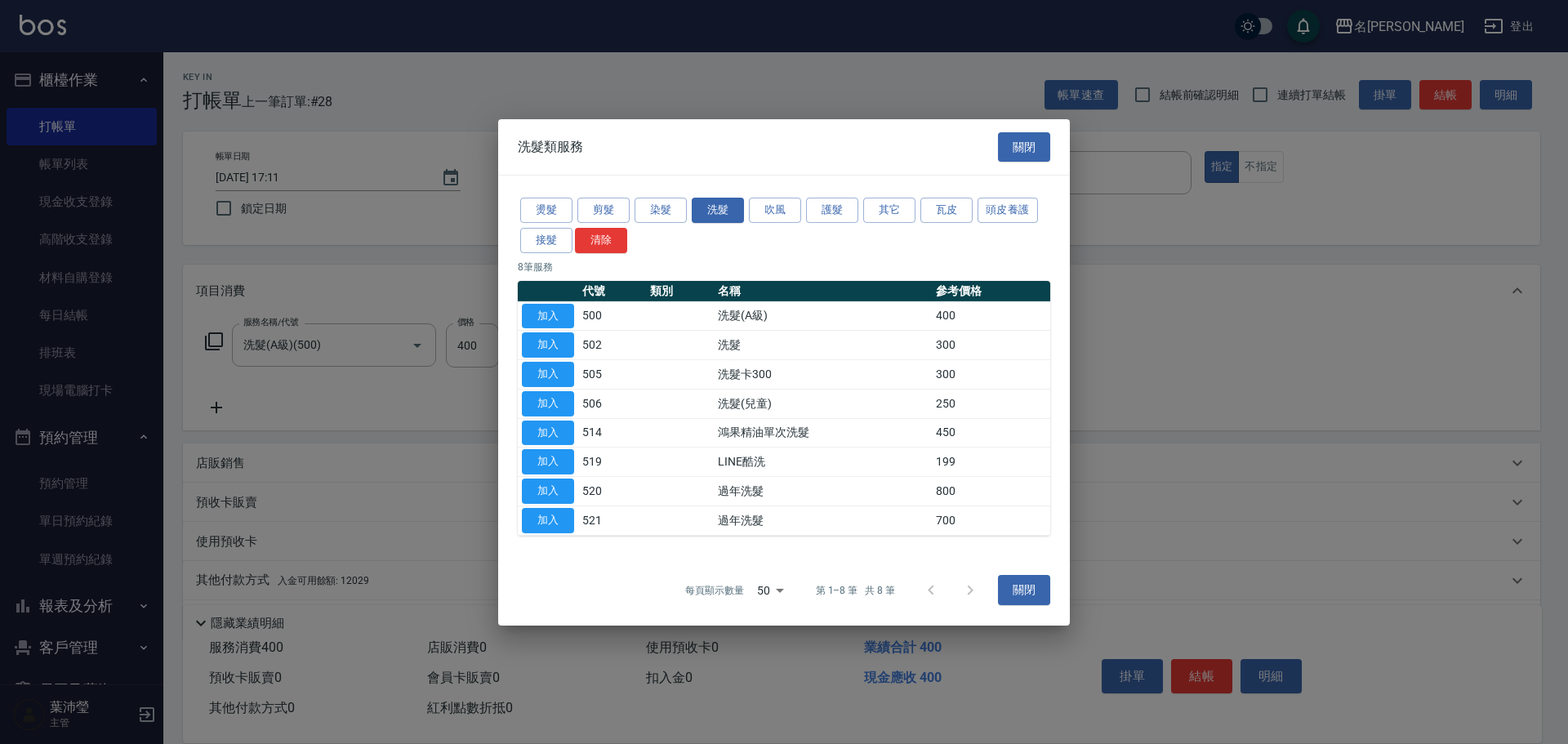
click at [549, 309] on button "加入" at bounding box center [548, 315] width 52 height 26
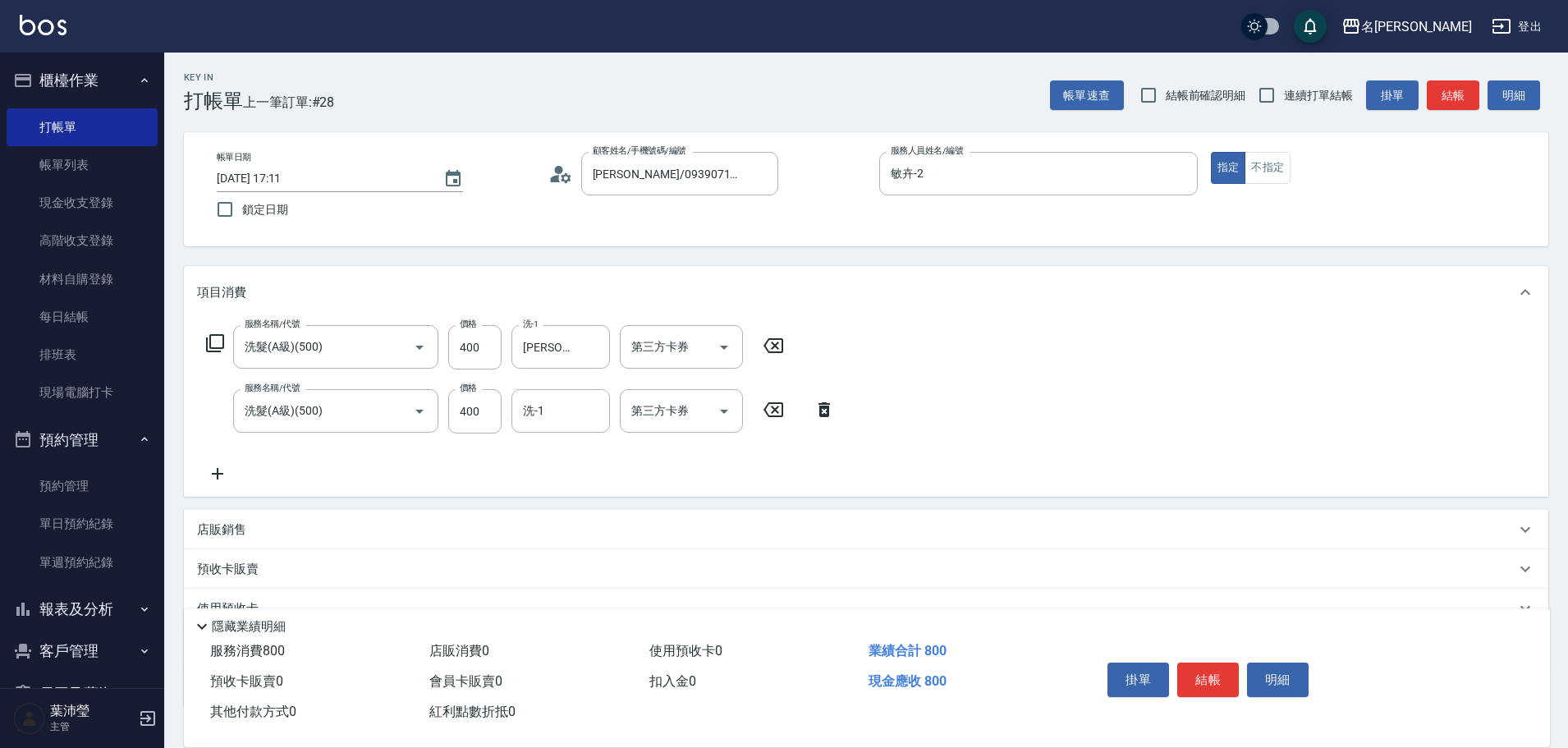
scroll to position [116, 0]
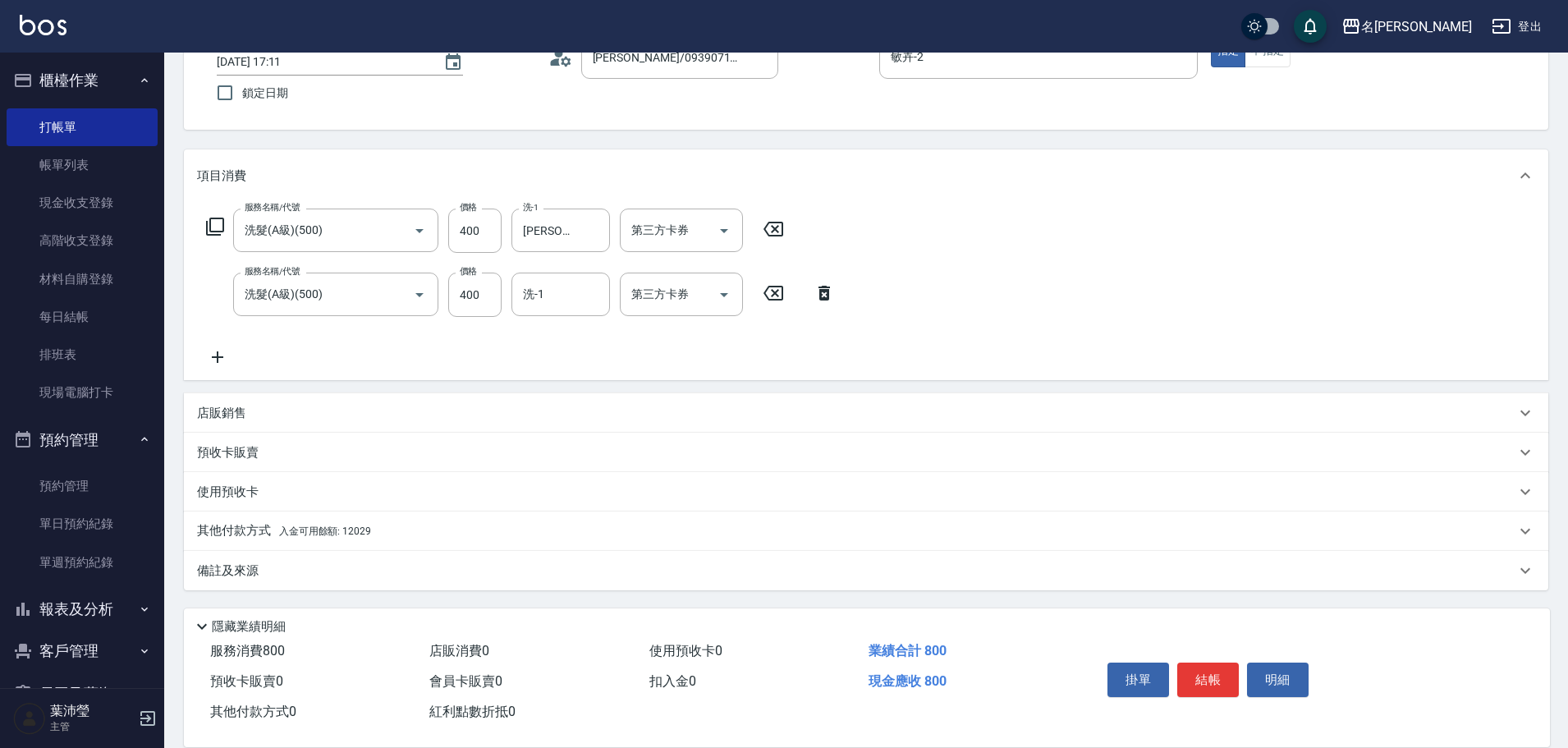
click at [243, 523] on p "其他付款方式 入金可用餘額: 12029" at bounding box center [285, 531] width 174 height 18
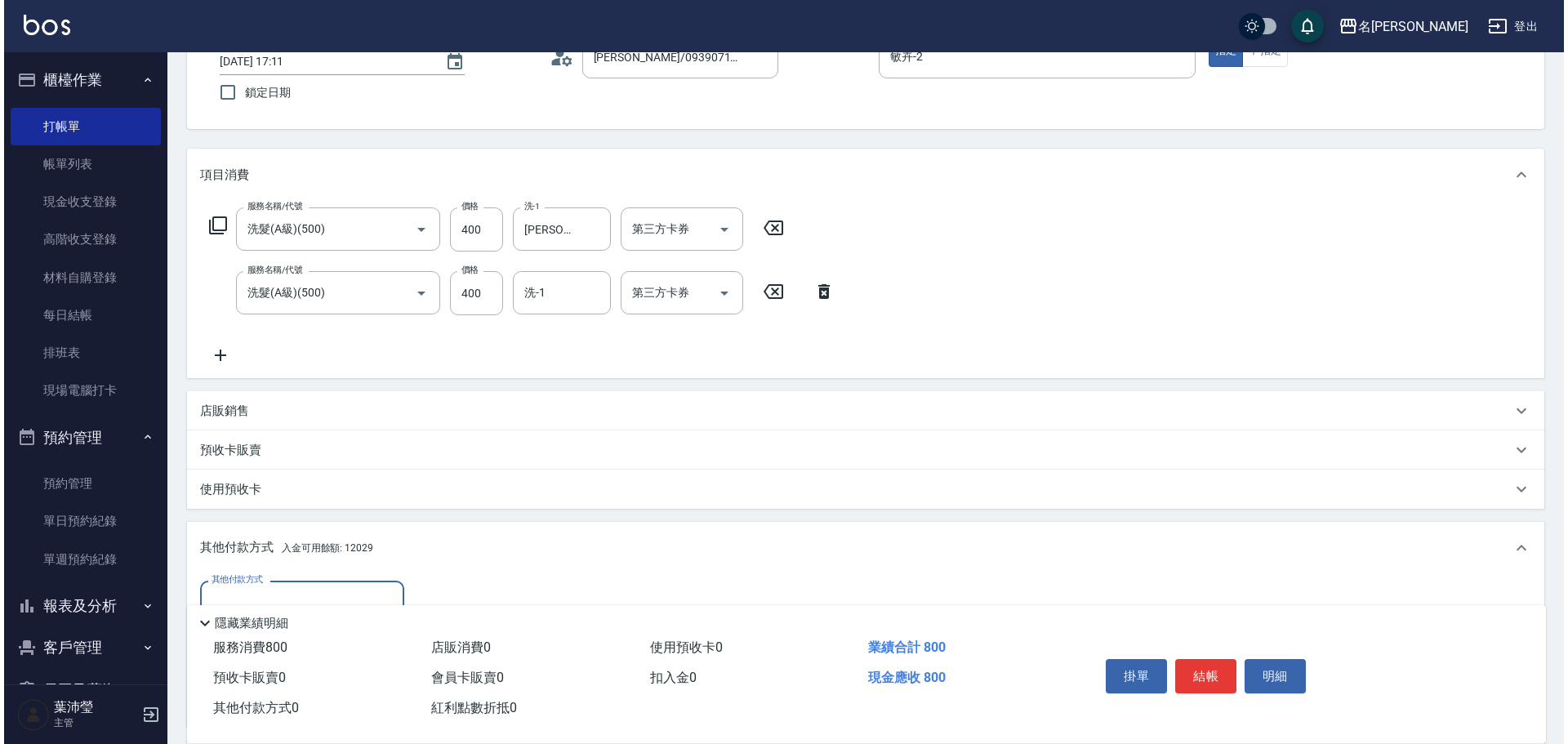
scroll to position [309, 0]
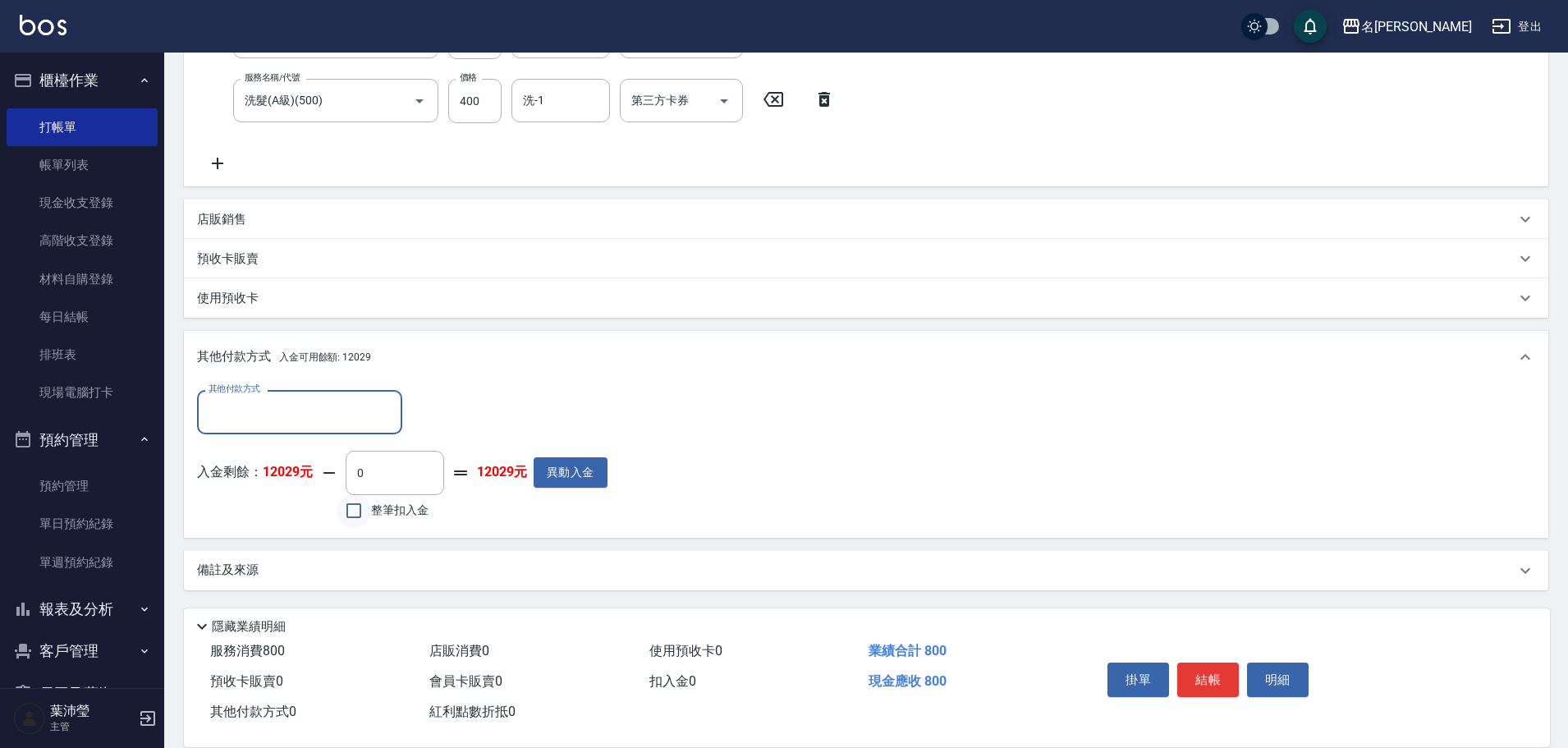
click at [358, 510] on input "整筆扣入金" at bounding box center [354, 510] width 34 height 34
checkbox input "true"
type input "800"
click at [1266, 670] on button "明細" at bounding box center [1277, 680] width 62 height 34
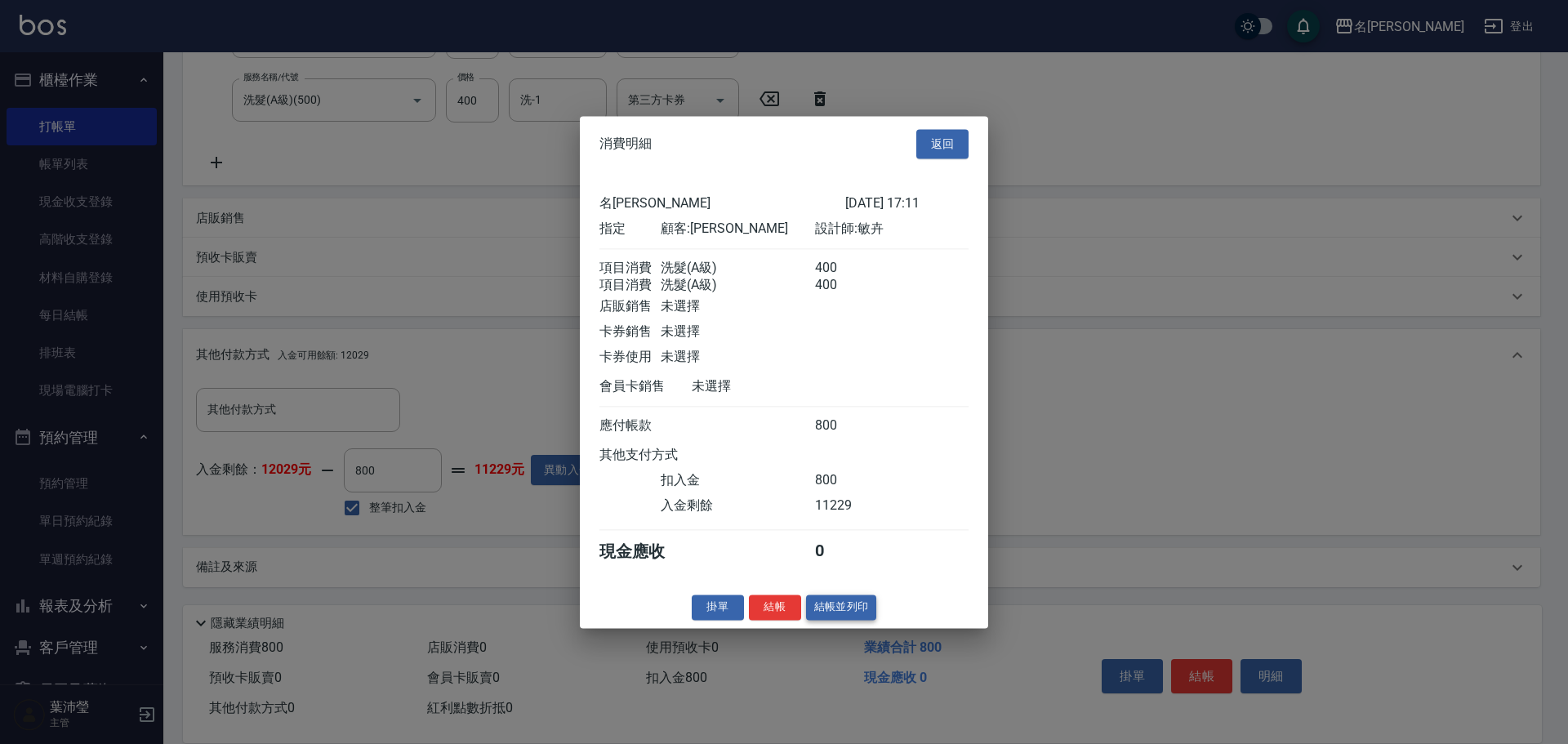
click at [857, 620] on button "結帳並列印" at bounding box center [842, 607] width 71 height 26
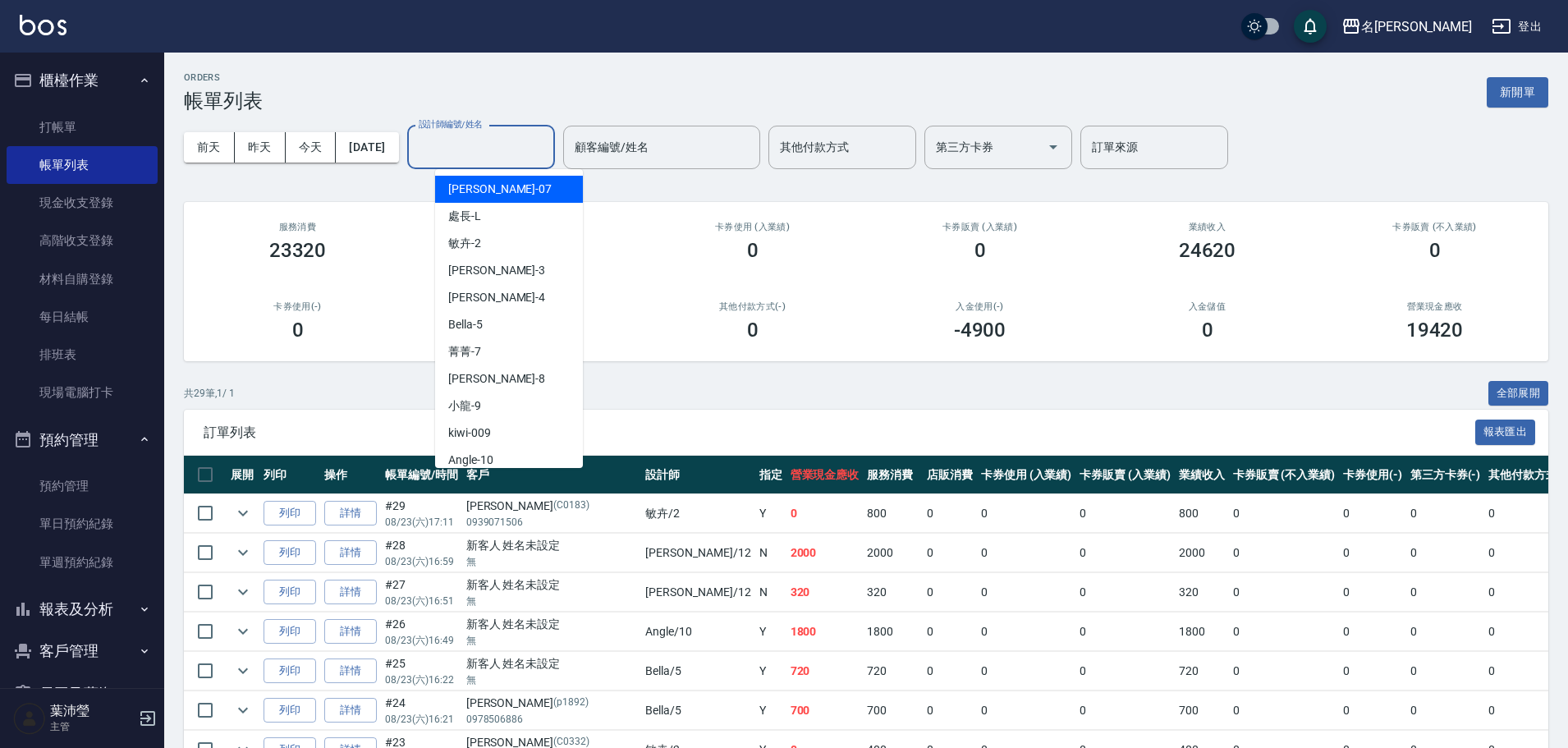
click at [509, 146] on input "設計師編號/姓名" at bounding box center [481, 148] width 133 height 29
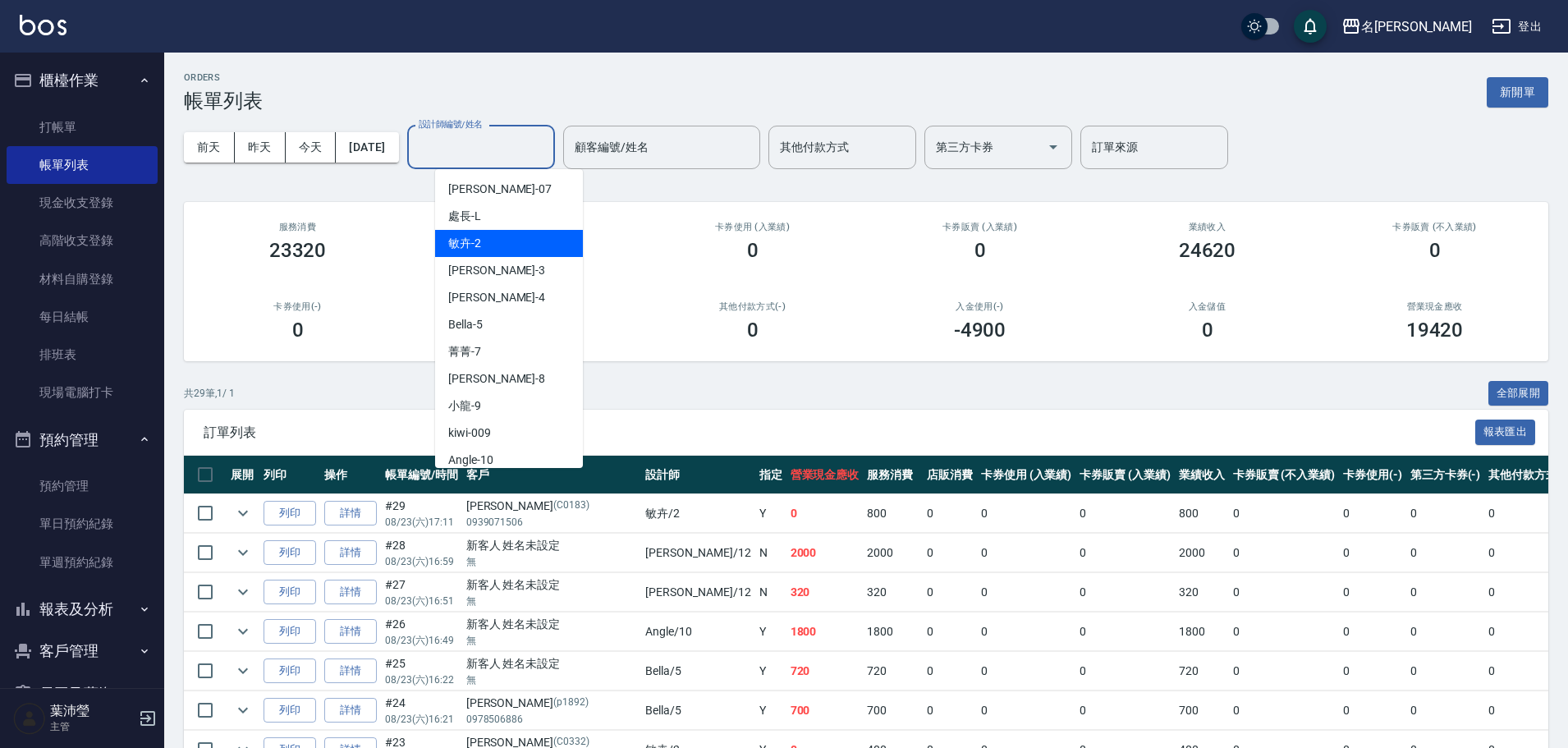
click at [529, 233] on div "敏卉 -2" at bounding box center [508, 244] width 148 height 27
type input "敏卉-2"
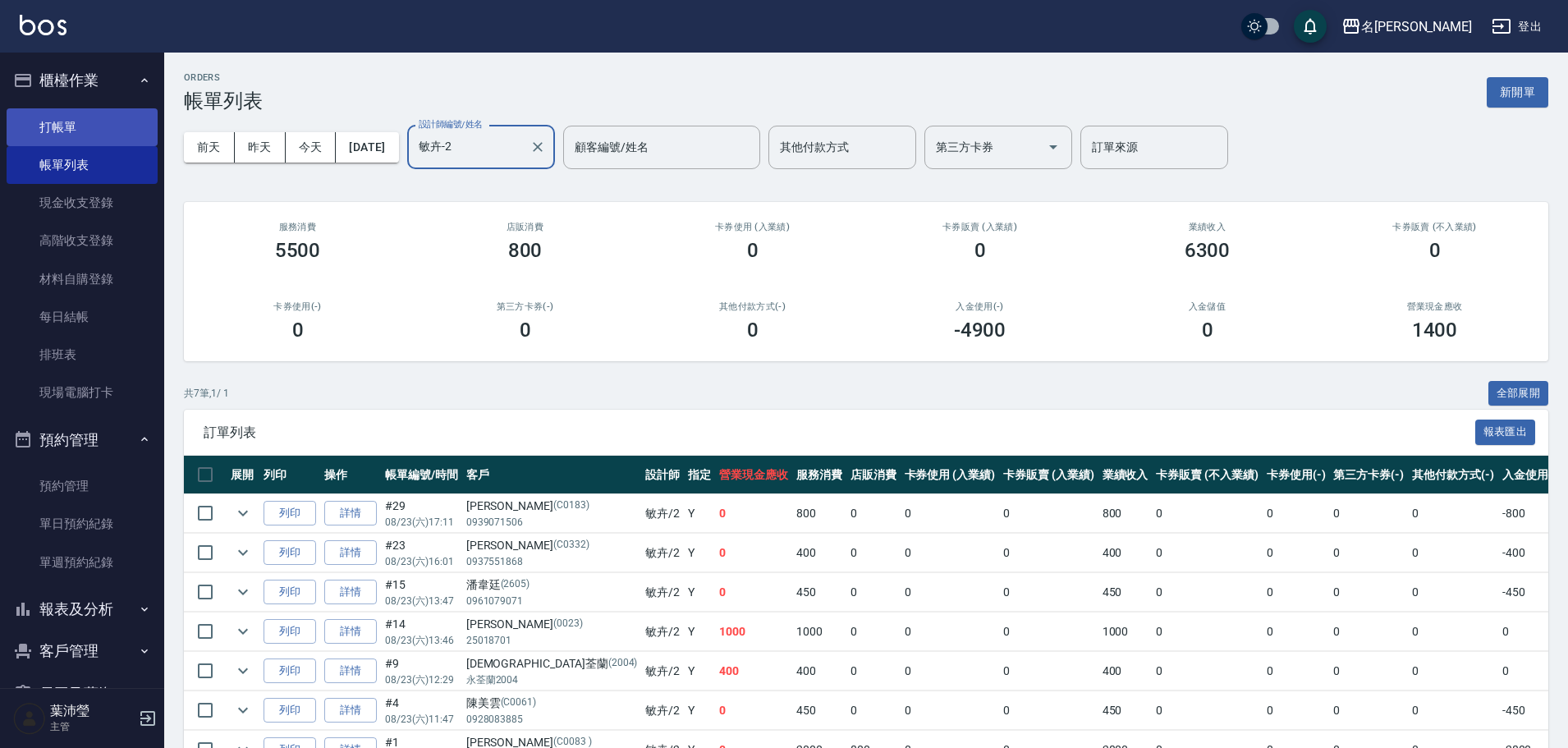
click at [112, 123] on link "打帳單" at bounding box center [82, 127] width 151 height 38
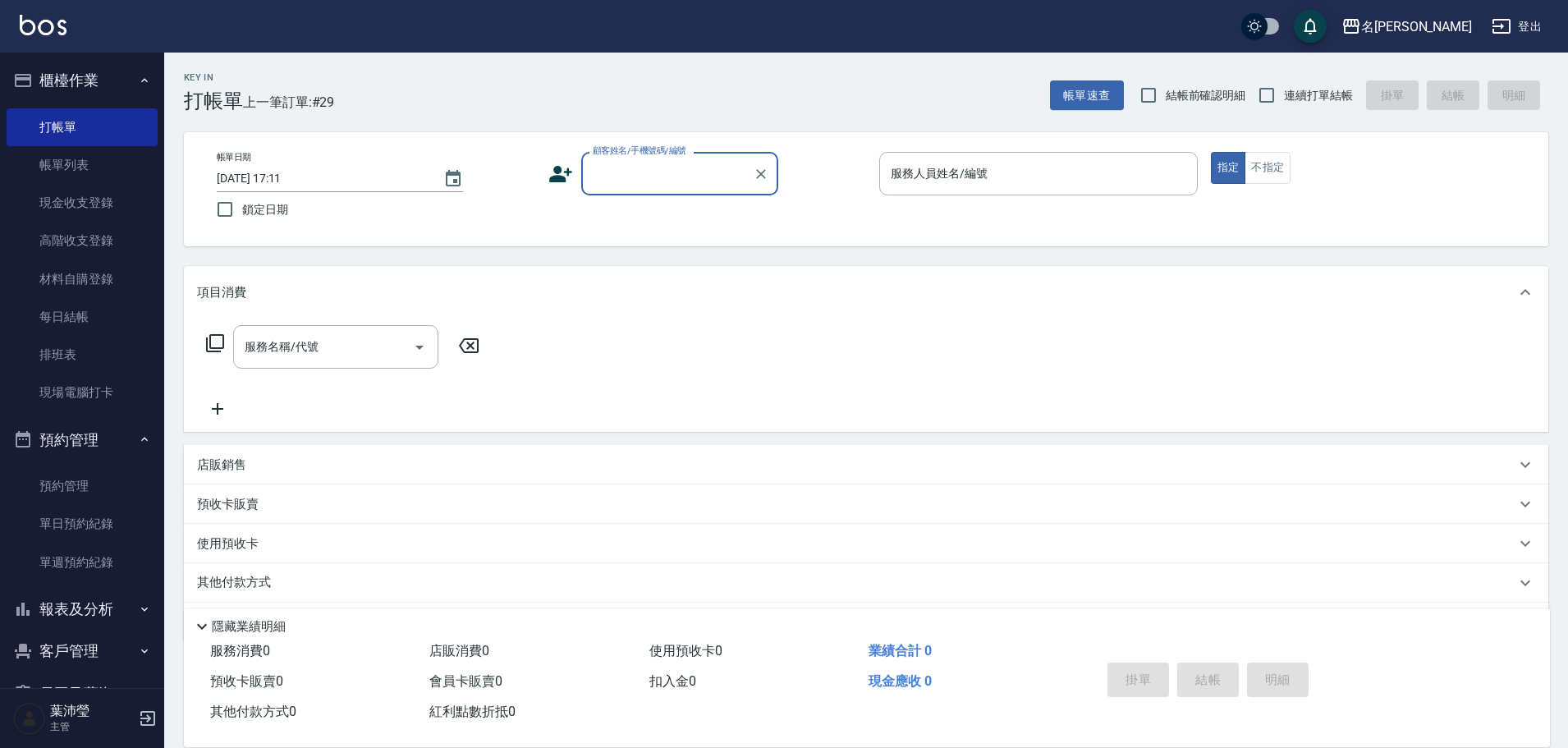
click at [639, 155] on label "顧客姓名/手機號碼/編號" at bounding box center [638, 150] width 93 height 12
click at [639, 159] on input "顧客姓名/手機號碼/編號" at bounding box center [667, 174] width 157 height 29
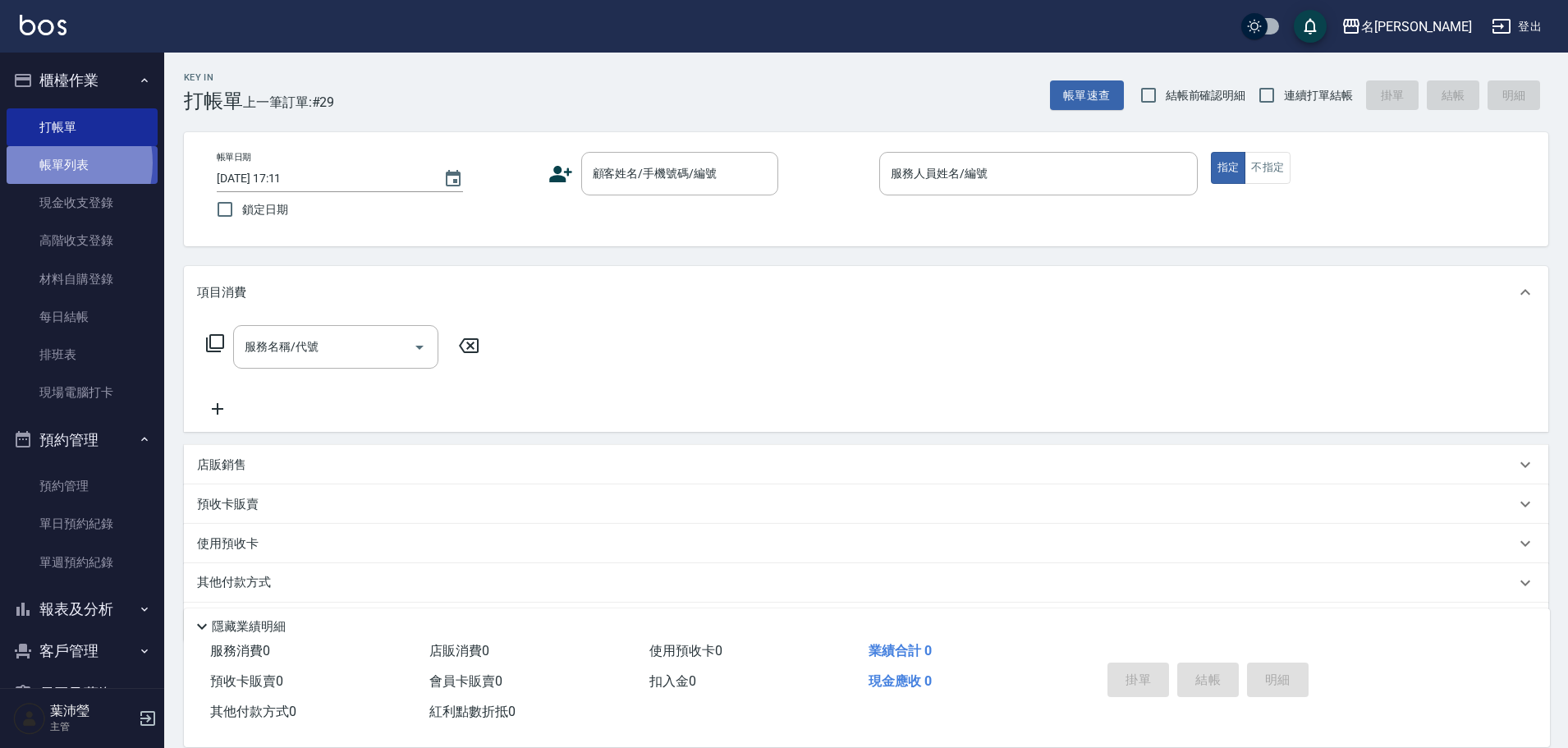
click at [44, 163] on link "帳單列表" at bounding box center [82, 165] width 151 height 38
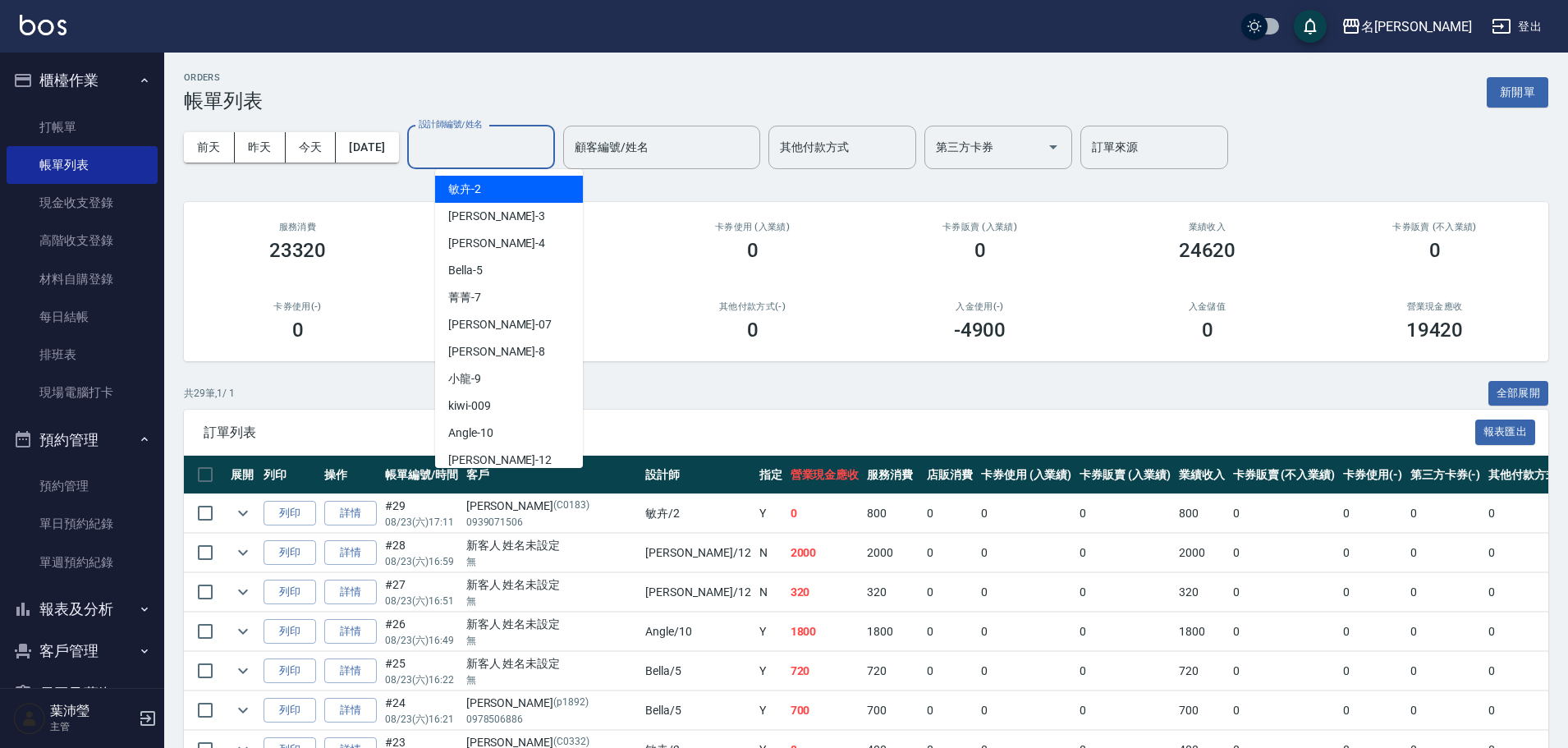
click at [523, 147] on input "設計師編號/姓名" at bounding box center [481, 148] width 133 height 29
click at [502, 186] on div "敏卉 -2" at bounding box center [508, 190] width 148 height 27
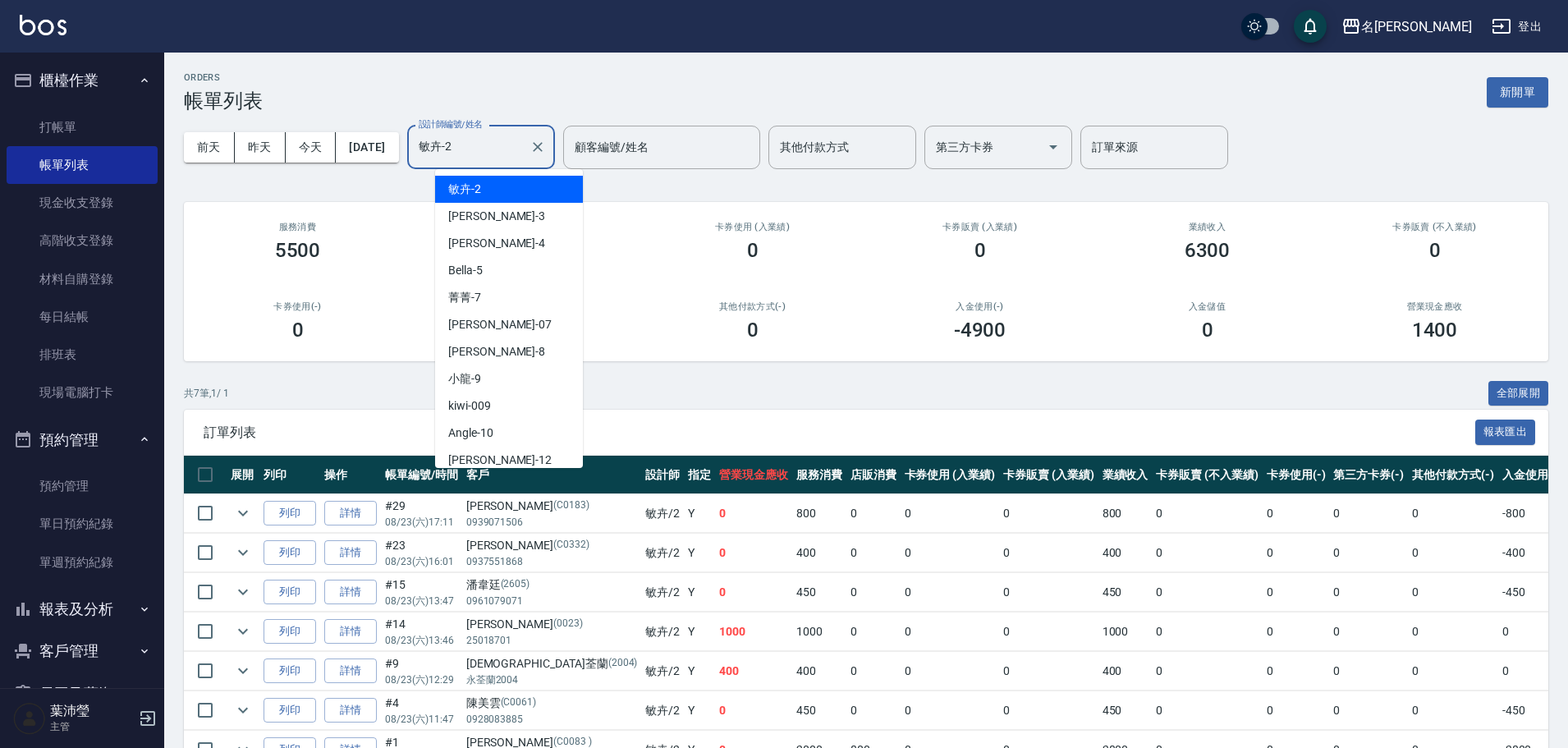
click at [508, 138] on input "敏卉-2" at bounding box center [468, 148] width 109 height 29
click at [488, 279] on div "Bella -5" at bounding box center [508, 271] width 148 height 27
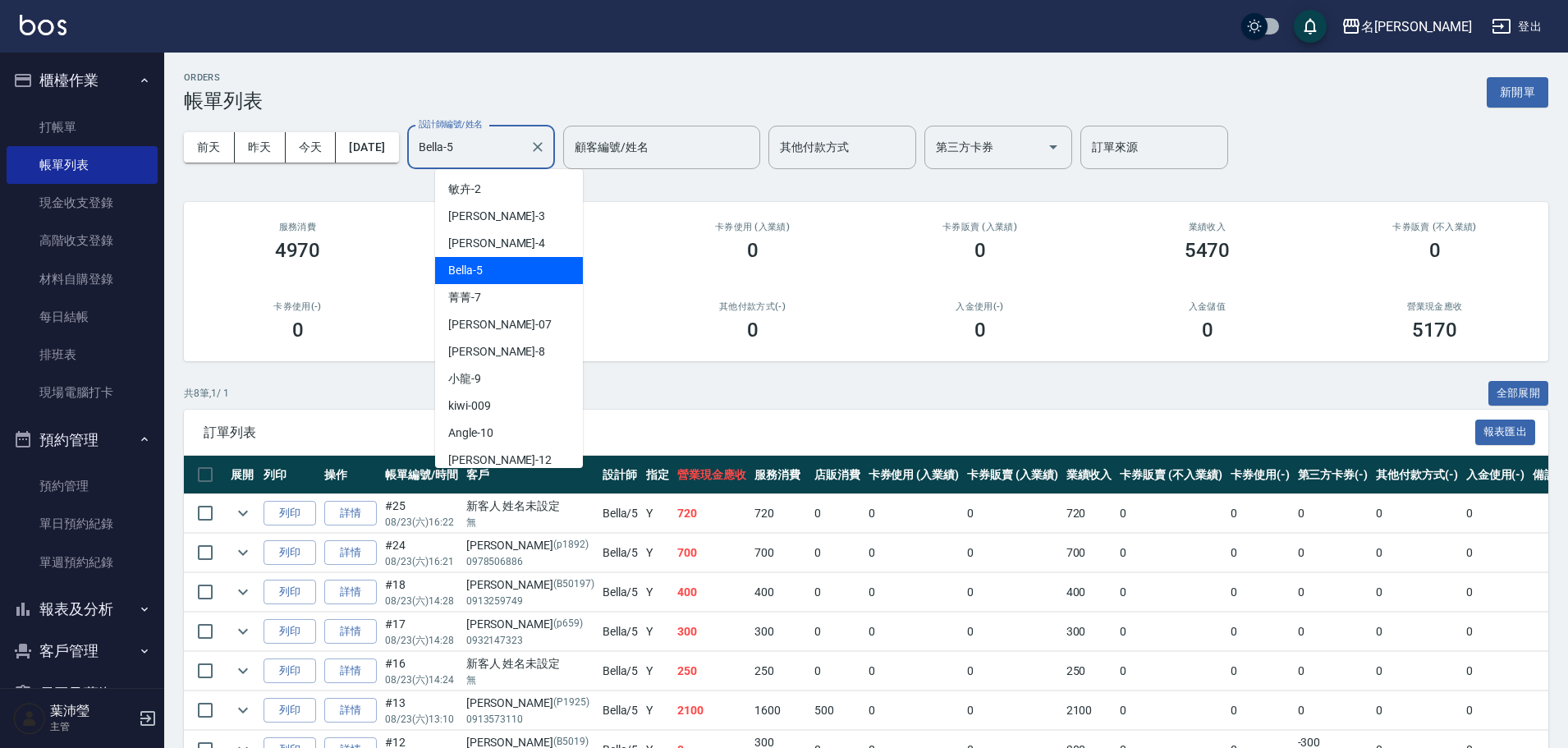
click at [502, 148] on input "Bella-5" at bounding box center [468, 148] width 109 height 29
click at [507, 341] on div "Emma -8" at bounding box center [508, 352] width 148 height 27
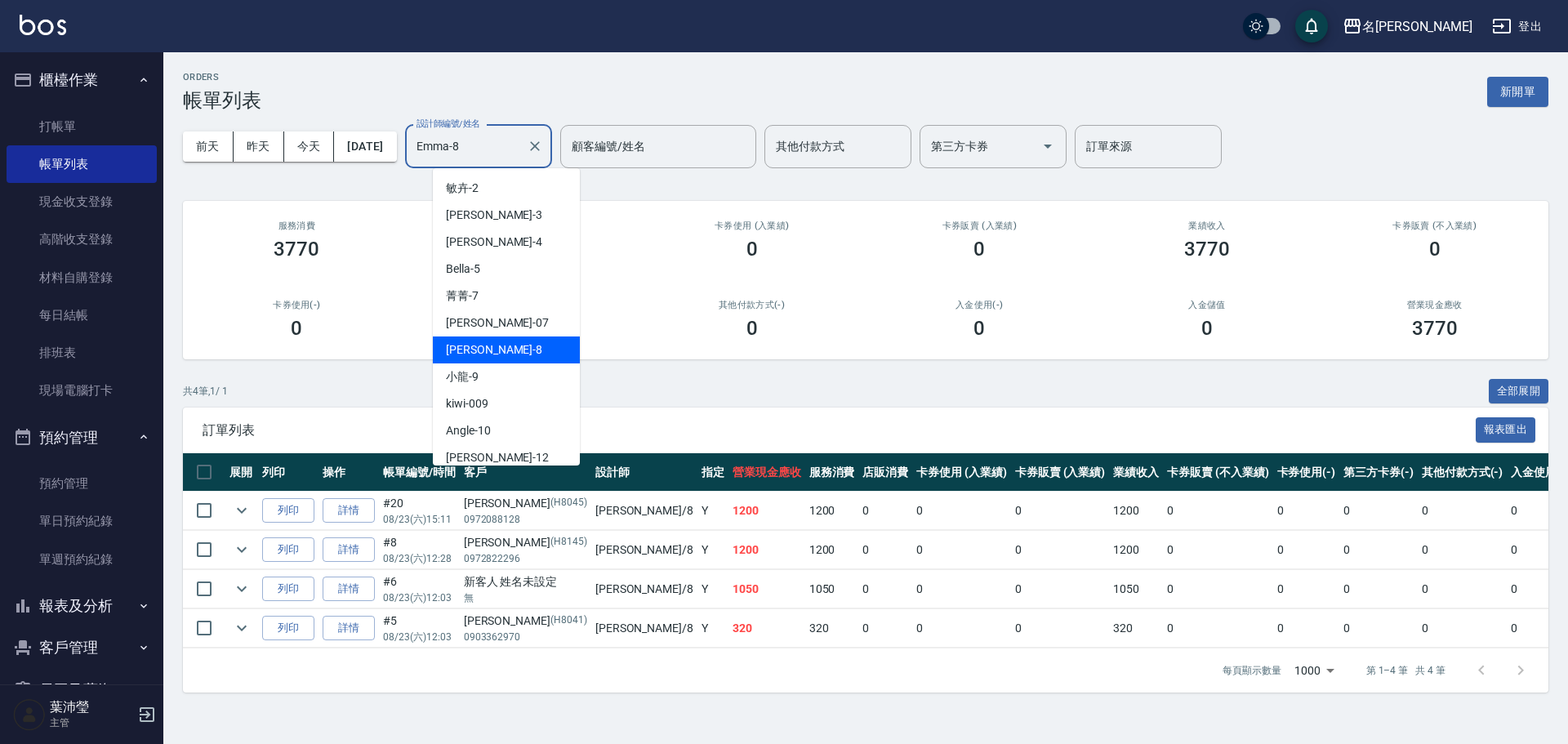
click at [501, 142] on input "Emma-8" at bounding box center [466, 147] width 108 height 29
click at [509, 431] on div "Angle -10" at bounding box center [506, 431] width 147 height 27
type input "Angle-10"
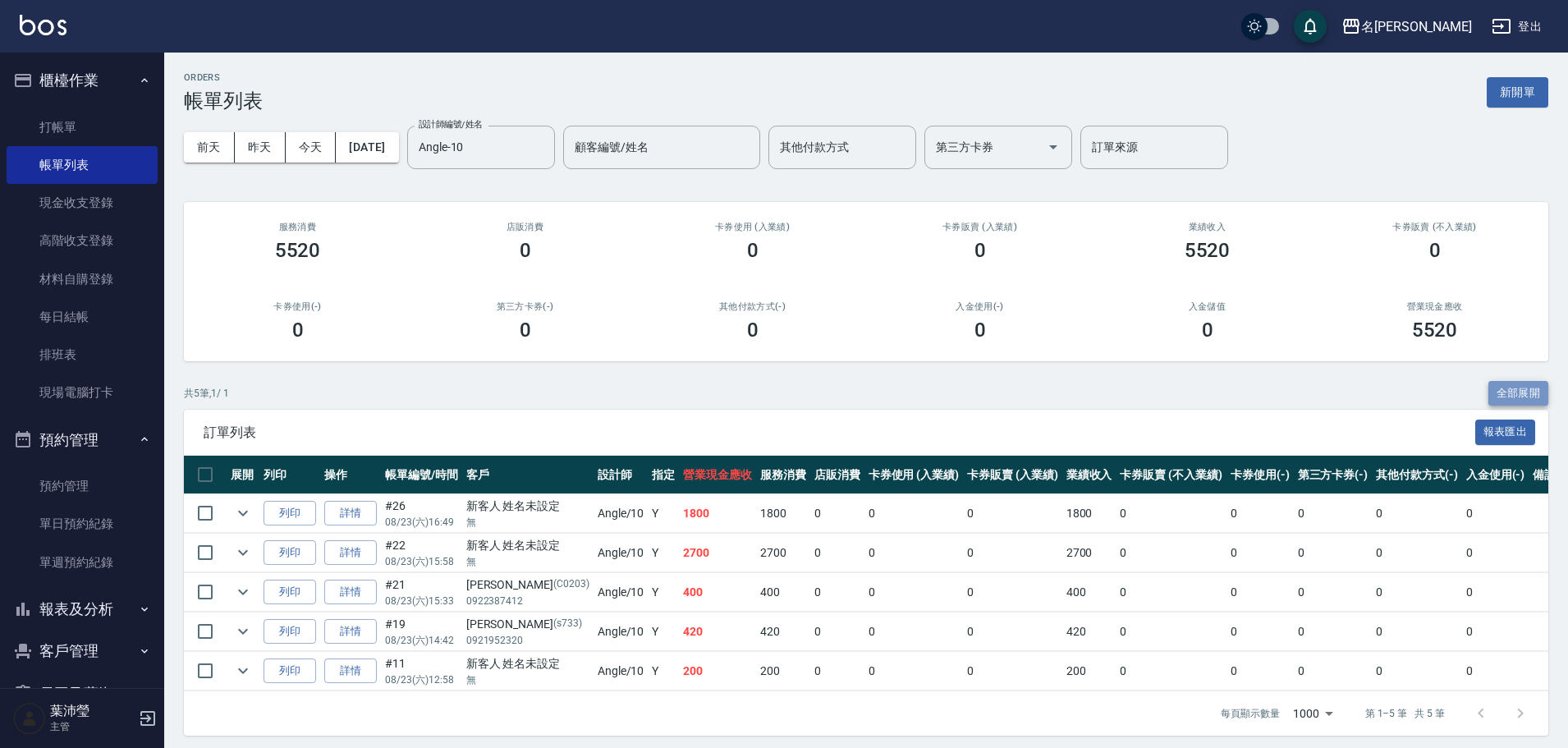
click at [1518, 396] on button "全部展開" at bounding box center [1518, 394] width 61 height 26
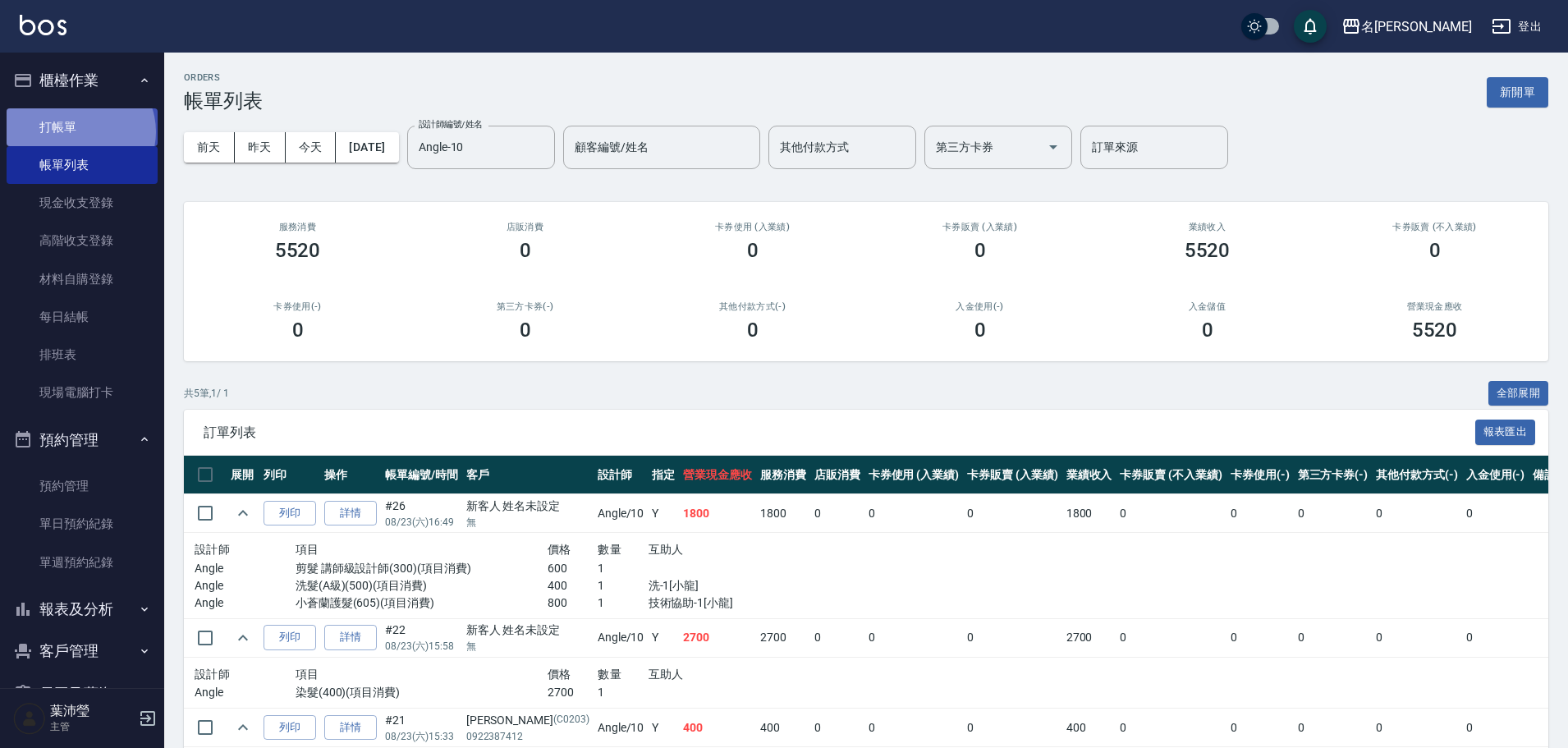
click at [79, 132] on link "打帳單" at bounding box center [82, 127] width 151 height 38
